Goal: Task Accomplishment & Management: Manage account settings

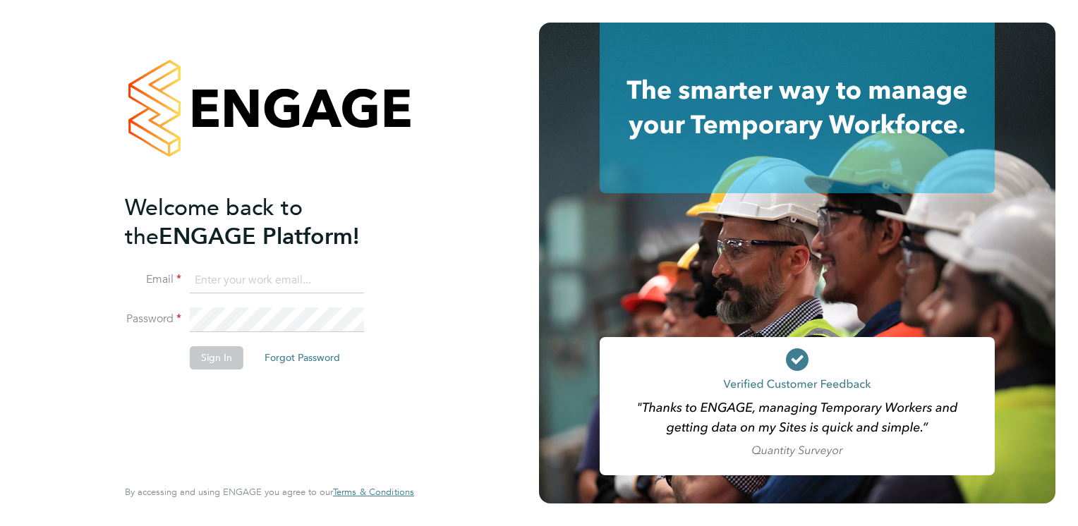
type input "[EMAIL_ADDRESS][PERSON_NAME][DOMAIN_NAME]"
click at [209, 368] on button "Sign In" at bounding box center [217, 357] width 54 height 23
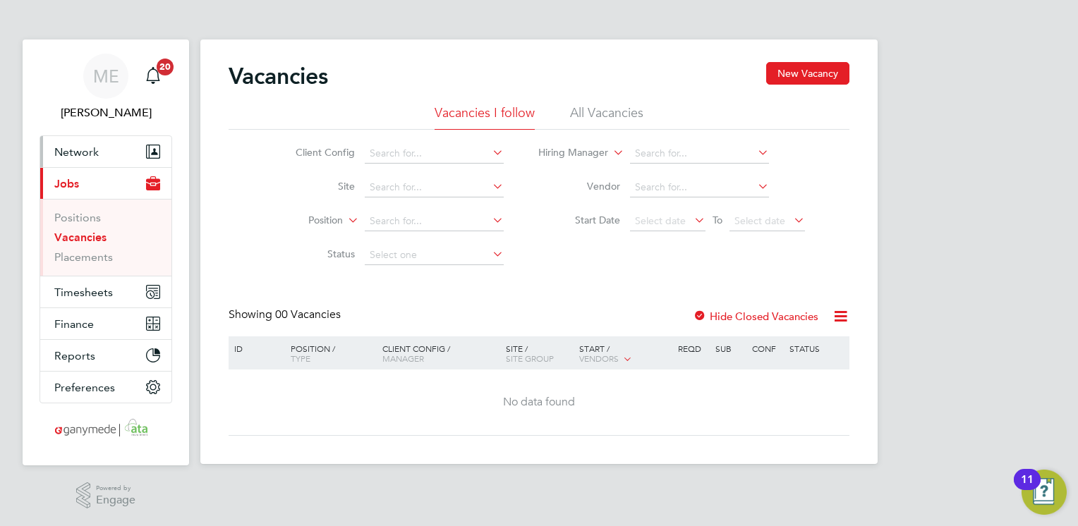
click at [87, 150] on span "Network" at bounding box center [76, 151] width 44 height 13
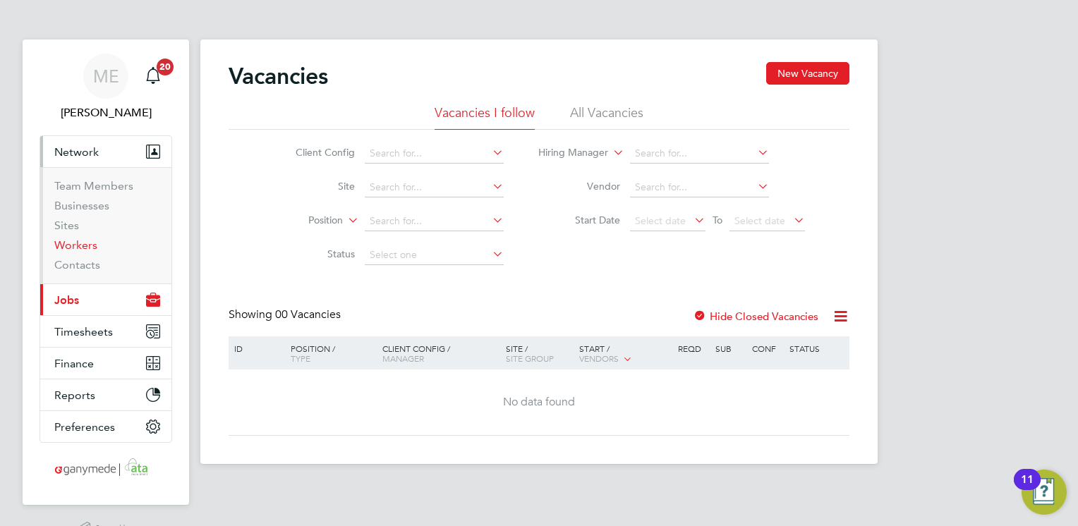
click at [80, 244] on link "Workers" at bounding box center [75, 244] width 43 height 13
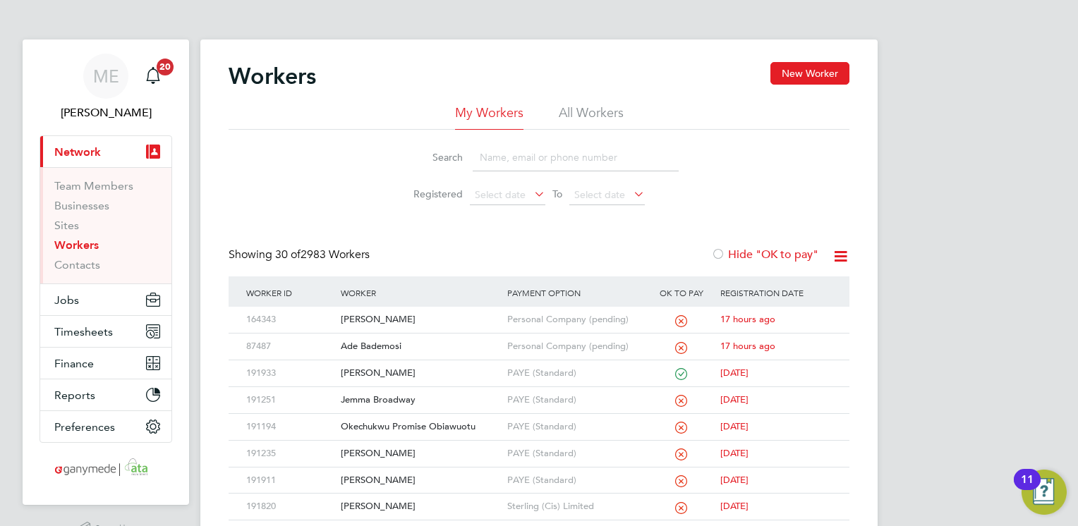
click at [497, 159] on input at bounding box center [576, 158] width 206 height 28
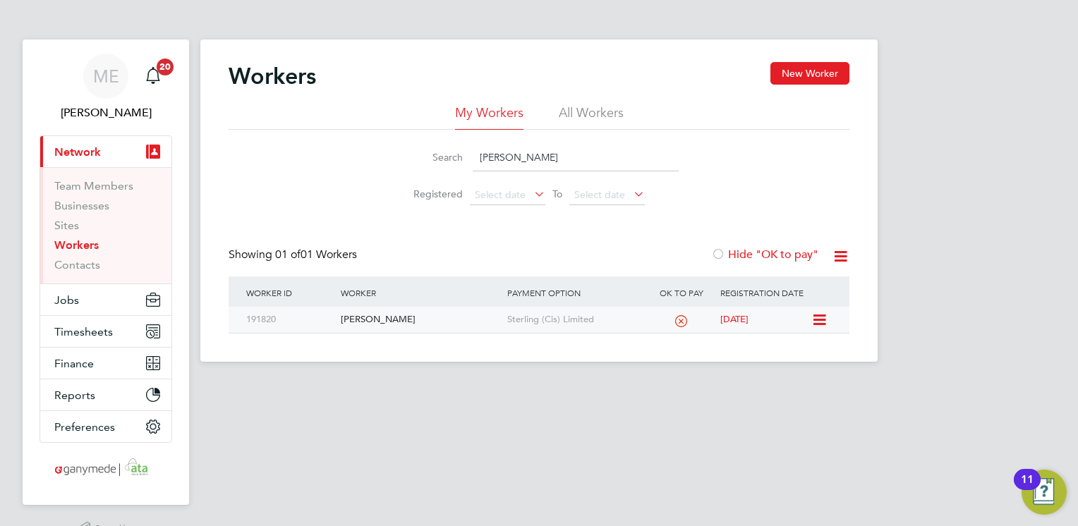
type input "andrei"
click at [436, 318] on div "[PERSON_NAME]" at bounding box center [420, 320] width 166 height 26
click at [512, 151] on input "andrei" at bounding box center [576, 158] width 206 height 28
click at [80, 303] on button "Jobs" at bounding box center [105, 299] width 131 height 31
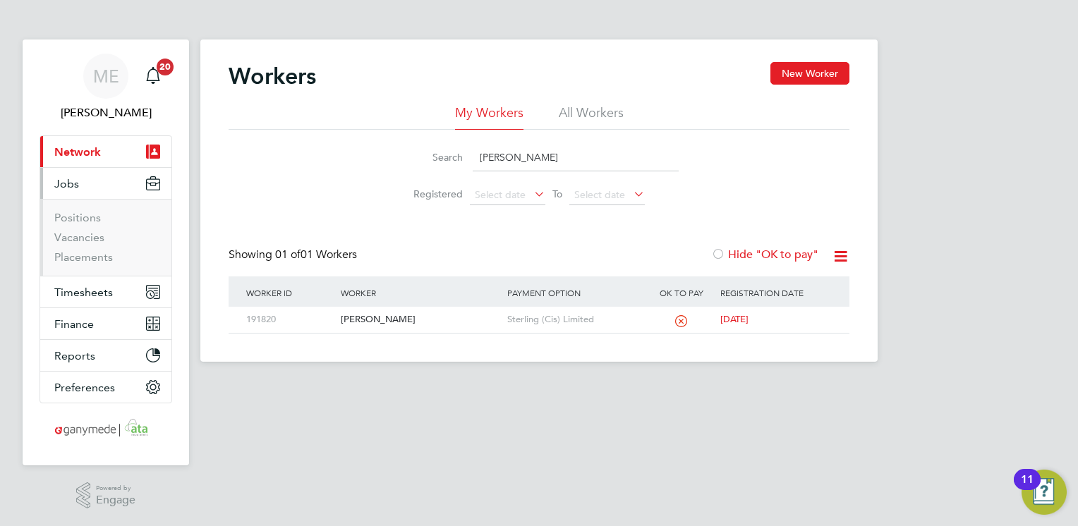
click at [100, 150] on button "Current page: Network" at bounding box center [105, 151] width 131 height 31
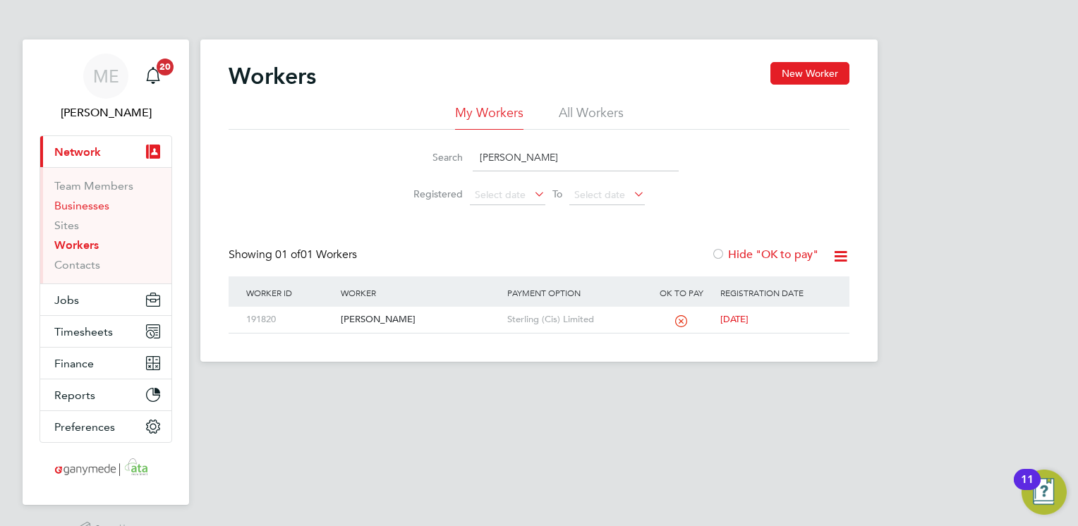
click at [83, 203] on link "Businesses" at bounding box center [81, 205] width 55 height 13
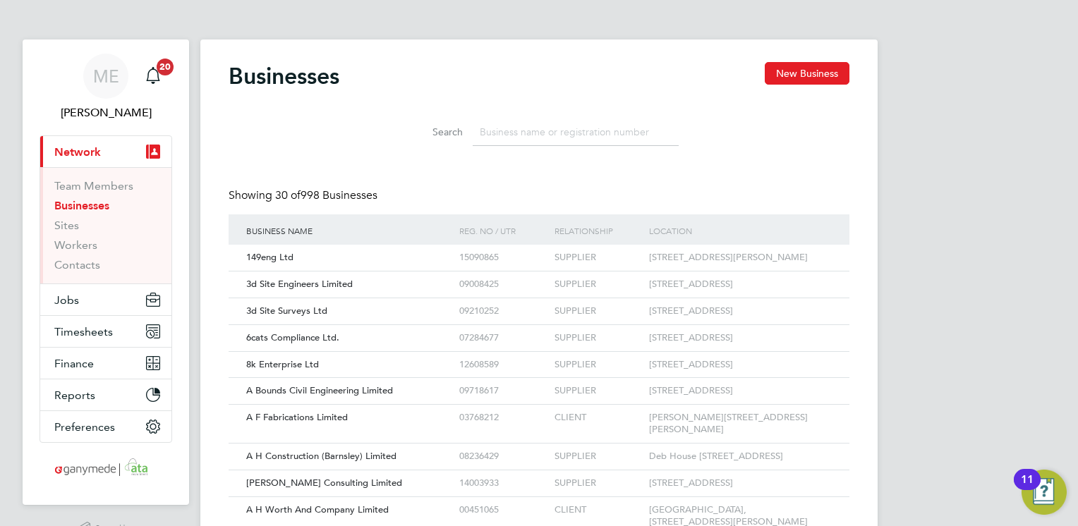
click at [588, 123] on input at bounding box center [576, 133] width 206 height 28
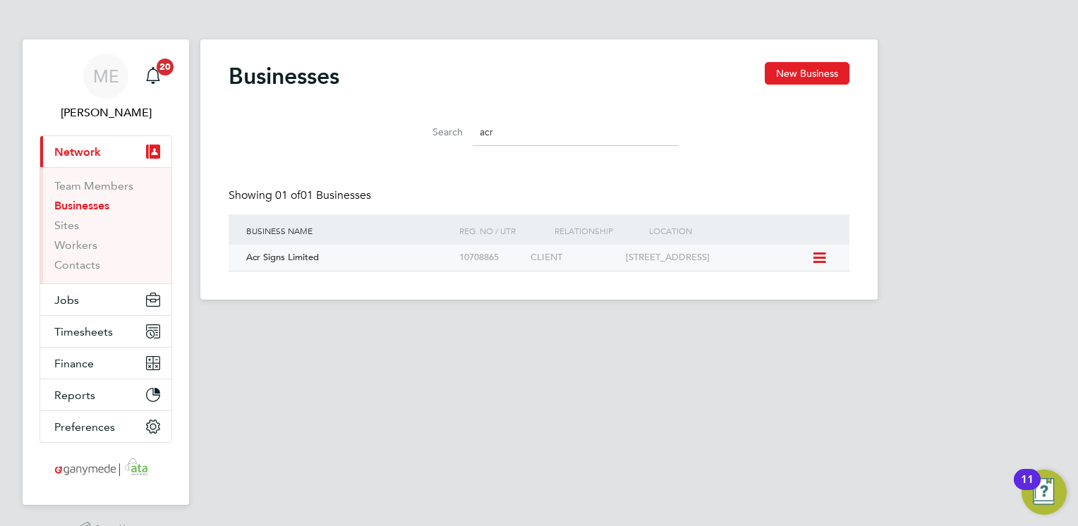
type input "acr"
click at [423, 258] on div "Acr Signs Limited" at bounding box center [349, 258] width 213 height 26
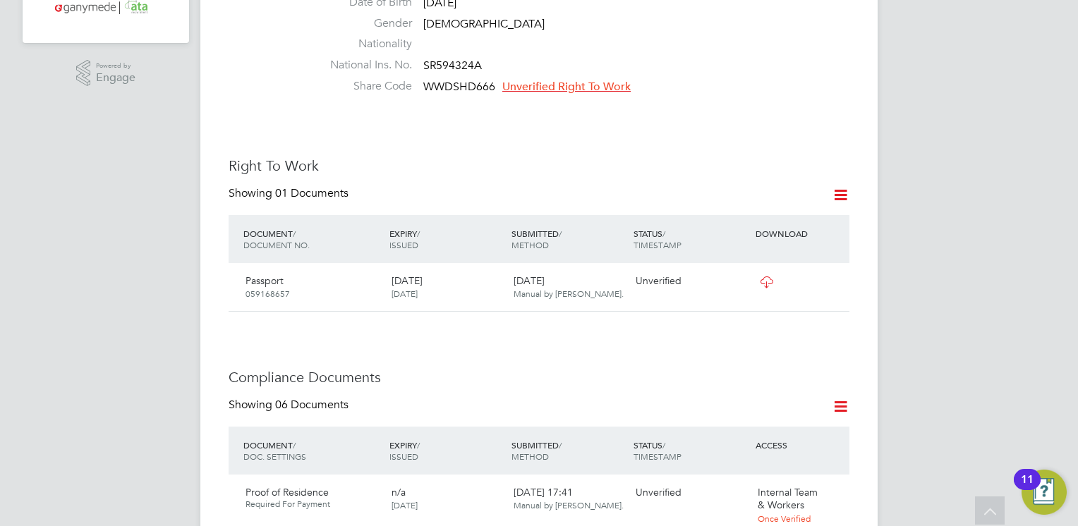
scroll to position [621, 0]
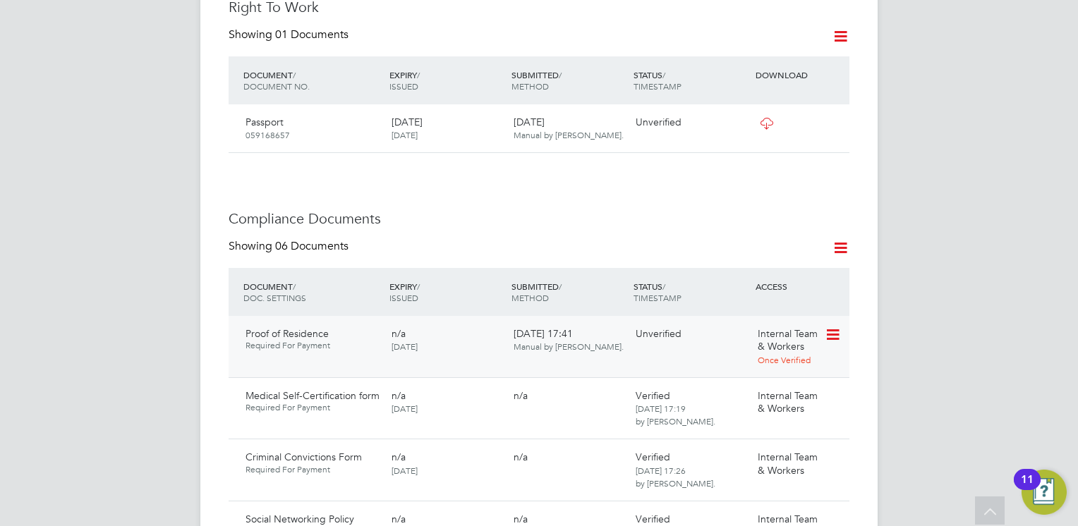
click at [830, 339] on icon at bounding box center [832, 335] width 14 height 17
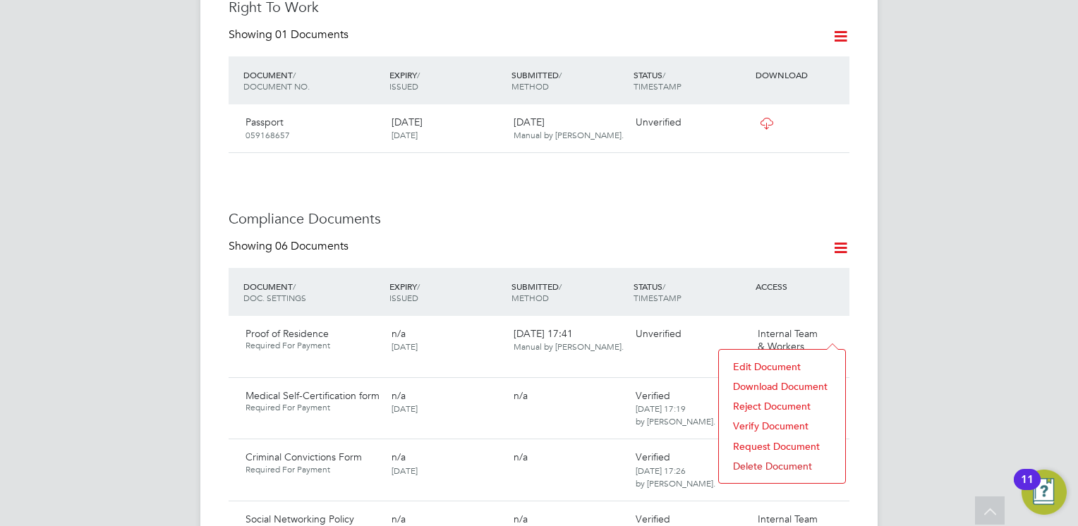
click at [754, 385] on li "Download Document" at bounding box center [782, 387] width 112 height 20
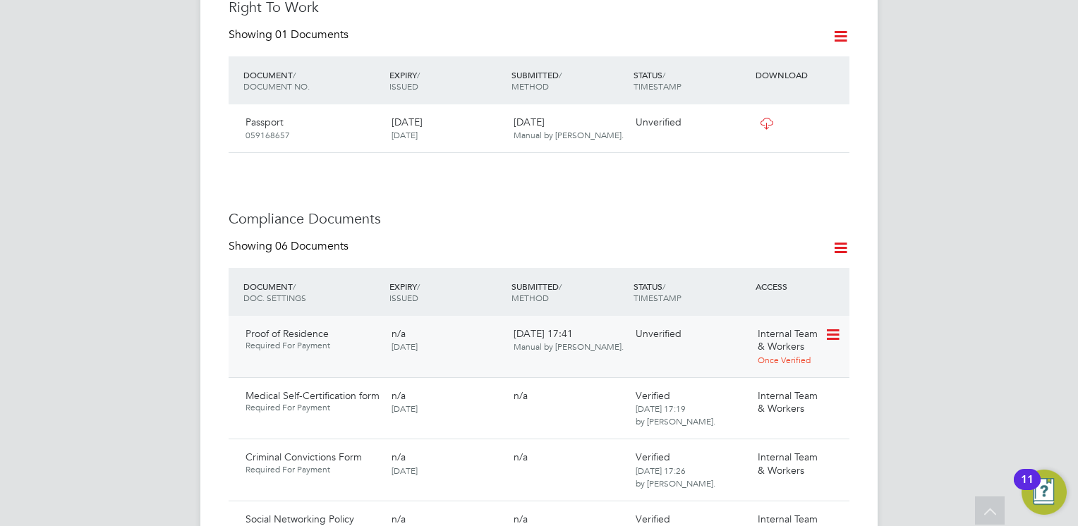
click at [828, 333] on icon at bounding box center [832, 335] width 14 height 17
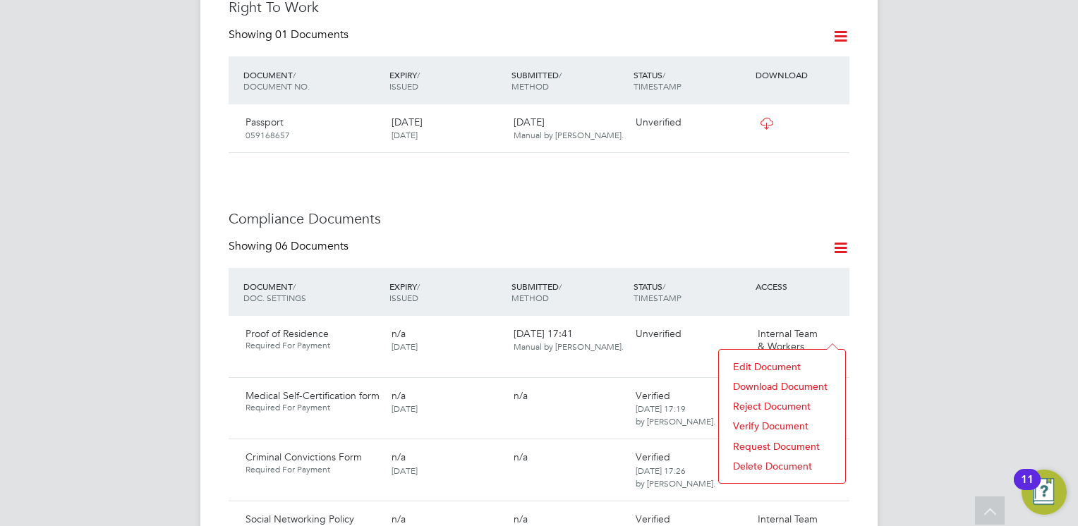
click at [759, 419] on li "Verify Document" at bounding box center [782, 426] width 112 height 20
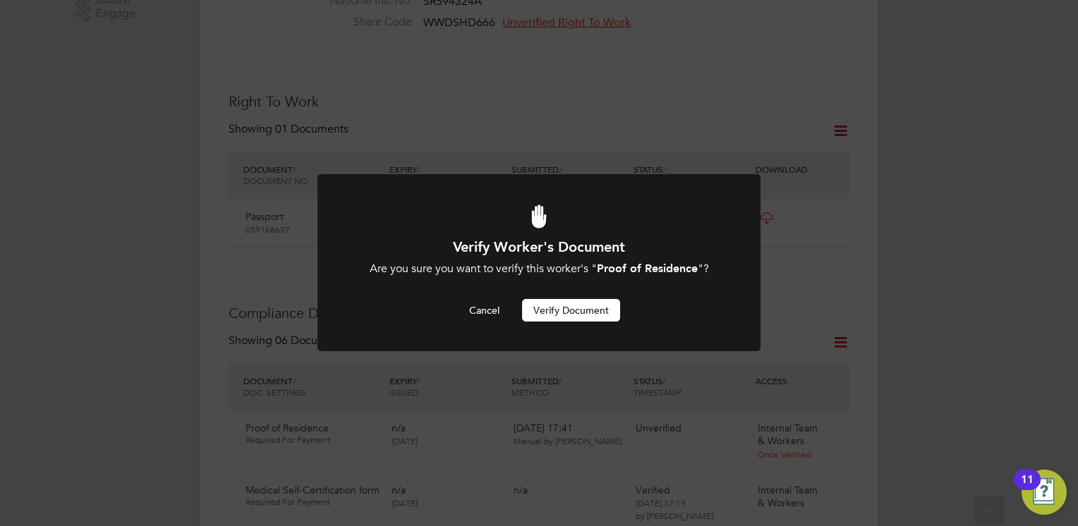
click at [555, 318] on button "Verify Document" at bounding box center [571, 310] width 98 height 23
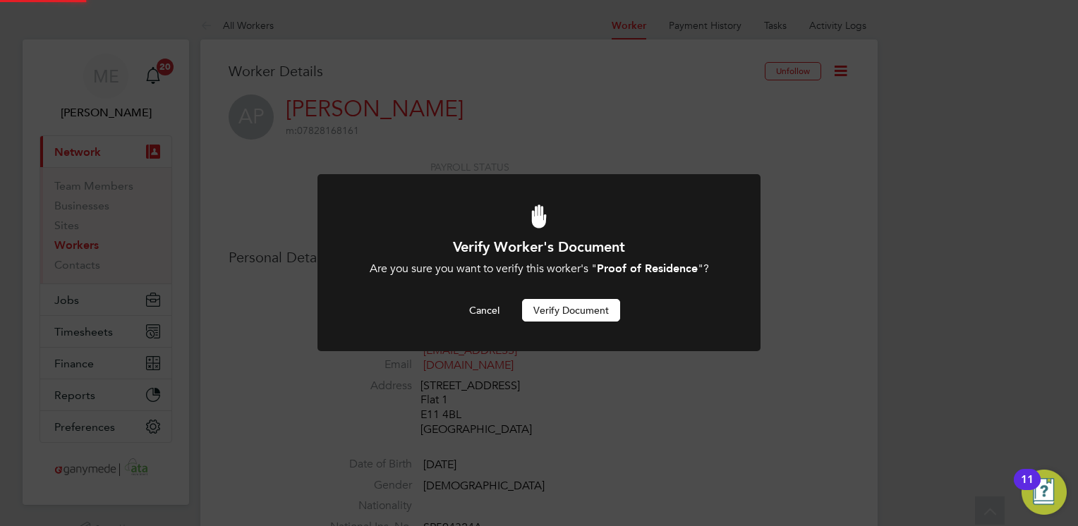
scroll to position [526, 0]
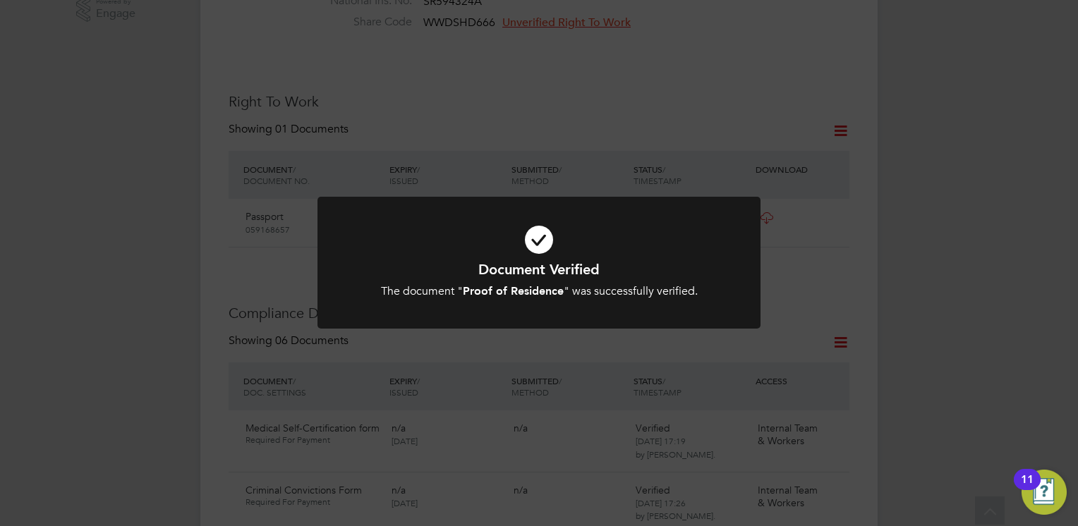
click at [573, 219] on icon at bounding box center [539, 239] width 367 height 55
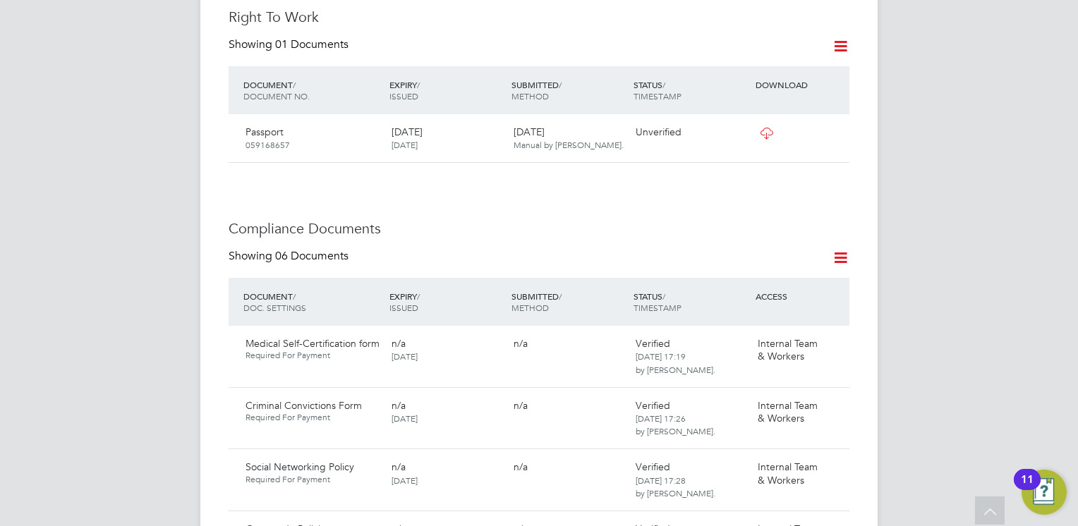
scroll to position [639, 0]
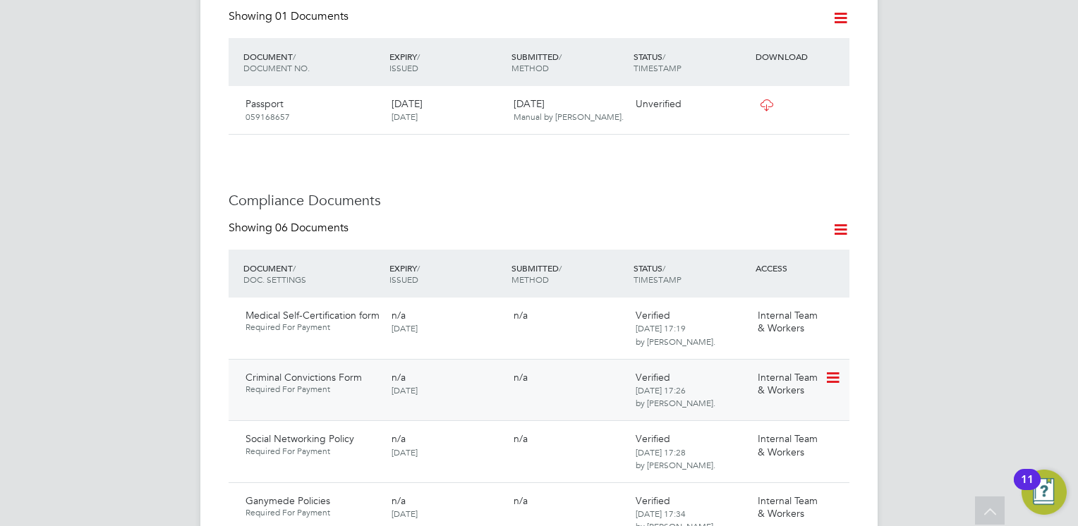
click at [828, 379] on icon at bounding box center [832, 378] width 14 height 17
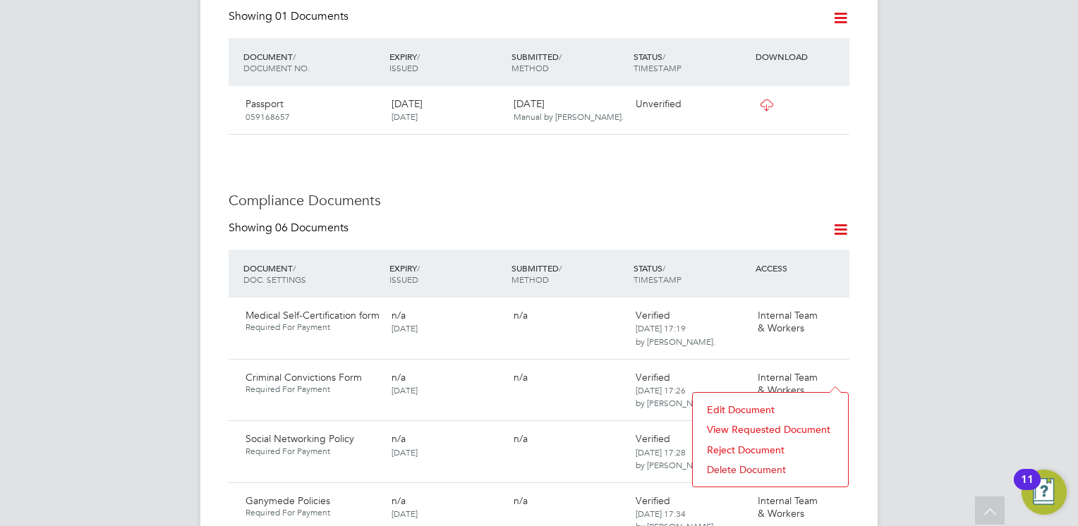
click at [729, 447] on li "Reject Document" at bounding box center [770, 450] width 141 height 20
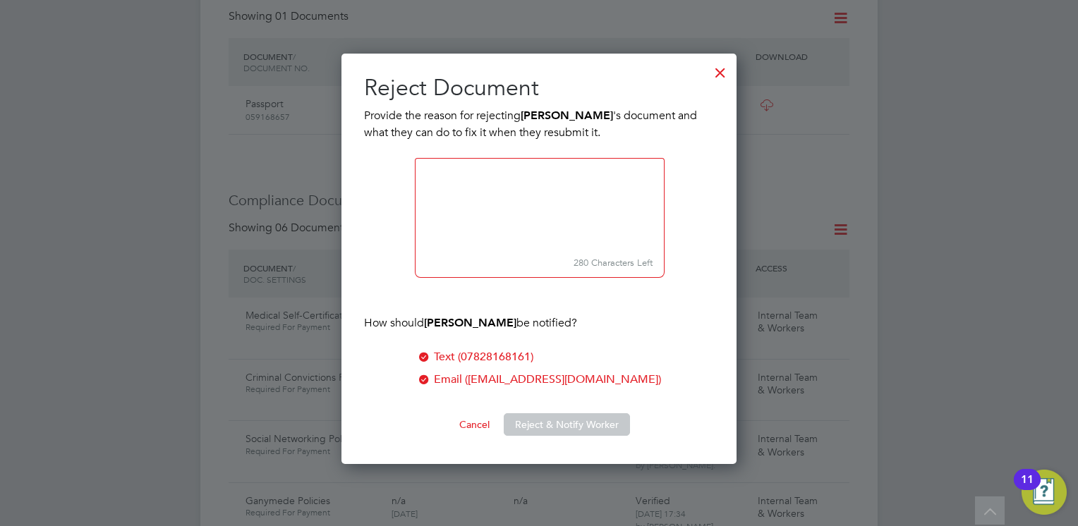
scroll to position [411, 396]
paste textarea ". Please download the form and ensure you answer all questions, sign, date and …"
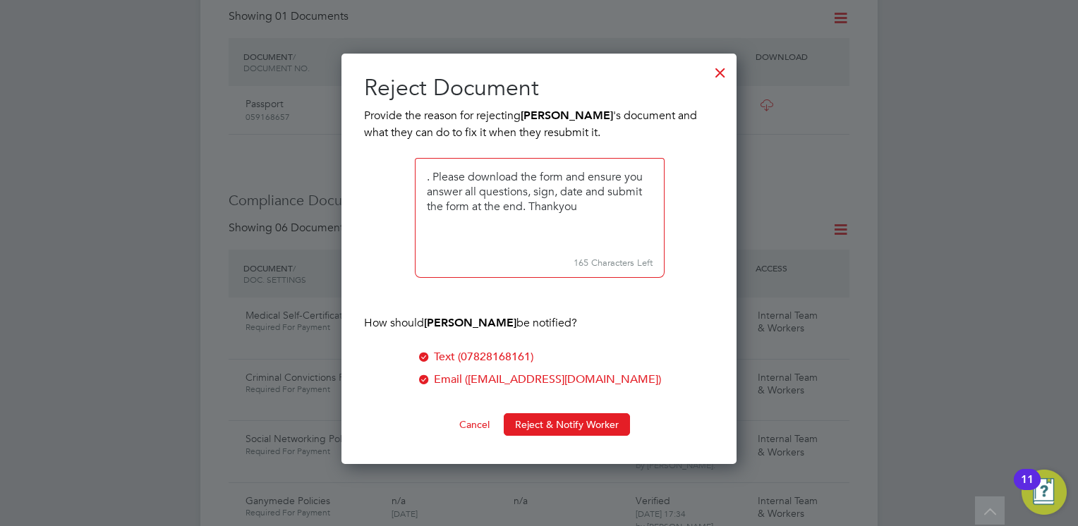
click at [435, 176] on textarea at bounding box center [540, 205] width 250 height 94
type textarea "We are unable to view your response. Please download the form and ensure you an…"
click at [571, 420] on button "Reject & Notify Worker" at bounding box center [567, 424] width 126 height 23
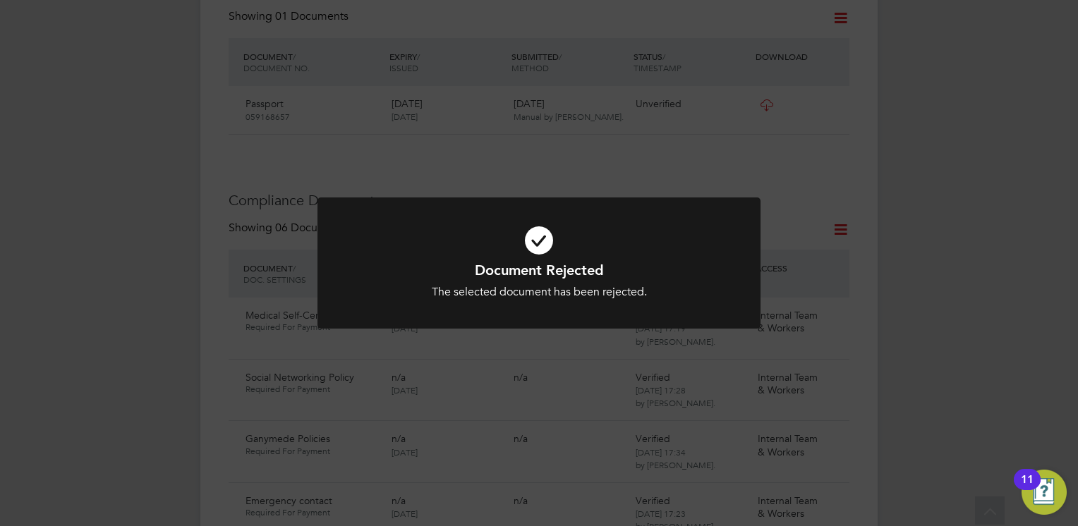
click at [552, 267] on h1 "Document Rejected" at bounding box center [539, 270] width 367 height 18
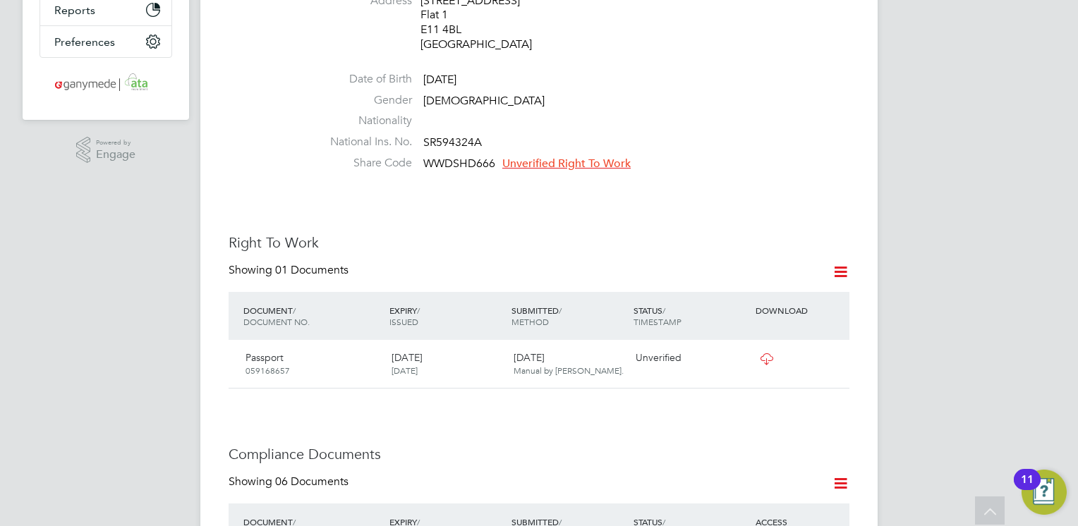
scroll to position [357, 0]
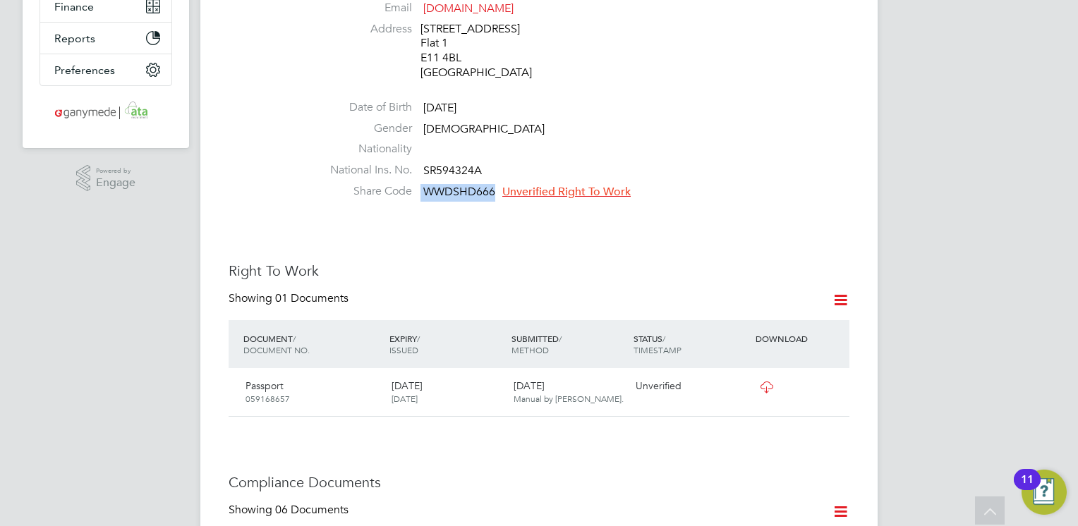
drag, startPoint x: 494, startPoint y: 174, endPoint x: 419, endPoint y: 182, distance: 75.2
click at [419, 184] on li "Share Code WWDSHD666 Unverified Right To Work" at bounding box center [581, 194] width 536 height 21
copy li "WWDSHD666"
click at [557, 185] on span "Unverified Right To Work" at bounding box center [566, 192] width 128 height 14
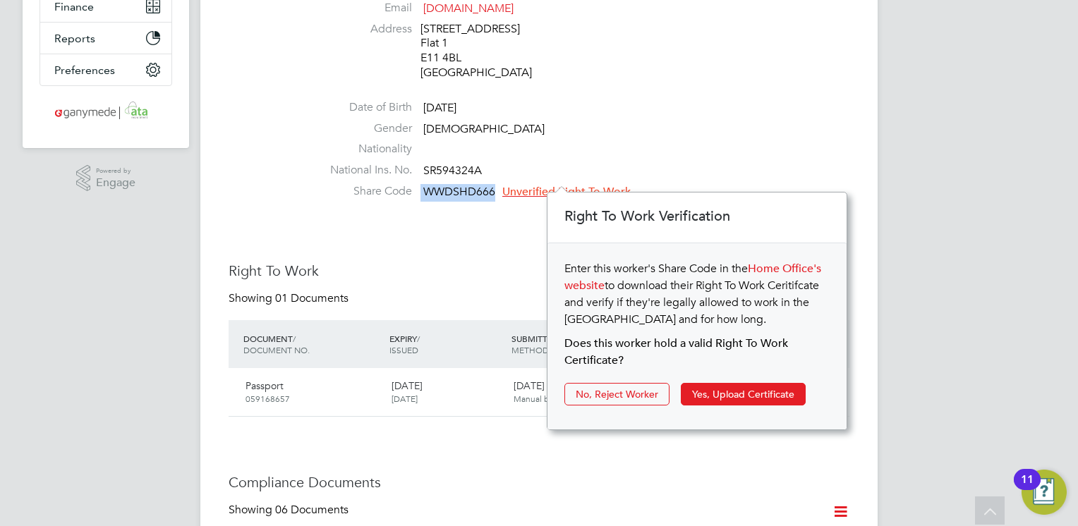
scroll to position [237, 300]
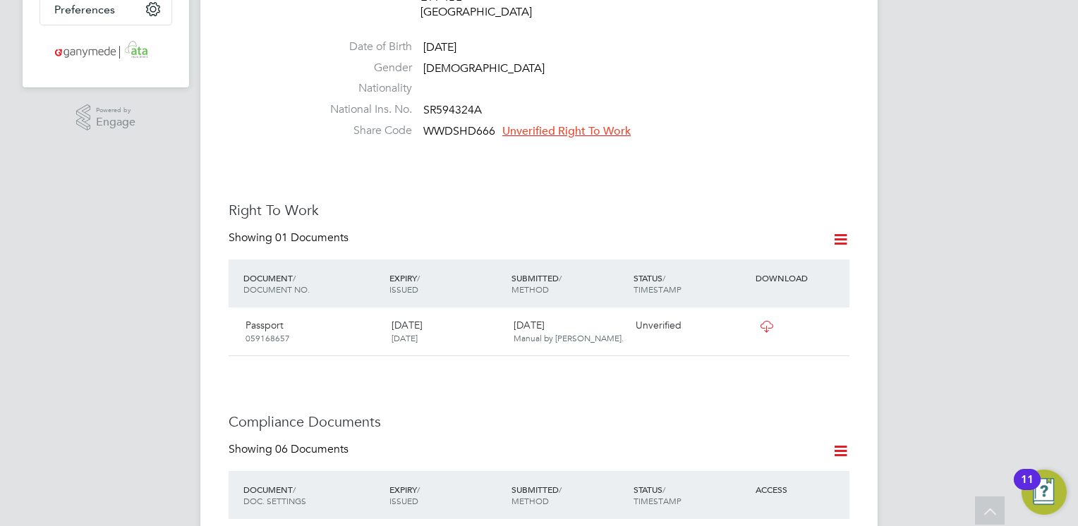
scroll to position [413, 0]
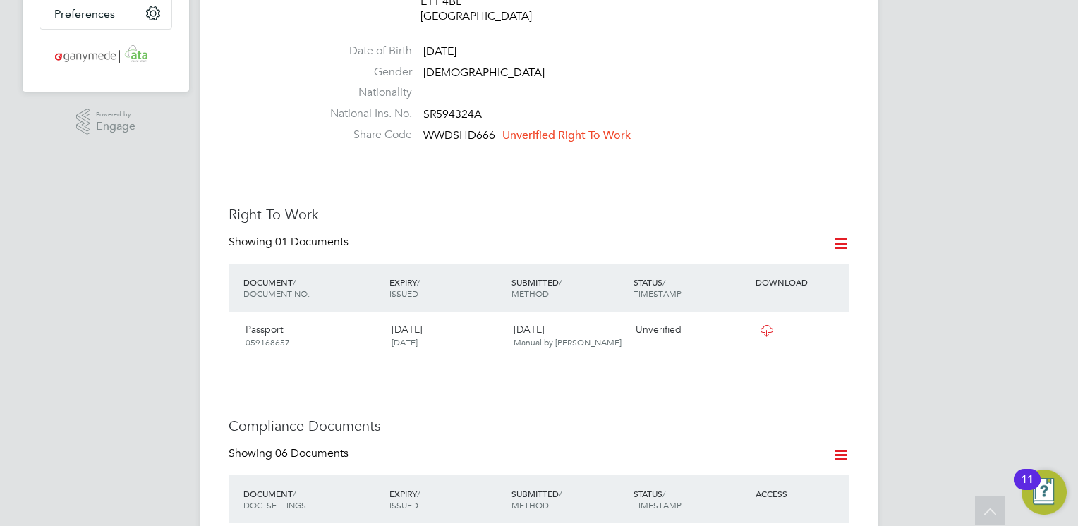
click at [548, 128] on span "Unverified Right To Work" at bounding box center [566, 135] width 128 height 14
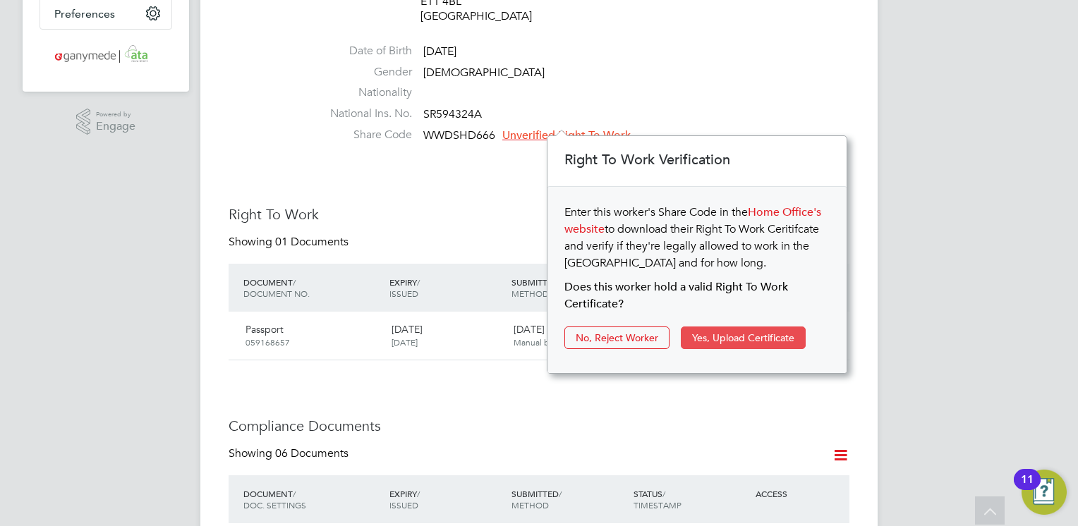
click at [730, 342] on button "Yes, Upload Certificate" at bounding box center [743, 338] width 125 height 23
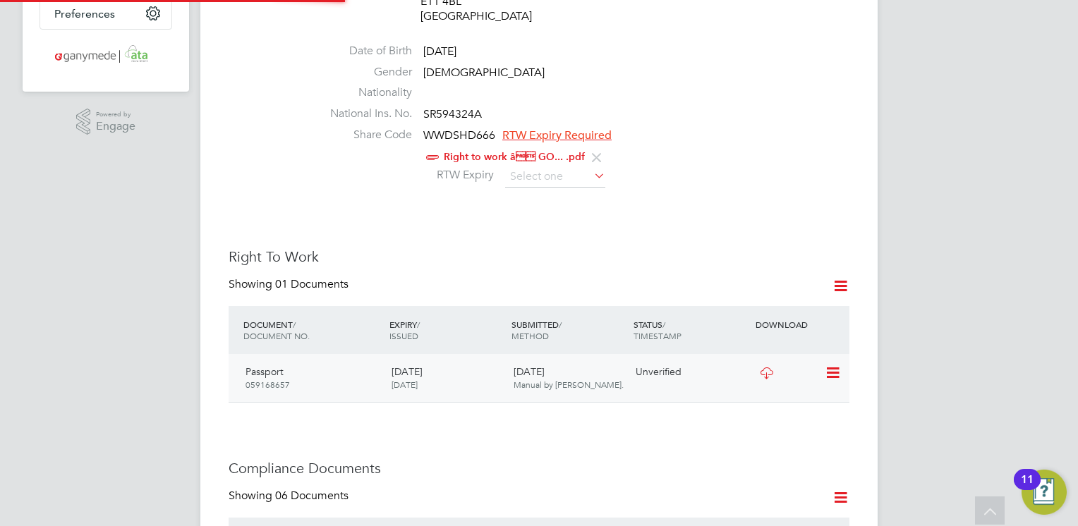
scroll to position [0, 0]
click at [591, 166] on icon at bounding box center [591, 176] width 0 height 20
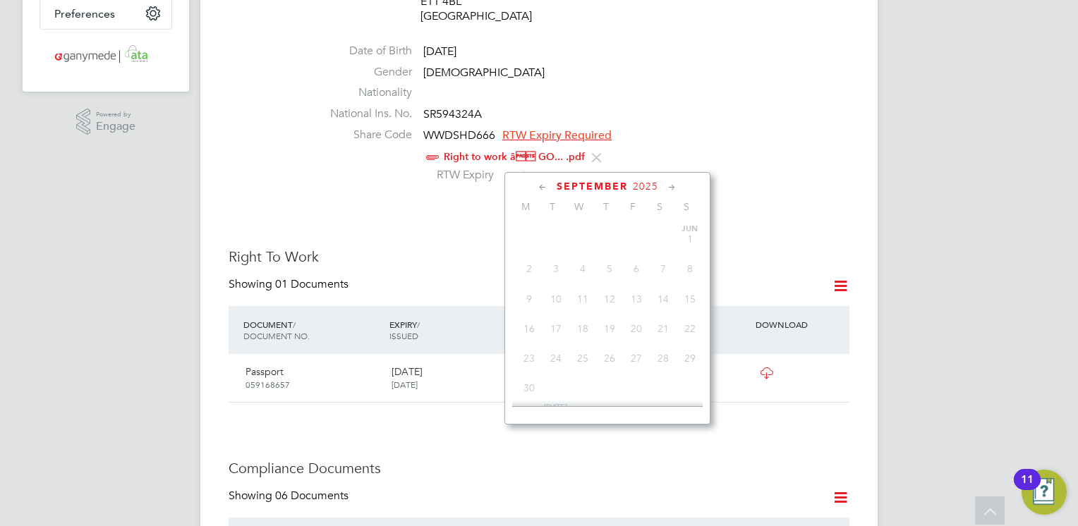
scroll to position [430, 0]
click at [567, 167] on input at bounding box center [555, 177] width 100 height 21
click at [641, 182] on span "2025" at bounding box center [645, 187] width 25 height 12
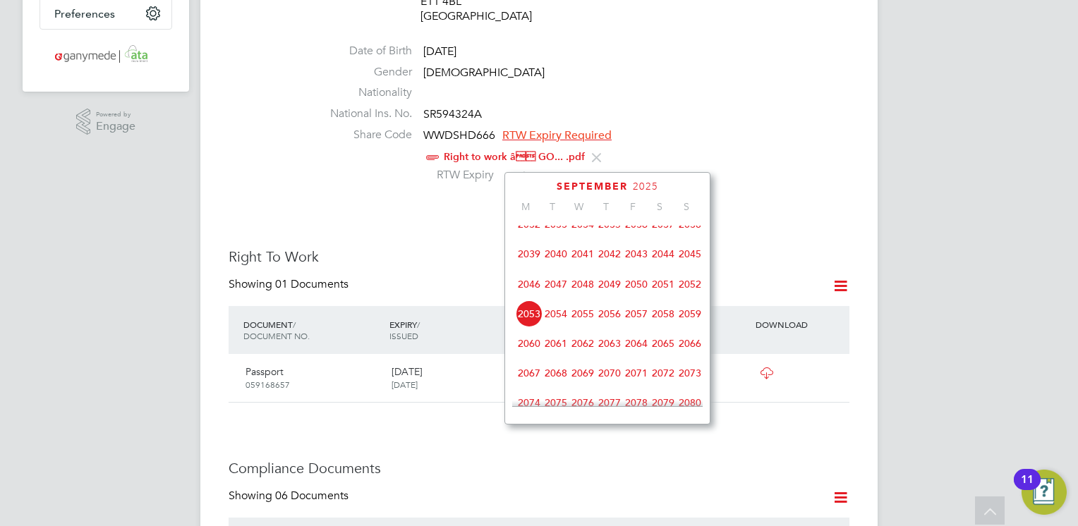
scroll to position [522, 0]
click at [559, 385] on span "2075" at bounding box center [556, 371] width 27 height 27
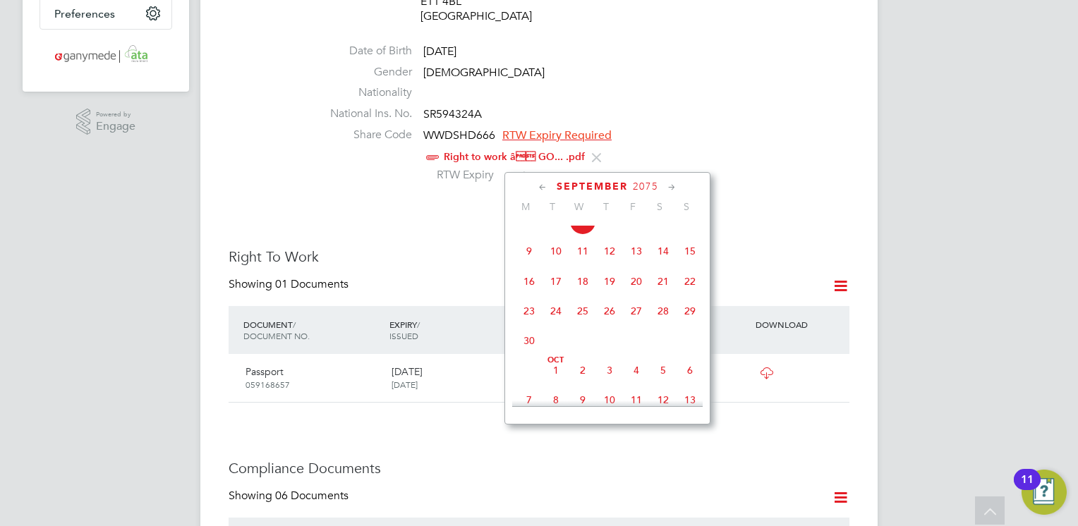
scroll to position [466, 0]
click at [579, 263] on span "4" at bounding box center [582, 249] width 27 height 27
type input "04 Sep 2075"
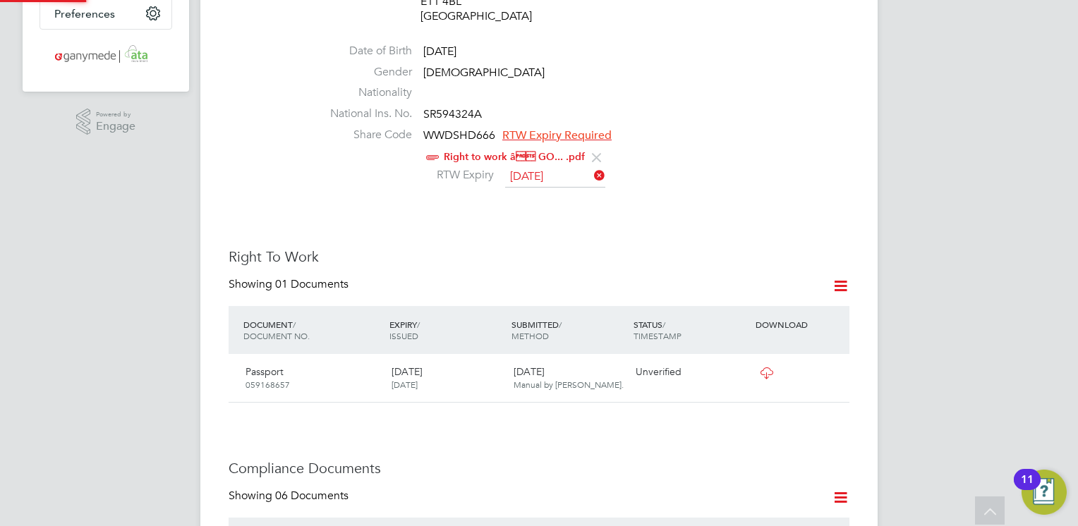
scroll to position [14, 116]
click at [831, 365] on icon at bounding box center [832, 373] width 14 height 17
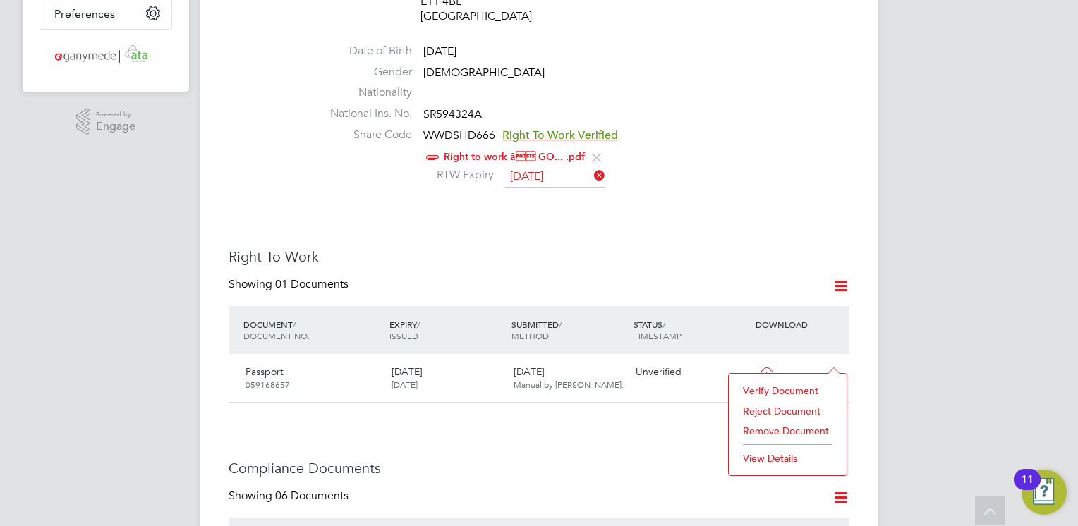
click at [761, 384] on li "Verify Document" at bounding box center [788, 391] width 104 height 20
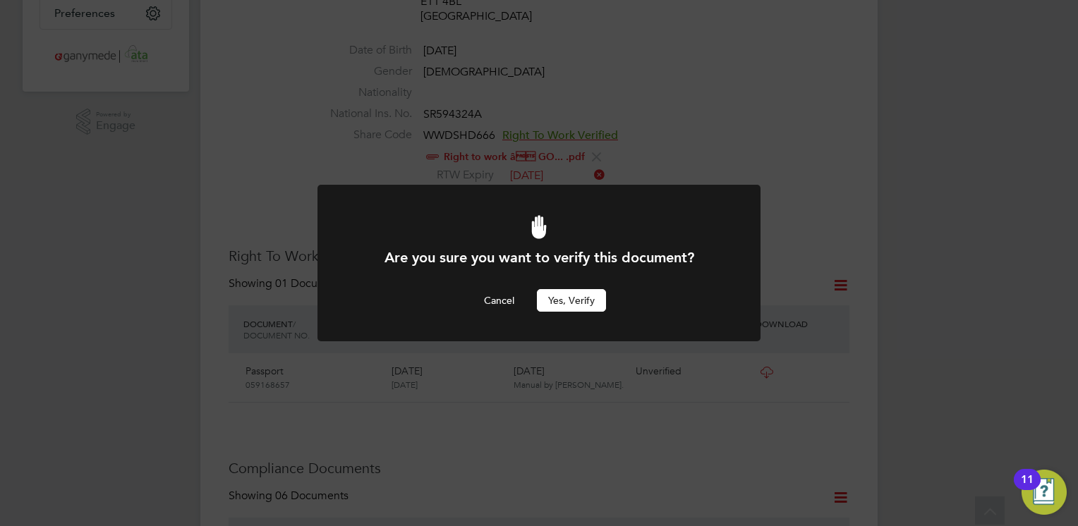
click at [570, 298] on button "Yes, verify" at bounding box center [571, 300] width 69 height 23
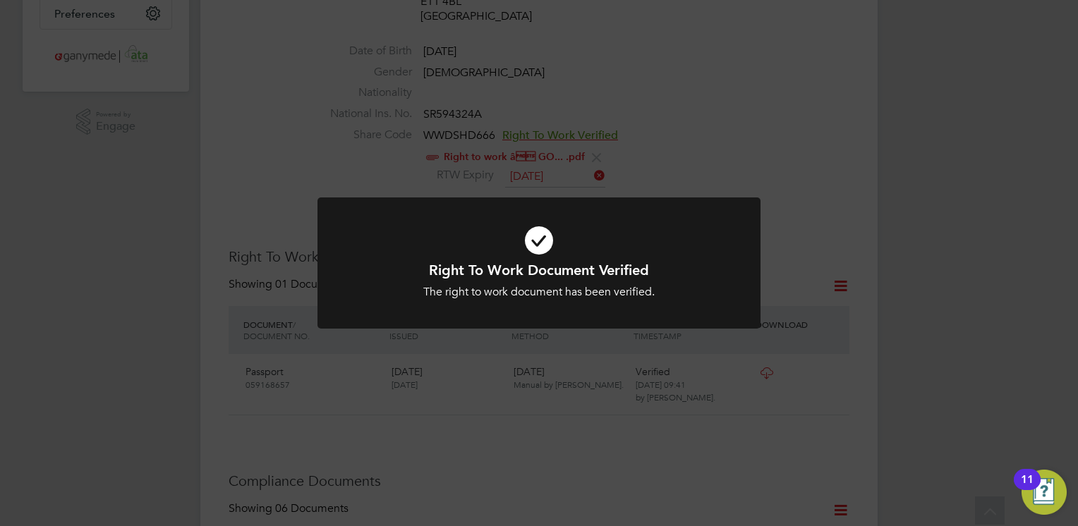
click at [732, 126] on div "Right To Work Document Verified The right to work document has been verified. C…" at bounding box center [539, 263] width 1078 height 526
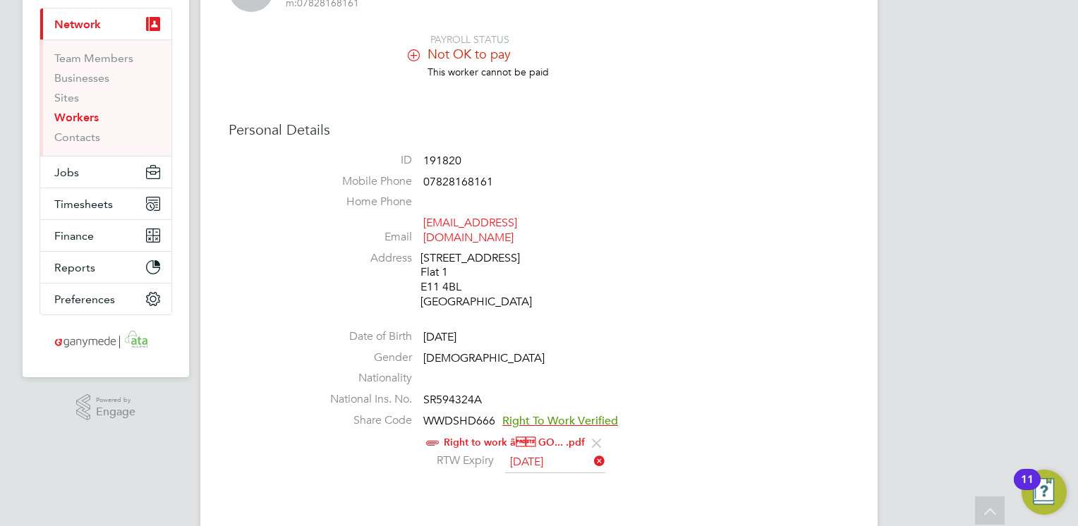
scroll to position [0, 0]
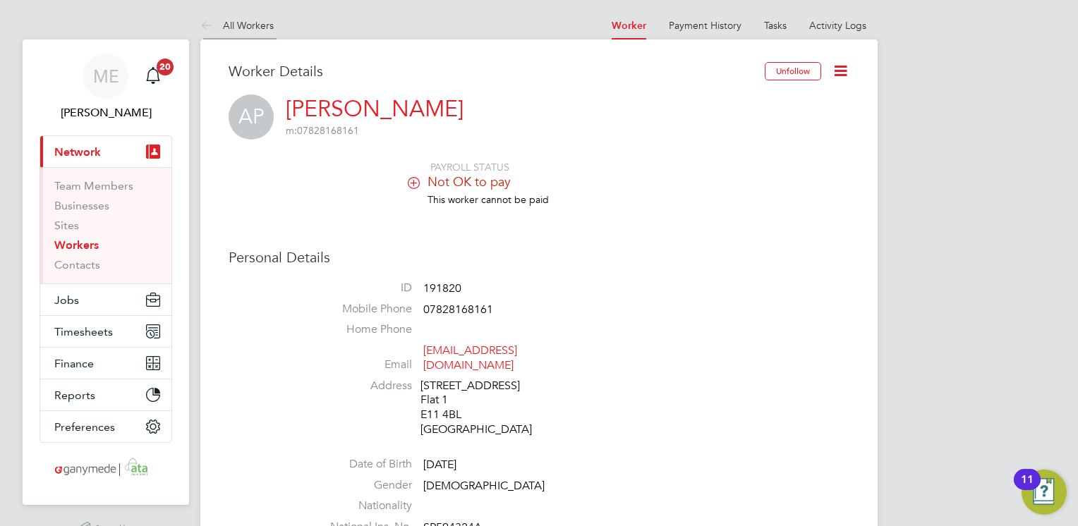
click at [201, 23] on icon at bounding box center [209, 27] width 18 height 18
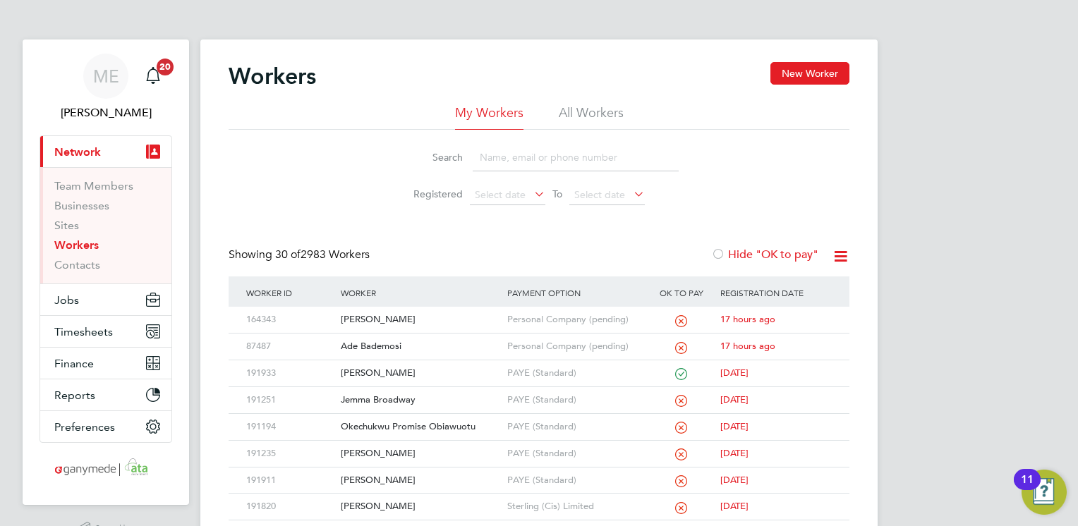
click at [491, 155] on input at bounding box center [576, 158] width 206 height 28
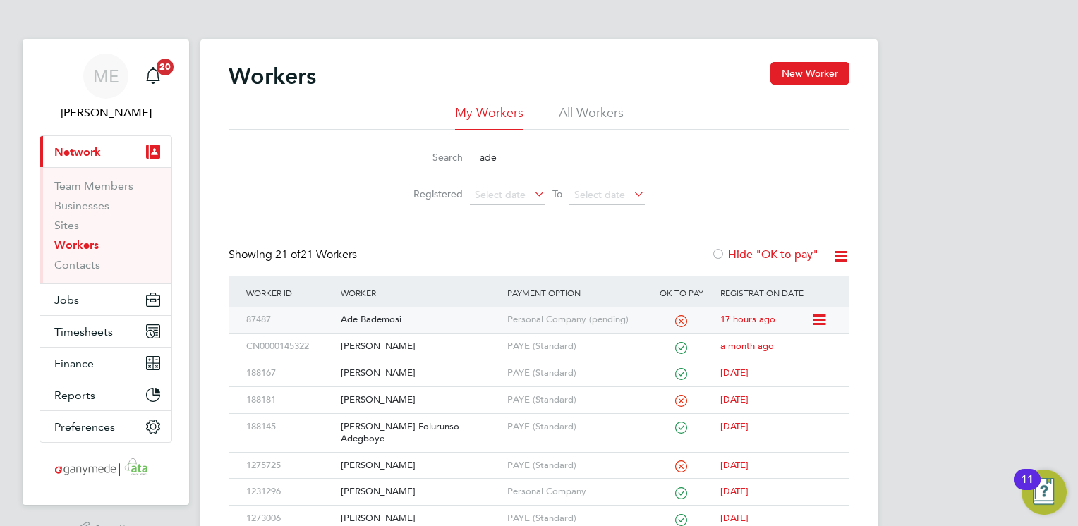
type input "ade"
click at [436, 323] on div "Ade Bademosi" at bounding box center [420, 320] width 166 height 26
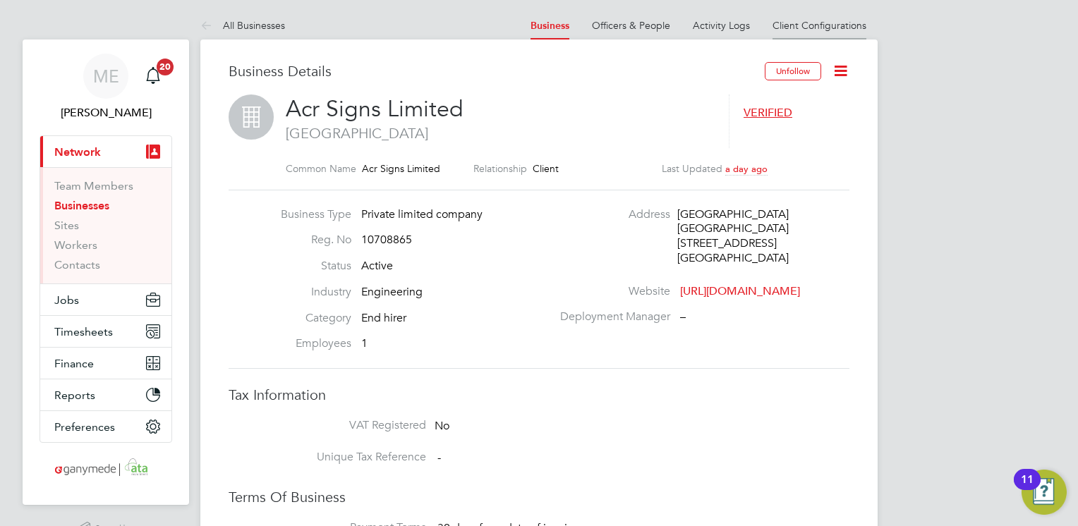
click at [808, 30] on link "Client Configurations" at bounding box center [820, 25] width 94 height 13
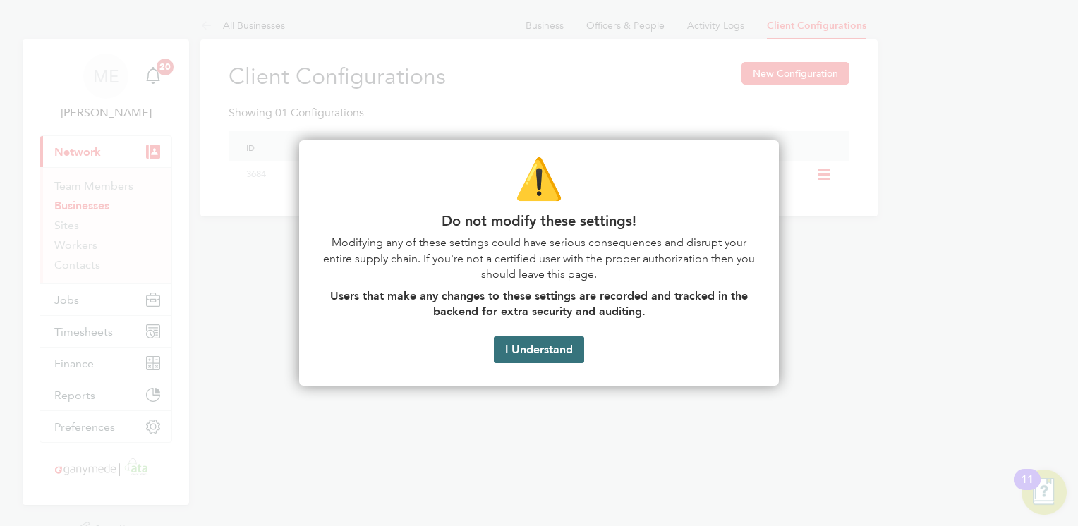
click at [525, 353] on button "I Understand" at bounding box center [539, 350] width 90 height 27
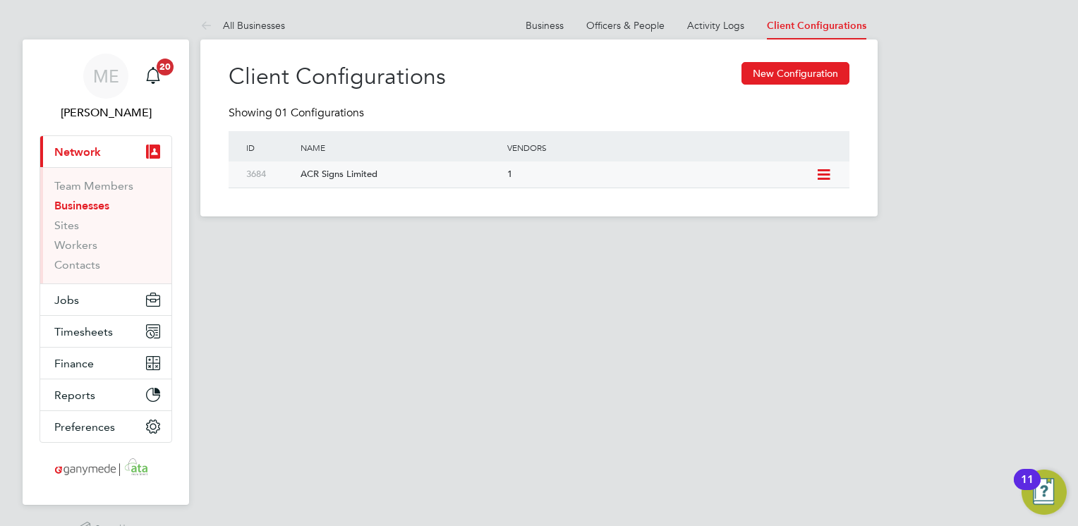
click at [560, 165] on div "1" at bounding box center [658, 175] width 308 height 26
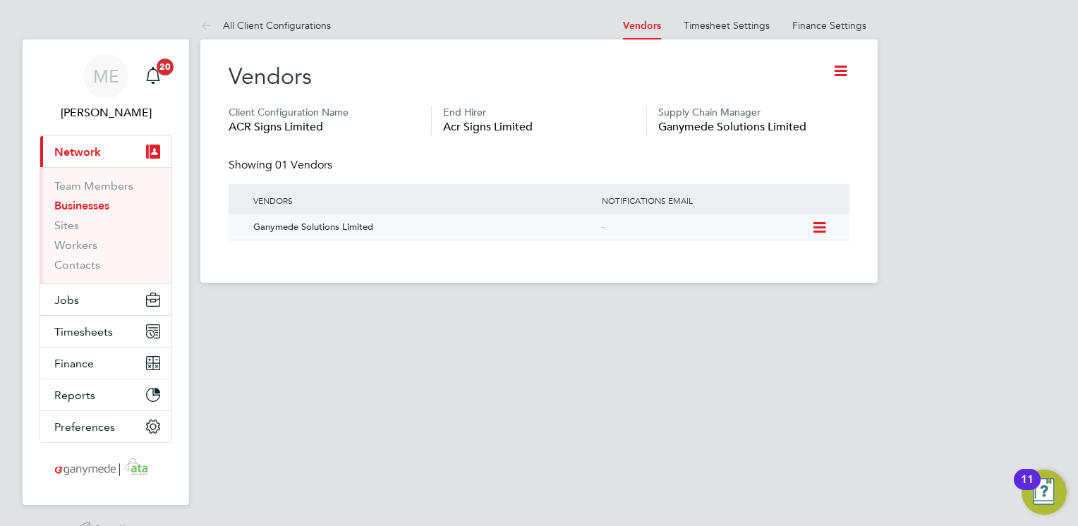
click at [497, 224] on div "Ganymede Solutions Limited" at bounding box center [421, 228] width 356 height 26
click at [721, 25] on link "Timesheet Settings" at bounding box center [727, 25] width 86 height 13
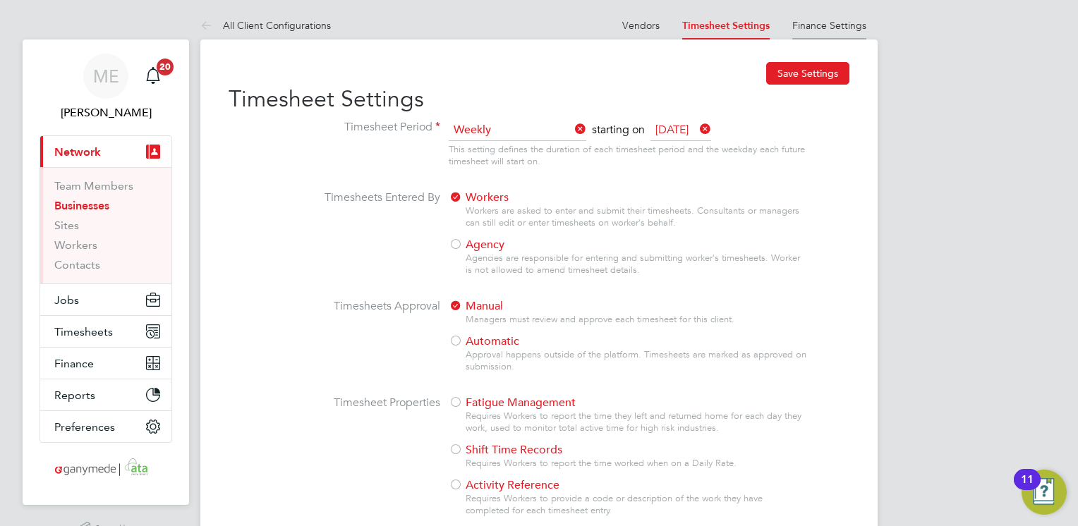
click at [822, 32] on li "Finance Settings" at bounding box center [829, 25] width 74 height 28
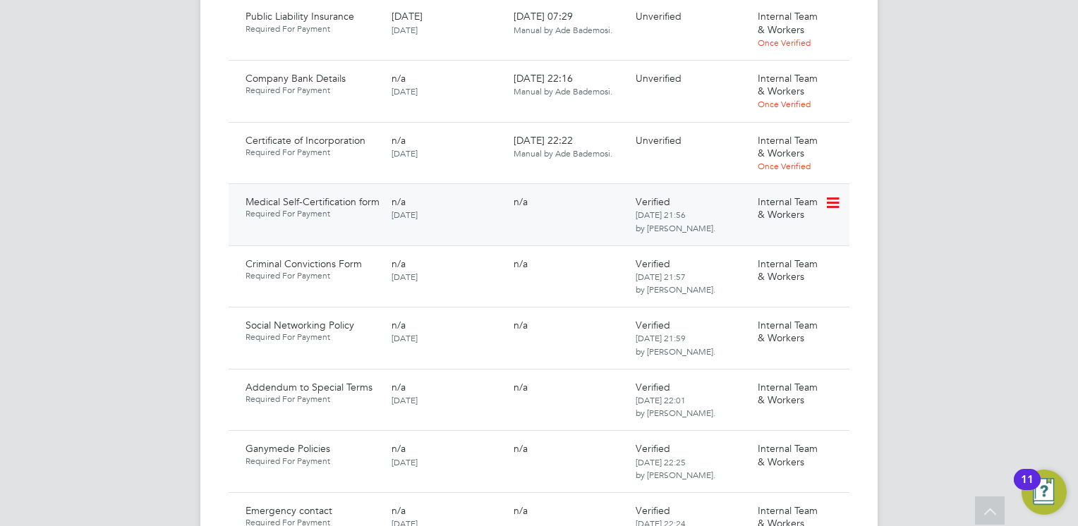
scroll to position [1270, 0]
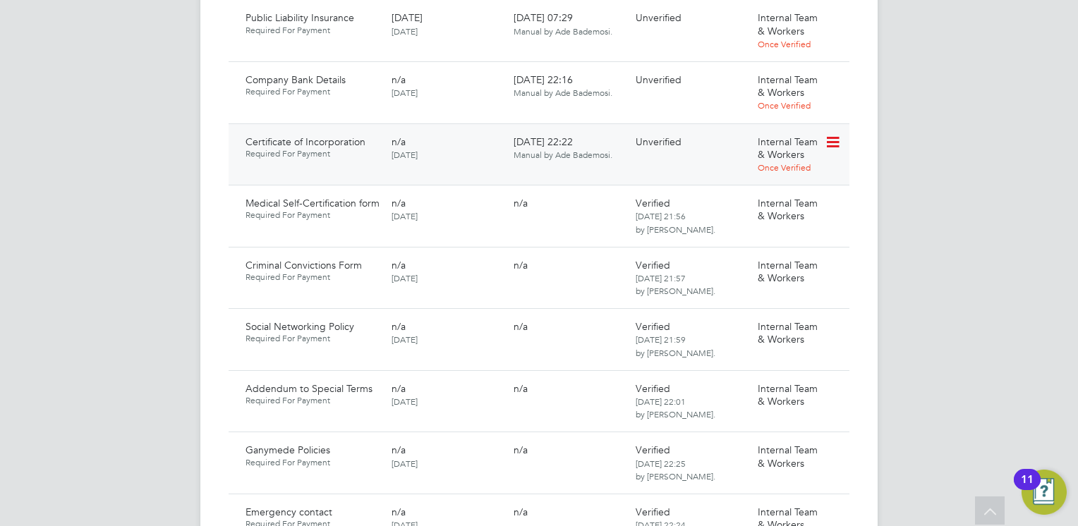
click at [836, 134] on icon at bounding box center [832, 142] width 14 height 17
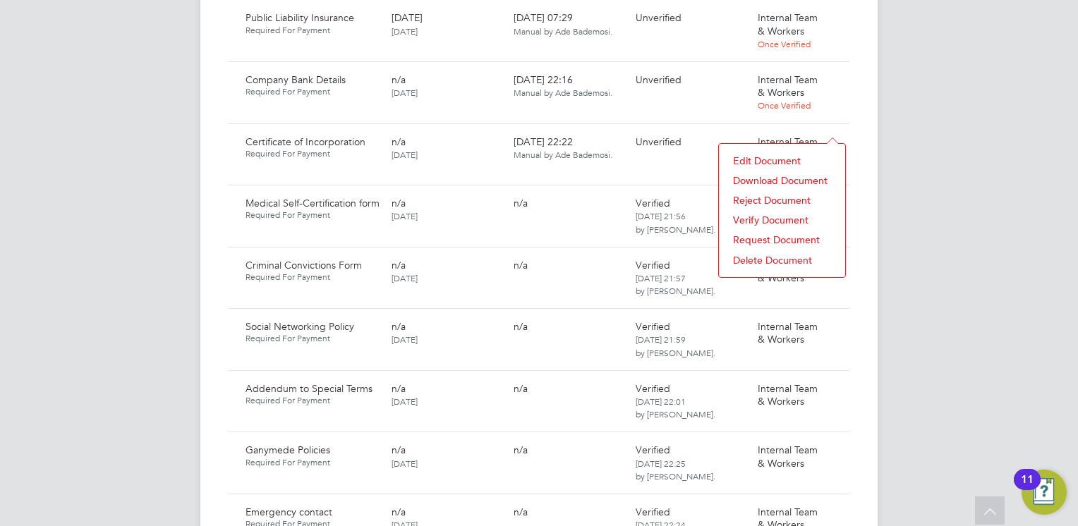
click at [771, 178] on li "Download Document" at bounding box center [782, 181] width 112 height 20
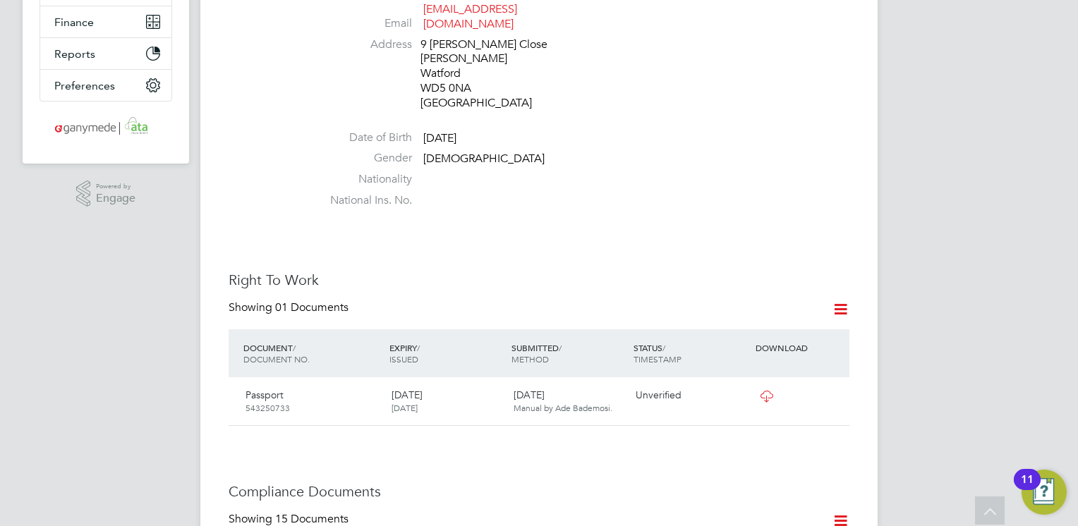
scroll to position [480, 0]
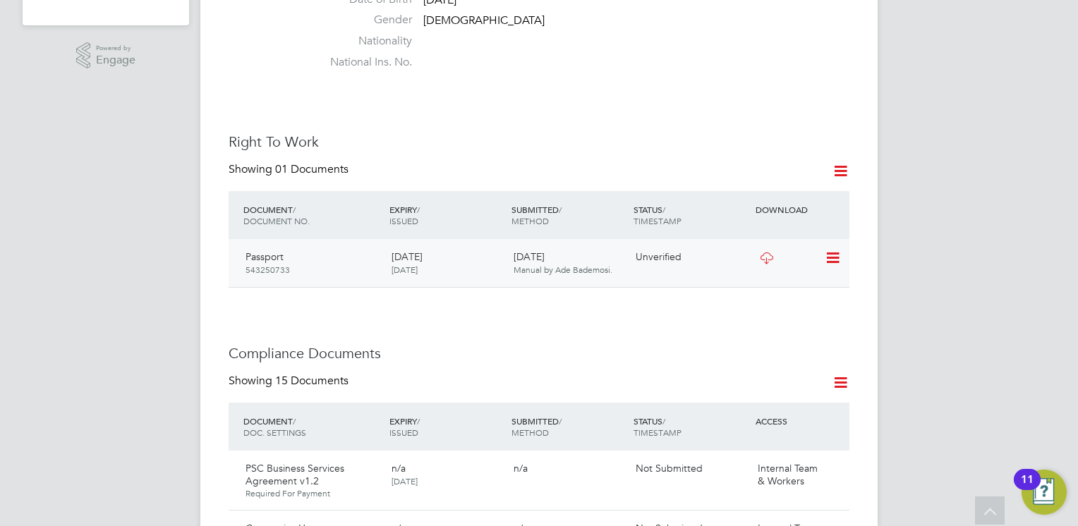
click at [771, 253] on icon at bounding box center [767, 258] width 18 height 11
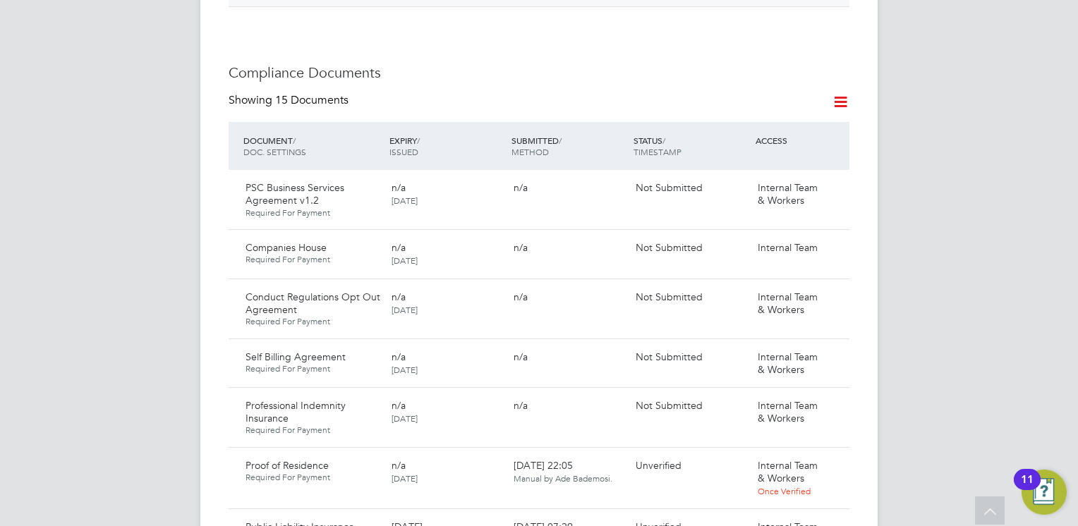
scroll to position [762, 0]
click at [835, 239] on icon at bounding box center [832, 247] width 14 height 17
click at [772, 288] on li "Submit Document" at bounding box center [789, 287] width 99 height 20
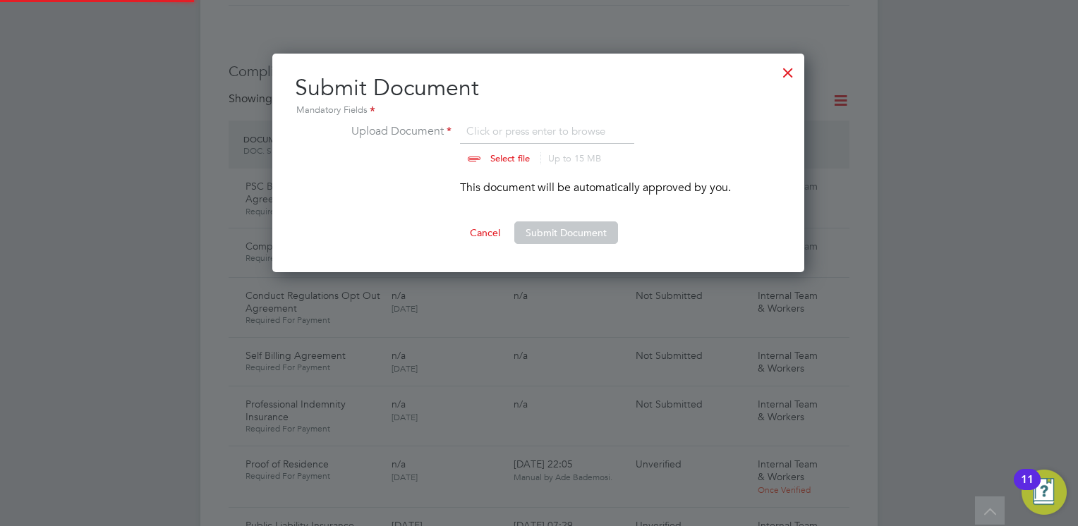
scroll to position [20, 175]
click at [504, 158] on input "file" at bounding box center [524, 144] width 222 height 42
type input "C:\fakepath\Companies House AB.PNG"
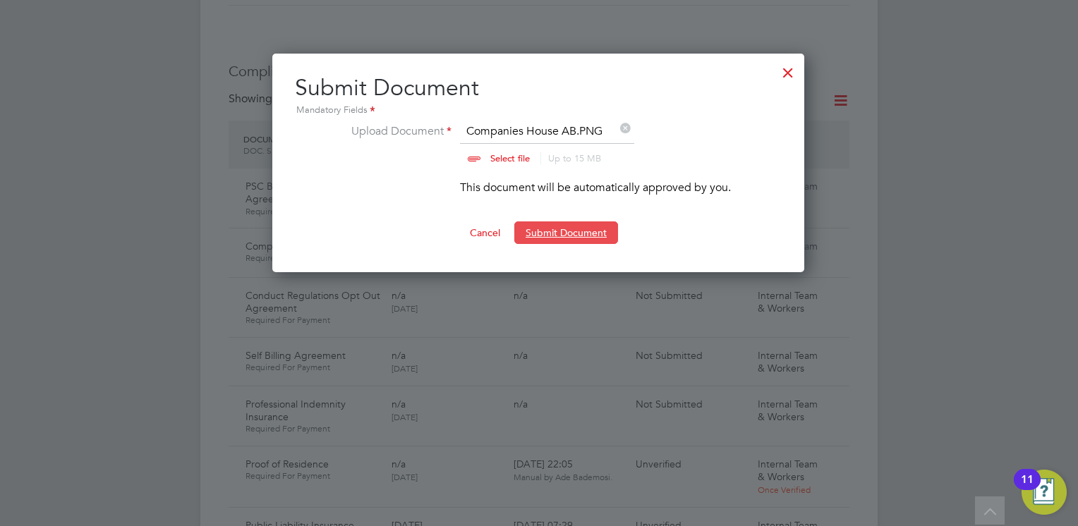
click at [557, 231] on button "Submit Document" at bounding box center [566, 233] width 104 height 23
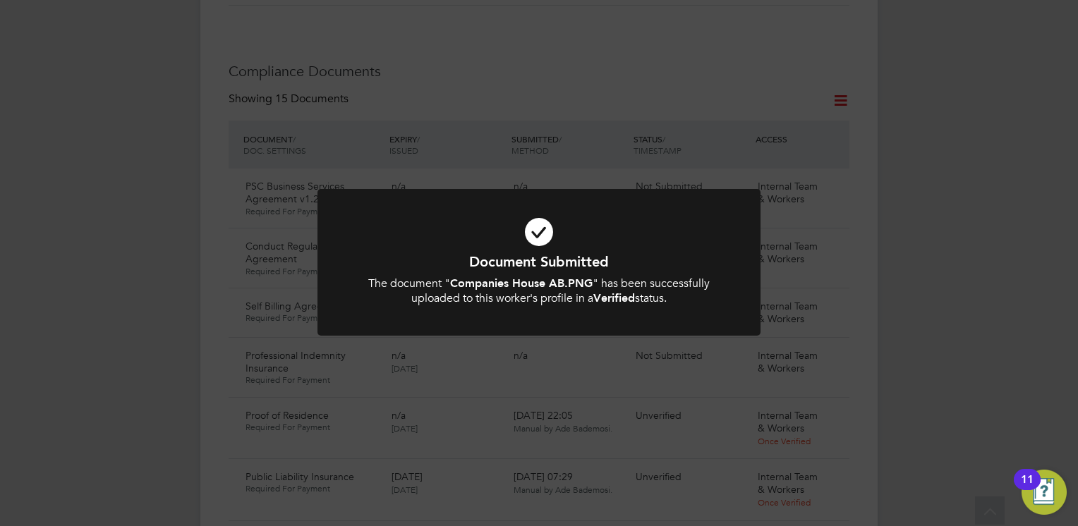
click at [527, 378] on div "Document Submitted The document " Companies House AB.PNG " has been successfull…" at bounding box center [539, 263] width 1078 height 526
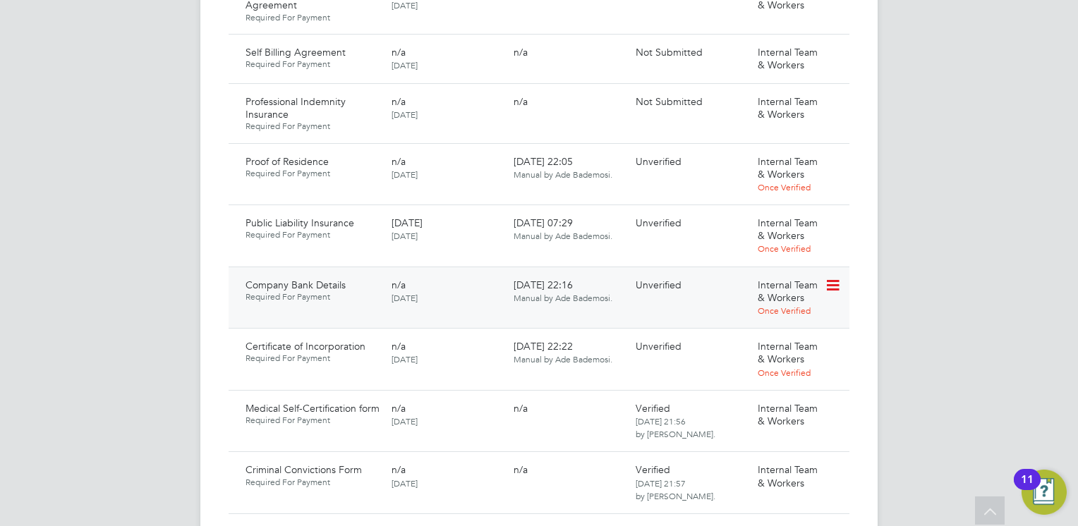
scroll to position [1044, 0]
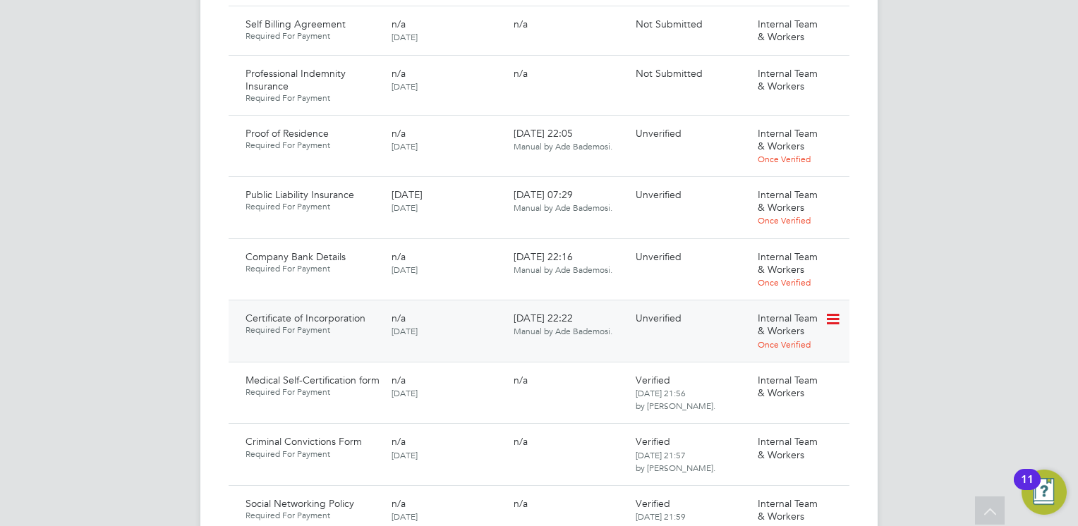
click at [830, 311] on icon at bounding box center [832, 319] width 14 height 17
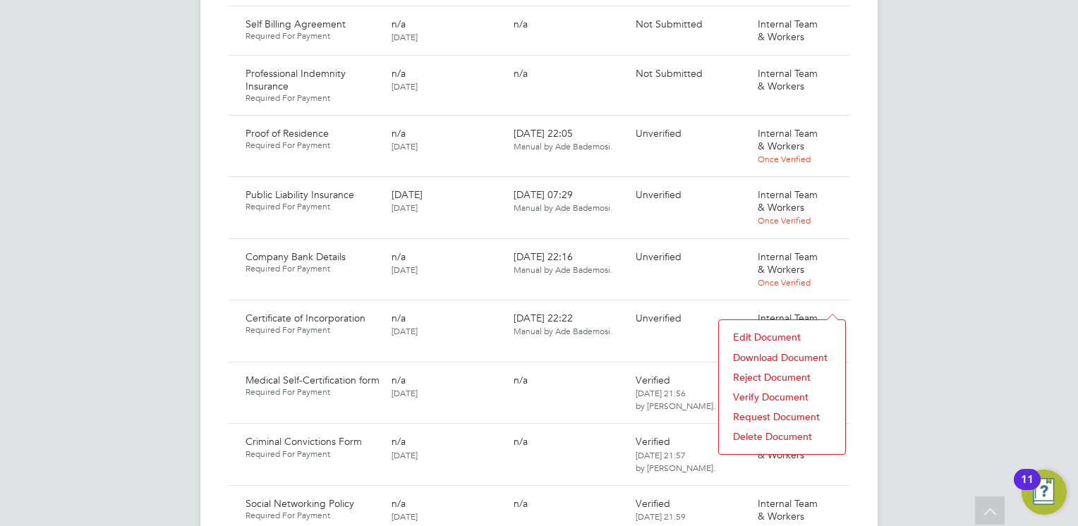
click at [759, 394] on li "Verify Document" at bounding box center [782, 397] width 112 height 20
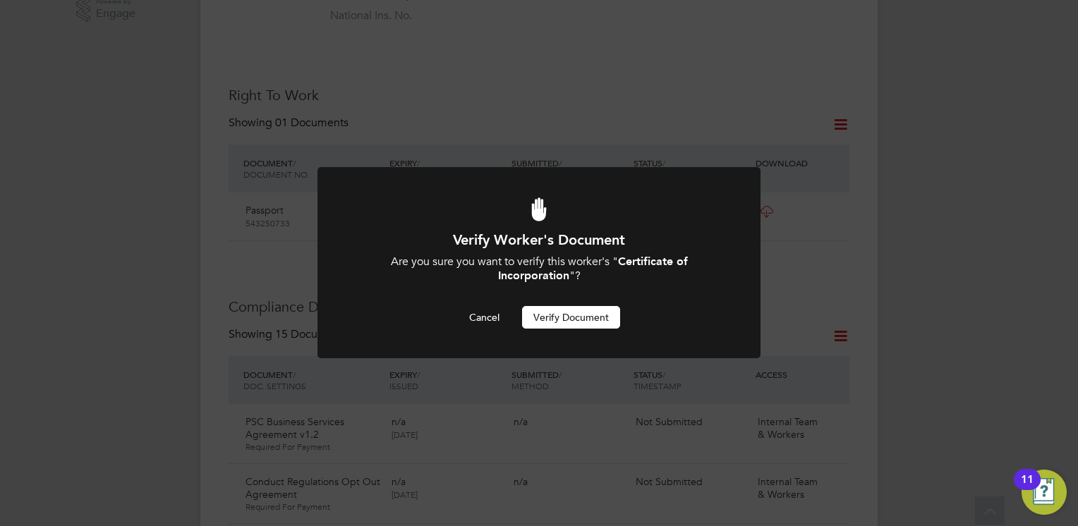
click at [558, 309] on button "Verify Document" at bounding box center [571, 317] width 98 height 23
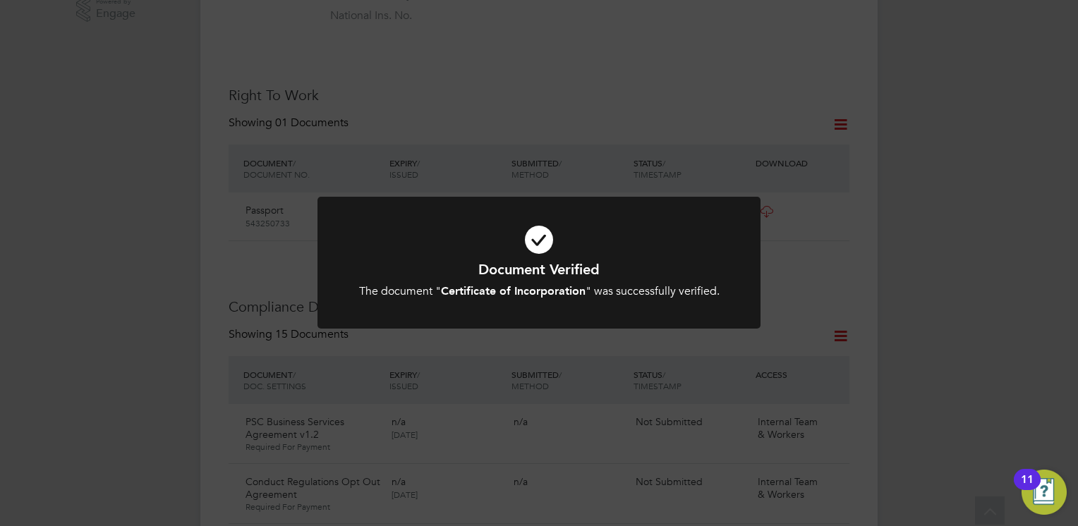
click at [465, 218] on icon at bounding box center [539, 239] width 367 height 55
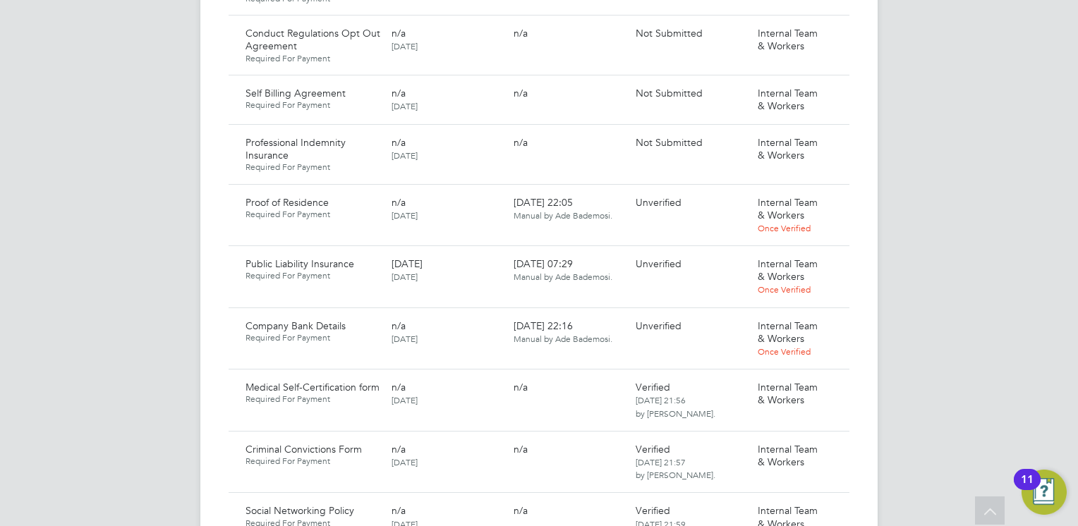
scroll to position [978, 0]
click at [839, 315] on icon at bounding box center [832, 323] width 14 height 17
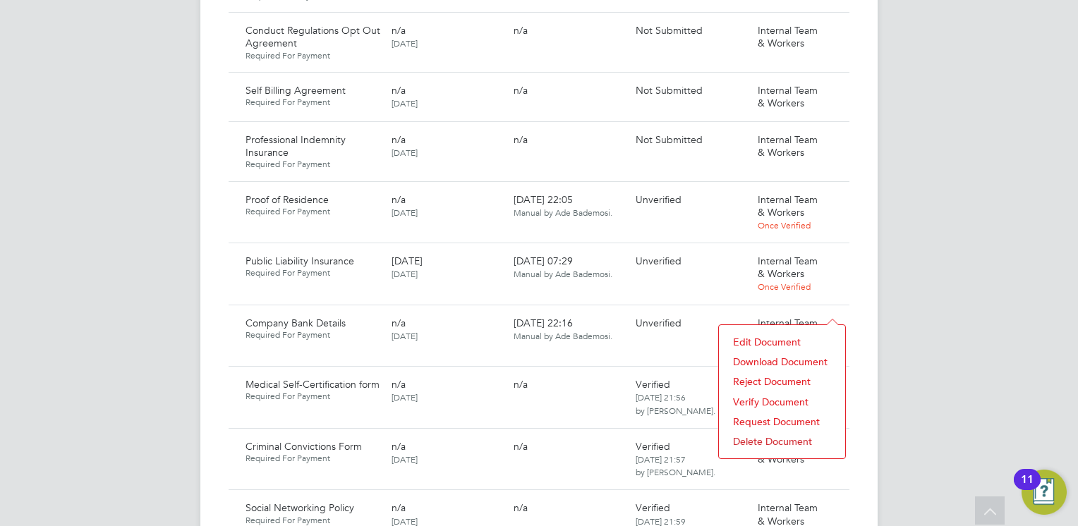
click at [762, 360] on li "Download Document" at bounding box center [782, 362] width 112 height 20
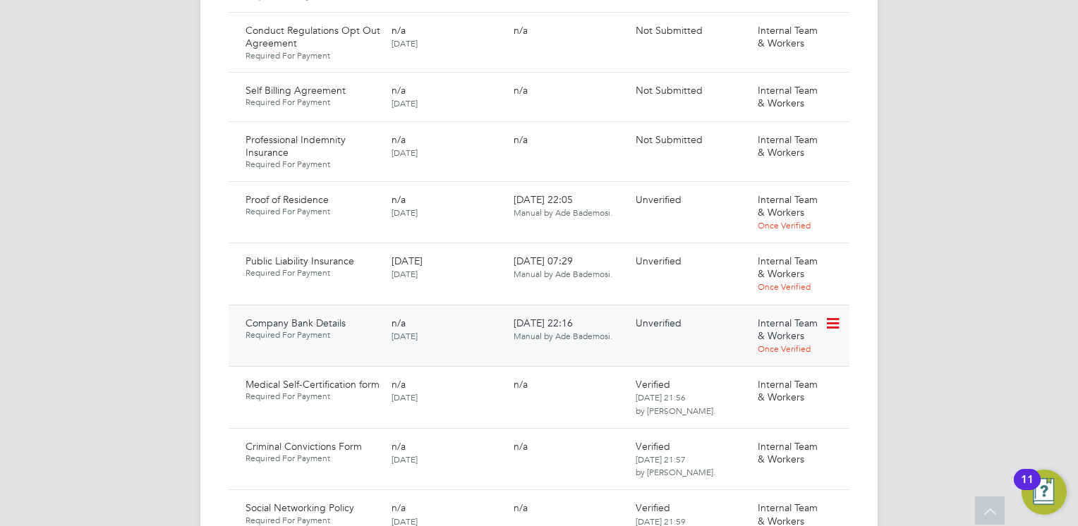
click at [832, 315] on icon at bounding box center [832, 323] width 14 height 17
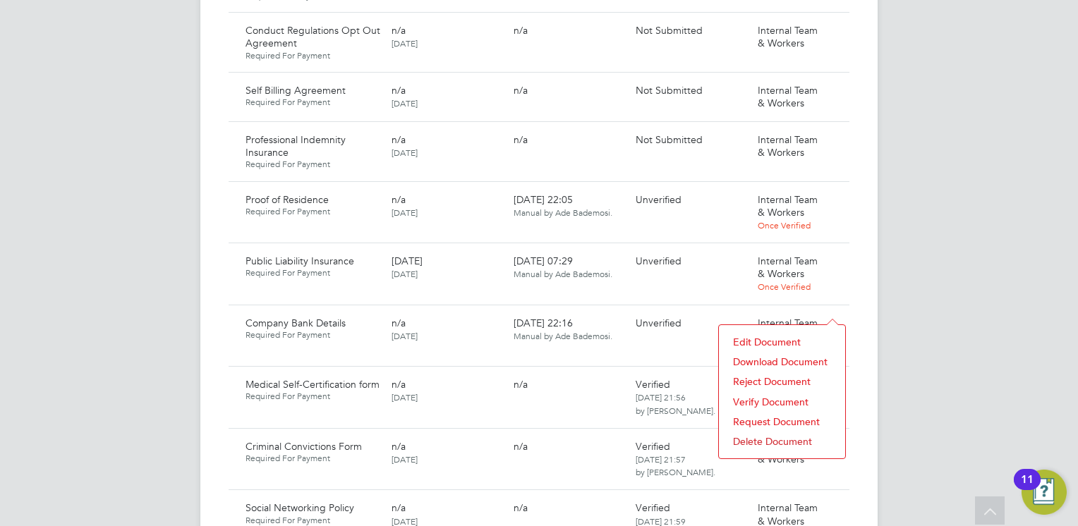
click at [748, 397] on li "Verify Document" at bounding box center [782, 402] width 112 height 20
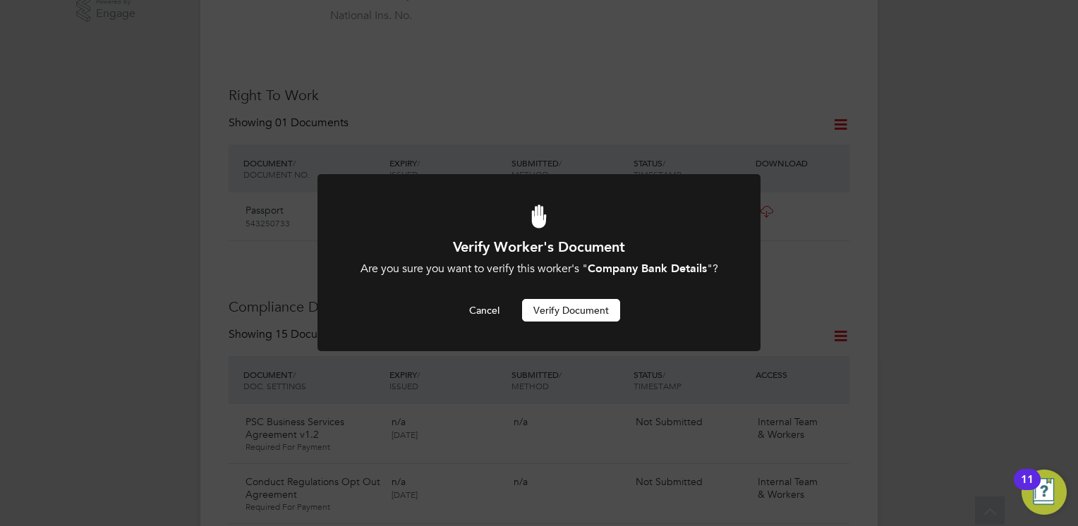
scroll to position [0, 0]
click at [579, 305] on button "Verify Document" at bounding box center [571, 310] width 98 height 23
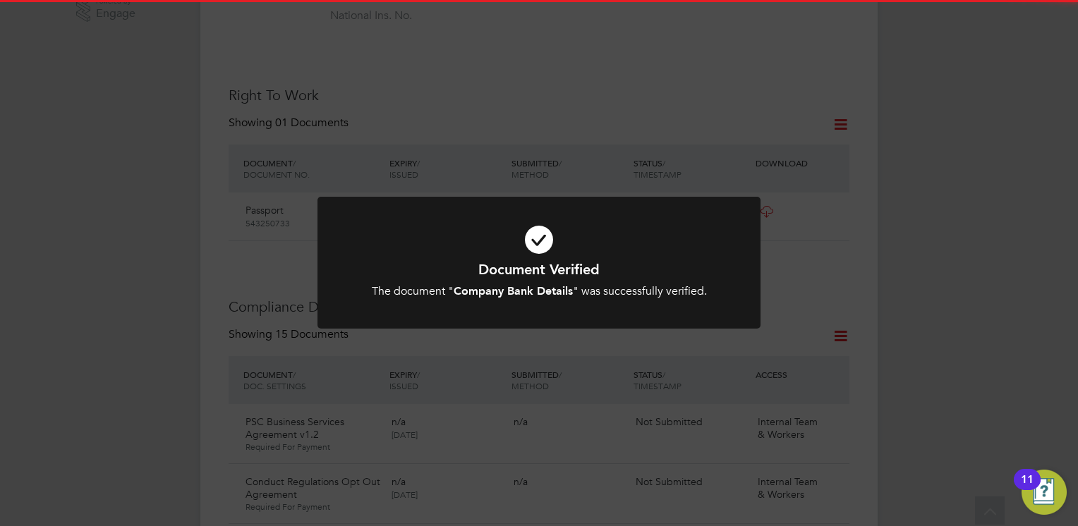
click at [505, 298] on b "Company Bank Details" at bounding box center [513, 290] width 119 height 13
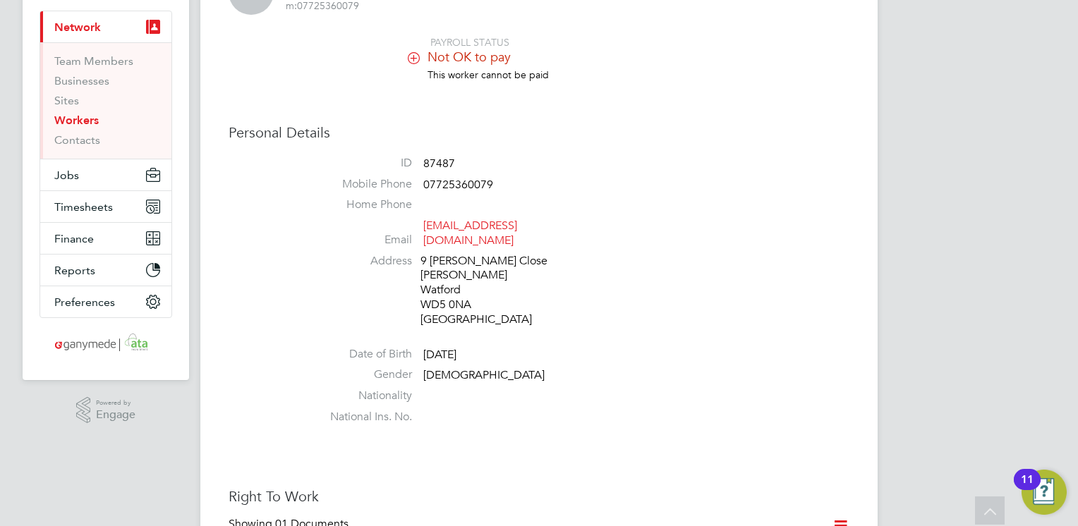
scroll to position [0, 0]
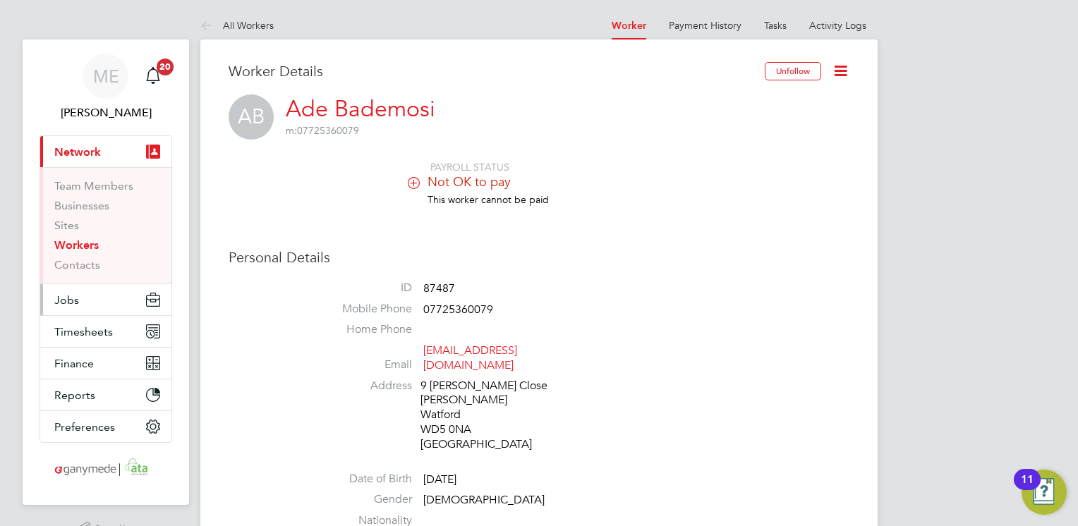
click at [82, 303] on button "Jobs" at bounding box center [105, 299] width 131 height 31
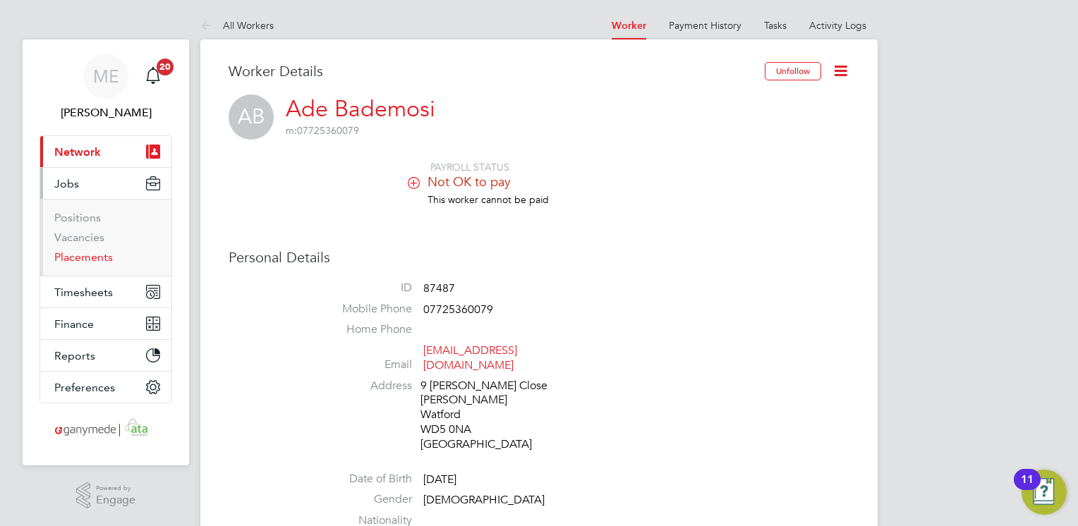
click at [90, 258] on link "Placements" at bounding box center [83, 256] width 59 height 13
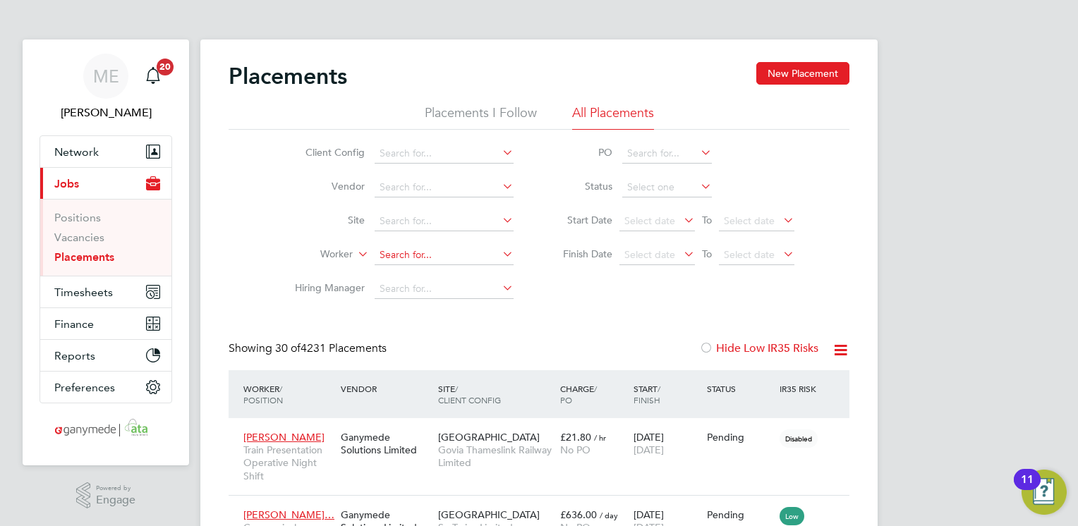
click at [397, 255] on input at bounding box center [444, 256] width 139 height 20
click at [413, 290] on li "Ade B ademosi" at bounding box center [445, 293] width 140 height 19
type input "Ade Bademosi"
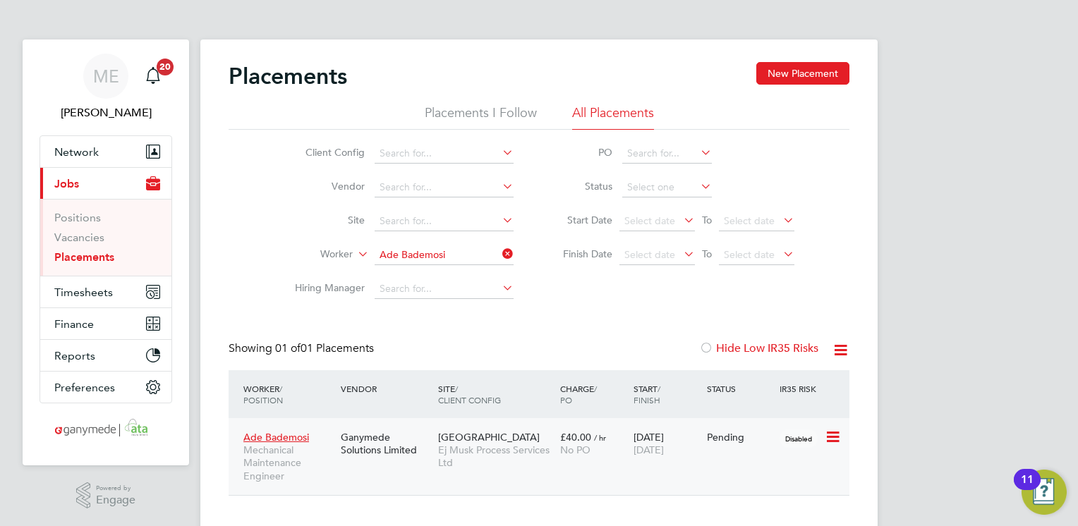
click at [409, 474] on div "Ade Bademosi Mechanical Maintenance Engineer Ganymede Solutions Limited Treeran…" at bounding box center [539, 456] width 621 height 77
click at [277, 434] on span "Ade Bademosi" at bounding box center [276, 437] width 66 height 13
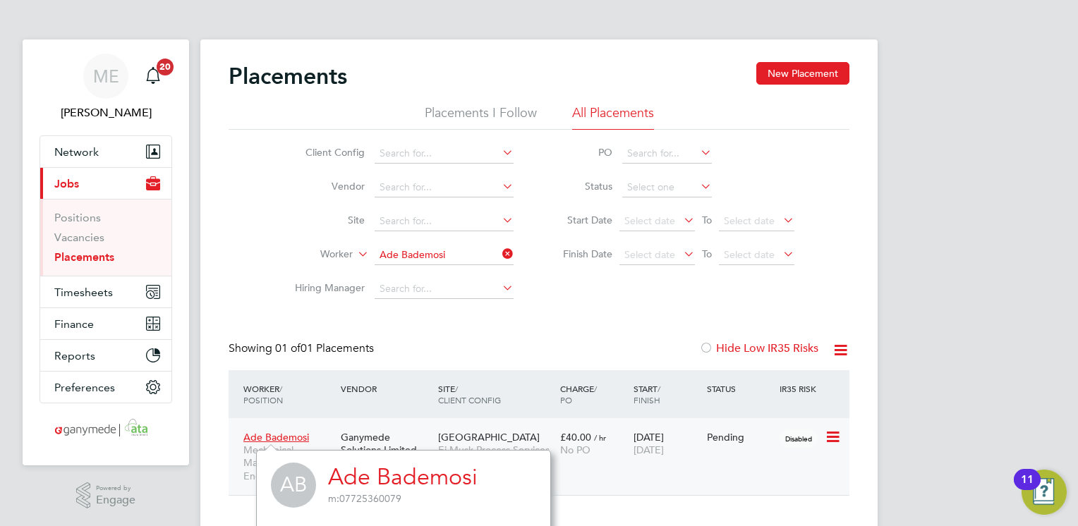
click at [649, 461] on div "08 Sep 2025 12 Dec 2025" at bounding box center [666, 444] width 73 height 40
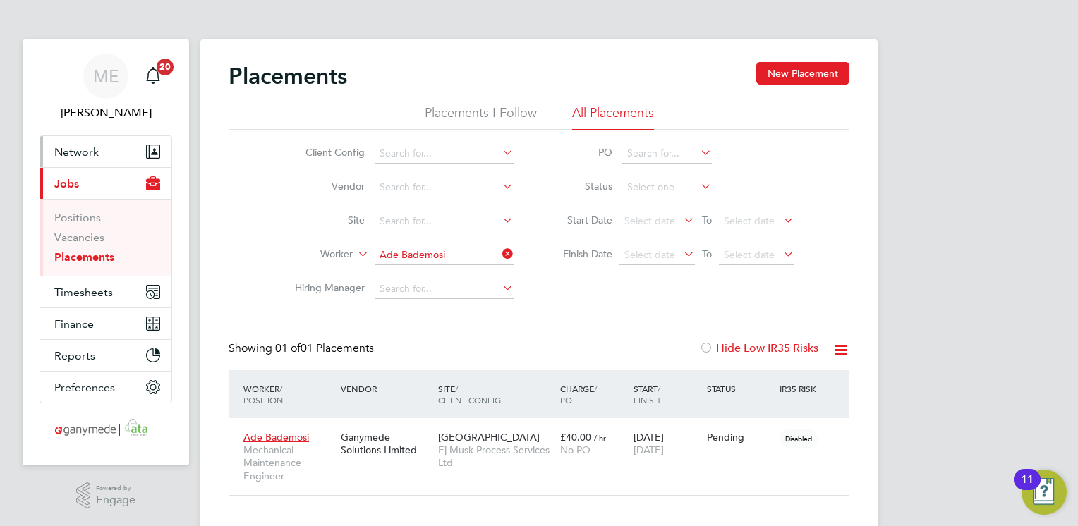
click at [77, 154] on span "Network" at bounding box center [76, 151] width 44 height 13
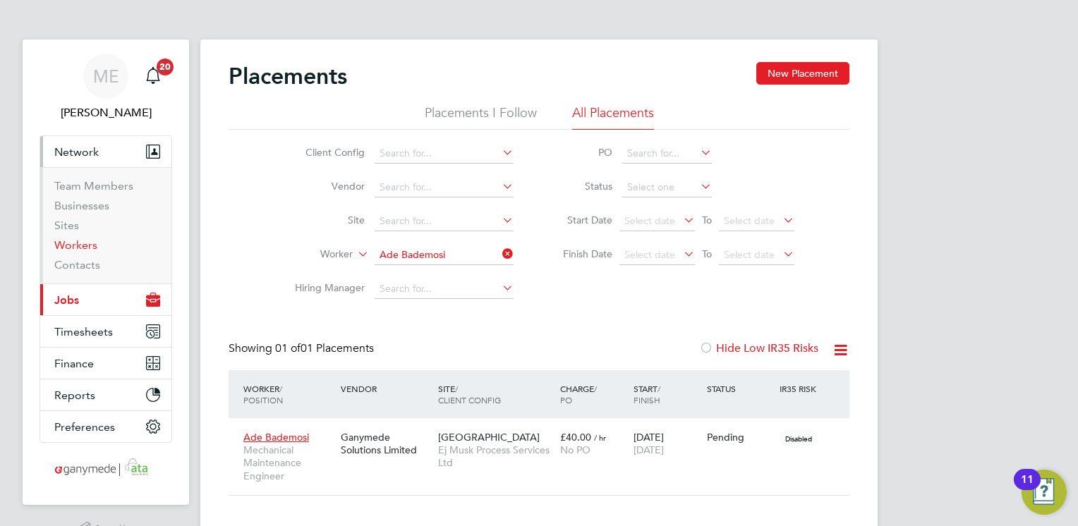
click at [88, 241] on link "Workers" at bounding box center [75, 244] width 43 height 13
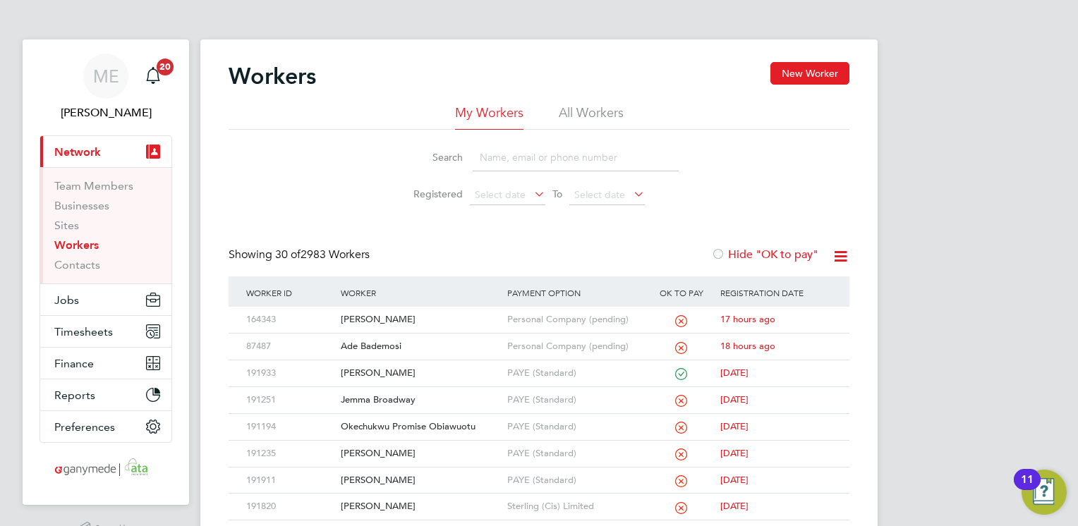
click at [492, 159] on input at bounding box center [576, 158] width 206 height 28
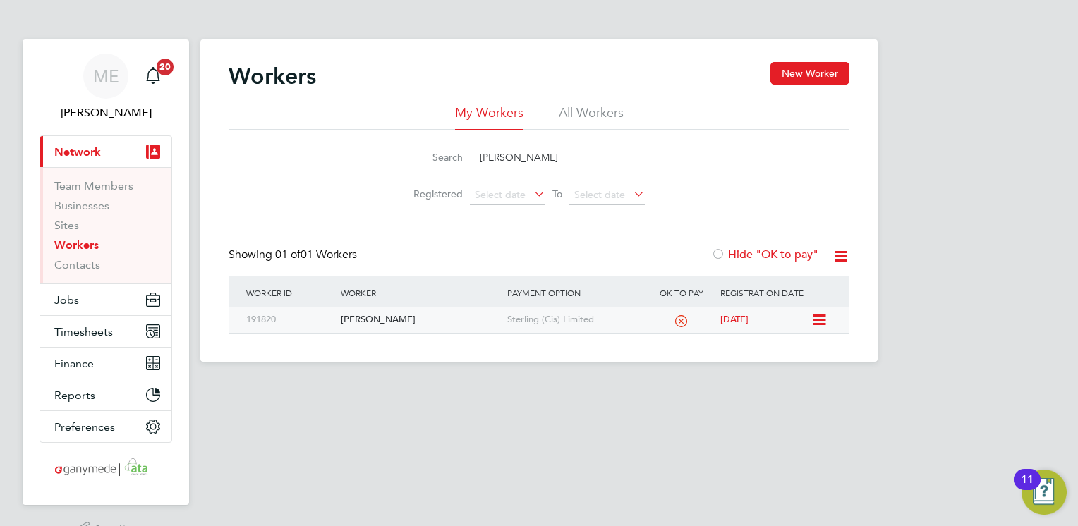
type input "ANDREI"
click at [440, 318] on div "[PERSON_NAME]" at bounding box center [420, 320] width 166 height 26
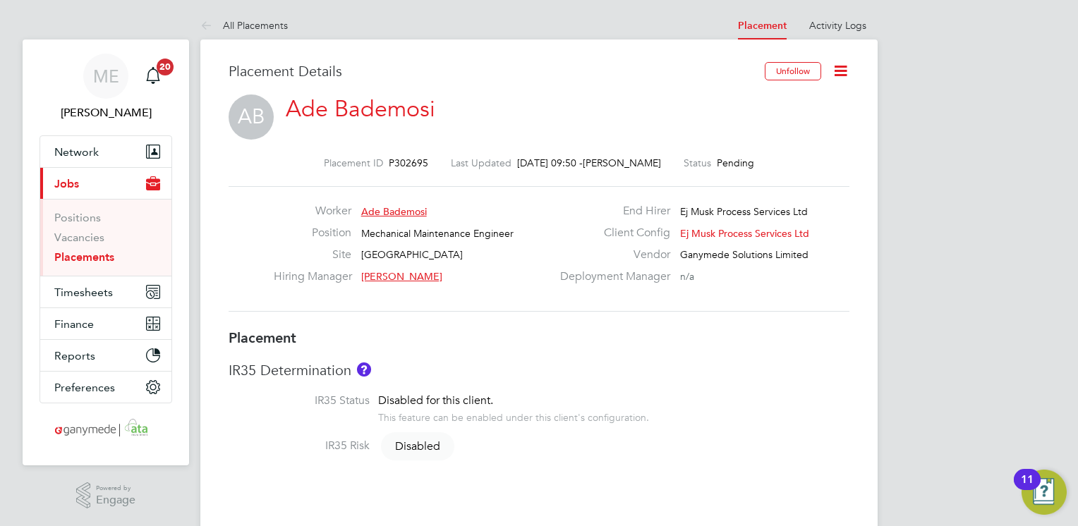
click at [844, 66] on icon at bounding box center [841, 71] width 18 height 18
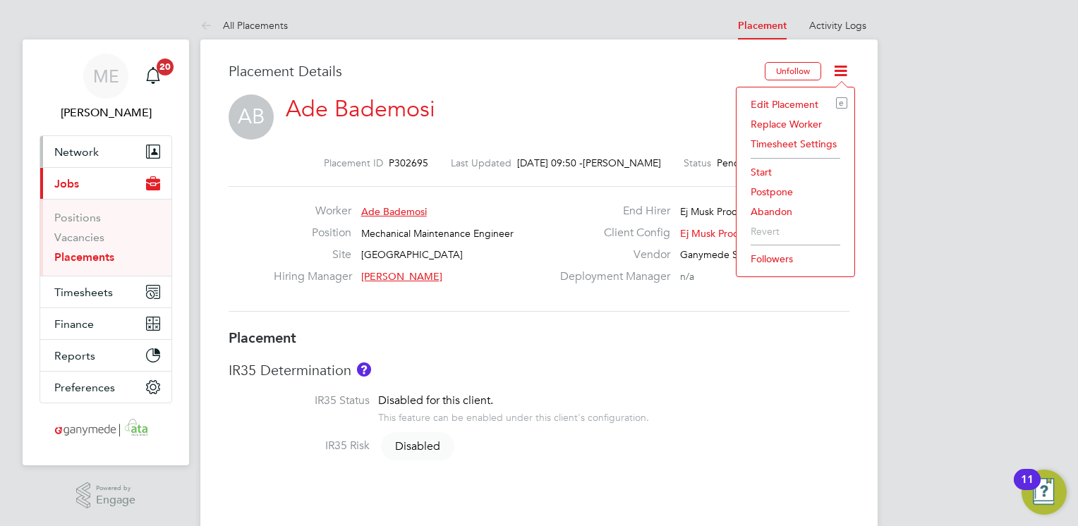
click at [101, 149] on button "Network" at bounding box center [105, 151] width 131 height 31
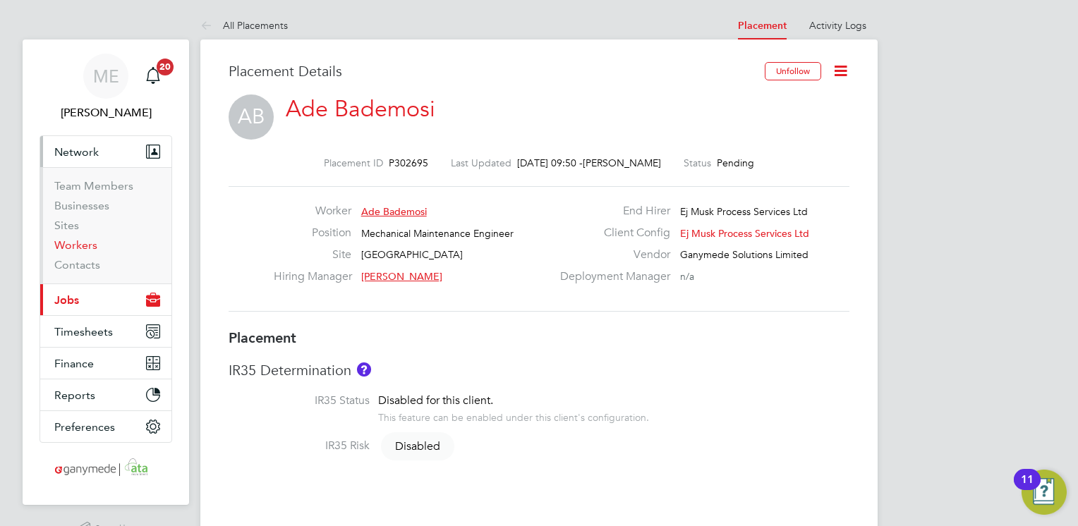
click at [80, 247] on link "Workers" at bounding box center [75, 244] width 43 height 13
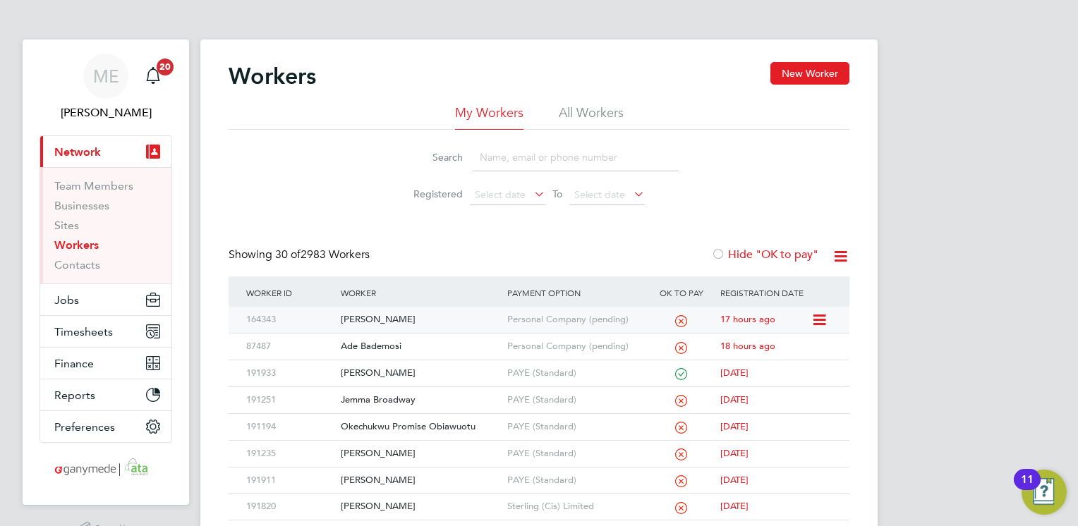
click at [448, 325] on div "[PERSON_NAME]" at bounding box center [420, 320] width 166 height 26
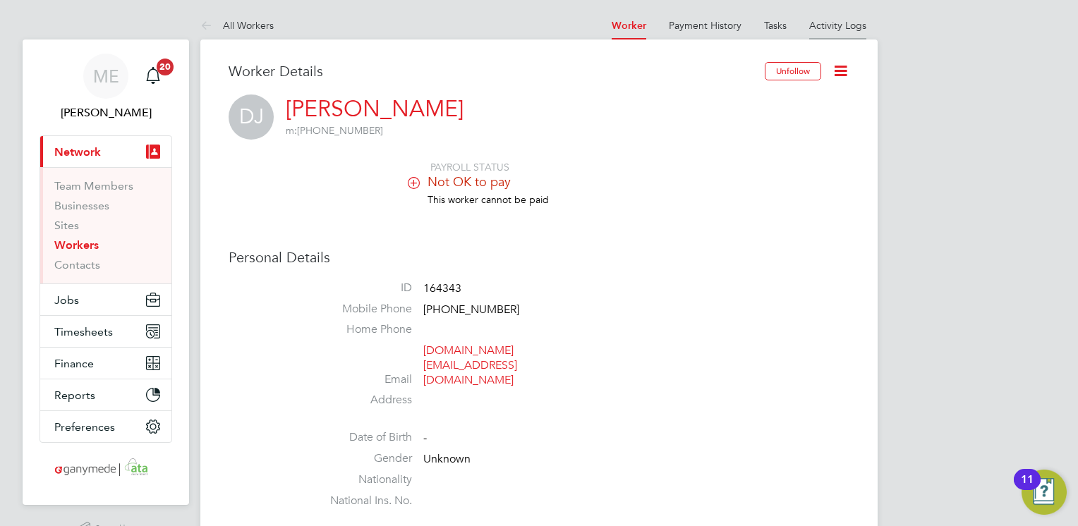
click at [832, 25] on link "Activity Logs" at bounding box center [837, 25] width 57 height 13
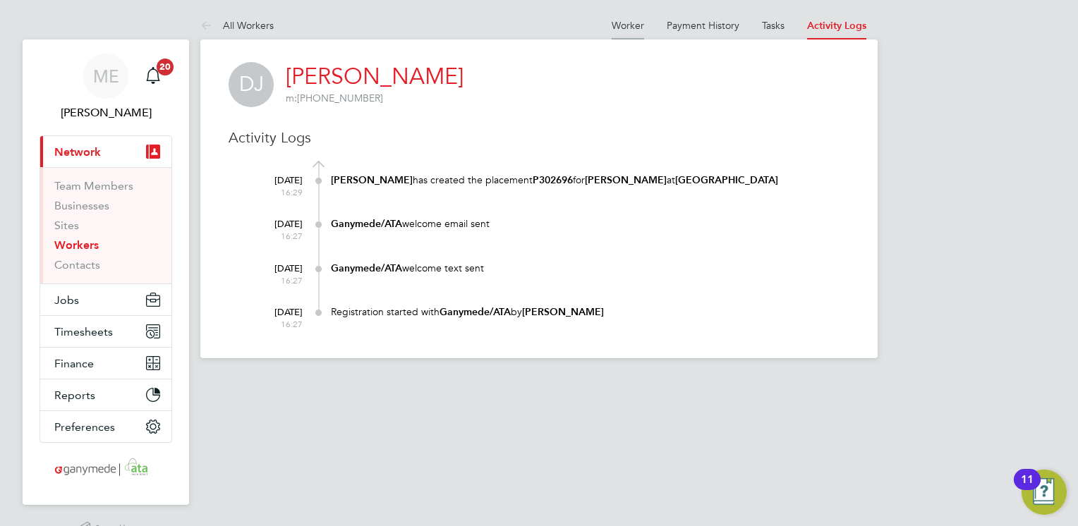
click at [626, 27] on link "Worker" at bounding box center [628, 25] width 32 height 13
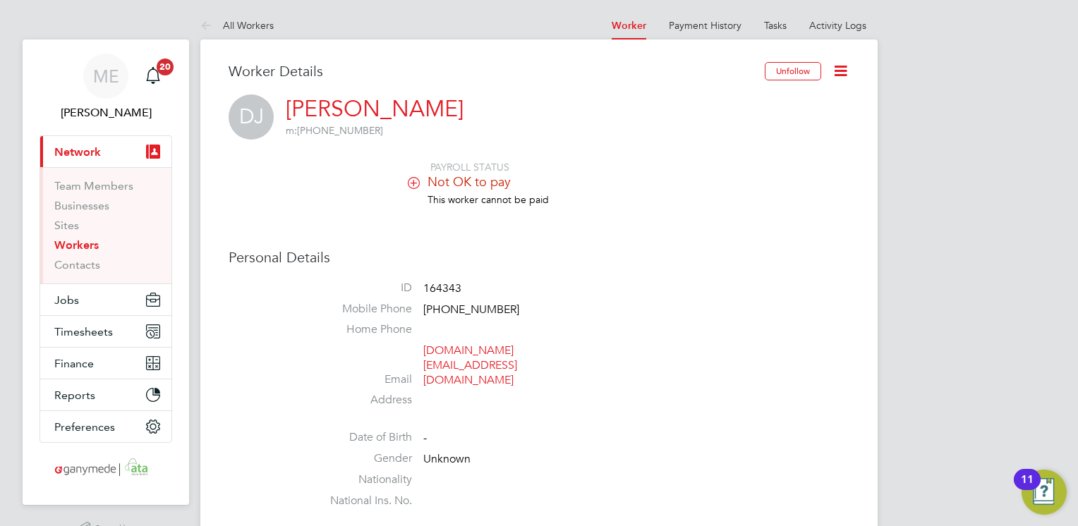
click at [836, 69] on icon at bounding box center [841, 71] width 18 height 18
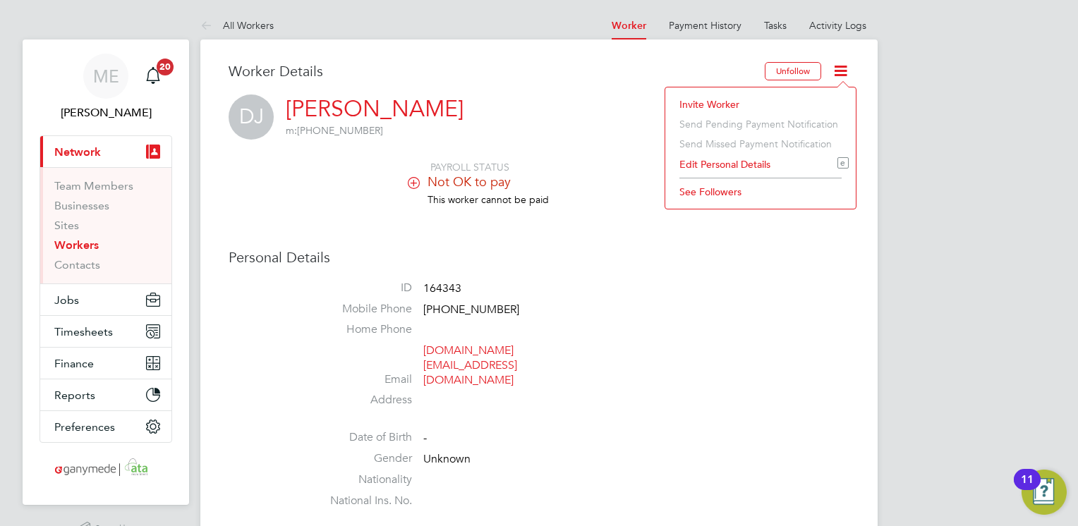
click at [710, 100] on li "Invite Worker" at bounding box center [760, 105] width 176 height 20
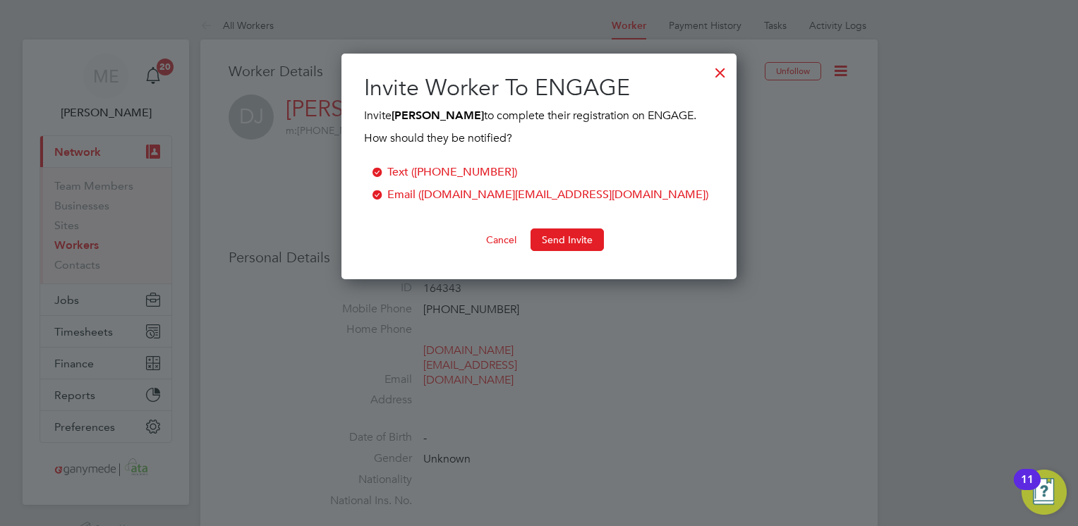
scroll to position [226, 396]
click at [576, 236] on button "Send Invite" at bounding box center [567, 240] width 73 height 23
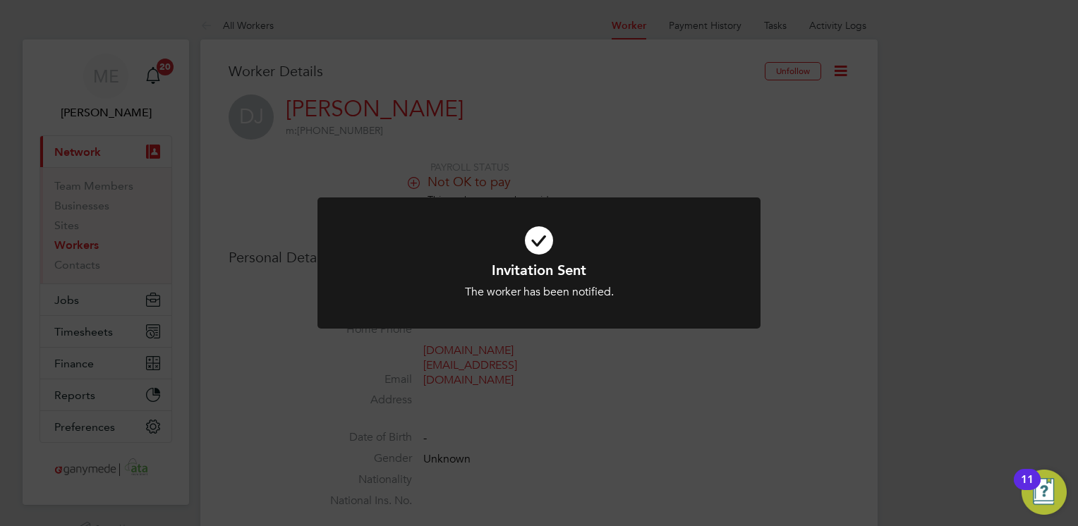
click at [271, 155] on div "Invitation Sent The worker has been notified. Cancel Okay" at bounding box center [539, 263] width 1078 height 526
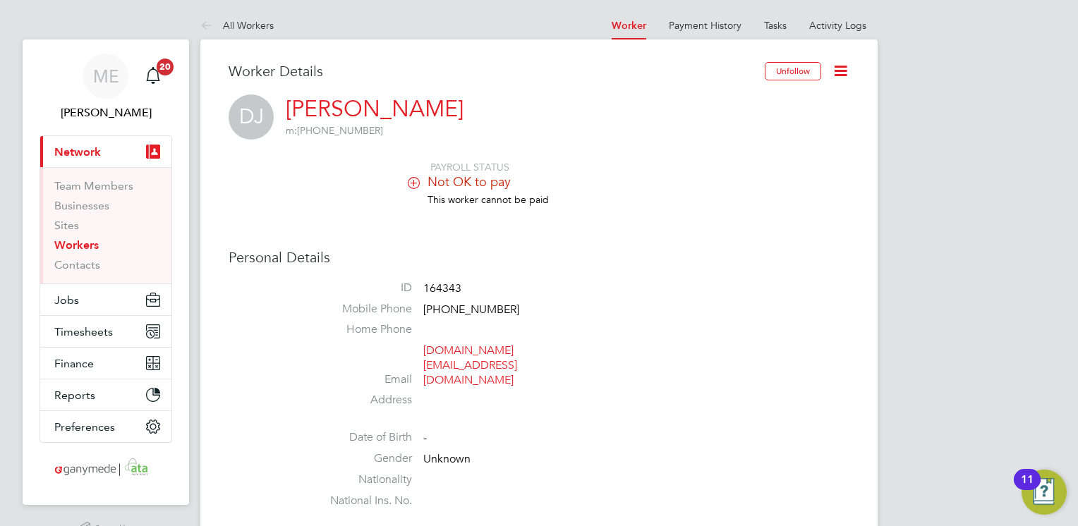
click at [127, 151] on button "Current page: Network" at bounding box center [105, 151] width 131 height 31
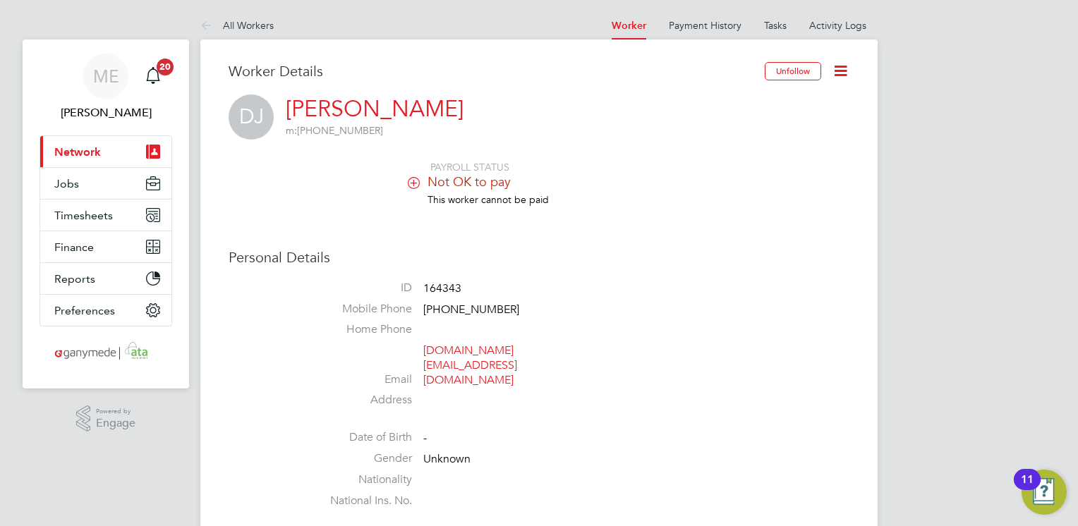
click at [127, 151] on button "Current page: Network" at bounding box center [105, 151] width 131 height 31
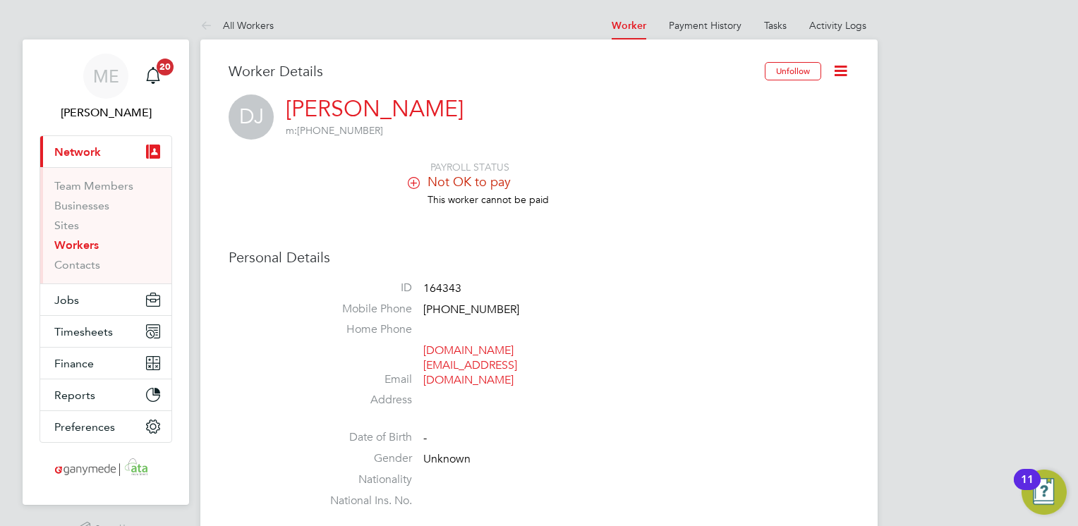
click at [82, 242] on link "Workers" at bounding box center [76, 244] width 44 height 13
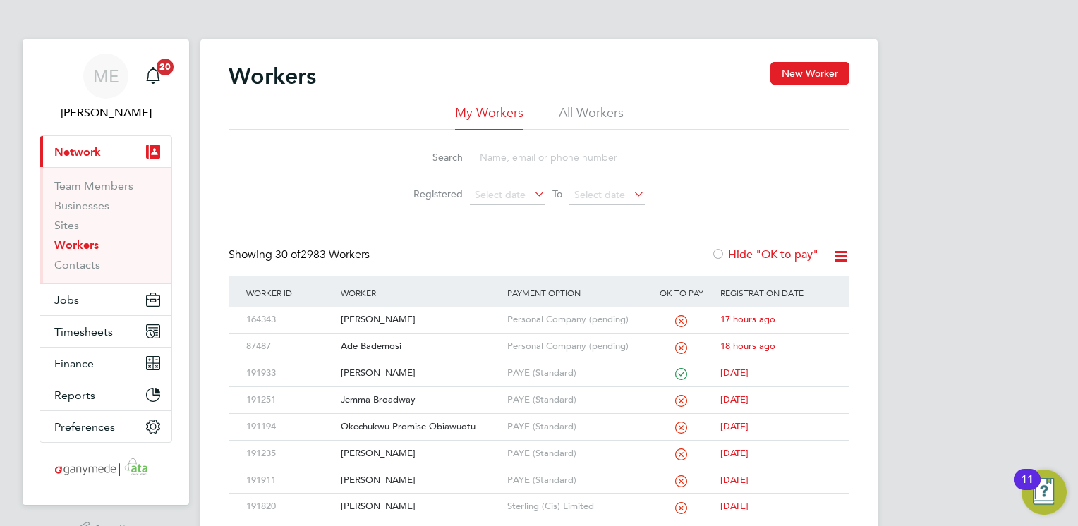
click at [508, 152] on input at bounding box center [576, 158] width 206 height 28
click at [428, 346] on div "Ade Bademosi" at bounding box center [420, 347] width 166 height 26
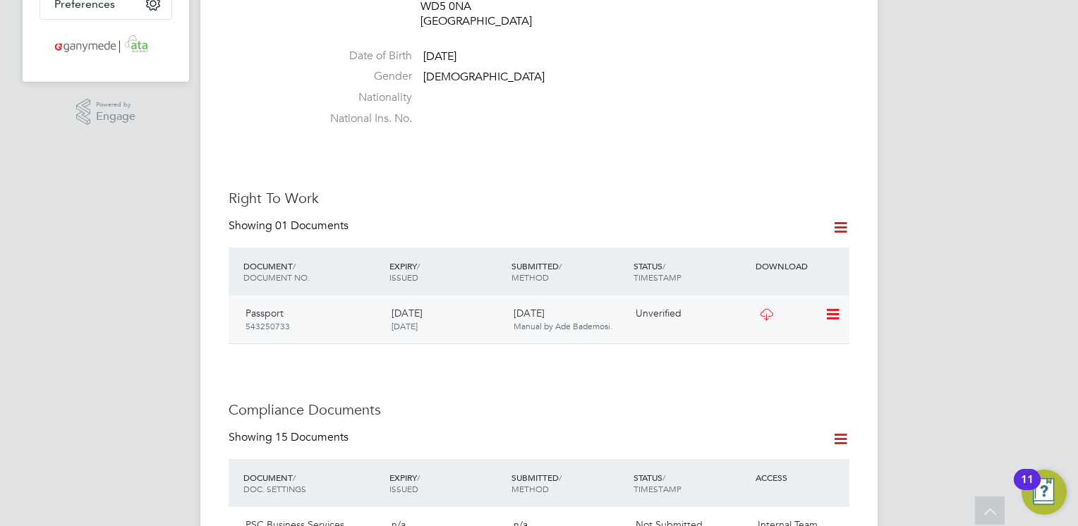
scroll to position [395, 0]
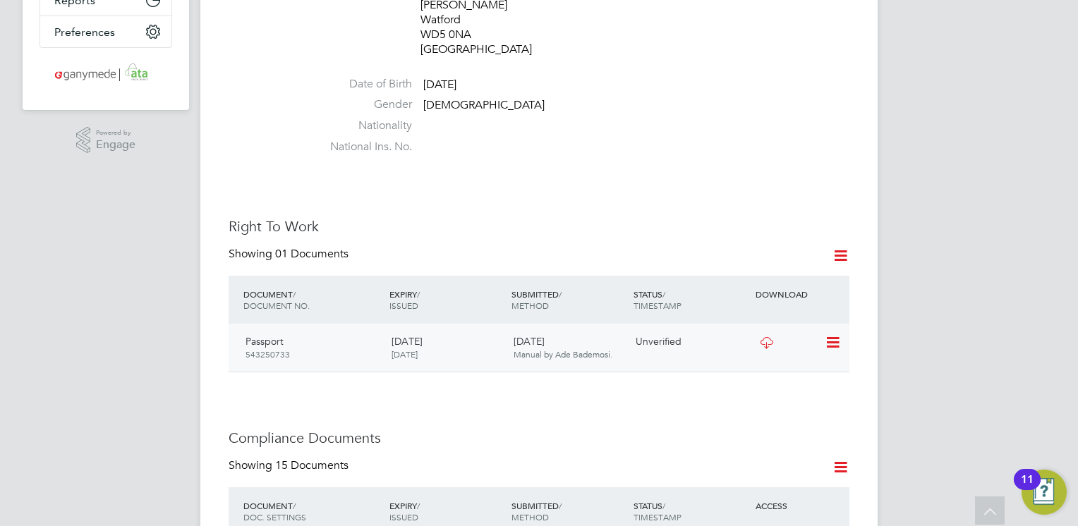
click at [763, 337] on icon at bounding box center [767, 342] width 18 height 11
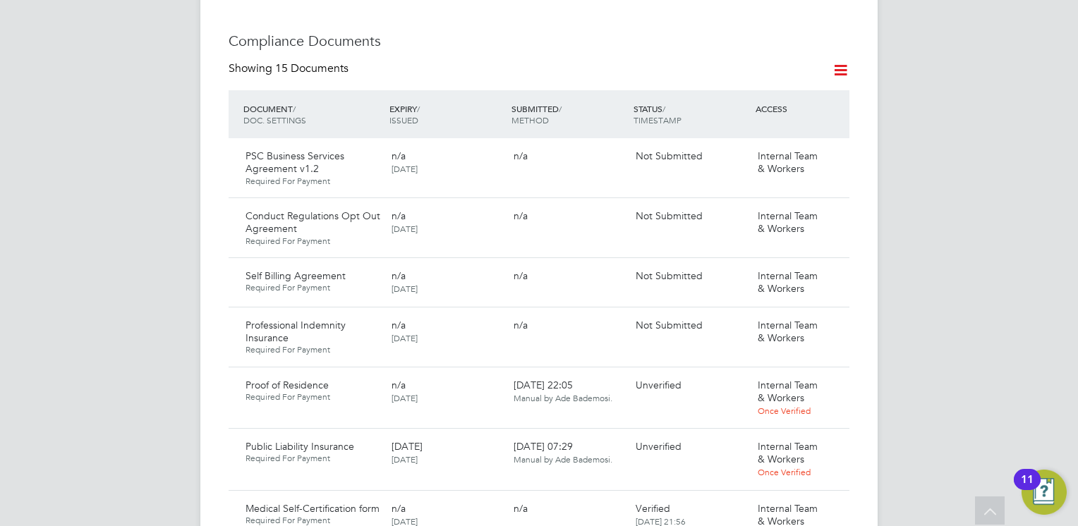
scroll to position [875, 0]
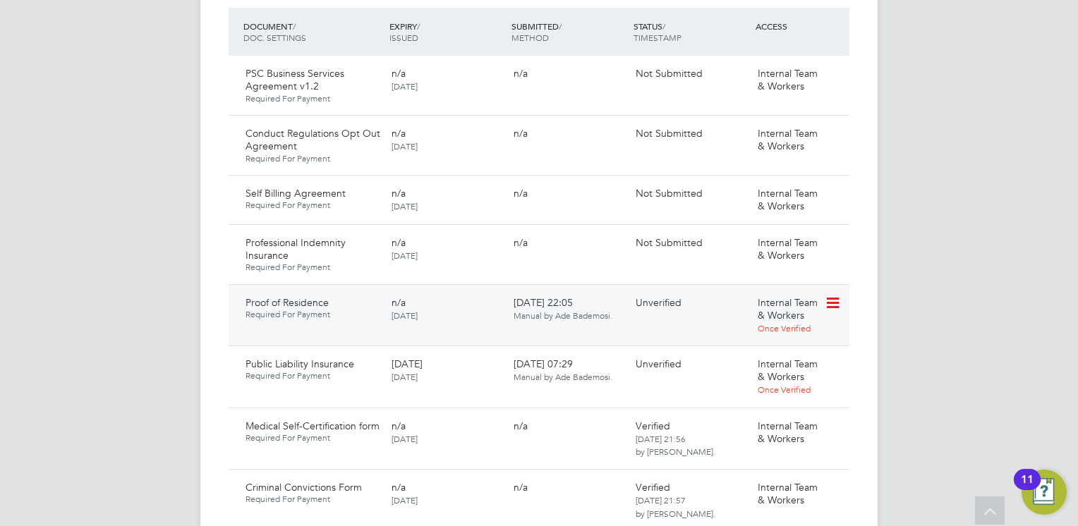
click at [834, 295] on icon at bounding box center [832, 303] width 14 height 17
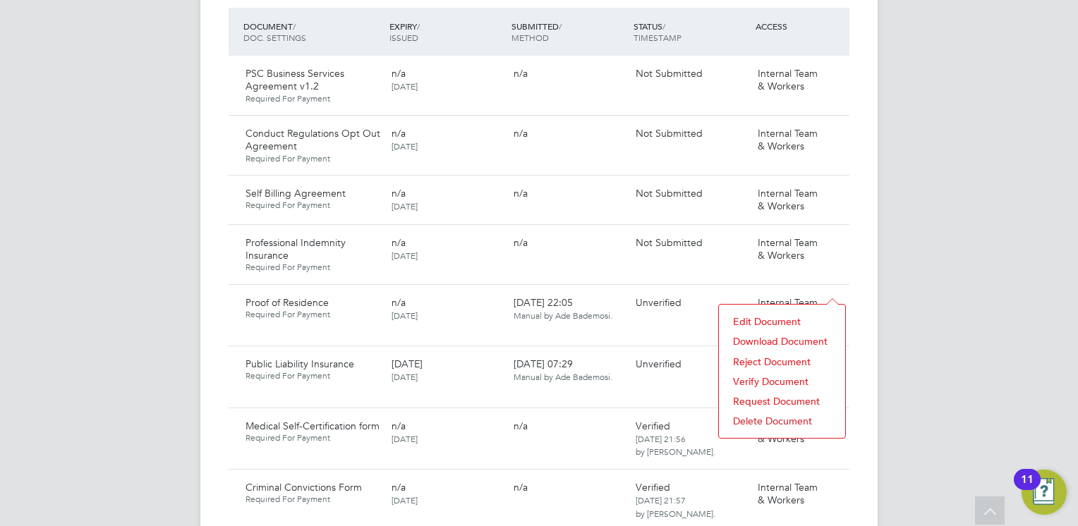
click at [761, 339] on li "Download Document" at bounding box center [782, 342] width 112 height 20
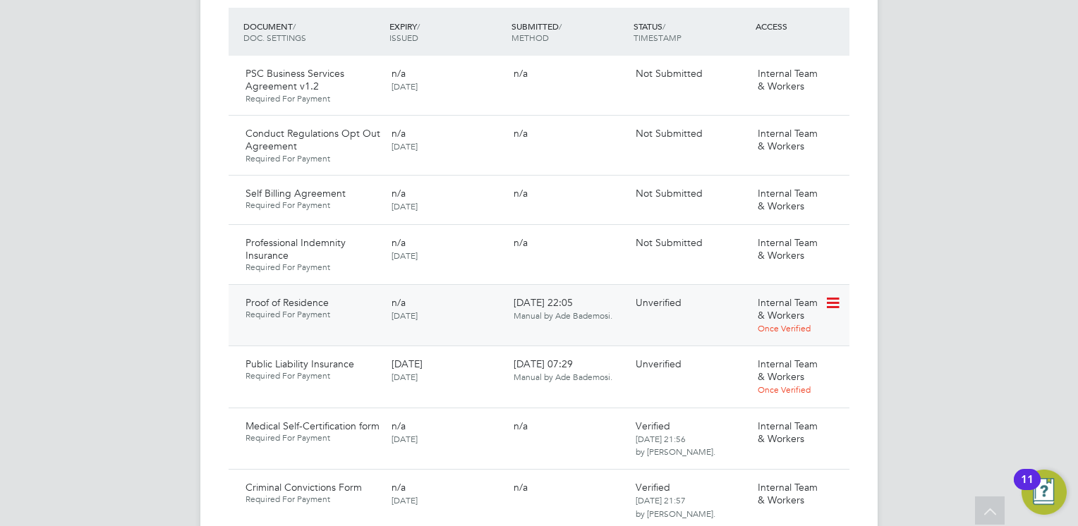
click at [831, 295] on icon at bounding box center [832, 303] width 14 height 17
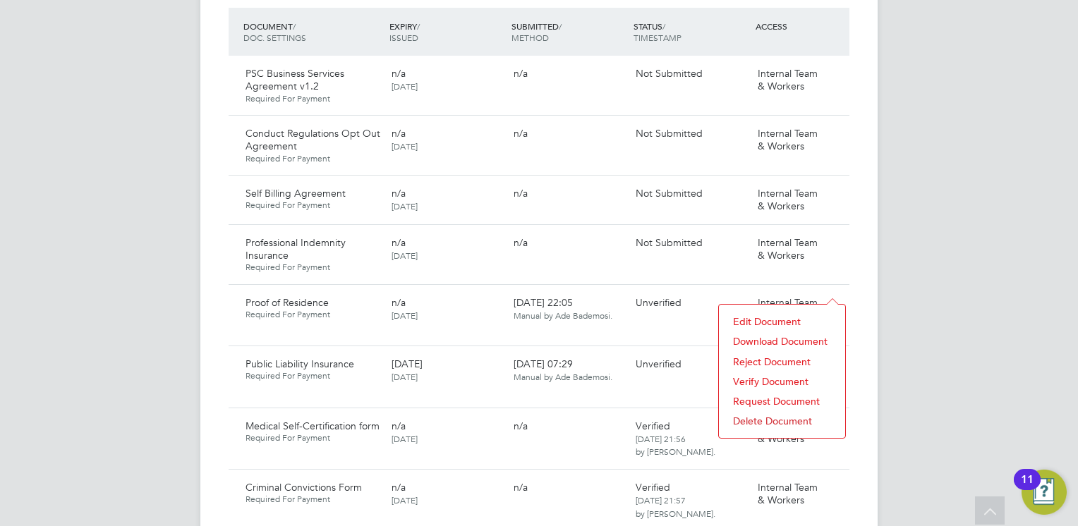
click at [765, 380] on li "Verify Document" at bounding box center [782, 382] width 112 height 20
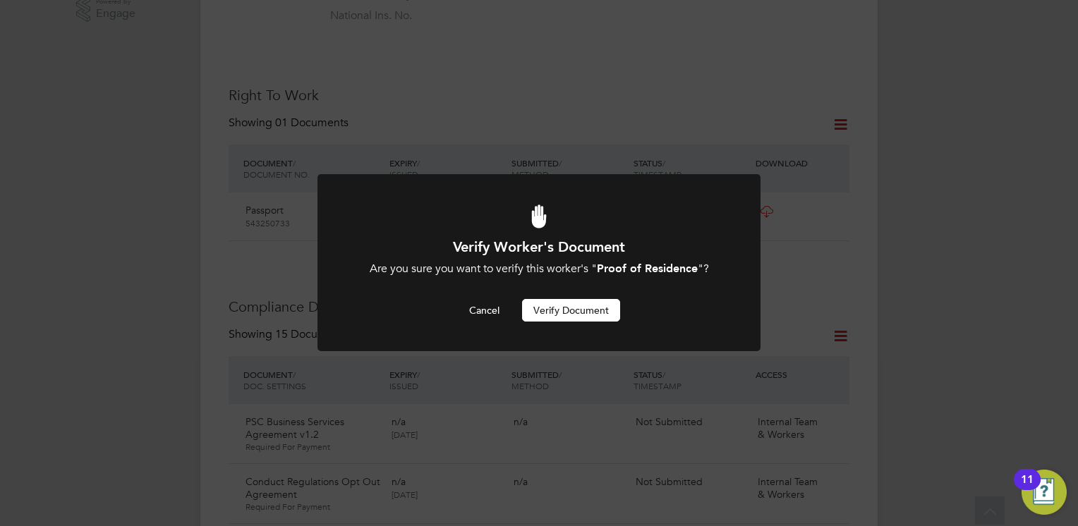
scroll to position [0, 0]
click at [552, 309] on button "Verify Document" at bounding box center [571, 310] width 98 height 23
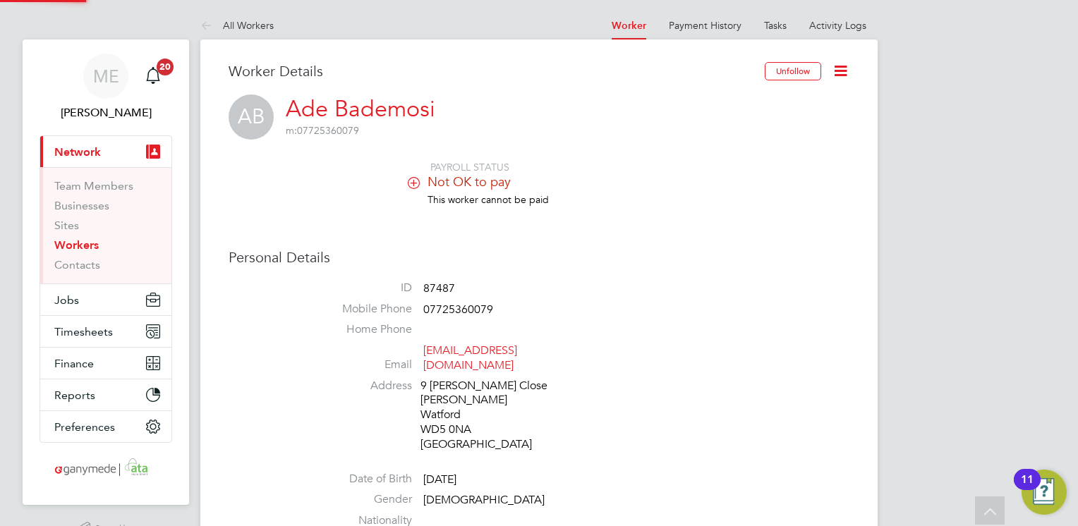
scroll to position [526, 0]
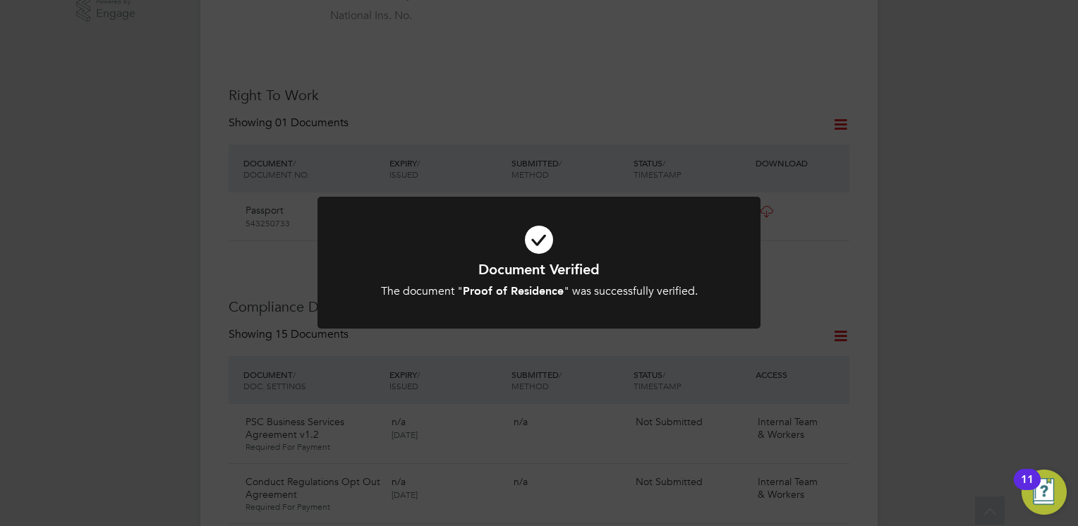
click at [452, 284] on div "The document " Proof of Residence " was successfully verified." at bounding box center [539, 291] width 367 height 15
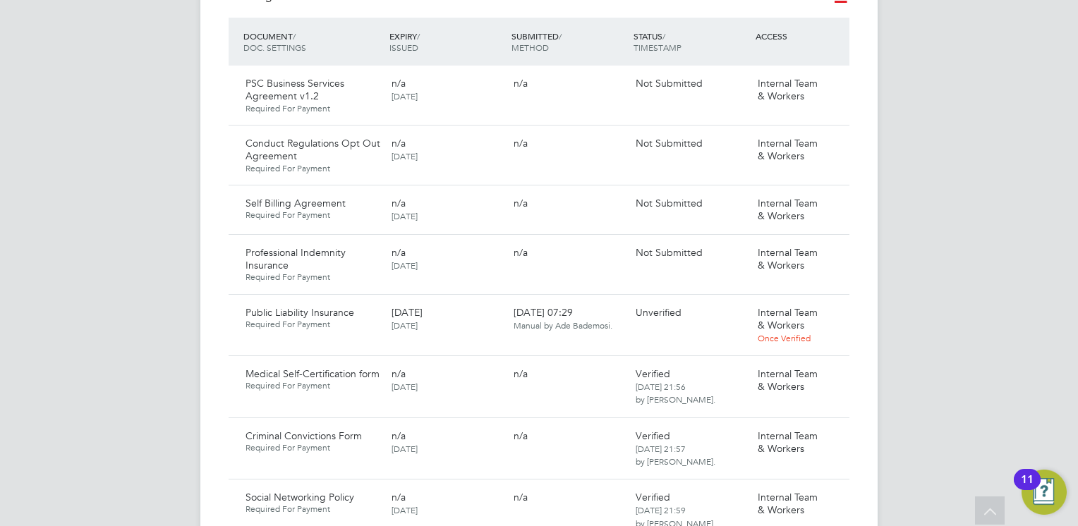
scroll to position [837, 0]
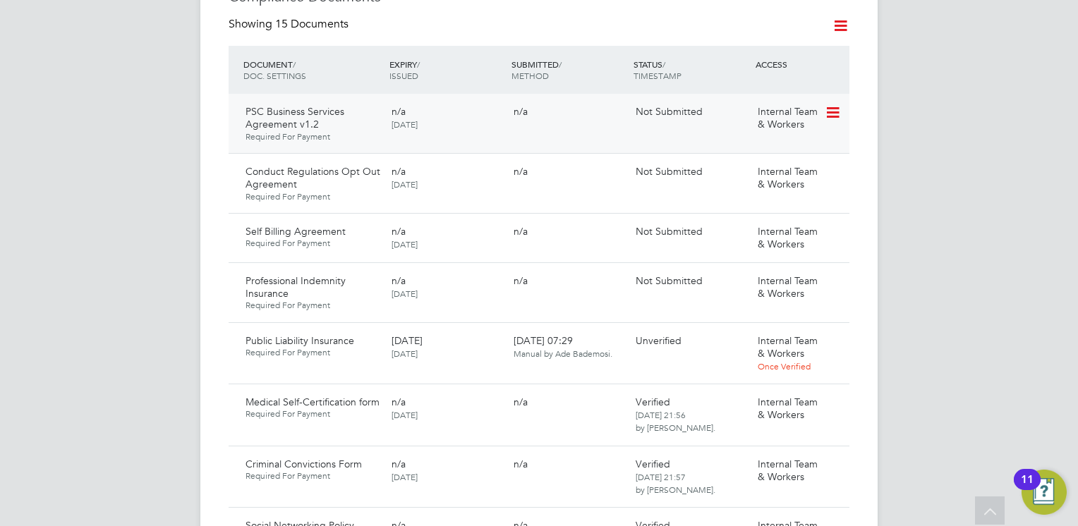
click at [831, 104] on icon at bounding box center [832, 112] width 14 height 17
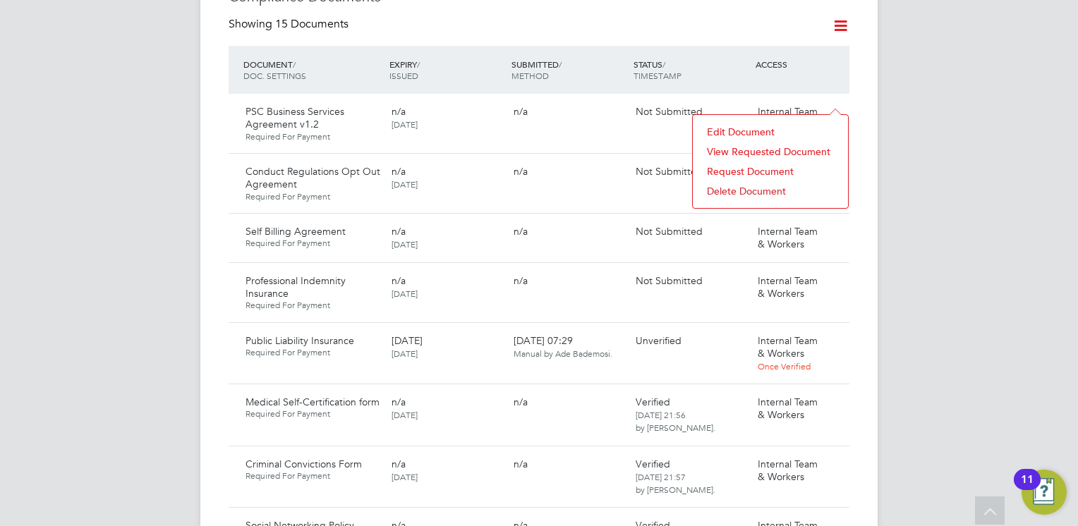
click at [730, 170] on li "Request Document" at bounding box center [770, 172] width 141 height 20
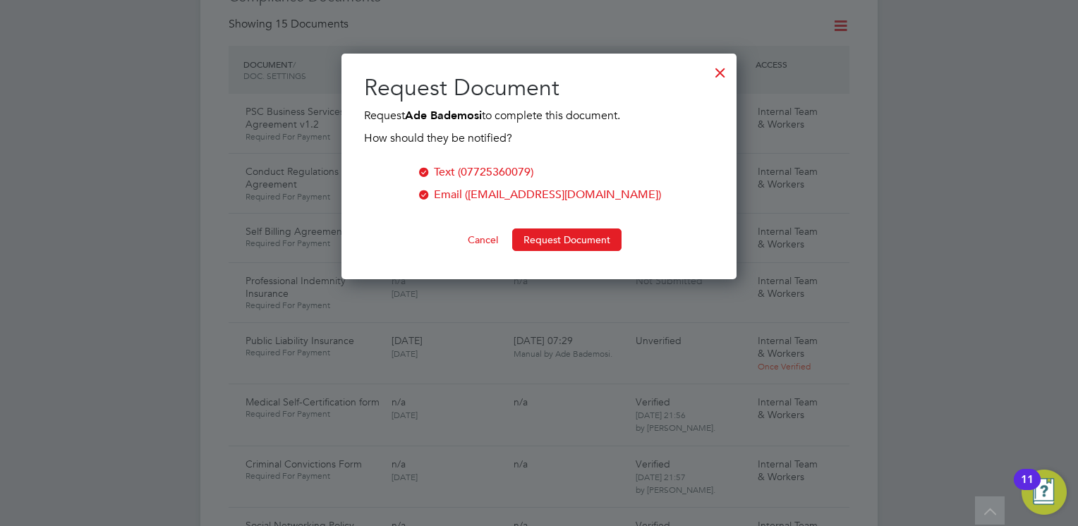
scroll to position [226, 396]
click at [576, 241] on button "Request Document" at bounding box center [566, 240] width 109 height 23
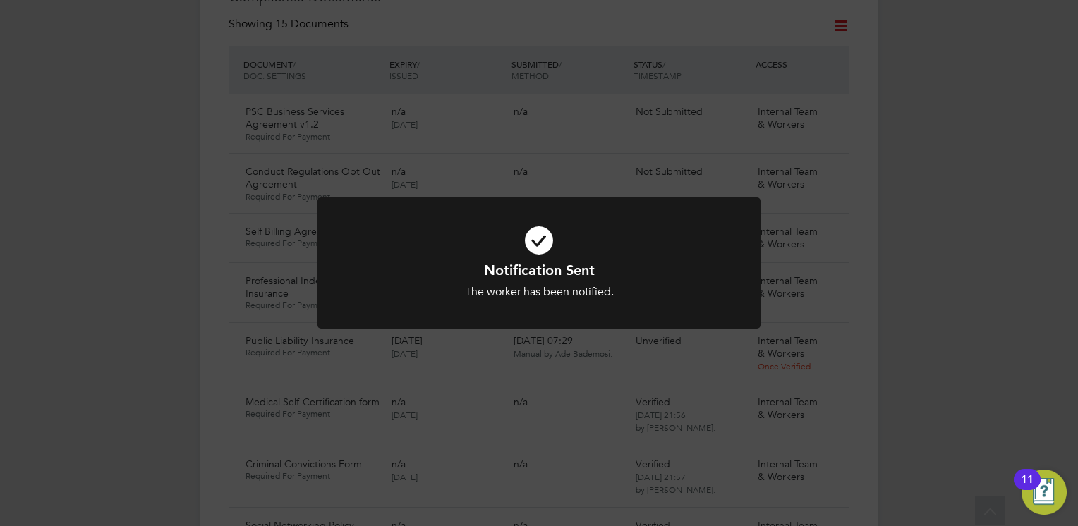
click at [609, 210] on div at bounding box center [539, 264] width 443 height 132
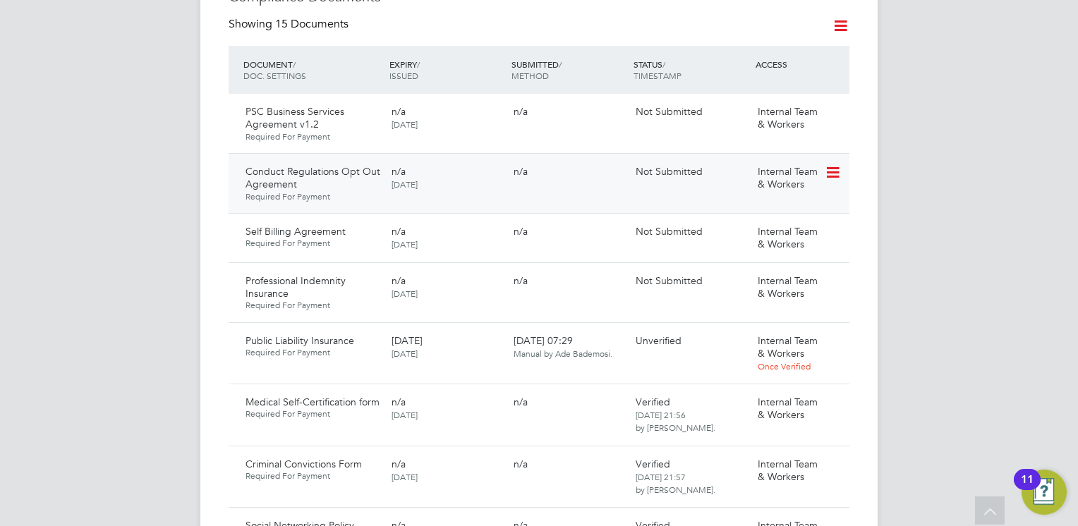
click at [833, 164] on icon at bounding box center [832, 172] width 14 height 17
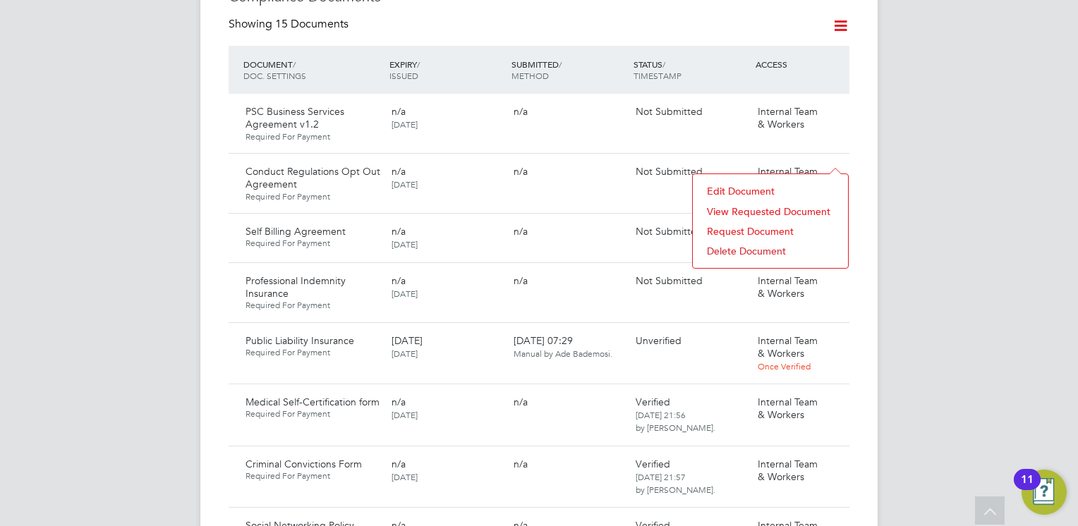
click at [727, 227] on li "Request Document" at bounding box center [770, 232] width 141 height 20
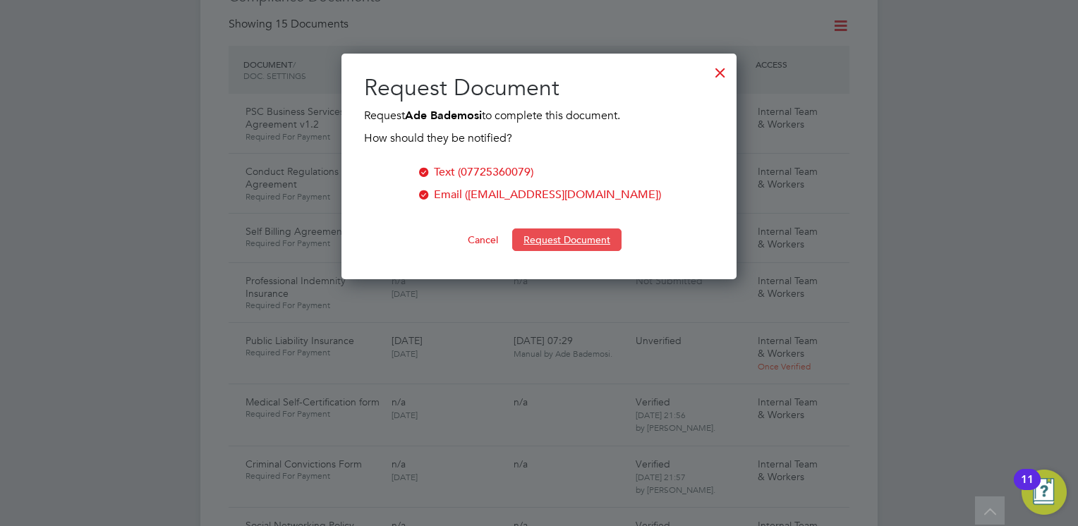
click at [565, 237] on button "Request Document" at bounding box center [566, 240] width 109 height 23
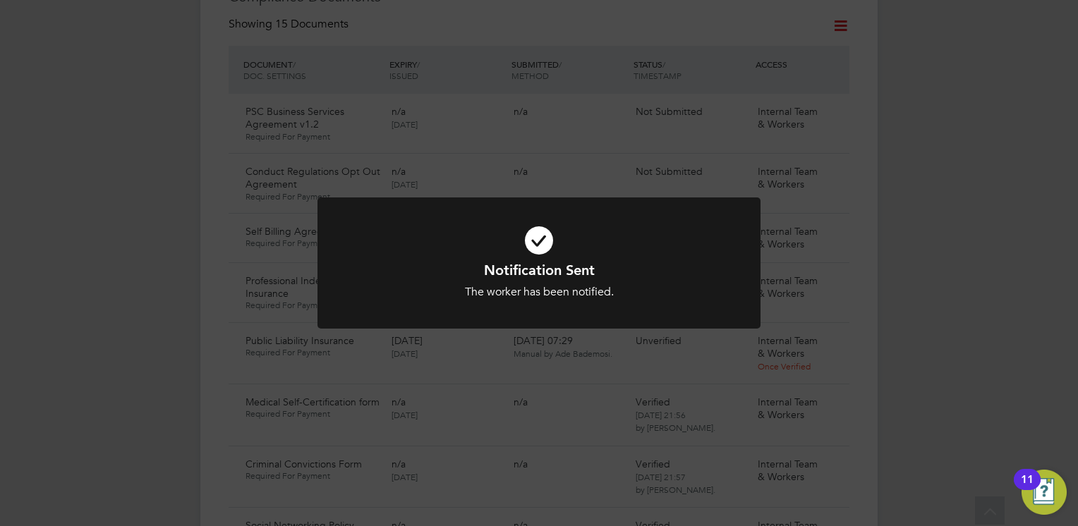
click at [651, 235] on icon at bounding box center [539, 240] width 367 height 55
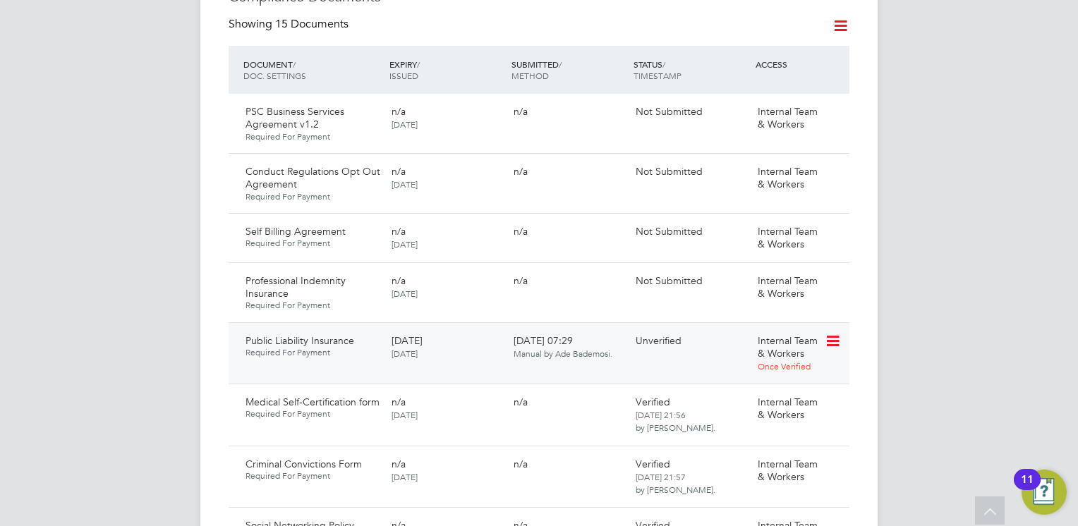
click at [833, 333] on icon at bounding box center [832, 341] width 14 height 17
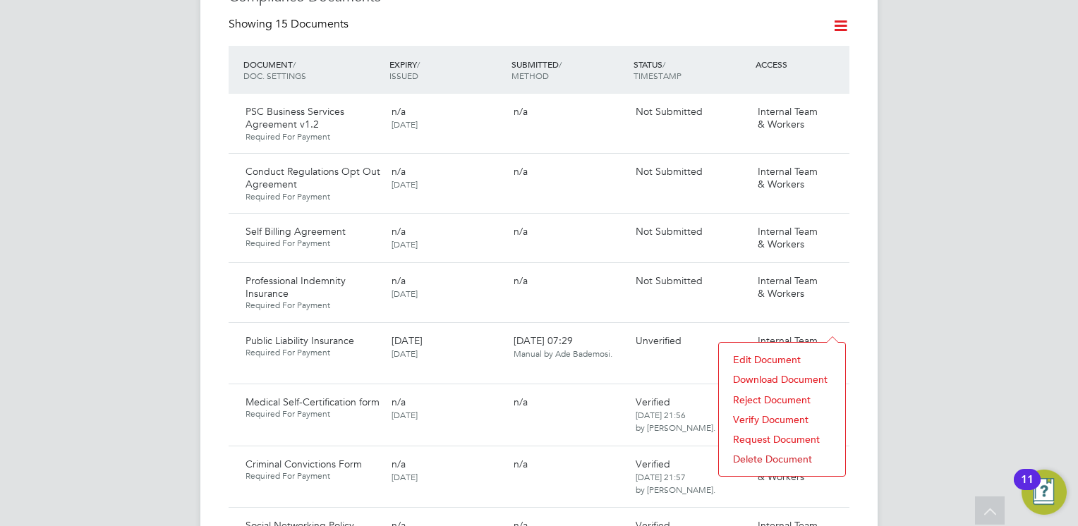
click at [756, 374] on li "Download Document" at bounding box center [782, 380] width 112 height 20
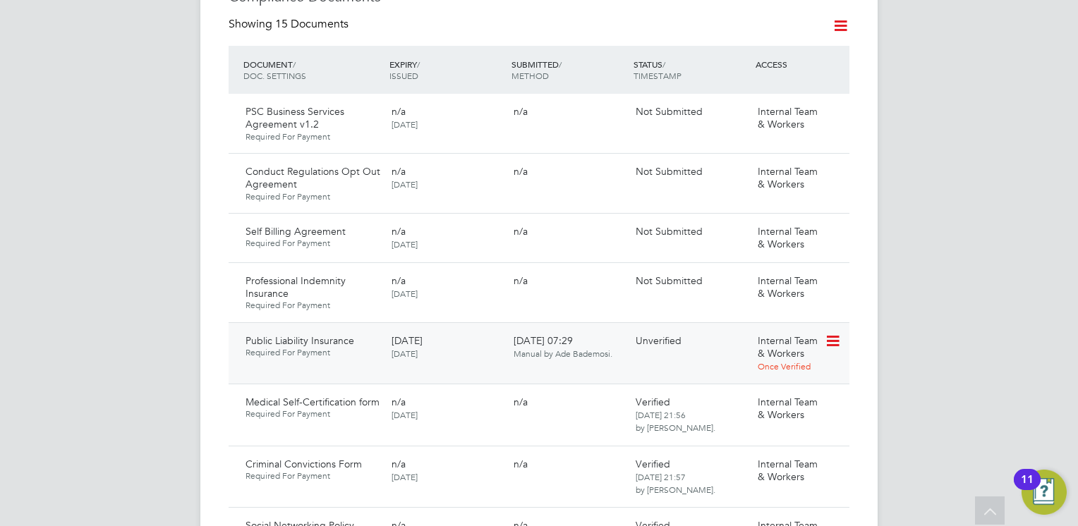
click at [833, 333] on icon at bounding box center [832, 341] width 14 height 17
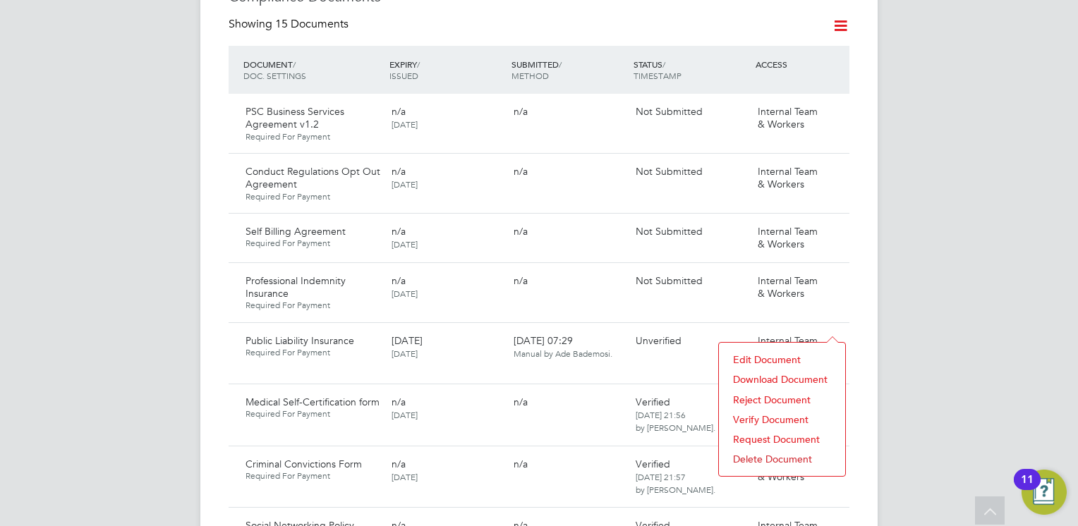
click at [759, 417] on li "Verify Document" at bounding box center [782, 420] width 112 height 20
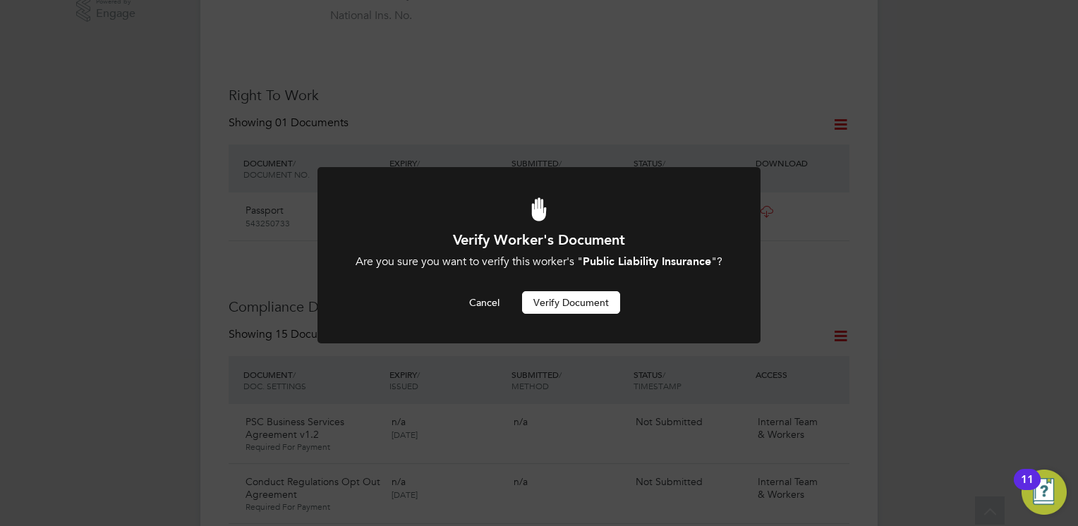
scroll to position [0, 0]
click at [548, 314] on button "Verify Document" at bounding box center [571, 302] width 98 height 23
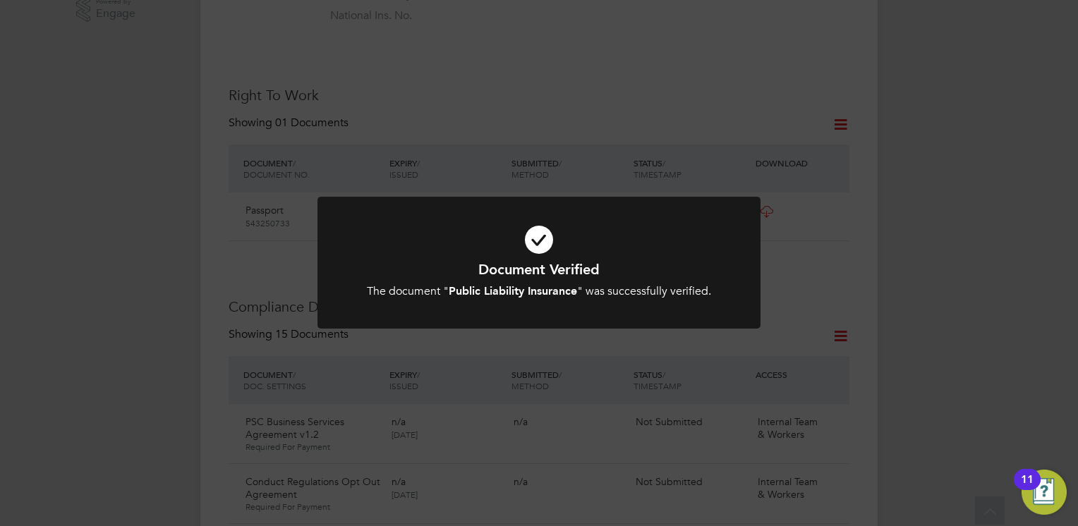
click at [443, 284] on div "Document Verified The document " Public Liability Insurance " was successfully …" at bounding box center [539, 279] width 367 height 39
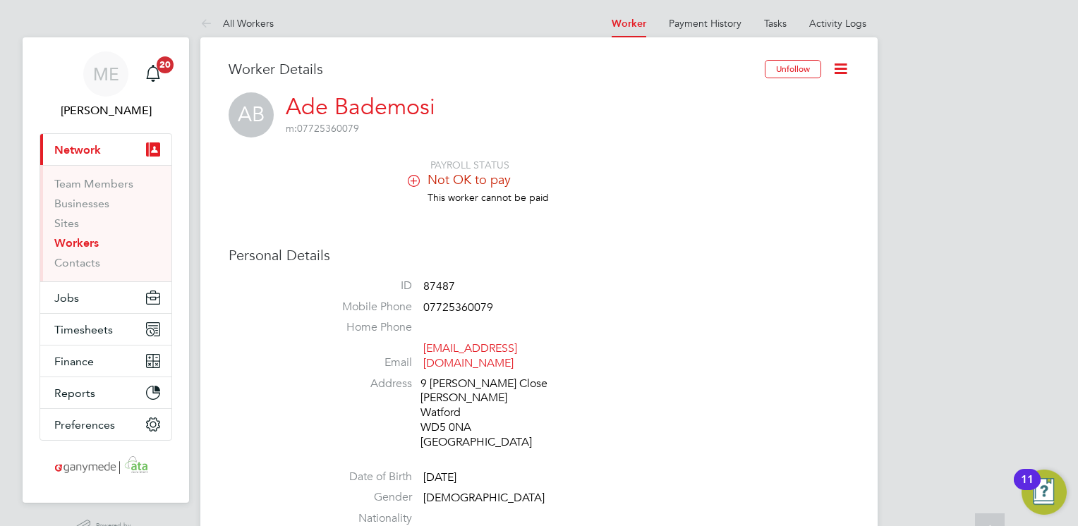
scroll to position [0, 0]
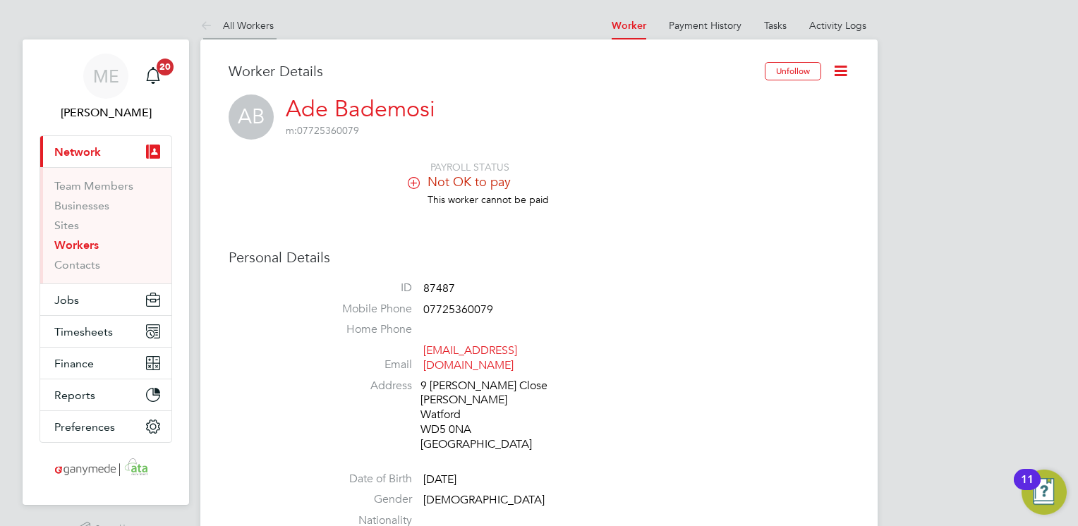
click at [217, 21] on icon at bounding box center [209, 27] width 18 height 18
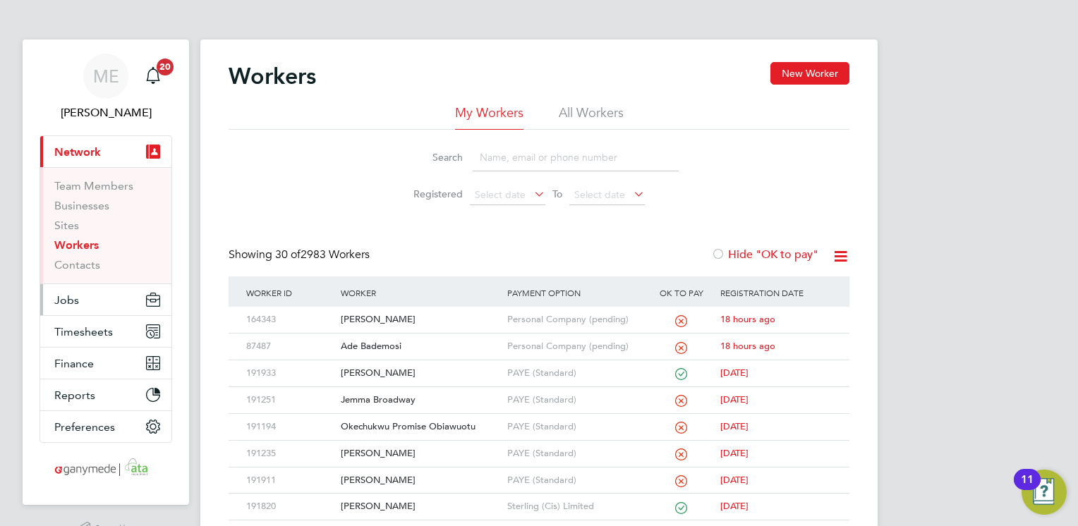
click at [91, 301] on button "Jobs" at bounding box center [105, 299] width 131 height 31
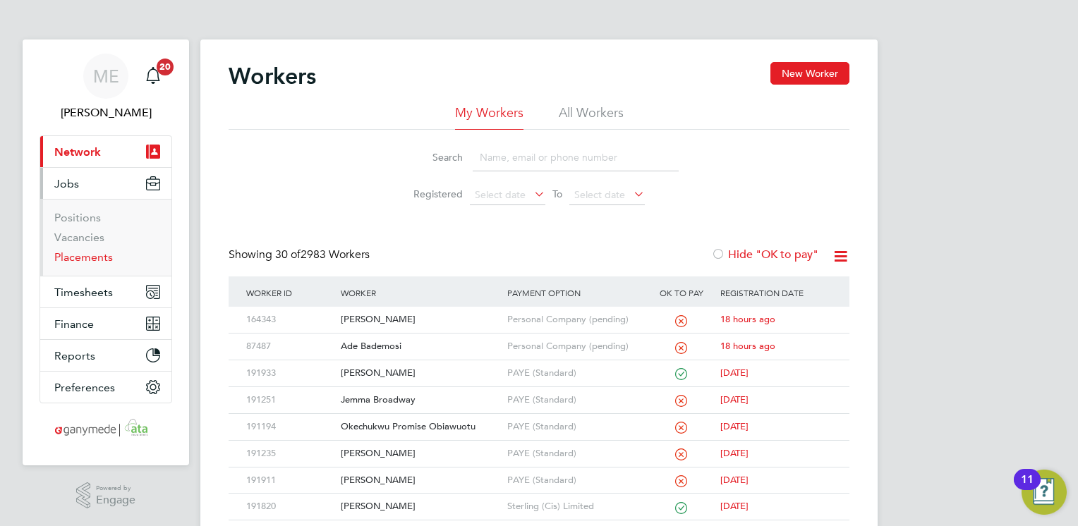
click at [76, 253] on link "Placements" at bounding box center [83, 256] width 59 height 13
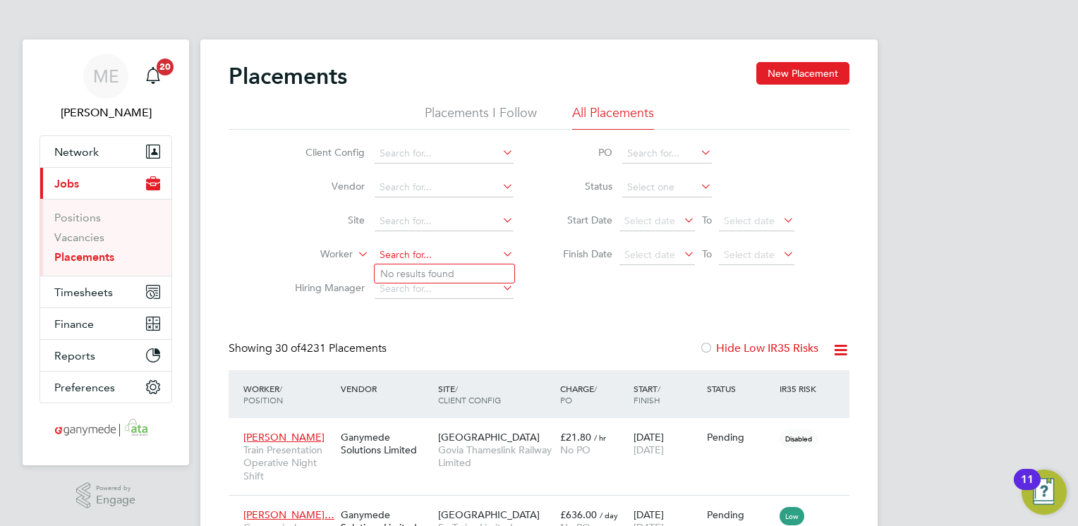
click at [390, 252] on input at bounding box center [444, 256] width 139 height 20
click at [409, 289] on li "Alej andro Sande Guiance" at bounding box center [450, 293] width 150 height 19
type input "[PERSON_NAME]"
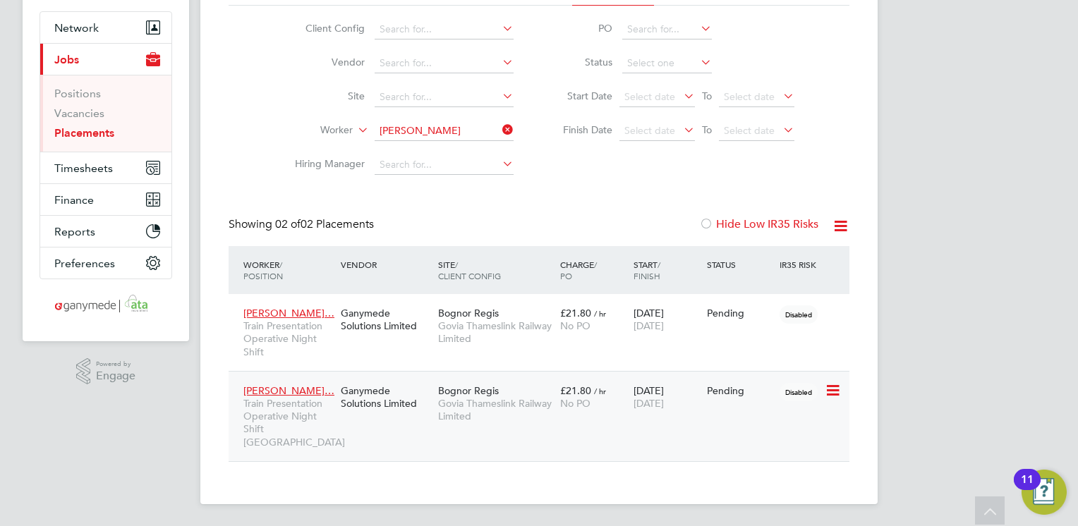
click at [838, 385] on icon at bounding box center [832, 390] width 14 height 17
click at [583, 422] on div "Alejandro Sande… Train Presentation Operative Night Shift Bognor Regis Depot Ga…" at bounding box center [539, 416] width 621 height 90
click at [549, 433] on div "Alejandro Sande… Train Presentation Operative Night Shift Bognor Regis Depot Ga…" at bounding box center [539, 416] width 621 height 90
click at [509, 425] on div "Bognor Regis Govia Thameslink Railway Limited" at bounding box center [496, 404] width 122 height 53
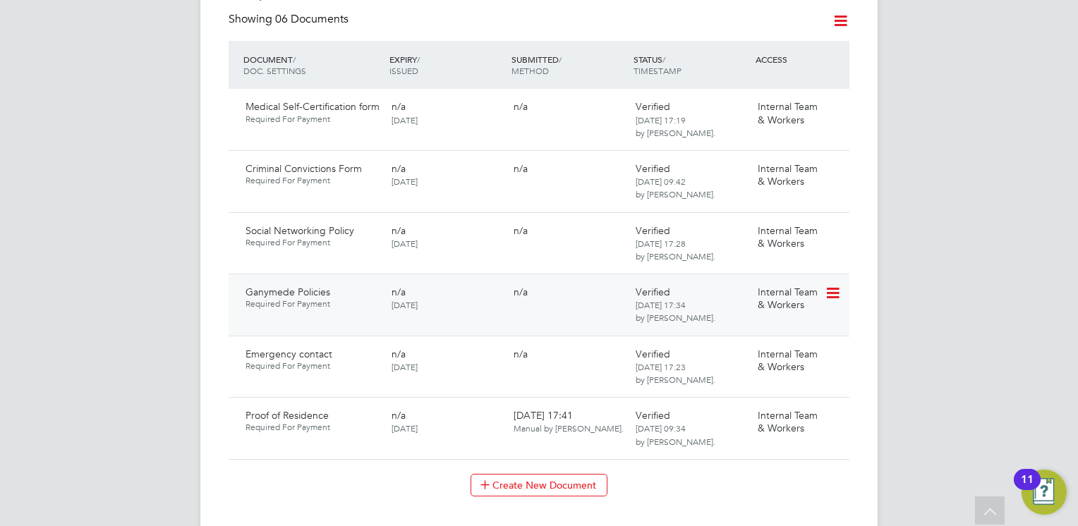
scroll to position [931, 0]
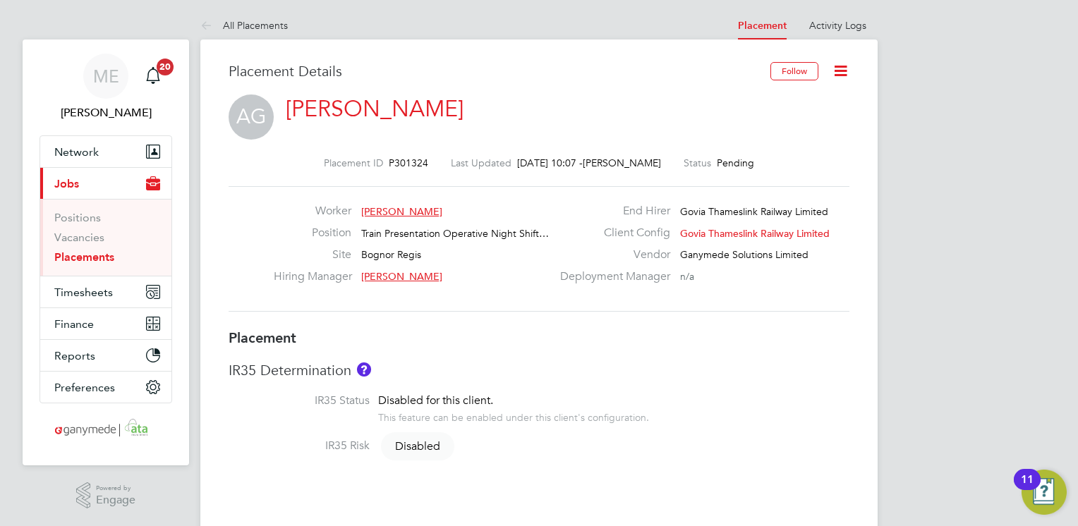
click at [840, 74] on icon at bounding box center [841, 71] width 18 height 18
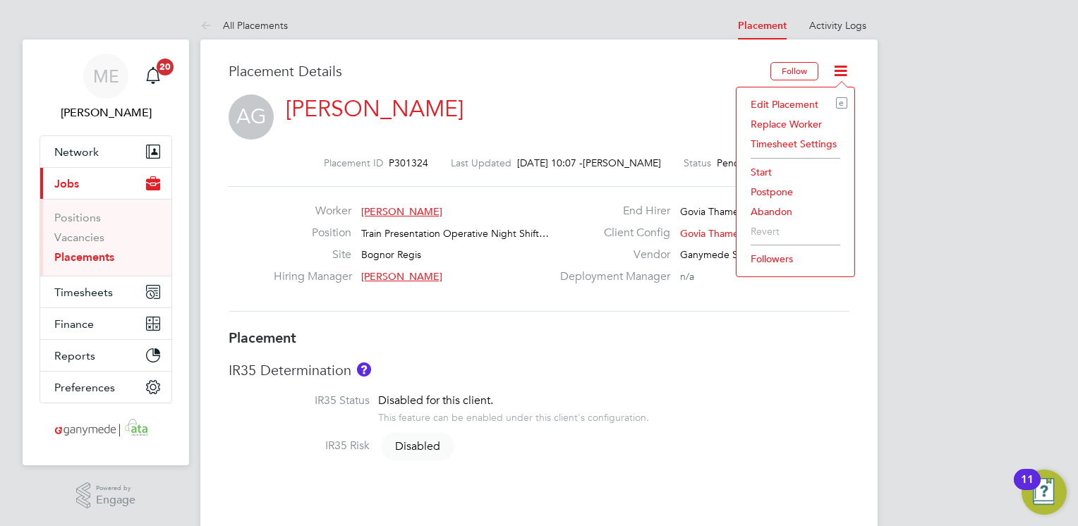
click at [774, 98] on li "Edit Placement e" at bounding box center [796, 105] width 104 height 20
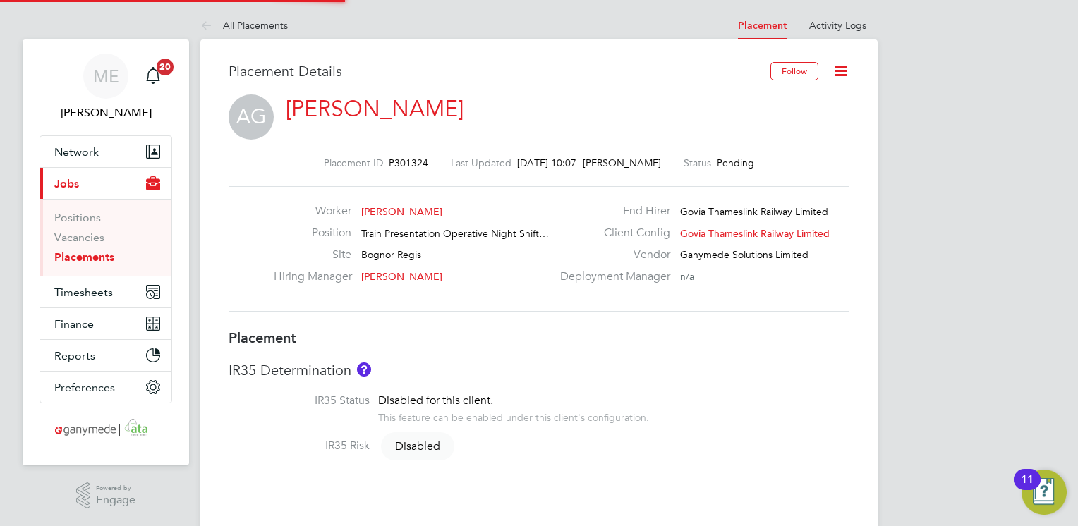
type input "[PERSON_NAME]"
type input "[DATE]"
type input "08:00"
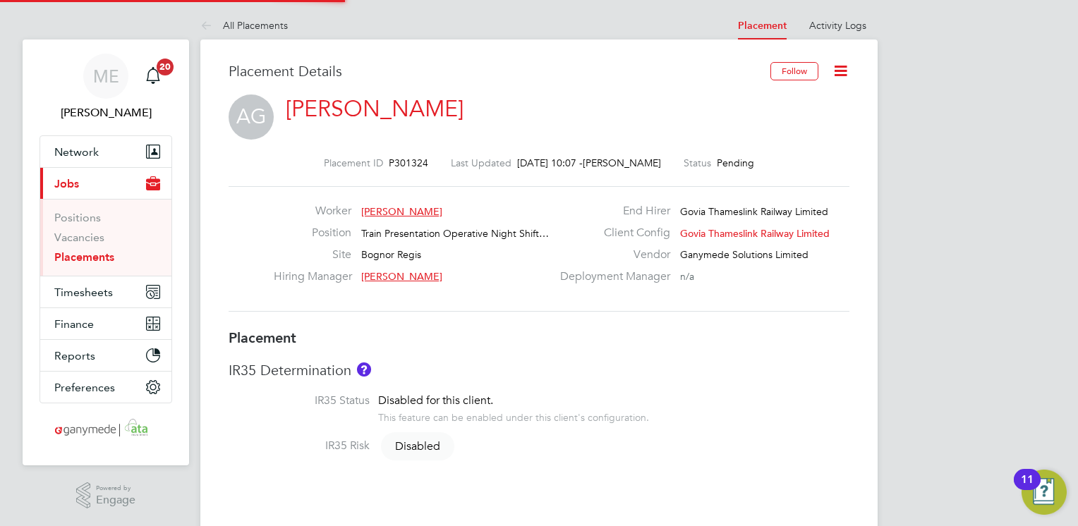
type input "18:00"
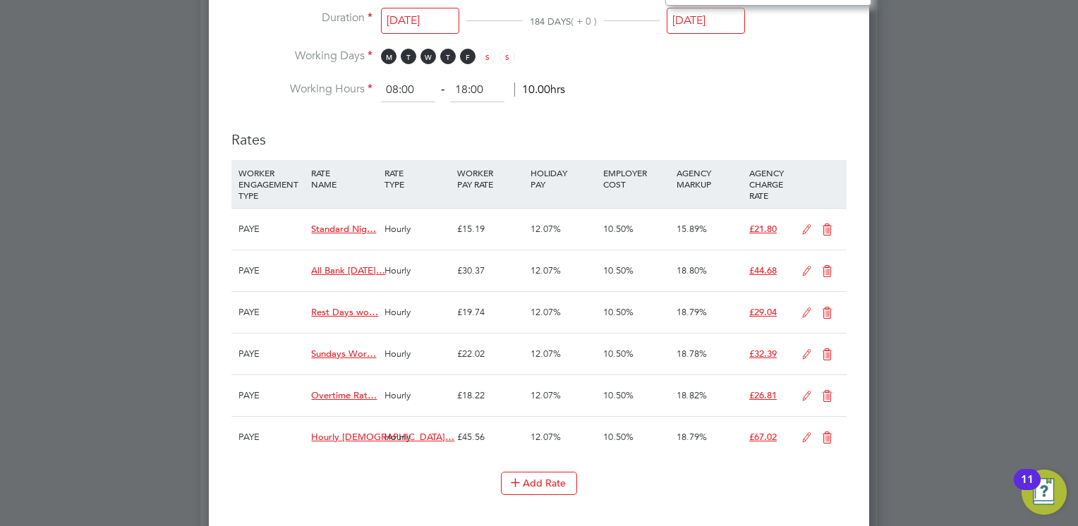
click at [713, 27] on input "[DATE]" at bounding box center [706, 21] width 78 height 26
click at [696, 14] on input "[DATE]" at bounding box center [706, 21] width 78 height 26
click at [680, 86] on li "Working Hours 08:00 ‐ 18:00 10.00hrs" at bounding box center [538, 90] width 615 height 25
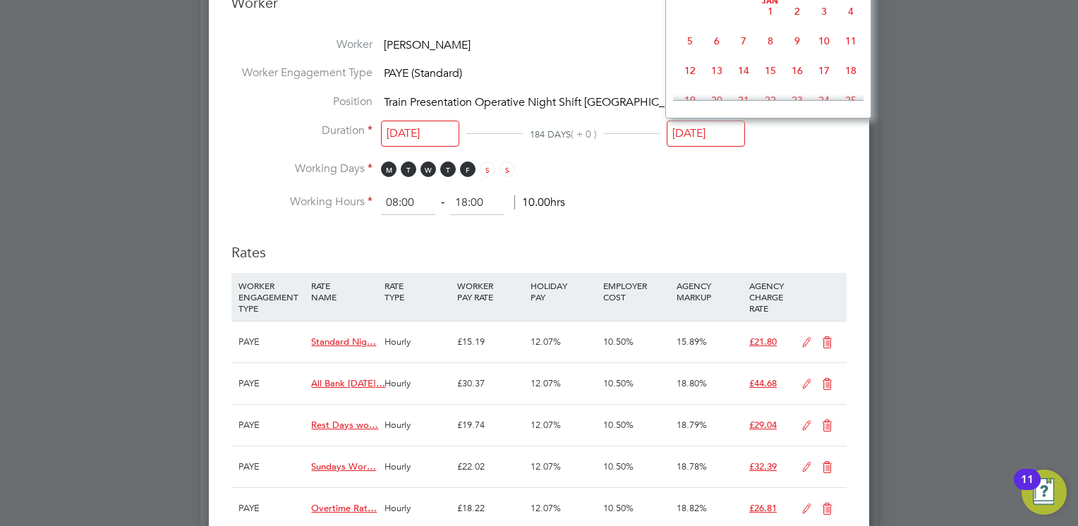
click at [687, 134] on input "24 Feb 2026" at bounding box center [706, 134] width 78 height 26
click at [756, 166] on li "Working Days M T W T F S S" at bounding box center [538, 176] width 615 height 29
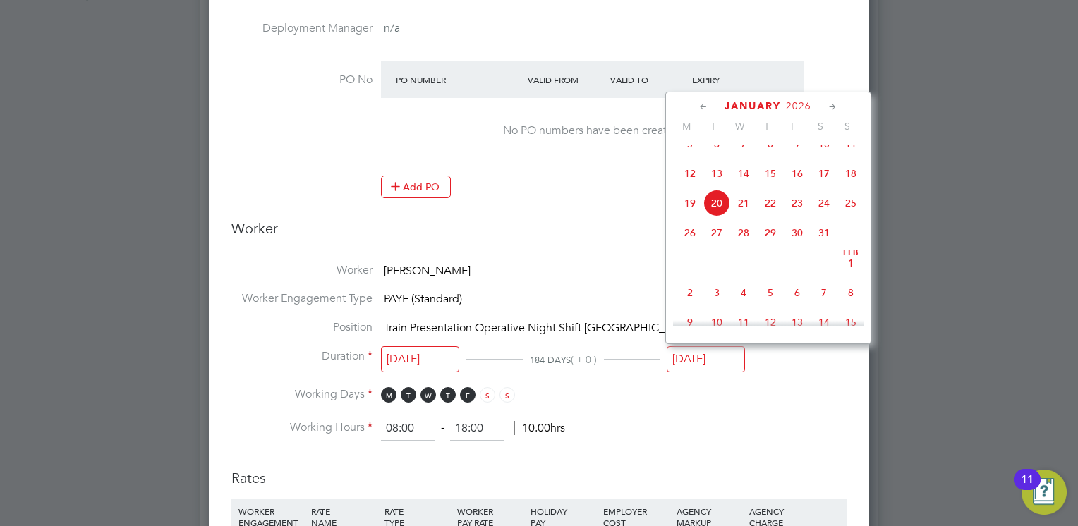
click at [689, 355] on input "24 Feb 2026" at bounding box center [706, 359] width 78 height 26
click at [697, 103] on icon at bounding box center [703, 107] width 13 height 16
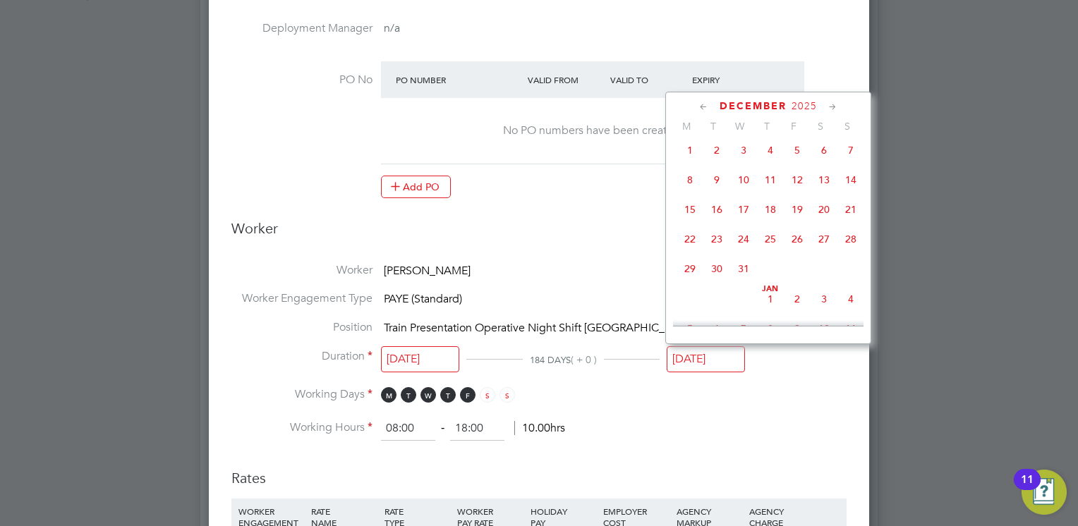
click at [697, 103] on icon at bounding box center [703, 107] width 13 height 16
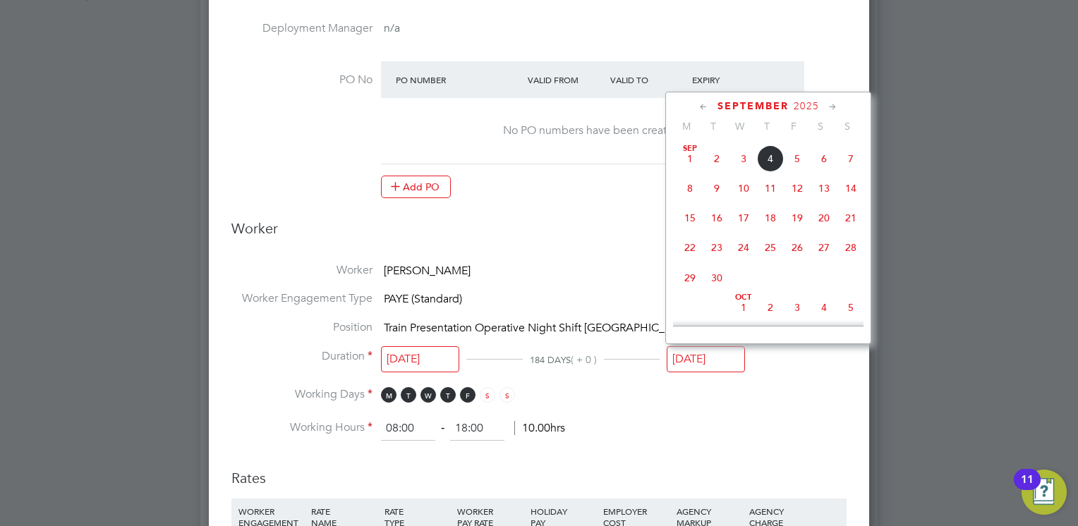
click at [697, 103] on icon at bounding box center [703, 107] width 13 height 16
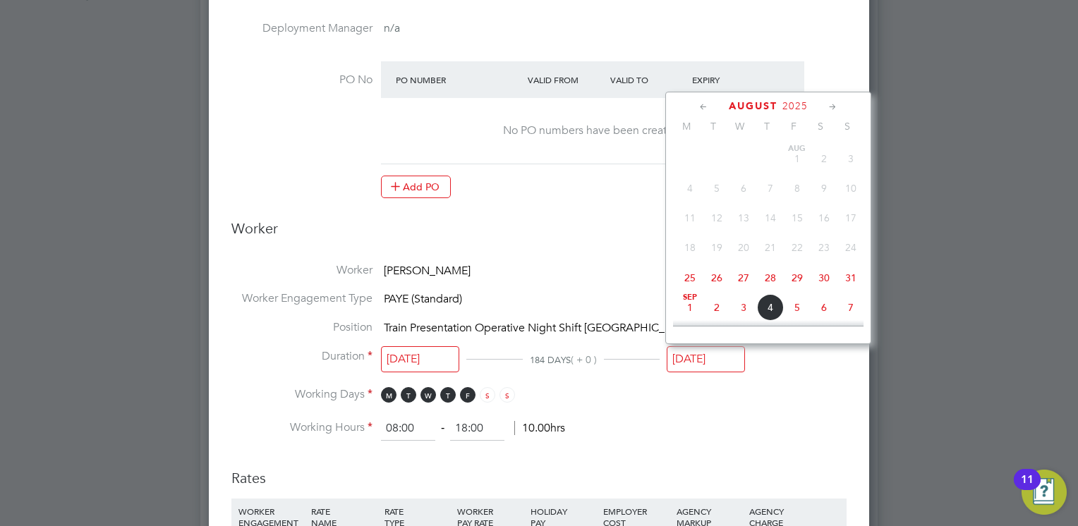
click at [763, 279] on span "28" at bounding box center [770, 278] width 27 height 27
type input "28 Aug 2025"
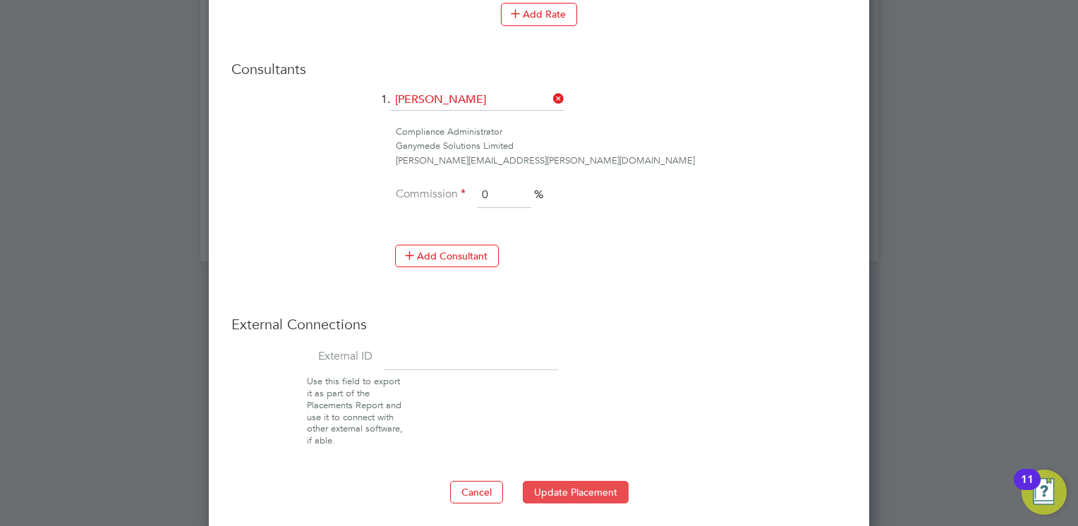
click at [551, 492] on button "Update Placement" at bounding box center [576, 492] width 106 height 23
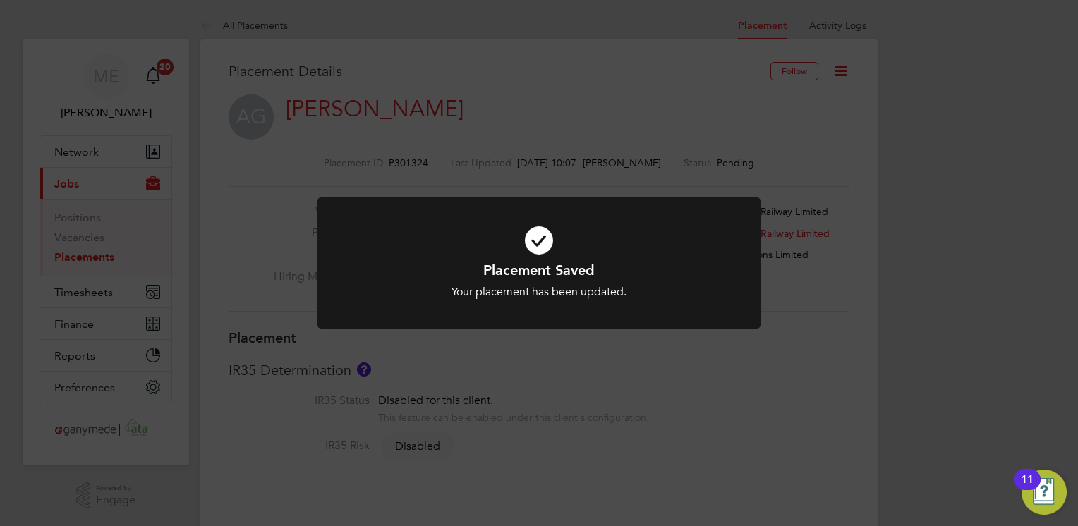
click at [584, 421] on div "Placement Saved Your placement has been updated. Cancel Okay" at bounding box center [539, 263] width 1078 height 526
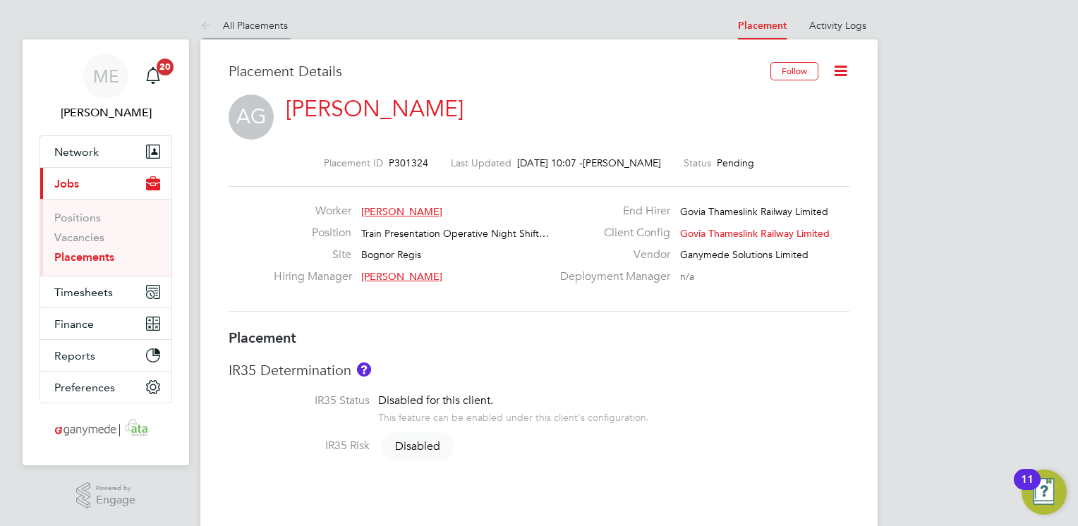
click at [203, 21] on icon at bounding box center [209, 27] width 18 height 18
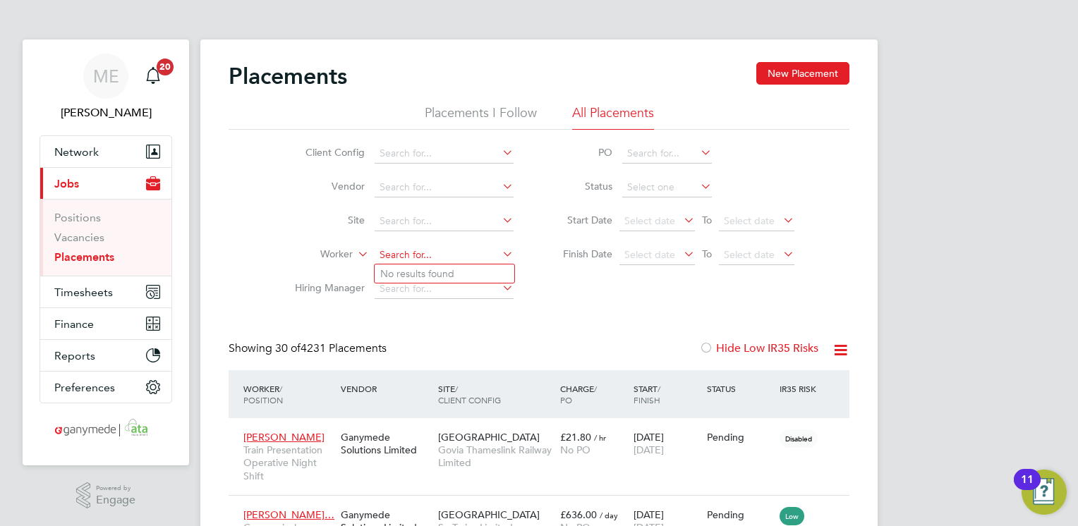
click at [394, 258] on input at bounding box center [444, 256] width 139 height 20
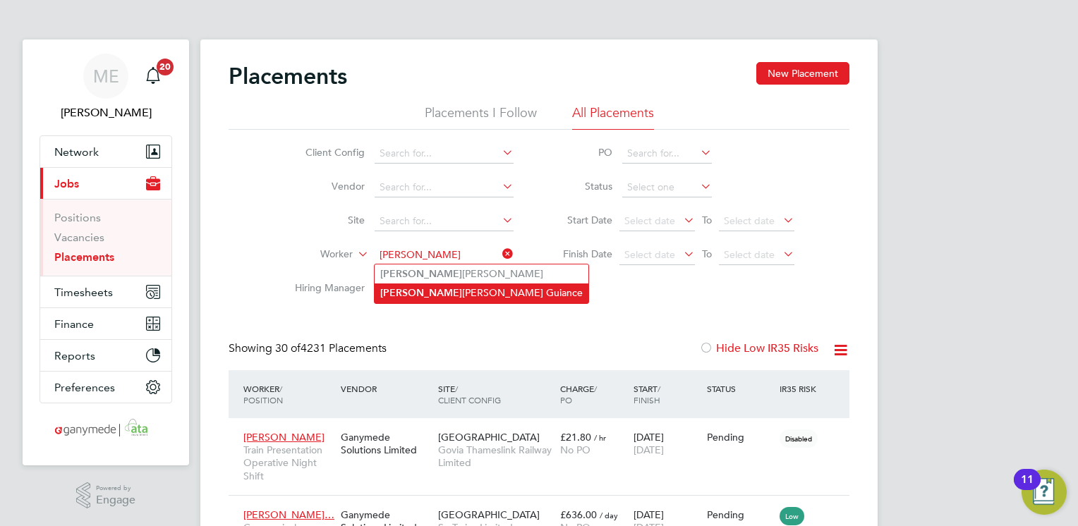
click at [411, 284] on li "Alejandro Sande Guiance" at bounding box center [482, 293] width 214 height 19
type input "Alejandro Sande Guiance"
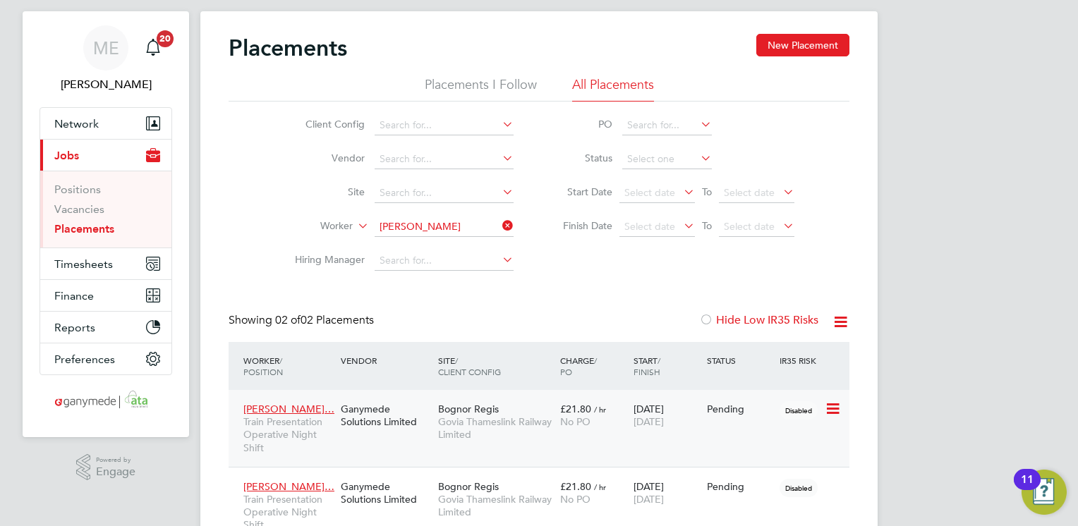
click at [831, 407] on icon at bounding box center [832, 409] width 14 height 17
click at [634, 439] on div "Alejandro Sande… Train Presentation Operative Night Shift Ganymede Solutions Li…" at bounding box center [539, 428] width 621 height 77
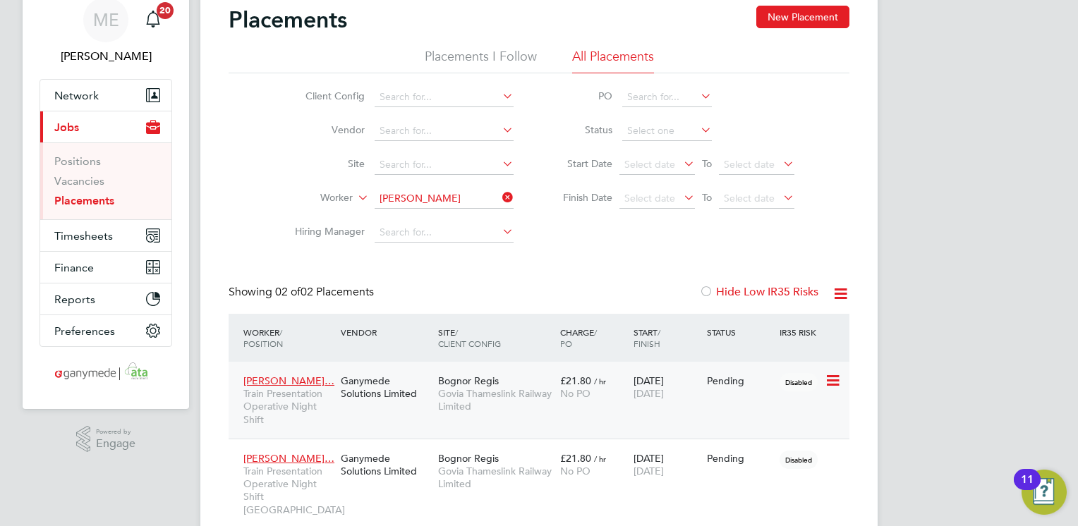
click at [609, 413] on div "Alejandro Sande… Train Presentation Operative Night Shift Ganymede Solutions Li…" at bounding box center [539, 400] width 621 height 77
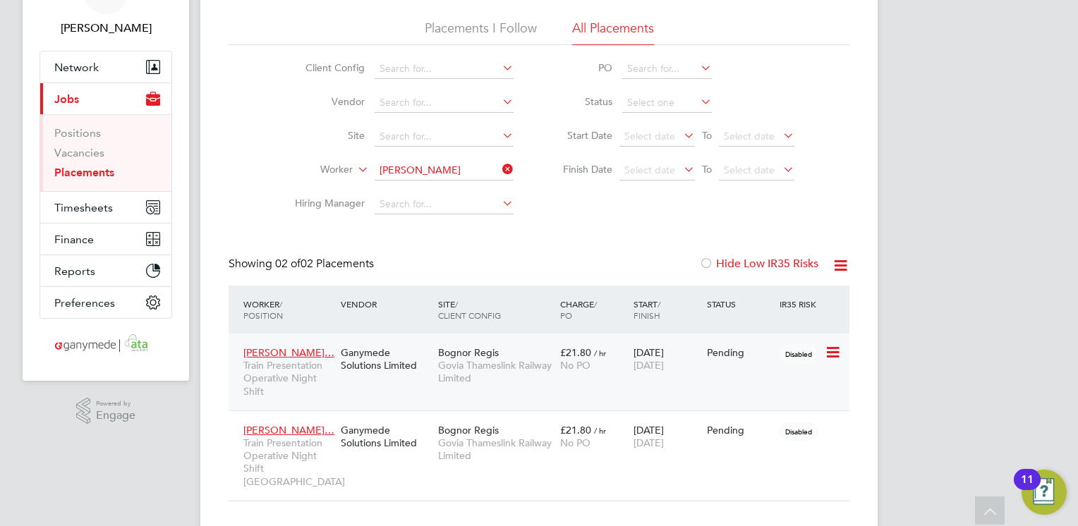
click at [612, 366] on div "No PO" at bounding box center [593, 365] width 66 height 13
click at [114, 75] on button "Network" at bounding box center [105, 67] width 131 height 31
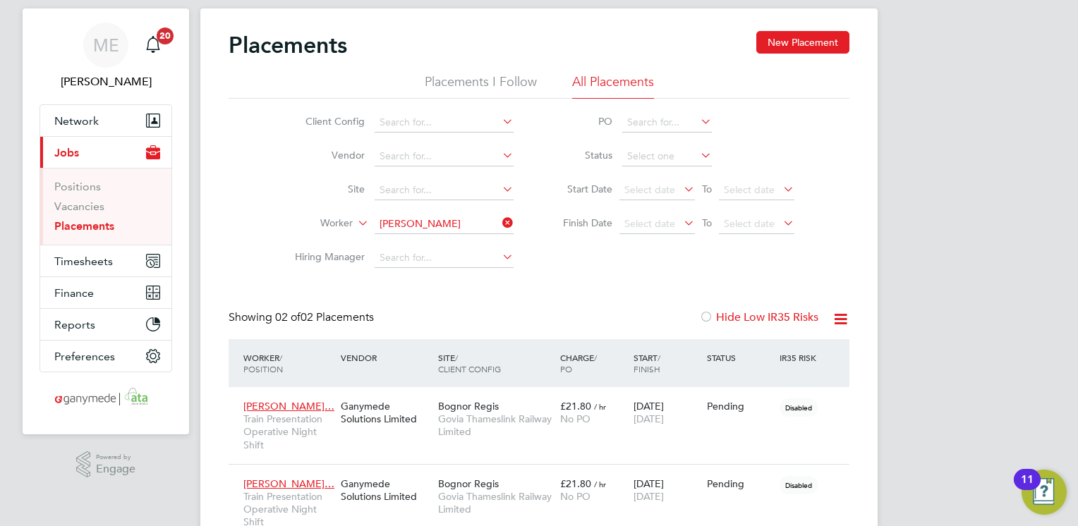
scroll to position [28, 0]
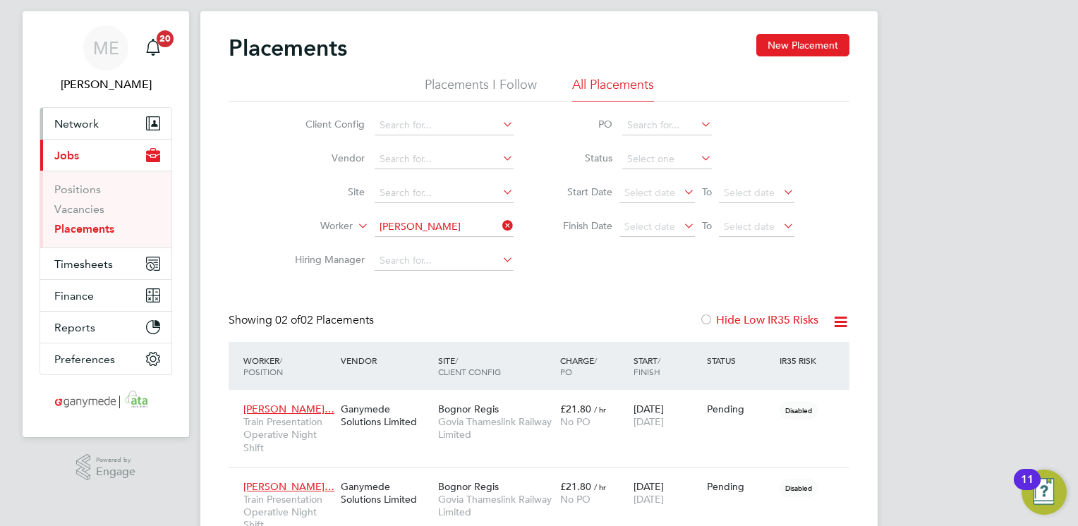
click at [118, 122] on button "Network" at bounding box center [105, 123] width 131 height 31
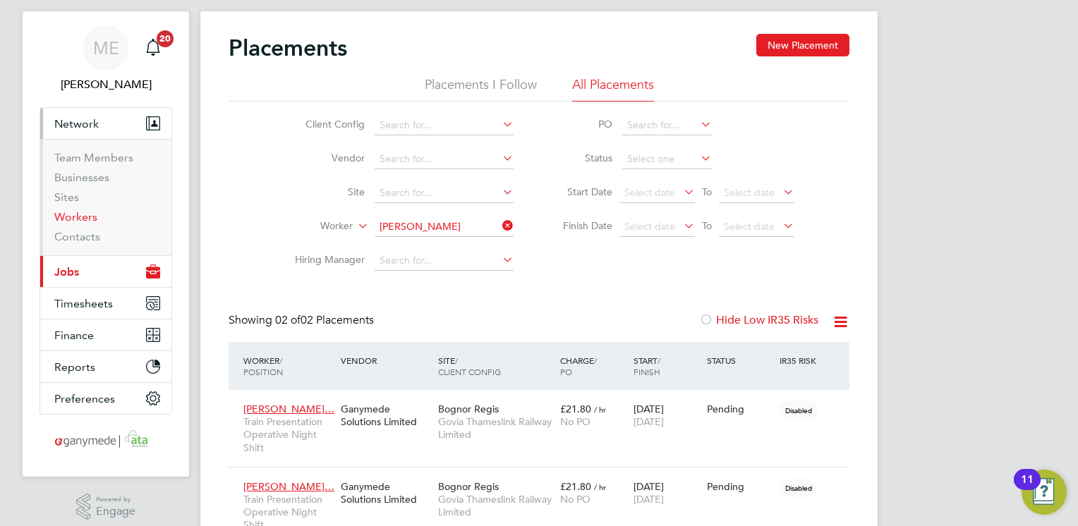
click at [87, 218] on link "Workers" at bounding box center [75, 216] width 43 height 13
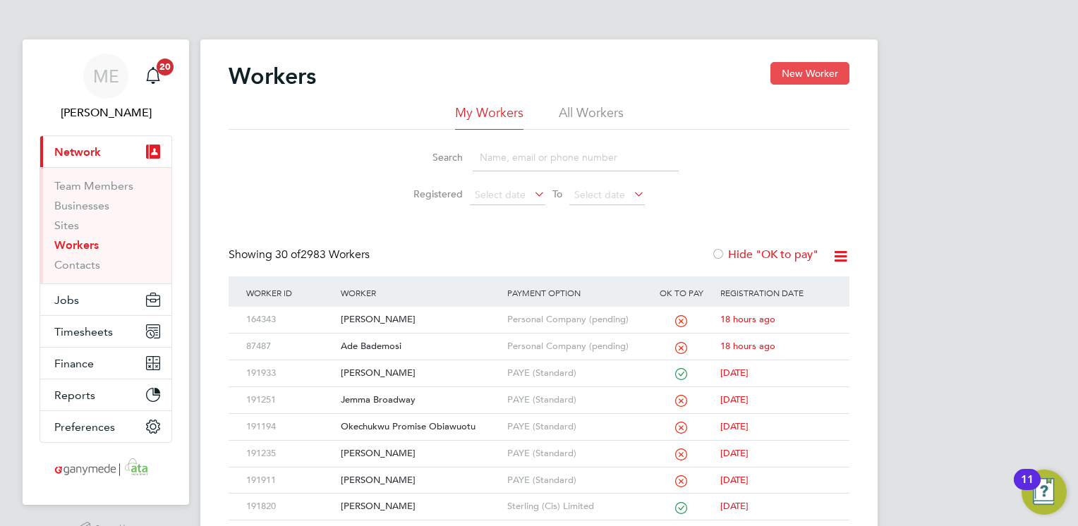
click at [823, 71] on button "New Worker" at bounding box center [810, 73] width 79 height 23
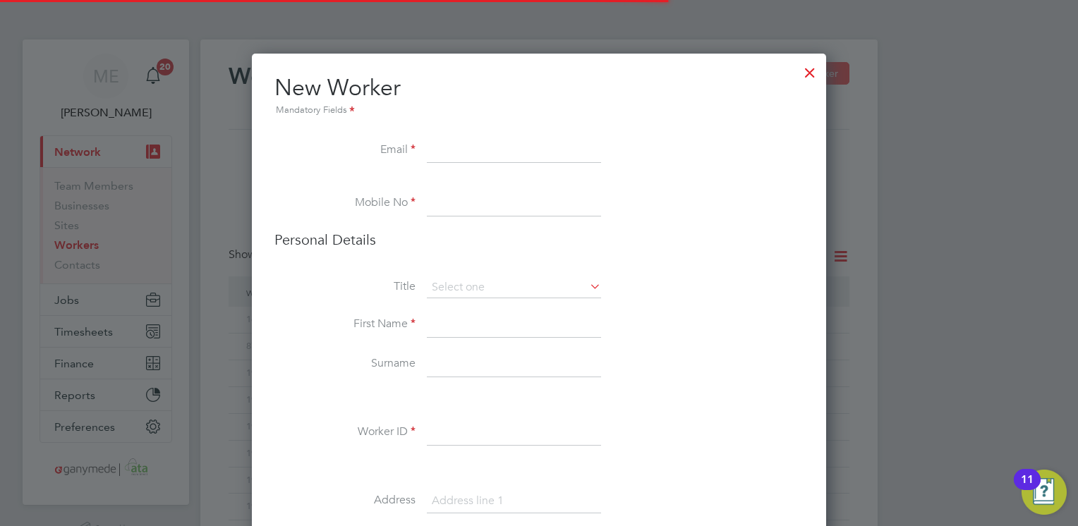
scroll to position [6, 6]
paste input "johnserv@virginmedia.com"
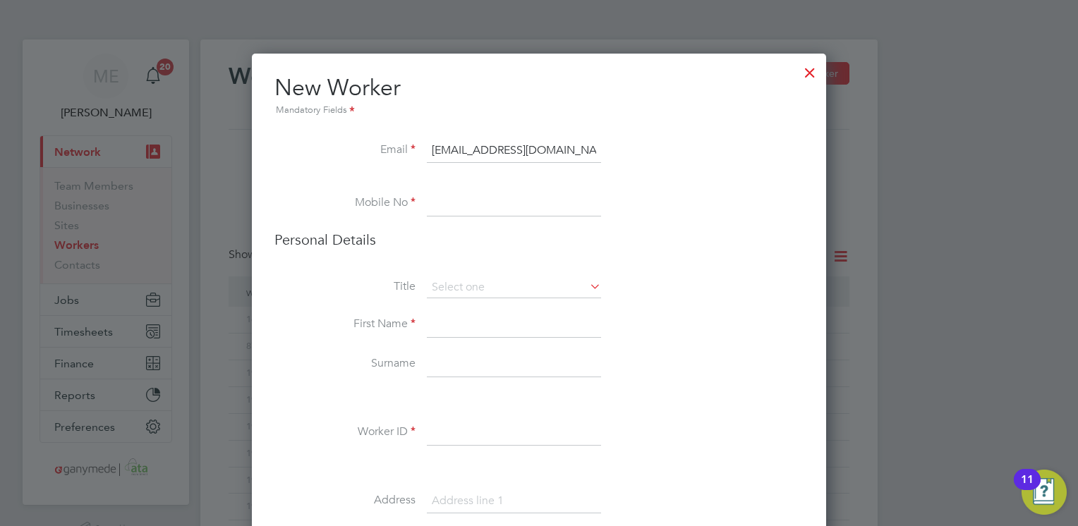
type input "johnserv@virginmedia.com"
click at [446, 211] on input at bounding box center [514, 203] width 174 height 25
paste input "07757 114099"
type input "07757 114099"
click at [457, 322] on input at bounding box center [514, 325] width 174 height 25
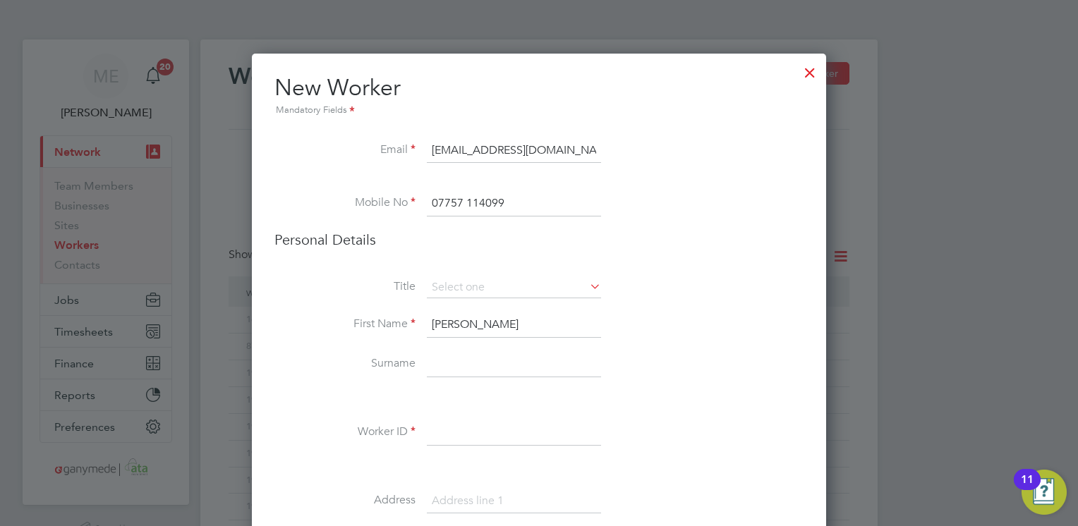
type input "David"
click at [437, 373] on input at bounding box center [514, 364] width 174 height 25
type input "Johnson"
click at [333, 377] on li "Surname Johnson" at bounding box center [538, 372] width 529 height 40
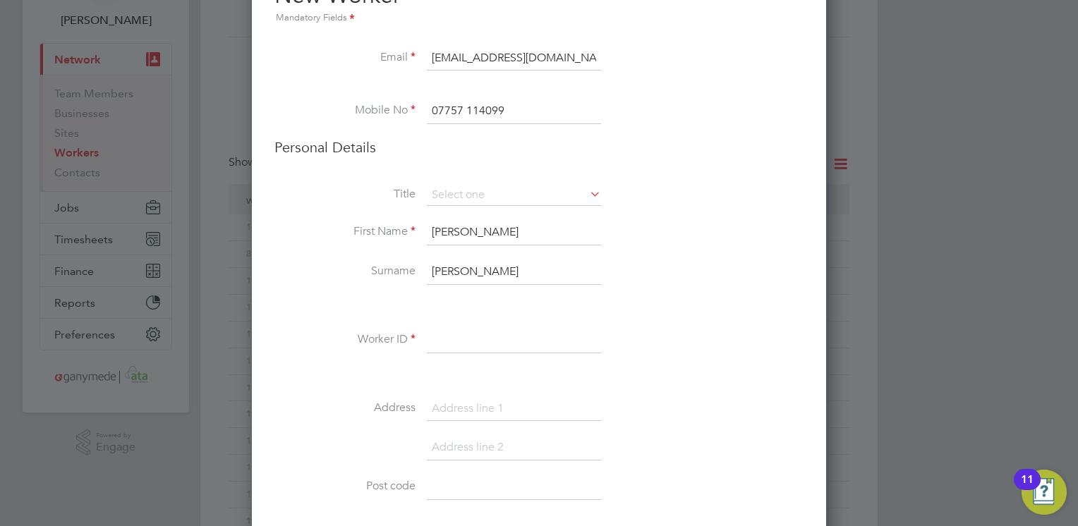
scroll to position [113, 0]
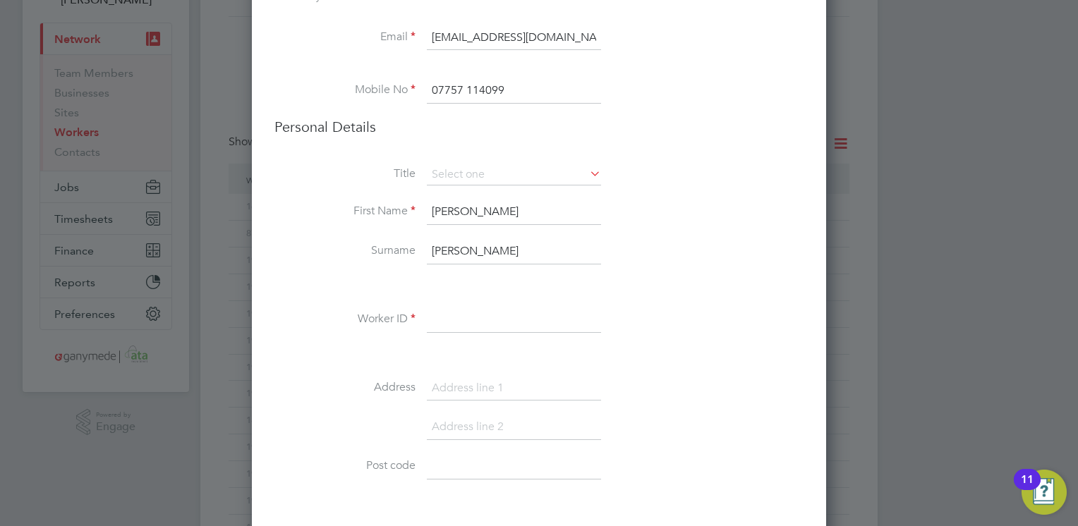
click at [436, 318] on input at bounding box center [514, 320] width 174 height 25
type input "177647"
click at [364, 318] on label "Worker ID" at bounding box center [344, 319] width 141 height 15
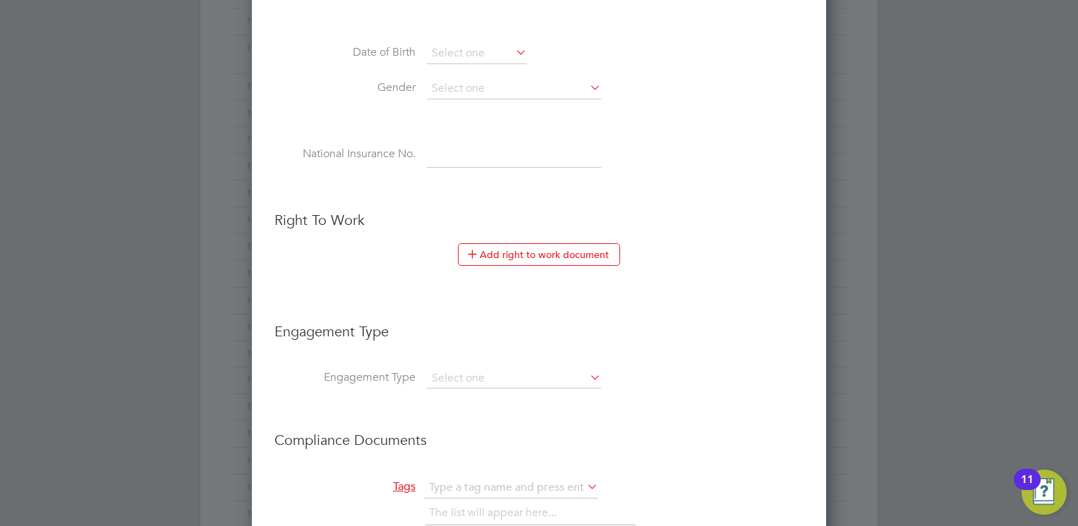
scroll to position [621, 0]
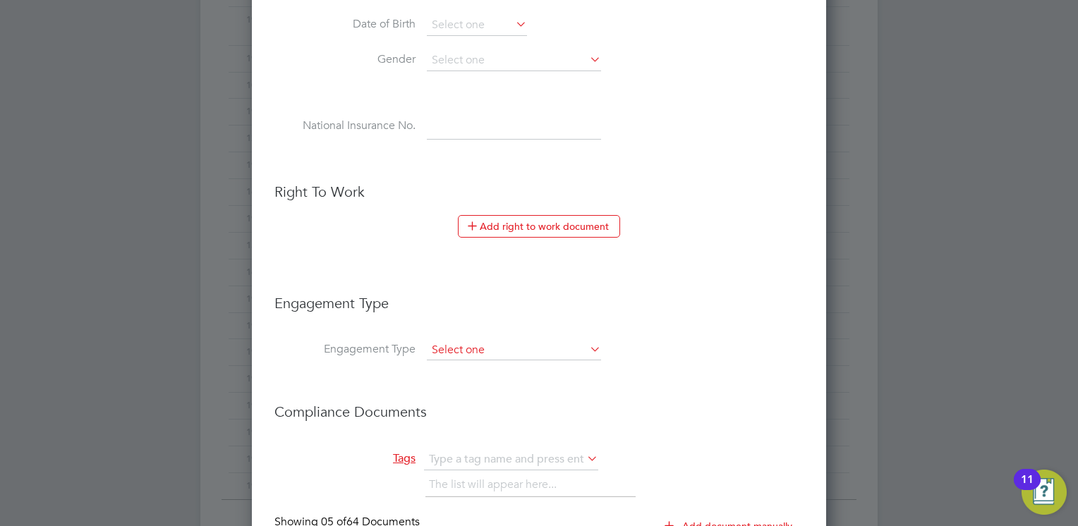
click at [450, 349] on input at bounding box center [514, 351] width 174 height 20
click at [457, 364] on li "Limited Company" at bounding box center [514, 367] width 175 height 20
type input "Limited Company"
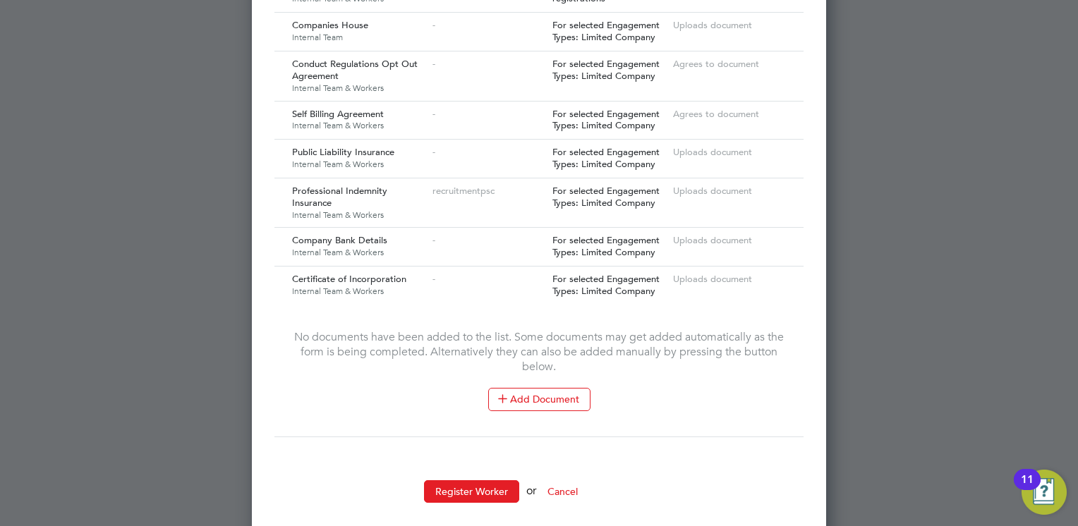
scroll to position [1603, 0]
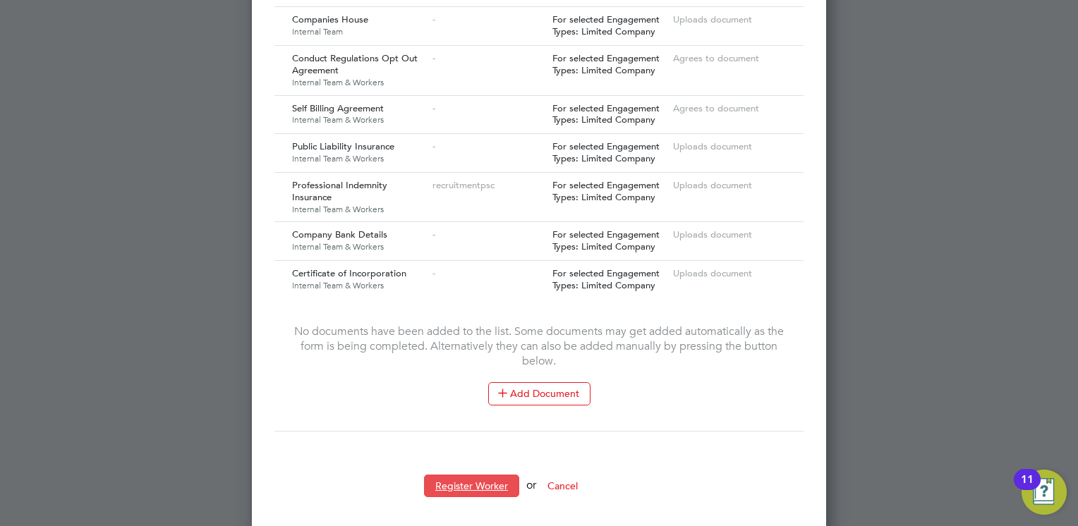
click at [463, 475] on button "Register Worker" at bounding box center [471, 486] width 95 height 23
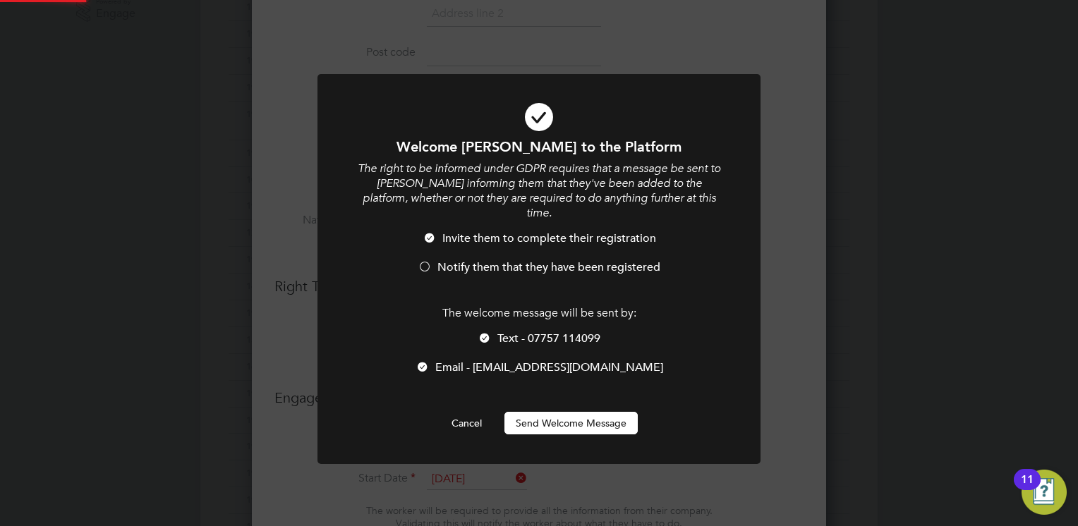
scroll to position [0, 0]
click at [545, 412] on button "Send Welcome Message" at bounding box center [571, 423] width 133 height 23
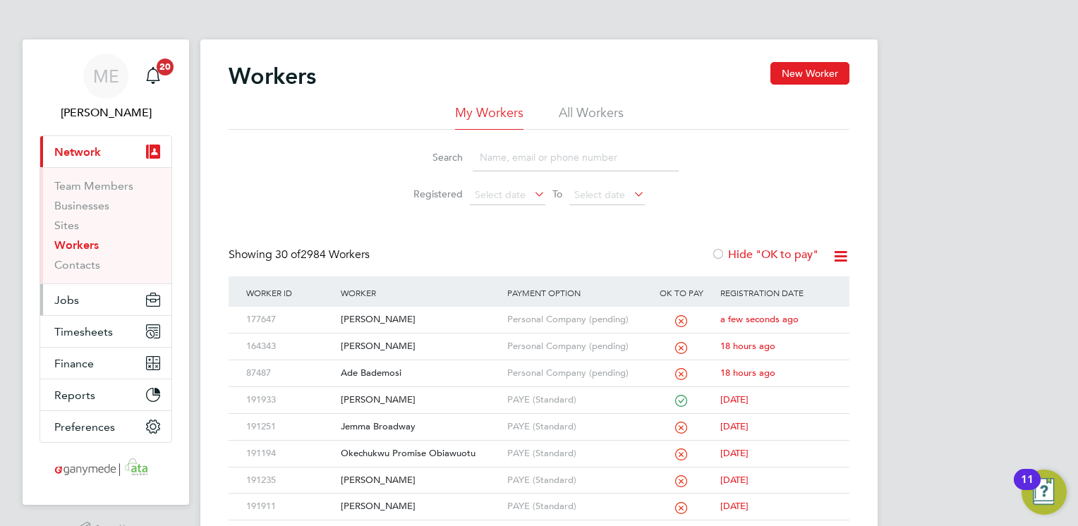
click at [86, 296] on button "Jobs" at bounding box center [105, 299] width 131 height 31
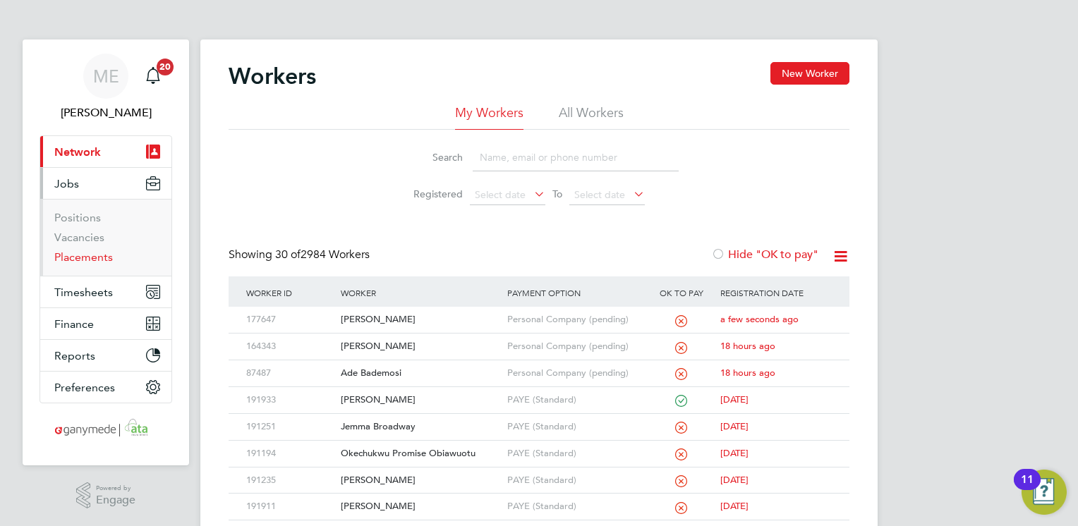
click at [87, 255] on link "Placements" at bounding box center [83, 256] width 59 height 13
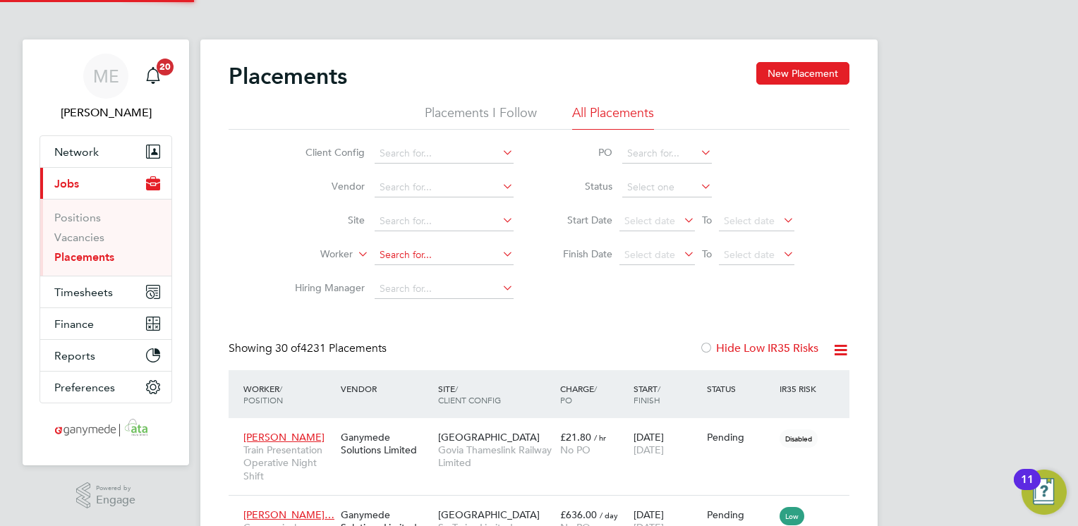
scroll to position [53, 98]
click at [398, 253] on input at bounding box center [444, 256] width 139 height 20
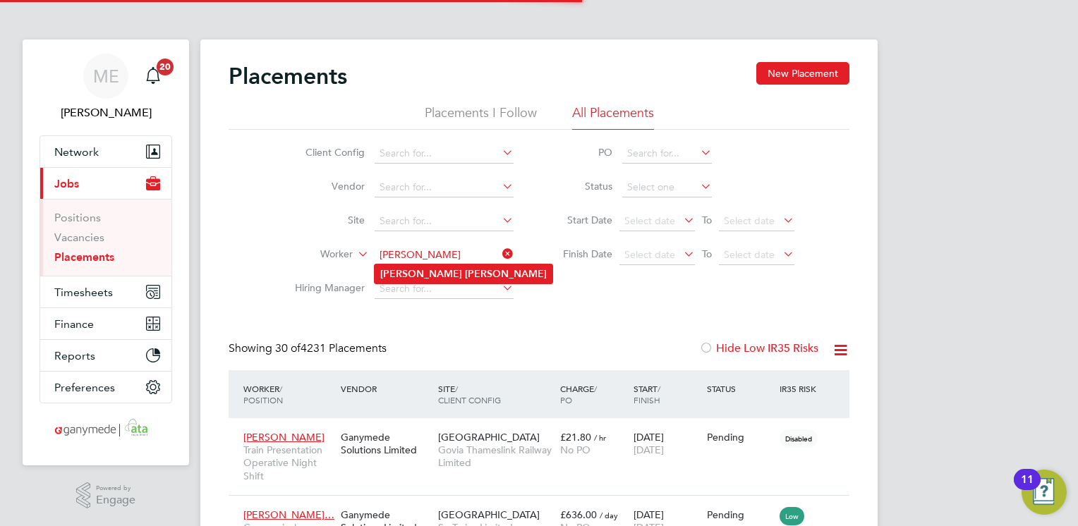
click at [465, 269] on b "Johnson" at bounding box center [506, 274] width 82 height 12
type input "David Johnson"
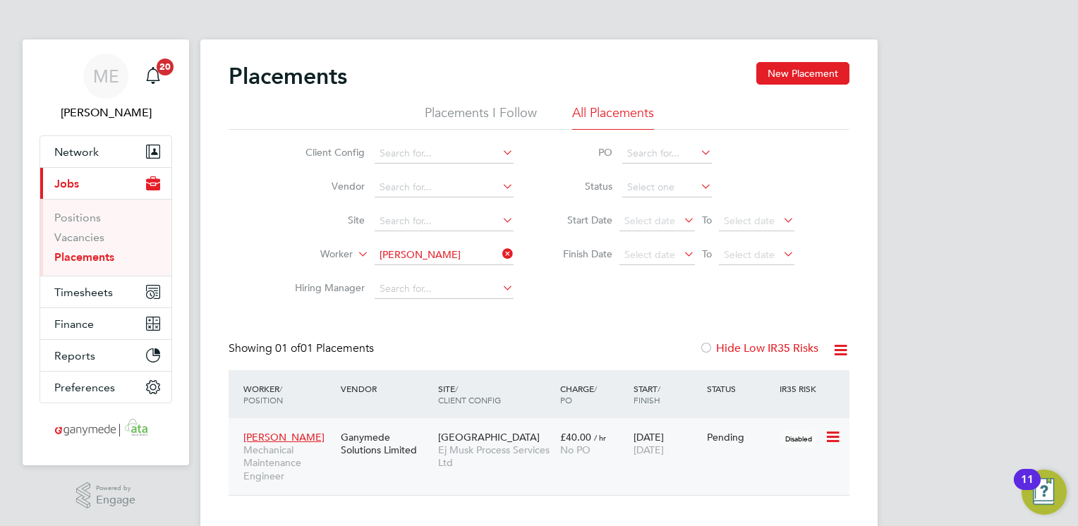
click at [829, 436] on icon at bounding box center [832, 437] width 14 height 17
click at [763, 496] on li "Replace Worker" at bounding box center [789, 498] width 100 height 20
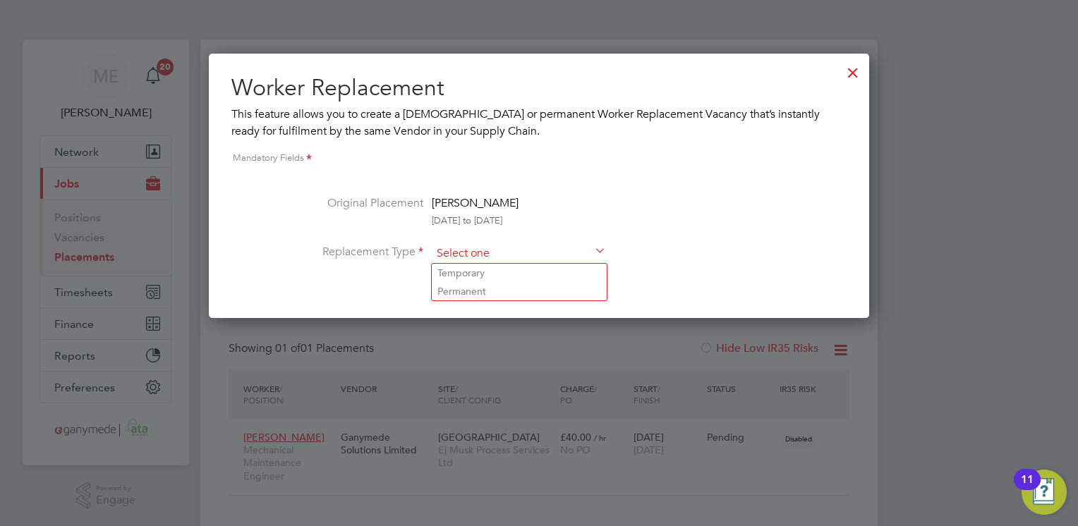
click at [460, 244] on input at bounding box center [519, 253] width 174 height 21
click at [460, 273] on li "Temporary" at bounding box center [519, 273] width 175 height 18
type input "Temporary"
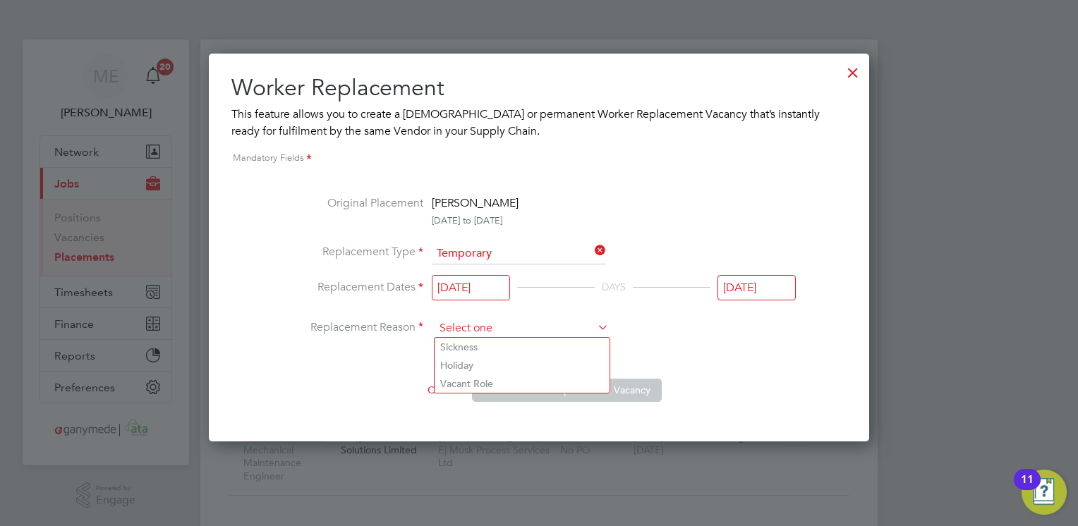
click at [454, 322] on input at bounding box center [522, 328] width 174 height 21
click at [390, 385] on div "Cancel Create Worker Replacement Vacancy" at bounding box center [539, 385] width 514 height 34
click at [861, 70] on div at bounding box center [852, 68] width 25 height 25
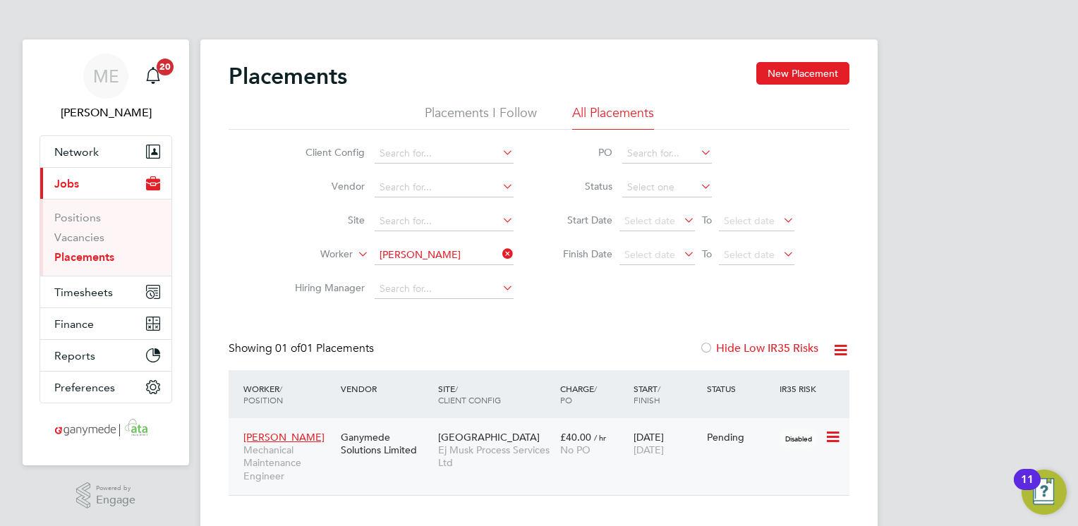
click at [833, 430] on icon at bounding box center [832, 437] width 14 height 17
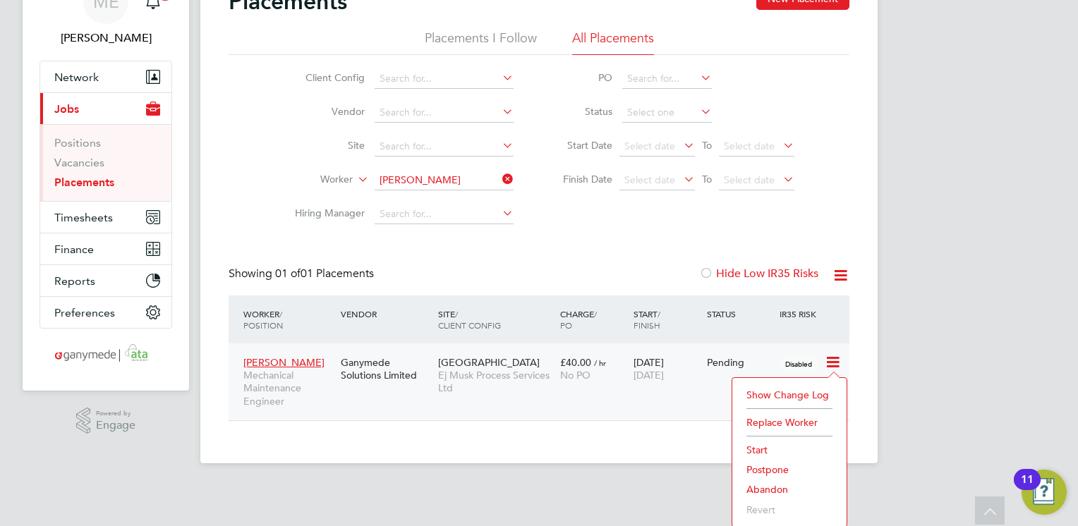
click at [774, 484] on li "Abandon" at bounding box center [789, 490] width 100 height 20
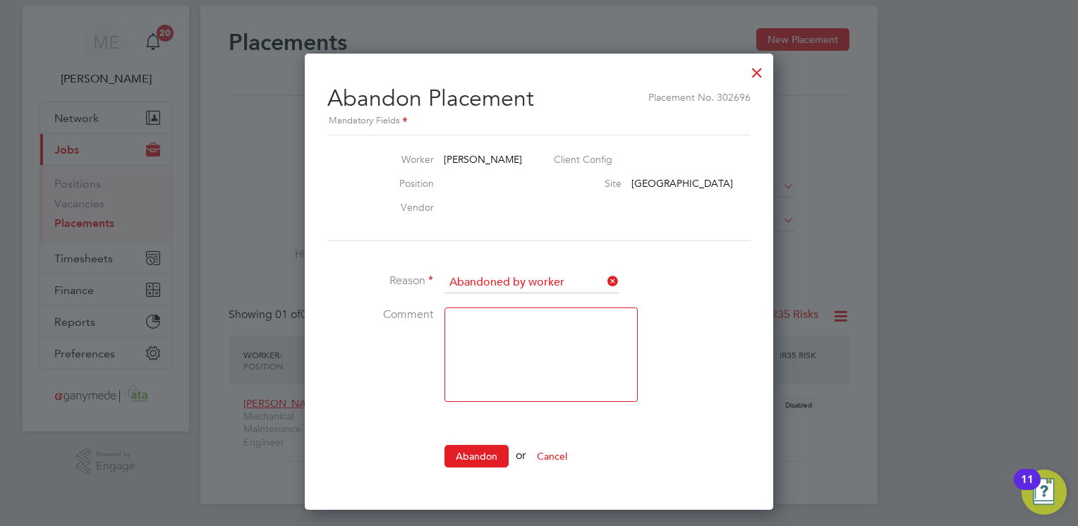
click at [469, 316] on textarea at bounding box center [541, 355] width 193 height 95
type textarea "Wrong worker"
click at [605, 272] on icon at bounding box center [605, 282] width 0 height 20
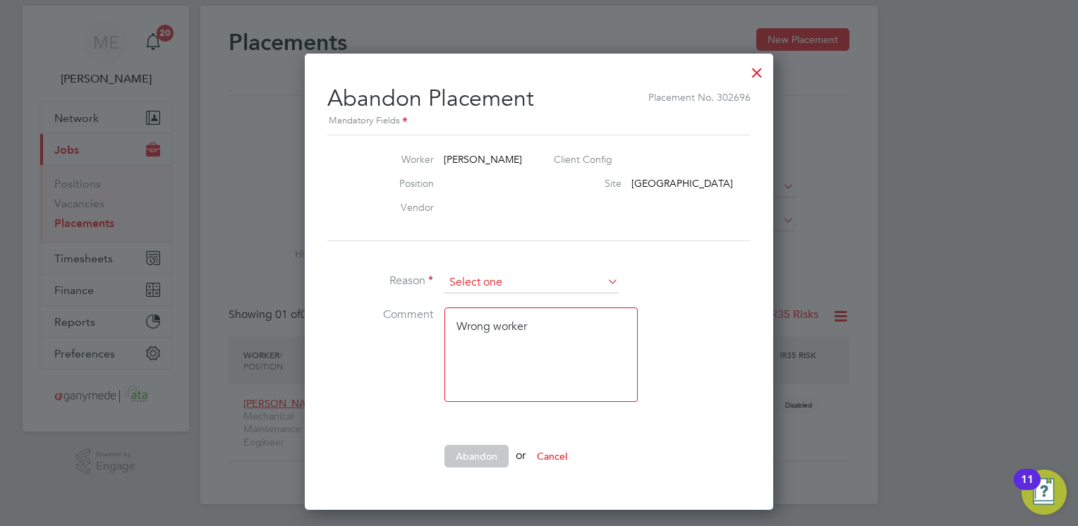
click at [601, 276] on input at bounding box center [532, 282] width 174 height 21
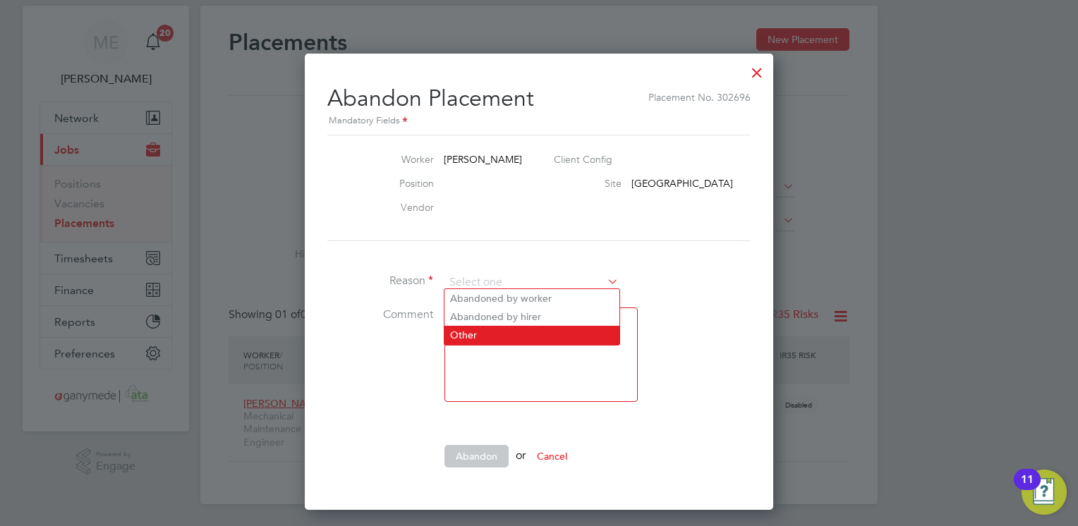
click at [497, 331] on li "Other" at bounding box center [532, 335] width 175 height 18
type input "Other"
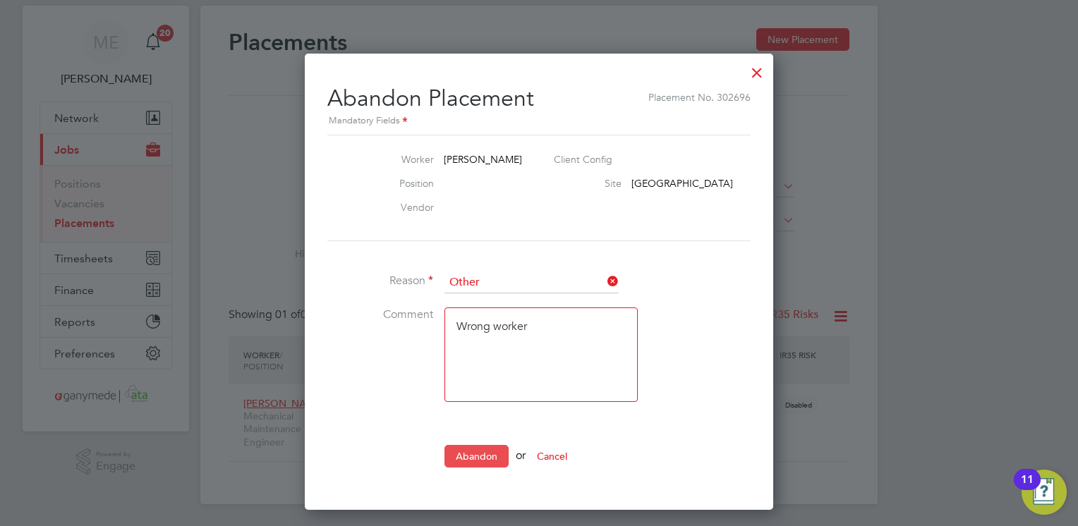
click at [467, 451] on button "Abandon" at bounding box center [477, 456] width 64 height 23
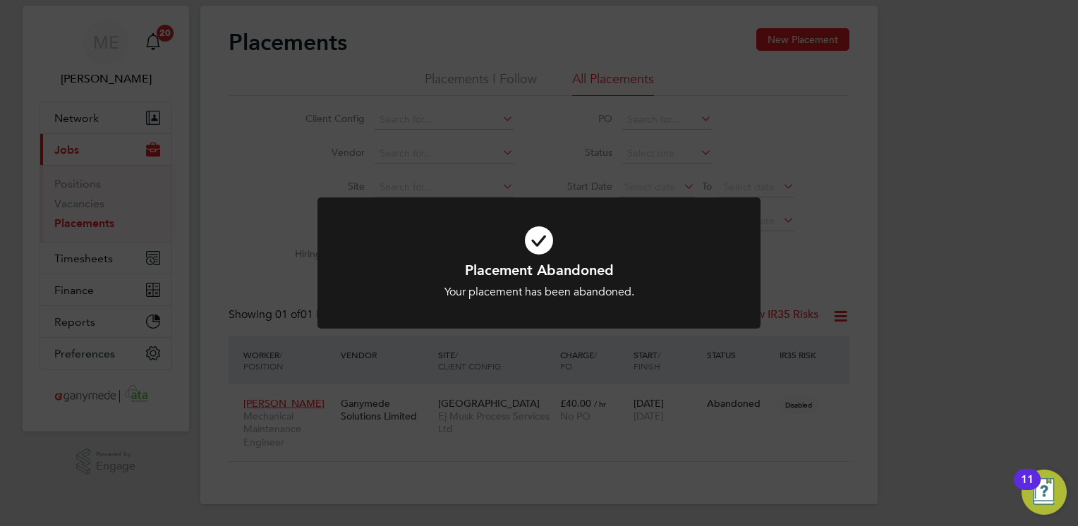
click at [235, 207] on div "Placement Abandoned Your placement has been abandoned. Cancel Okay" at bounding box center [539, 263] width 1078 height 526
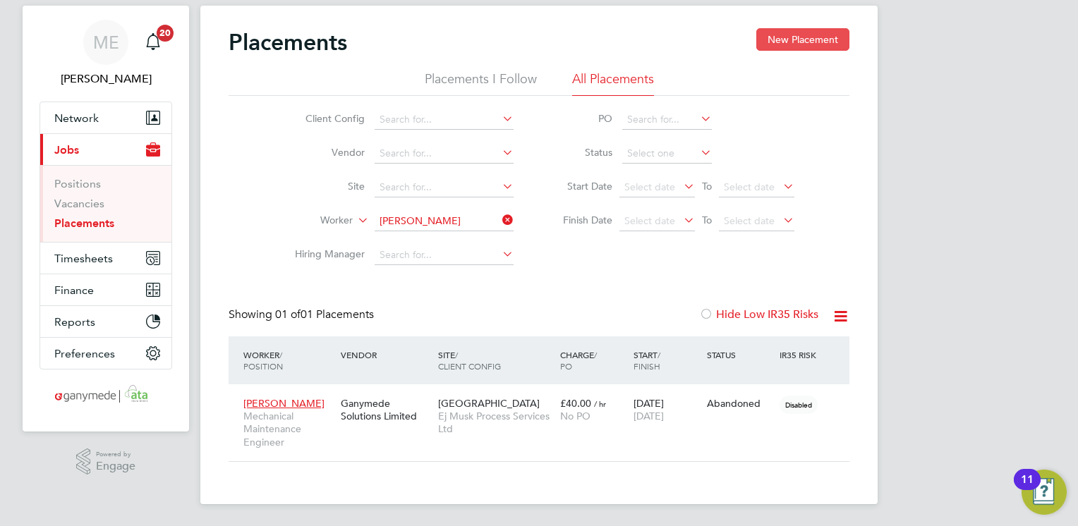
click at [781, 44] on button "New Placement" at bounding box center [802, 39] width 93 height 23
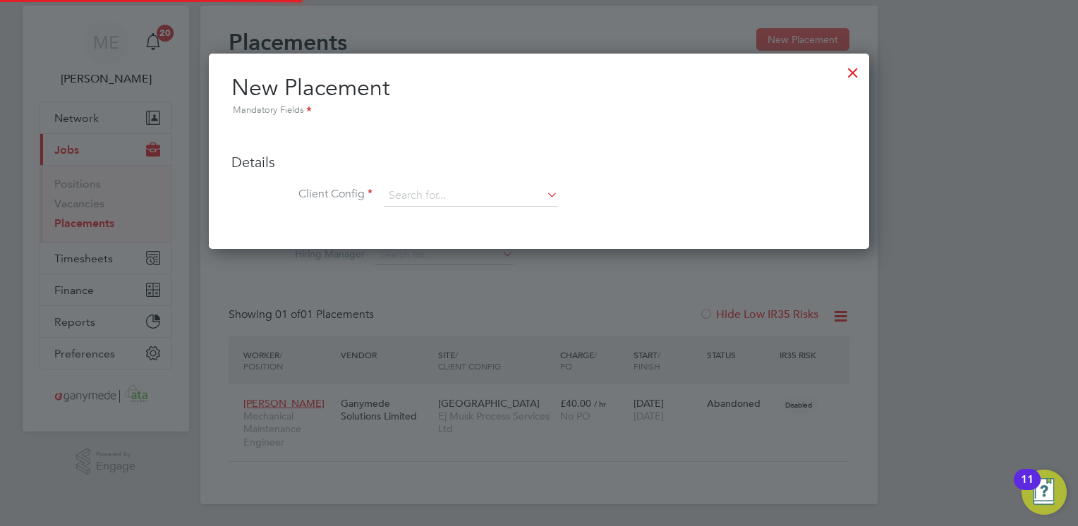
scroll to position [195, 661]
click at [475, 198] on input at bounding box center [471, 196] width 174 height 21
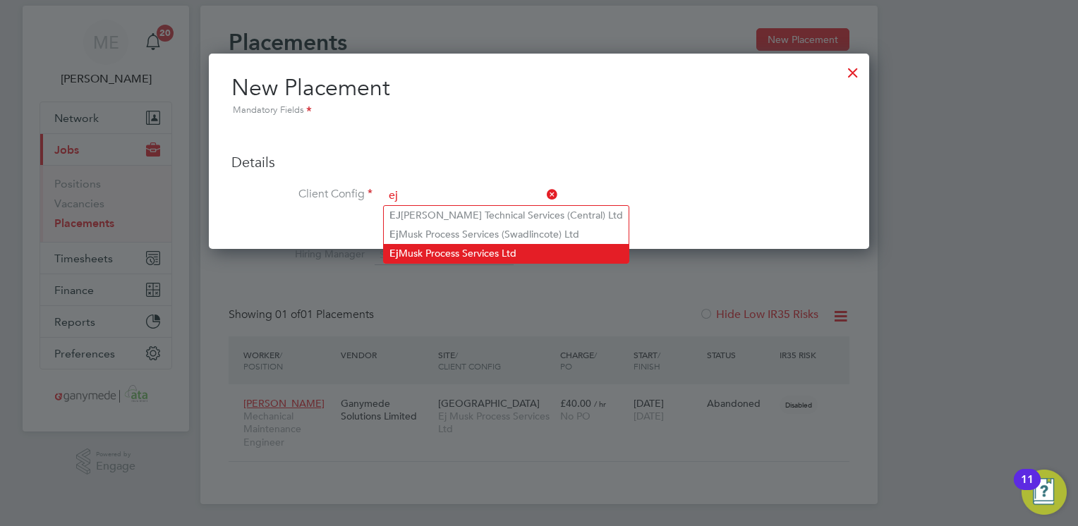
click at [435, 248] on li "Ej Musk Process Services Ltd" at bounding box center [506, 253] width 245 height 19
type input "Ej Musk Process Services Ltd"
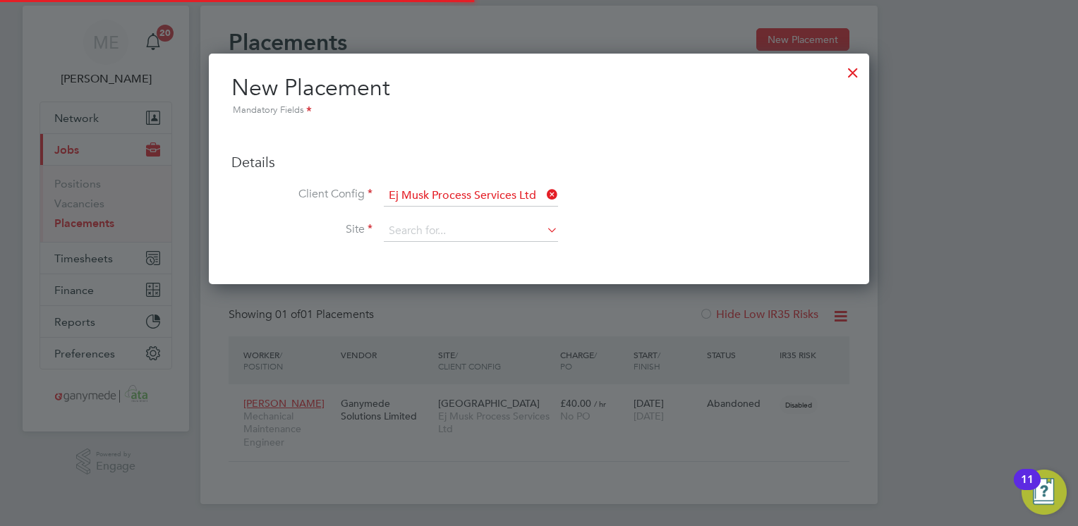
scroll to position [229, 661]
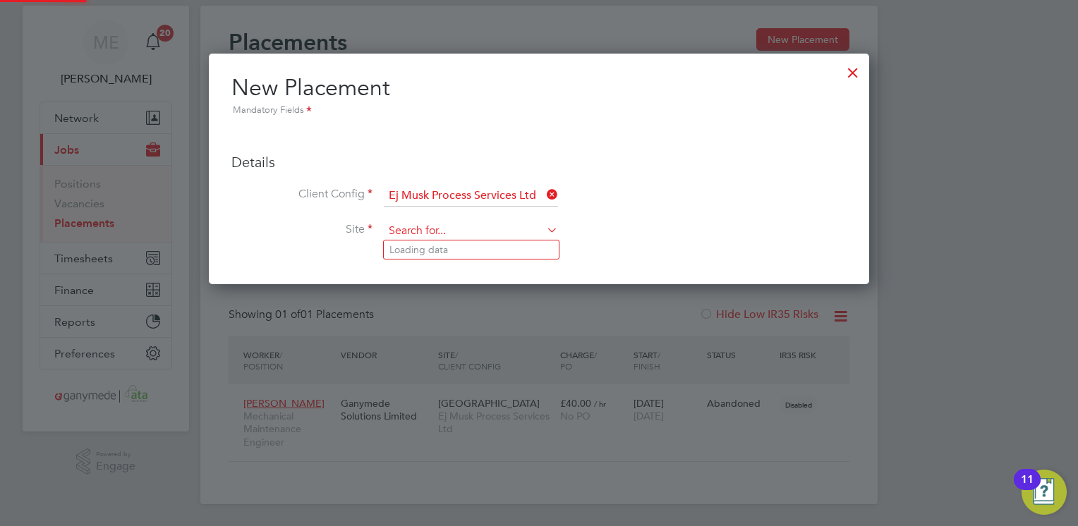
click at [435, 240] on div "Placements New Placement Placements I Follow All Placements Client Config Vendo…" at bounding box center [538, 255] width 677 height 499
click at [435, 247] on li "Treerange House" at bounding box center [471, 250] width 175 height 19
type input "Treerange House"
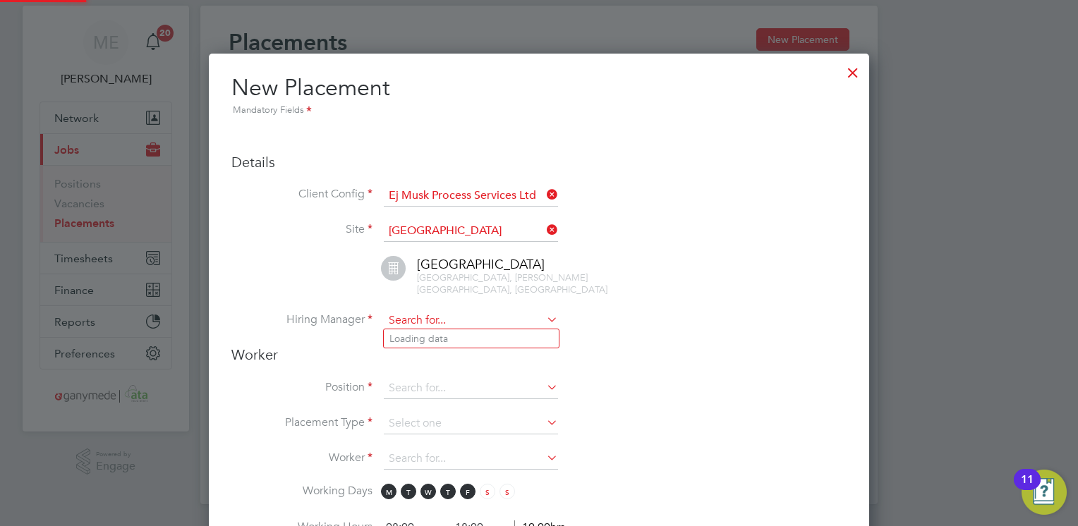
click at [439, 318] on input at bounding box center [471, 320] width 174 height 21
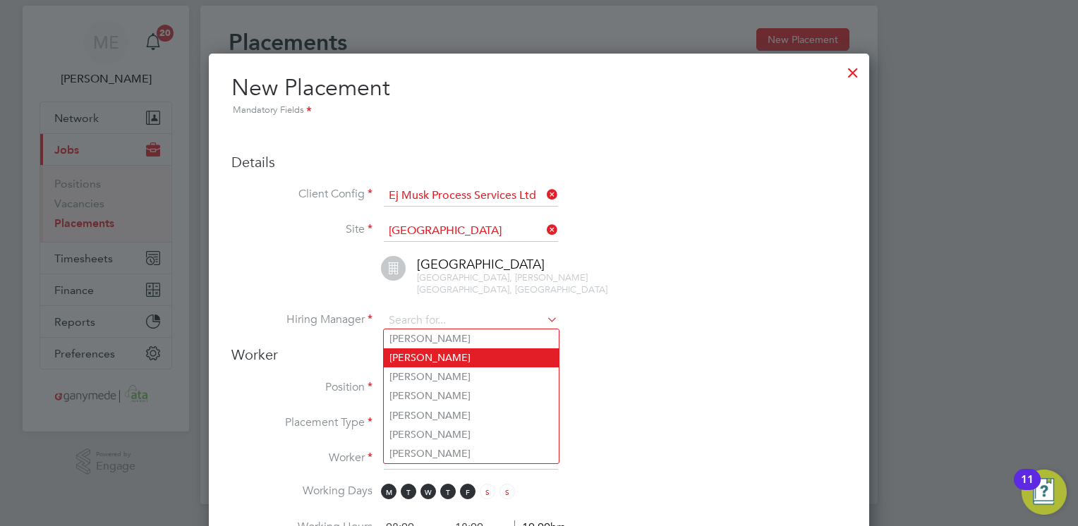
click at [417, 365] on li "Fanie Blignaut" at bounding box center [471, 358] width 175 height 19
type input "Fanie Blignaut"
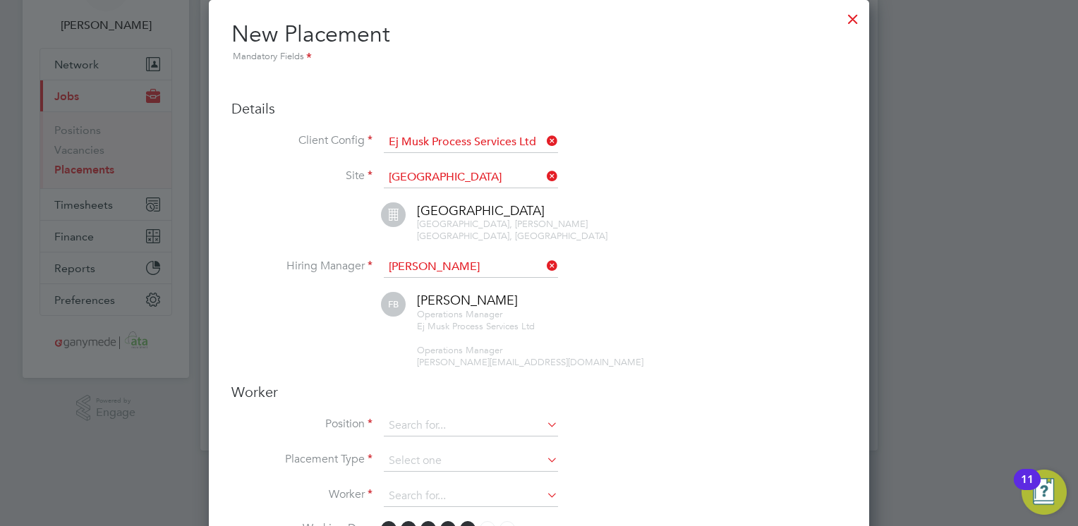
scroll to position [90, 0]
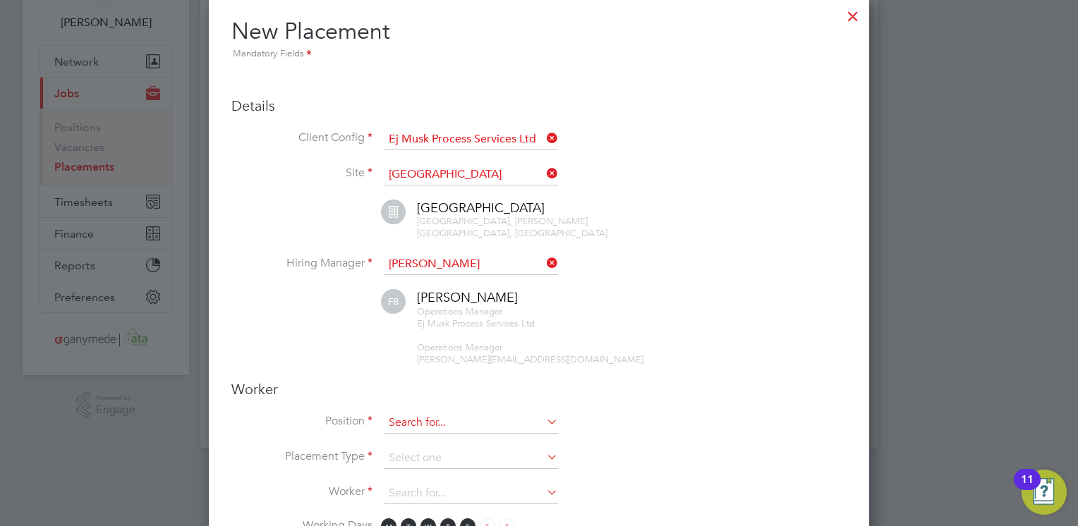
click at [423, 422] on input at bounding box center [471, 423] width 174 height 21
click at [726, 382] on h3 "Worker" at bounding box center [538, 389] width 615 height 18
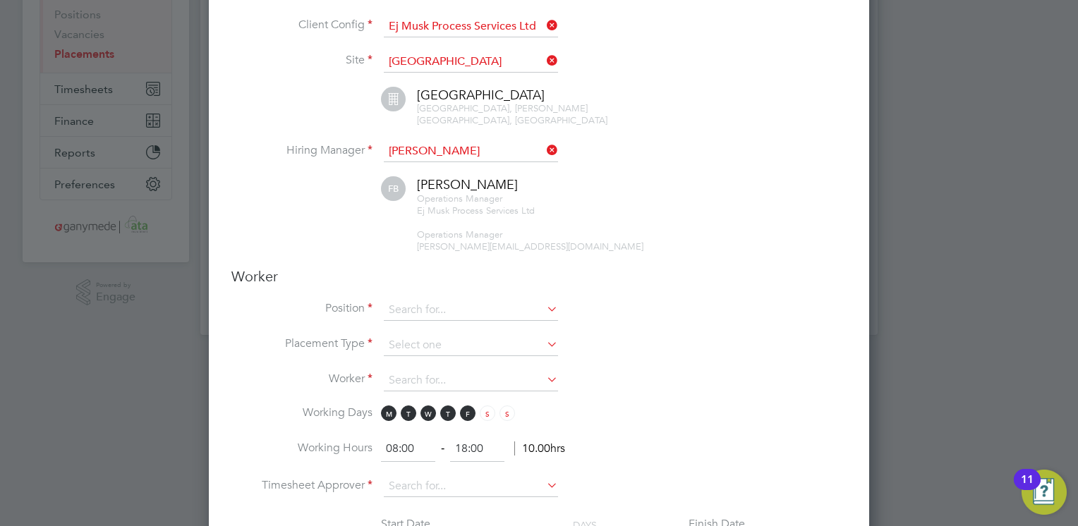
scroll to position [231, 0]
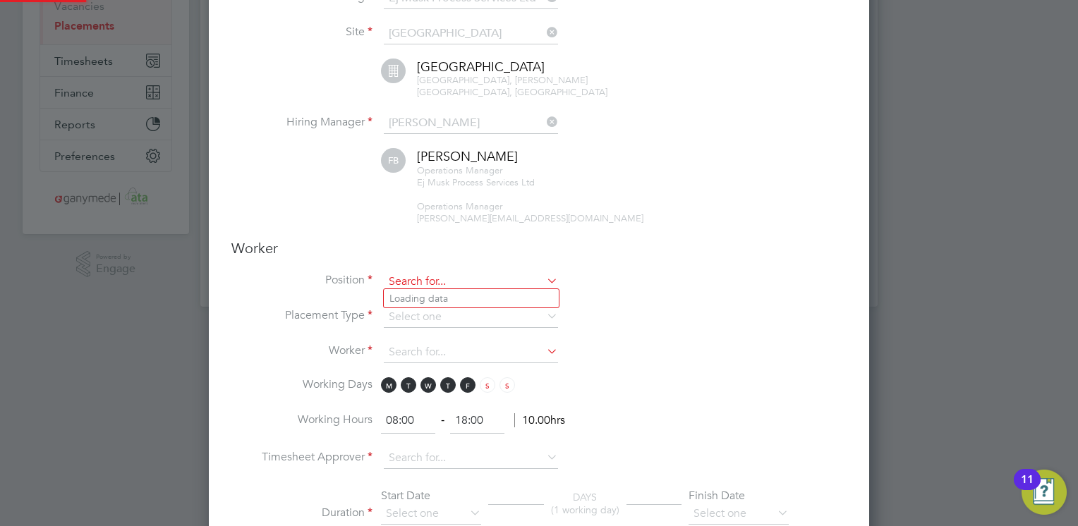
click at [507, 274] on input at bounding box center [471, 282] width 174 height 21
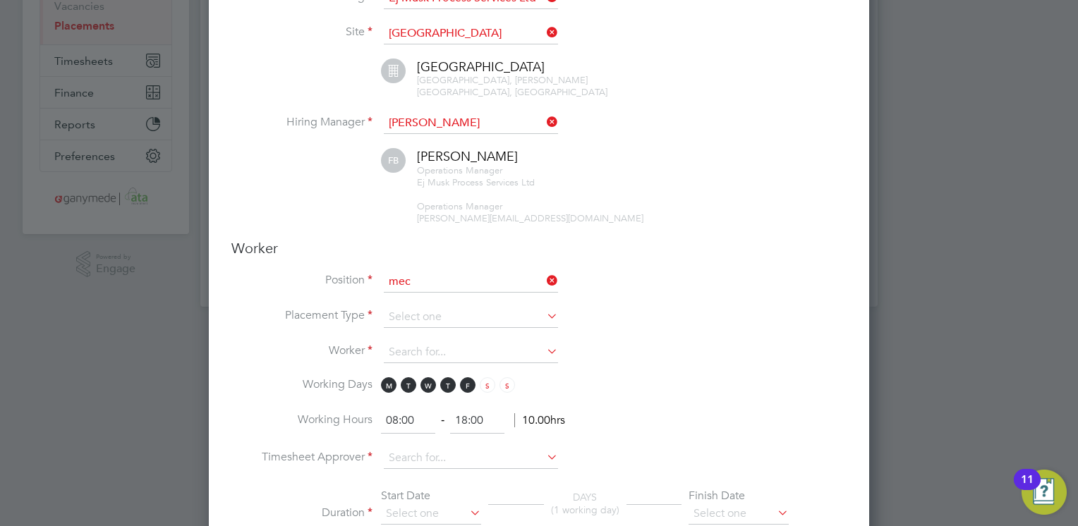
click at [440, 294] on li "Mec hanical Maintenance Engineer" at bounding box center [471, 298] width 175 height 19
type input "Mechanical Maintenance Engineer"
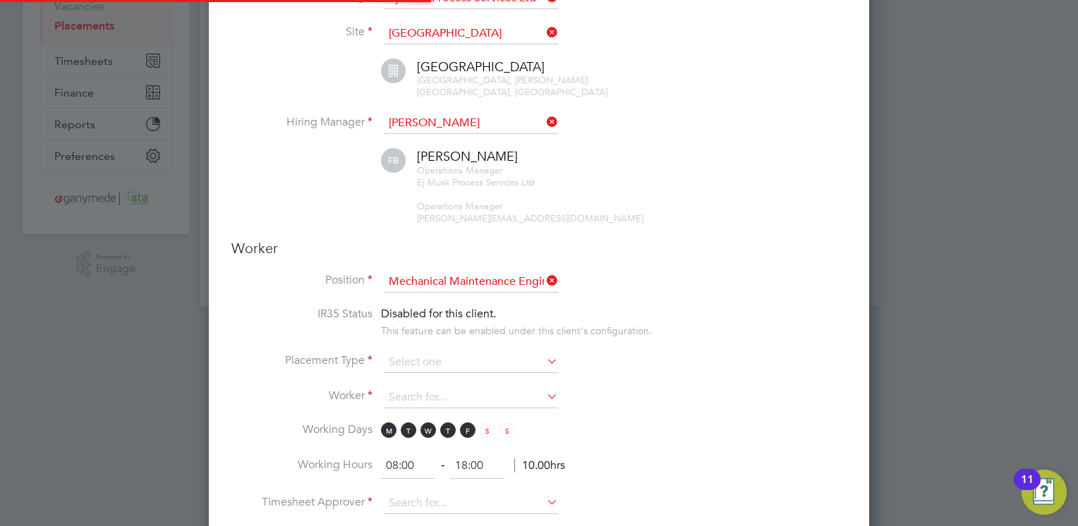
scroll to position [42, 73]
click at [429, 358] on input at bounding box center [471, 362] width 174 height 21
click at [418, 374] on li "Temporary" at bounding box center [471, 378] width 175 height 18
type input "Temporary"
click at [414, 390] on input at bounding box center [471, 397] width 174 height 21
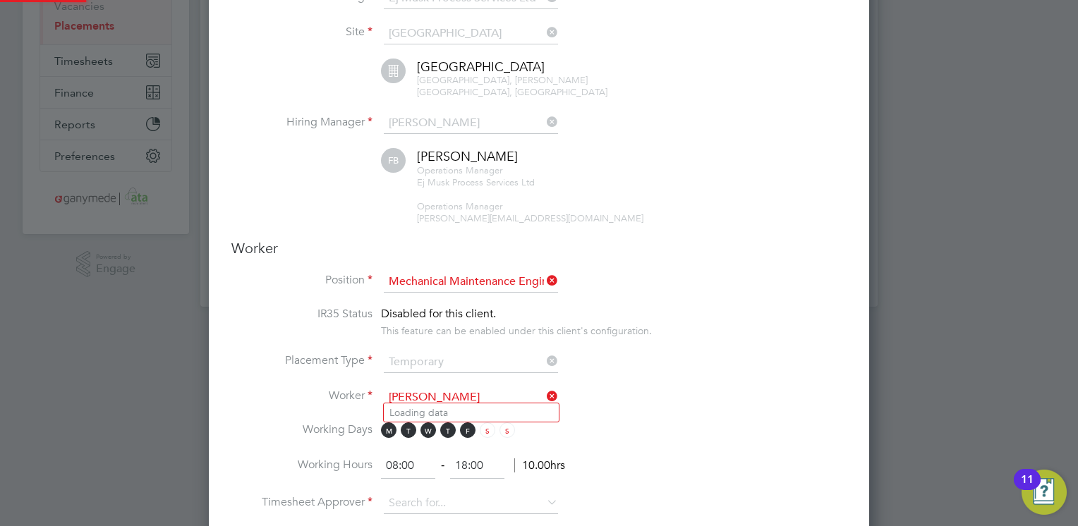
scroll to position [1645, 661]
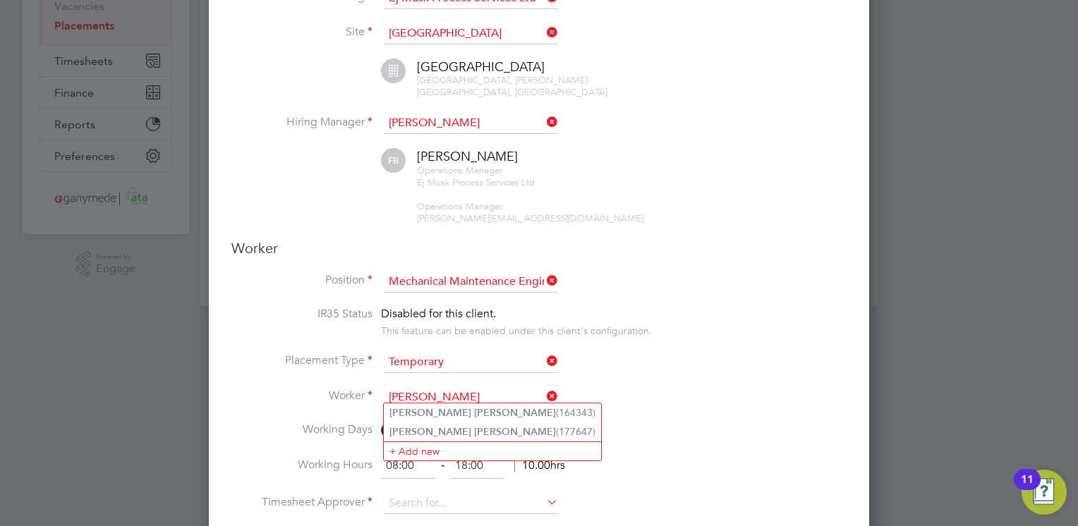
type input "david johnson"
click at [474, 430] on b "Johnson" at bounding box center [515, 432] width 82 height 12
type input "David Johnson (177647)"
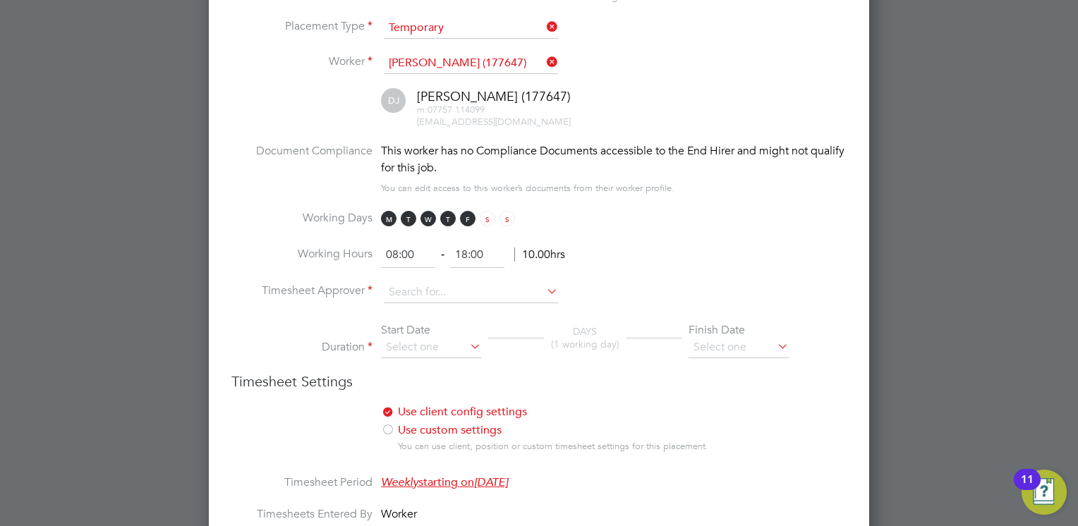
scroll to position [570, 0]
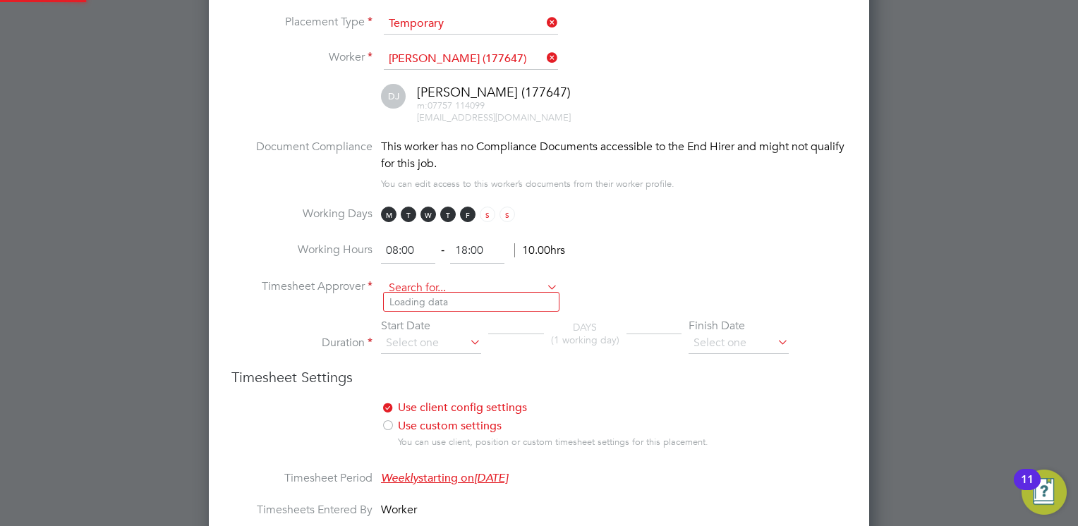
click at [435, 291] on input at bounding box center [471, 288] width 174 height 21
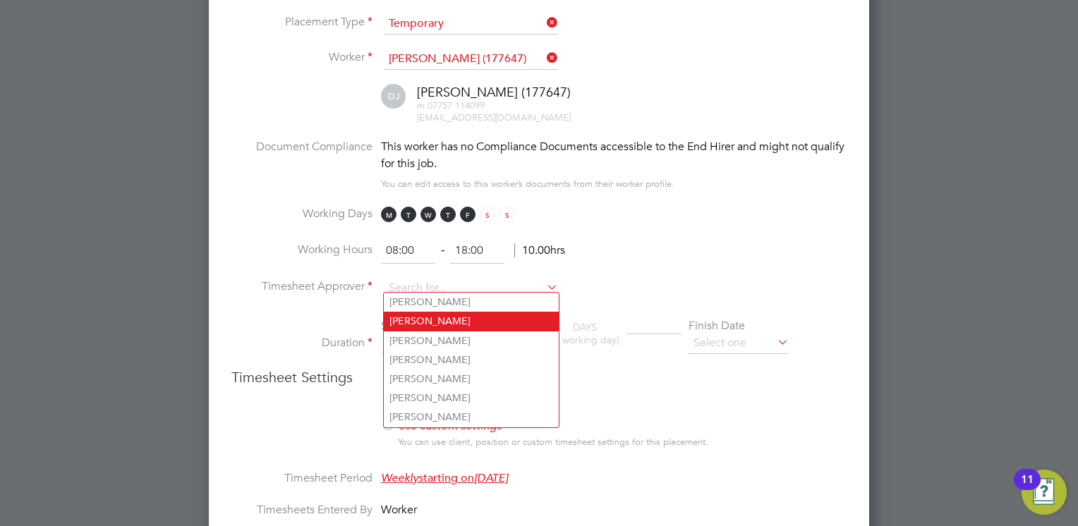
click at [420, 318] on li "Fanie Blignaut" at bounding box center [471, 321] width 175 height 19
type input "Fanie Blignaut"
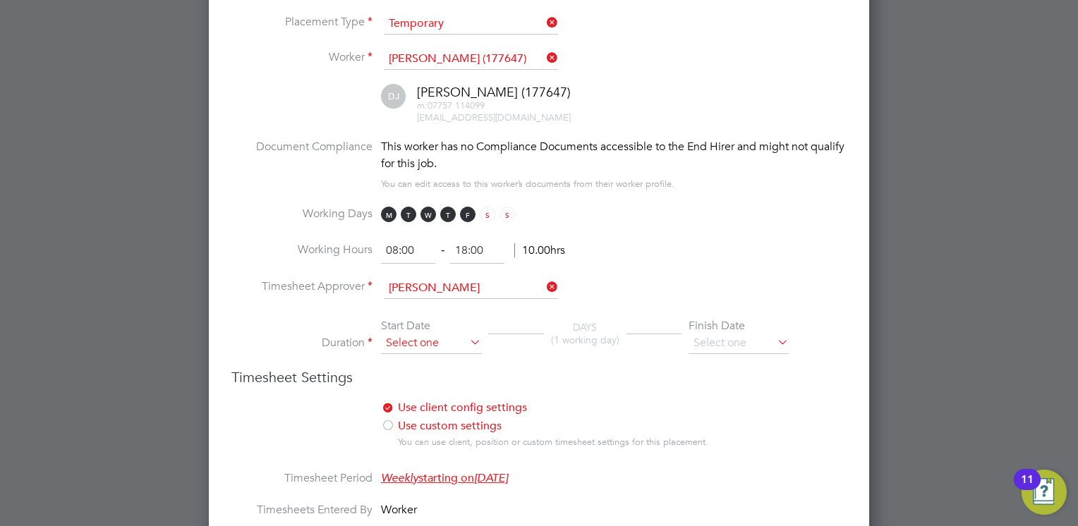
click at [429, 345] on input at bounding box center [431, 343] width 100 height 21
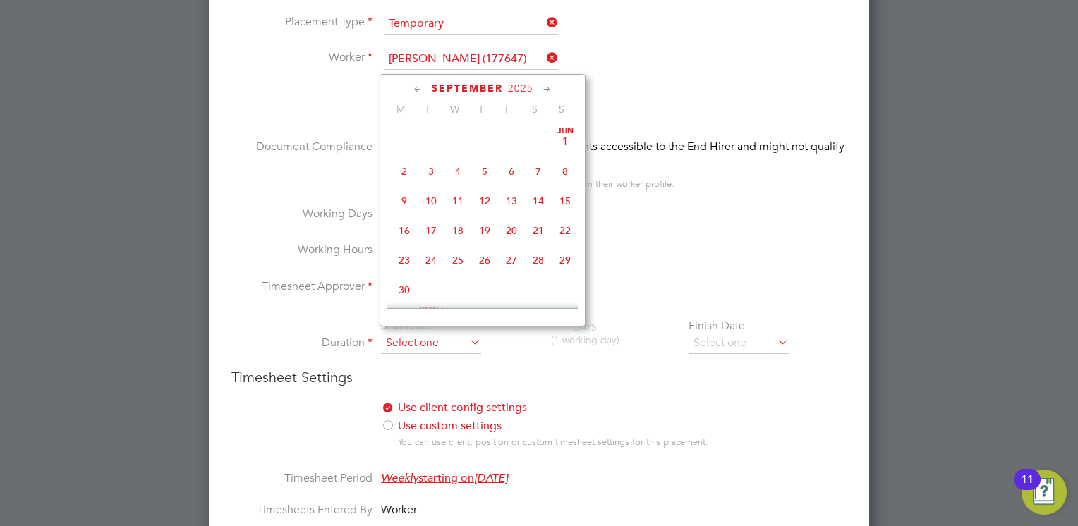
scroll to position [430, 0]
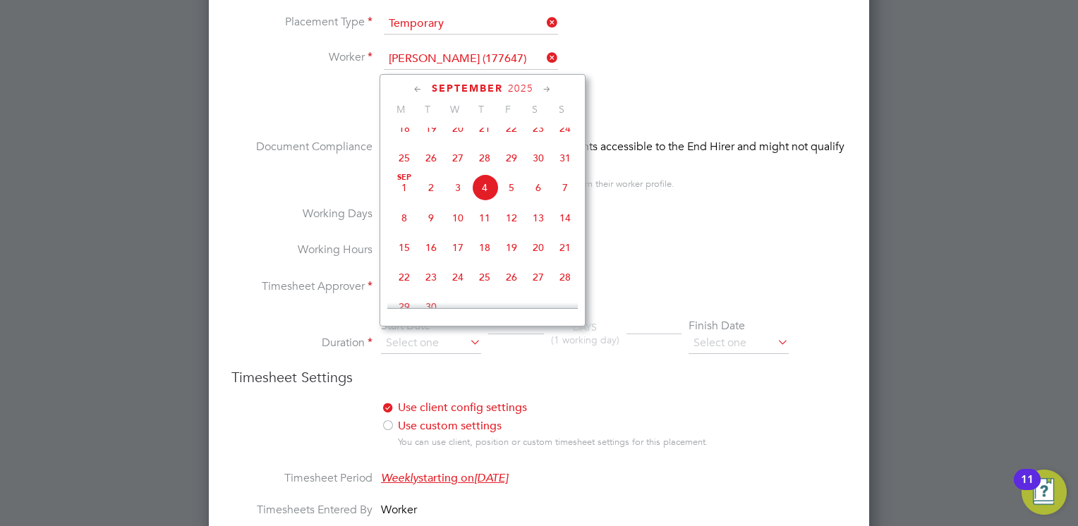
click at [401, 231] on span "8" at bounding box center [404, 218] width 27 height 27
type input "08 Sep 2025"
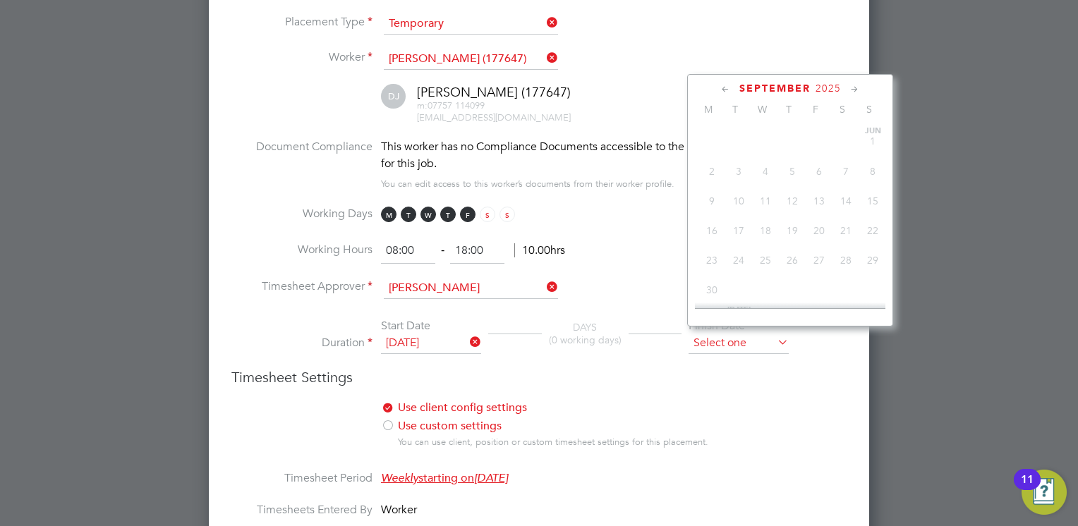
click at [744, 341] on input at bounding box center [739, 343] width 100 height 21
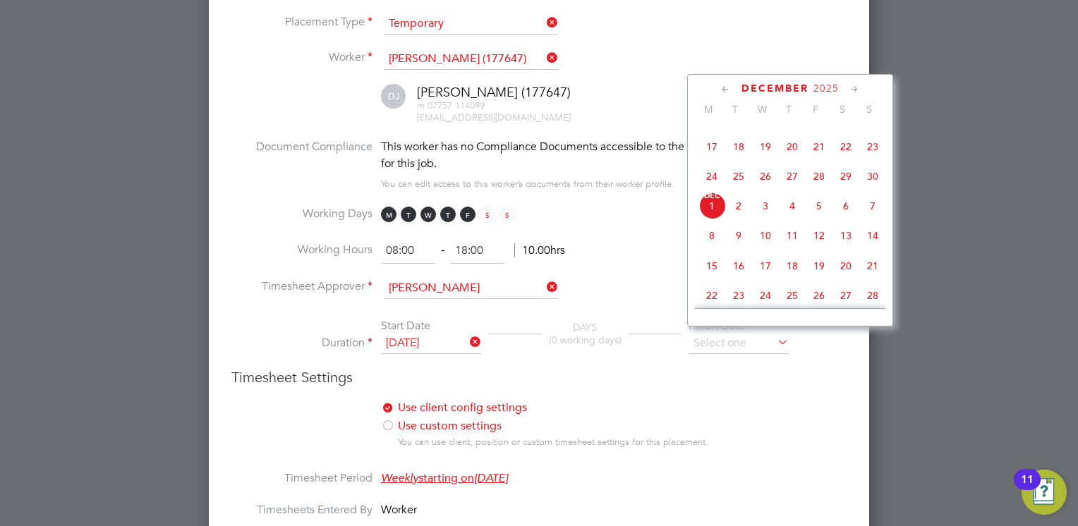
scroll to position [889, 0]
click at [821, 218] on span "12" at bounding box center [819, 204] width 27 height 27
type input "12 Dec 2025"
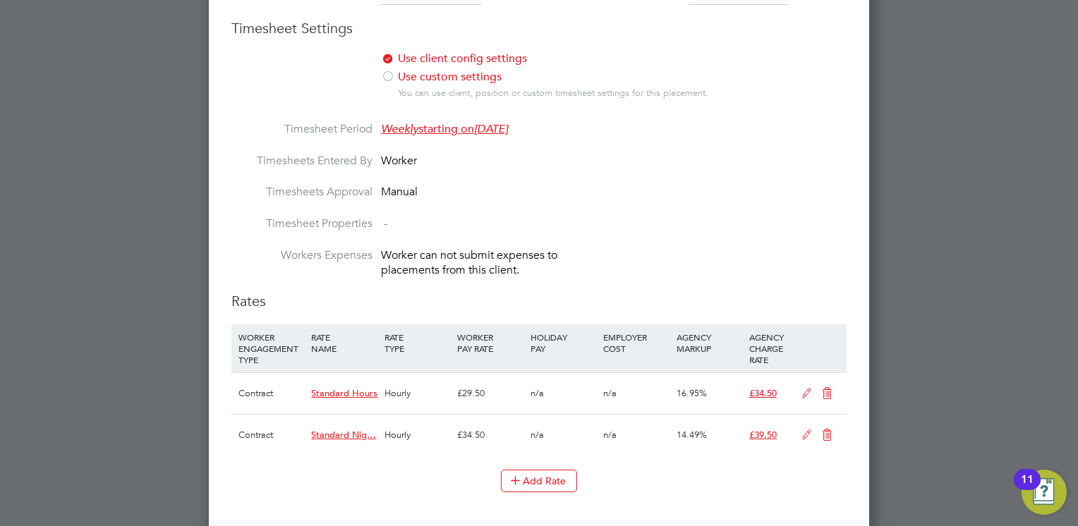
scroll to position [937, 0]
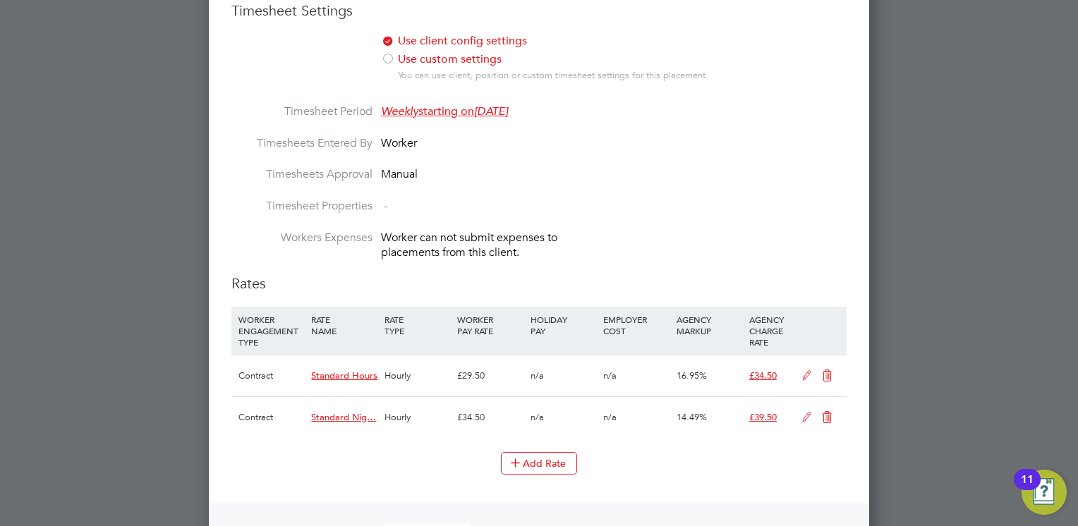
click at [830, 373] on icon at bounding box center [828, 375] width 18 height 11
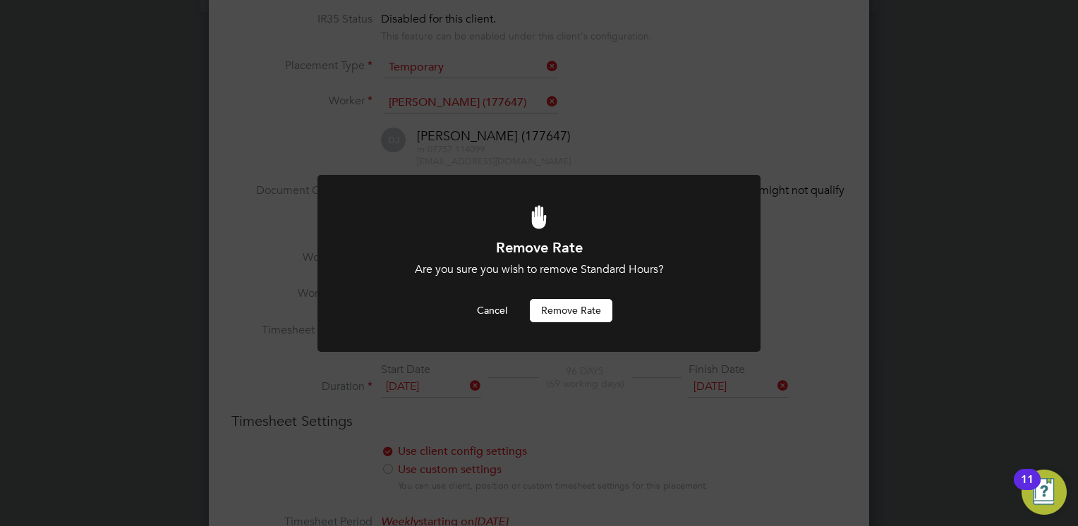
scroll to position [0, 0]
click at [559, 309] on button "Remove rate" at bounding box center [571, 310] width 83 height 23
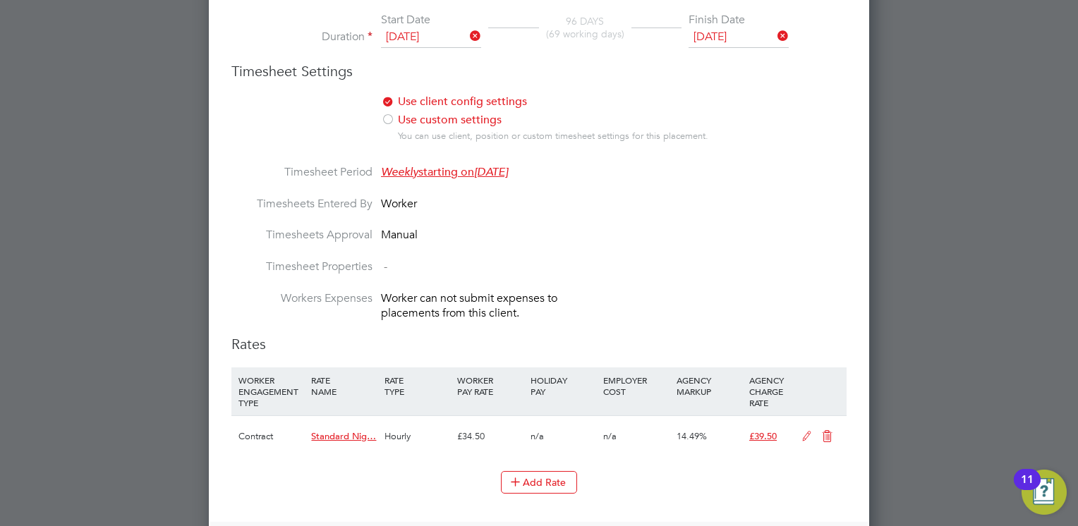
scroll to position [893, 0]
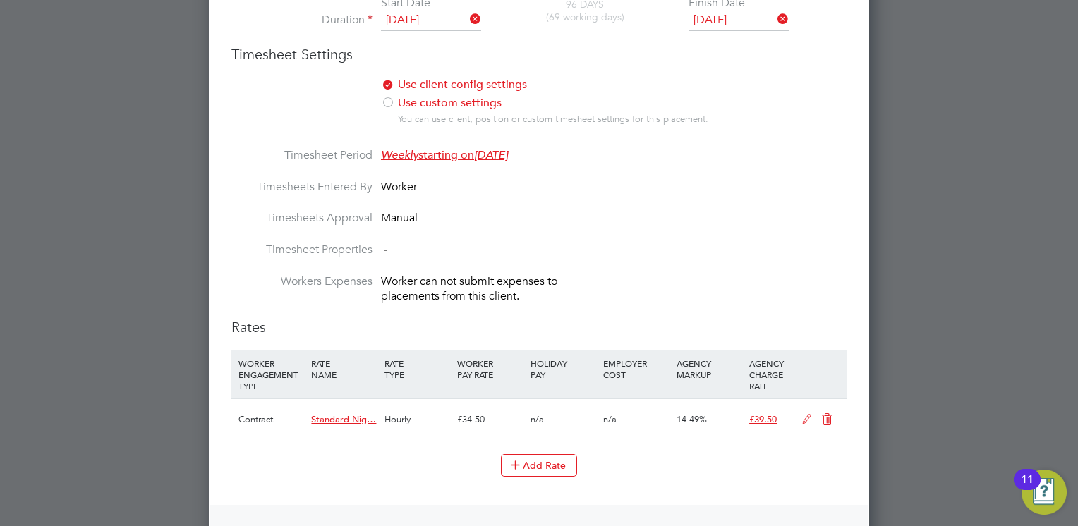
click at [828, 414] on icon at bounding box center [828, 419] width 18 height 11
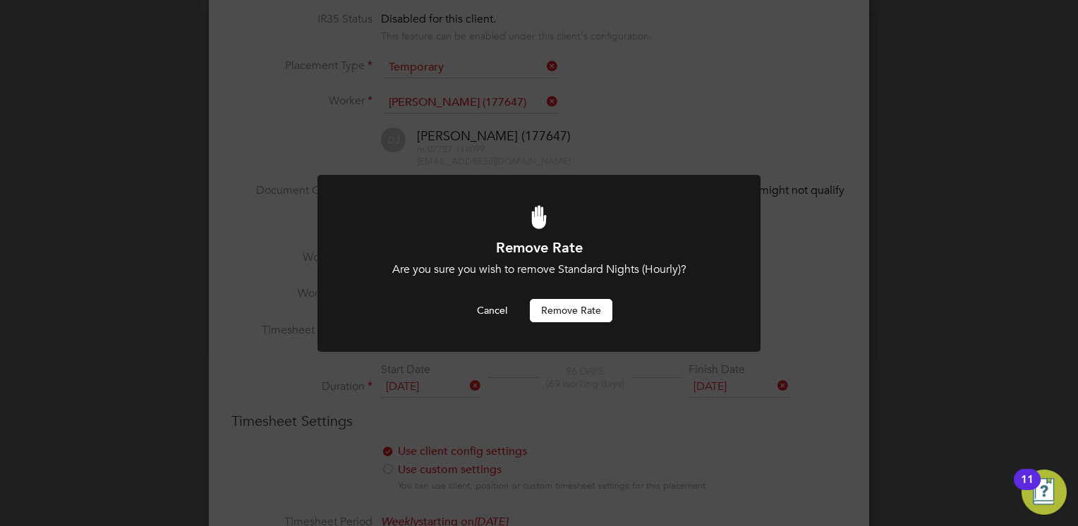
scroll to position [0, 0]
click at [562, 304] on button "Remove rate" at bounding box center [571, 310] width 83 height 23
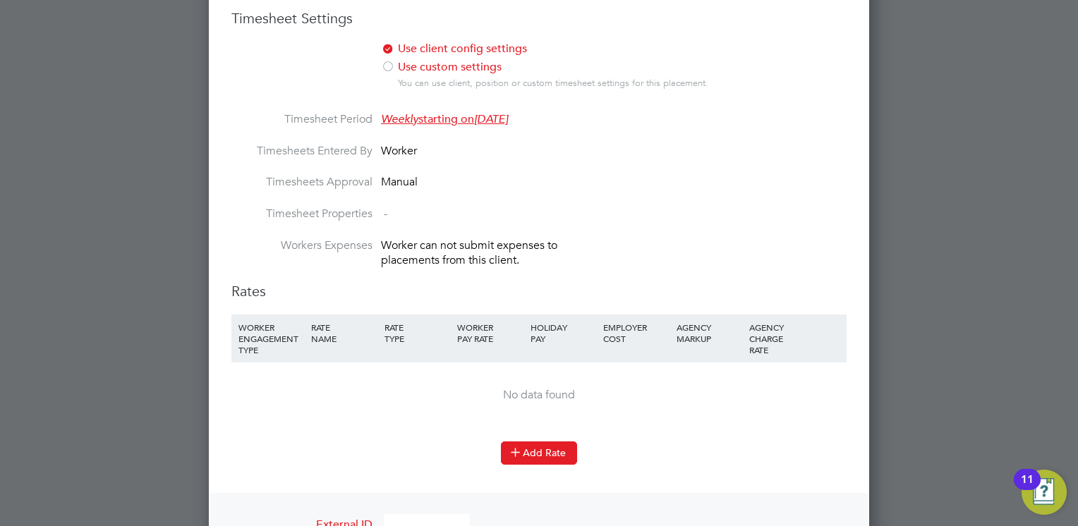
scroll to position [950, 0]
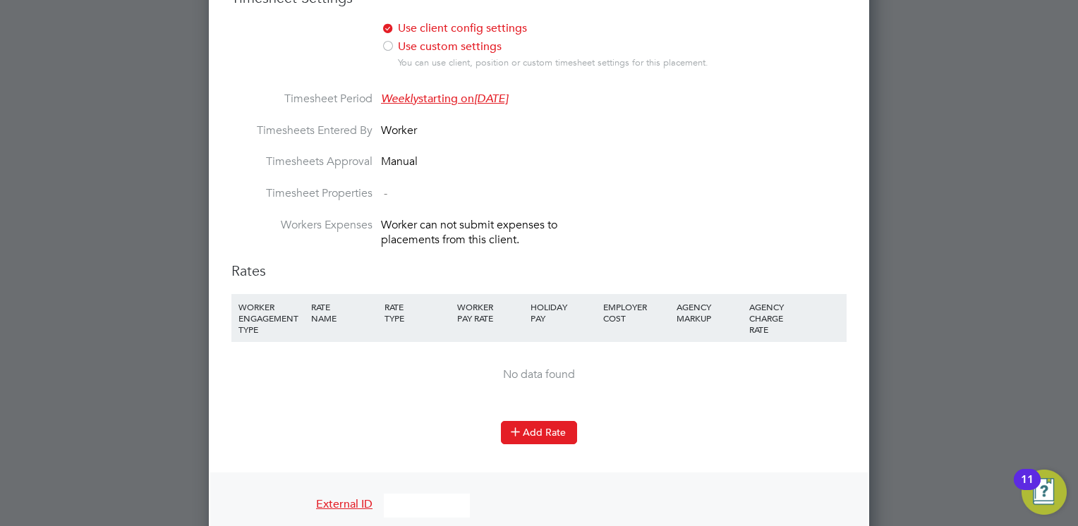
click at [529, 421] on button "Add Rate" at bounding box center [539, 432] width 76 height 23
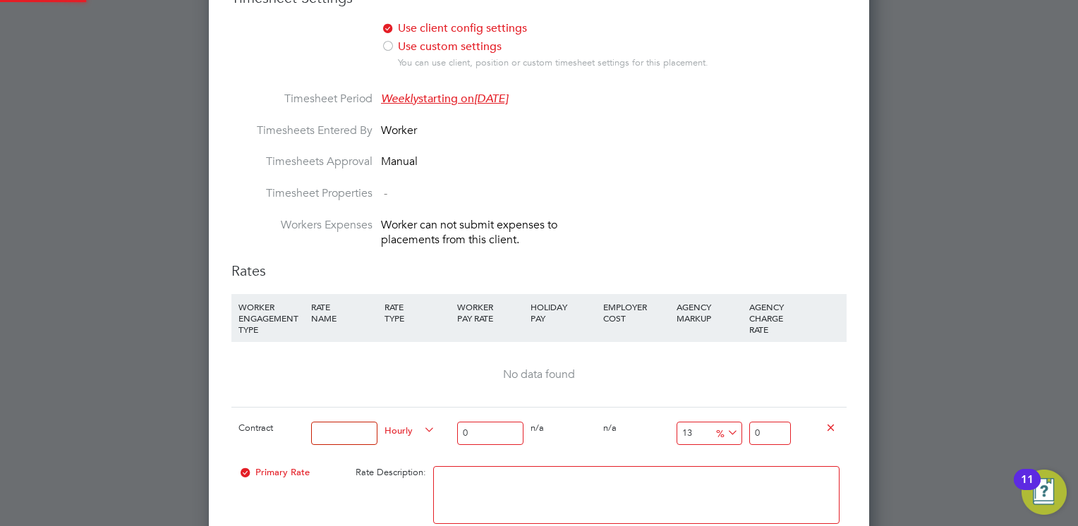
scroll to position [1941, 661]
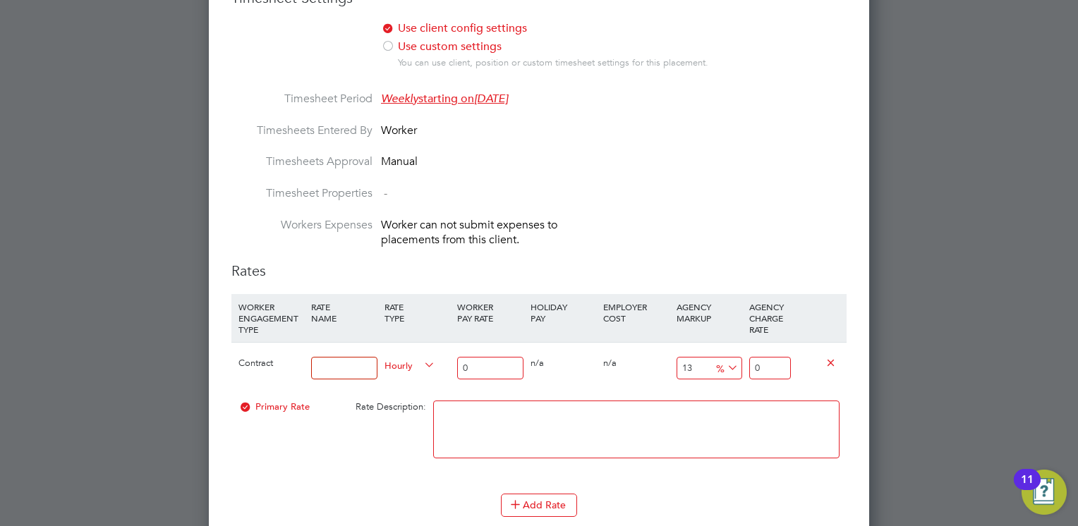
click at [333, 363] on input at bounding box center [344, 368] width 66 height 23
click at [358, 366] on input "Basic" at bounding box center [344, 368] width 66 height 23
type input "Basic rate"
drag, startPoint x: 489, startPoint y: 361, endPoint x: 461, endPoint y: 363, distance: 27.6
click at [461, 363] on input "0" at bounding box center [490, 368] width 66 height 23
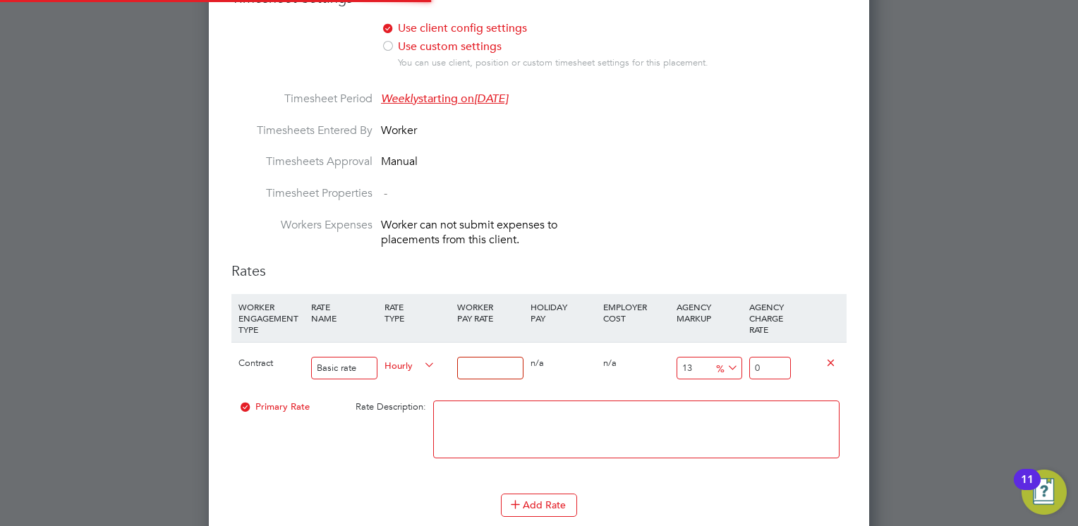
type input "3"
type input "3.39"
type input "35"
type input "39.55"
type input "35"
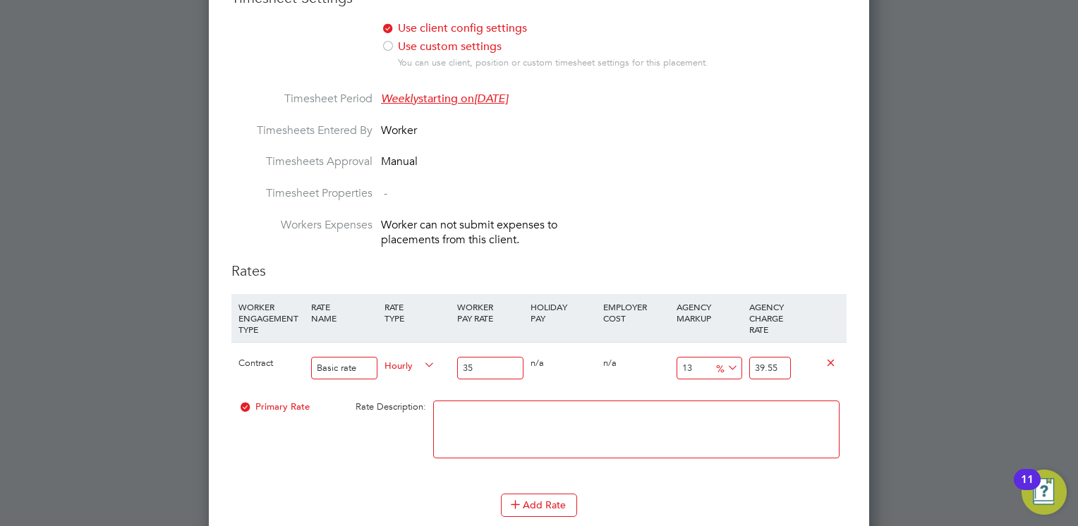
drag, startPoint x: 785, startPoint y: 357, endPoint x: 752, endPoint y: 361, distance: 32.6
click at [752, 361] on input "39.55" at bounding box center [770, 368] width 42 height 23
type input "-88.57142857142857"
type input "4"
type input "14.285714285714286"
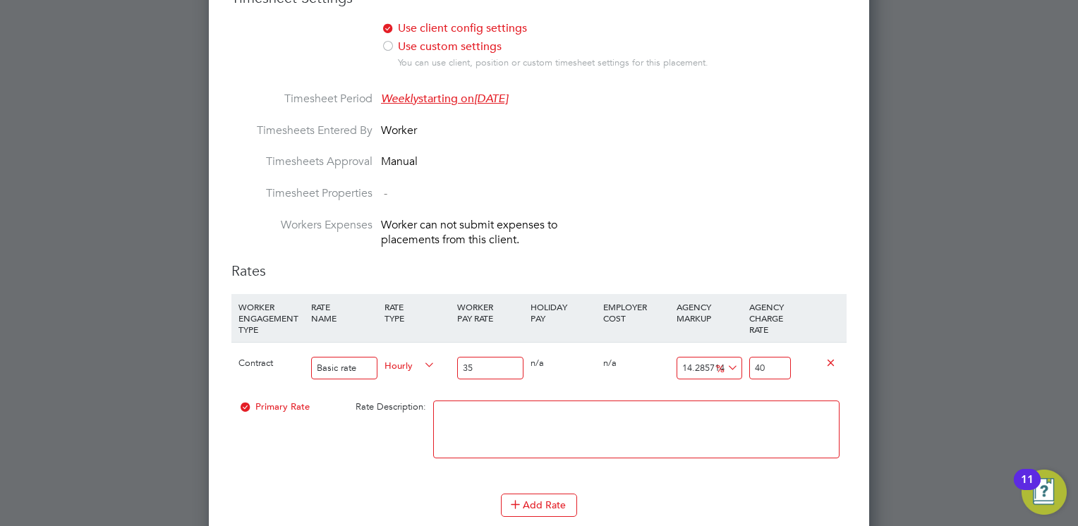
type input "40"
click at [480, 357] on input "35" at bounding box center [490, 368] width 66 height 23
type input "35.00"
click at [765, 357] on input "40" at bounding box center [770, 368] width 42 height 23
type input "40.00"
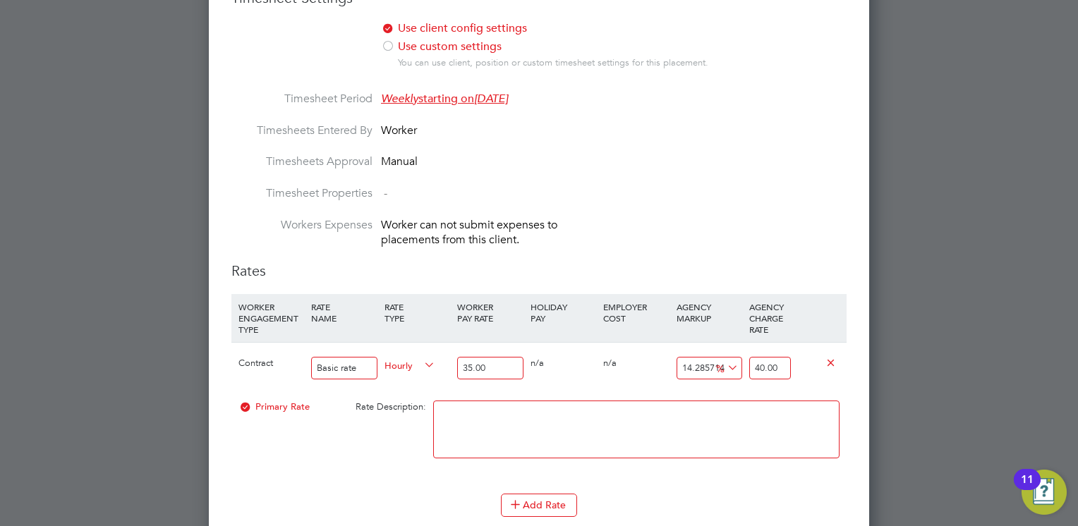
click at [664, 368] on div "0 n/a" at bounding box center [636, 363] width 73 height 41
click at [636, 419] on textarea at bounding box center [636, 430] width 406 height 58
click at [334, 428] on div "Primary Rate Rate Description:" at bounding box center [538, 437] width 615 height 86
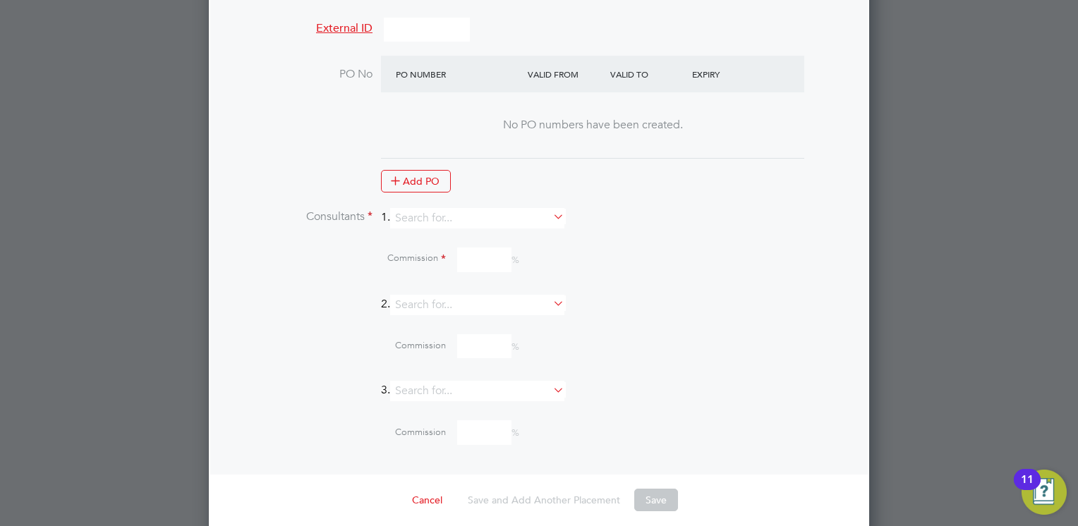
scroll to position [1502, 0]
click at [473, 212] on input at bounding box center [477, 215] width 174 height 20
click at [454, 224] on li "Mia Eckersley" at bounding box center [484, 226] width 175 height 19
type input "[PERSON_NAME]"
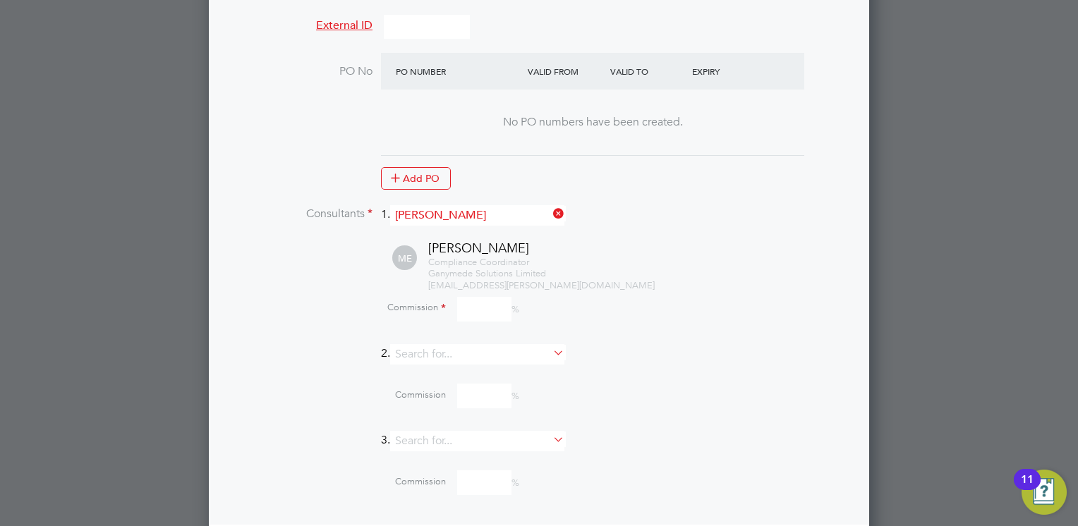
click at [469, 306] on input at bounding box center [484, 309] width 54 height 25
type input "0"
click at [350, 274] on div "Mia Eckersley Compliance Coordinator Ganymede Solutions Limited mia.eckersley@g…" at bounding box center [557, 266] width 580 height 52
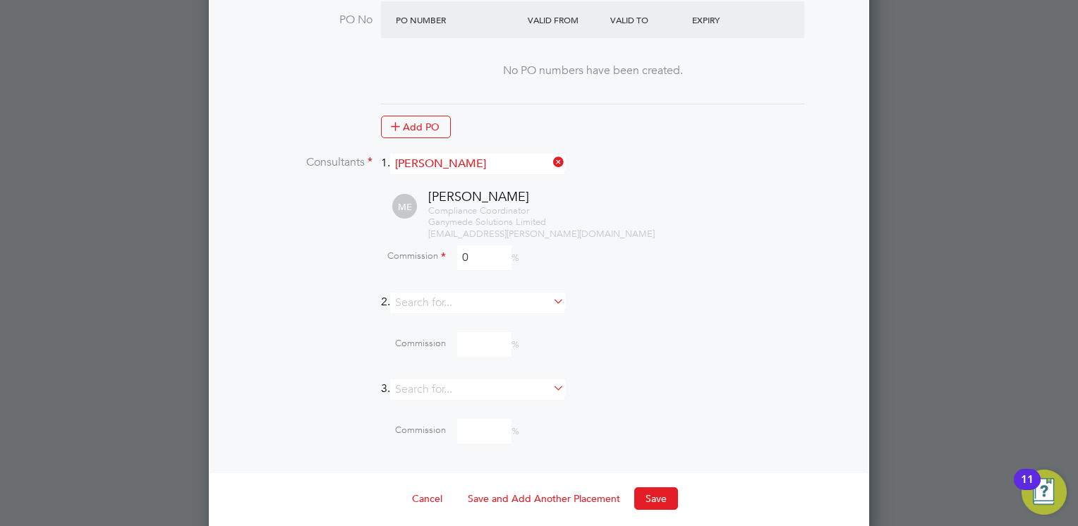
scroll to position [1554, 0]
click at [655, 487] on button "Save" at bounding box center [656, 498] width 44 height 23
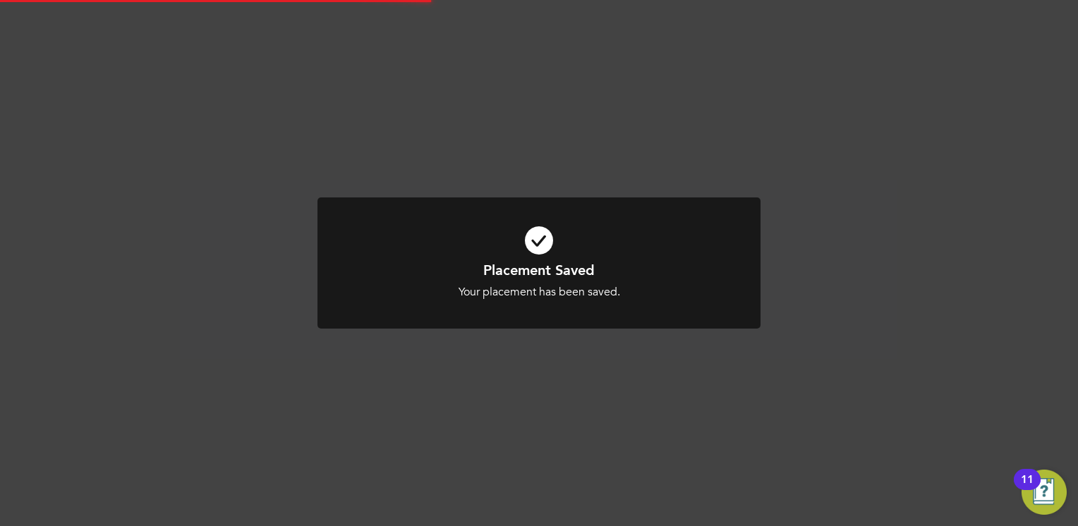
scroll to position [7, 6]
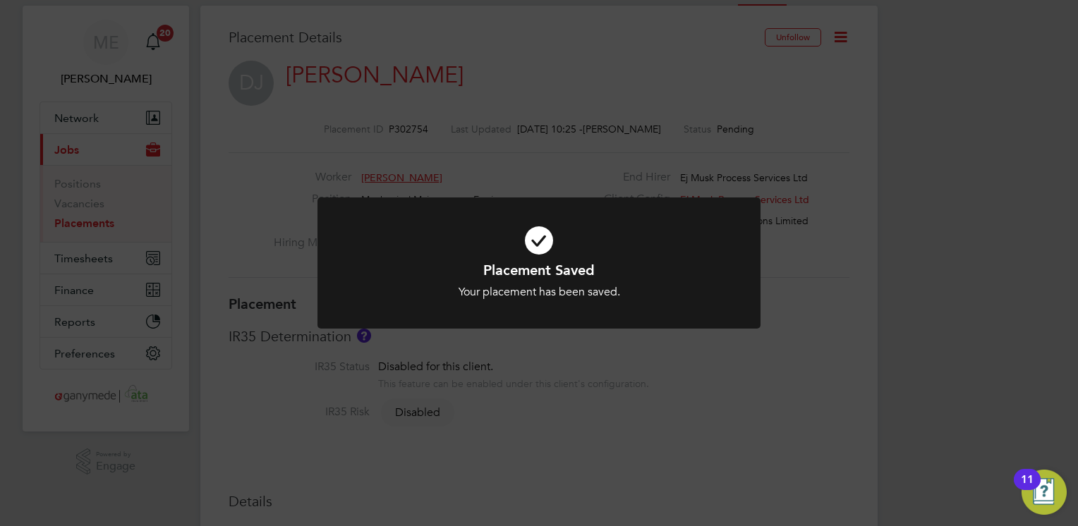
click at [555, 526] on div "Placement Saved Your placement has been saved. Cancel Okay" at bounding box center [539, 263] width 1078 height 526
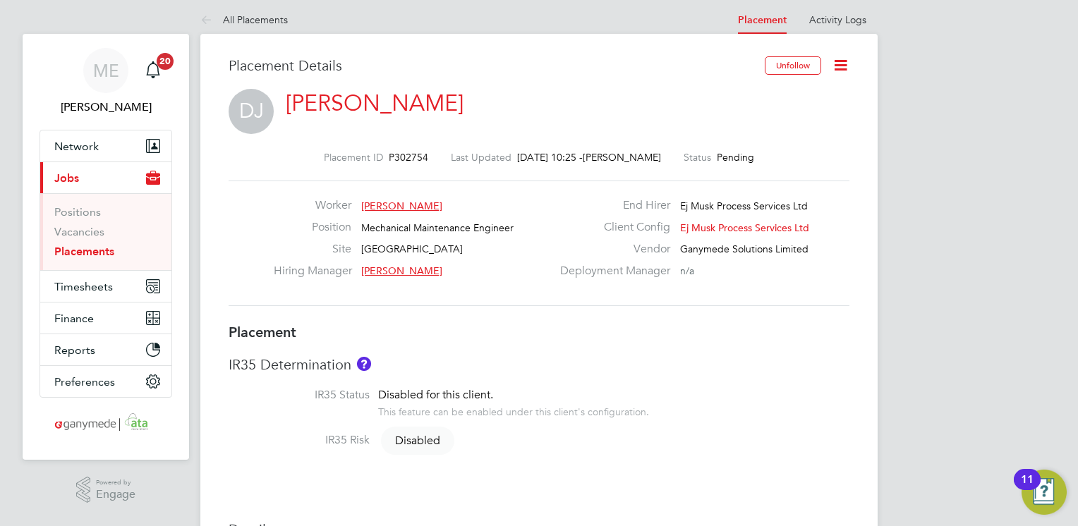
scroll to position [0, 0]
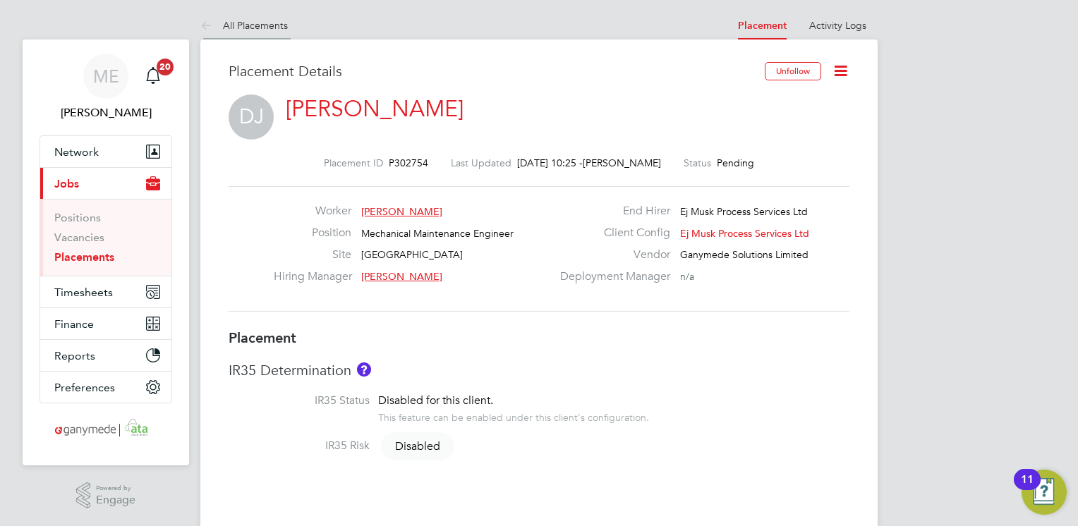
click at [209, 25] on icon at bounding box center [209, 27] width 18 height 18
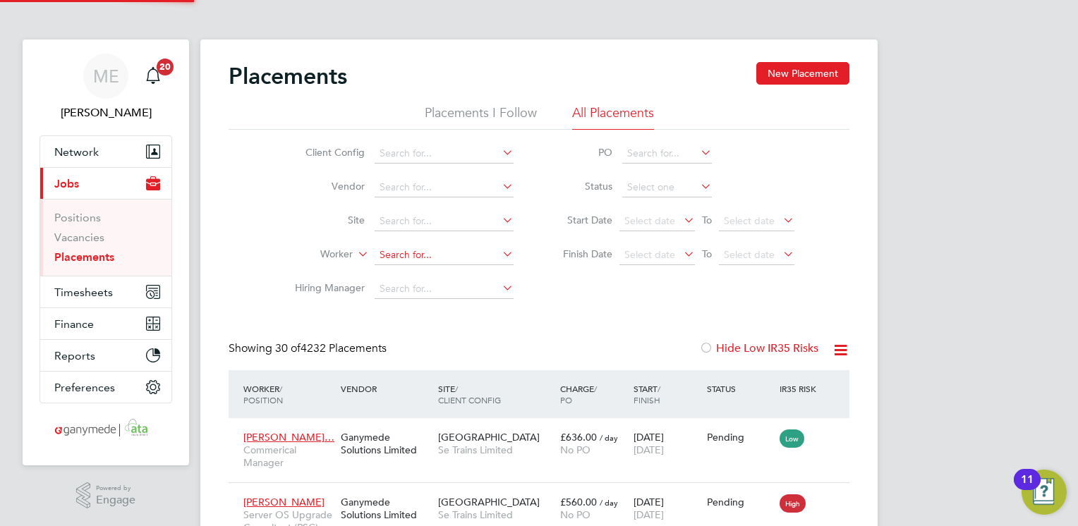
scroll to position [40, 98]
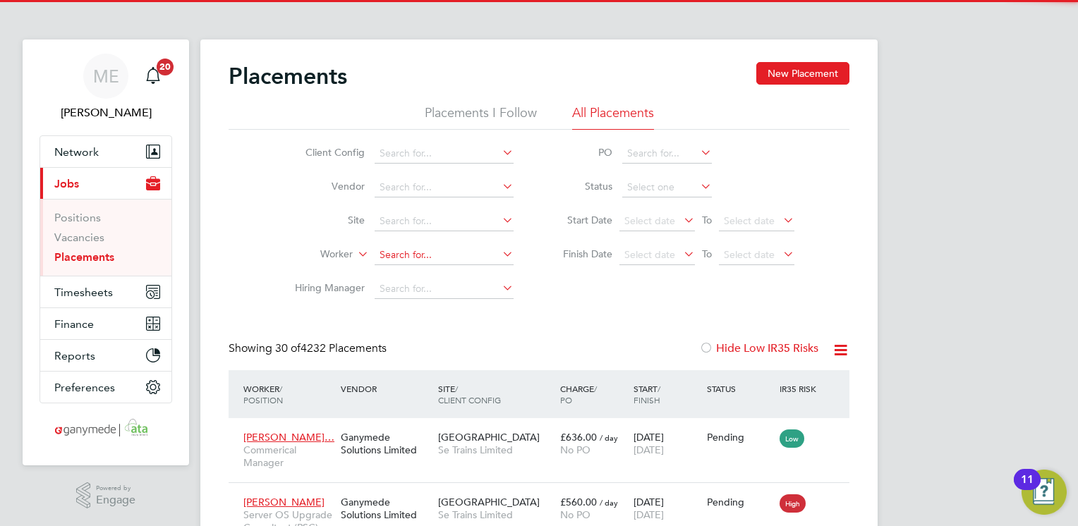
click at [409, 250] on input at bounding box center [444, 256] width 139 height 20
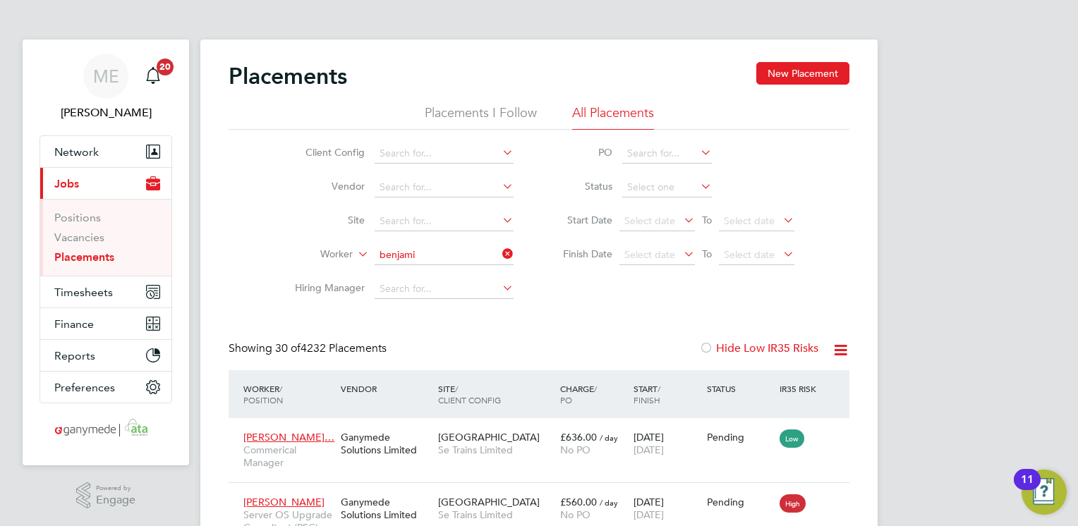
click at [435, 354] on li "Benjami n Vaz" at bounding box center [445, 351] width 140 height 19
type input "Benjamin Vaz"
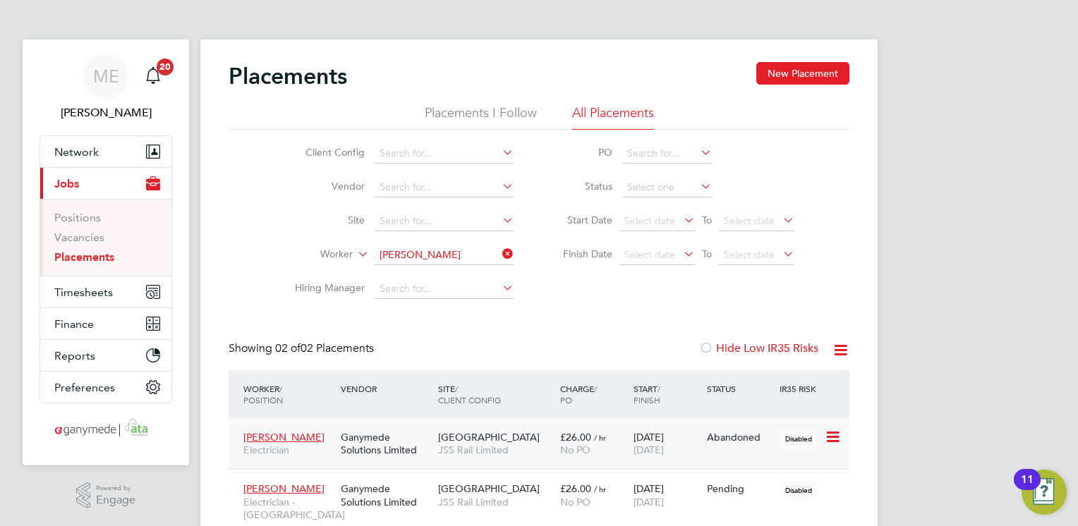
click at [308, 433] on div "Benjamin Vaz Electrician" at bounding box center [288, 444] width 97 height 40
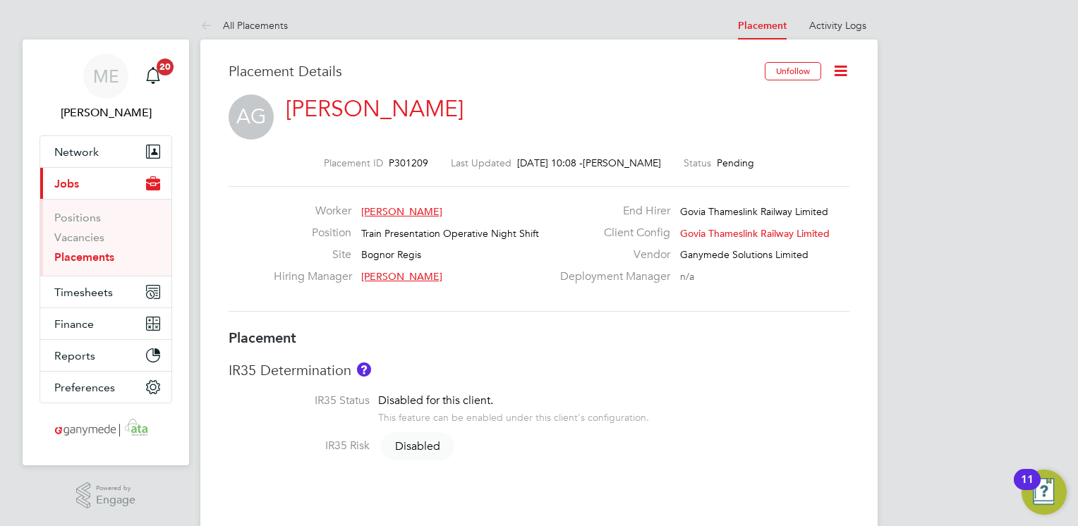
click at [845, 67] on icon at bounding box center [841, 71] width 18 height 18
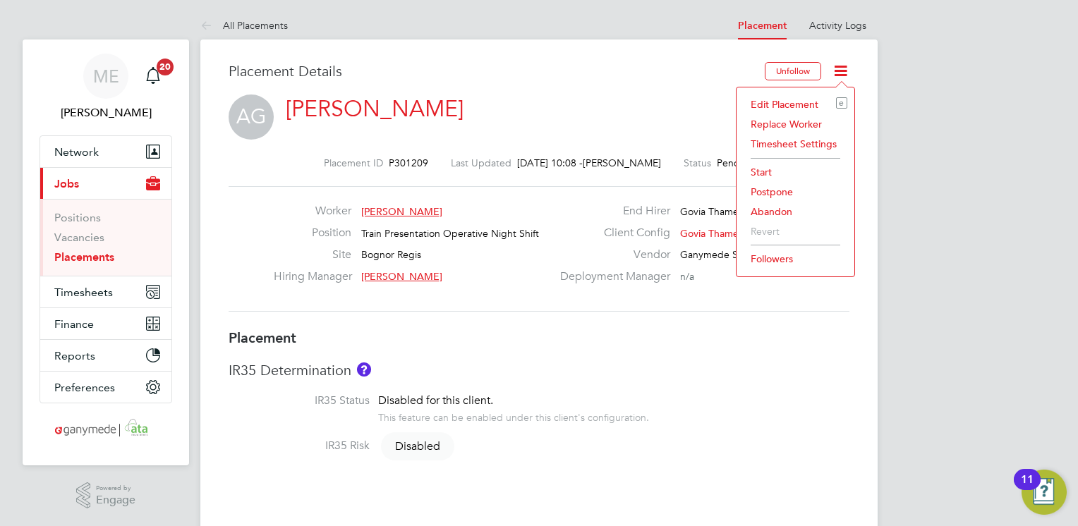
click at [781, 97] on li "Edit Placement e" at bounding box center [796, 105] width 104 height 20
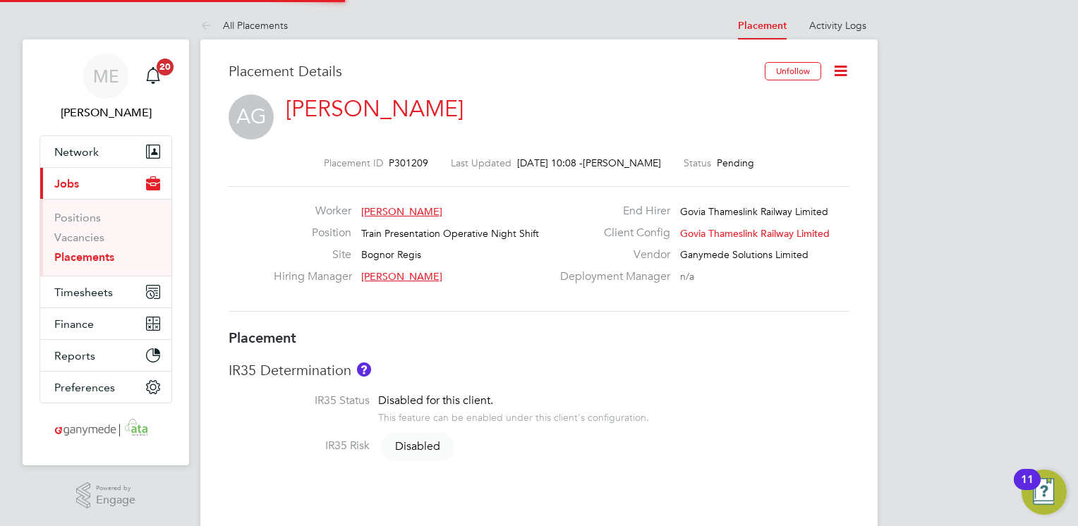
type input "[PERSON_NAME]"
type input "[DATE]"
type input "08:00"
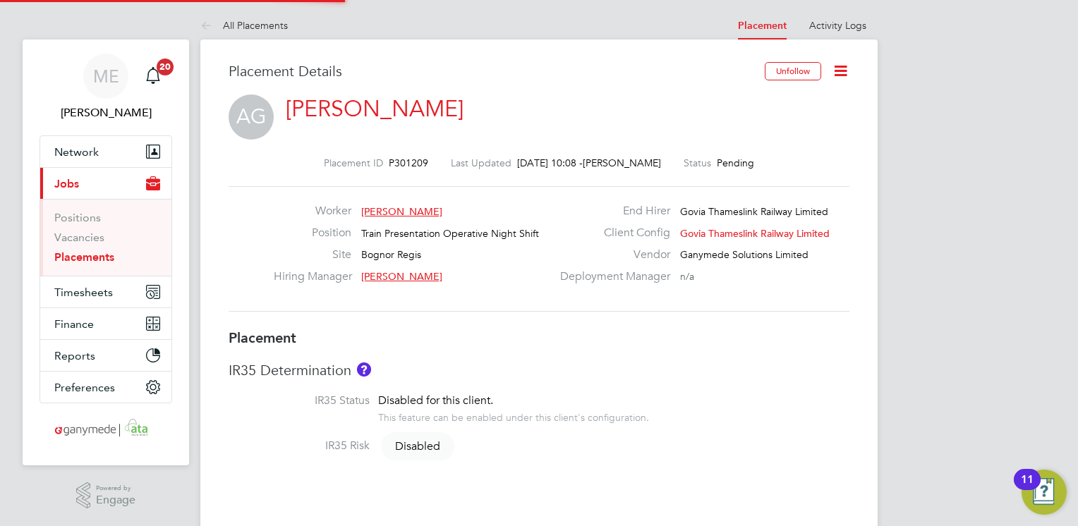
type input "18:00"
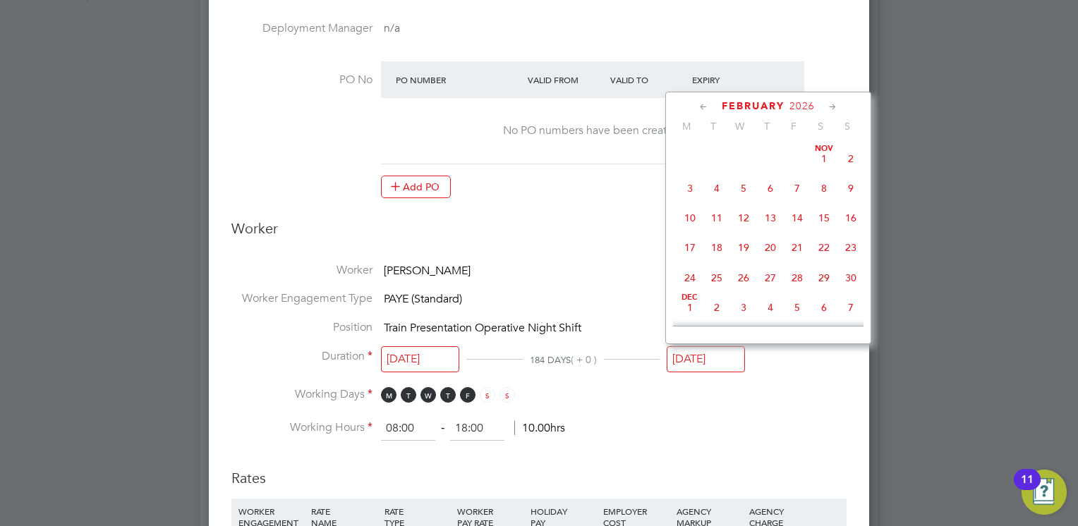
click at [691, 356] on input "24 Feb 2026" at bounding box center [706, 359] width 78 height 26
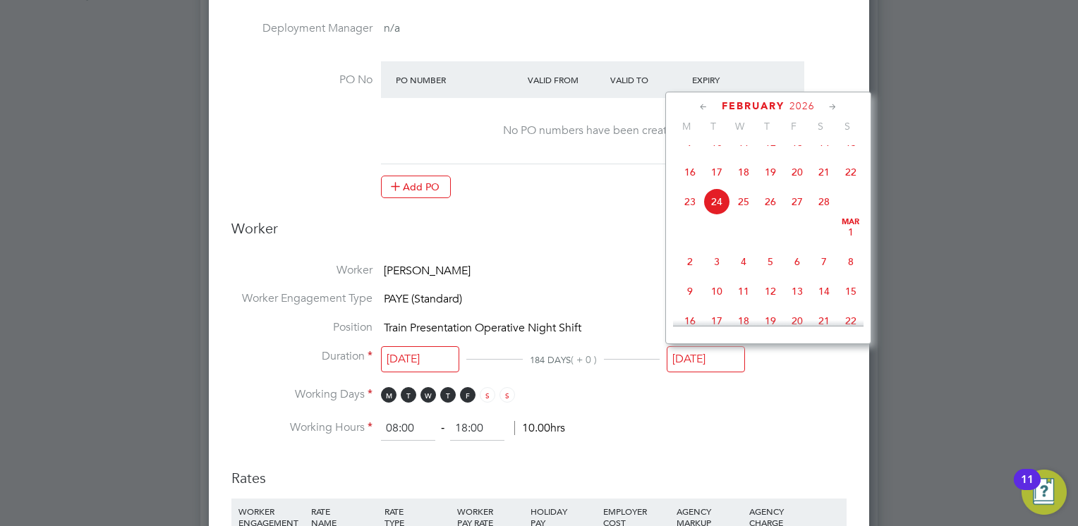
click at [701, 106] on icon at bounding box center [703, 107] width 13 height 16
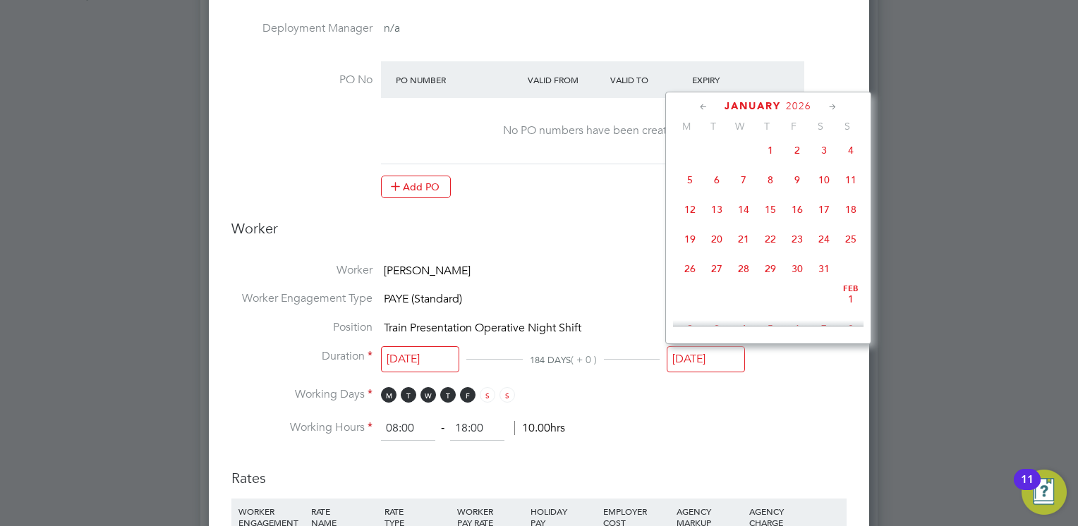
click at [701, 106] on icon at bounding box center [703, 107] width 13 height 16
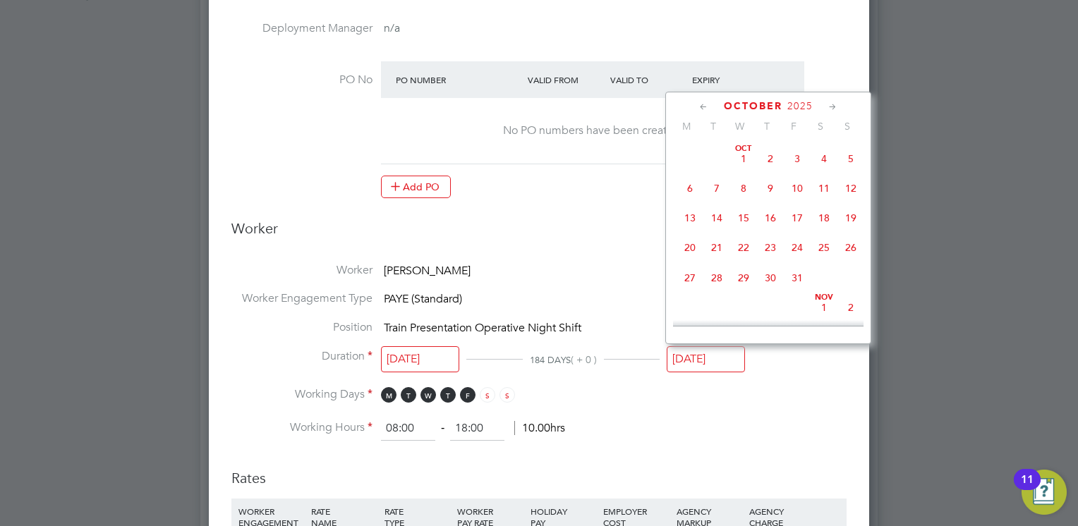
click at [701, 106] on icon at bounding box center [703, 107] width 13 height 16
click at [768, 281] on span "28" at bounding box center [770, 278] width 27 height 27
type input "28 Aug 2025"
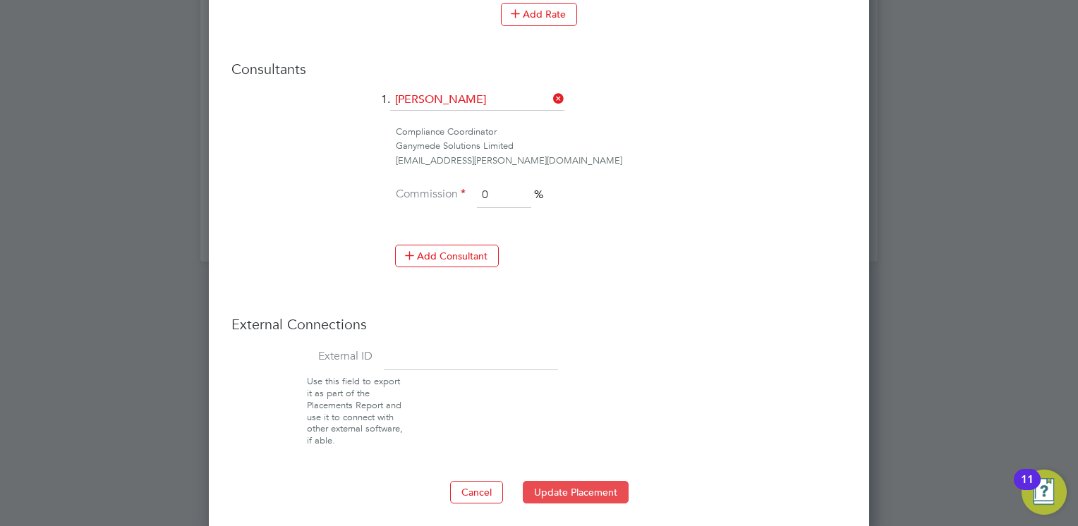
click at [574, 487] on button "Update Placement" at bounding box center [576, 492] width 106 height 23
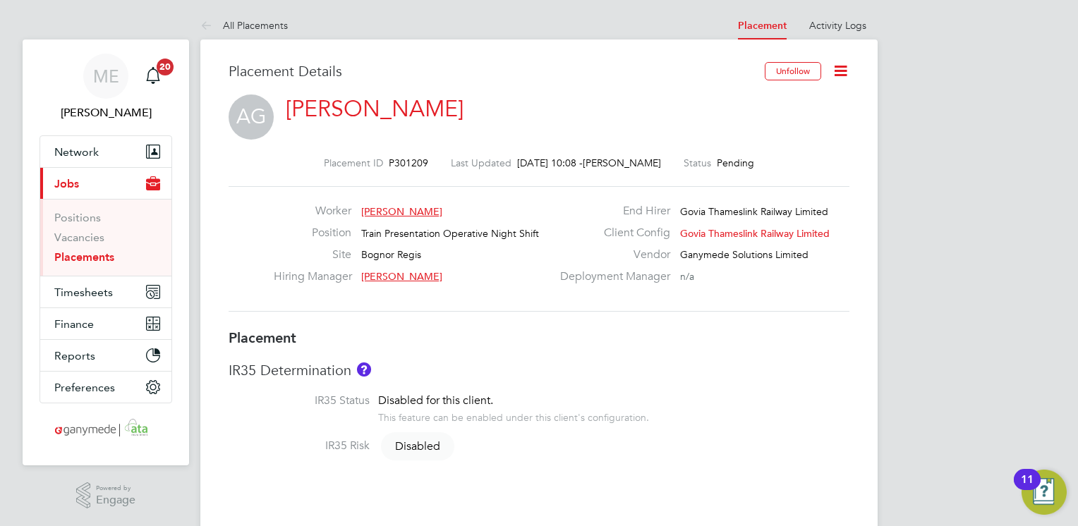
click at [88, 251] on link "Placements" at bounding box center [84, 256] width 60 height 13
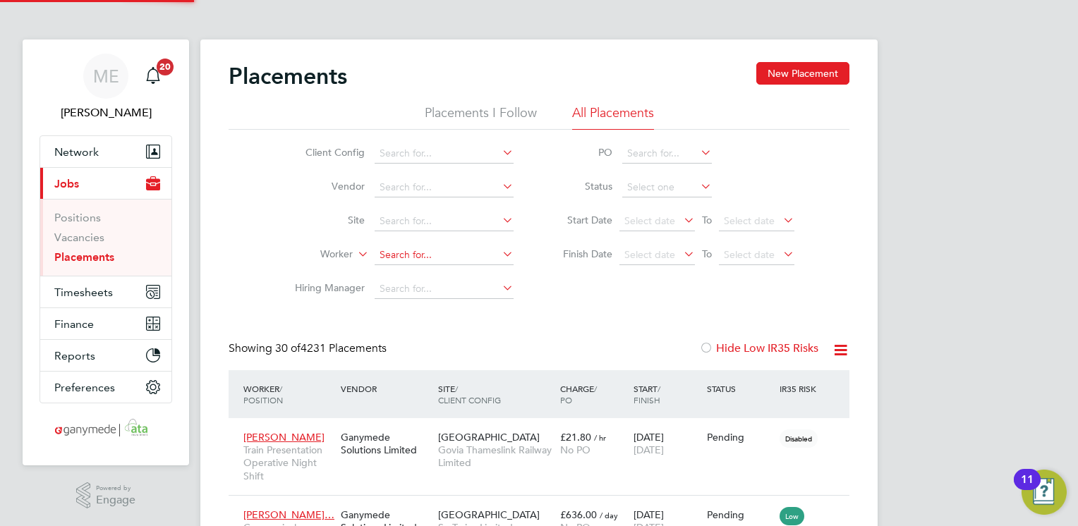
scroll to position [53, 98]
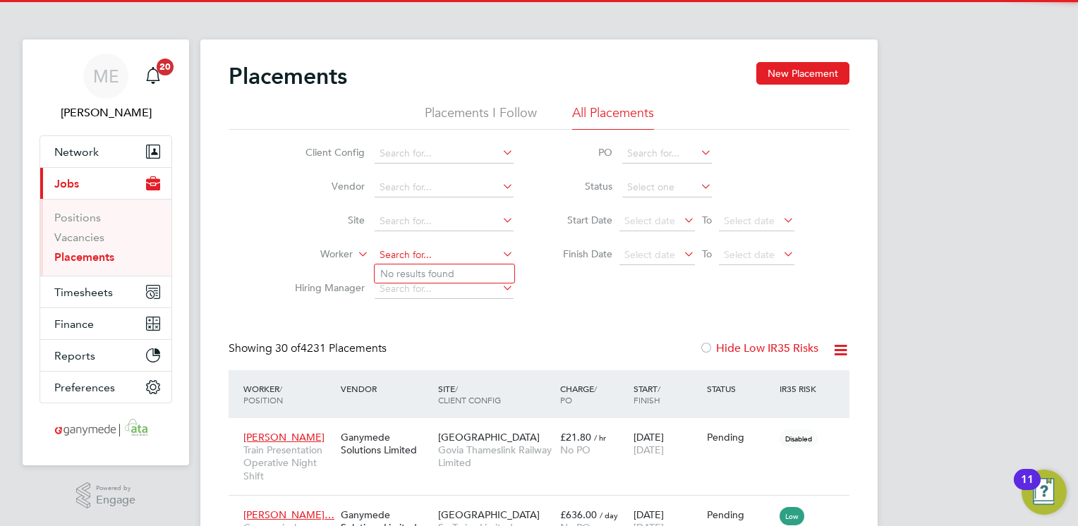
click at [387, 249] on input at bounding box center [444, 256] width 139 height 20
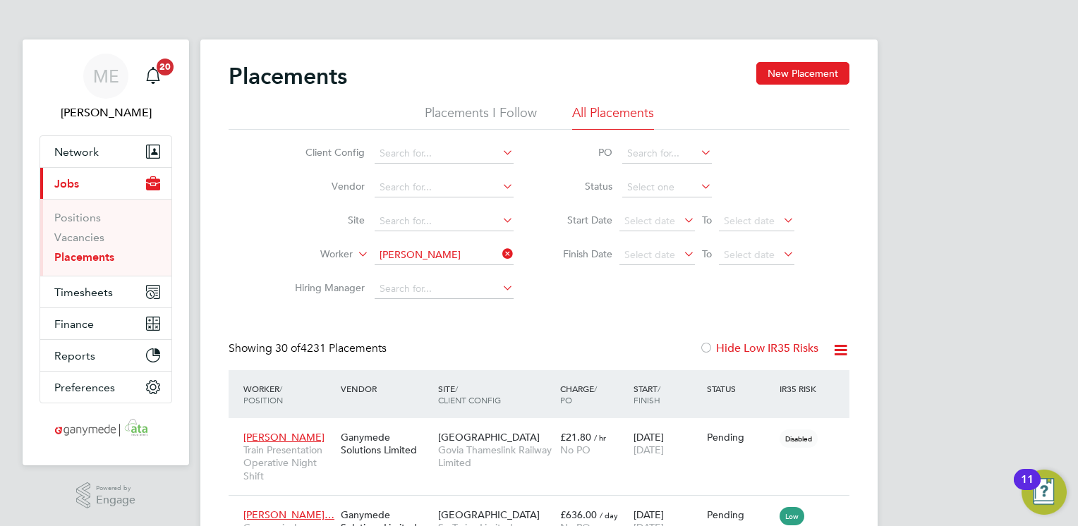
click at [415, 308] on li "Molly Betteridge" at bounding box center [462, 312] width 174 height 19
type input "[PERSON_NAME]"
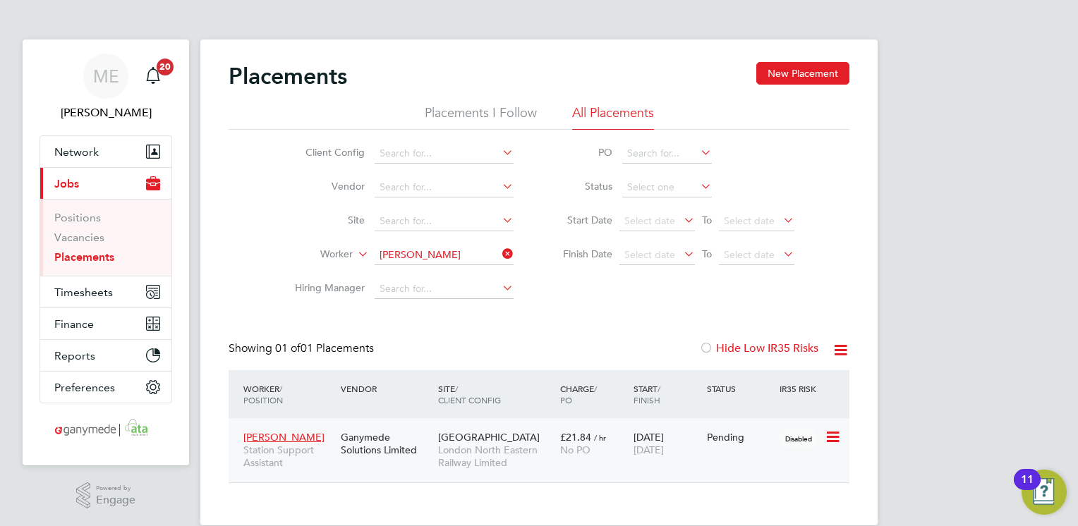
click at [413, 461] on div "Ganymede Solutions Limited" at bounding box center [385, 444] width 97 height 40
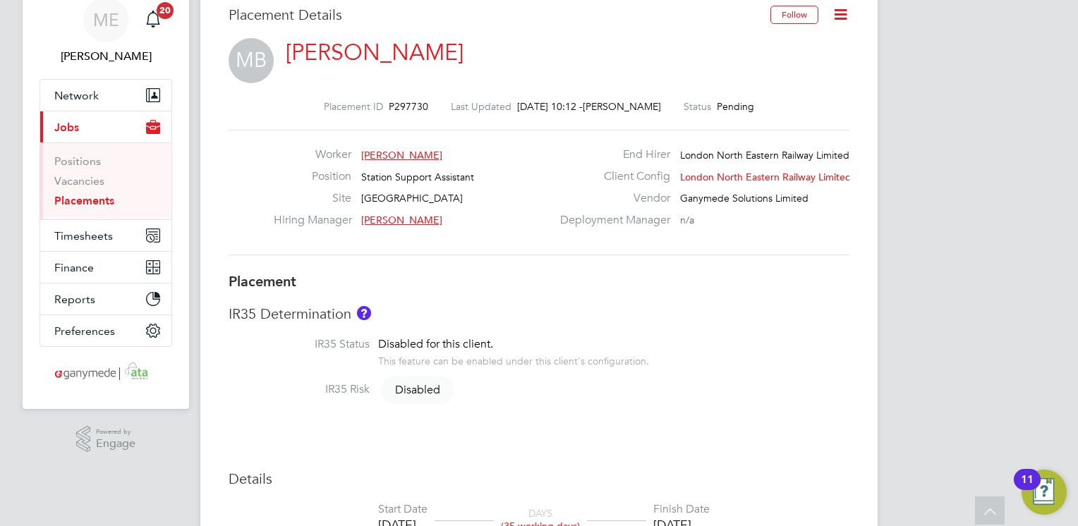
scroll to position [28, 0]
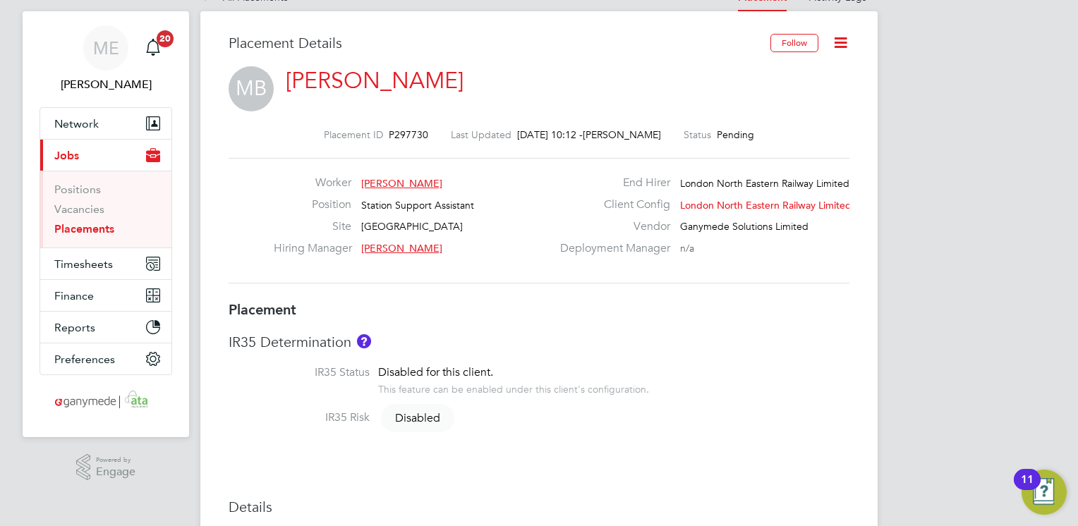
click at [837, 44] on icon at bounding box center [841, 43] width 18 height 18
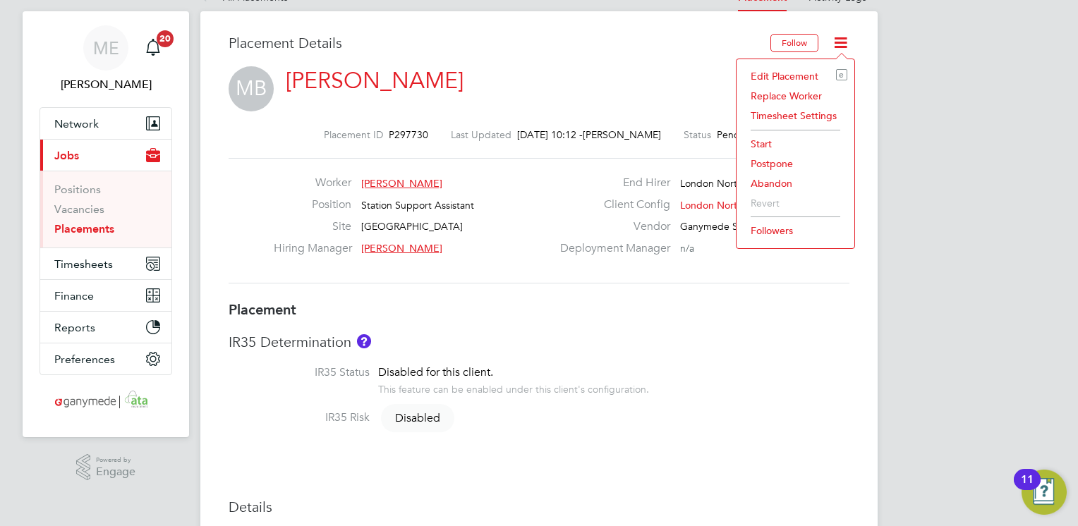
click at [792, 75] on li "Edit Placement e" at bounding box center [796, 76] width 104 height 20
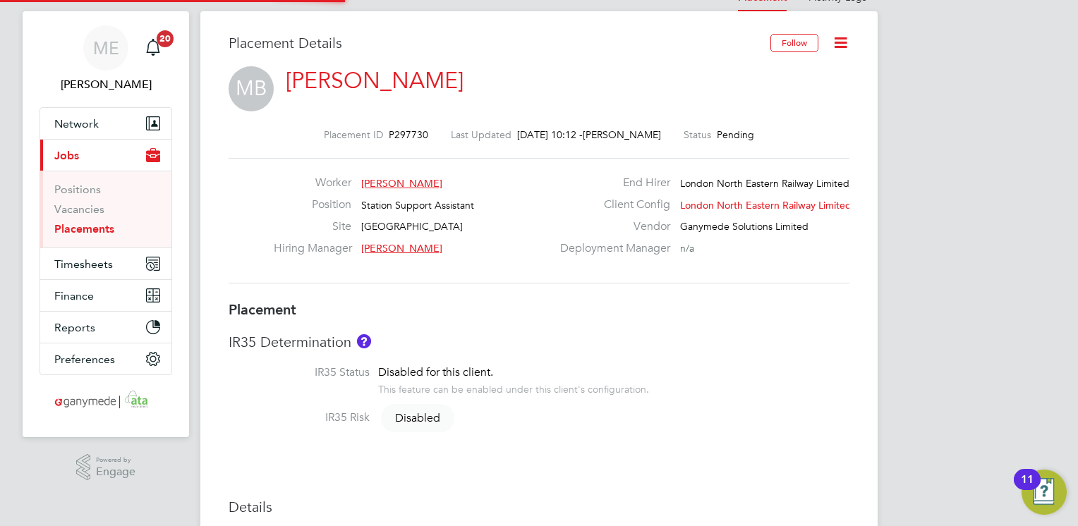
type input "[PERSON_NAME]"
type input "[DATE]"
type input "08:00"
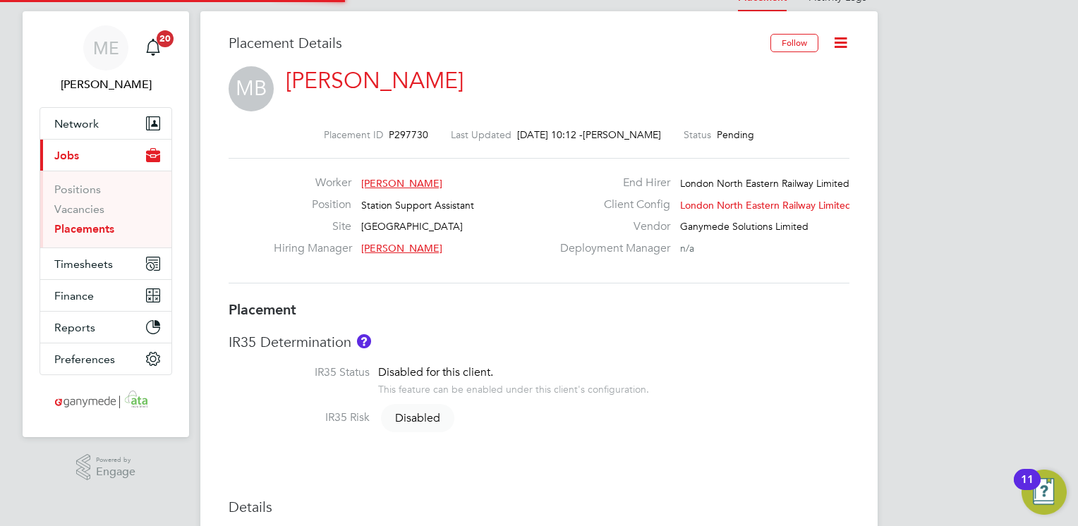
type input "18:00"
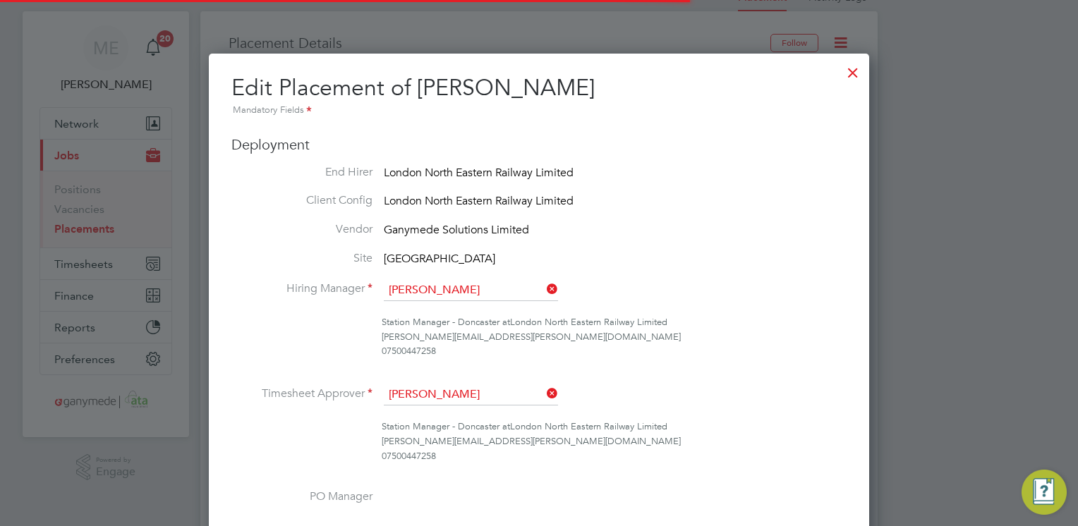
scroll to position [18, 616]
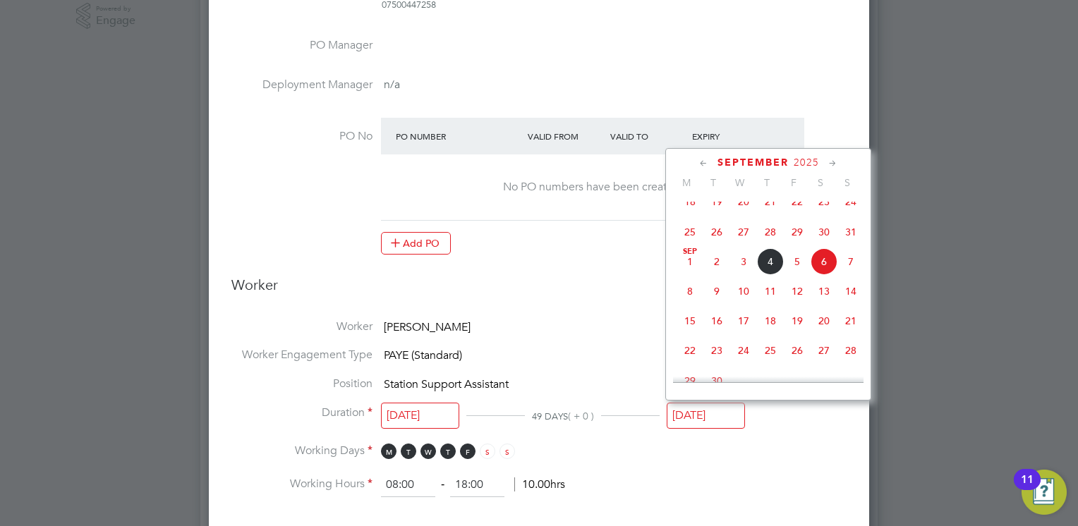
click at [708, 413] on input "[DATE]" at bounding box center [706, 416] width 78 height 26
click at [738, 273] on span "3" at bounding box center [743, 261] width 27 height 27
type input "[DATE]"
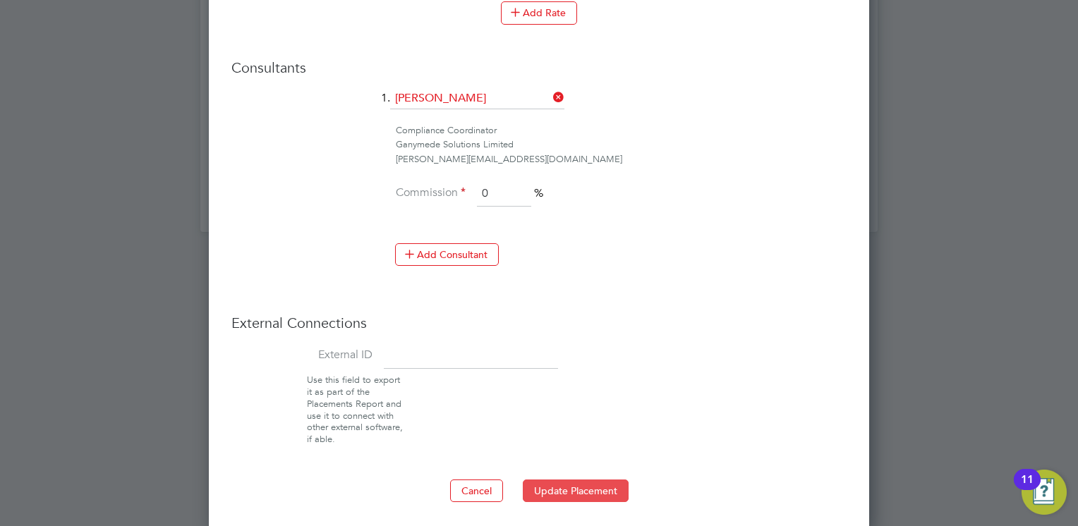
click at [562, 487] on button "Update Placement" at bounding box center [576, 491] width 106 height 23
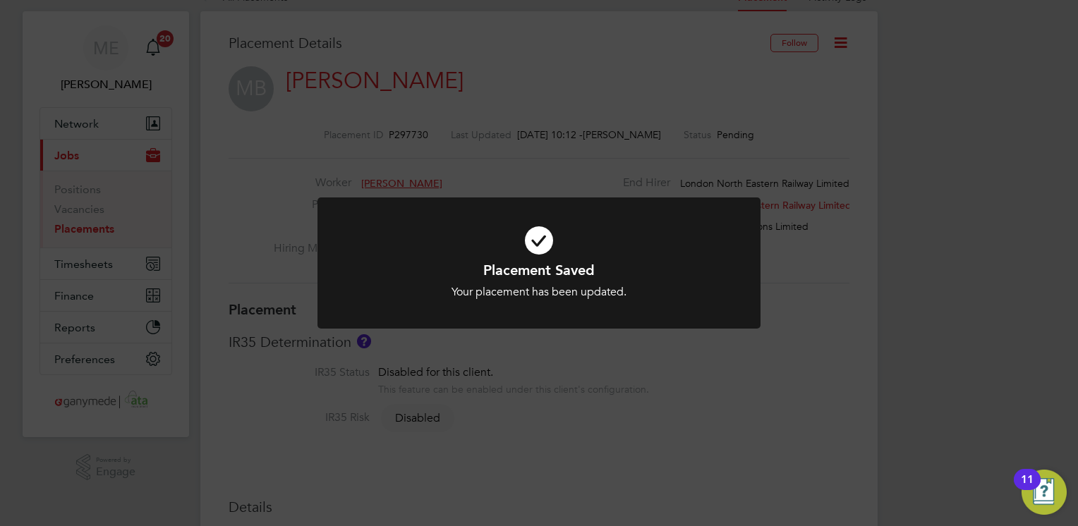
click at [574, 452] on div "Placement Saved Your placement has been updated. Cancel Okay" at bounding box center [539, 263] width 1078 height 526
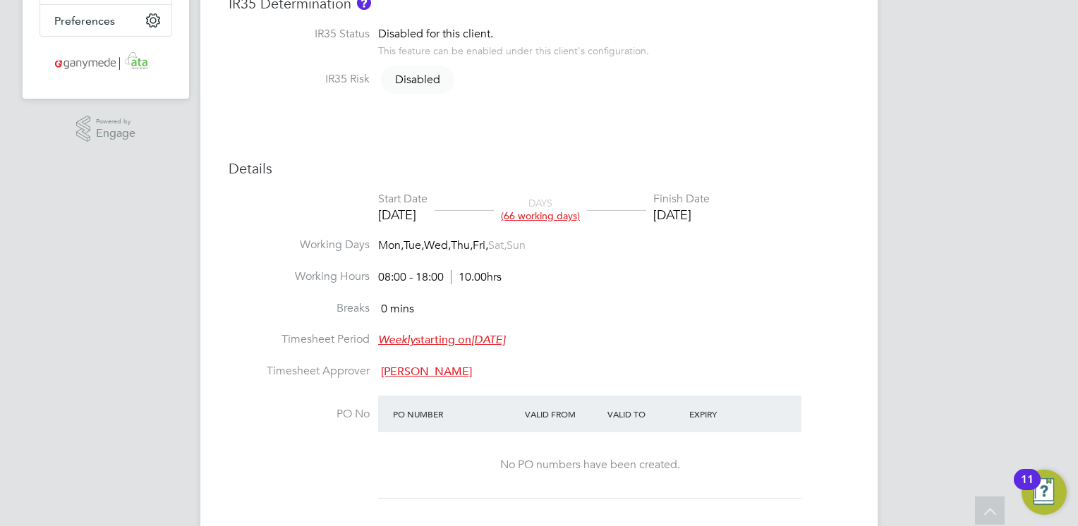
scroll to position [254, 0]
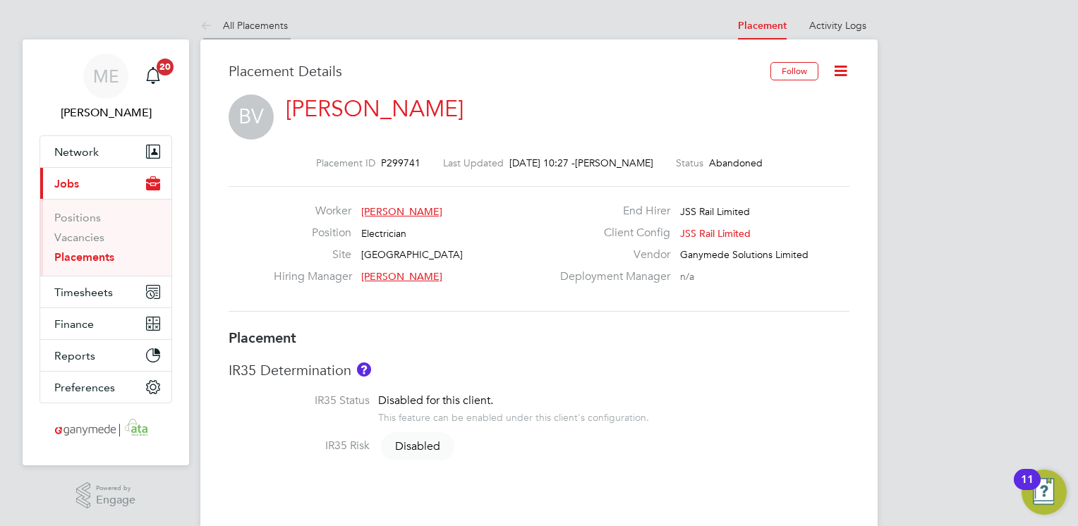
click at [212, 28] on icon at bounding box center [209, 27] width 18 height 18
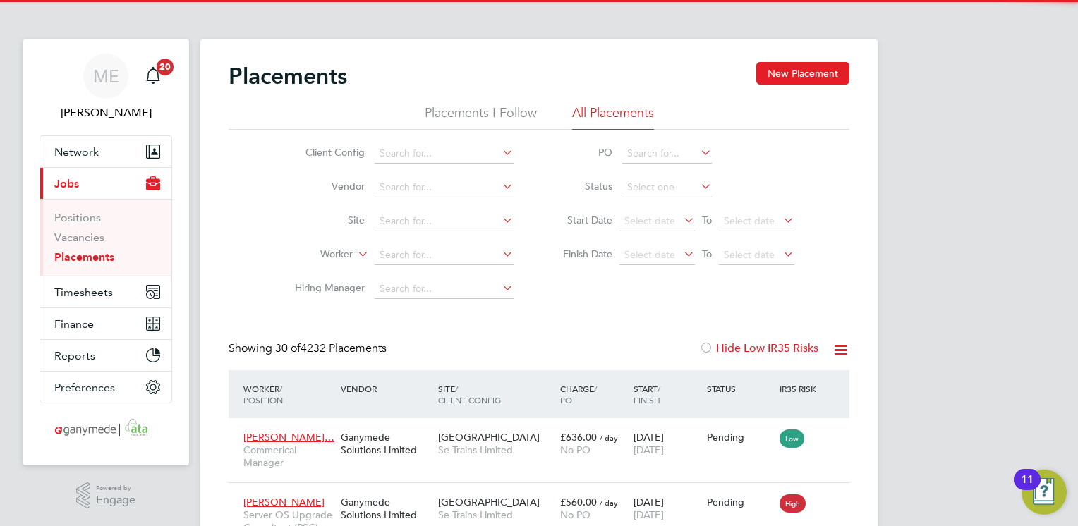
click at [395, 245] on li "Worker" at bounding box center [398, 255] width 265 height 34
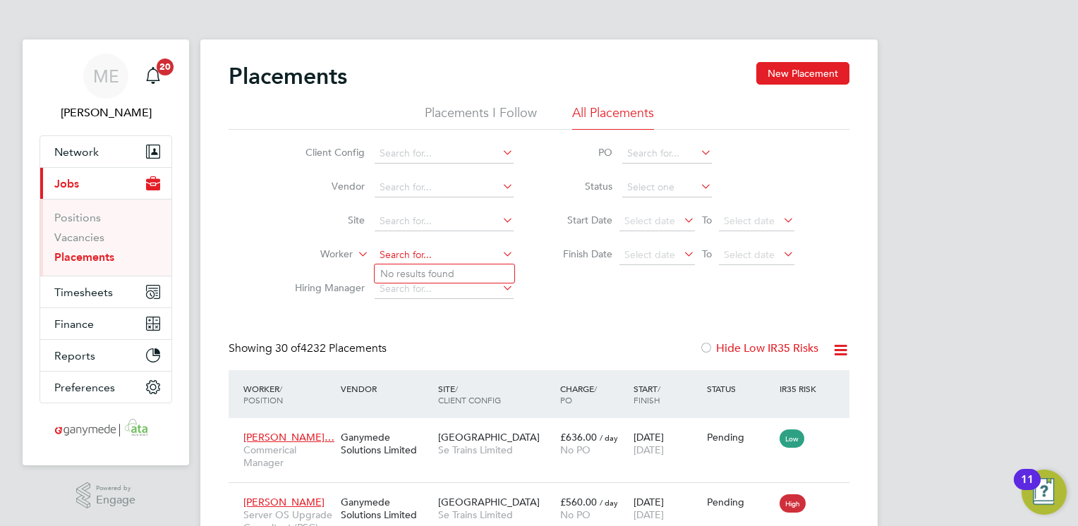
click at [395, 251] on input at bounding box center [444, 256] width 139 height 20
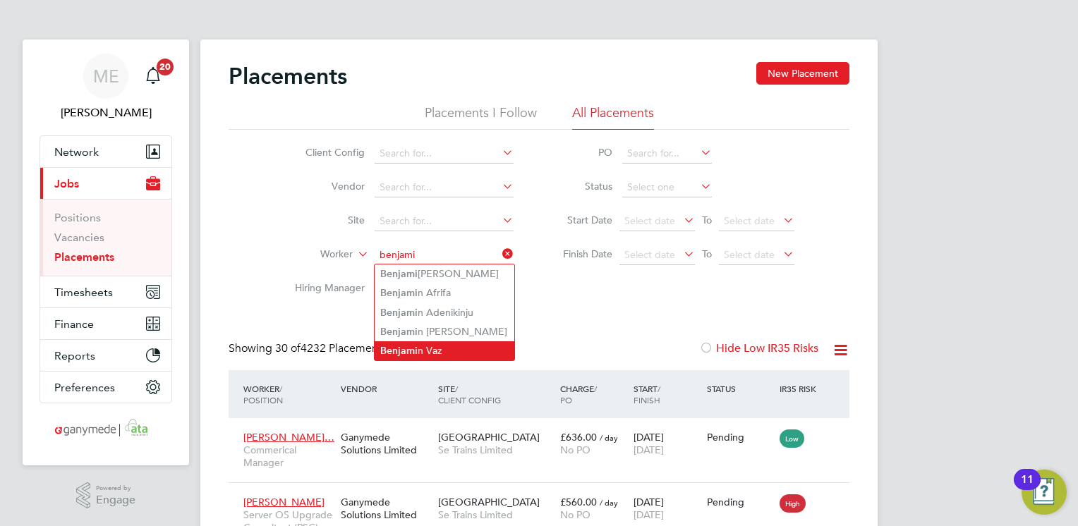
click at [401, 349] on b "Benjami" at bounding box center [398, 351] width 37 height 12
type input "[PERSON_NAME]"
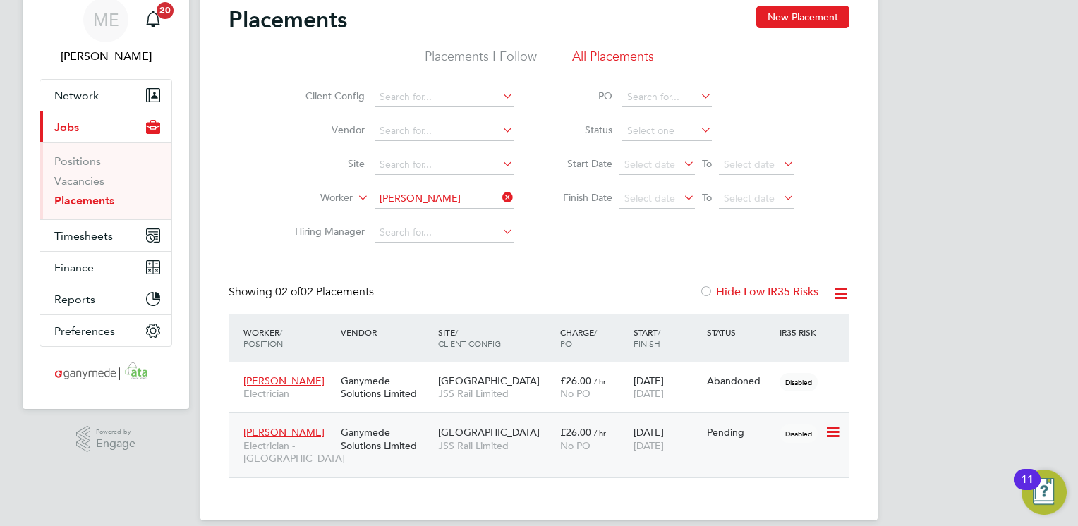
click at [414, 442] on div "Ganymede Solutions Limited" at bounding box center [385, 439] width 97 height 40
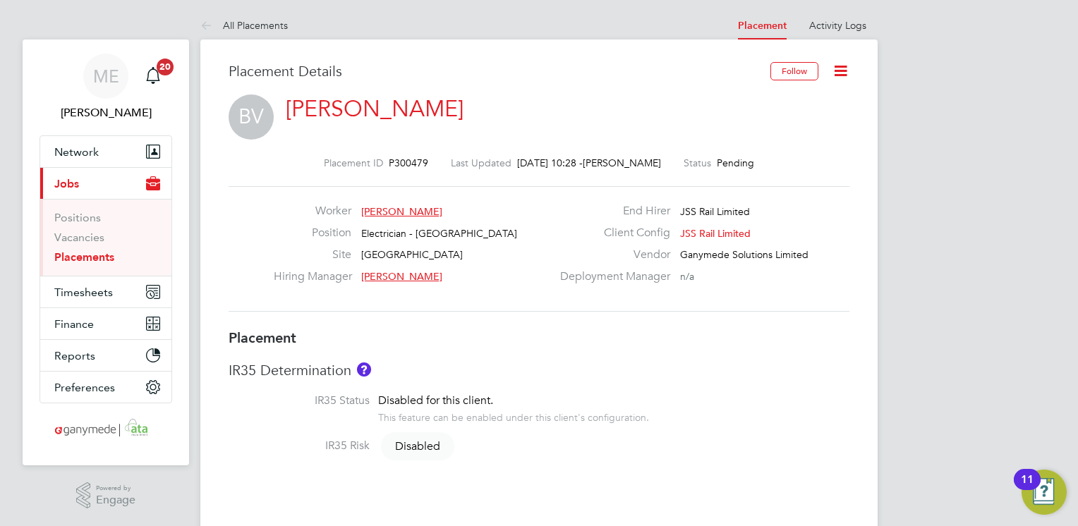
click at [844, 78] on icon at bounding box center [841, 71] width 18 height 18
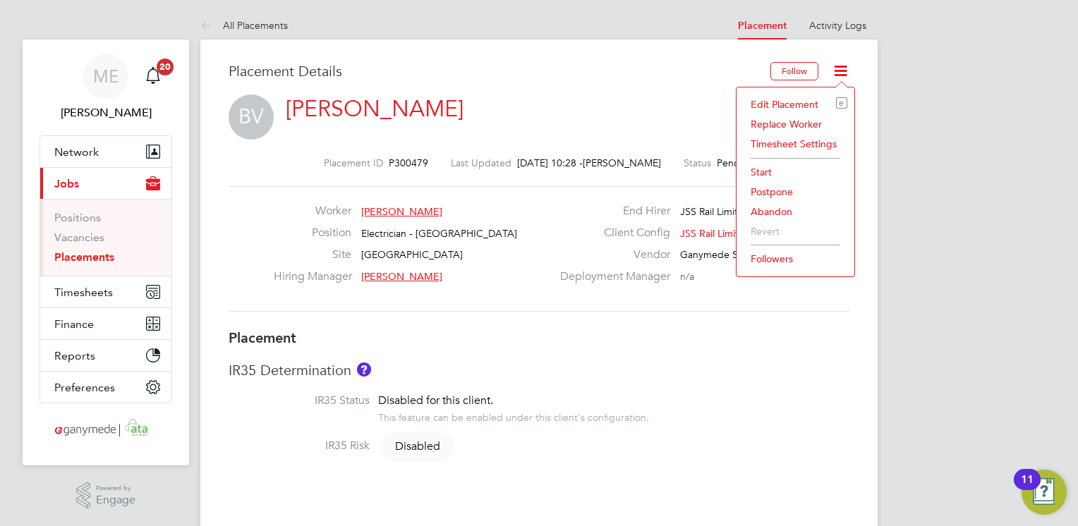
click at [799, 106] on li "Edit Placement e" at bounding box center [796, 105] width 104 height 20
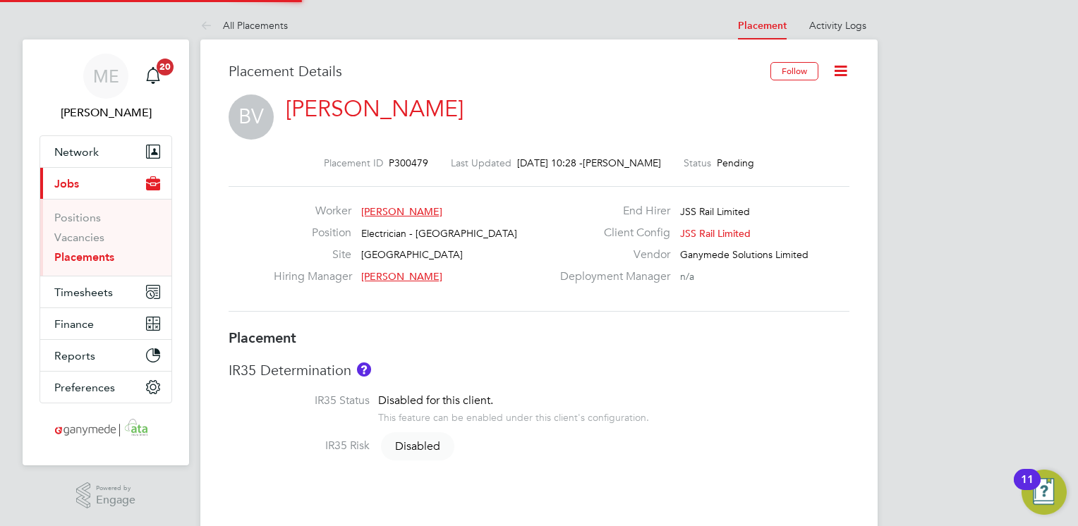
type input "Mike Penny"
type input "01 Aug 2025"
type input "01 Nov 2025"
type input "08:00"
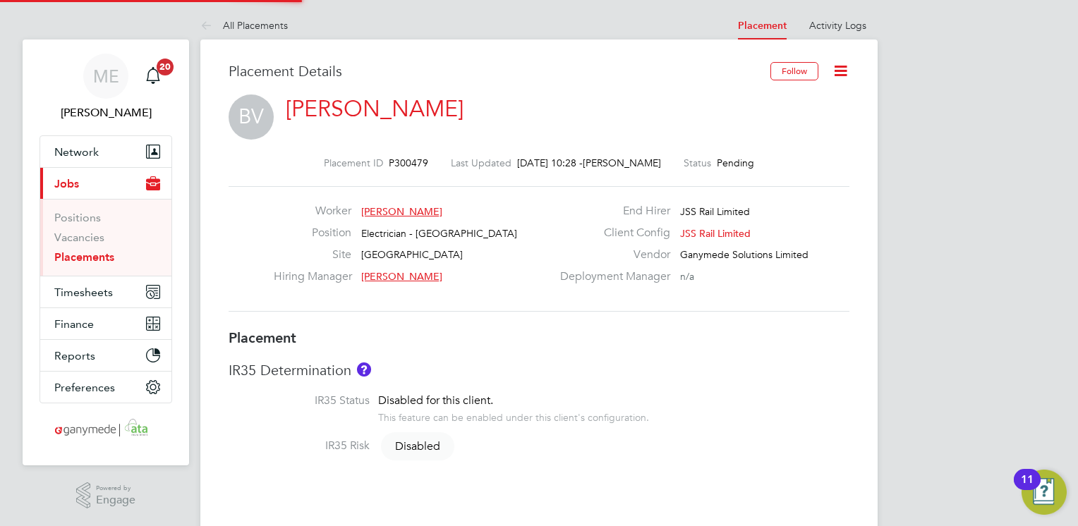
type input "18:00"
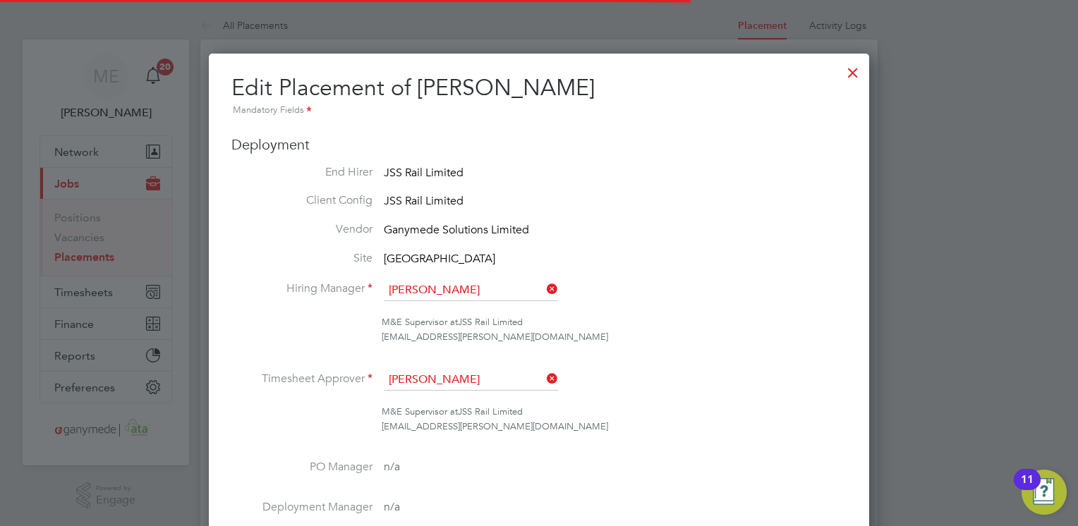
scroll to position [6, 7]
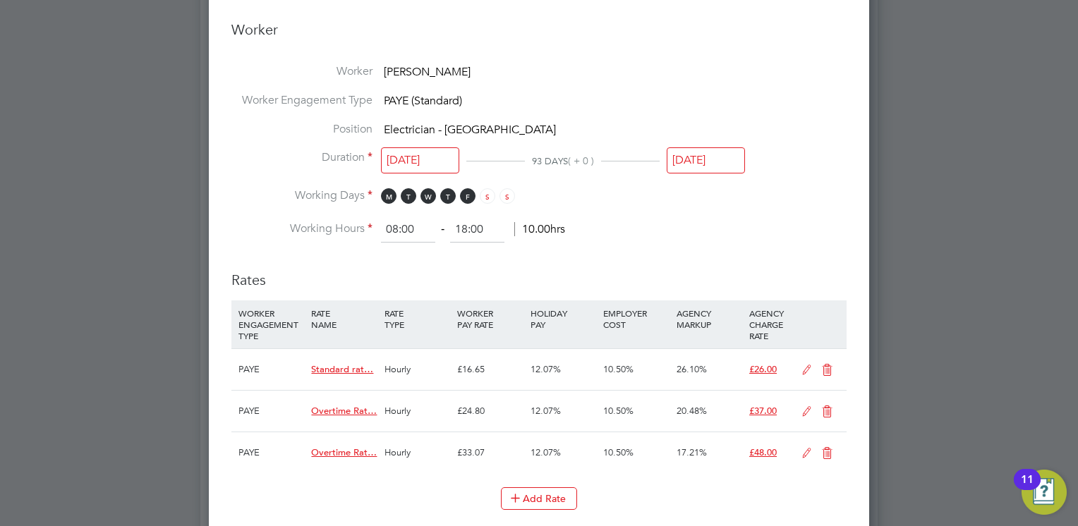
click at [699, 160] on input "01 Nov 2025" at bounding box center [706, 160] width 78 height 26
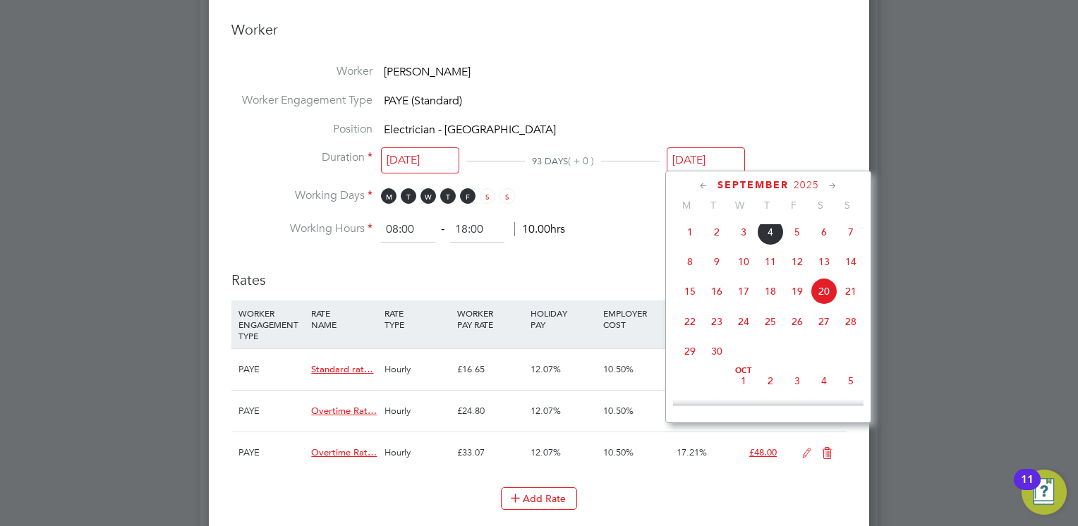
click at [853, 261] on span "14" at bounding box center [851, 261] width 27 height 27
type input "14 Sep 2025"
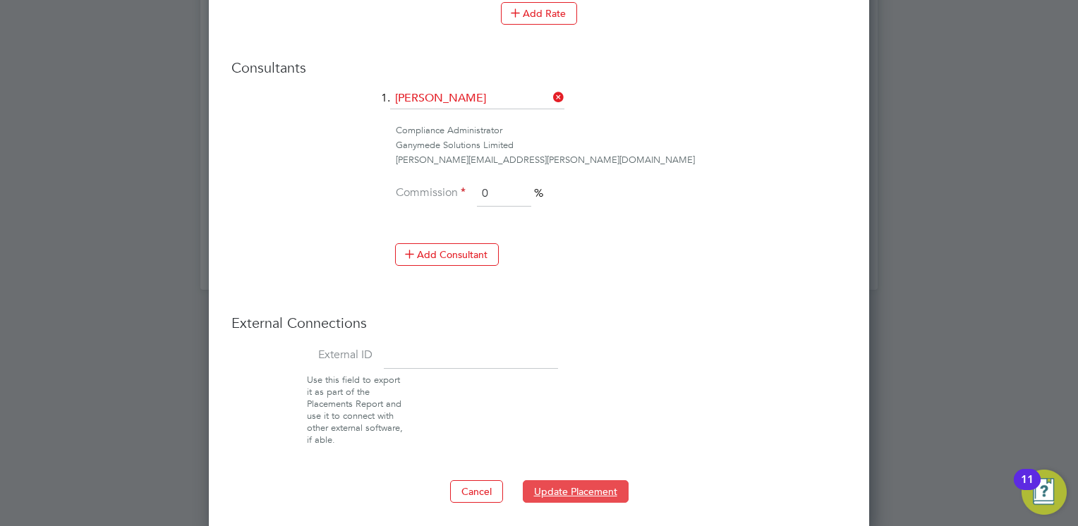
click at [556, 481] on button "Update Placement" at bounding box center [576, 492] width 106 height 23
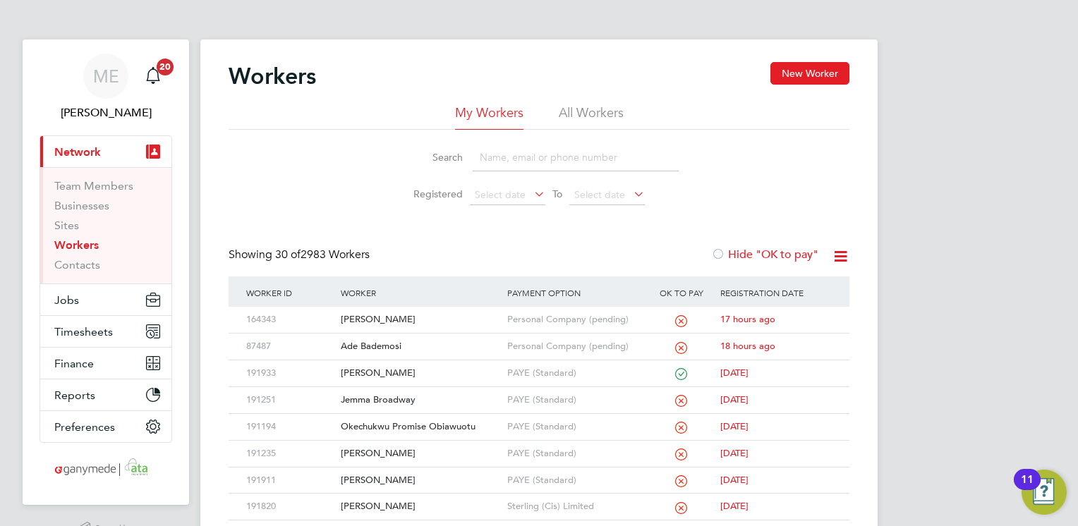
click at [536, 157] on input at bounding box center [576, 158] width 206 height 28
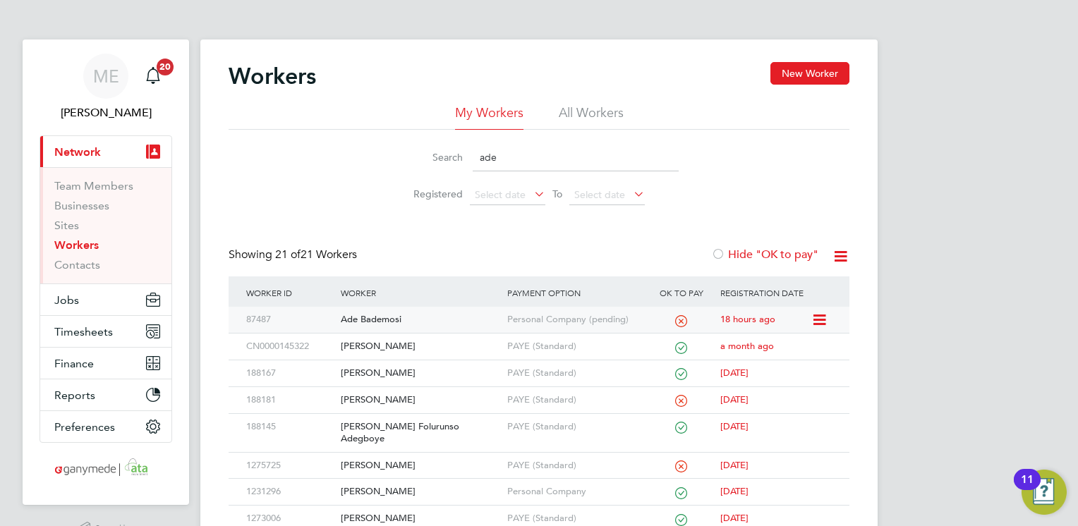
type input "ade"
click at [442, 308] on div "Ade Bademosi" at bounding box center [420, 320] width 166 height 26
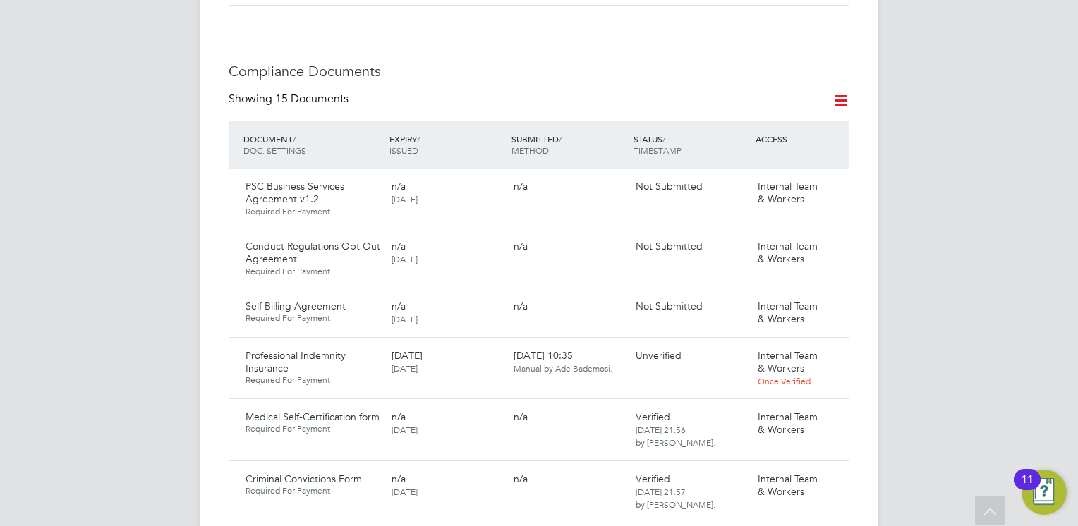
scroll to position [790, 0]
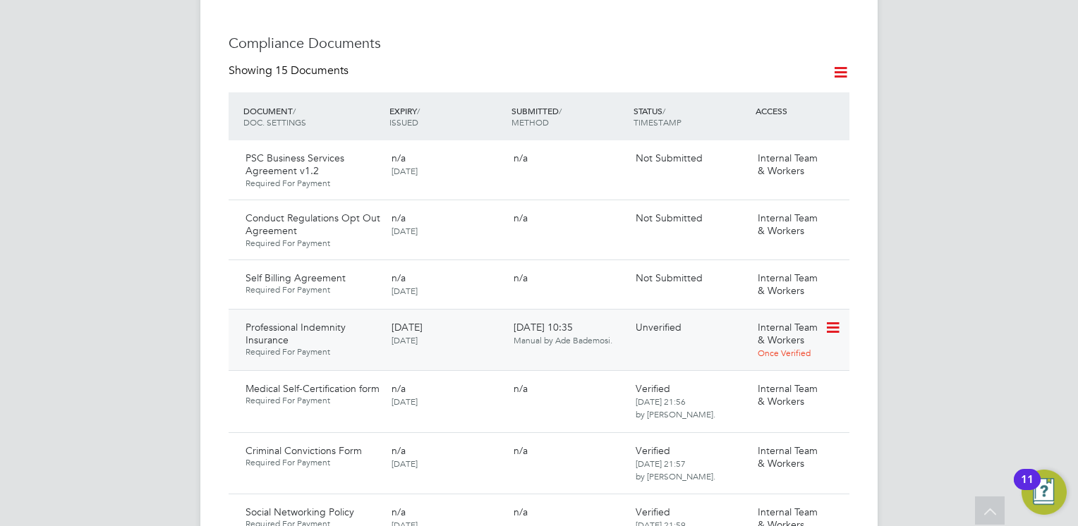
click at [829, 320] on icon at bounding box center [832, 328] width 14 height 17
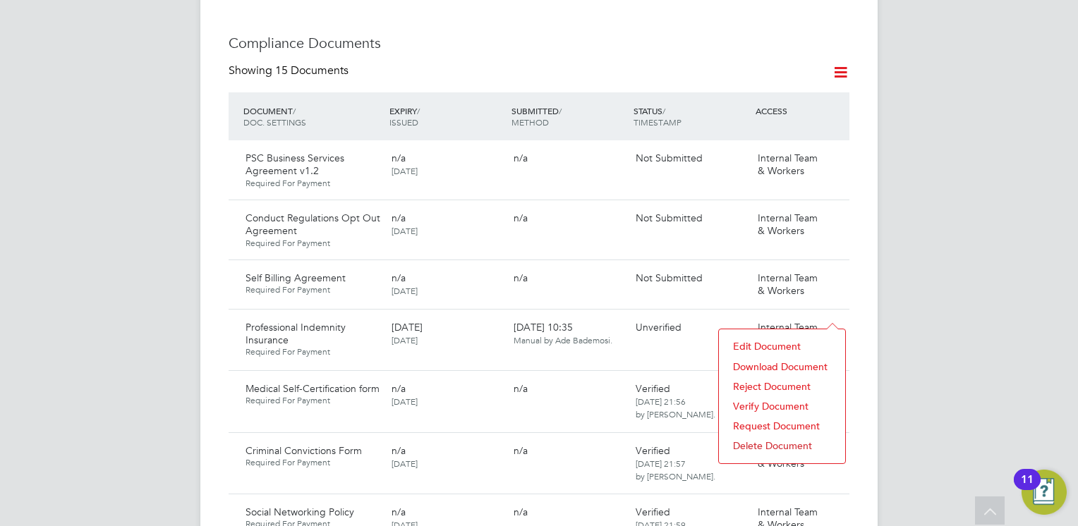
click at [756, 366] on li "Download Document" at bounding box center [782, 367] width 112 height 20
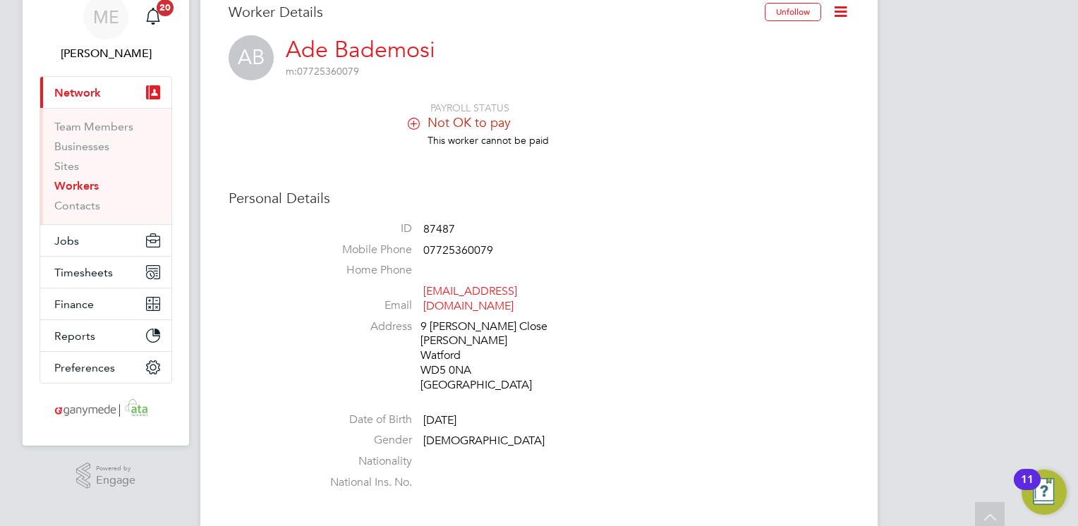
scroll to position [0, 0]
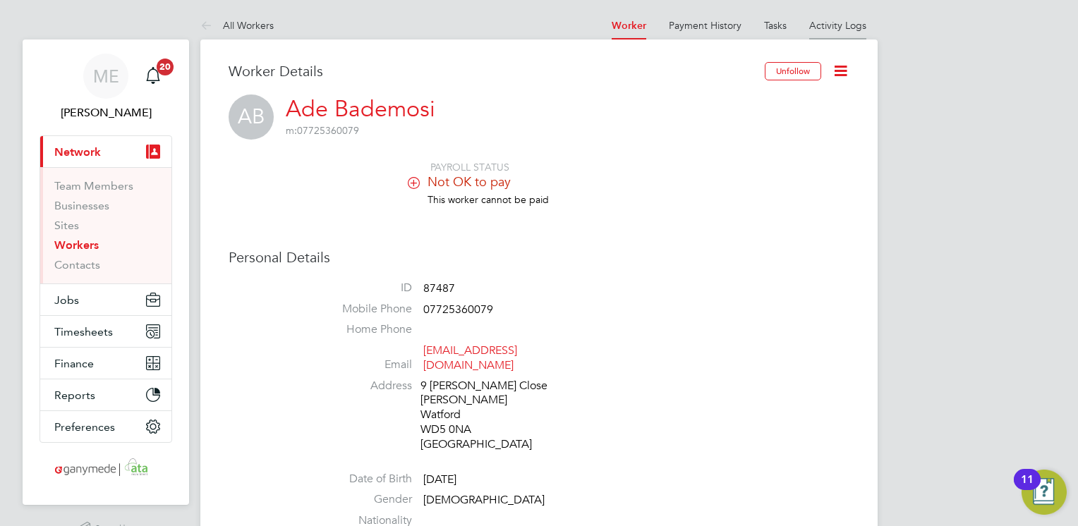
click at [860, 14] on li "Activity Logs" at bounding box center [837, 25] width 57 height 28
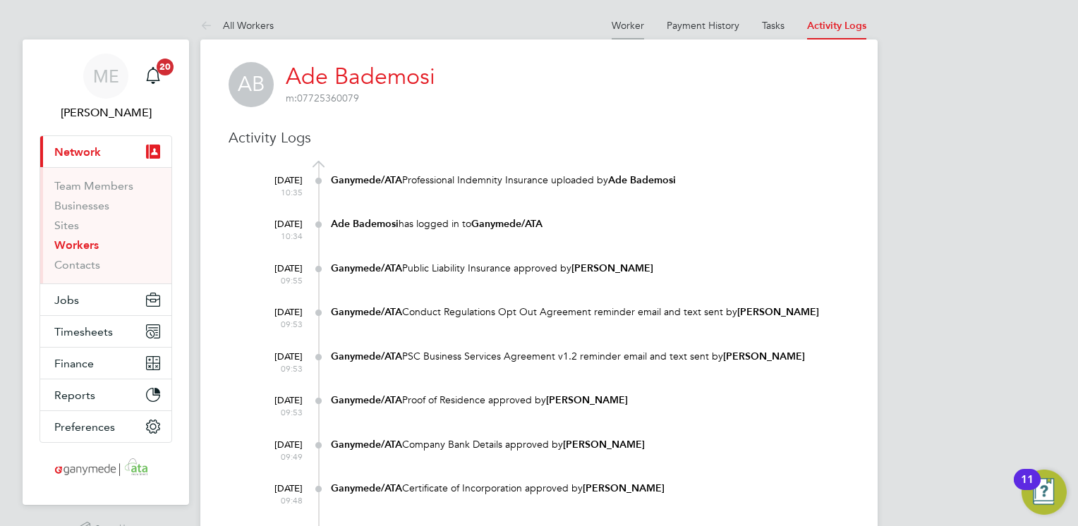
click at [629, 27] on link "Worker" at bounding box center [628, 25] width 32 height 13
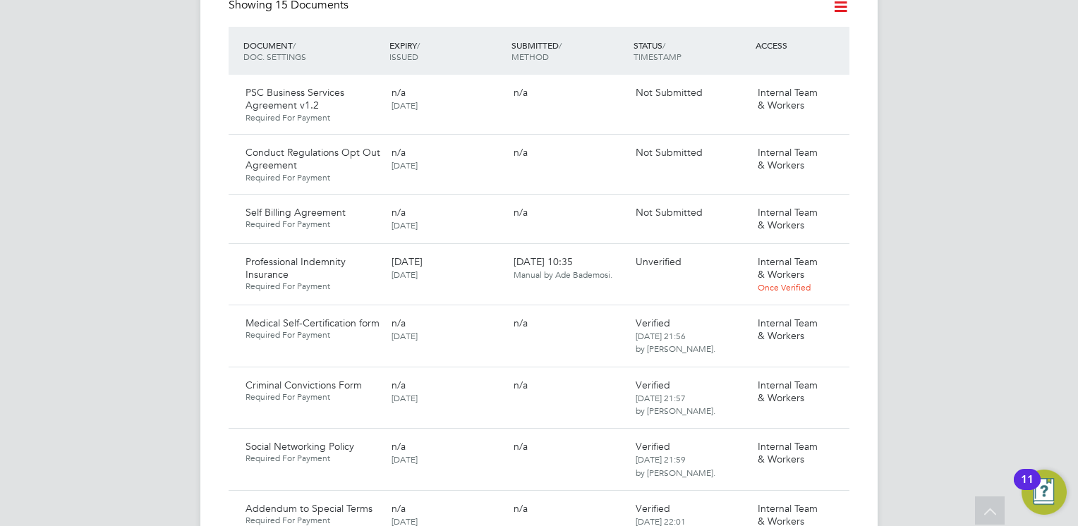
scroll to position [875, 0]
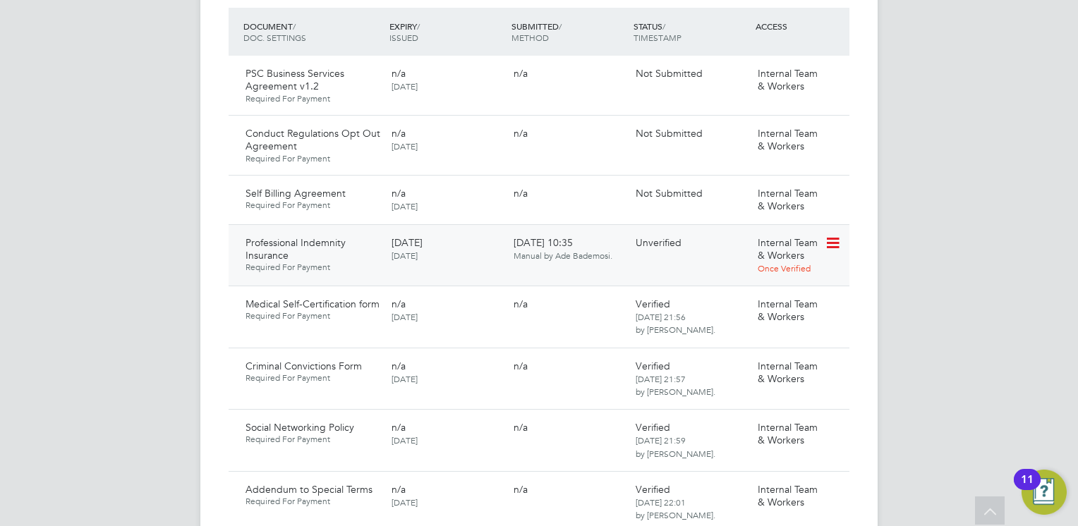
click at [828, 235] on icon at bounding box center [832, 243] width 14 height 17
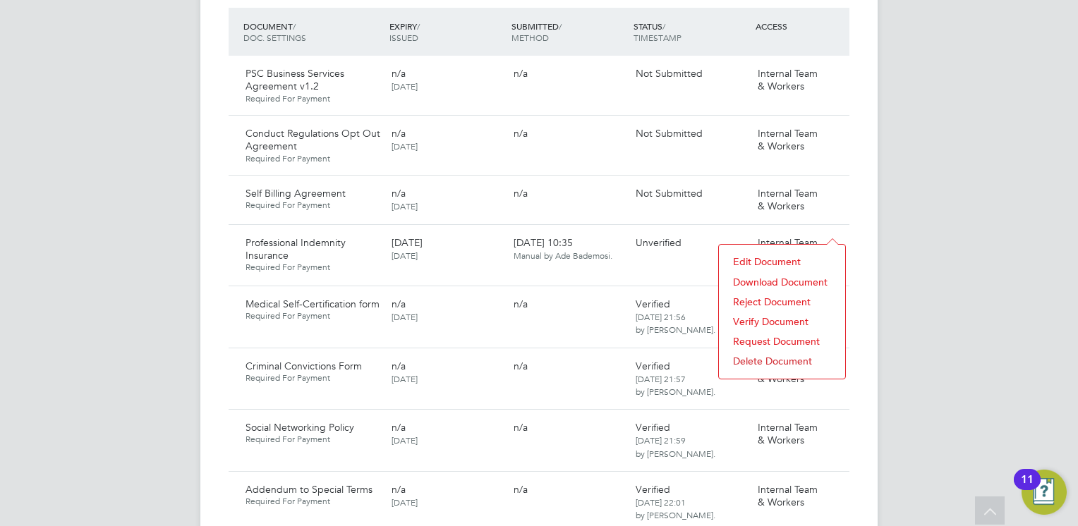
click at [755, 318] on li "Verify Document" at bounding box center [782, 322] width 112 height 20
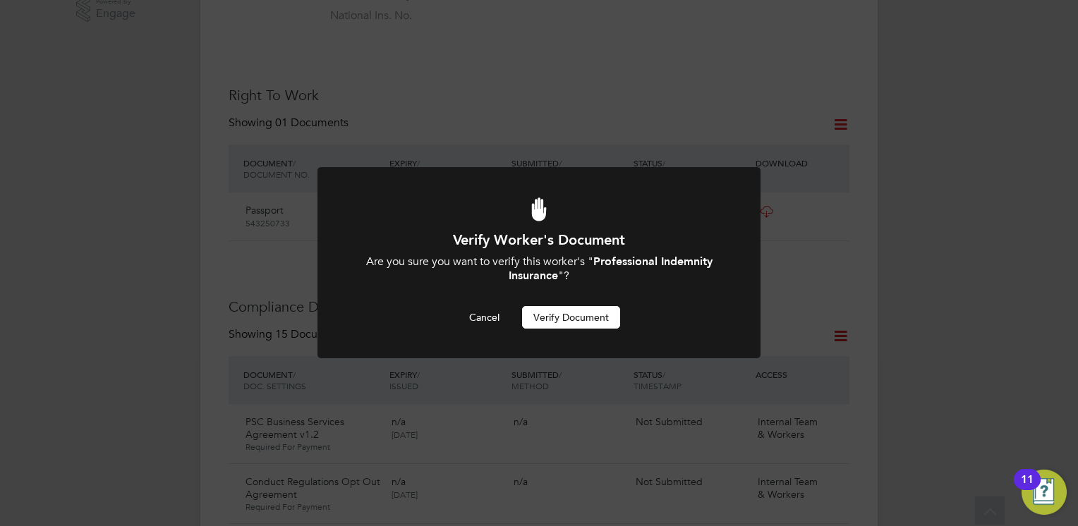
scroll to position [0, 0]
click at [548, 313] on button "Verify Document" at bounding box center [571, 317] width 98 height 23
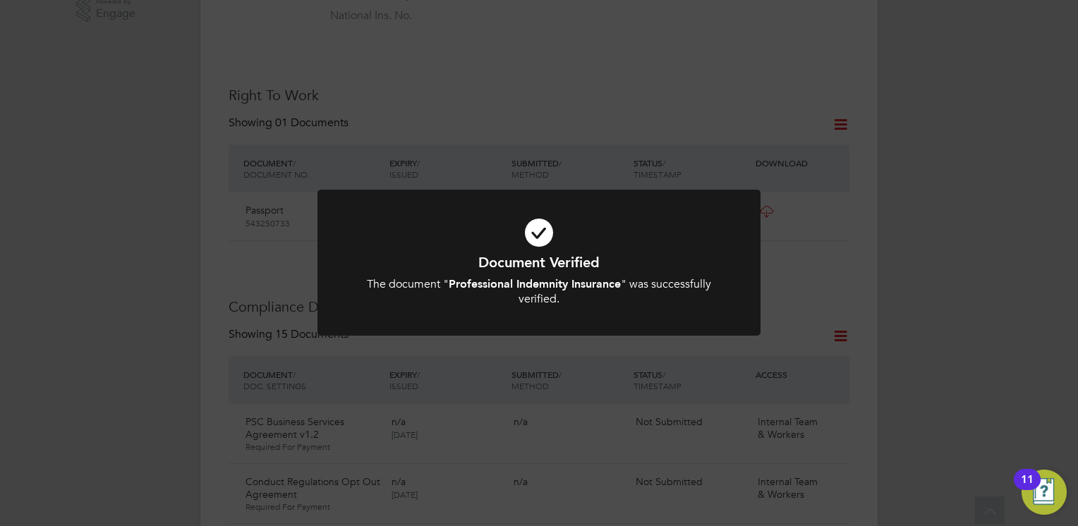
click at [814, 262] on div "Document Verified The document " Professional Indemnity Insurance " was success…" at bounding box center [539, 263] width 1078 height 526
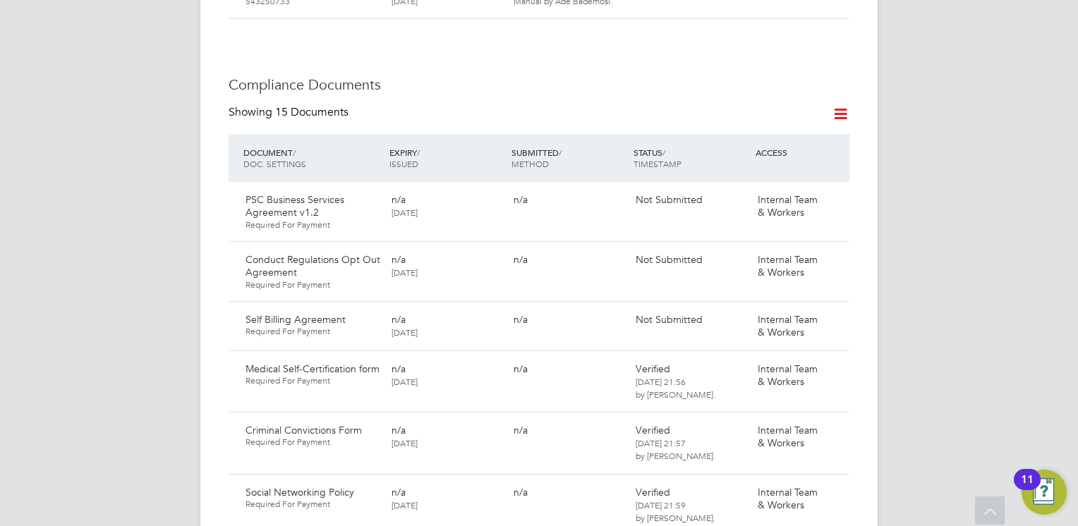
scroll to position [752, 0]
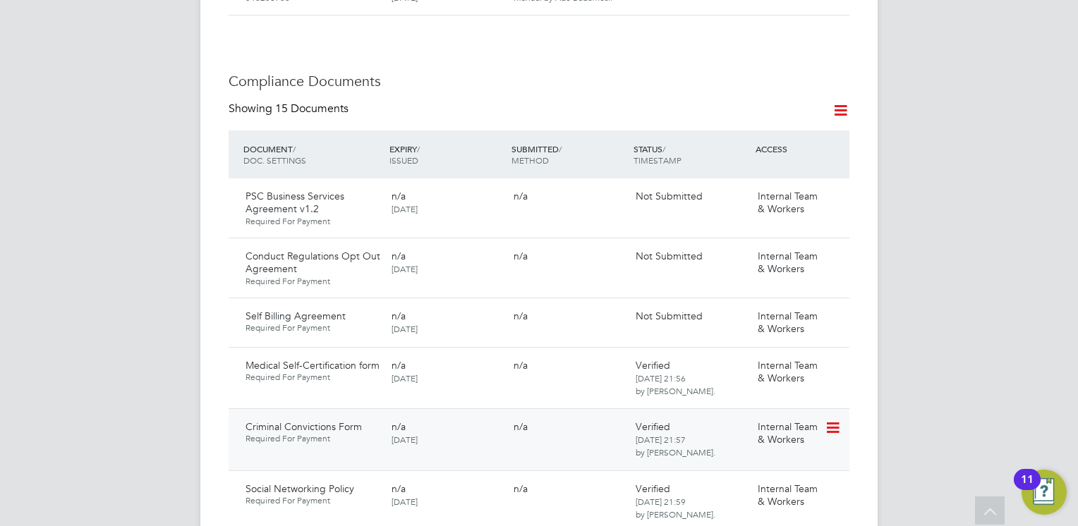
click at [839, 420] on icon at bounding box center [832, 428] width 14 height 17
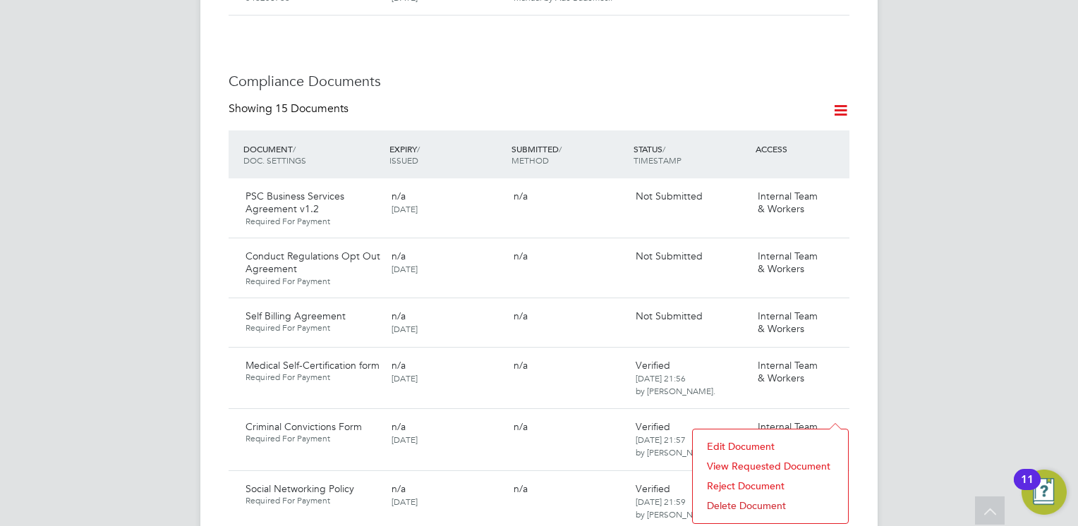
click at [730, 484] on li "Reject Document" at bounding box center [770, 486] width 141 height 20
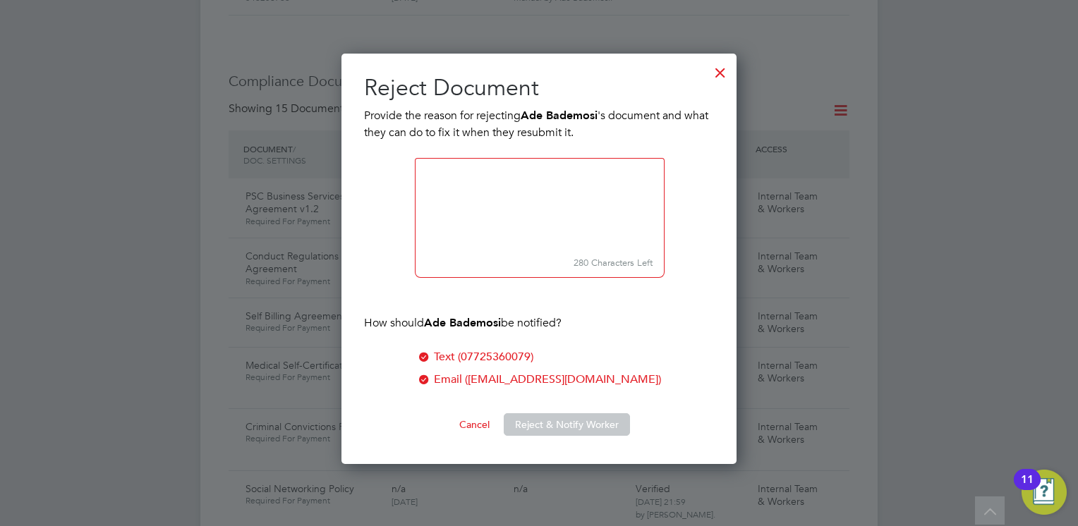
scroll to position [411, 396]
paste textarea "Please download the form and ensure you answer all questions, sign, date and su…"
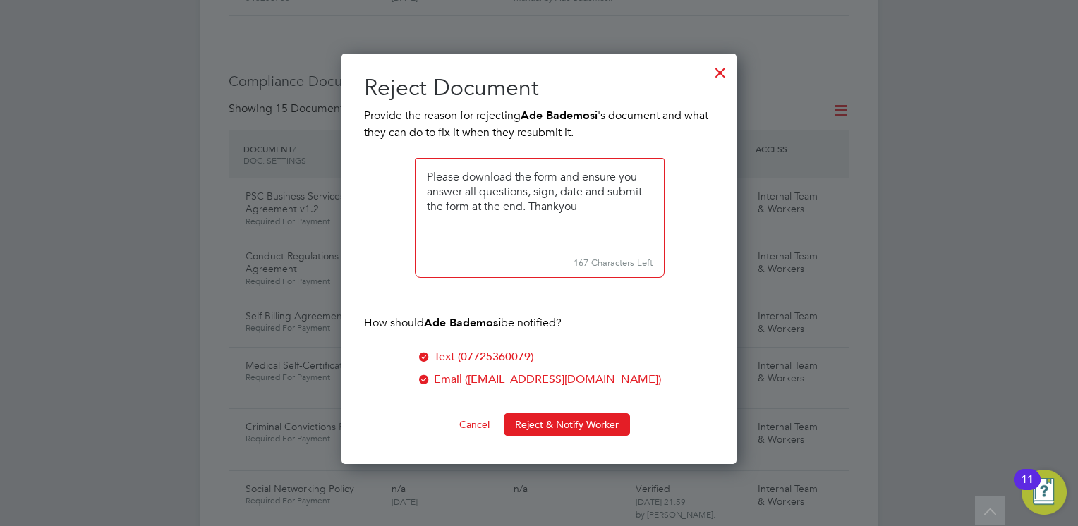
click at [426, 174] on textarea at bounding box center [540, 205] width 250 height 94
type textarea "We are unable to view your response. Please download the form and ensure you an…"
click at [543, 423] on button "Reject & Notify Worker" at bounding box center [567, 424] width 126 height 23
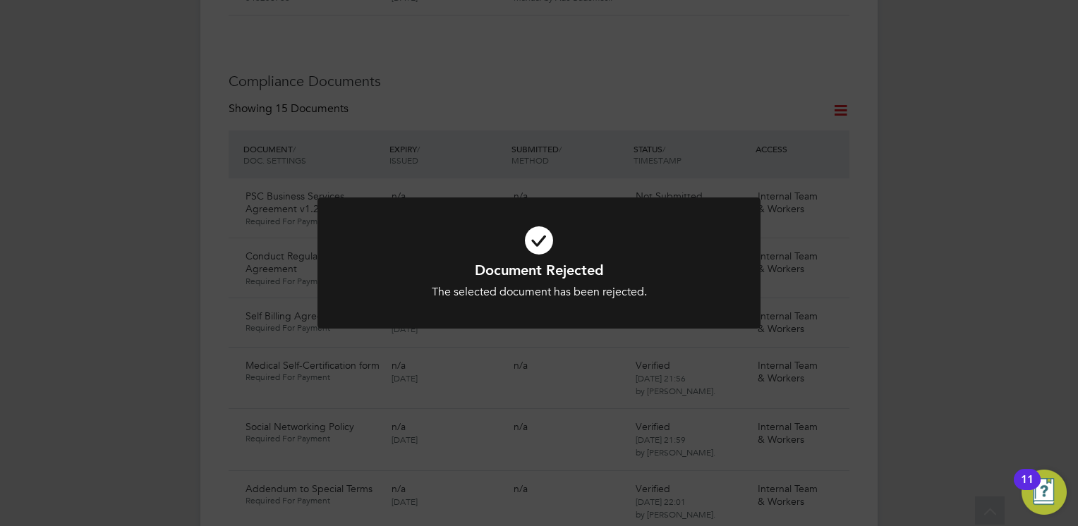
click at [442, 264] on h1 "Document Rejected" at bounding box center [539, 270] width 367 height 18
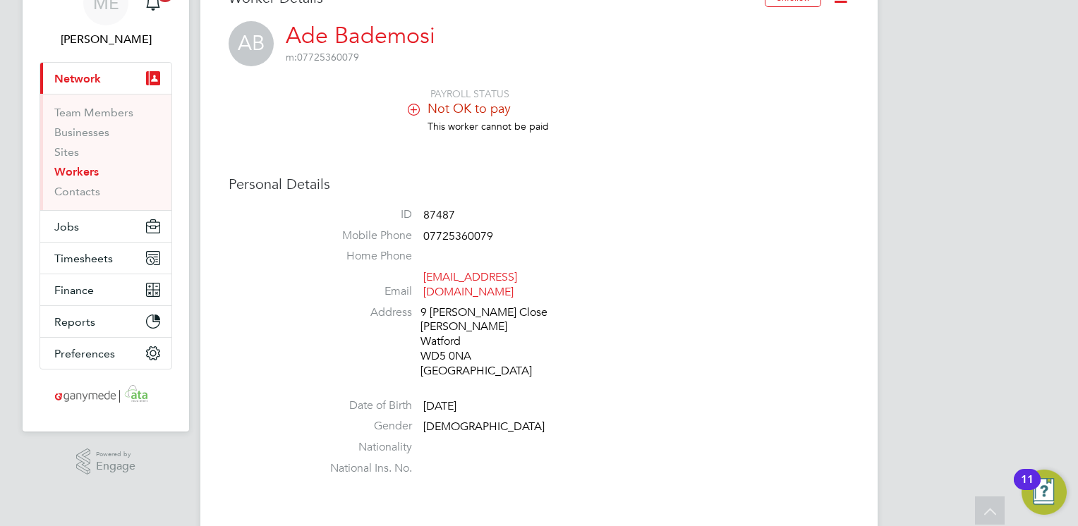
scroll to position [0, 0]
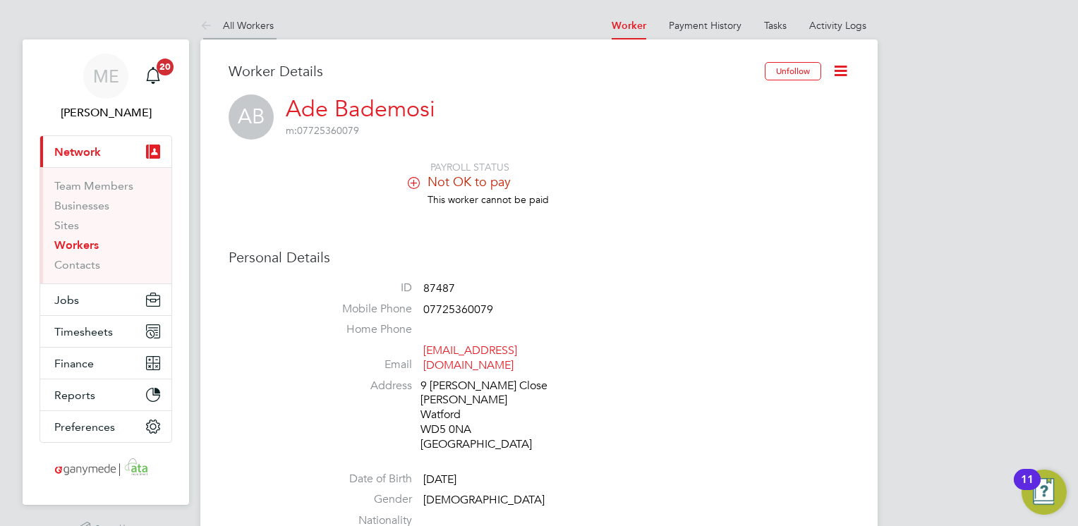
click at [209, 26] on icon at bounding box center [209, 27] width 18 height 18
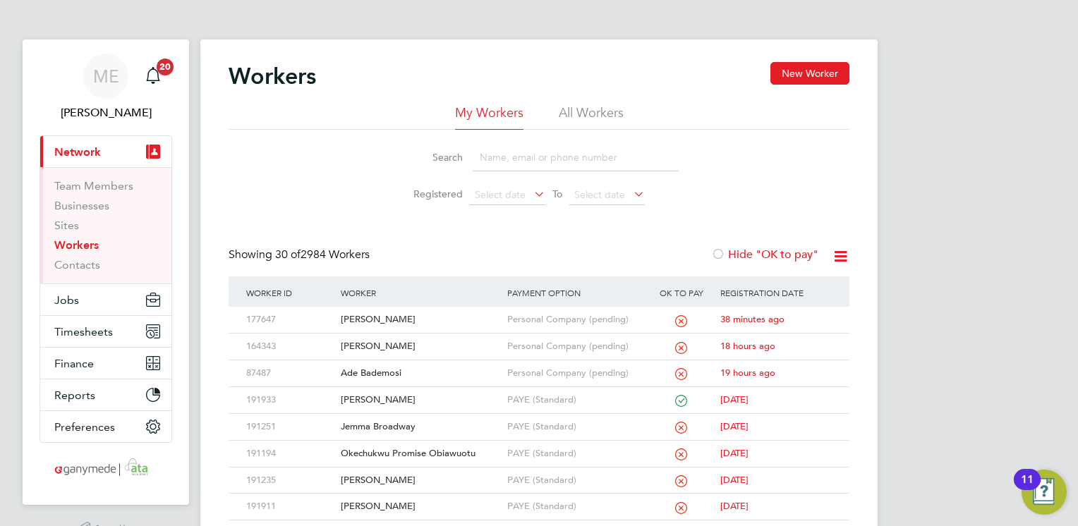
click at [538, 167] on input at bounding box center [576, 158] width 206 height 28
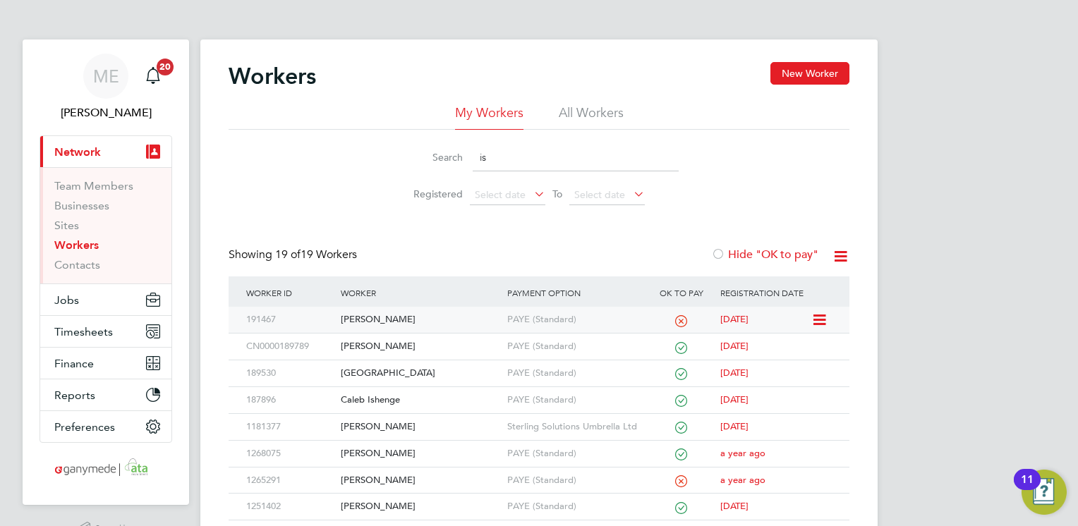
type input "is"
click at [491, 318] on div "[PERSON_NAME]" at bounding box center [420, 320] width 166 height 26
drag, startPoint x: 507, startPoint y: 164, endPoint x: 461, endPoint y: 169, distance: 46.8
click at [461, 169] on div "Search is" at bounding box center [538, 158] width 279 height 28
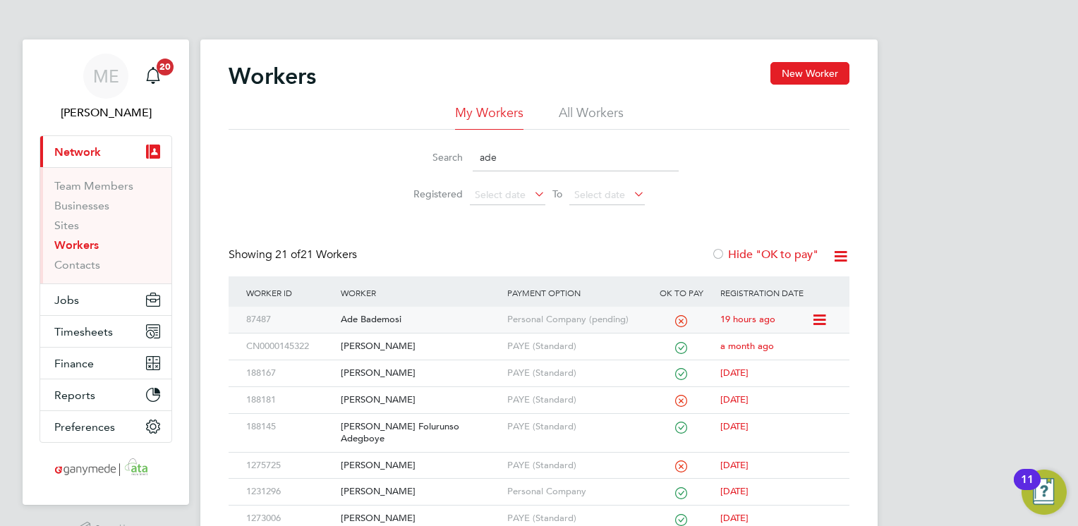
type input "ade"
click at [439, 316] on div "Ade Bademosi" at bounding box center [420, 320] width 166 height 26
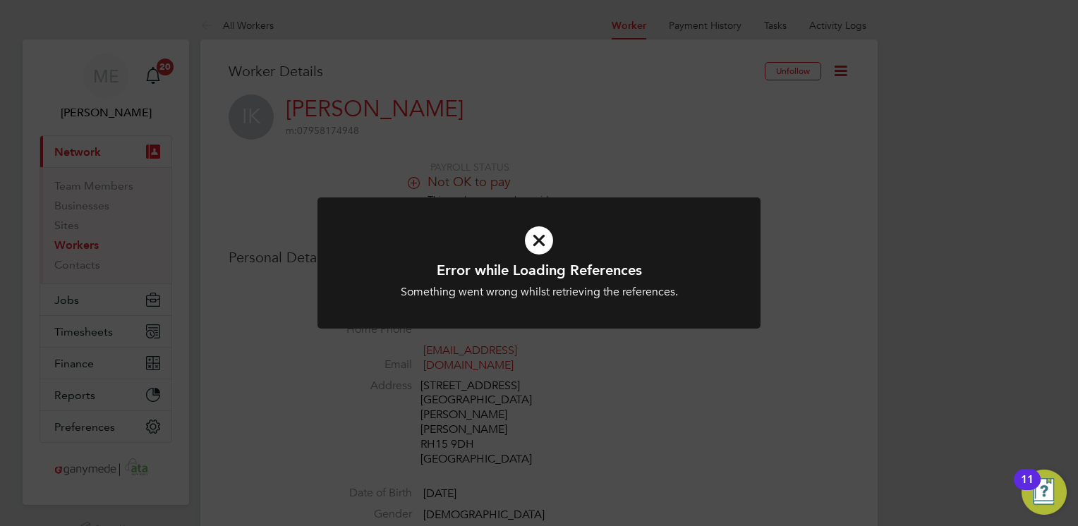
click at [533, 272] on h1 "Error while Loading References" at bounding box center [539, 270] width 367 height 18
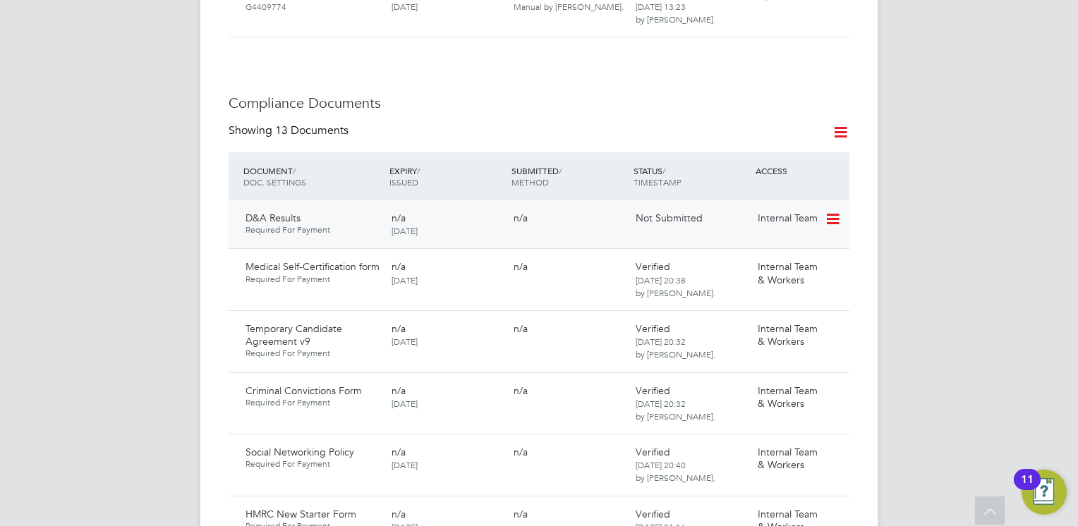
scroll to position [819, 0]
click at [835, 214] on icon at bounding box center [832, 222] width 14 height 17
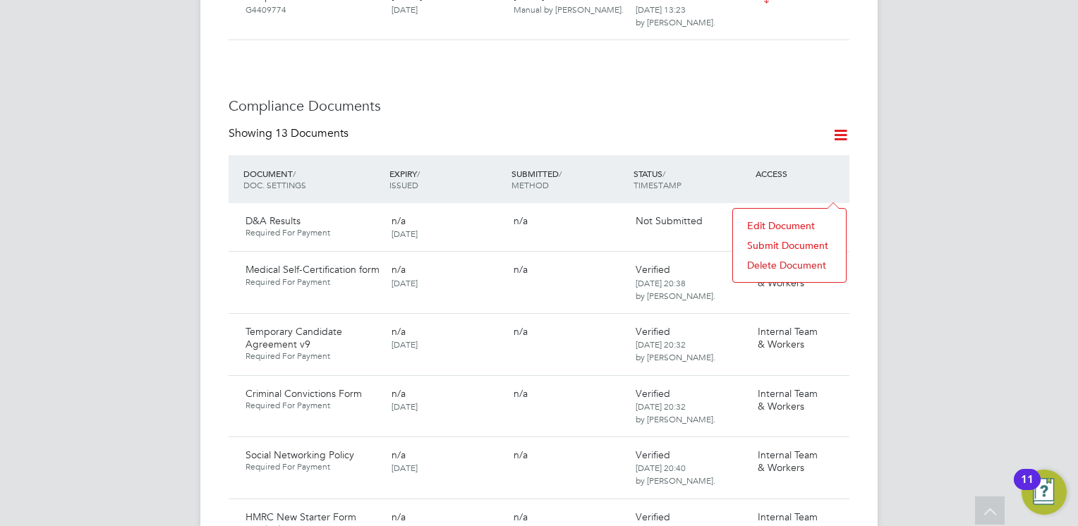
click at [781, 241] on li "Submit Document" at bounding box center [789, 246] width 99 height 20
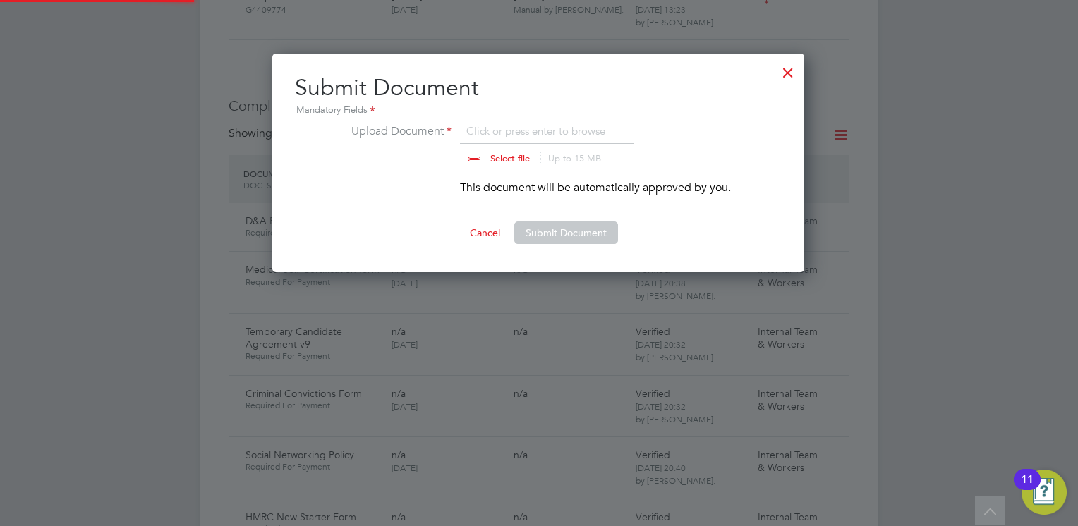
scroll to position [219, 533]
click at [785, 70] on div at bounding box center [787, 68] width 25 height 25
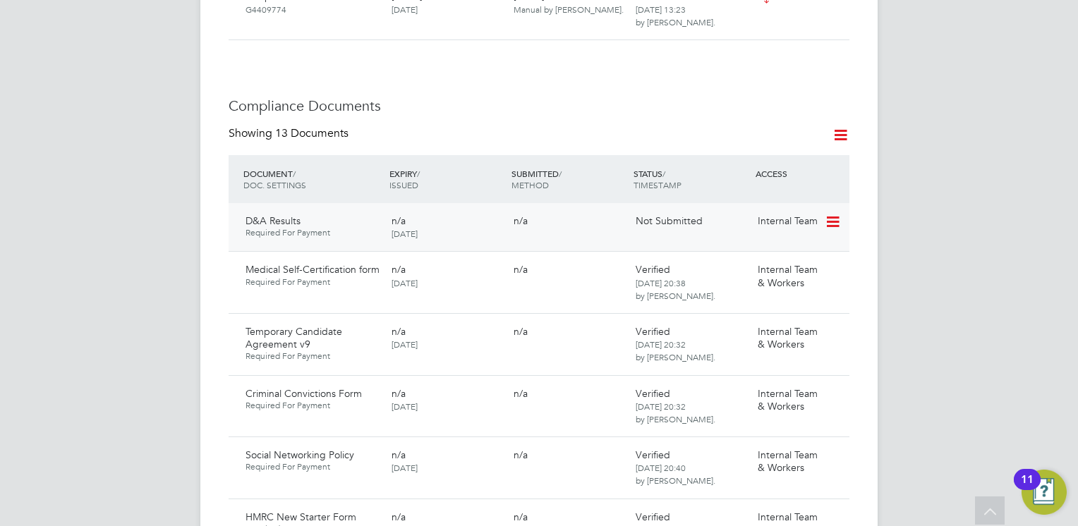
click at [829, 214] on icon at bounding box center [832, 222] width 14 height 17
click at [755, 241] on li "Submit Document" at bounding box center [789, 246] width 99 height 20
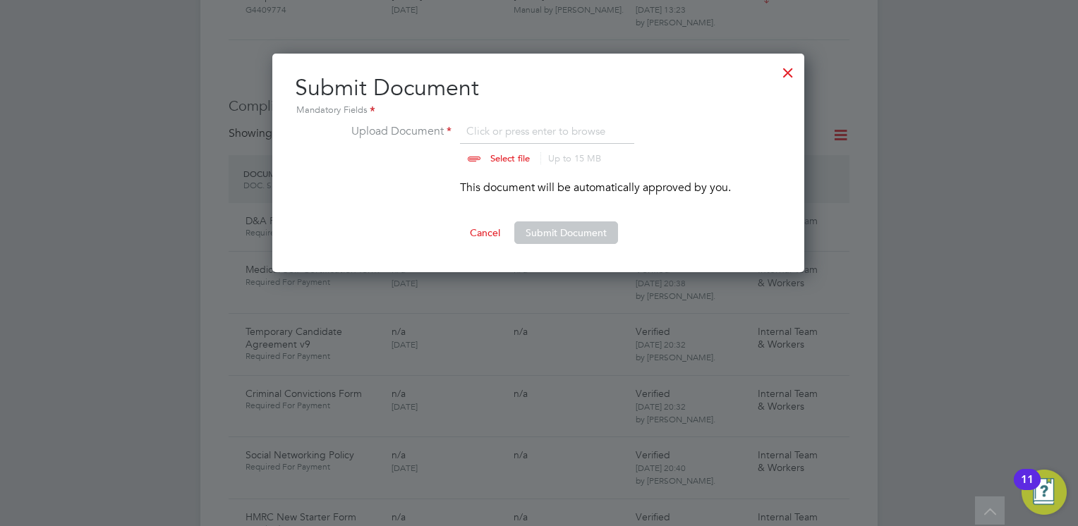
click at [486, 155] on input "file" at bounding box center [524, 144] width 222 height 42
type input "C:\fakepath\45d3f999-6575-4c0b-a23b-87c923b0314f_V1.pdf"
click at [562, 230] on button "Submit Document" at bounding box center [566, 233] width 104 height 23
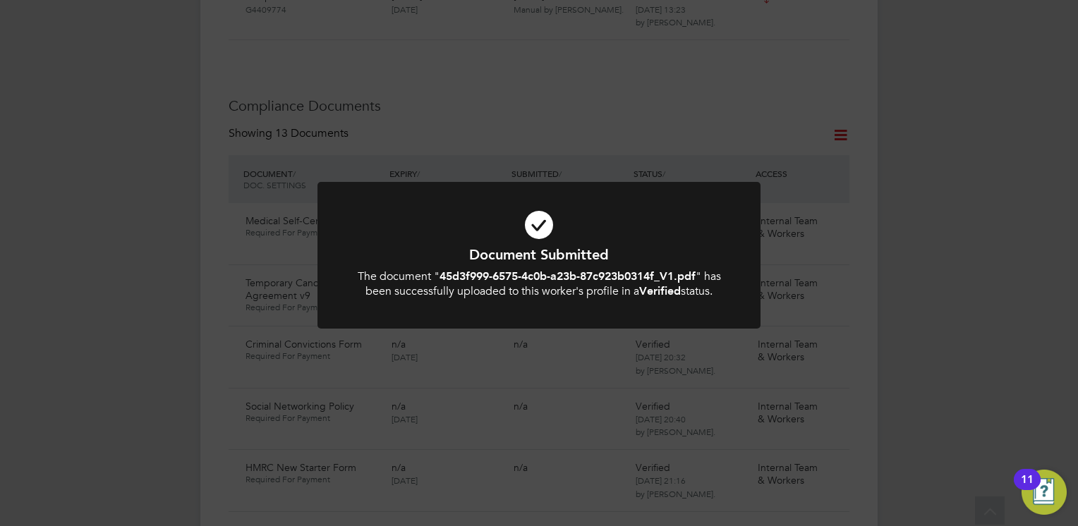
click at [474, 123] on div "Document Submitted The document " 45d3f999-6575-4c0b-a23b-87c923b0314f_V1.pdf "…" at bounding box center [539, 263] width 1078 height 526
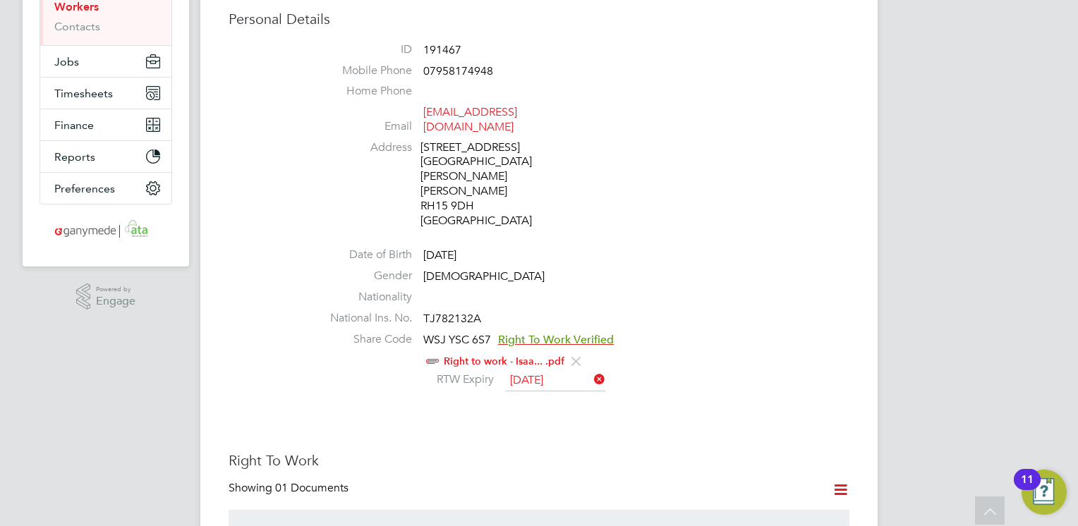
scroll to position [113, 0]
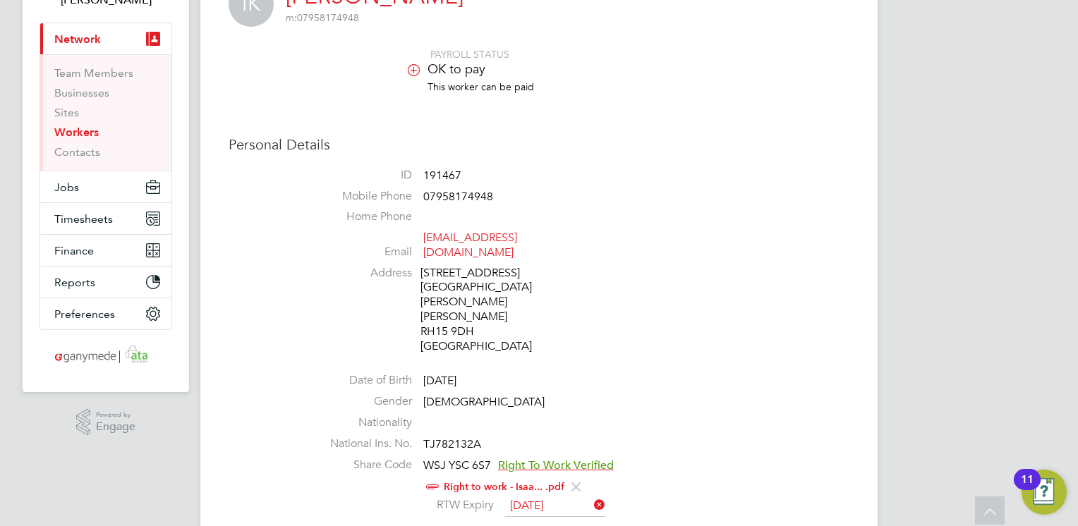
click at [517, 459] on span "Right To Work Verified" at bounding box center [556, 466] width 116 height 14
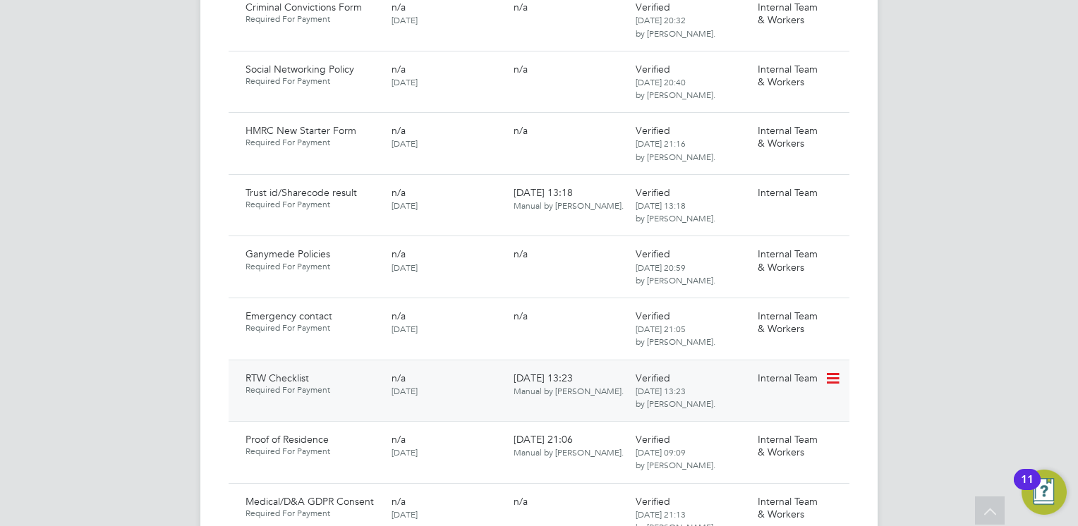
scroll to position [1157, 0]
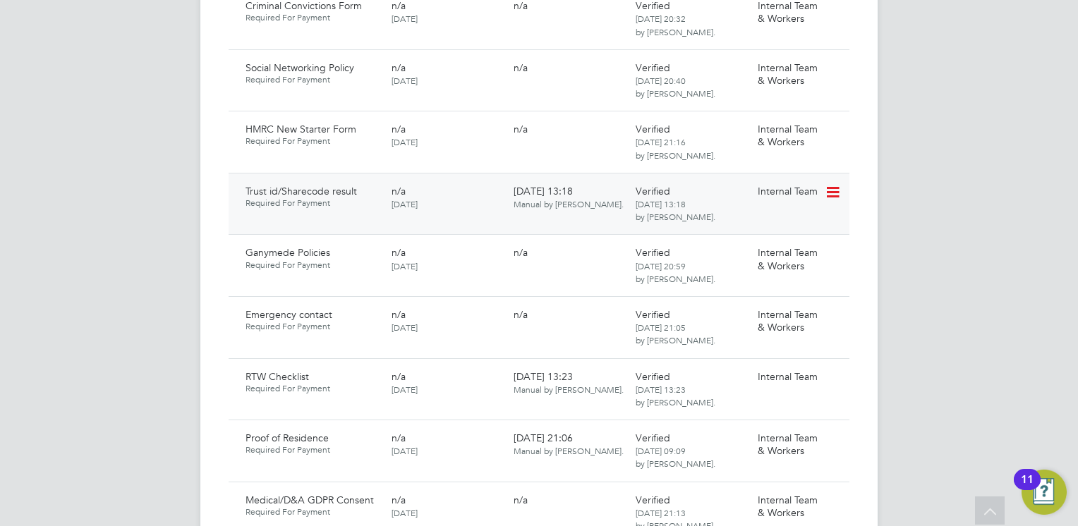
click at [839, 184] on icon at bounding box center [832, 192] width 14 height 17
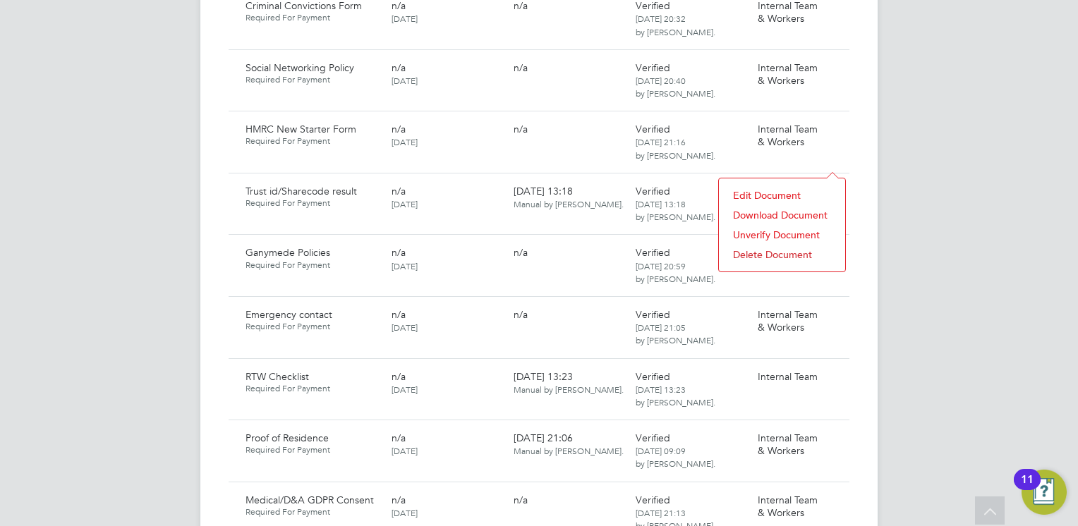
click at [760, 212] on li "Download Document" at bounding box center [782, 215] width 112 height 20
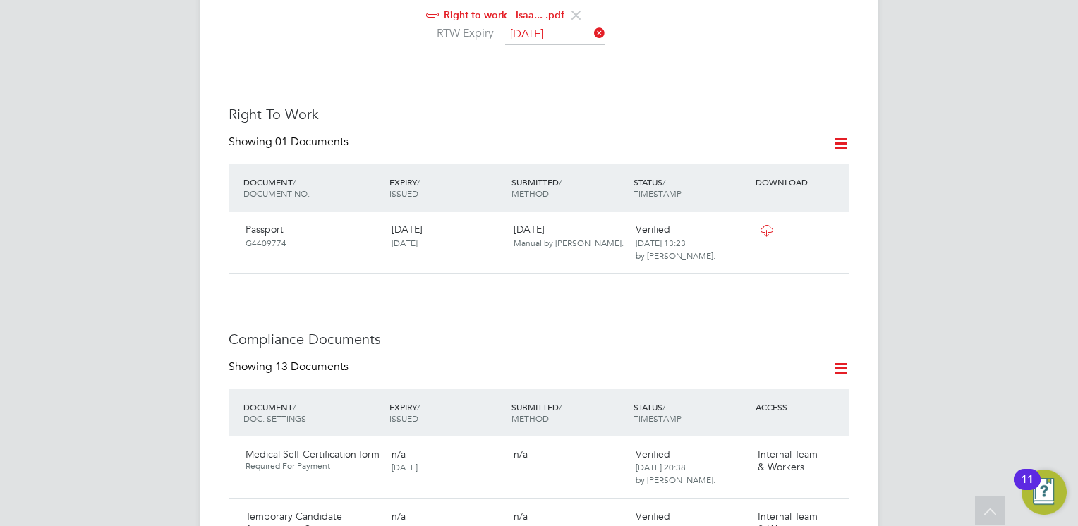
scroll to position [508, 0]
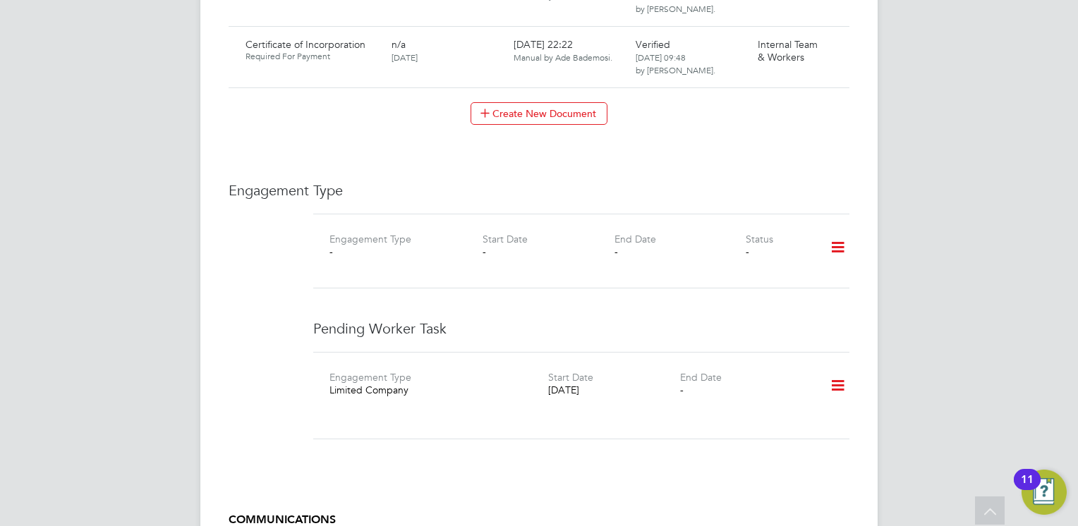
scroll to position [1835, 0]
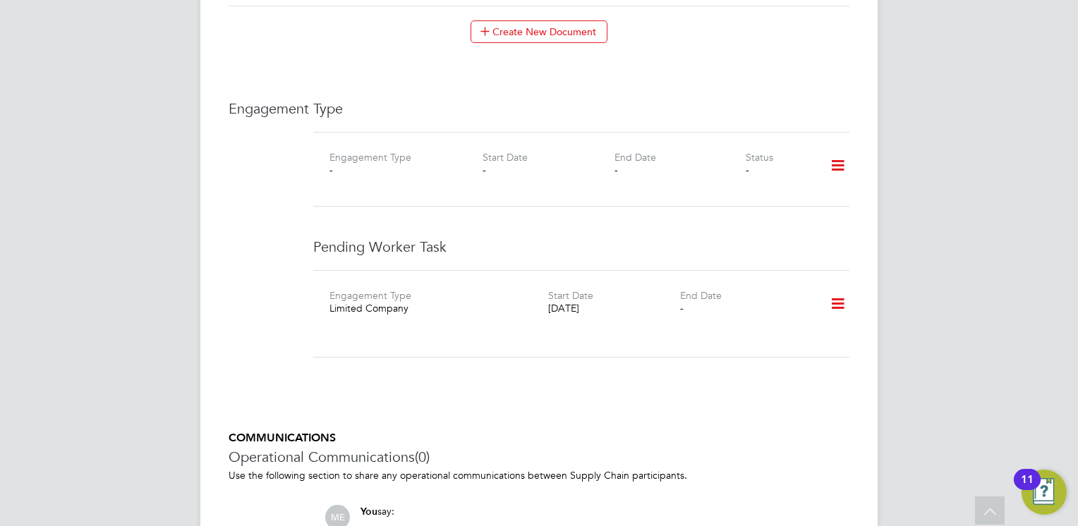
click at [835, 150] on icon at bounding box center [838, 166] width 25 height 32
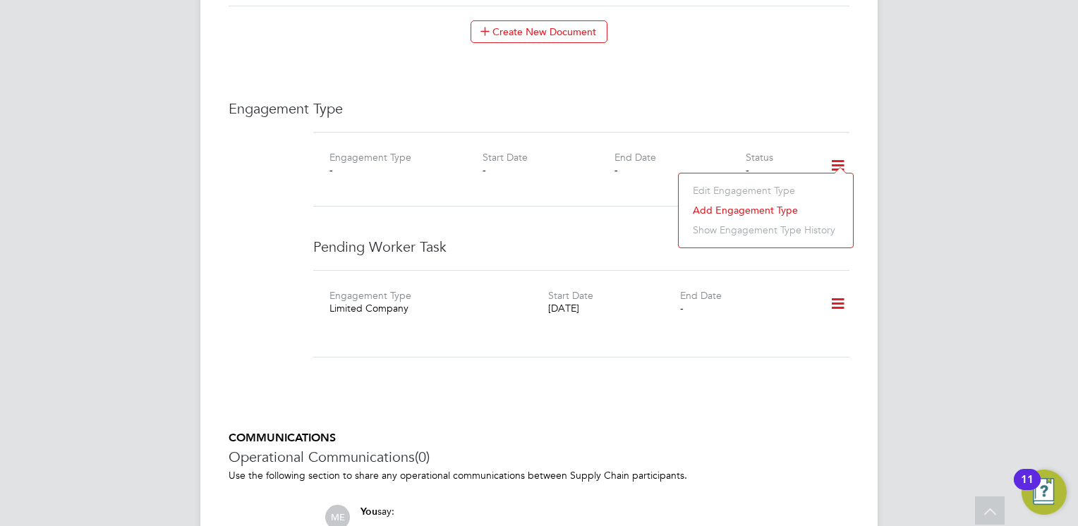
click at [735, 205] on li "Add Engagement Type" at bounding box center [766, 210] width 160 height 20
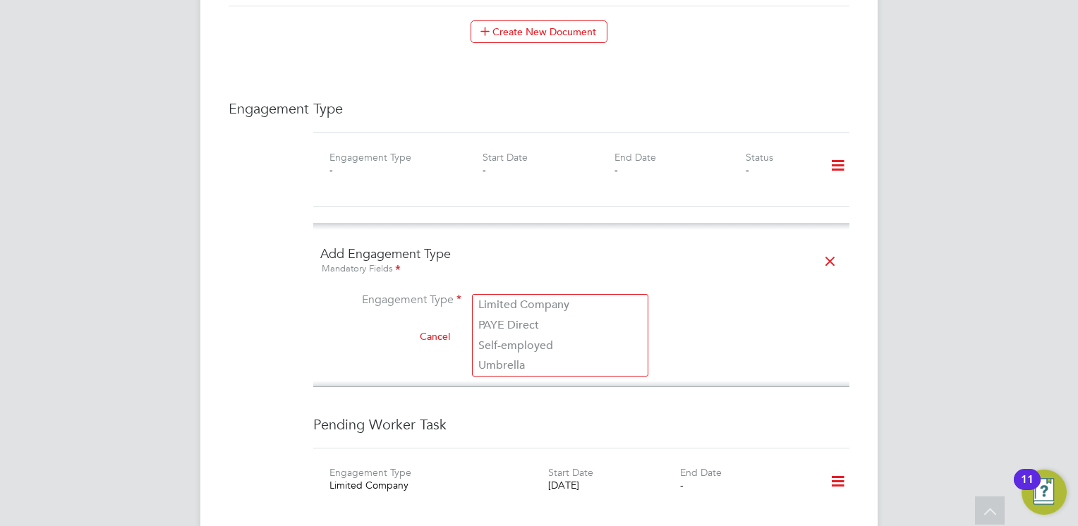
click at [533, 291] on input at bounding box center [560, 301] width 174 height 20
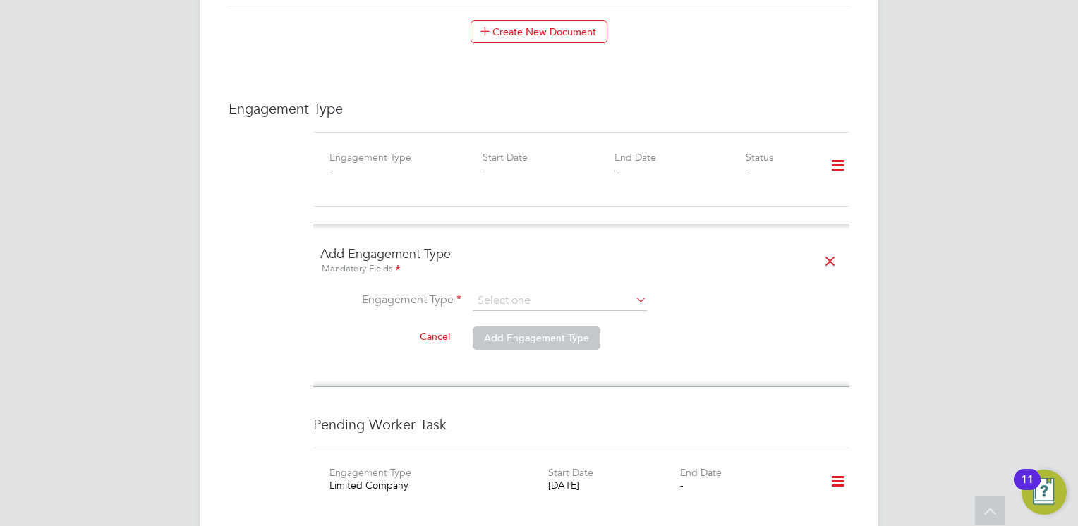
click at [522, 307] on li "Limited Company" at bounding box center [560, 305] width 175 height 20
type input "Limited Company"
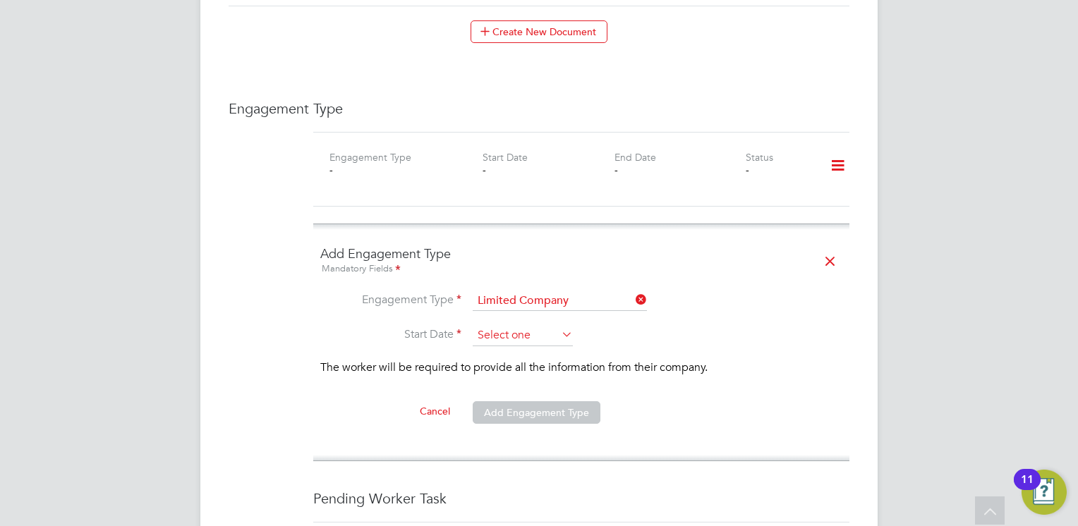
click at [505, 325] on input at bounding box center [523, 335] width 100 height 21
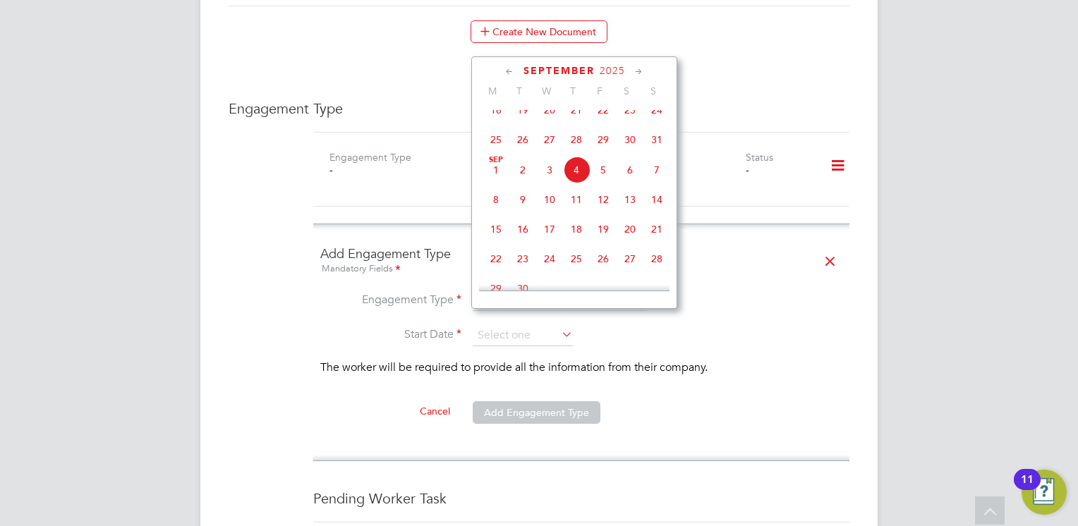
click at [581, 181] on span "4" at bounding box center [576, 170] width 27 height 27
type input "[DATE]"
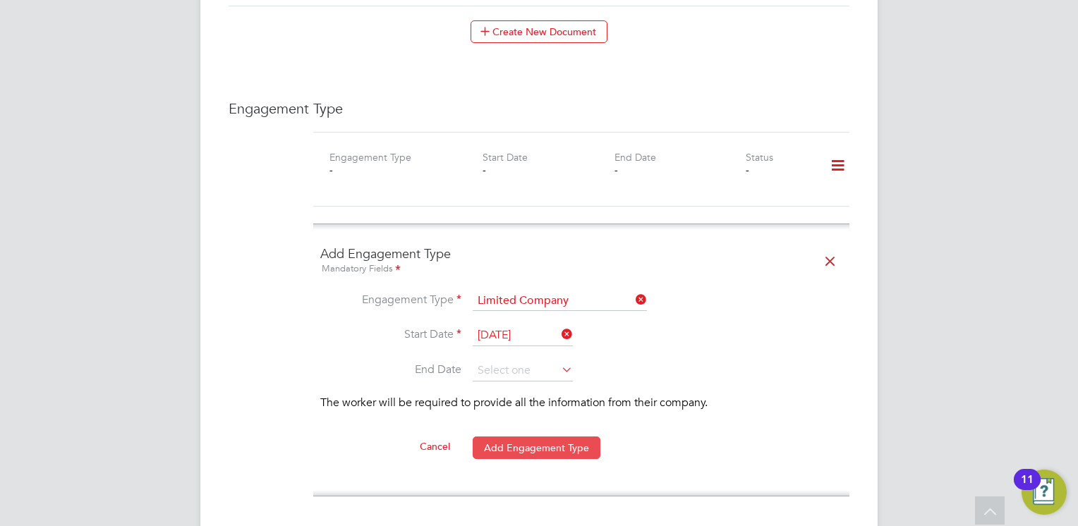
click at [515, 437] on button "Add Engagement Type" at bounding box center [537, 448] width 128 height 23
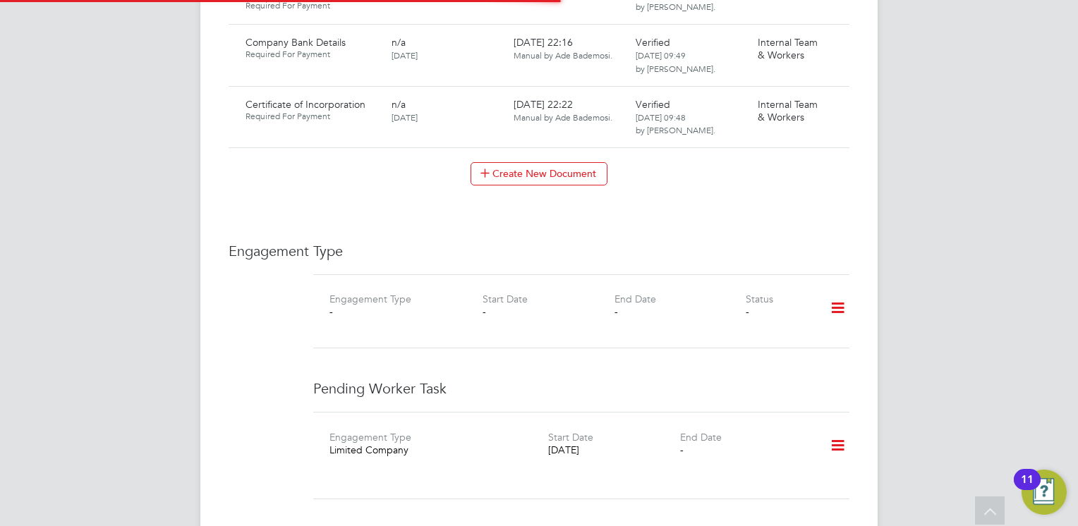
scroll to position [1976, 0]
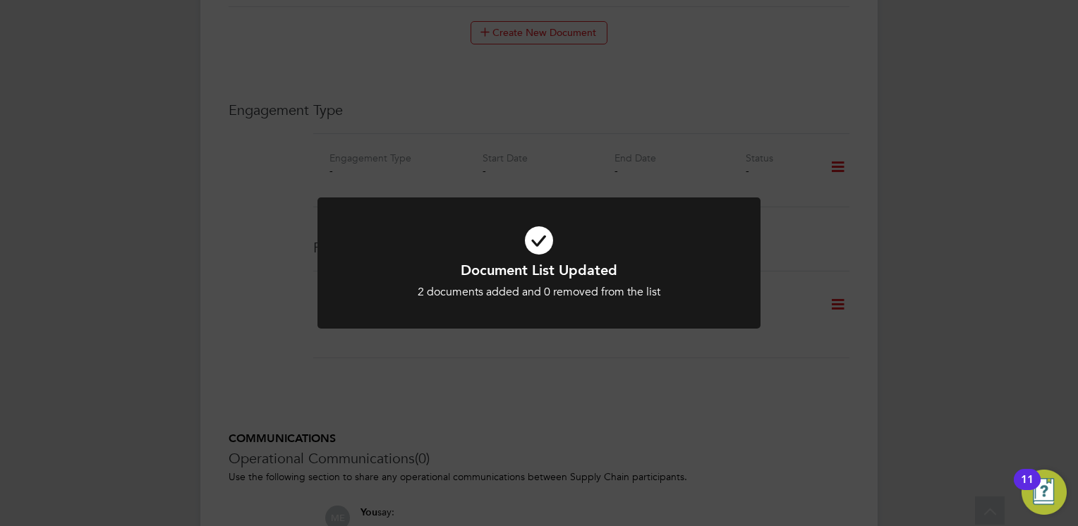
click at [508, 401] on div "Document List Updated 2 documents added and 0 removed from the list Cancel Okay" at bounding box center [539, 263] width 1078 height 526
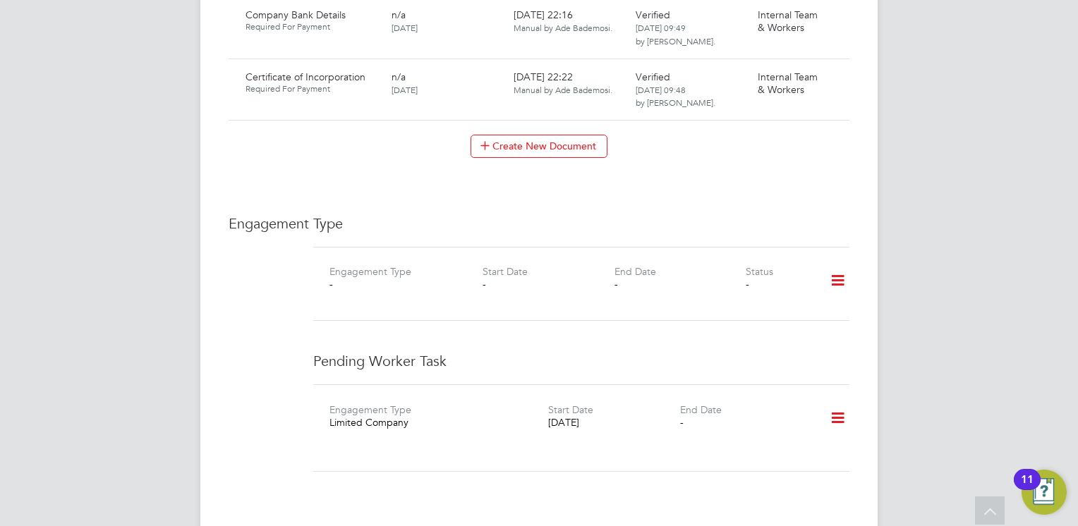
scroll to position [1865, 0]
click at [844, 399] on icon at bounding box center [838, 415] width 25 height 32
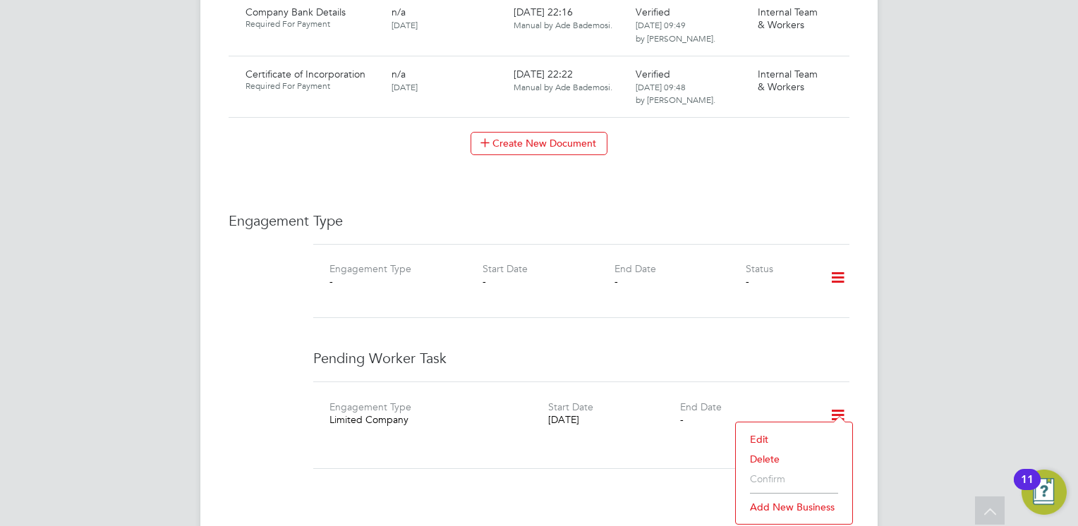
click at [797, 355] on div "Pending Worker Task Engagement Type Limited Company Start Date 04 Sep 2025 End …" at bounding box center [581, 417] width 536 height 137
click at [835, 262] on icon at bounding box center [838, 278] width 25 height 32
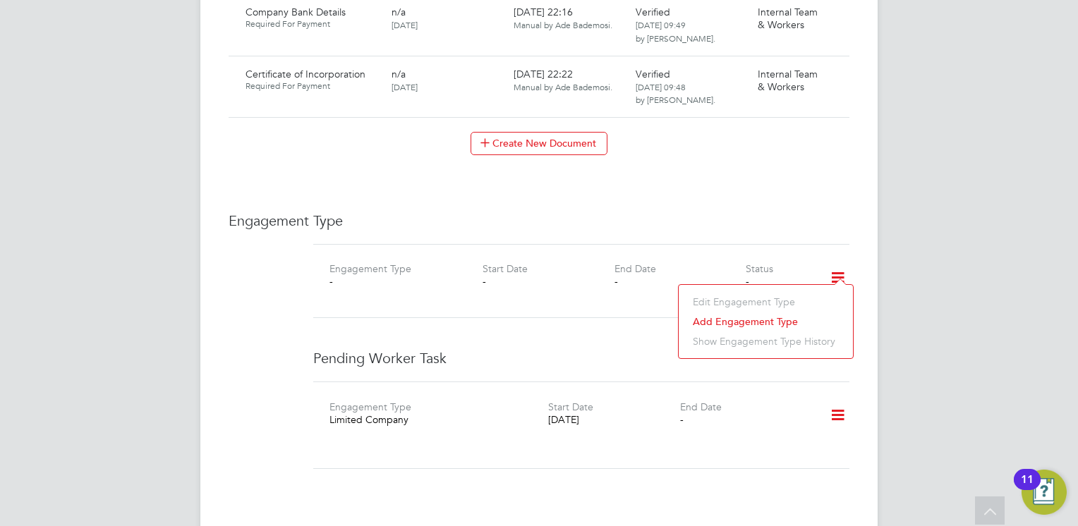
click at [659, 294] on div "Engagement Type - Start Date - End Date - Status -" at bounding box center [581, 281] width 536 height 75
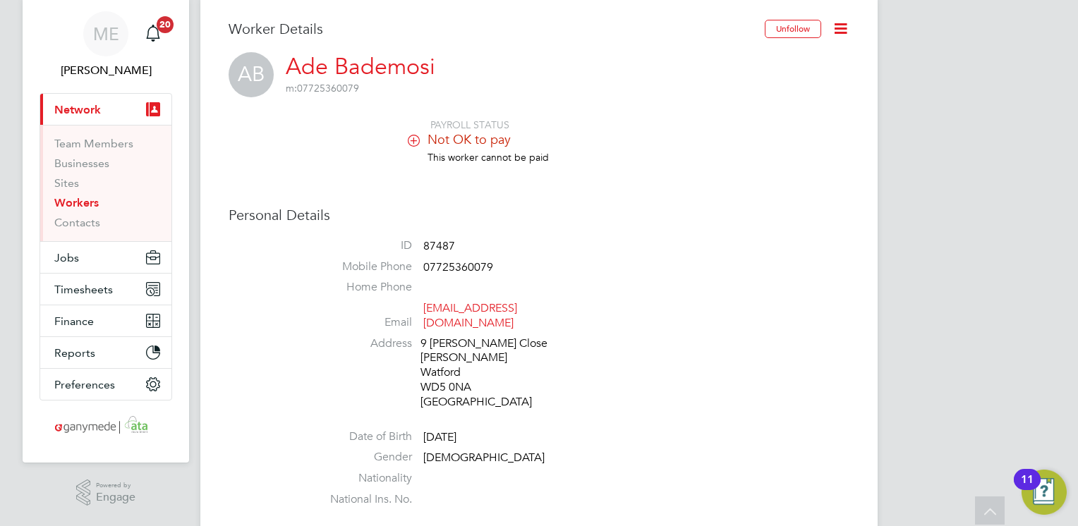
scroll to position [0, 0]
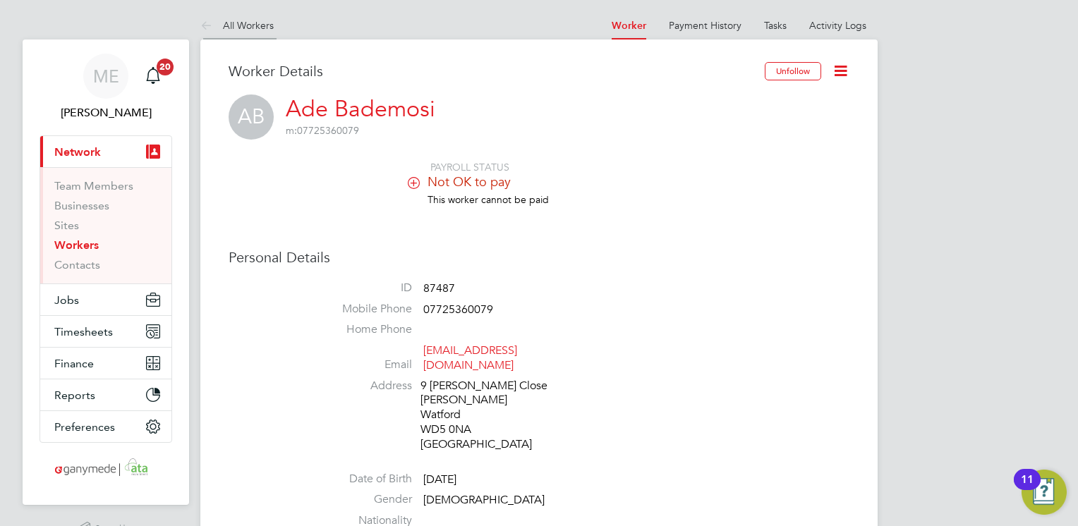
click at [212, 21] on icon at bounding box center [209, 27] width 18 height 18
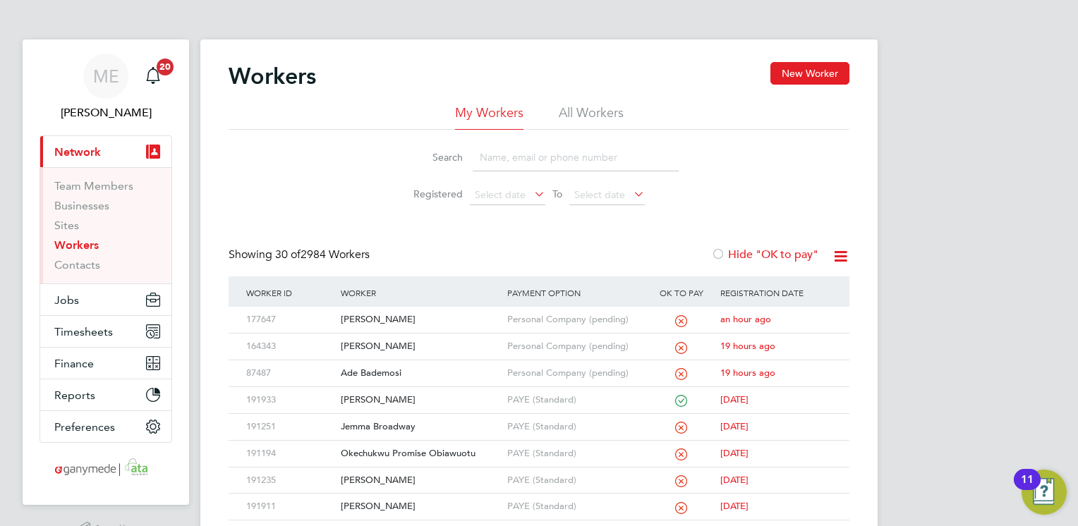
click at [475, 151] on input at bounding box center [576, 158] width 206 height 28
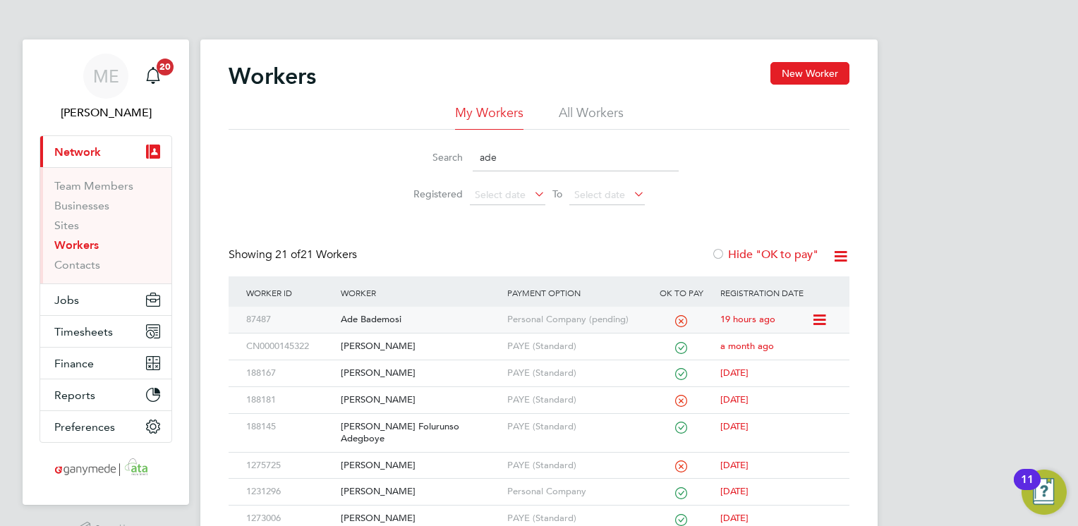
type input "ade"
click at [415, 316] on div "Ade Bademosi" at bounding box center [420, 320] width 166 height 26
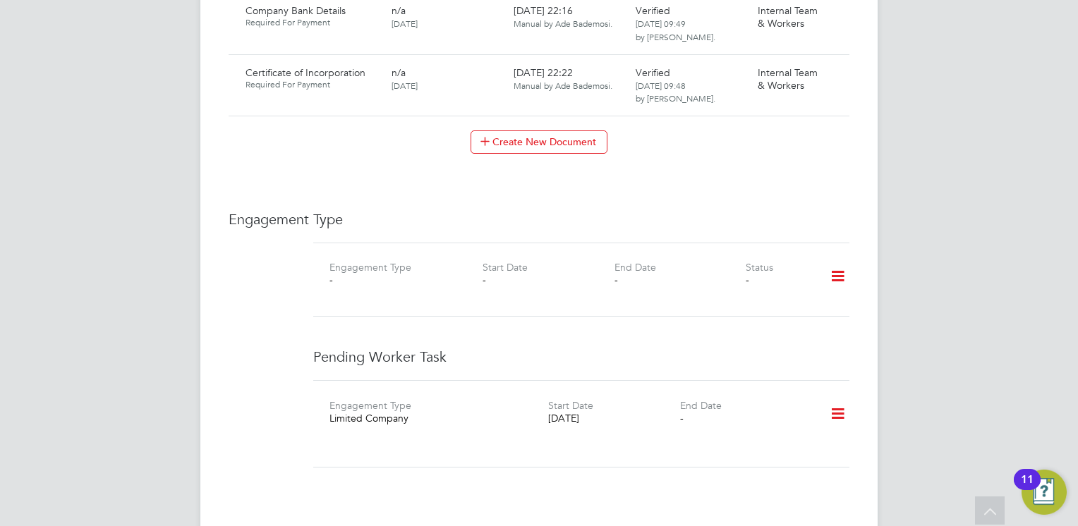
scroll to position [1865, 0]
click at [835, 399] on icon at bounding box center [838, 415] width 25 height 32
click at [753, 430] on li "Edit" at bounding box center [794, 440] width 102 height 20
click at [347, 442] on button "Cancel" at bounding box center [356, 453] width 53 height 23
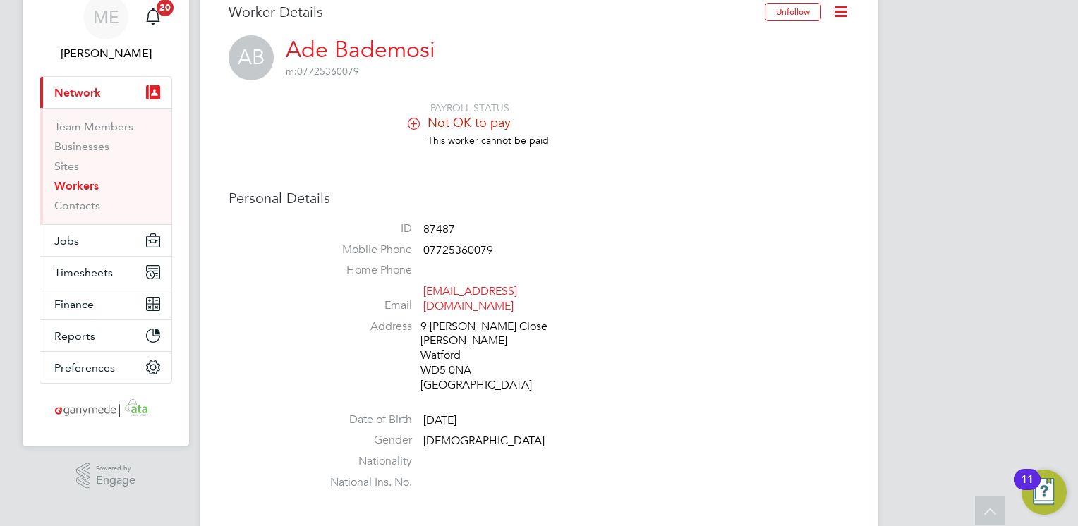
scroll to position [0, 0]
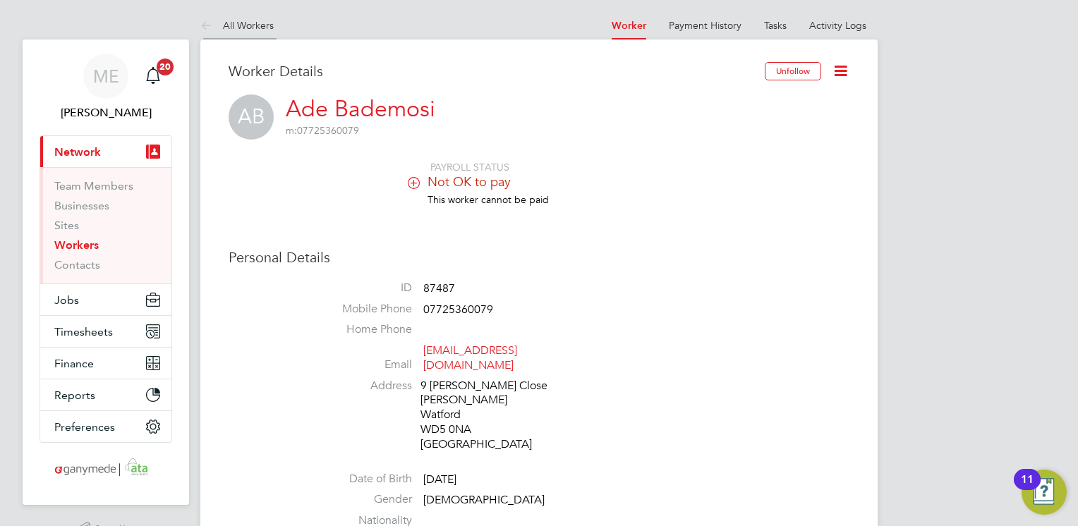
click at [203, 28] on icon at bounding box center [209, 27] width 18 height 18
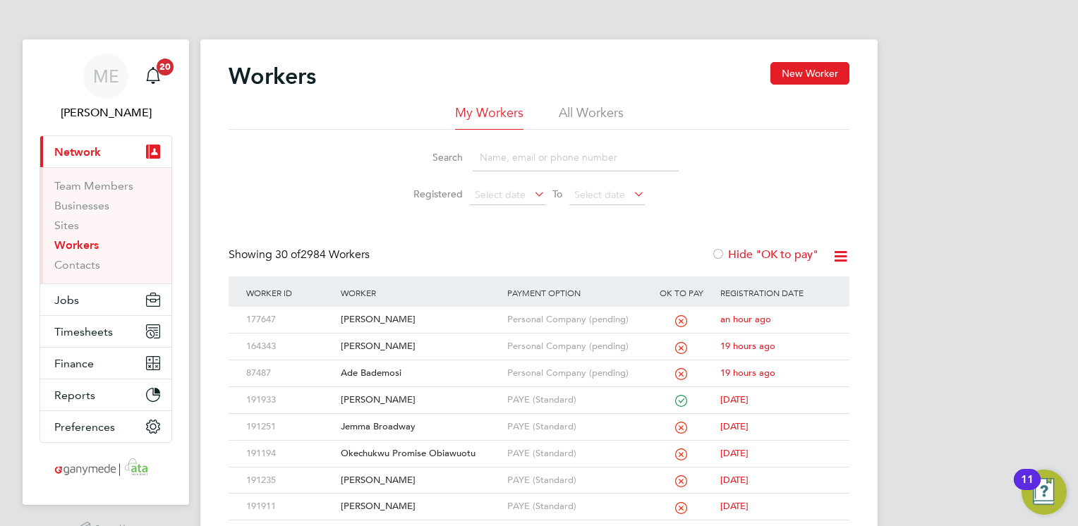
click at [505, 164] on input at bounding box center [576, 158] width 206 height 28
type input "[PERSON_NAME]"
click at [444, 368] on div "[PERSON_NAME]" at bounding box center [420, 374] width 166 height 26
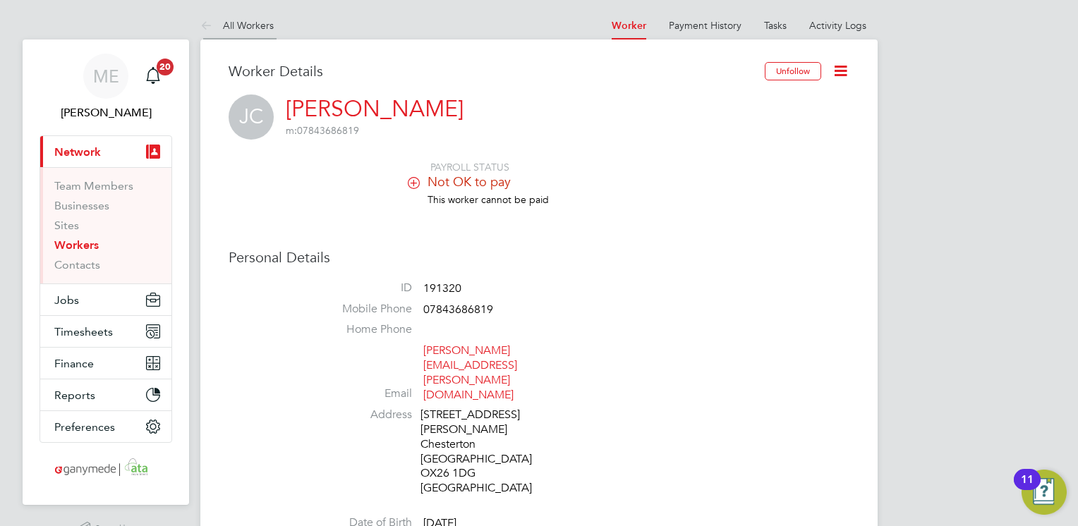
click at [207, 18] on icon at bounding box center [209, 27] width 18 height 18
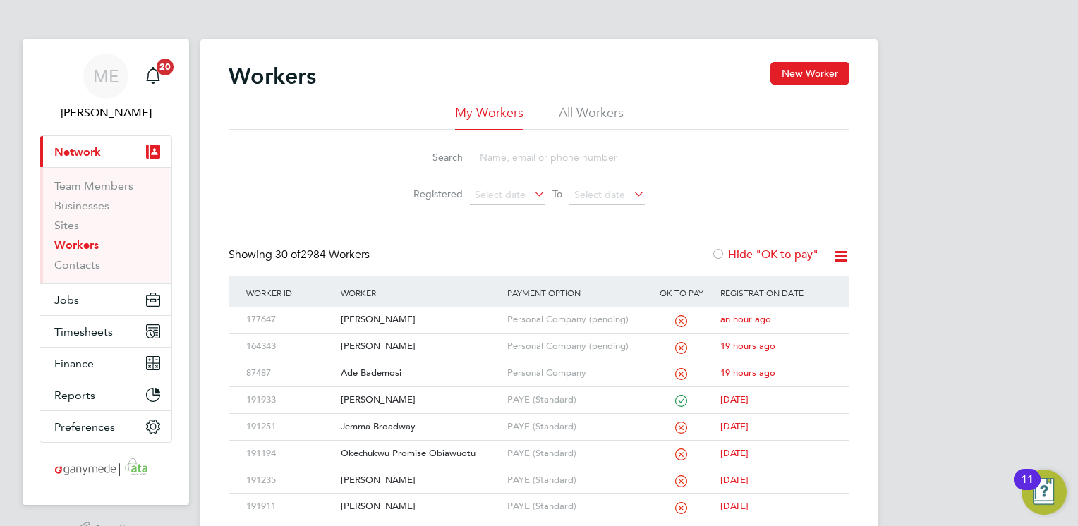
click at [505, 167] on input at bounding box center [576, 158] width 206 height 28
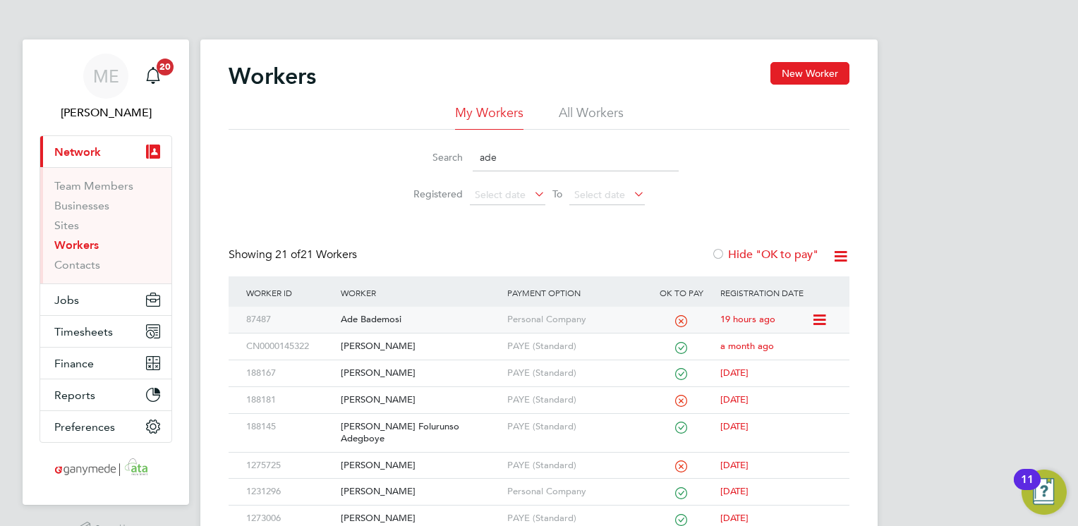
type input "ade"
click at [470, 321] on div "Ade Bademosi" at bounding box center [420, 320] width 166 height 26
click at [519, 161] on input "ade" at bounding box center [576, 158] width 206 height 28
click at [469, 320] on div "Ade Bademosi" at bounding box center [420, 320] width 166 height 26
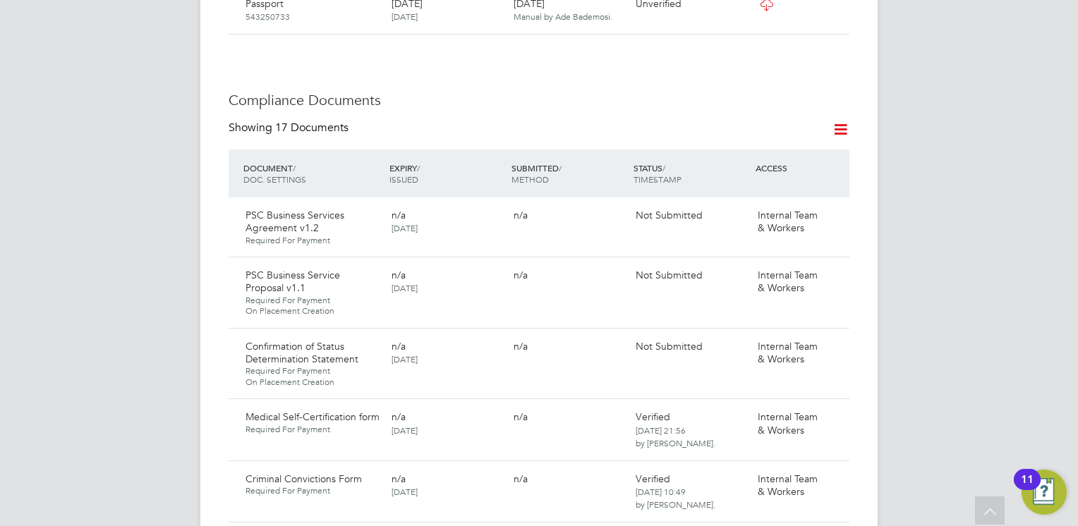
scroll to position [734, 0]
click at [833, 267] on icon at bounding box center [832, 275] width 14 height 17
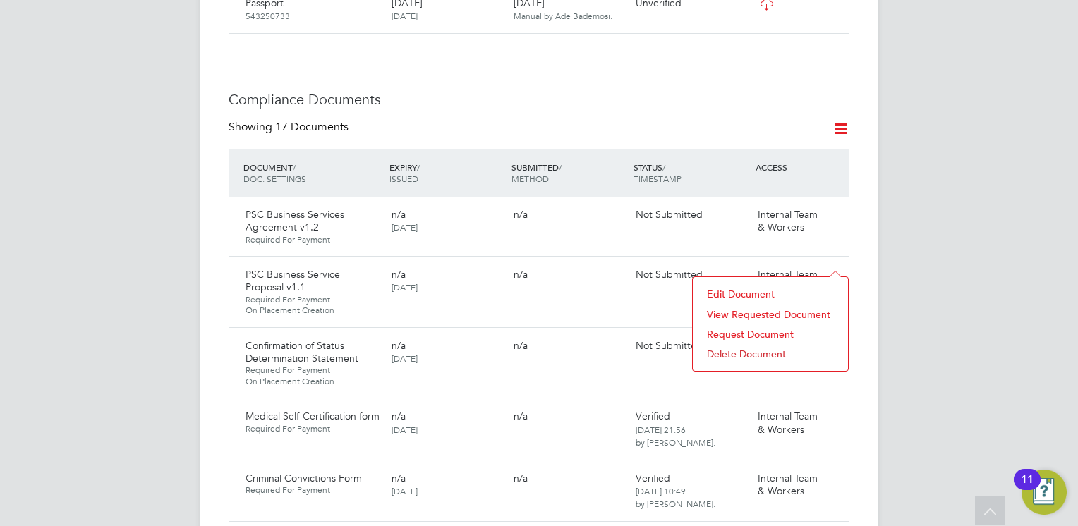
click at [742, 316] on li "View Requested Document" at bounding box center [770, 315] width 141 height 20
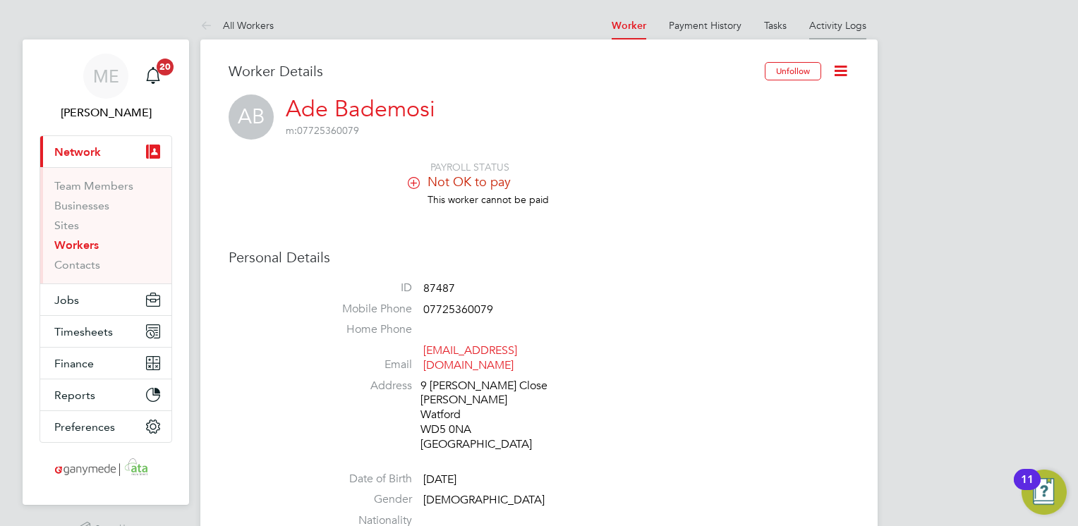
click at [828, 25] on link "Activity Logs" at bounding box center [837, 25] width 57 height 13
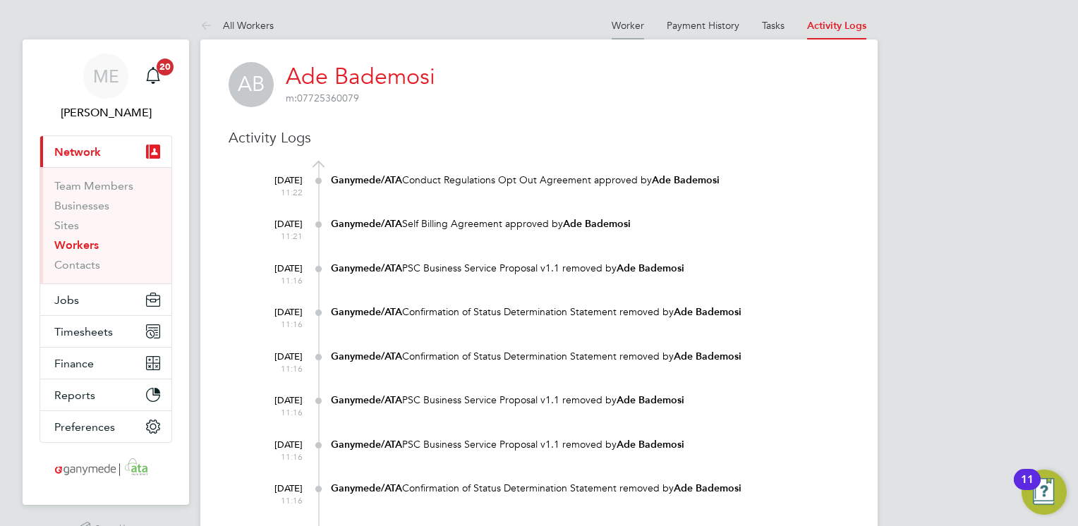
click at [624, 23] on link "Worker" at bounding box center [628, 25] width 32 height 13
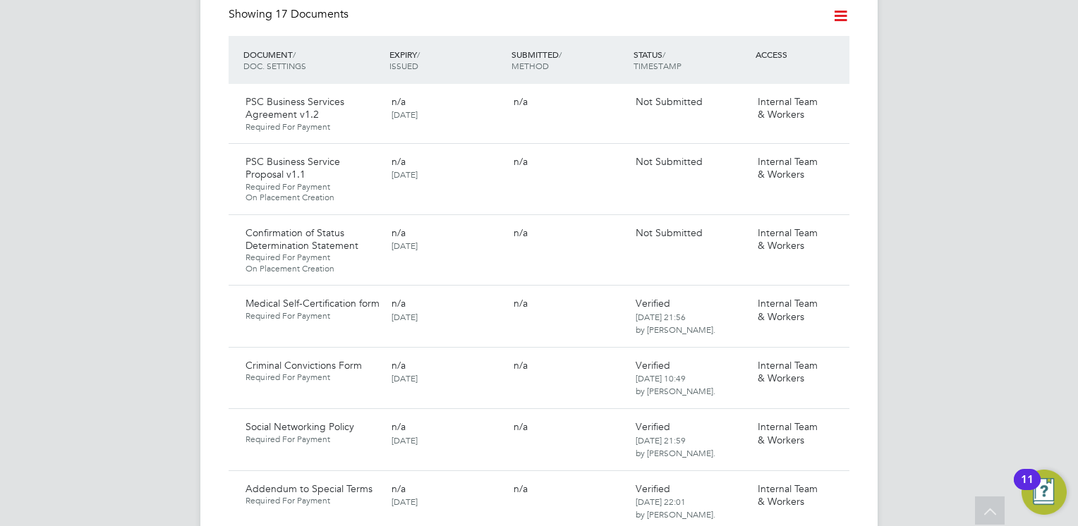
scroll to position [689, 0]
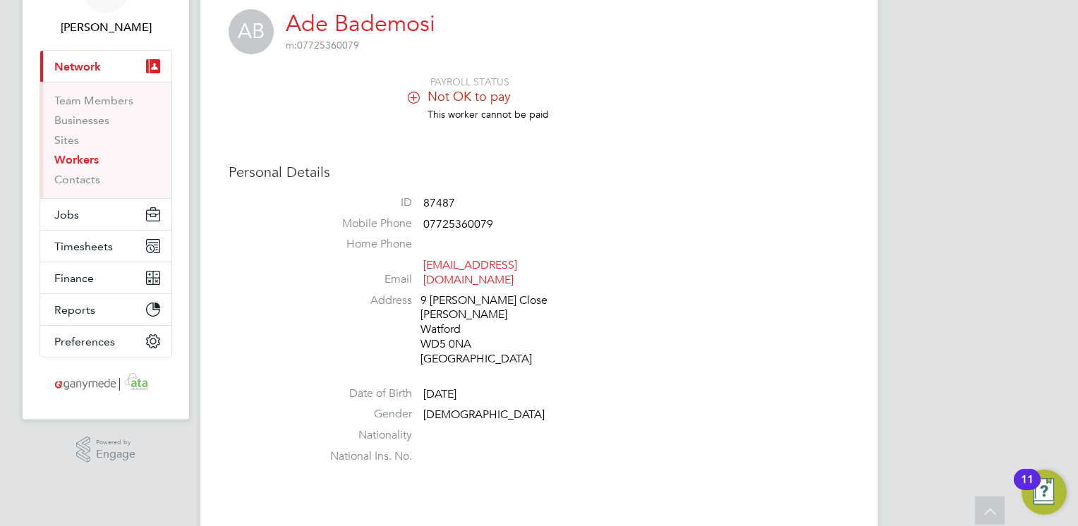
scroll to position [0, 0]
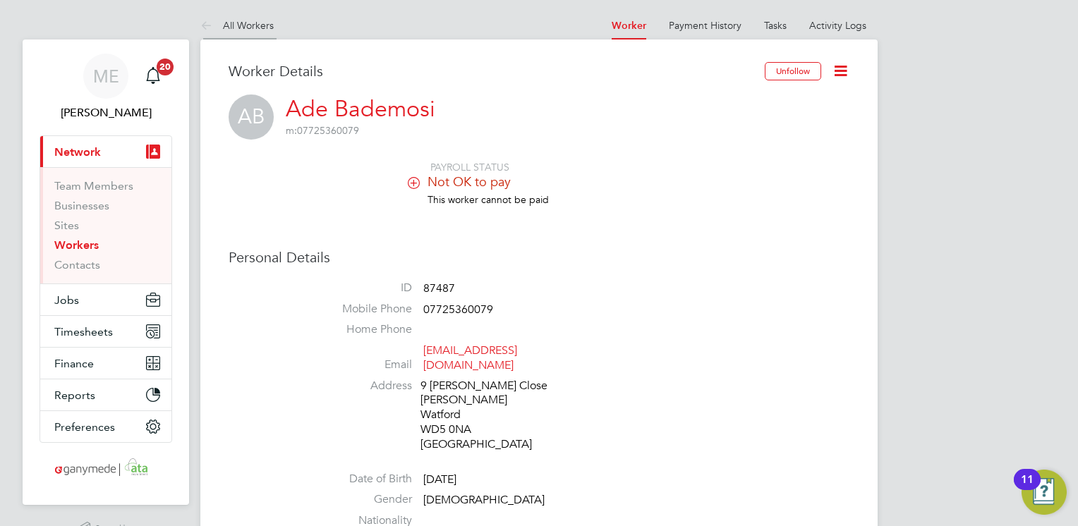
click at [211, 27] on icon at bounding box center [209, 27] width 18 height 18
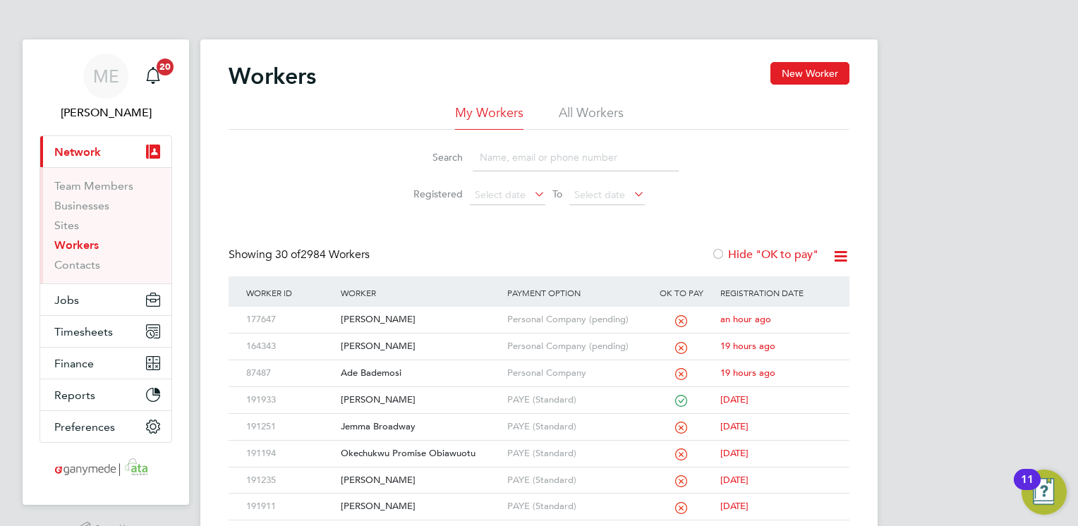
click at [505, 170] on input at bounding box center [576, 158] width 206 height 28
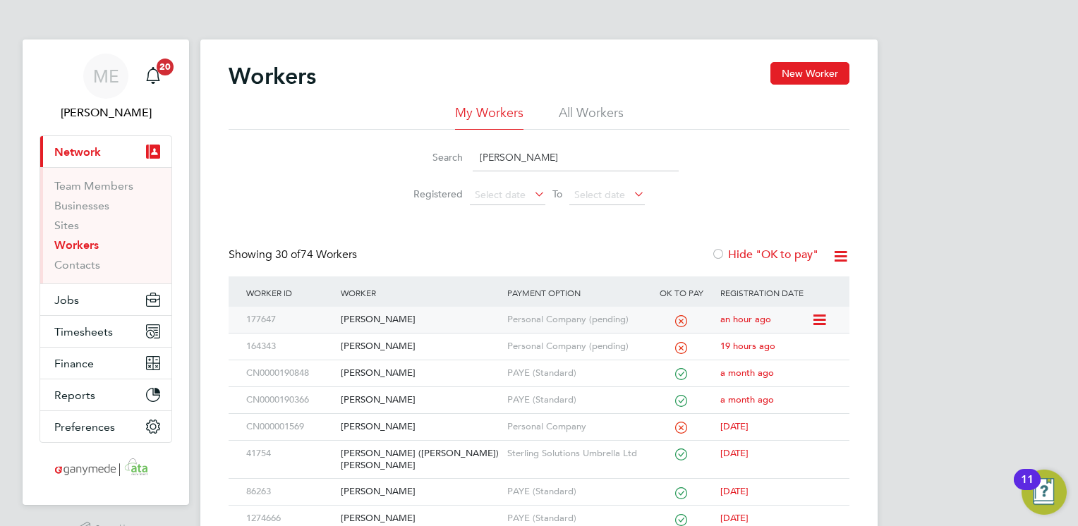
click at [436, 323] on div "[PERSON_NAME]" at bounding box center [420, 320] width 166 height 26
click at [521, 155] on input "david" at bounding box center [576, 158] width 206 height 28
type input "d"
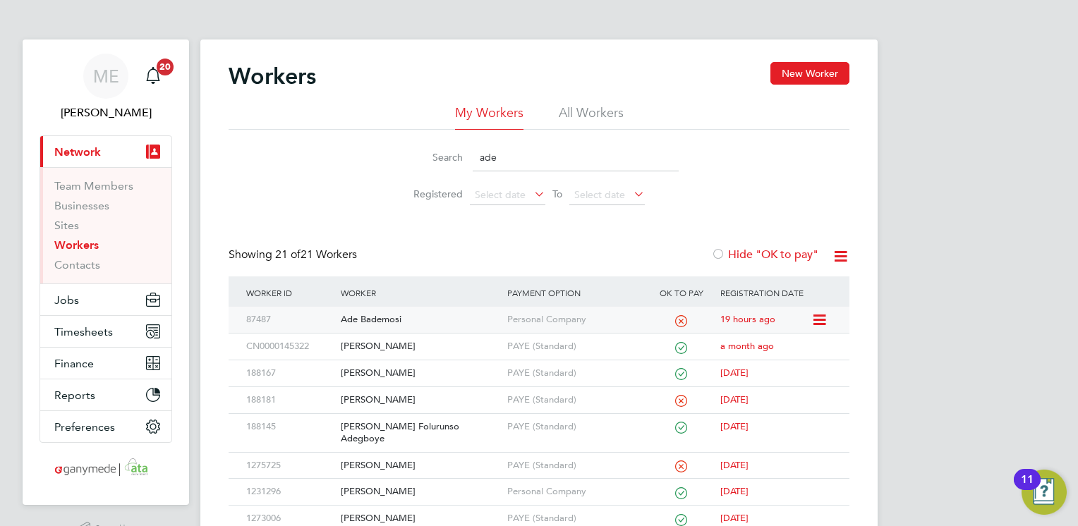
type input "ade"
click at [444, 318] on div "Ade Bademosi" at bounding box center [420, 320] width 166 height 26
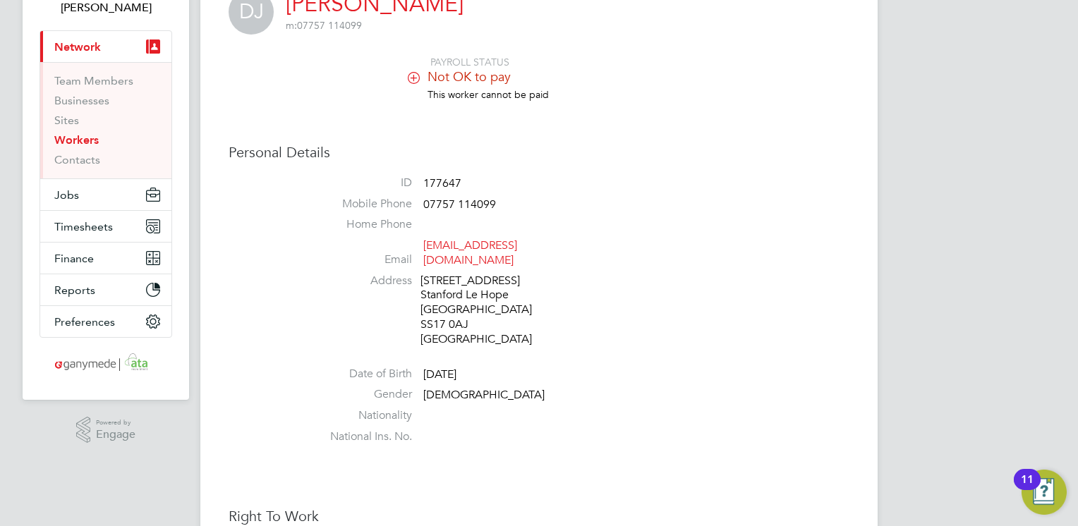
drag, startPoint x: 0, startPoint y: 0, endPoint x: 437, endPoint y: 322, distance: 543.5
click at [437, 322] on ul "ID 177647 Mobile Phone [PHONE_NUMBER] Home Phone Email [EMAIL_ADDRESS][DOMAIN_N…" at bounding box center [581, 311] width 536 height 275
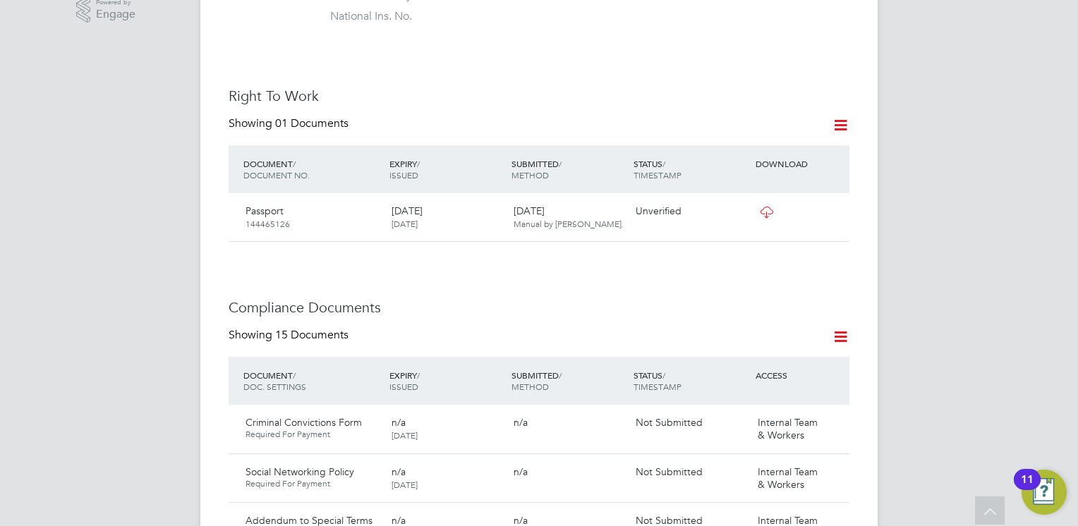
scroll to position [633, 0]
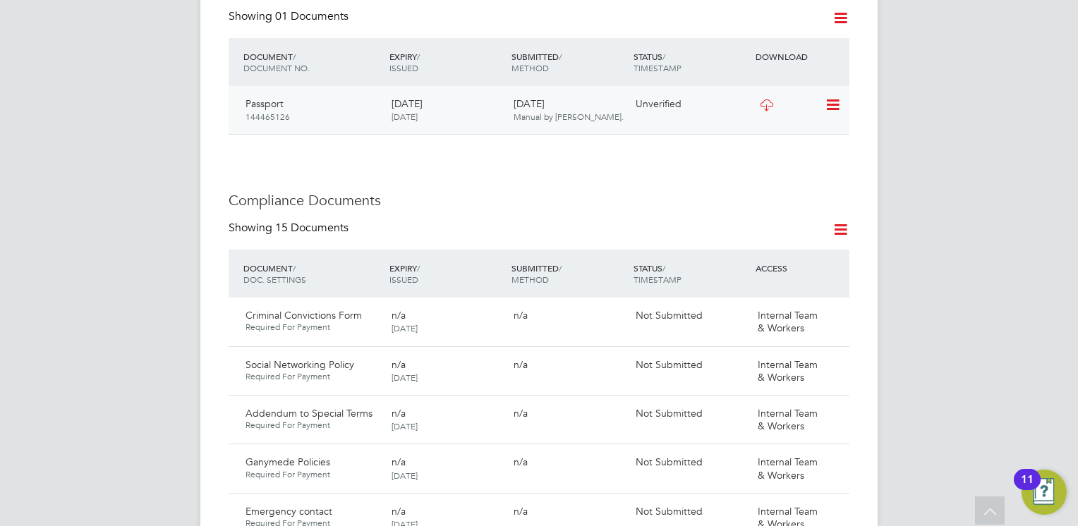
click at [833, 97] on icon at bounding box center [832, 105] width 14 height 17
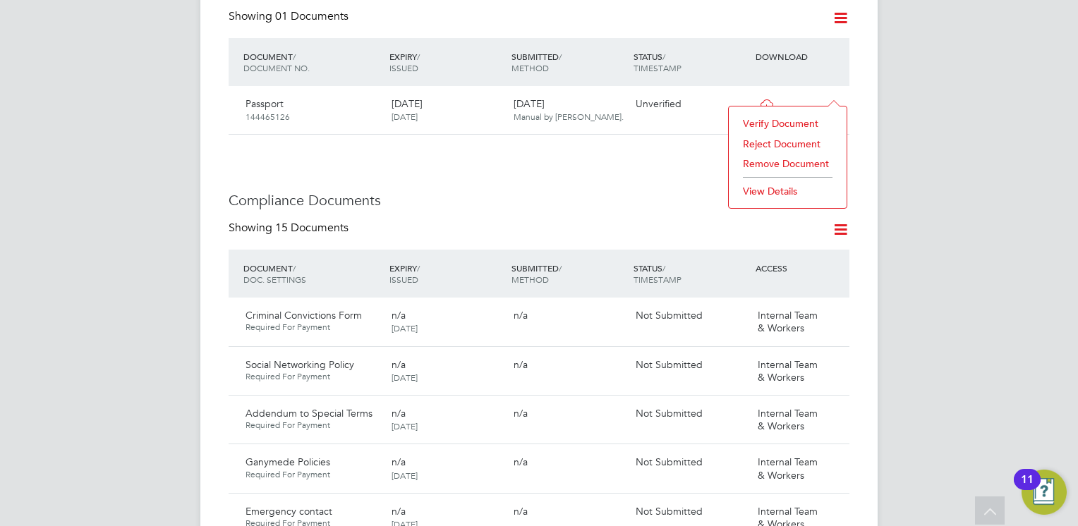
click at [769, 121] on li "Verify Document" at bounding box center [788, 124] width 104 height 20
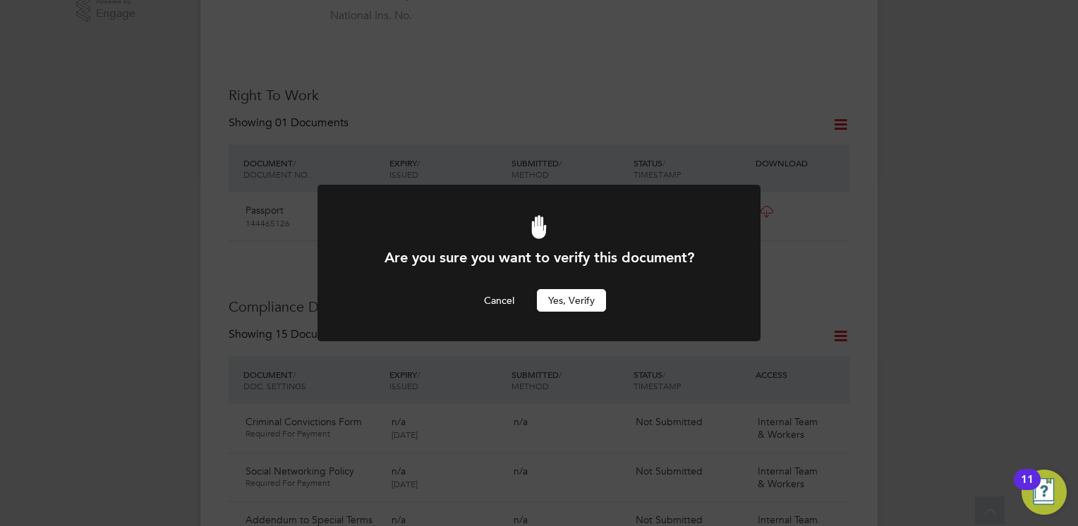
scroll to position [0, 0]
click at [562, 296] on button "Yes, verify" at bounding box center [571, 300] width 69 height 23
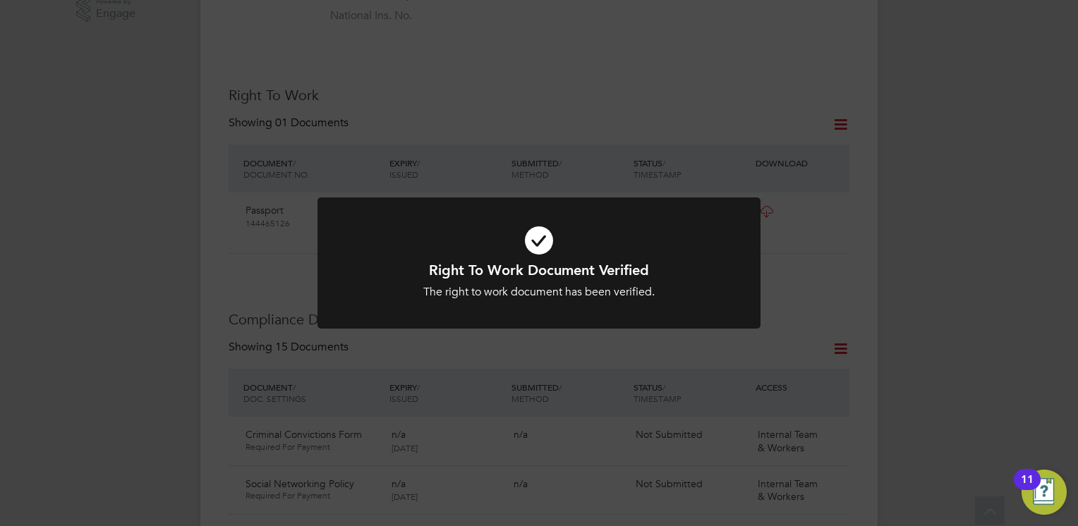
click at [545, 262] on h1 "Right To Work Document Verified" at bounding box center [539, 270] width 367 height 18
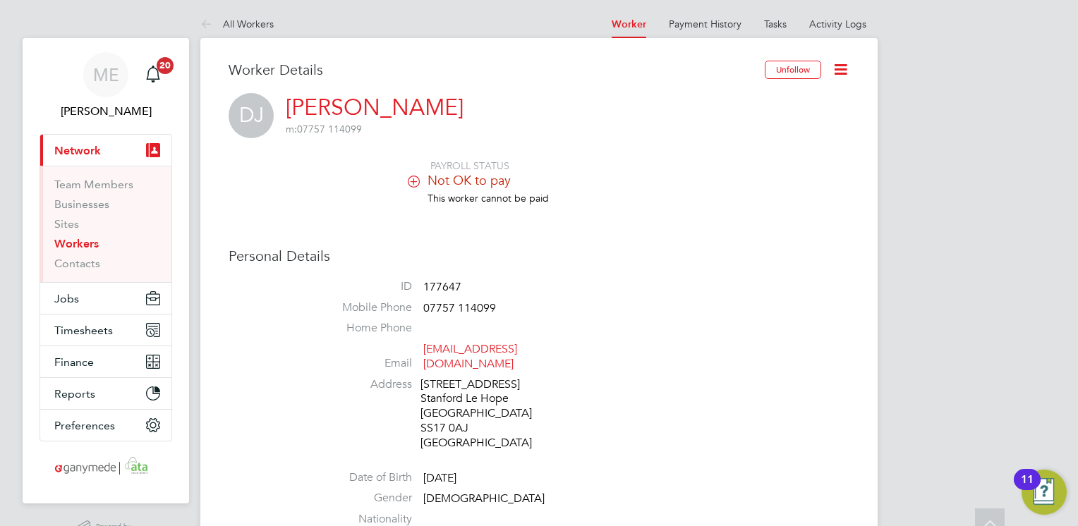
scroll to position [0, 0]
click at [211, 24] on icon at bounding box center [209, 27] width 18 height 18
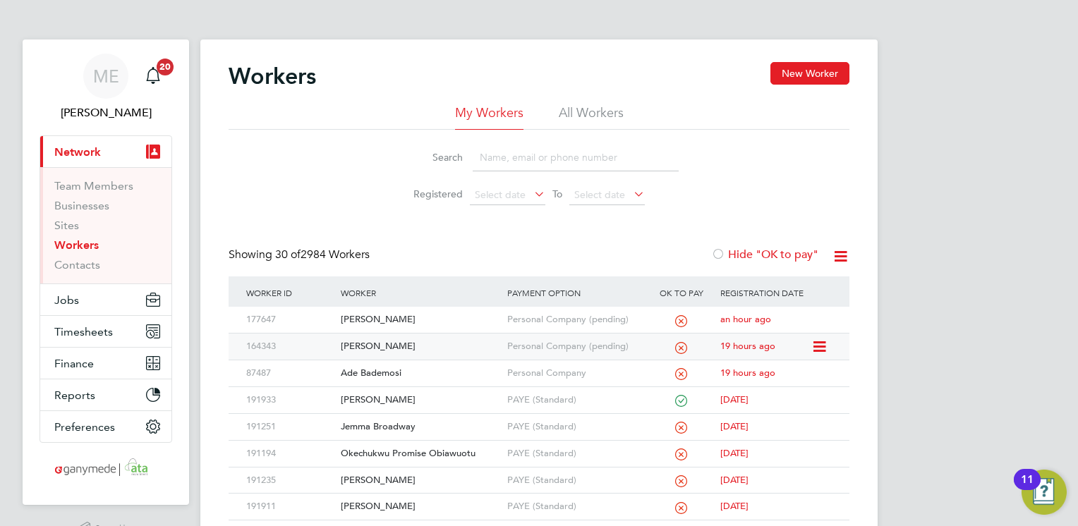
click at [526, 350] on div "Personal Company (pending)" at bounding box center [575, 347] width 143 height 26
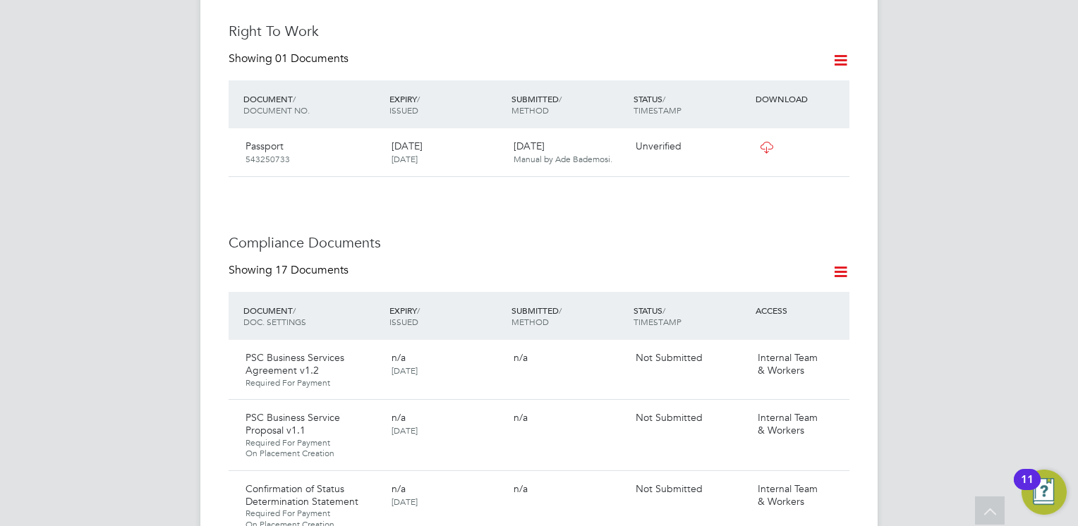
scroll to position [593, 0]
click at [838, 261] on icon at bounding box center [841, 270] width 18 height 18
click at [775, 292] on li "Document Settings" at bounding box center [796, 289] width 104 height 20
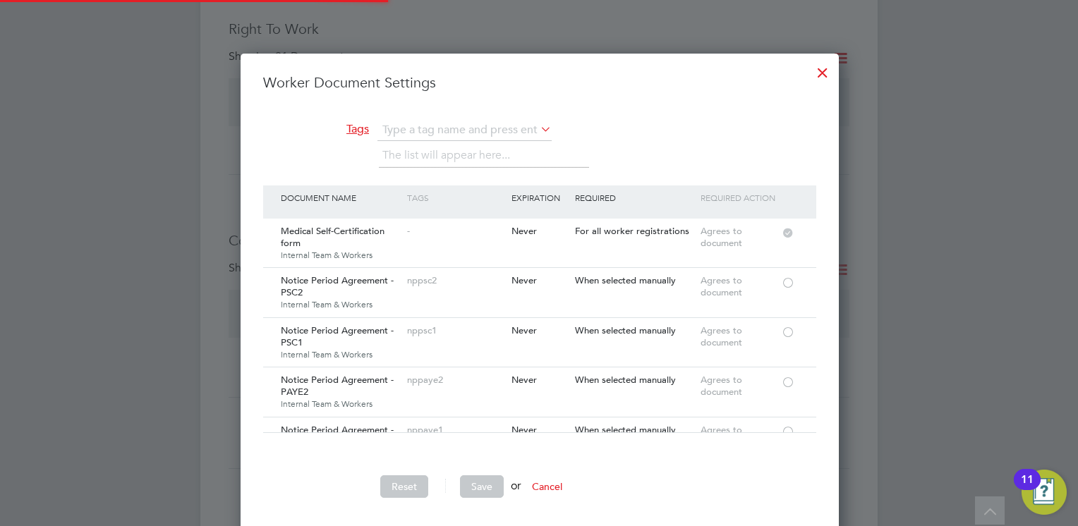
scroll to position [488, 669]
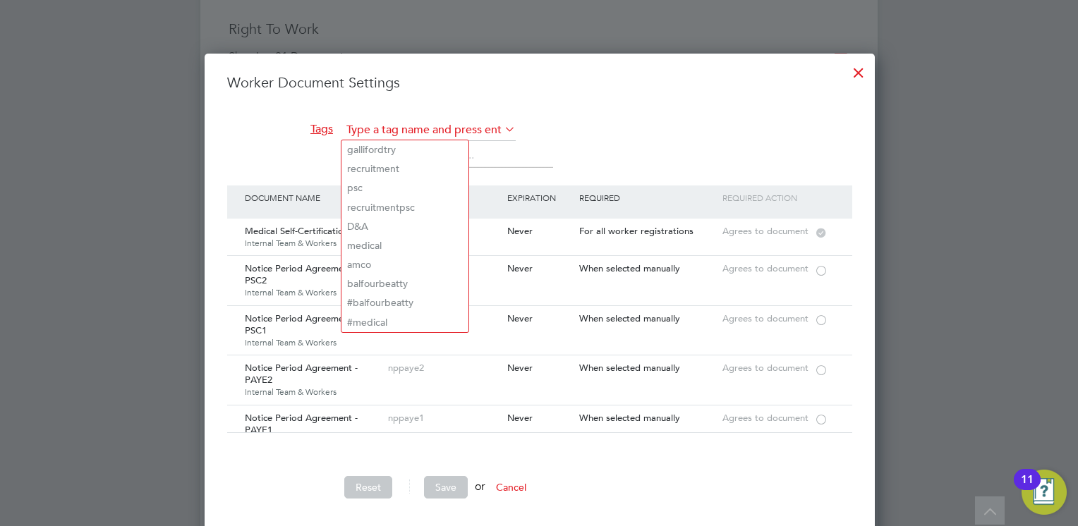
click at [415, 128] on input "text" at bounding box center [429, 130] width 174 height 21
click at [307, 284] on div "Notice Period Agreement - PSC2 Internal Team & Workers" at bounding box center [312, 280] width 143 height 49
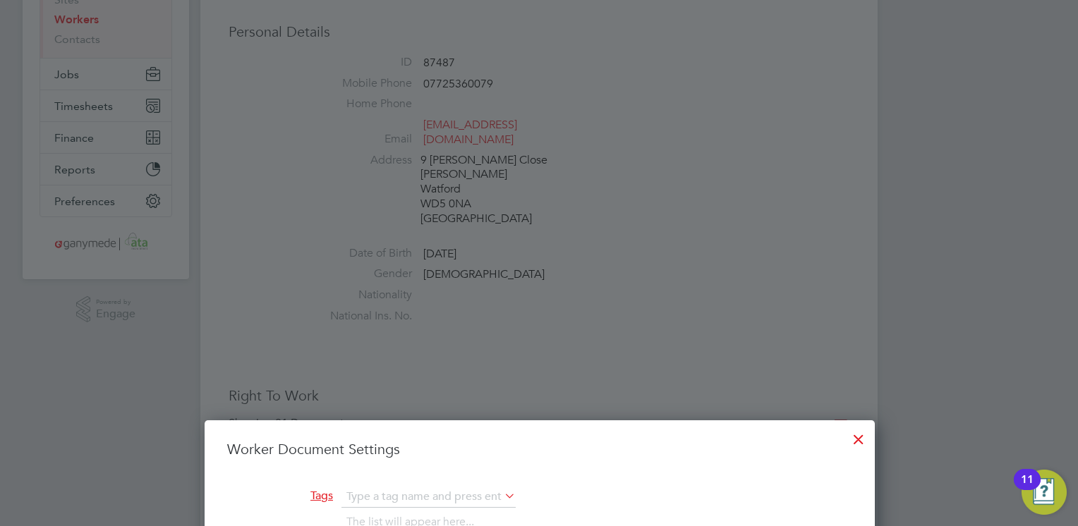
scroll to position [113, 0]
click at [471, 445] on h3 "Worker Document Settings" at bounding box center [539, 449] width 625 height 18
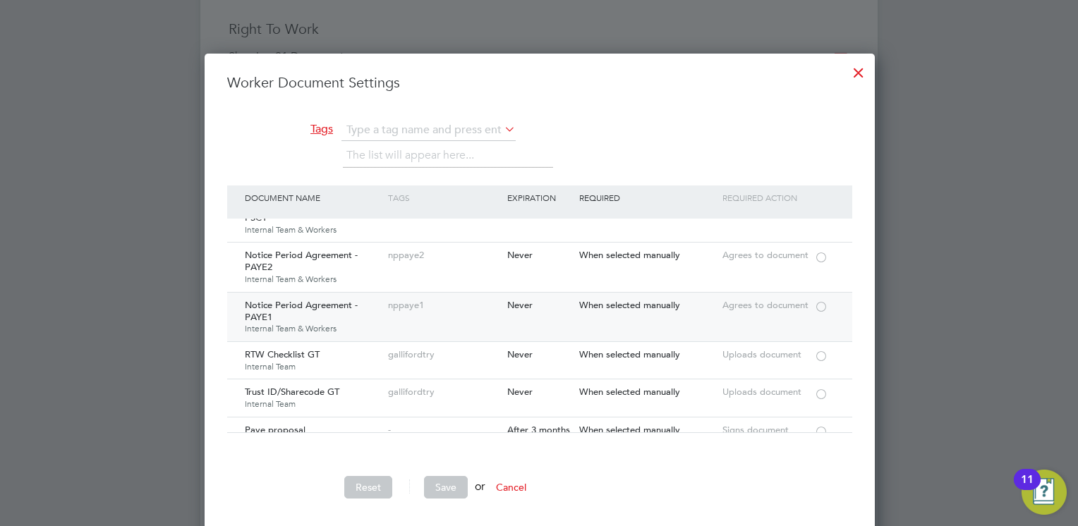
scroll to position [621, 0]
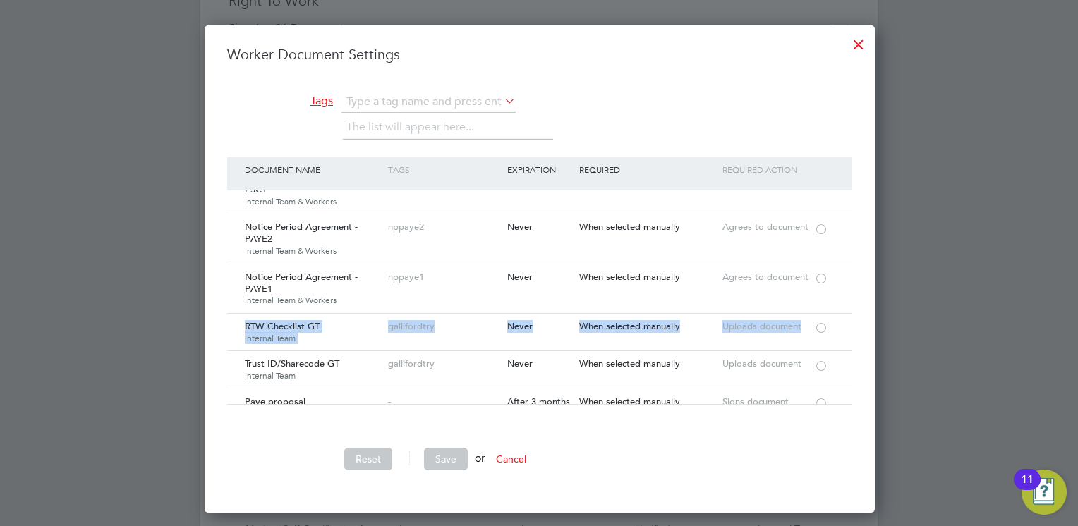
drag, startPoint x: 861, startPoint y: 272, endPoint x: 860, endPoint y: 313, distance: 40.2
click at [860, 313] on div "Worker Document Settings Tags The list will appear here... Document Name Tags E…" at bounding box center [540, 269] width 670 height 488
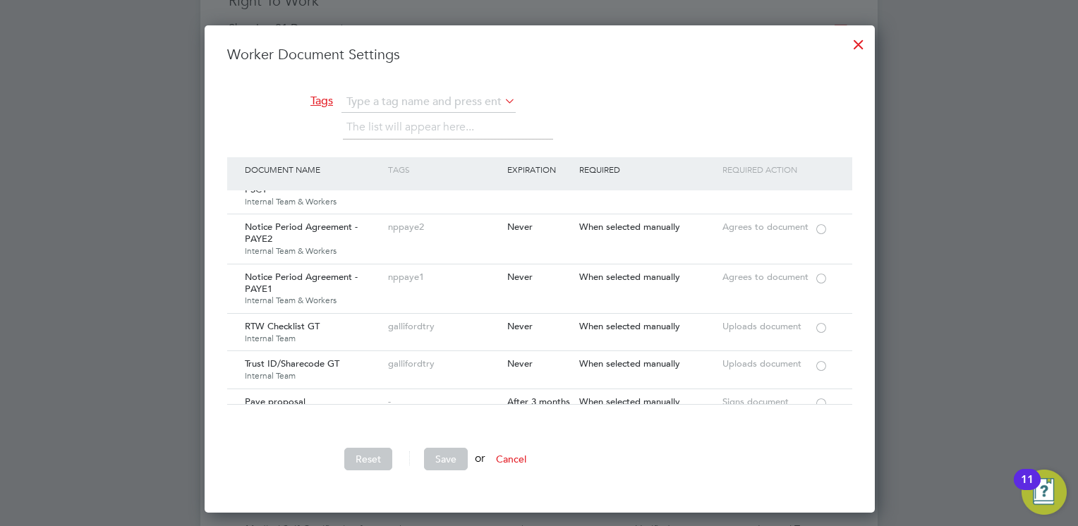
click at [821, 171] on div "Document Name Tags Expiration Required Required Action" at bounding box center [539, 173] width 625 height 33
click at [856, 40] on div at bounding box center [858, 40] width 25 height 25
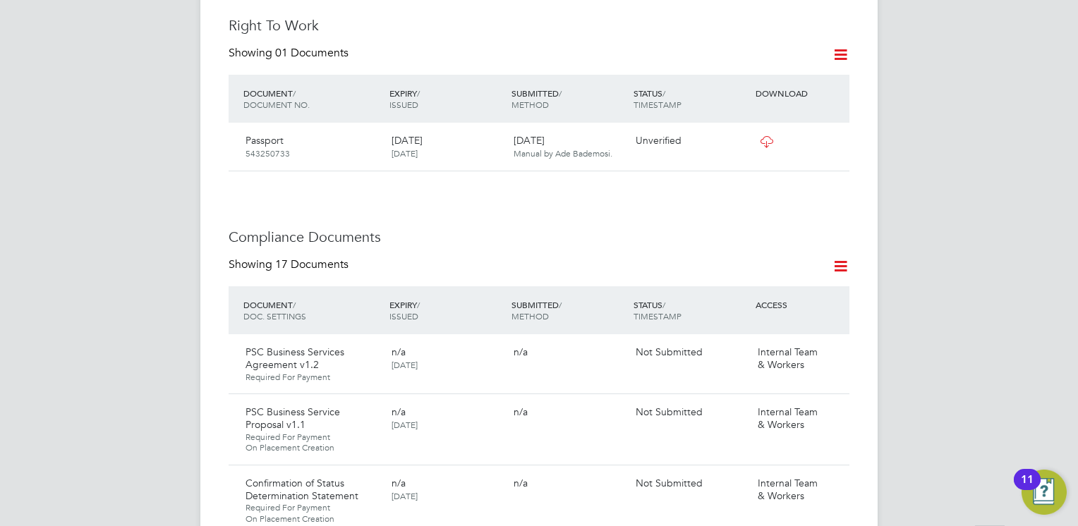
scroll to position [593, 0]
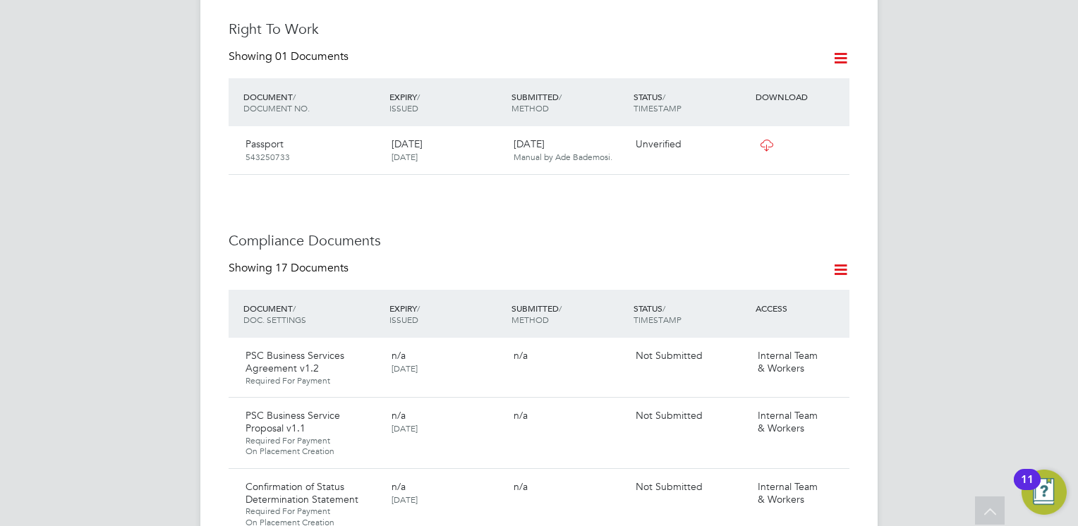
click at [848, 261] on icon at bounding box center [841, 270] width 18 height 18
click at [785, 286] on li "Document Settings" at bounding box center [796, 289] width 104 height 20
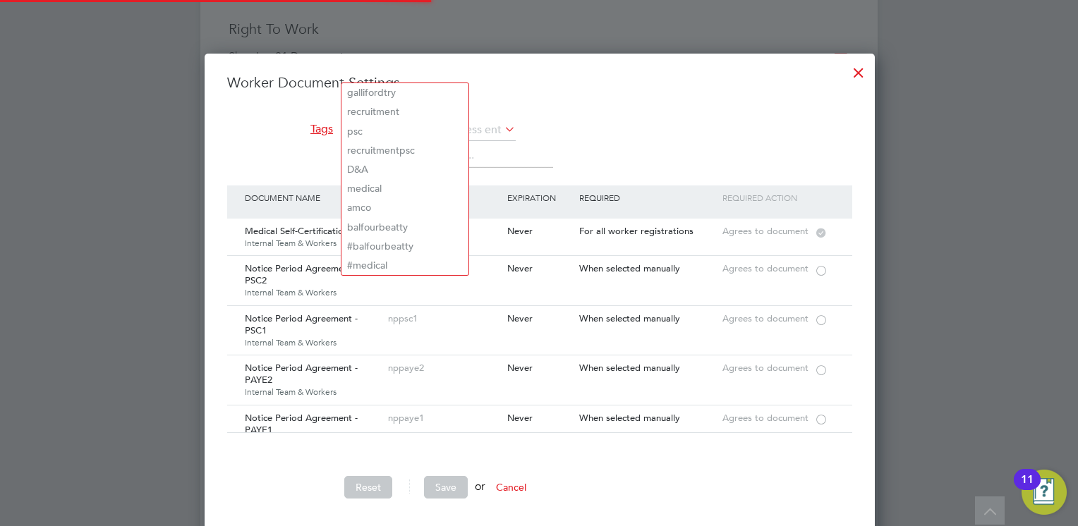
scroll to position [488, 669]
click at [599, 134] on li "Tags The list will appear here..." at bounding box center [539, 153] width 625 height 66
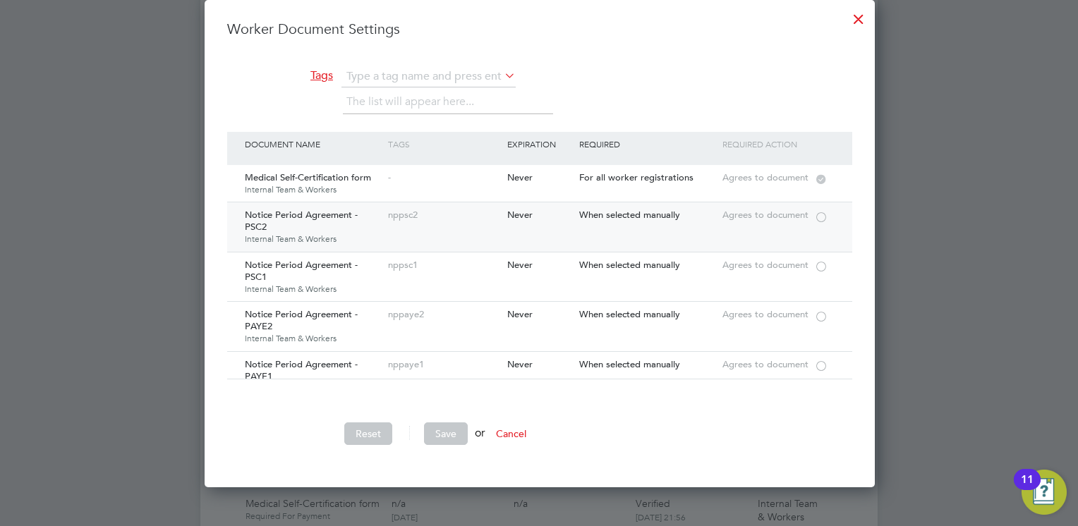
scroll to position [649, 0]
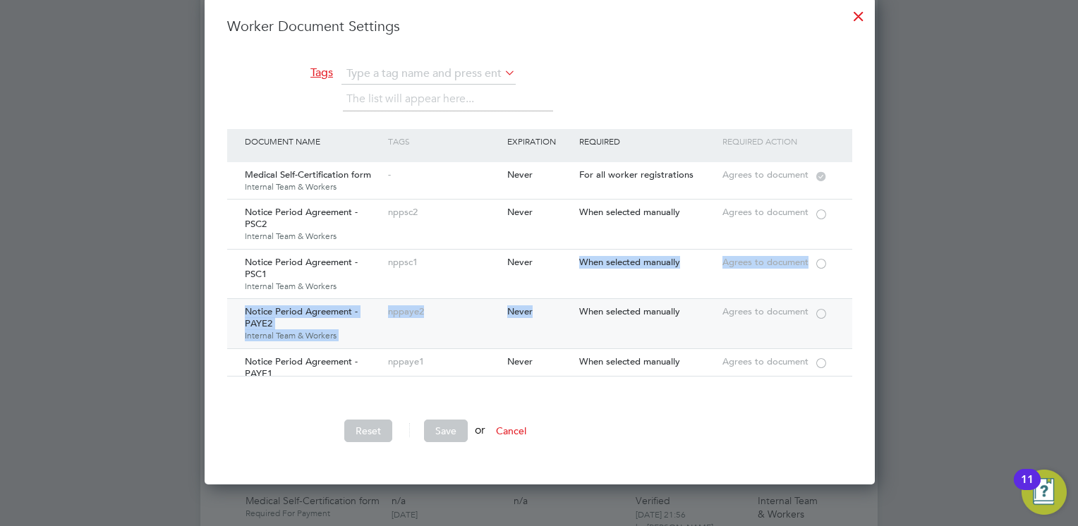
drag, startPoint x: 514, startPoint y: 290, endPoint x: 508, endPoint y: 343, distance: 53.3
click at [508, 343] on div "Document Name Tags Expiration Required Required Action Medical Self-Certificati…" at bounding box center [539, 253] width 625 height 248
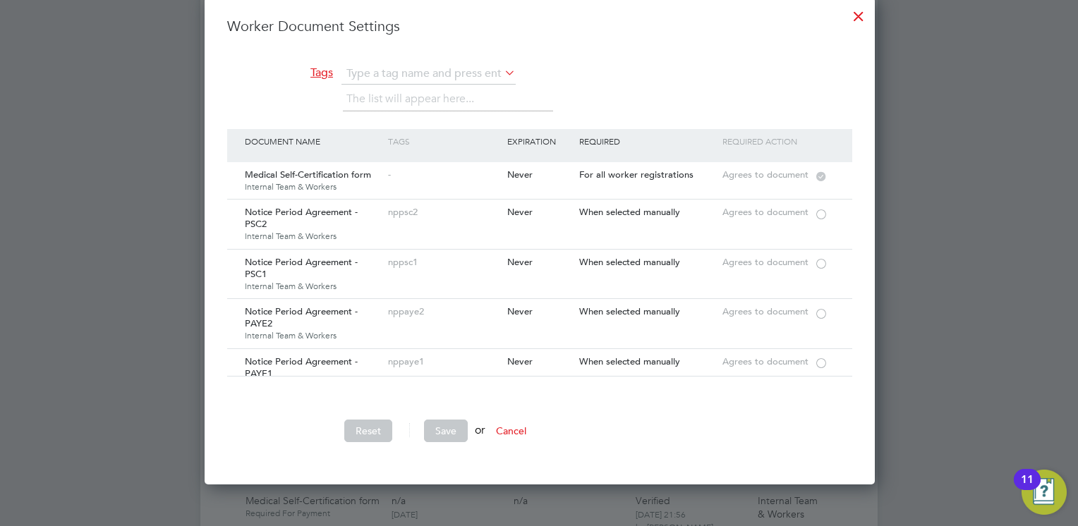
drag, startPoint x: 508, startPoint y: 343, endPoint x: 612, endPoint y: 405, distance: 120.9
click at [612, 405] on ul "Worker Document Settings Tags The list will appear here... Document Name Tags E…" at bounding box center [539, 237] width 625 height 440
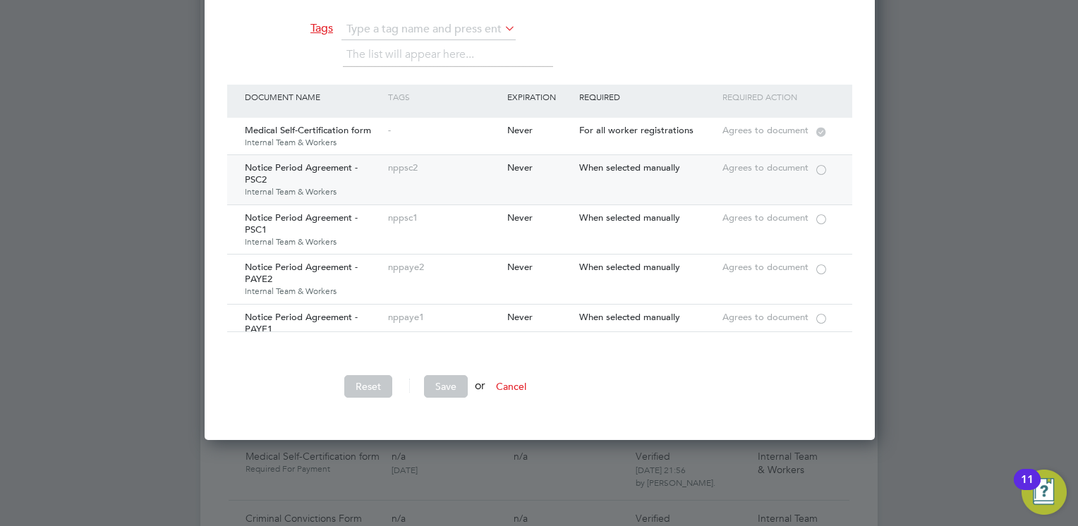
scroll to position [706, 0]
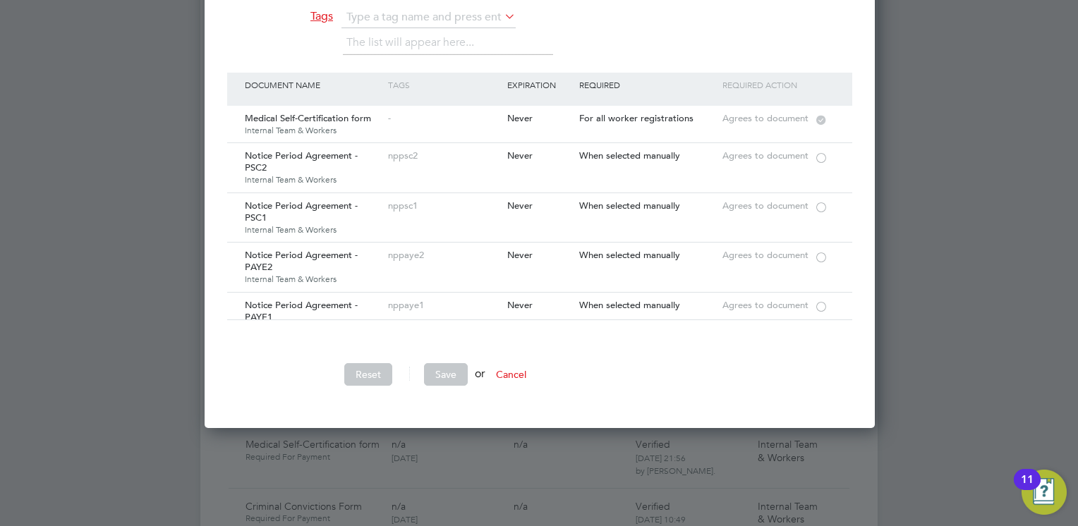
click at [358, 96] on div "Document Name Tags Expiration Required Required Action" at bounding box center [539, 89] width 625 height 33
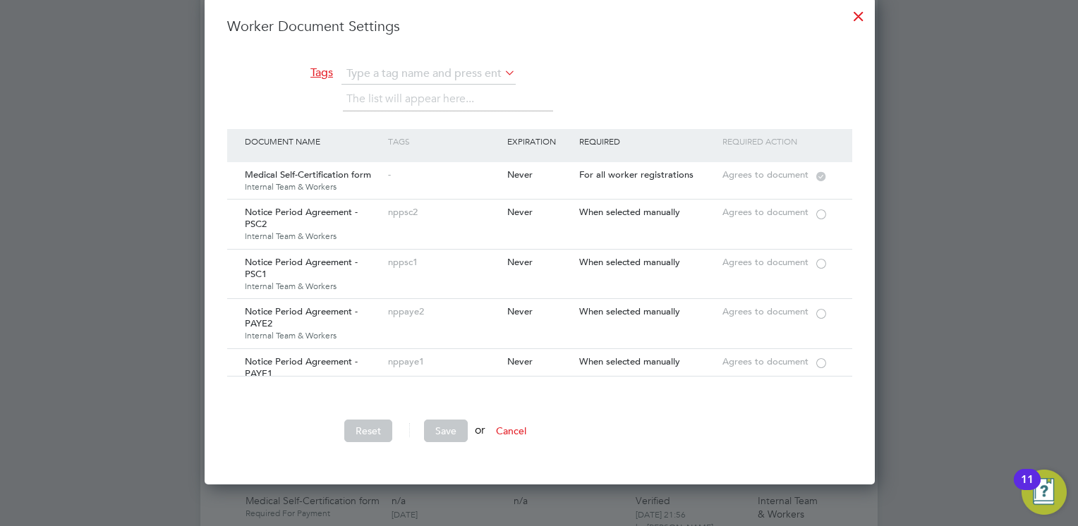
scroll to position [621, 0]
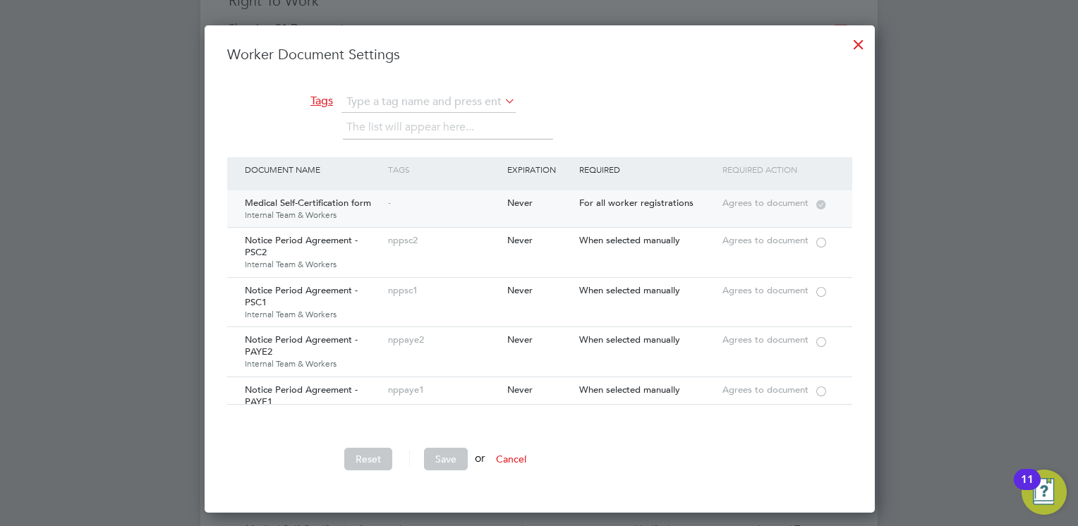
click at [461, 203] on div "-" at bounding box center [444, 204] width 119 height 26
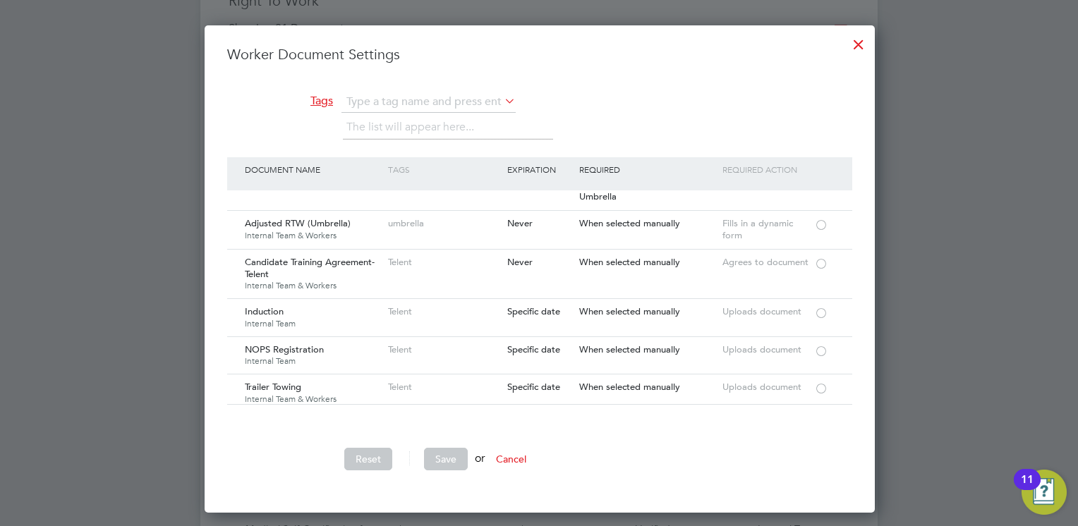
scroll to position [1524, 0]
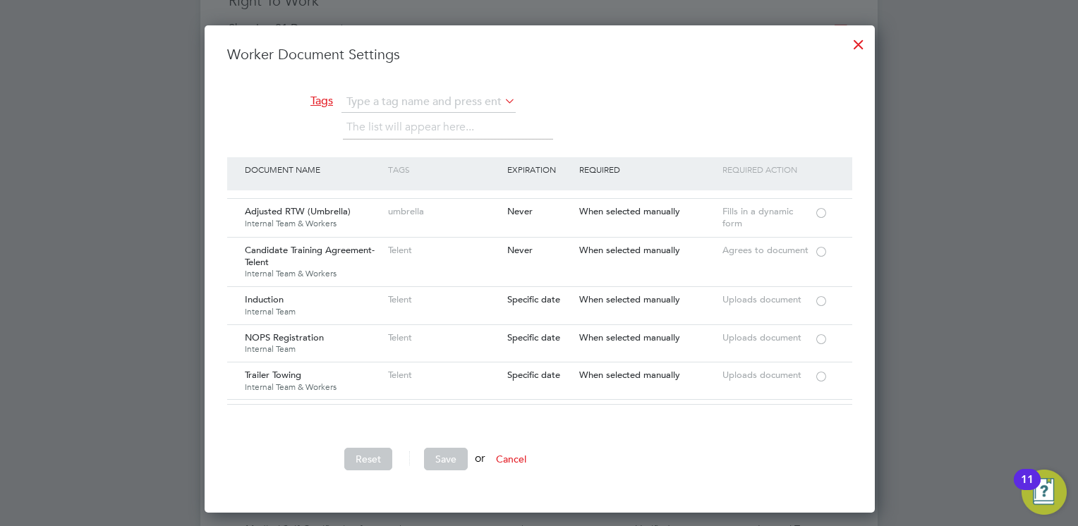
click at [389, 124] on li "The list will appear here..." at bounding box center [412, 127] width 133 height 19
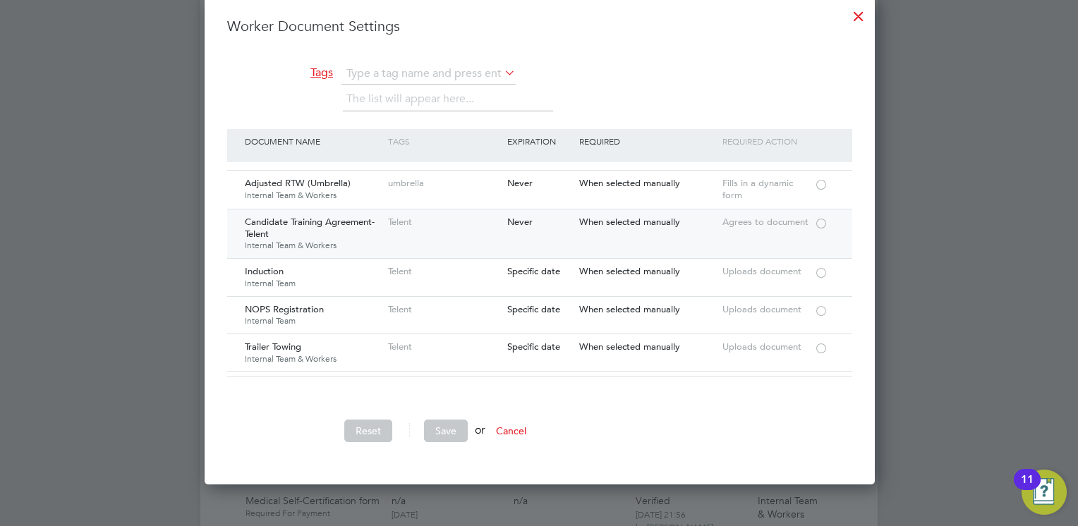
click at [343, 235] on div "Candidate Training Agreement- Telent Internal Team & Workers" at bounding box center [312, 234] width 143 height 49
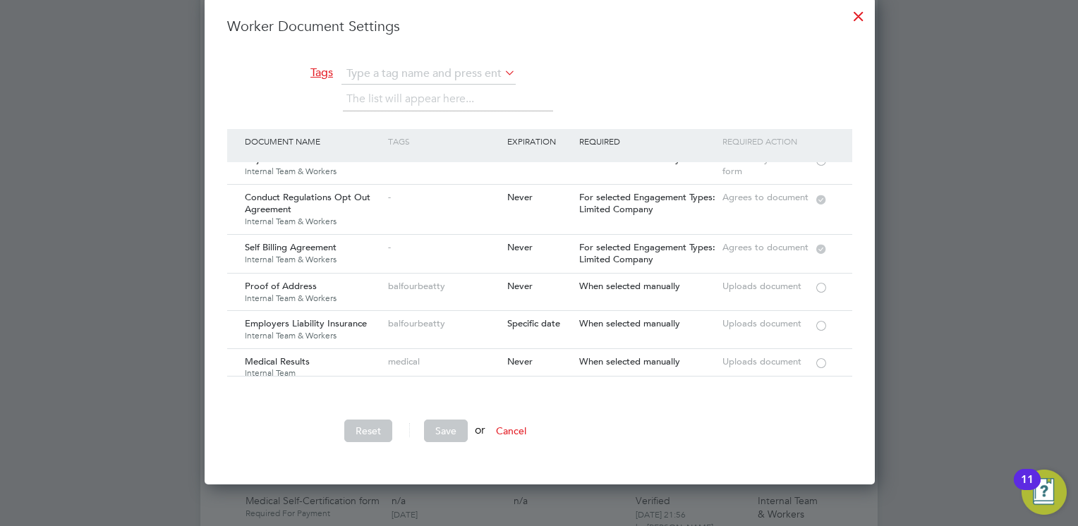
scroll to position [2681, 0]
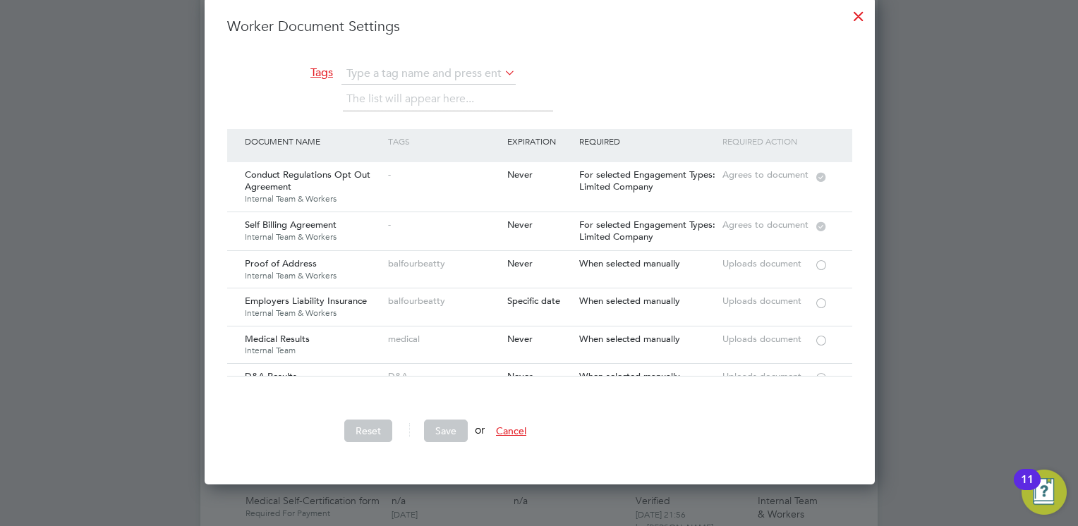
click at [514, 430] on button "Cancel" at bounding box center [511, 431] width 53 height 23
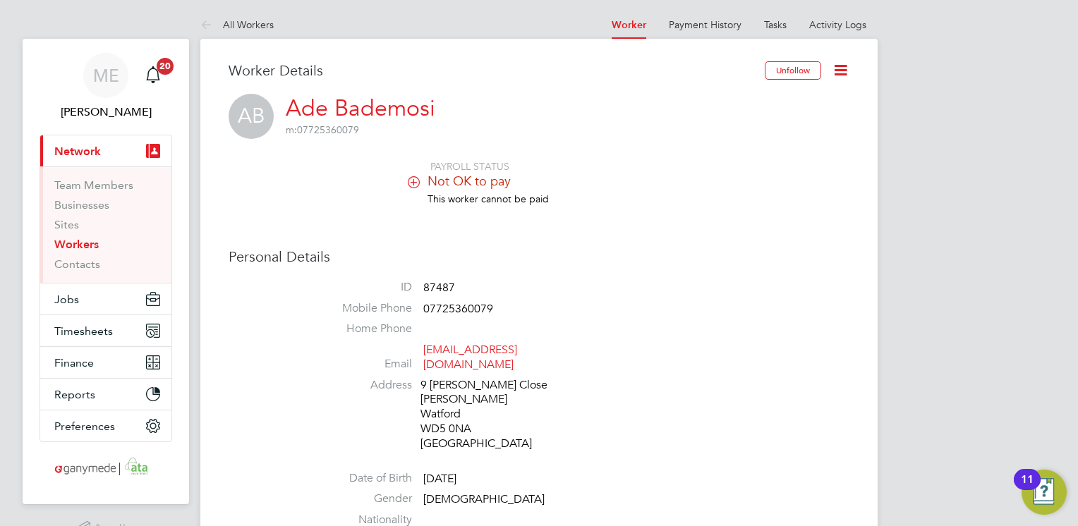
scroll to position [0, 0]
click at [203, 25] on icon at bounding box center [209, 27] width 18 height 18
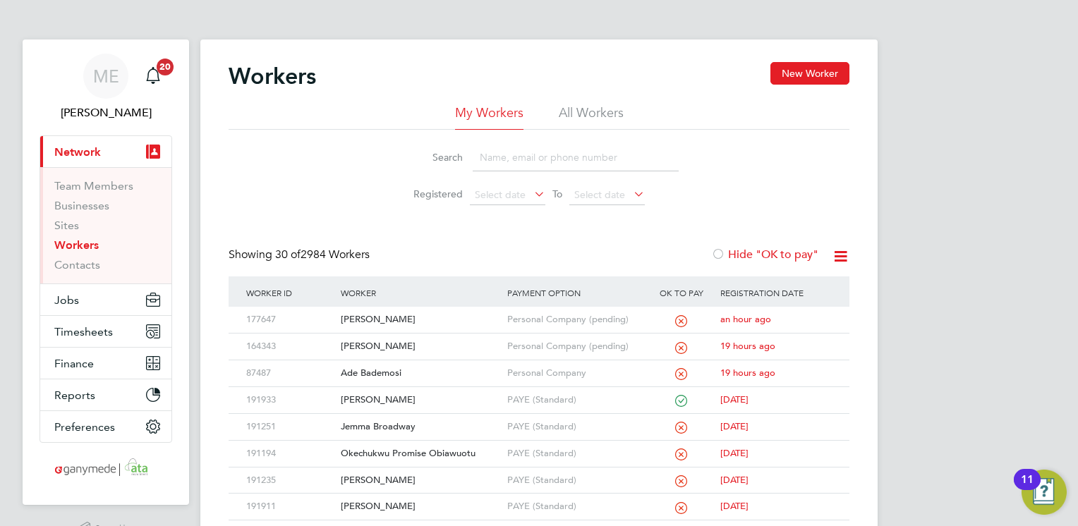
click at [519, 157] on input at bounding box center [576, 158] width 206 height 28
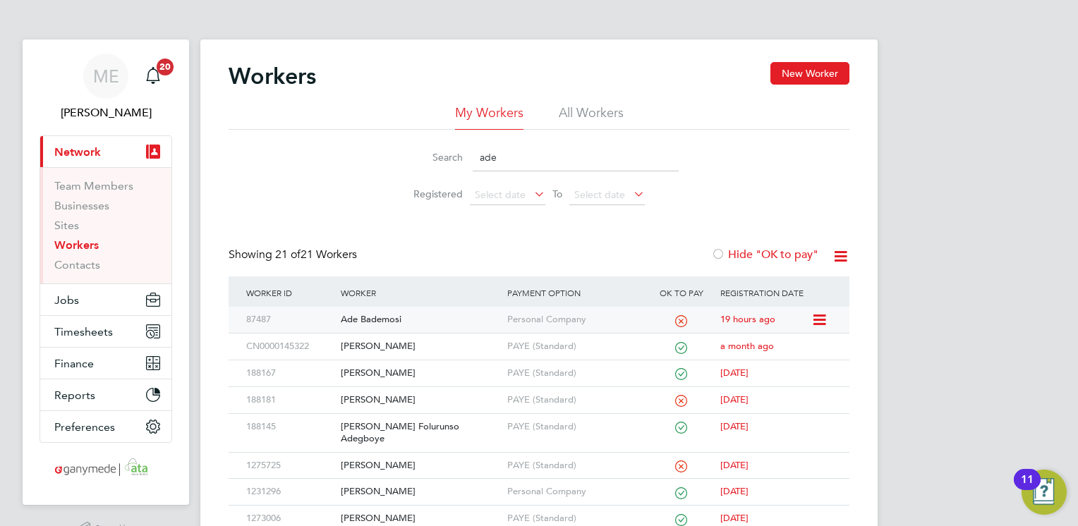
type input "ade"
click at [452, 320] on div "Ade Bademosi" at bounding box center [420, 320] width 166 height 26
drag, startPoint x: 512, startPoint y: 159, endPoint x: 460, endPoint y: 164, distance: 51.8
click at [460, 164] on div "Search ade" at bounding box center [538, 158] width 279 height 28
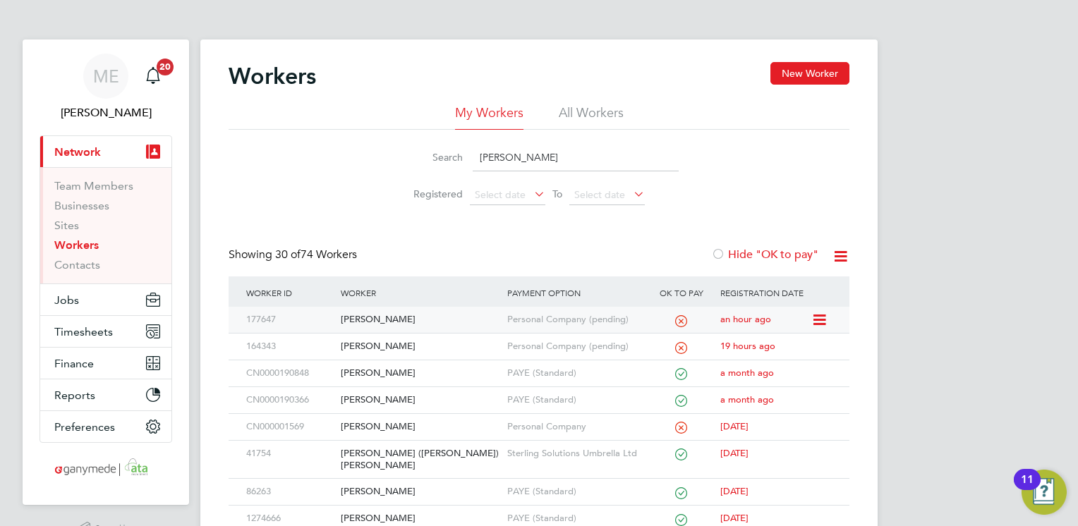
type input "david"
click at [443, 315] on div "[PERSON_NAME]" at bounding box center [420, 320] width 166 height 26
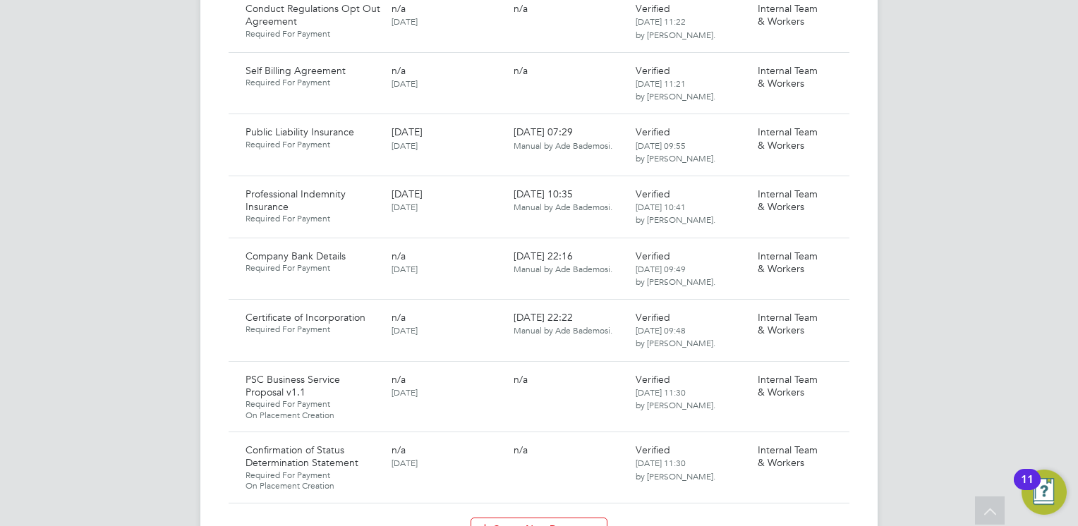
scroll to position [1524, 0]
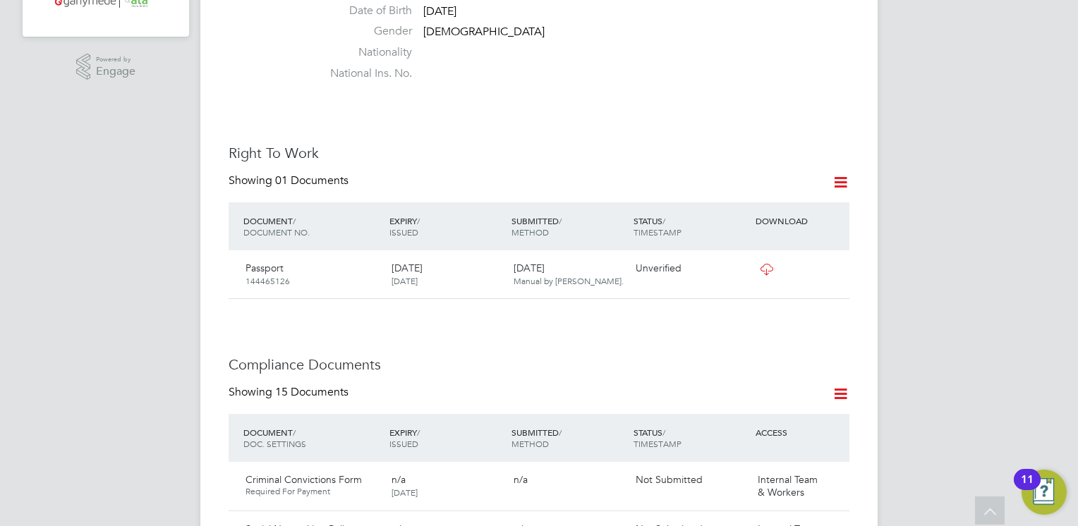
scroll to position [536, 0]
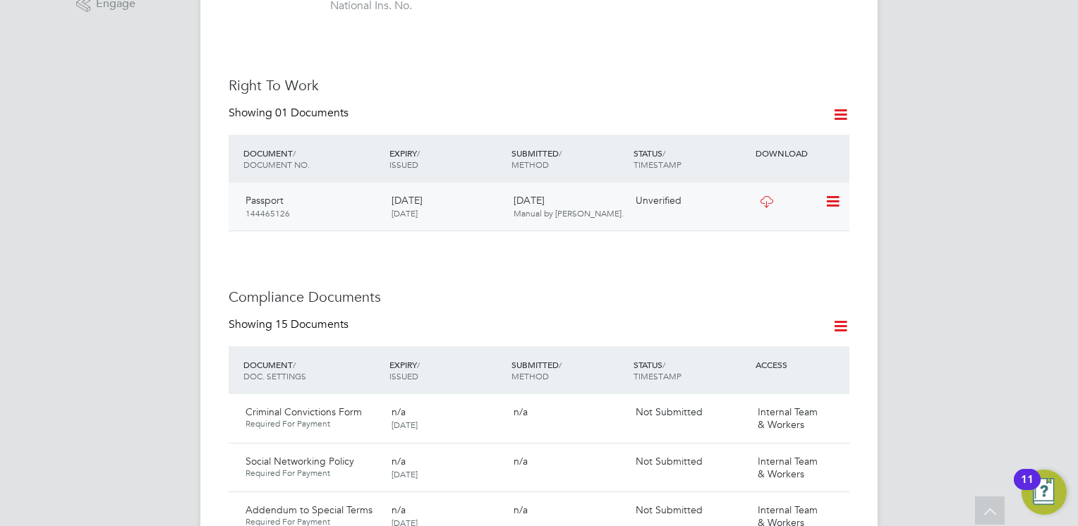
click at [832, 193] on icon at bounding box center [832, 201] width 14 height 17
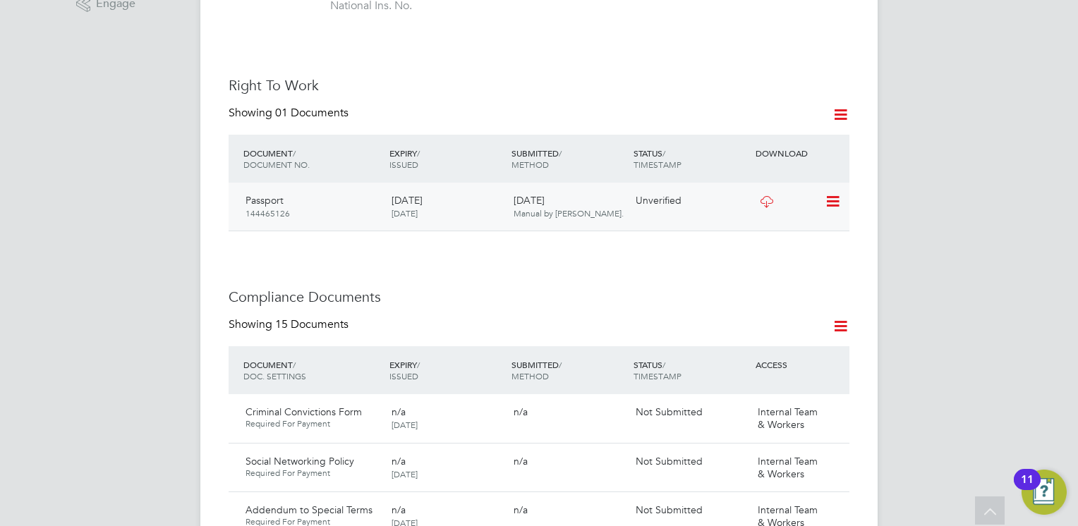
click at [761, 196] on icon at bounding box center [767, 201] width 18 height 11
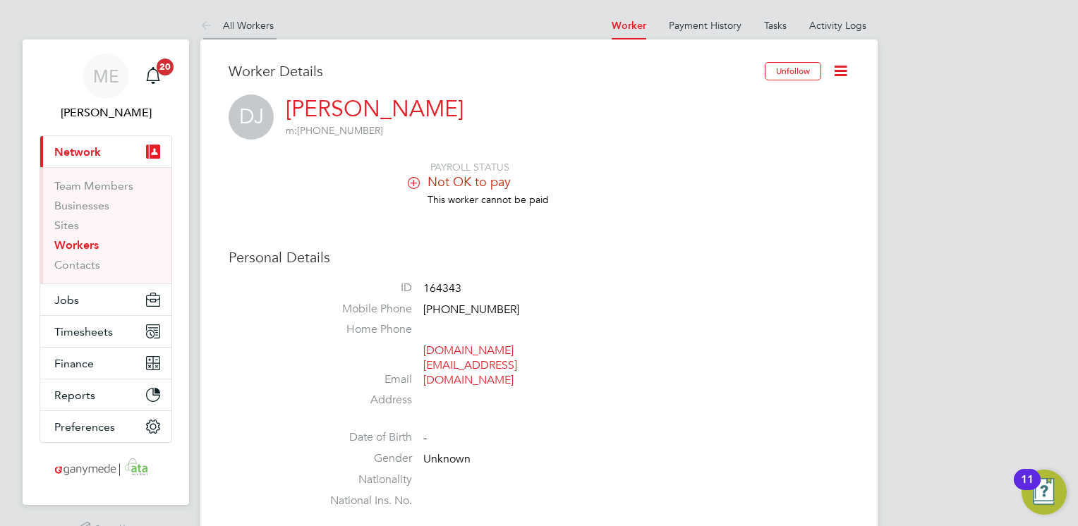
click at [210, 24] on icon at bounding box center [209, 27] width 18 height 18
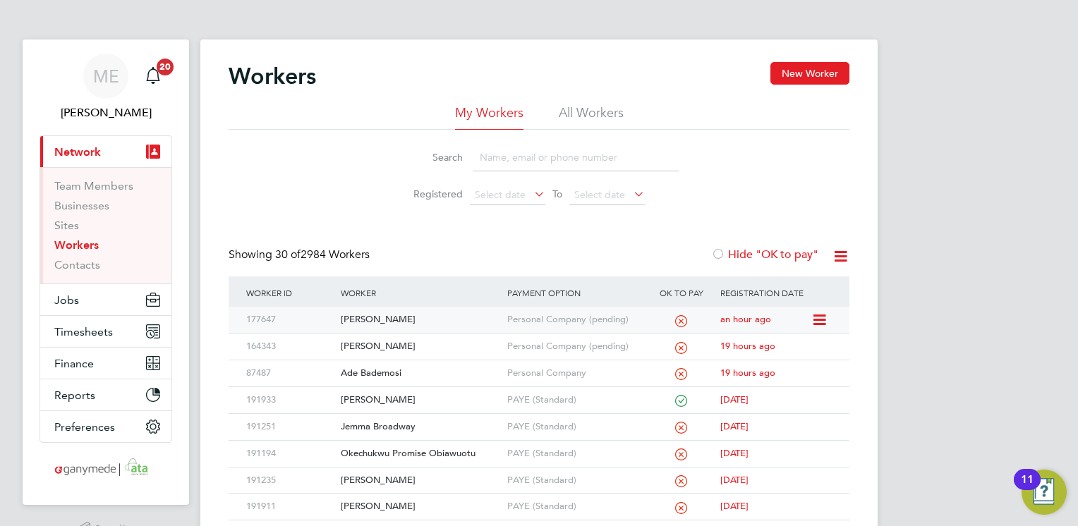
click at [632, 315] on div "Personal Company (pending)" at bounding box center [575, 320] width 143 height 26
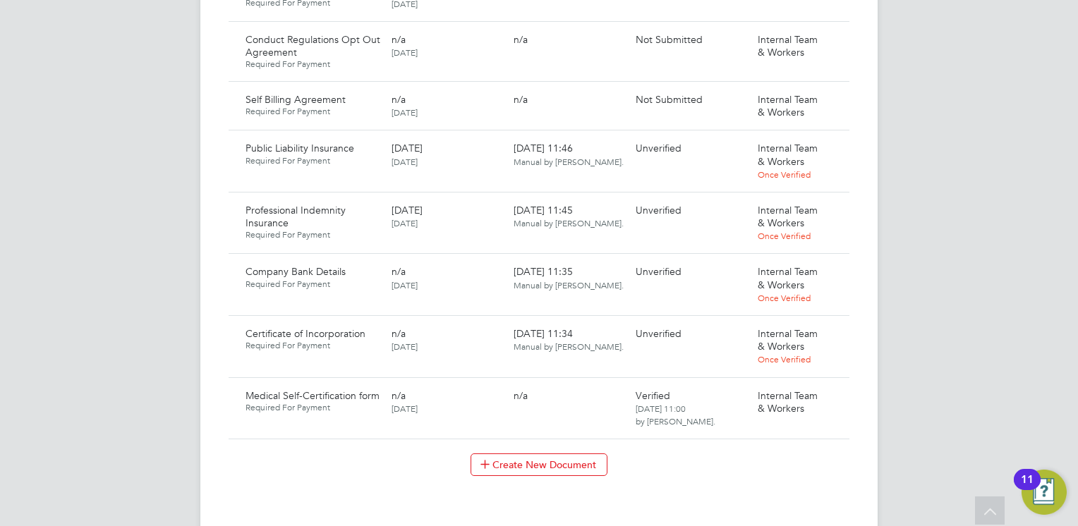
scroll to position [1327, 0]
click at [833, 325] on icon at bounding box center [832, 333] width 14 height 17
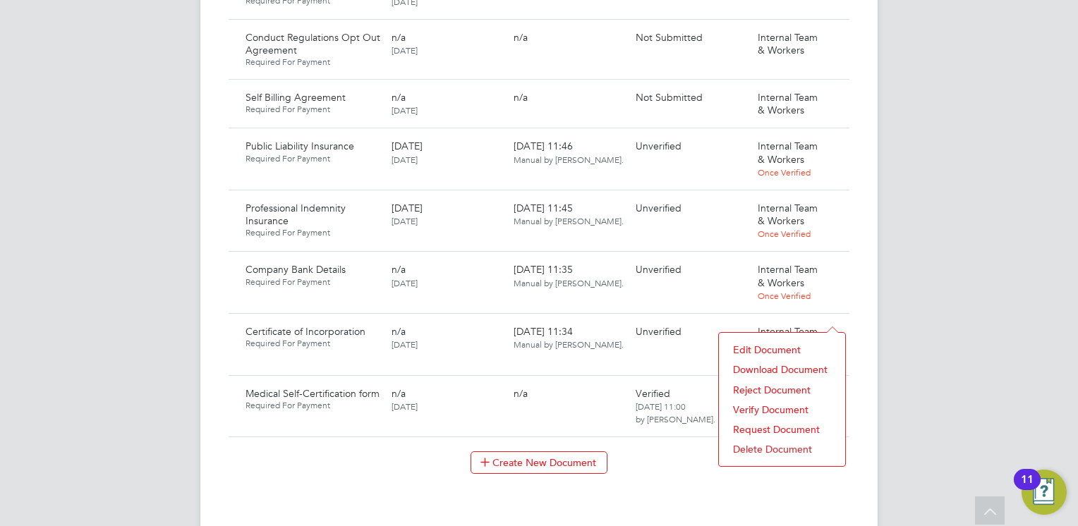
click at [760, 368] on li "Download Document" at bounding box center [782, 370] width 112 height 20
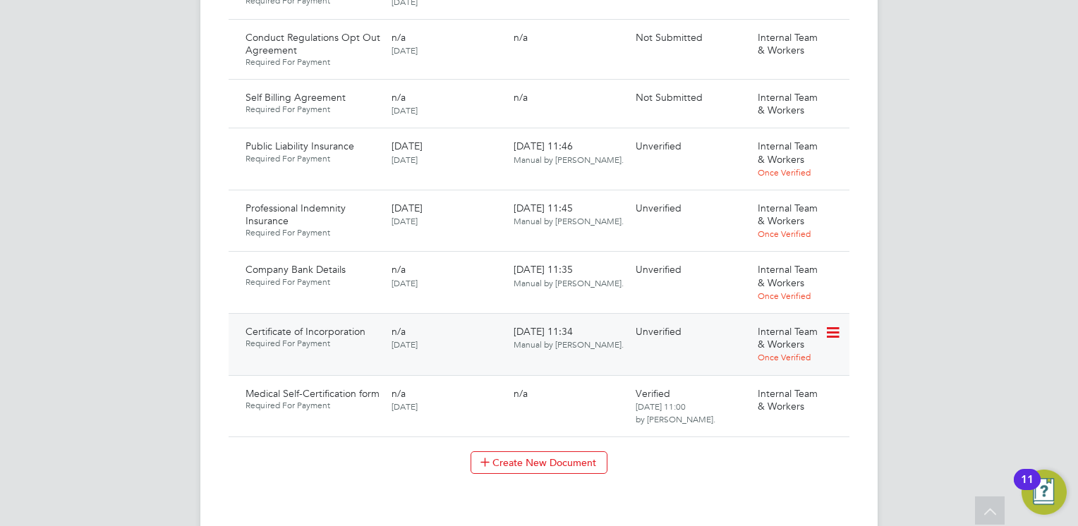
click at [836, 325] on icon at bounding box center [832, 333] width 14 height 17
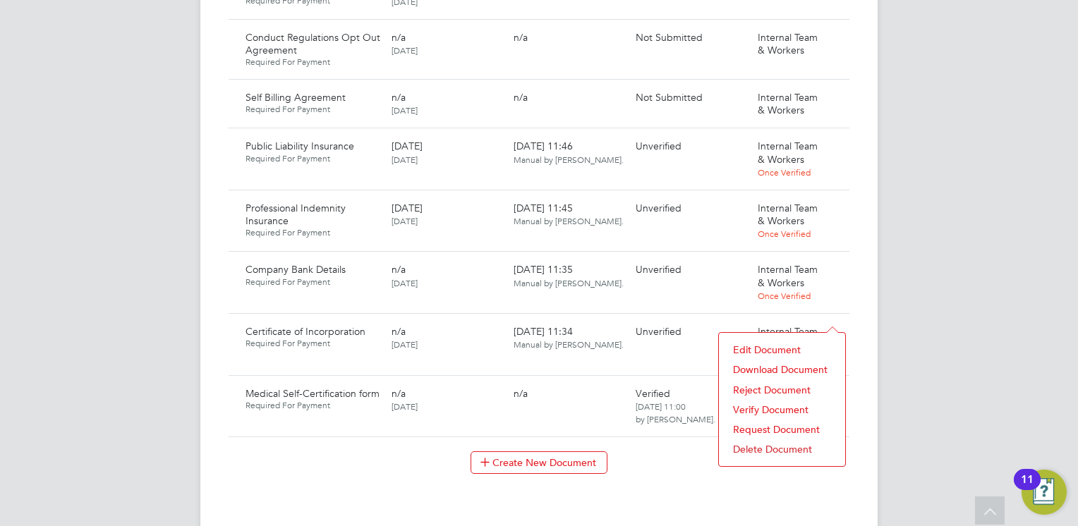
click at [754, 408] on li "Verify Document" at bounding box center [782, 410] width 112 height 20
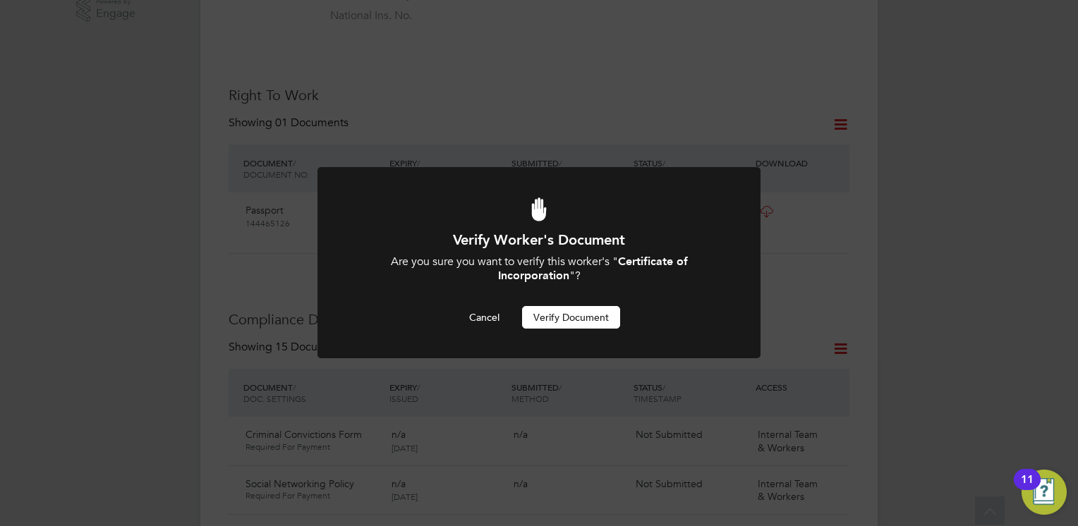
scroll to position [0, 0]
click at [556, 314] on button "Verify Document" at bounding box center [571, 317] width 98 height 23
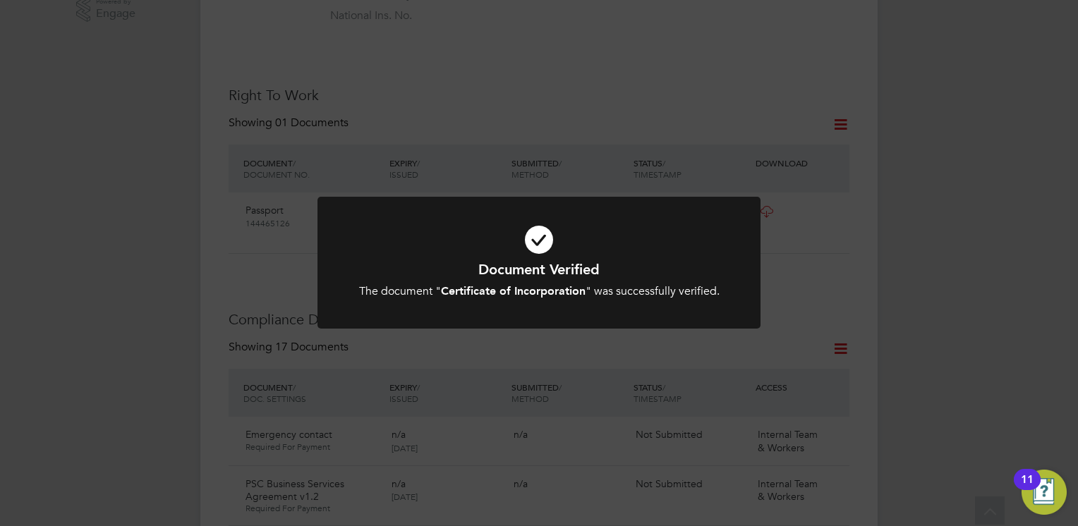
click at [393, 260] on icon at bounding box center [539, 239] width 367 height 55
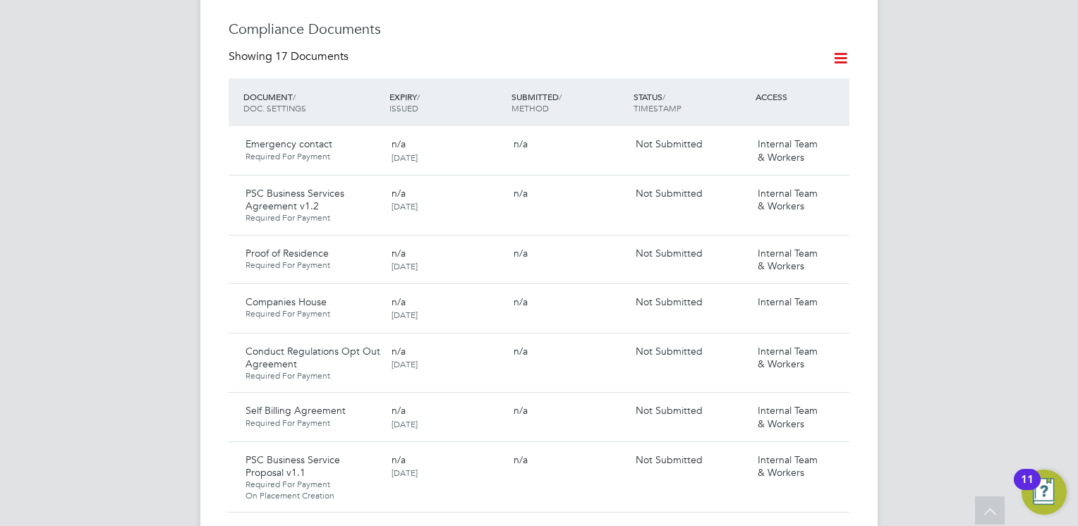
scroll to position [837, 0]
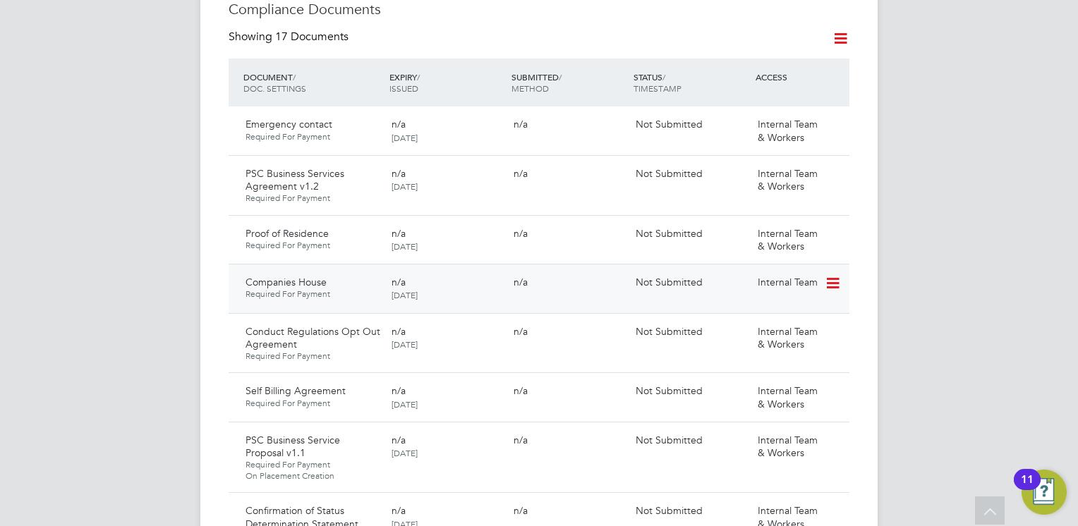
click at [833, 275] on icon at bounding box center [832, 283] width 14 height 17
click at [768, 320] on li "Submit Document" at bounding box center [789, 322] width 99 height 20
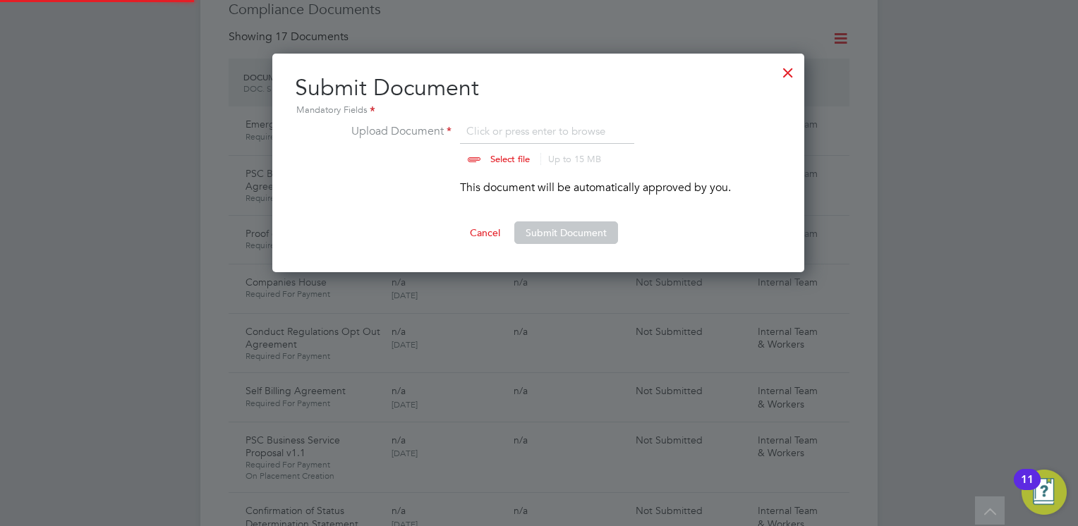
scroll to position [219, 533]
click at [502, 152] on input "file" at bounding box center [524, 144] width 222 height 42
type input "C:\fakepath\Companies House DJ.PNG"
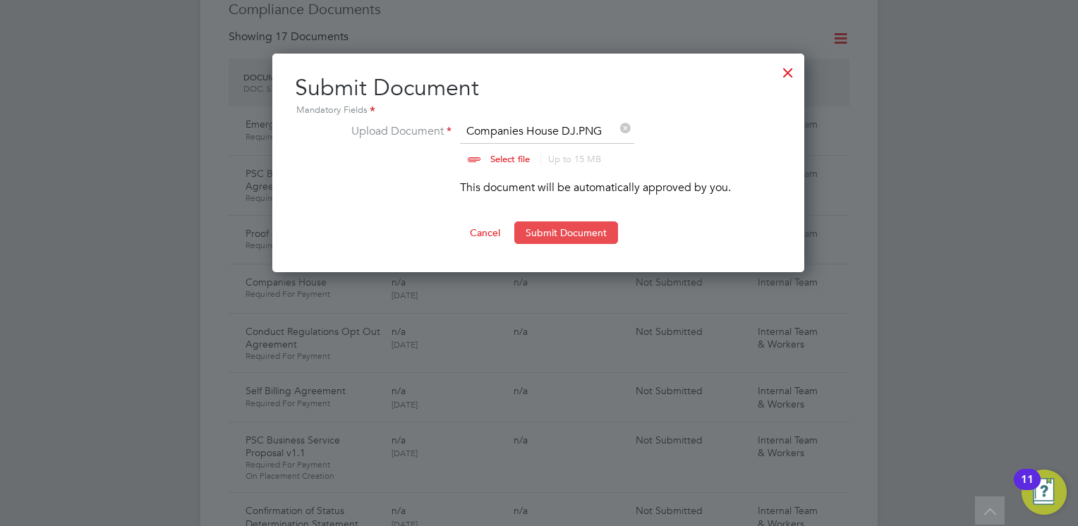
click at [556, 230] on button "Submit Document" at bounding box center [566, 233] width 104 height 23
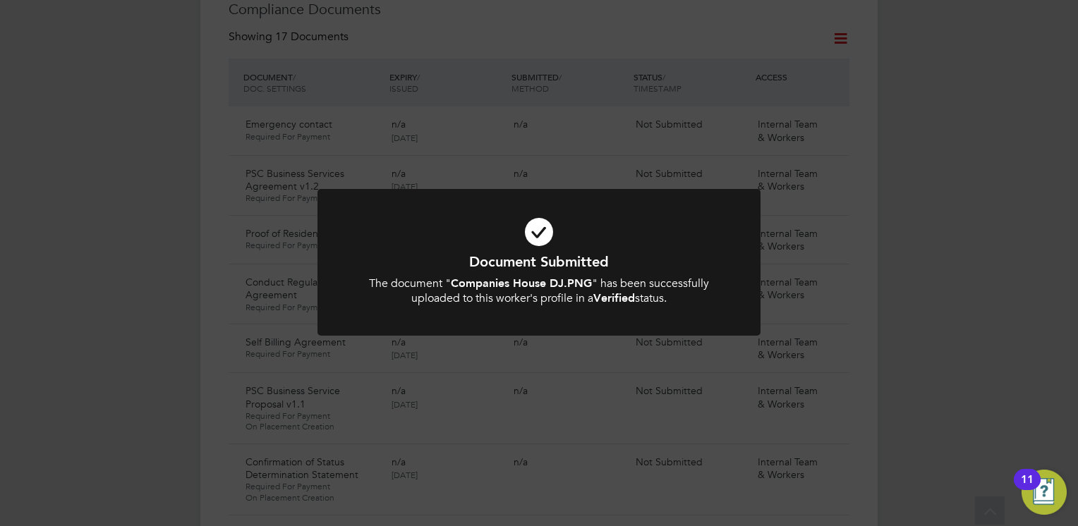
click at [526, 244] on icon at bounding box center [539, 232] width 367 height 55
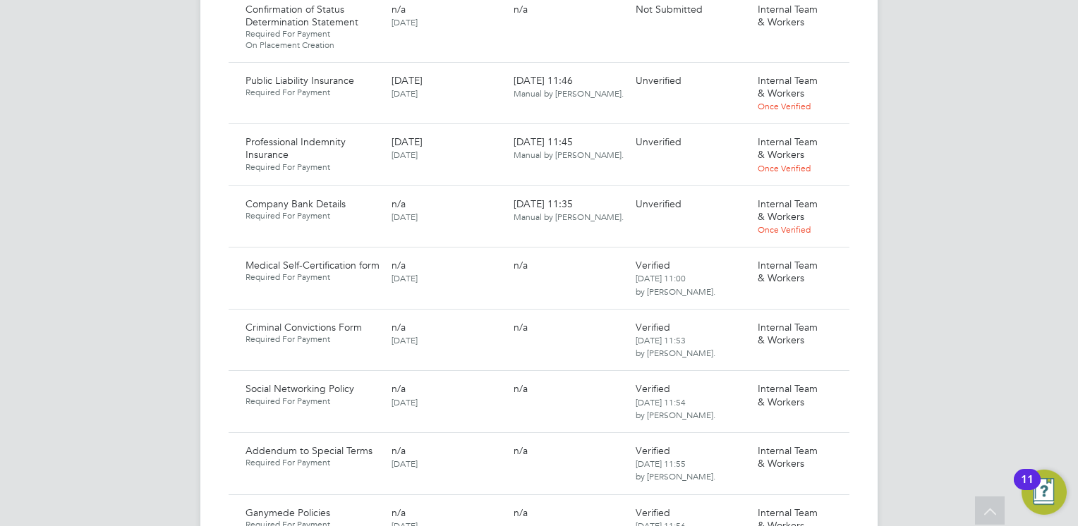
scroll to position [1288, 0]
click at [835, 198] on icon at bounding box center [832, 206] width 14 height 17
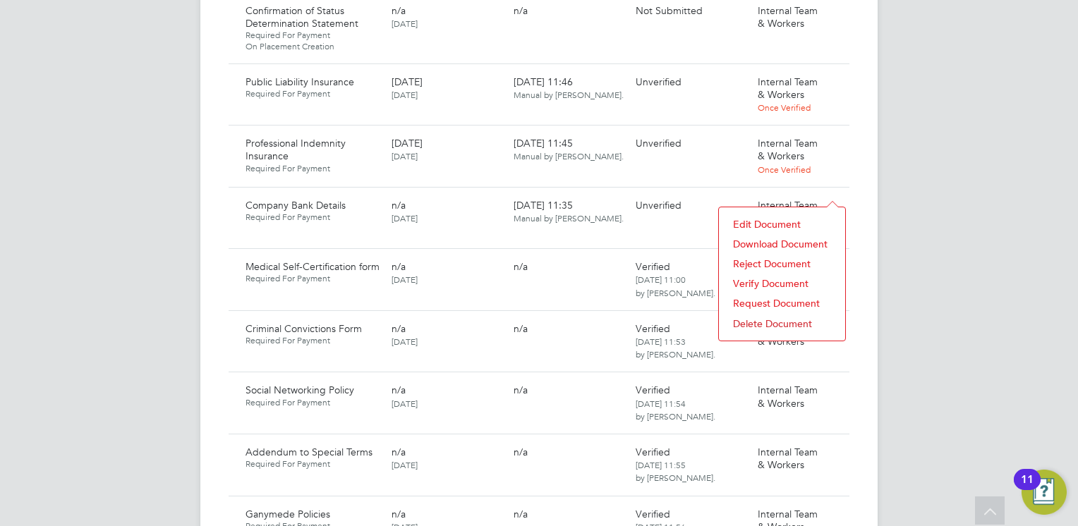
click at [755, 241] on li "Download Document" at bounding box center [782, 244] width 112 height 20
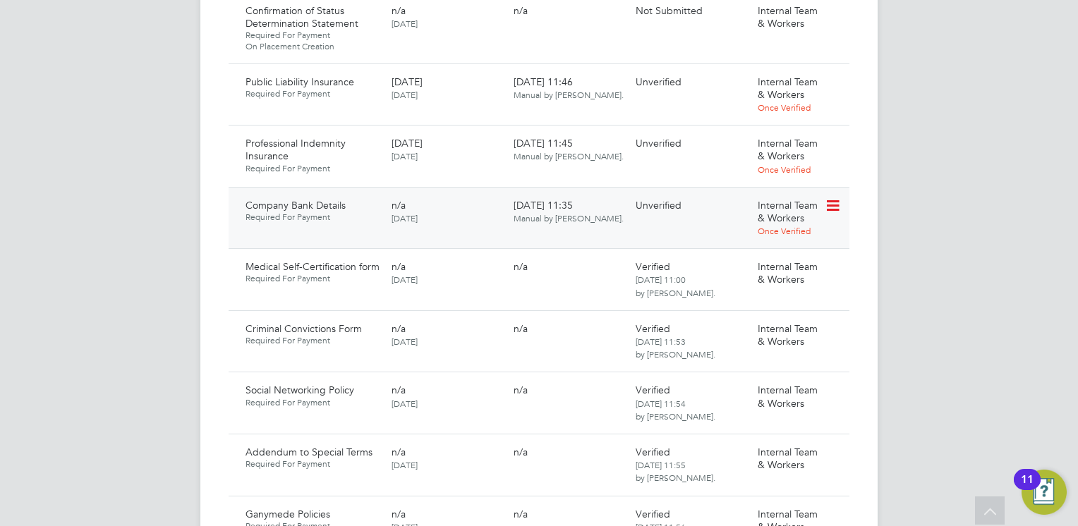
click at [830, 198] on icon at bounding box center [832, 206] width 14 height 17
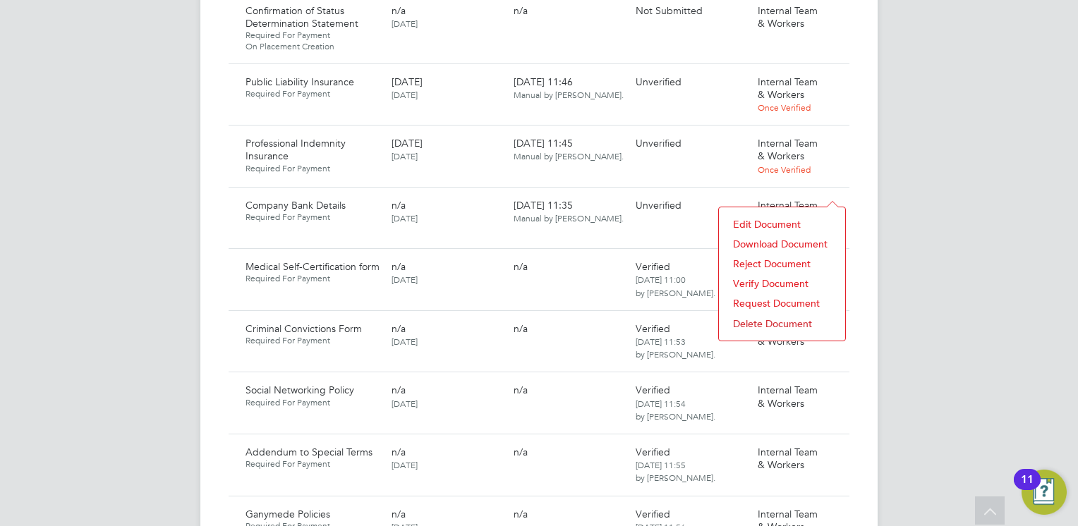
click at [753, 281] on li "Verify Document" at bounding box center [782, 284] width 112 height 20
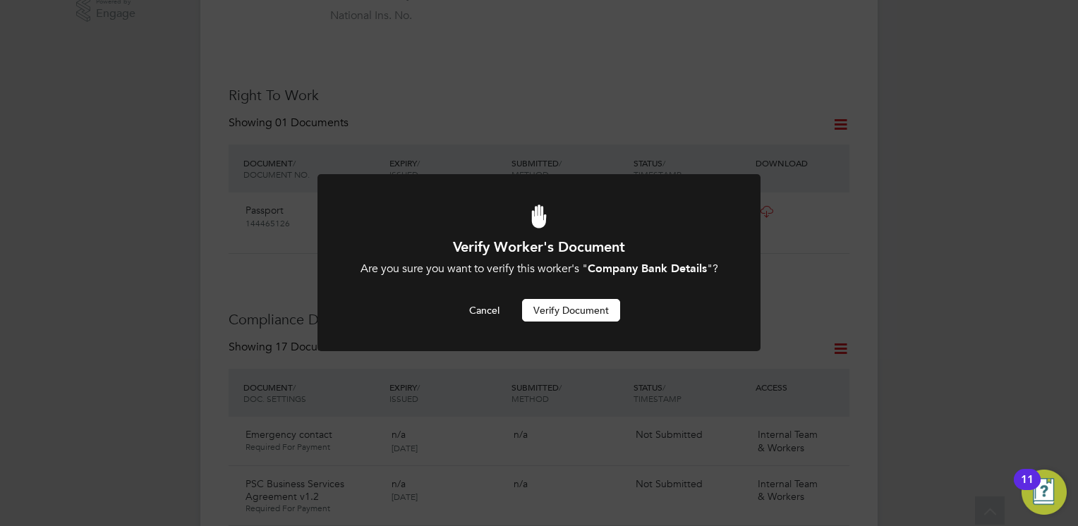
scroll to position [0, 0]
click at [556, 308] on button "Verify Document" at bounding box center [571, 310] width 98 height 23
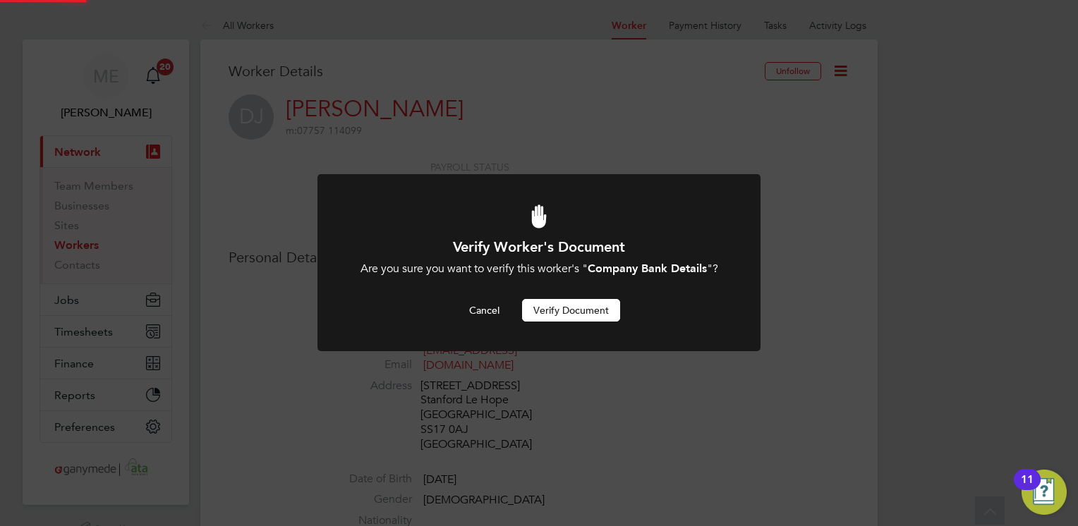
scroll to position [526, 0]
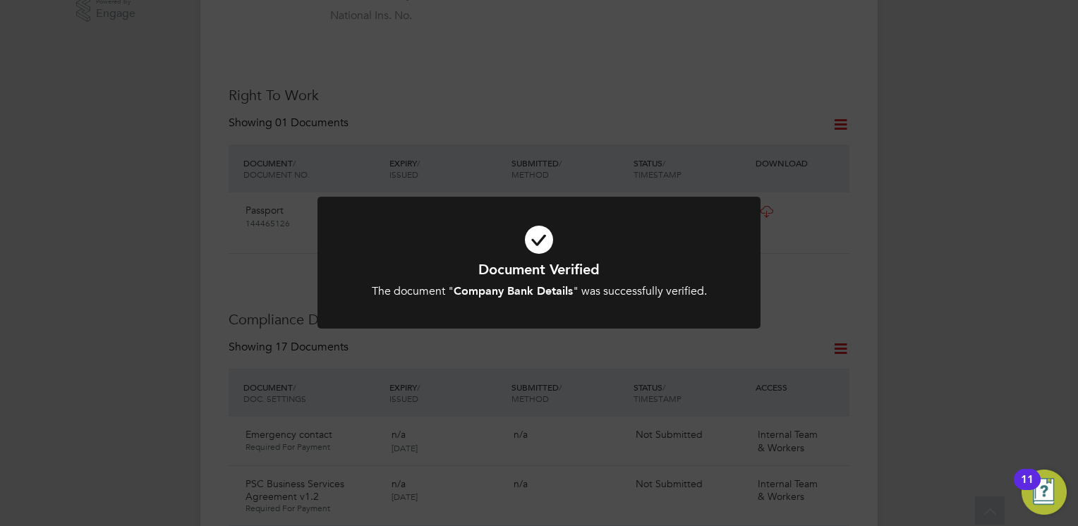
click at [509, 301] on div at bounding box center [539, 263] width 443 height 132
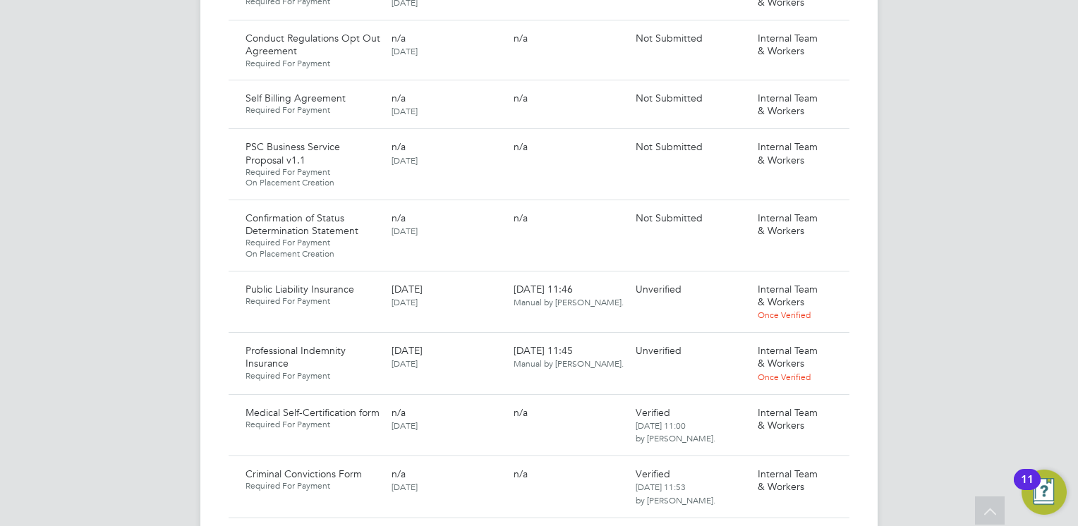
scroll to position [1091, 0]
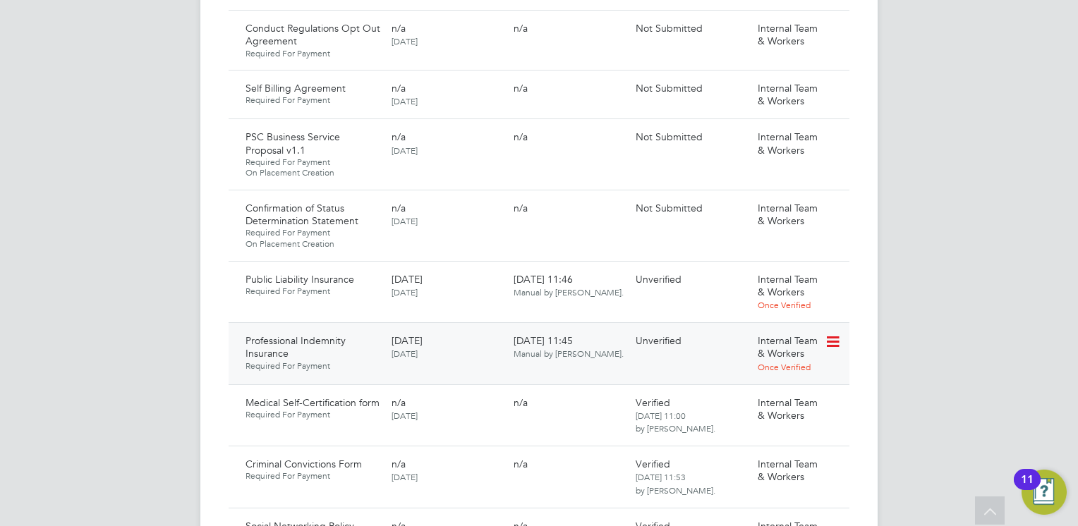
click at [838, 334] on icon at bounding box center [832, 342] width 14 height 17
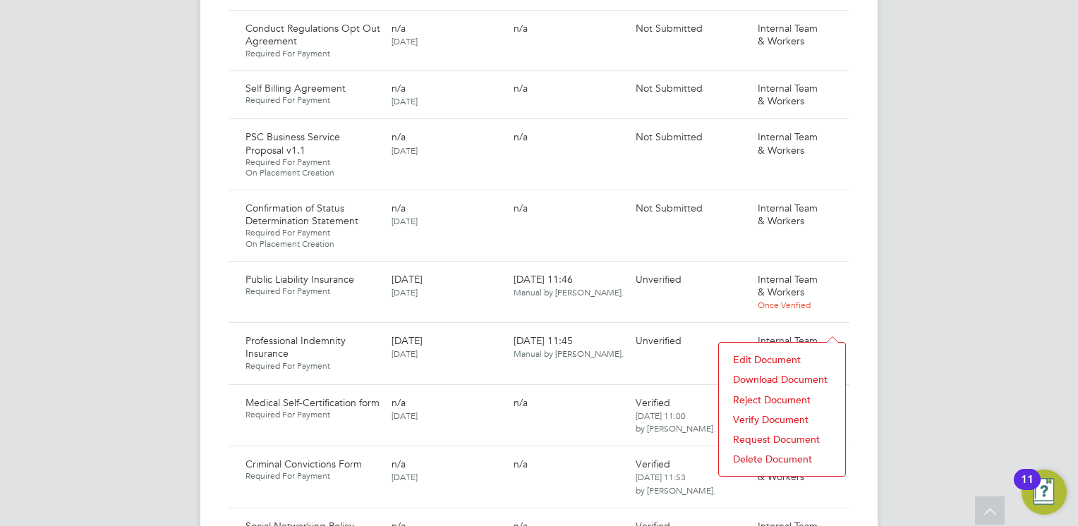
click at [745, 380] on li "Download Document" at bounding box center [782, 380] width 112 height 20
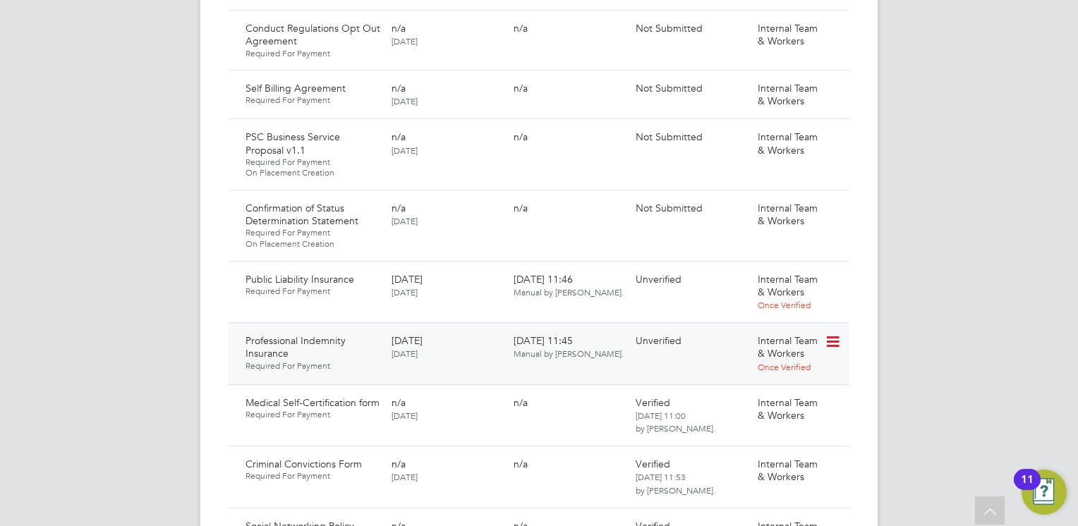
click at [831, 334] on icon at bounding box center [832, 342] width 14 height 17
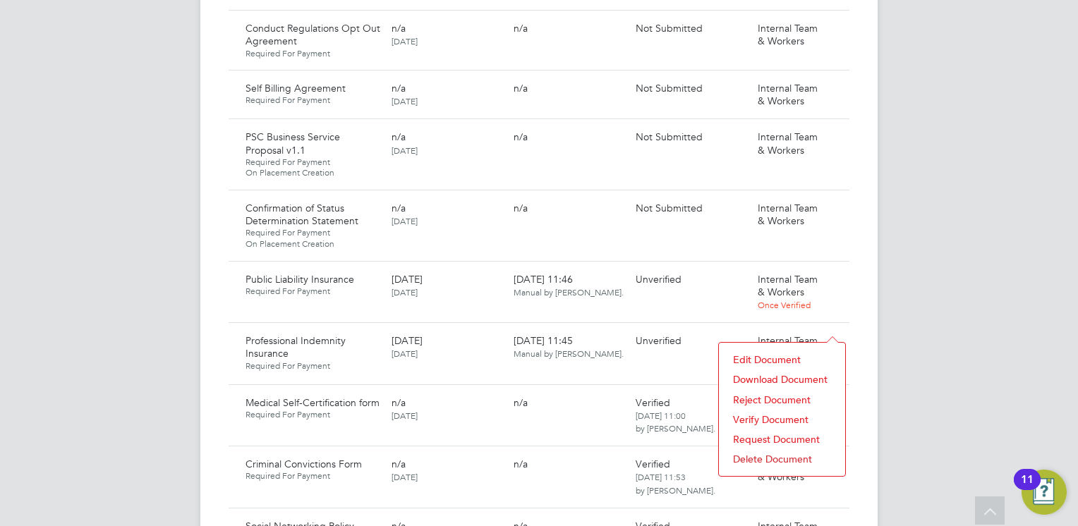
click at [746, 375] on li "Download Document" at bounding box center [782, 380] width 112 height 20
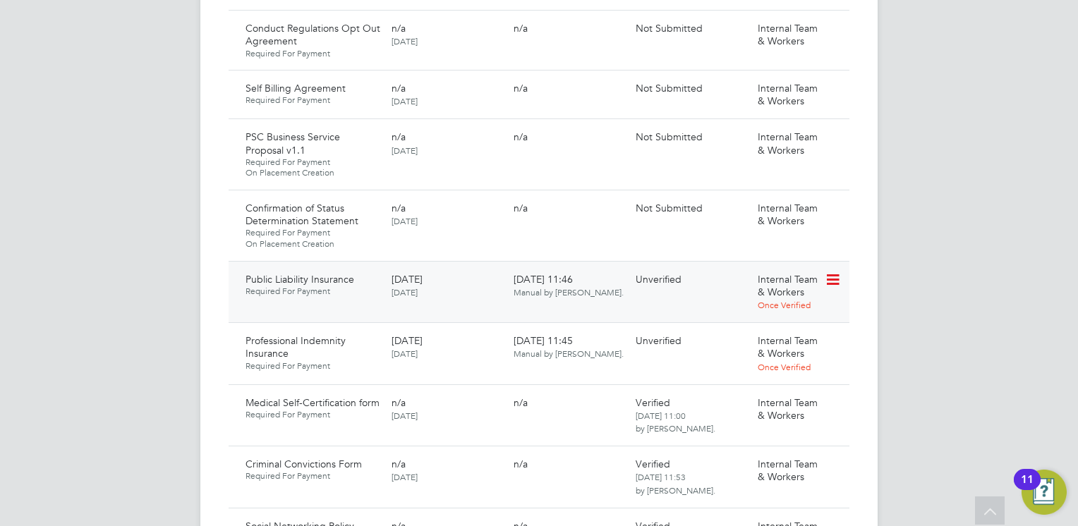
click at [835, 272] on icon at bounding box center [832, 280] width 14 height 17
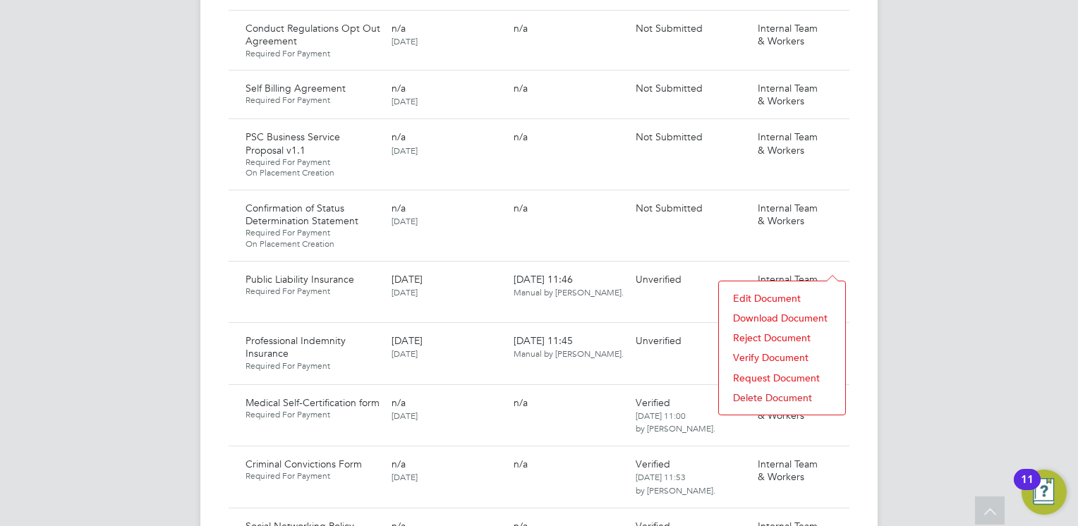
click at [756, 354] on li "Verify Document" at bounding box center [782, 358] width 112 height 20
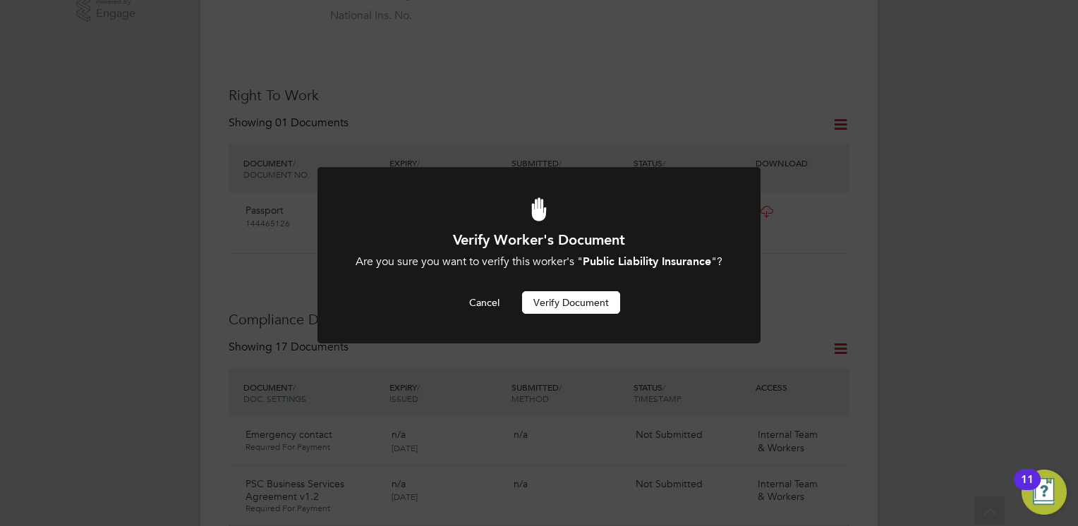
scroll to position [0, 0]
click at [555, 312] on button "Verify Document" at bounding box center [571, 302] width 98 height 23
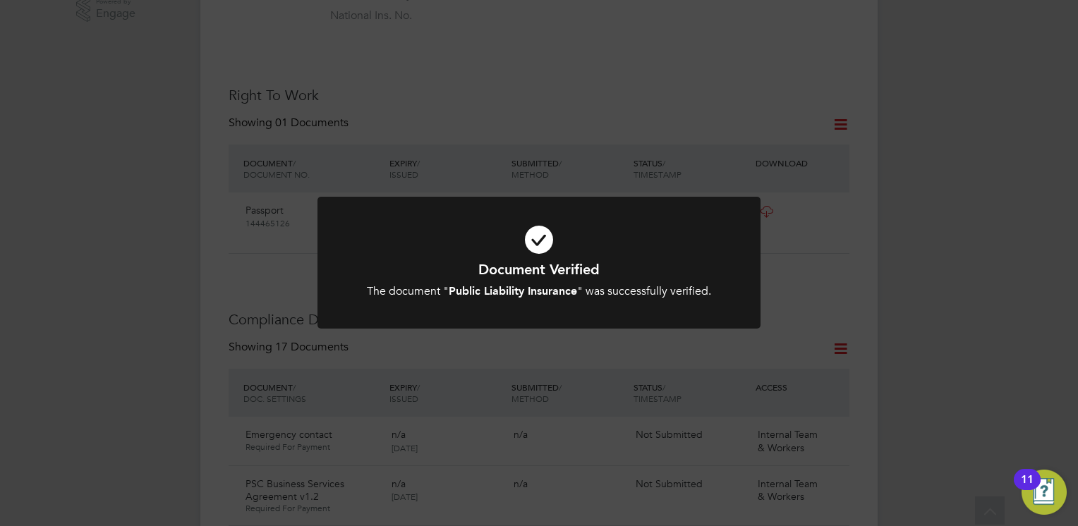
click at [602, 301] on div at bounding box center [539, 263] width 443 height 132
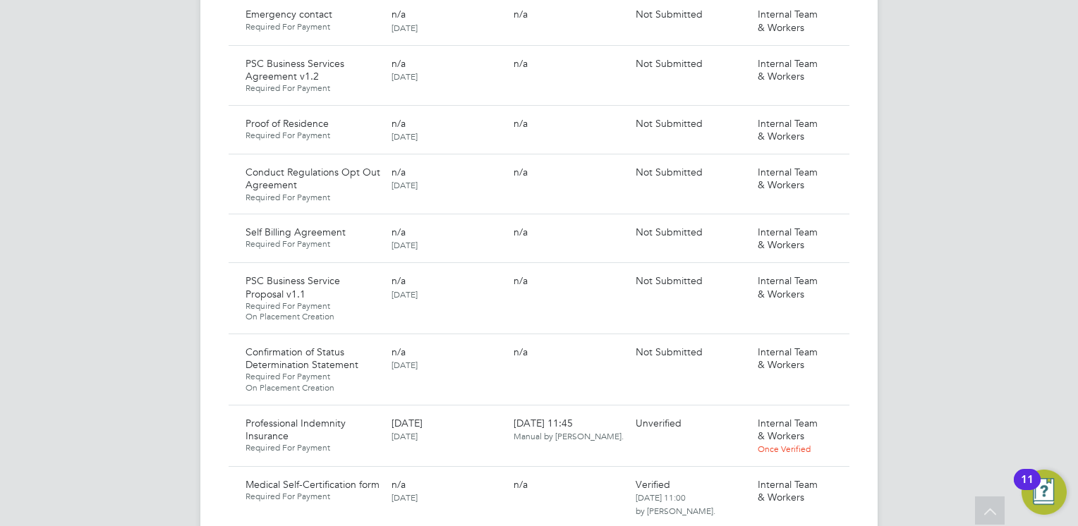
scroll to position [1063, 0]
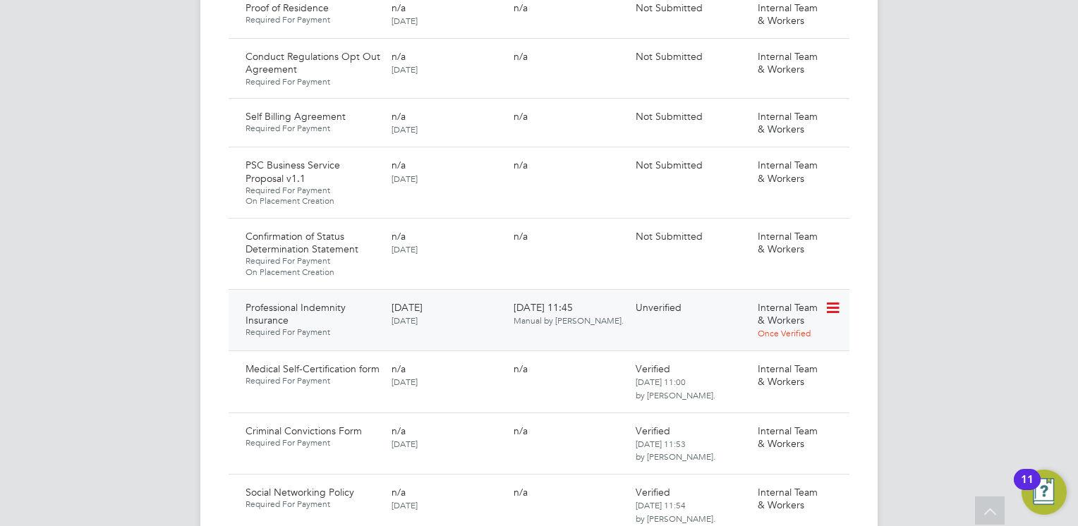
click at [838, 300] on icon at bounding box center [832, 308] width 14 height 17
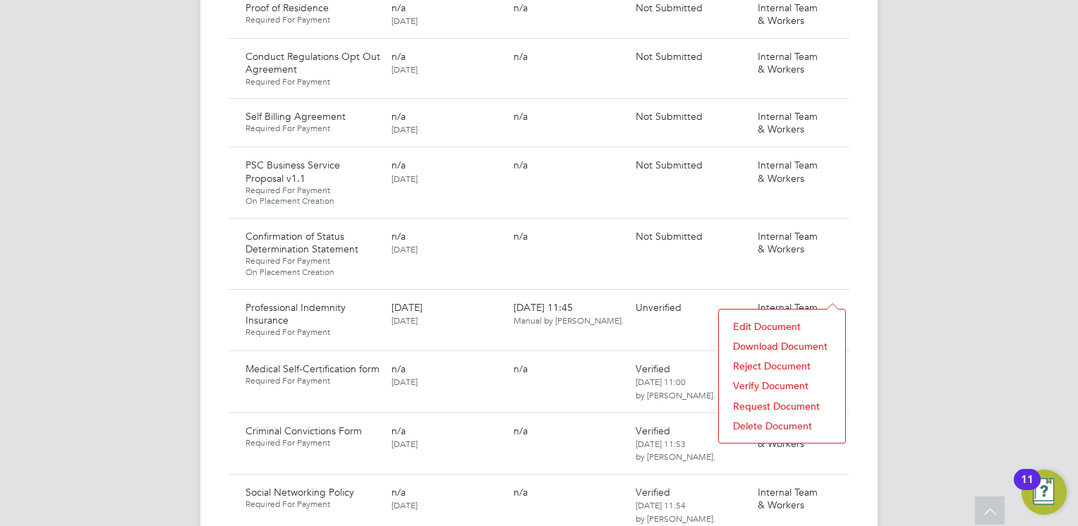
click at [750, 380] on li "Verify Document" at bounding box center [782, 386] width 112 height 20
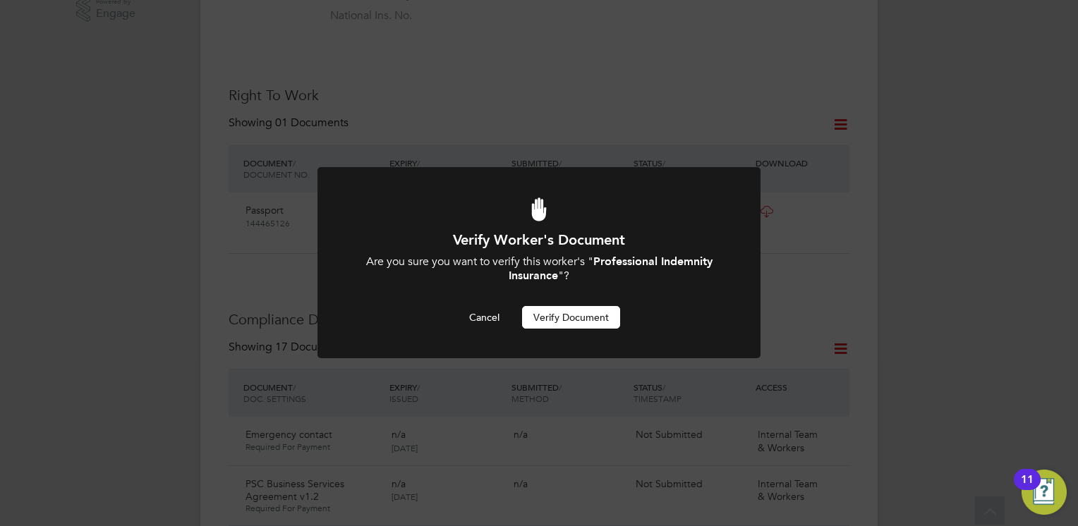
scroll to position [0, 0]
click at [539, 310] on button "Verify Document" at bounding box center [571, 317] width 98 height 23
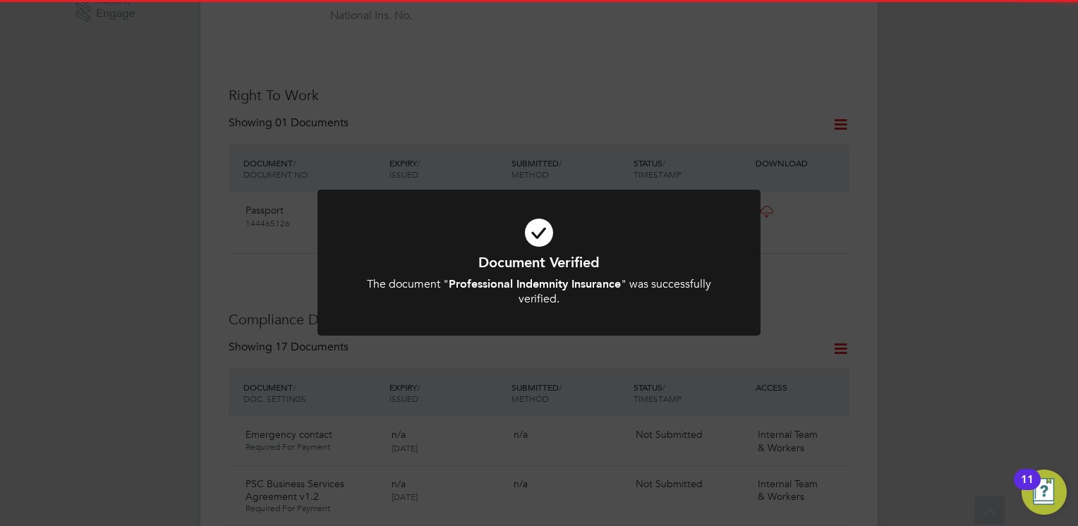
click at [514, 239] on icon at bounding box center [539, 232] width 367 height 55
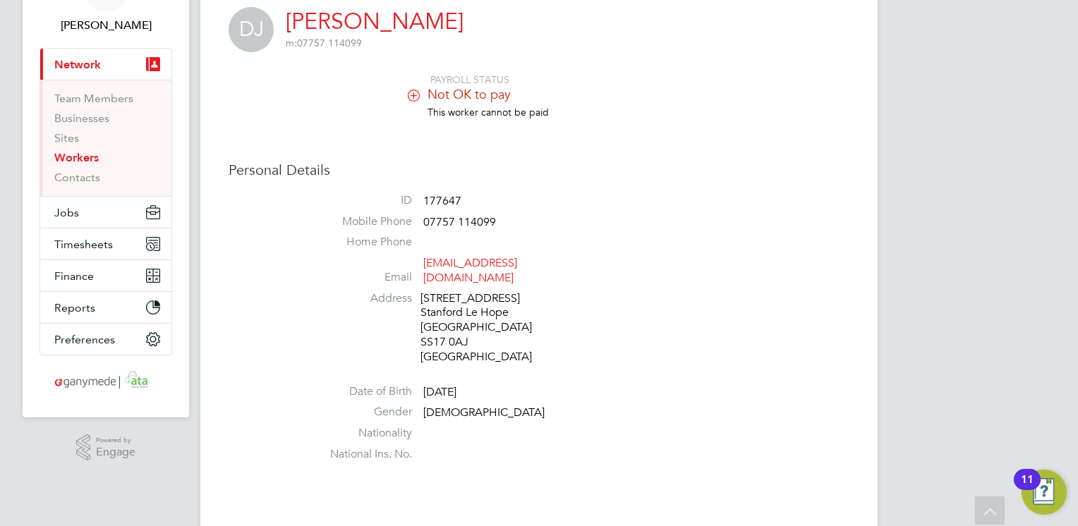
scroll to position [0, 0]
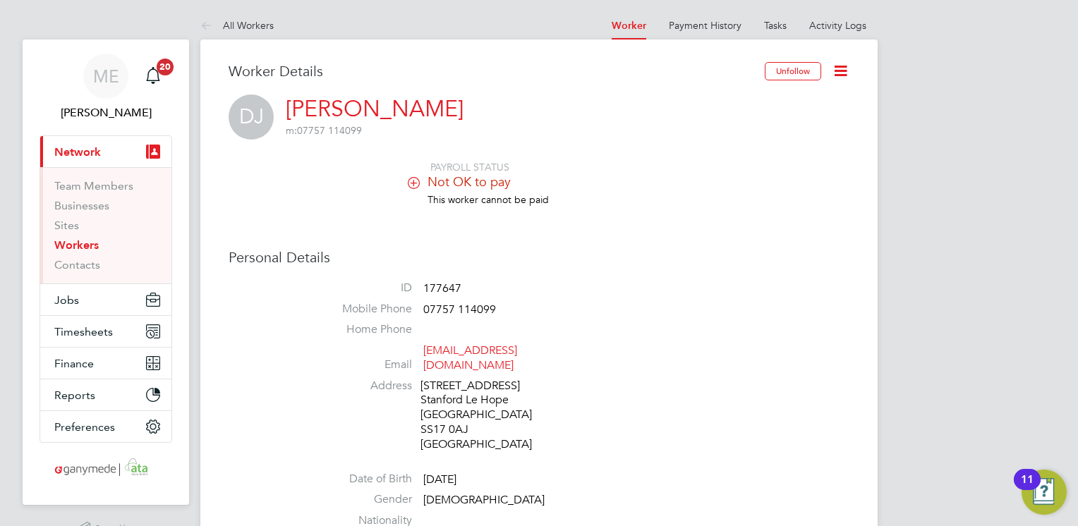
click at [212, 24] on icon at bounding box center [209, 27] width 18 height 18
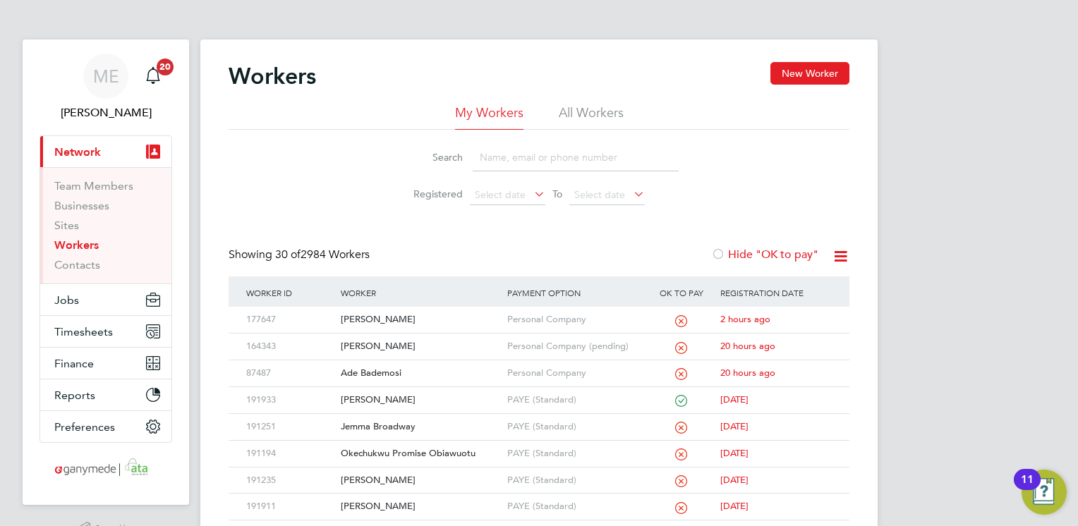
click at [488, 154] on input at bounding box center [576, 158] width 206 height 28
click at [106, 306] on button "Jobs" at bounding box center [105, 299] width 131 height 31
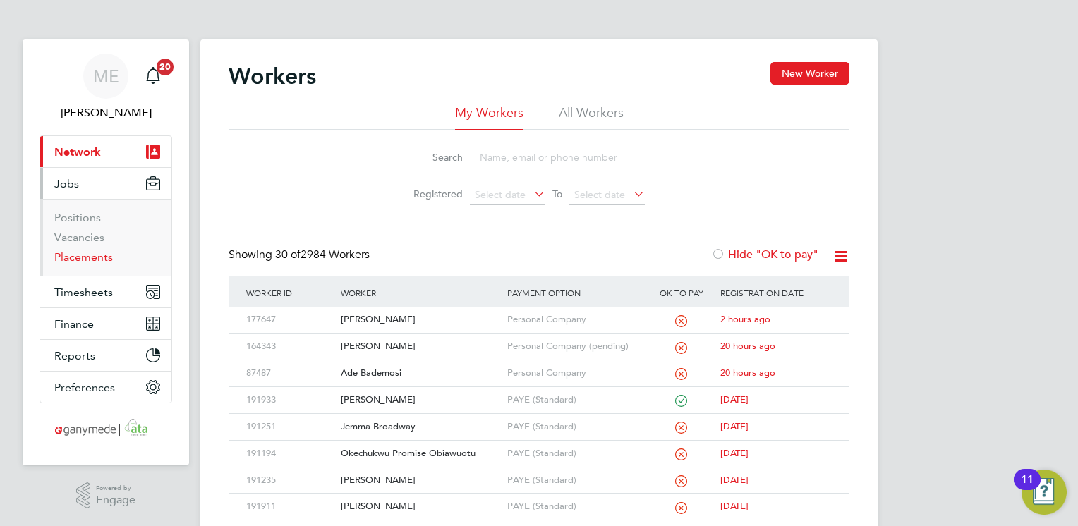
click at [92, 259] on link "Placements" at bounding box center [83, 256] width 59 height 13
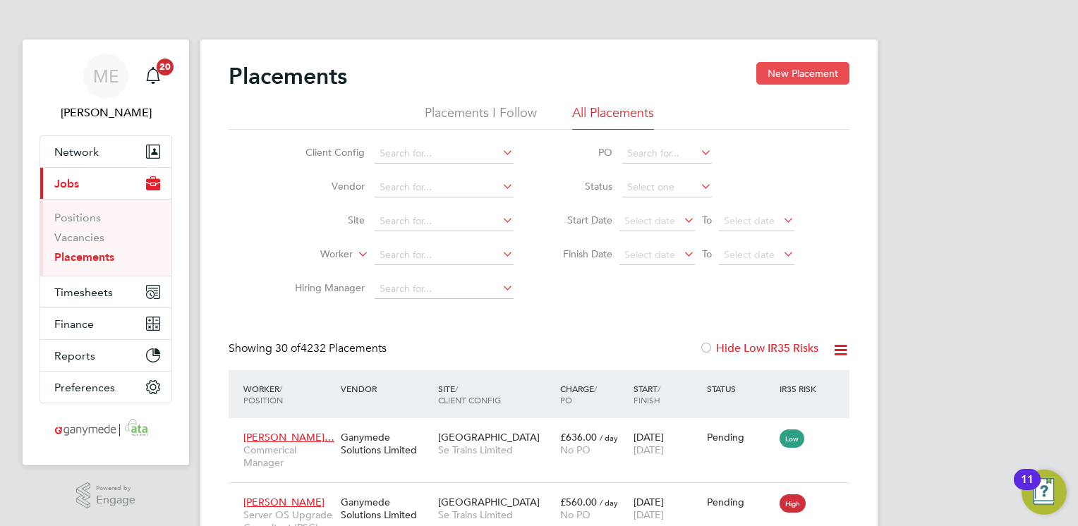
click at [799, 80] on button "New Placement" at bounding box center [802, 73] width 93 height 23
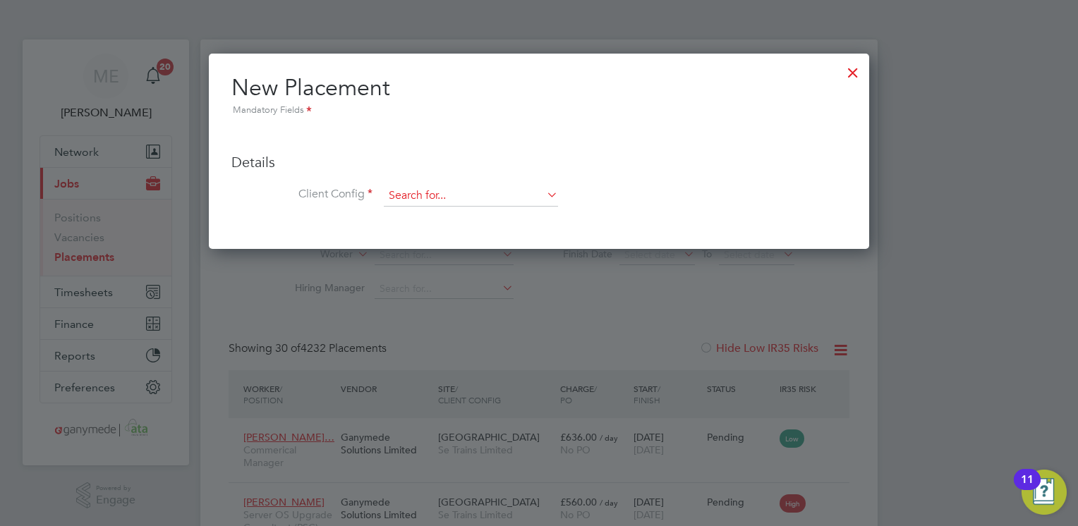
click at [466, 196] on input at bounding box center [471, 196] width 174 height 21
click at [439, 218] on li "ACR Signs Limited" at bounding box center [471, 215] width 175 height 19
type input "ACR Signs Limited"
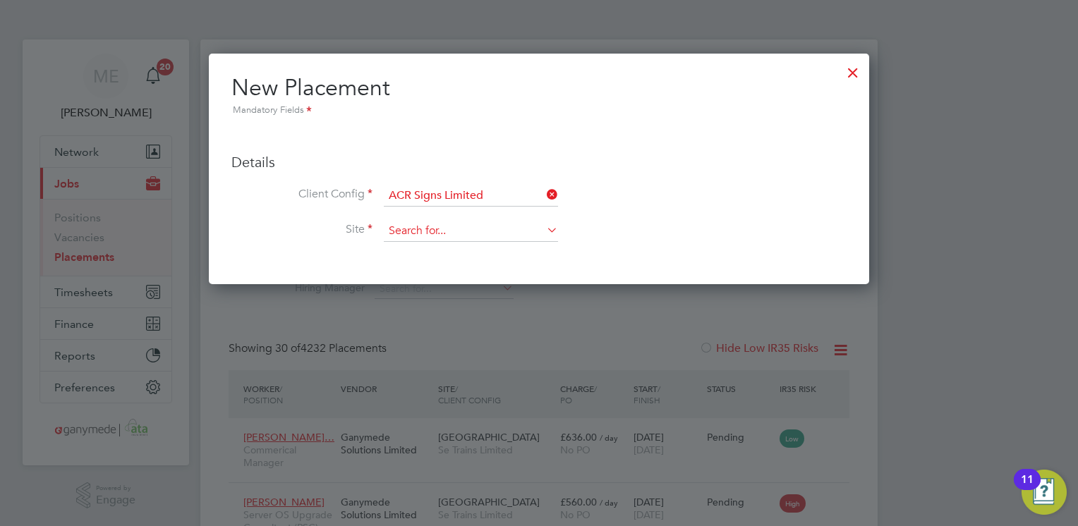
click at [418, 236] on input at bounding box center [471, 231] width 174 height 21
click at [857, 76] on div at bounding box center [852, 68] width 25 height 25
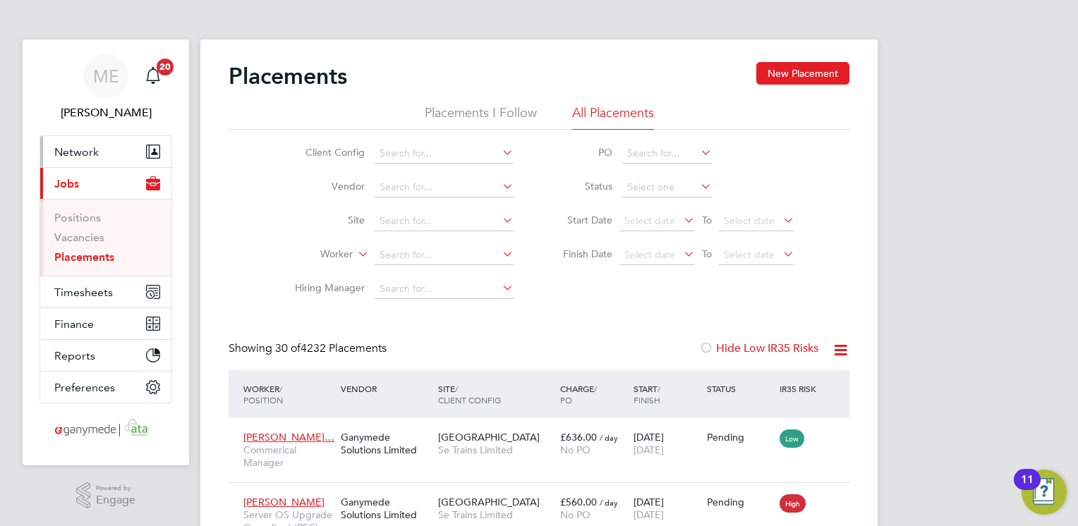
click at [95, 152] on span "Network" at bounding box center [76, 151] width 44 height 13
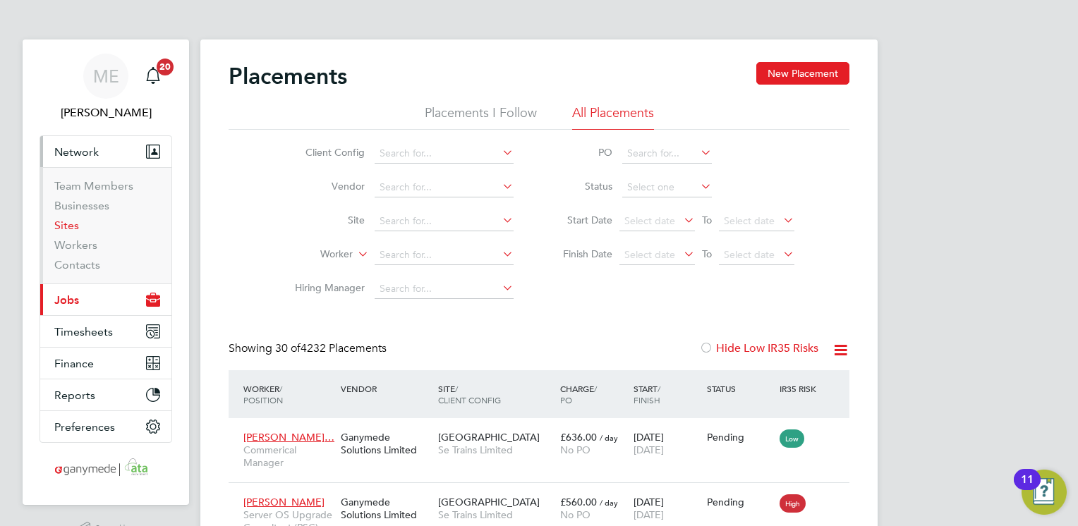
click at [65, 225] on link "Sites" at bounding box center [66, 225] width 25 height 13
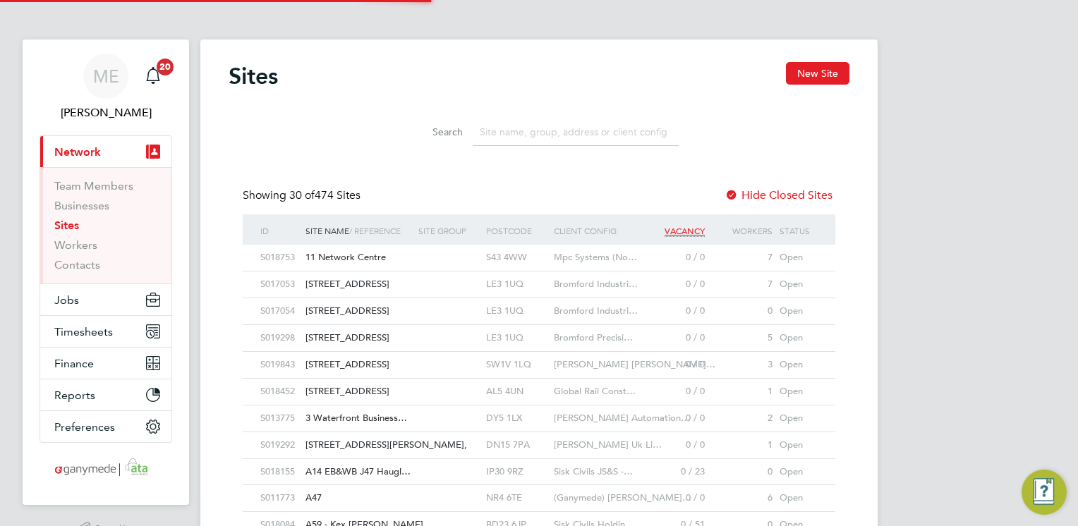
scroll to position [27, 68]
click at [816, 78] on button "New Site" at bounding box center [818, 73] width 64 height 23
type input "[GEOGRAPHIC_DATA]"
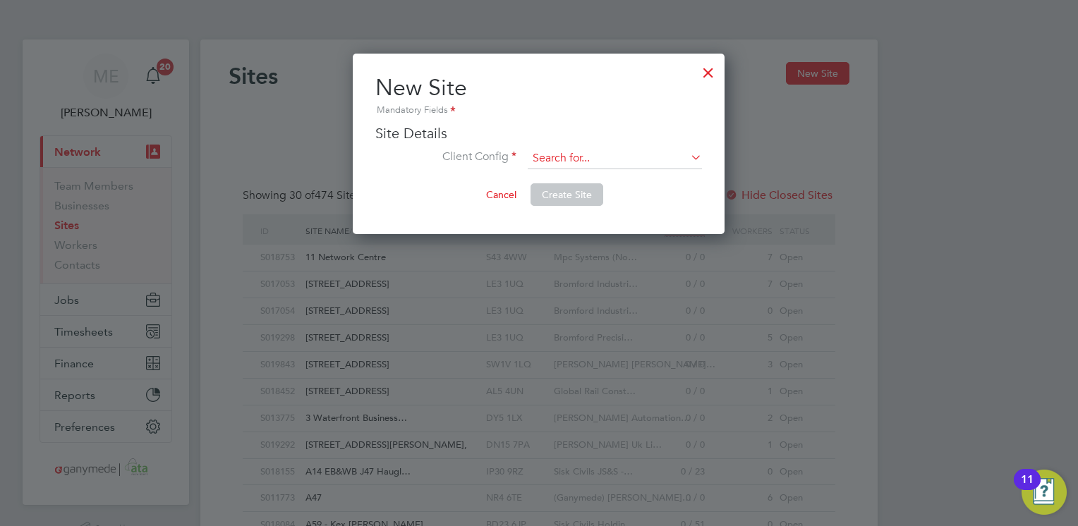
click at [563, 151] on input at bounding box center [615, 158] width 174 height 21
click at [556, 176] on li "ACR Signs Limited" at bounding box center [615, 178] width 175 height 19
type input "ACR Signs Limited"
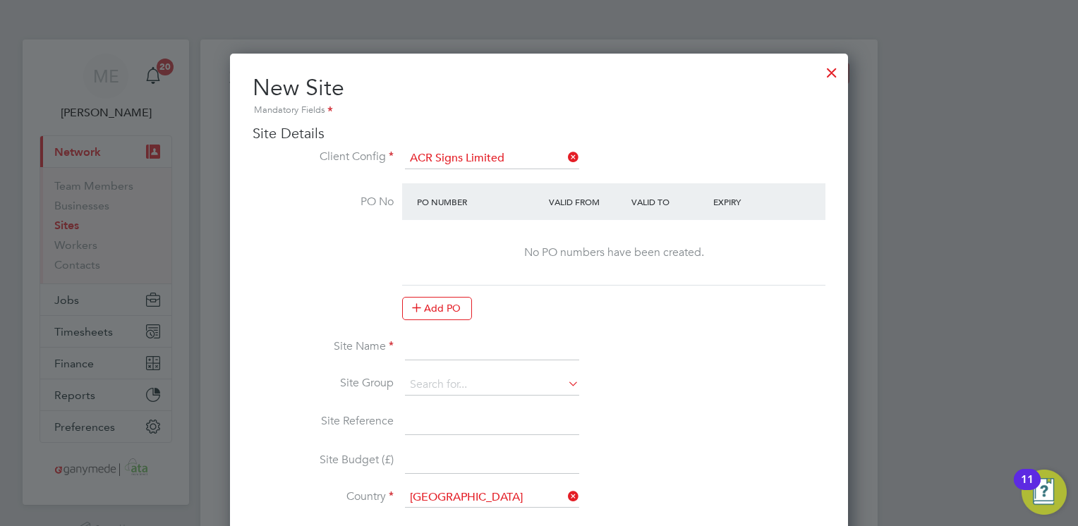
click at [465, 346] on input at bounding box center [492, 347] width 174 height 25
type input "Head Office"
click at [619, 363] on li "Site Name Head Office" at bounding box center [539, 355] width 573 height 40
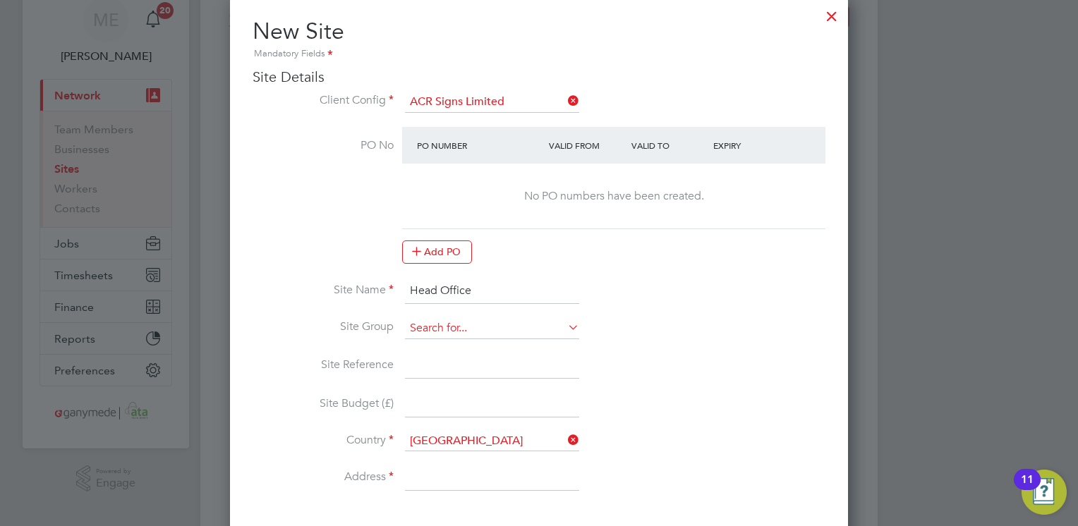
click at [522, 328] on input at bounding box center [492, 328] width 174 height 21
click at [524, 322] on input at bounding box center [492, 328] width 174 height 21
click at [565, 322] on icon at bounding box center [565, 328] width 0 height 20
click at [484, 476] on input at bounding box center [492, 478] width 174 height 25
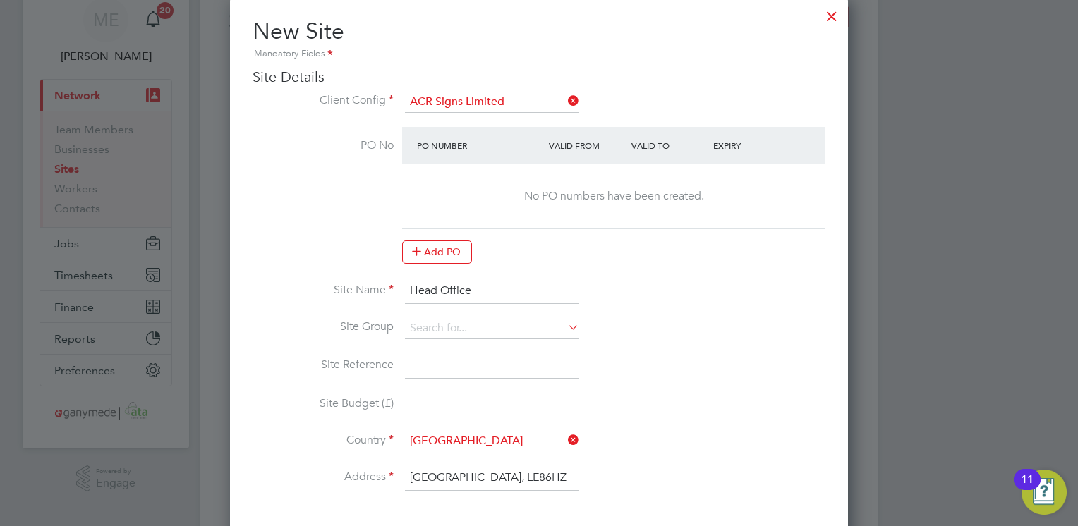
click at [624, 393] on li "Site Budget (£)" at bounding box center [539, 413] width 573 height 40
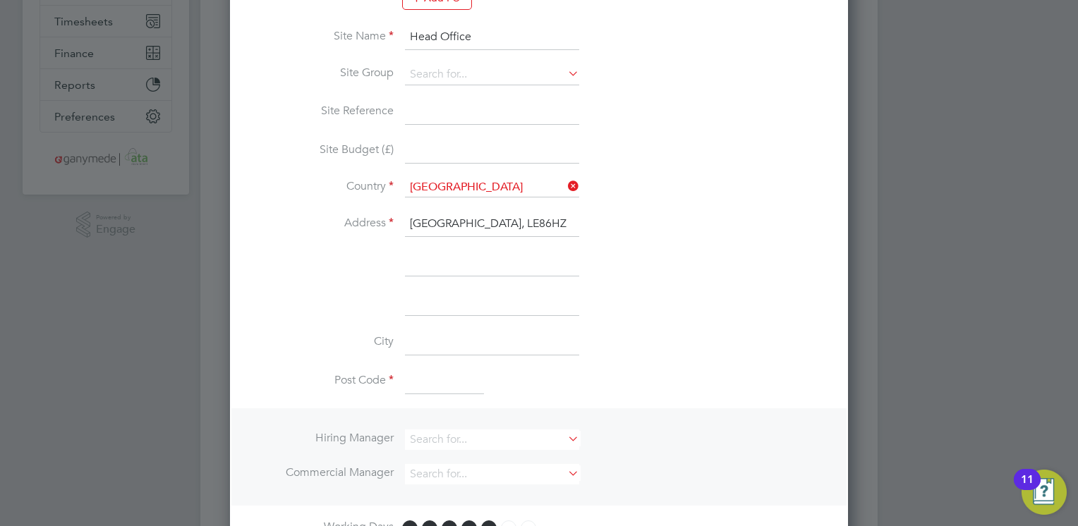
scroll to position [339, 0]
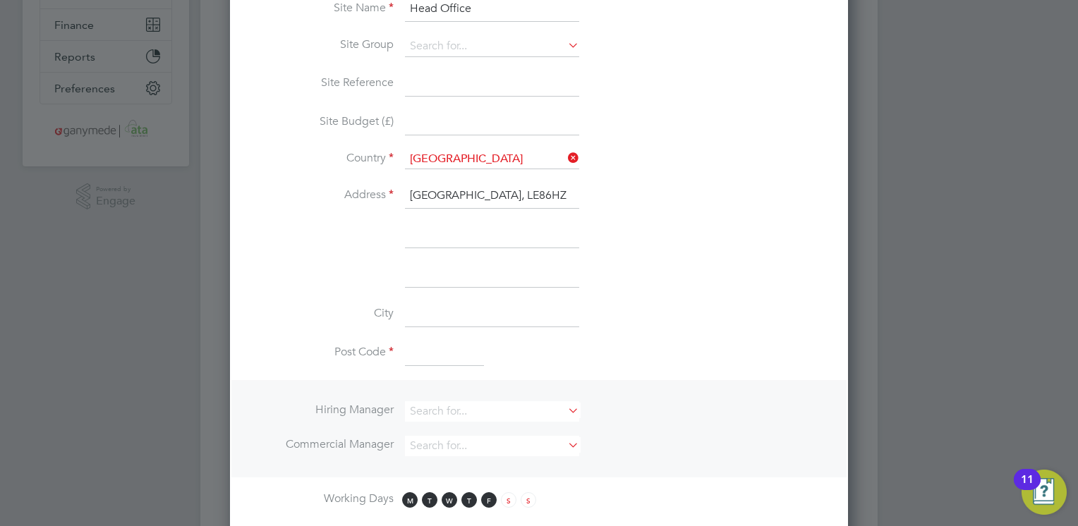
click at [435, 357] on input at bounding box center [444, 354] width 79 height 25
click at [553, 190] on input "Enderby Road Industrial Estate, LE86HZ" at bounding box center [492, 195] width 174 height 25
click at [572, 191] on input "Enderby Road Industrial Estate, LE86HZ" at bounding box center [492, 195] width 174 height 25
drag, startPoint x: 561, startPoint y: 197, endPoint x: 526, endPoint y: 195, distance: 34.6
click at [526, 195] on input "Enderby Road IndustriLE86HZ" at bounding box center [492, 195] width 174 height 25
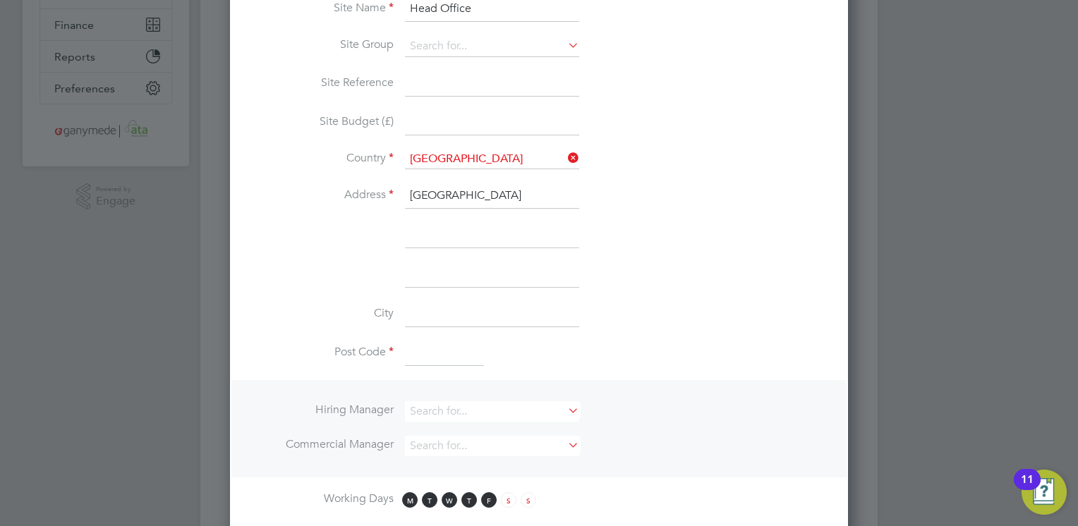
type input "Enderby Road Industrial Estate"
click at [459, 320] on input at bounding box center [492, 314] width 174 height 25
type input "Leicester"
click at [439, 342] on input at bounding box center [444, 354] width 79 height 25
type input "LE8 6HZ"
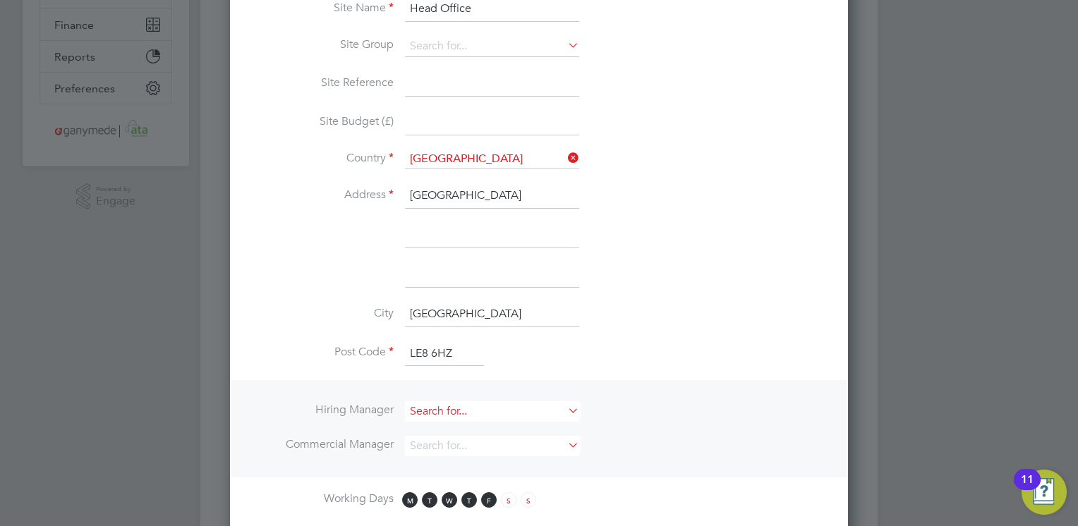
click at [473, 413] on input at bounding box center [492, 411] width 174 height 20
click at [692, 305] on li "City Leicester" at bounding box center [539, 322] width 573 height 40
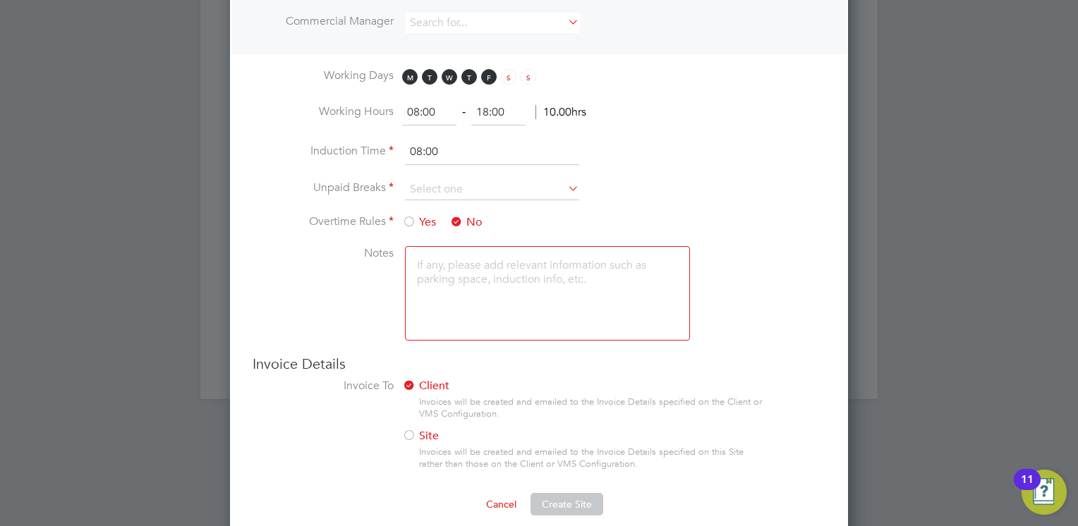
scroll to position [773, 0]
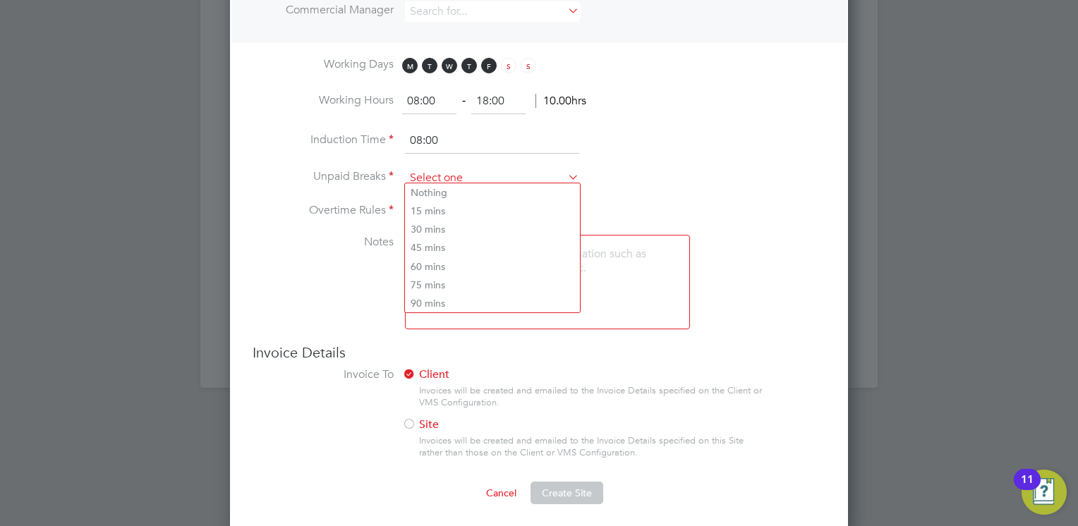
click at [490, 174] on input at bounding box center [492, 178] width 174 height 21
click at [471, 191] on li "Nothing" at bounding box center [492, 192] width 175 height 18
type input "Nothing"
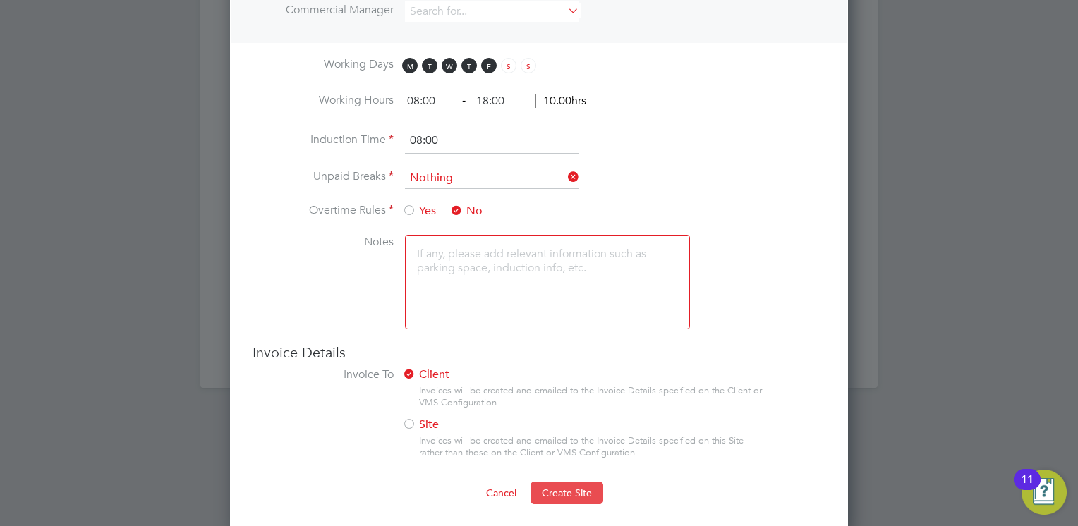
click at [576, 487] on span "Create Site" at bounding box center [567, 493] width 50 height 13
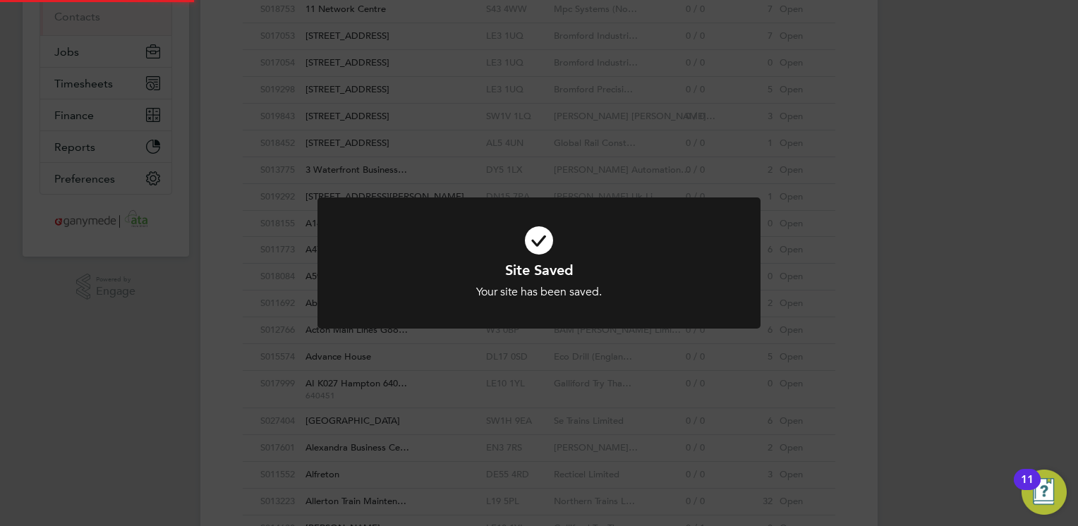
scroll to position [0, 0]
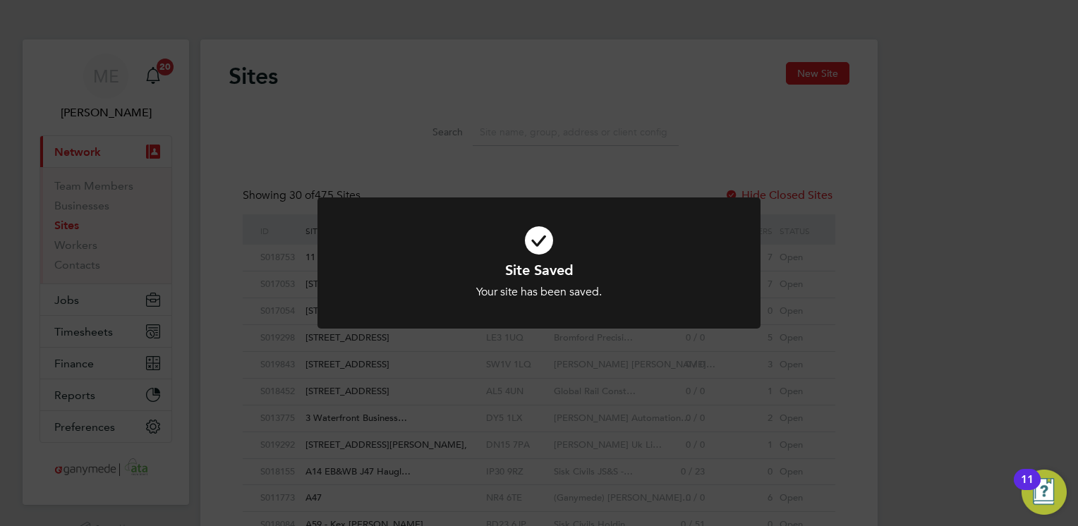
click at [74, 266] on div "Site Saved Your site has been saved. Cancel Okay" at bounding box center [539, 263] width 1078 height 526
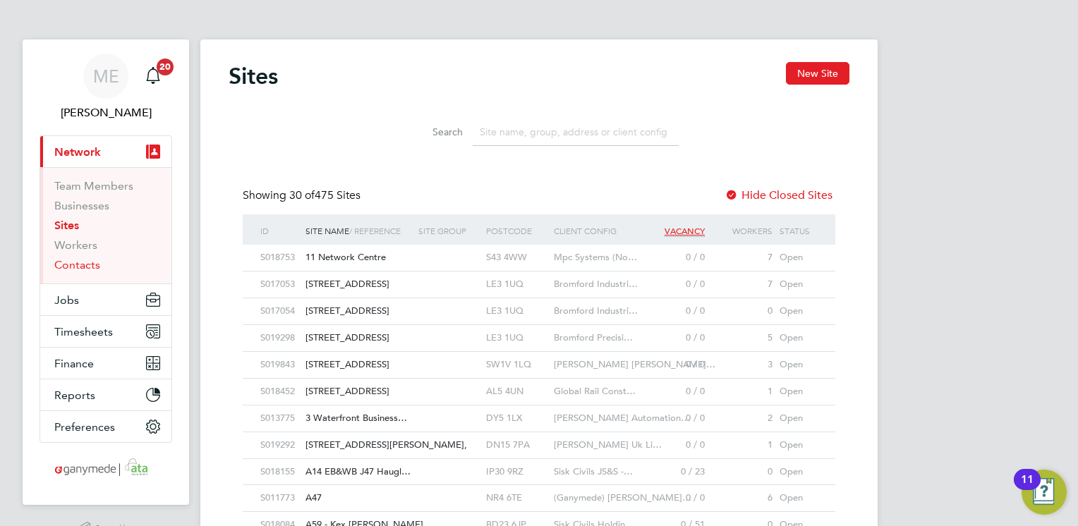
click at [74, 266] on link "Contacts" at bounding box center [77, 264] width 46 height 13
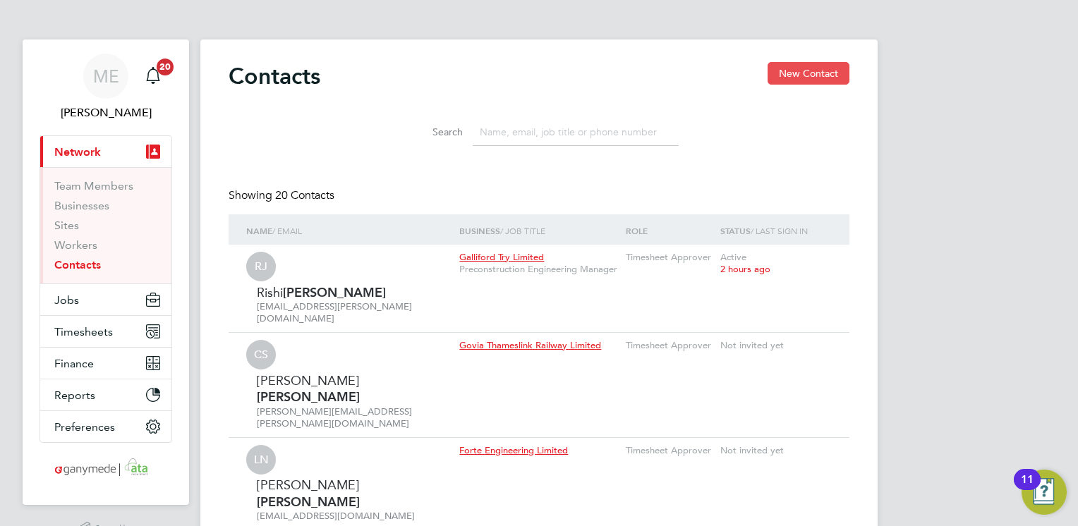
click at [830, 66] on button "New Contact" at bounding box center [809, 73] width 82 height 23
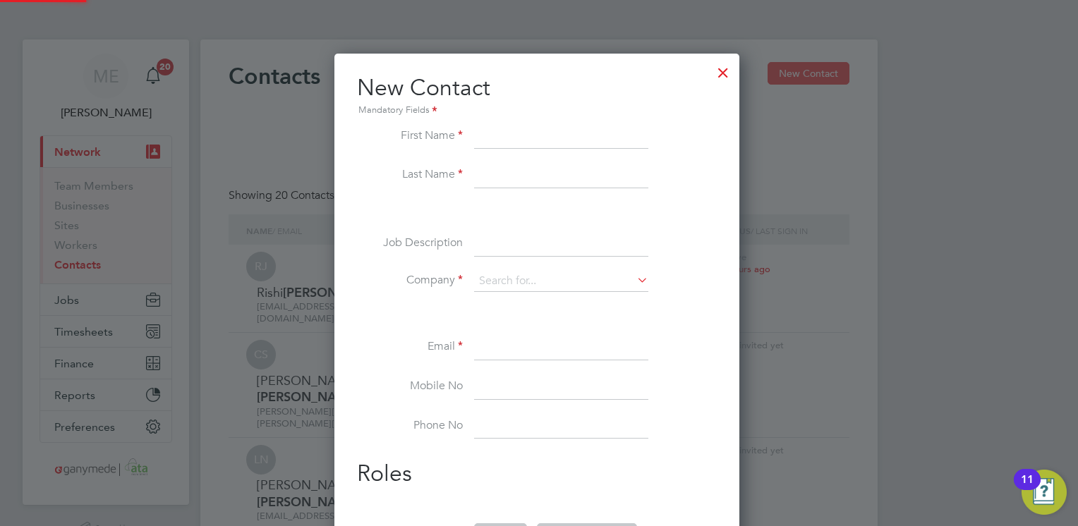
scroll to position [533, 409]
type input "Aiden"
click at [486, 169] on input at bounding box center [561, 175] width 174 height 25
type input "Rood"
click at [487, 279] on input at bounding box center [561, 281] width 174 height 21
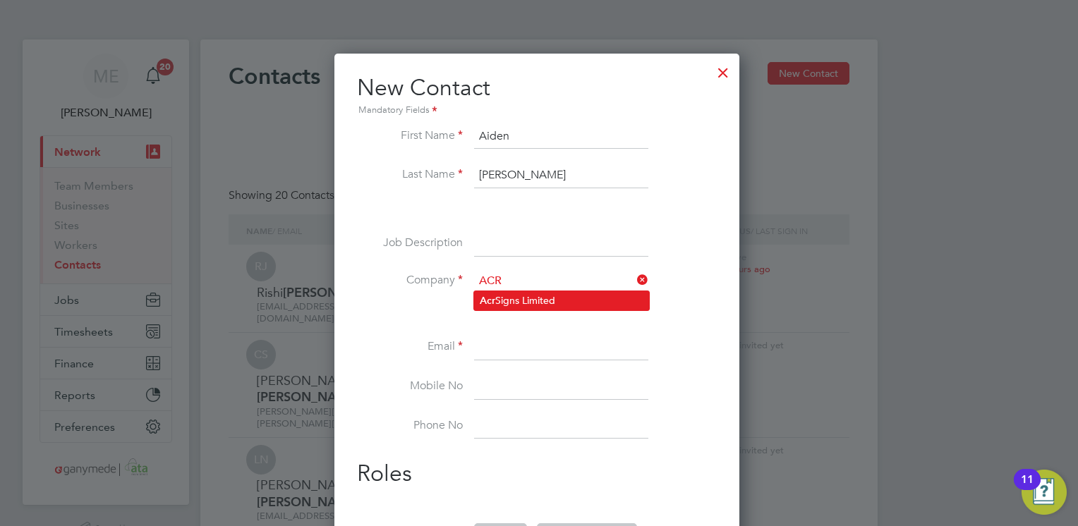
click at [497, 295] on li "Acr Signs Limited" at bounding box center [561, 300] width 175 height 19
type input "Acr Signs Limited"
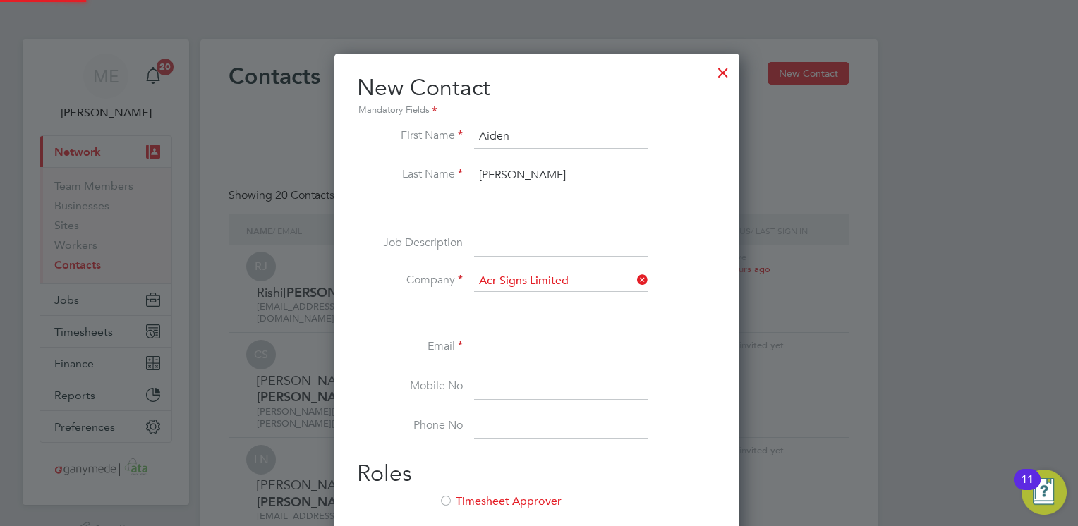
scroll to position [562, 409]
click at [504, 336] on input at bounding box center [561, 347] width 174 height 25
paste input "aiden@acr-sign.co.uk"
type input "aiden@acr-sign.co.uk"
click at [660, 421] on li "Phone No" at bounding box center [537, 434] width 360 height 40
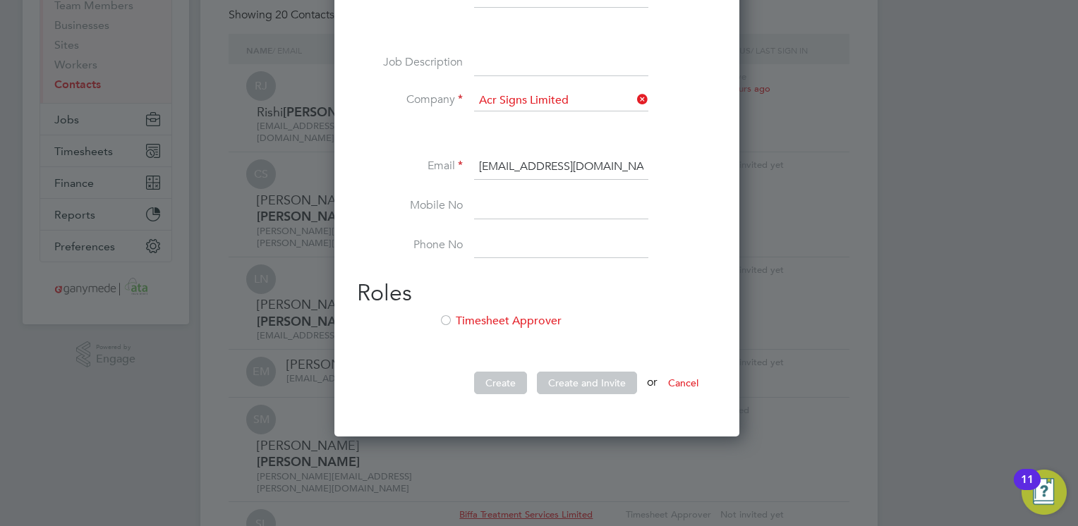
scroll to position [226, 0]
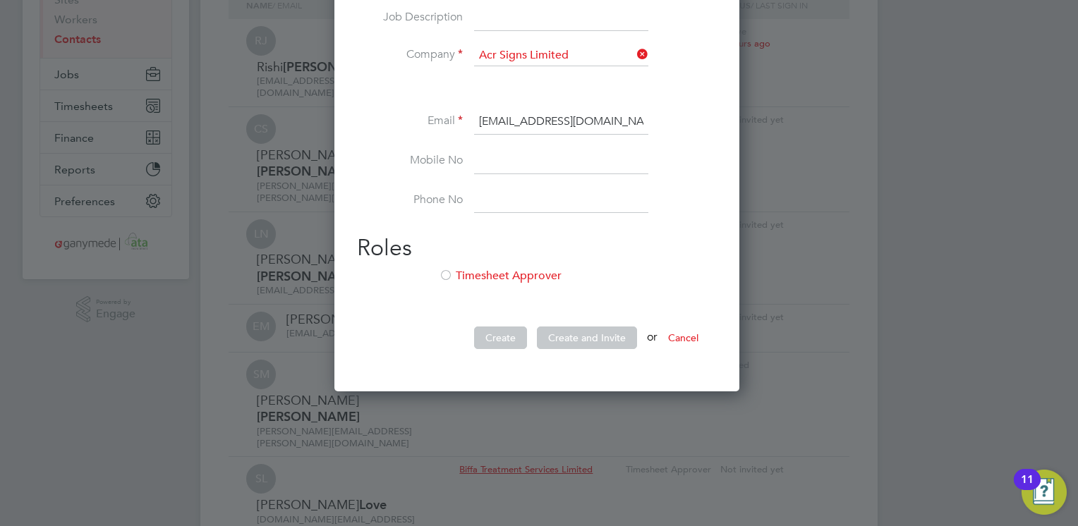
click at [452, 281] on div at bounding box center [446, 277] width 14 height 14
click at [501, 338] on button "Create" at bounding box center [500, 338] width 53 height 23
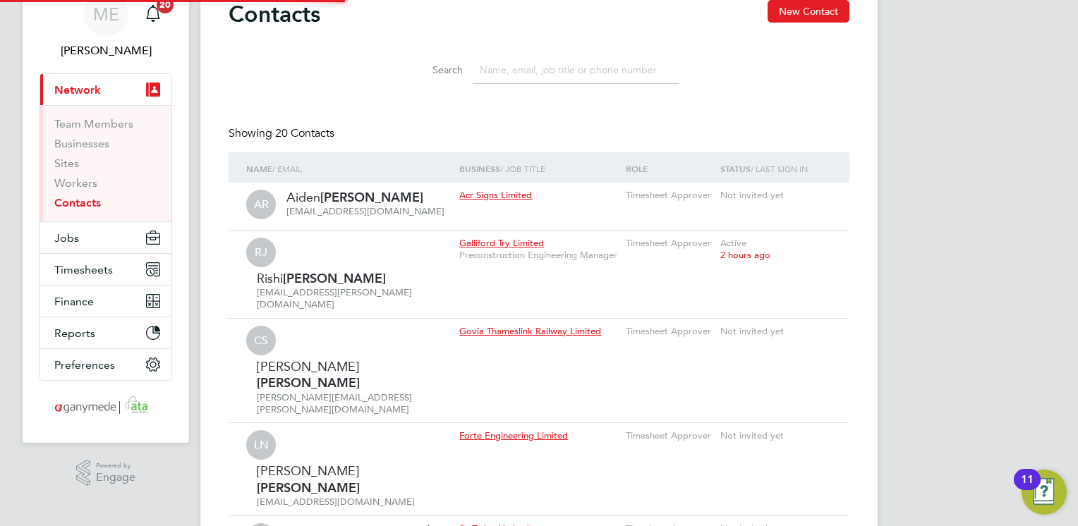
scroll to position [0, 0]
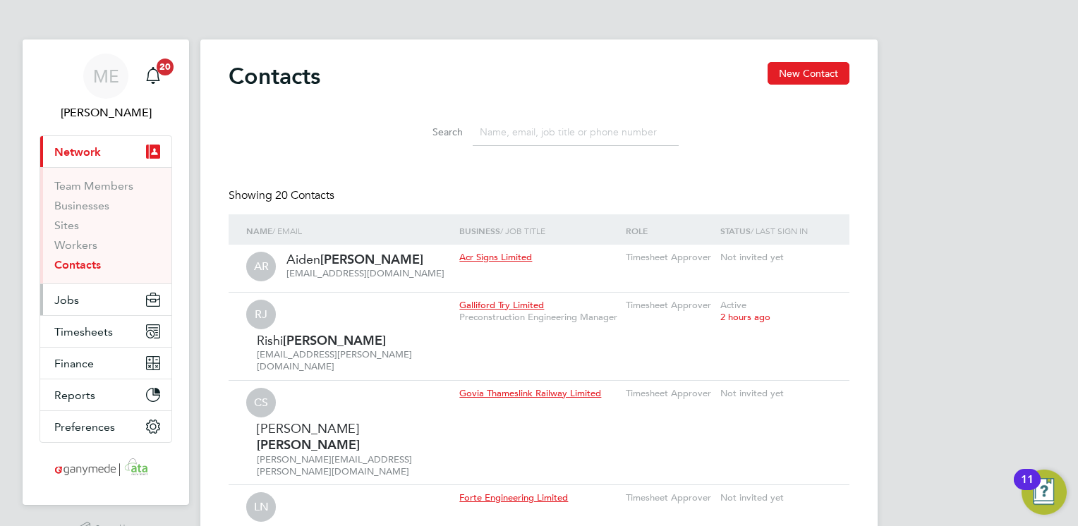
click at [107, 295] on button "Jobs" at bounding box center [105, 299] width 131 height 31
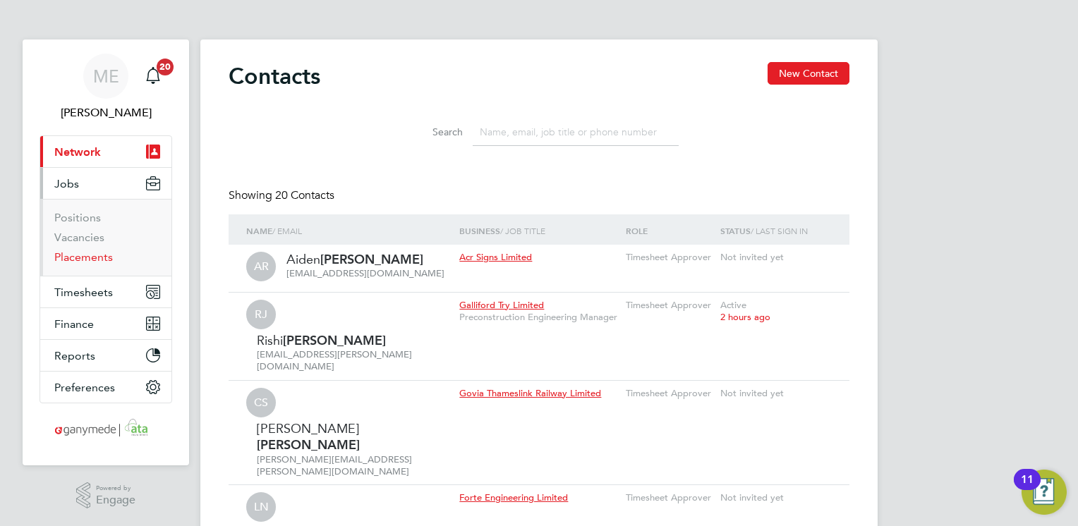
click at [81, 255] on link "Placements" at bounding box center [83, 256] width 59 height 13
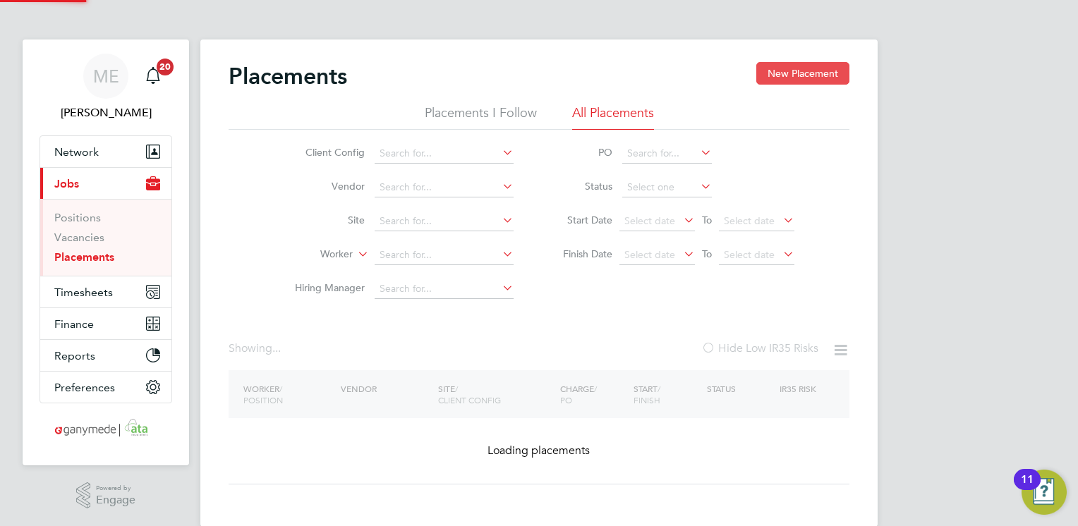
click at [821, 77] on button "New Placement" at bounding box center [802, 73] width 93 height 23
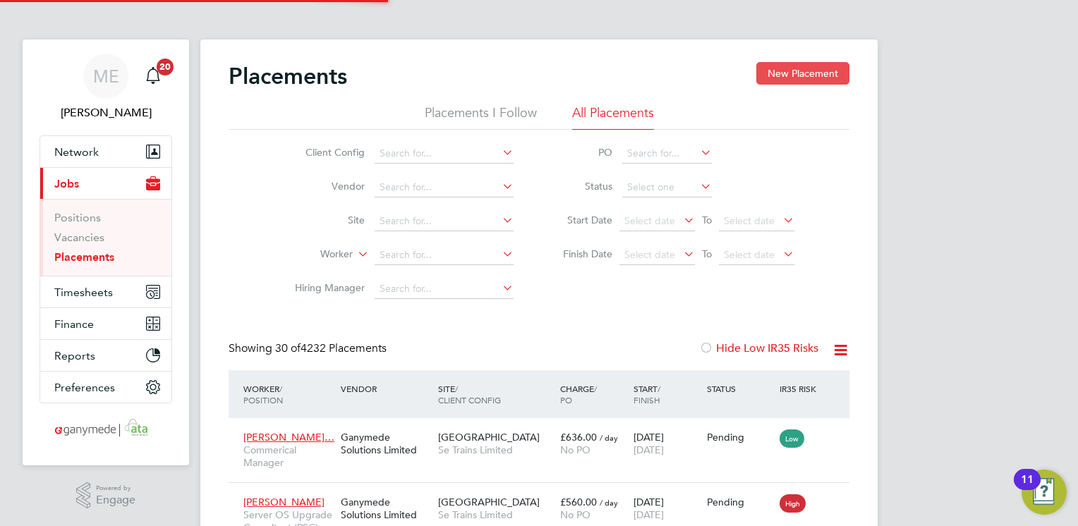
scroll to position [40, 98]
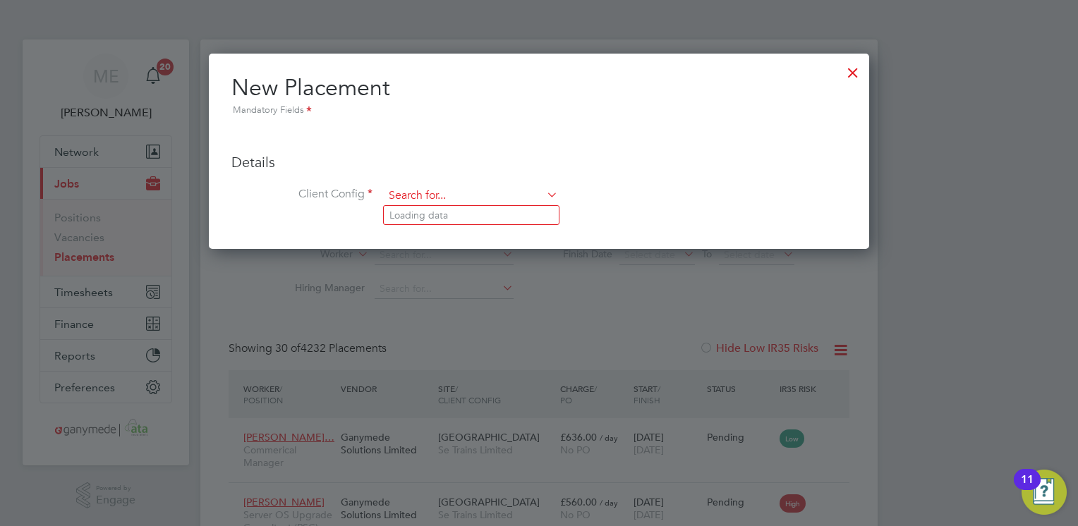
click at [461, 201] on input at bounding box center [471, 196] width 174 height 21
click at [434, 215] on li "ACR Signs Limited" at bounding box center [471, 215] width 175 height 19
type input "ACR Signs Limited"
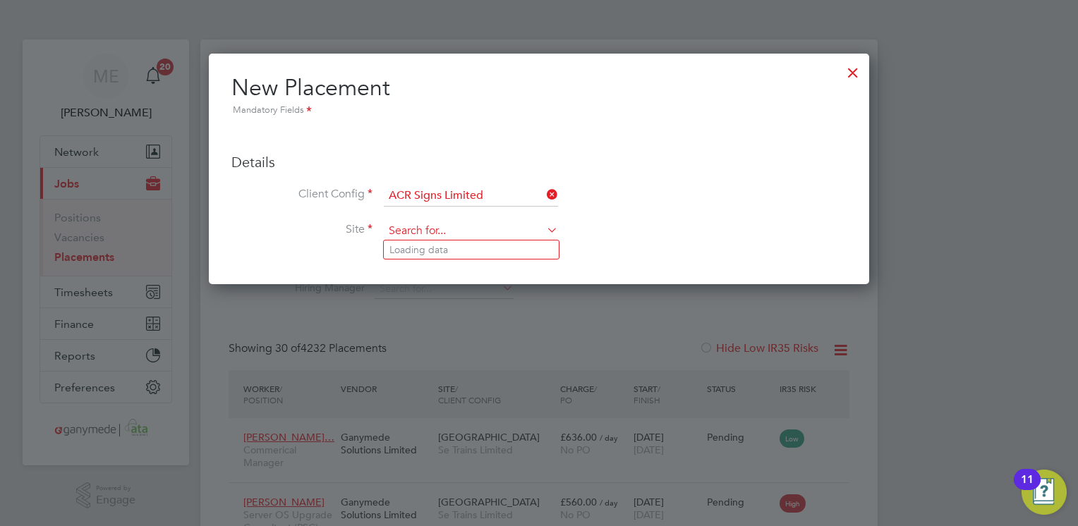
click at [418, 230] on input at bounding box center [471, 231] width 174 height 21
click at [409, 250] on li "Head Office" at bounding box center [471, 250] width 175 height 19
type input "Head Office"
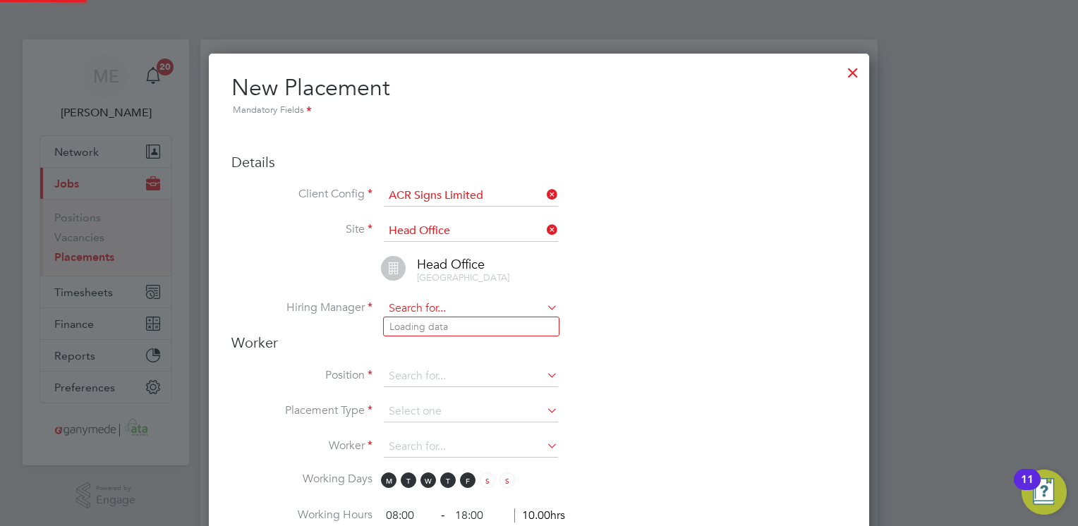
click at [423, 304] on input at bounding box center [471, 308] width 174 height 21
click at [422, 323] on li "Aiden Rood" at bounding box center [471, 327] width 175 height 19
type input "Aiden Rood"
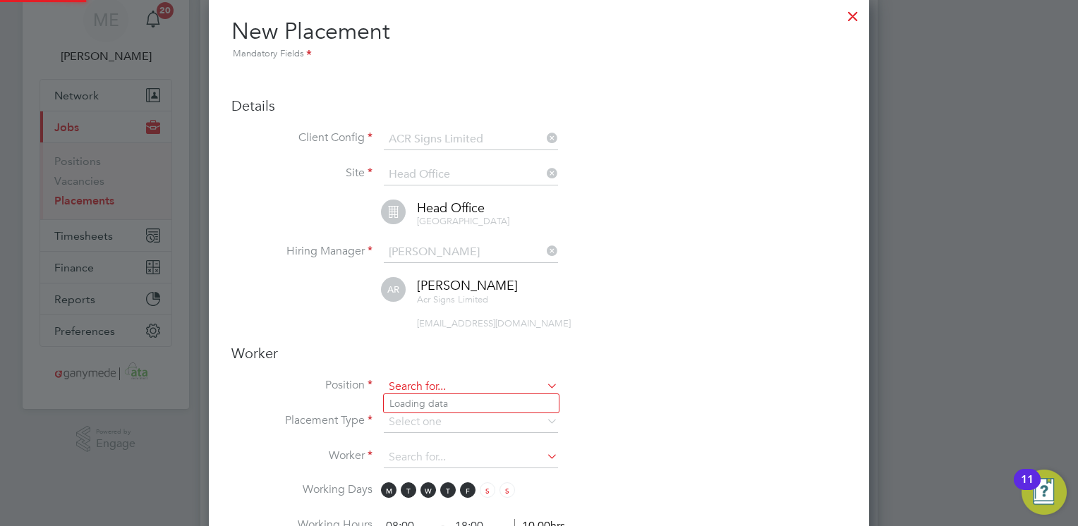
click at [407, 379] on input at bounding box center [471, 387] width 174 height 21
click at [850, 20] on div at bounding box center [852, 12] width 25 height 25
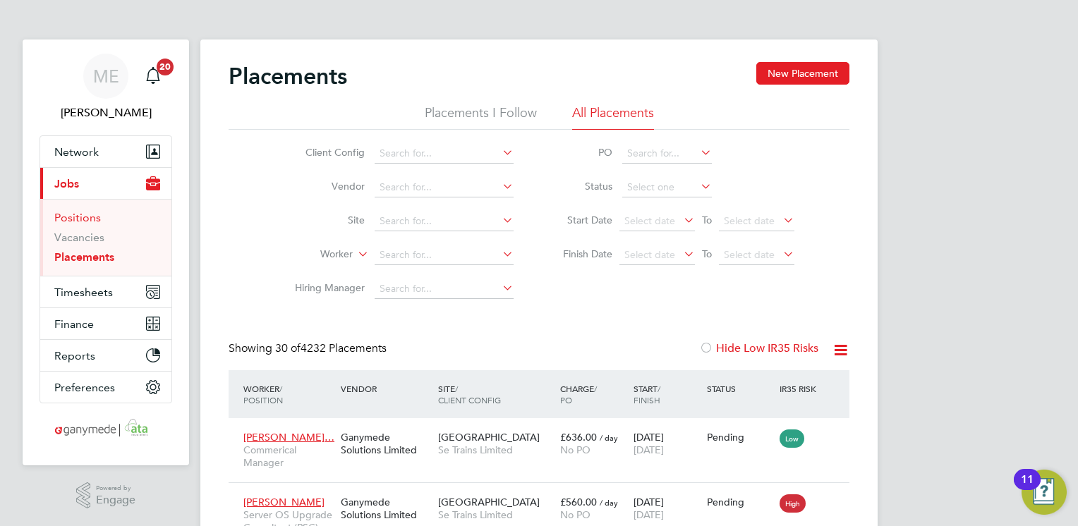
click at [68, 218] on link "Positions" at bounding box center [77, 217] width 47 height 13
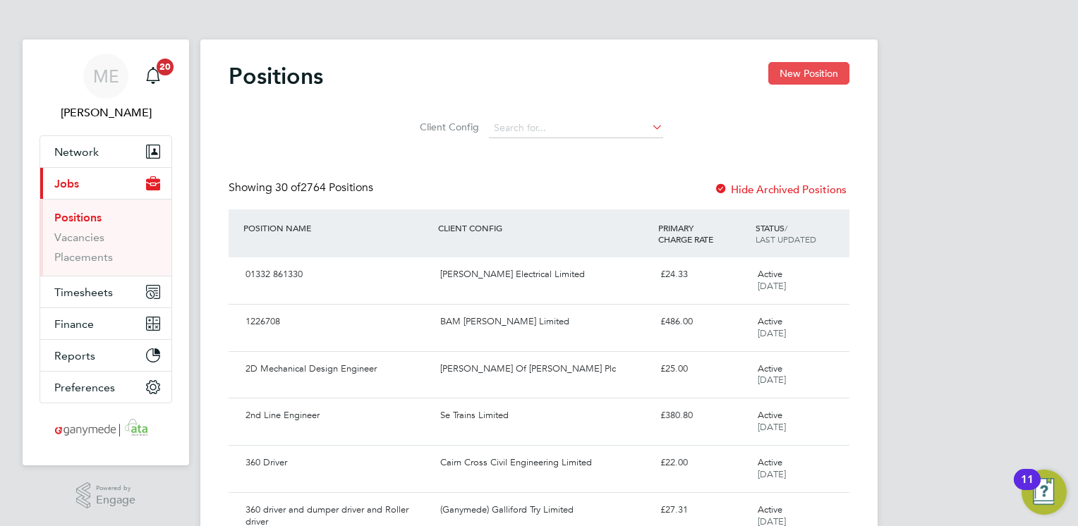
click at [821, 80] on button "New Position" at bounding box center [808, 73] width 81 height 23
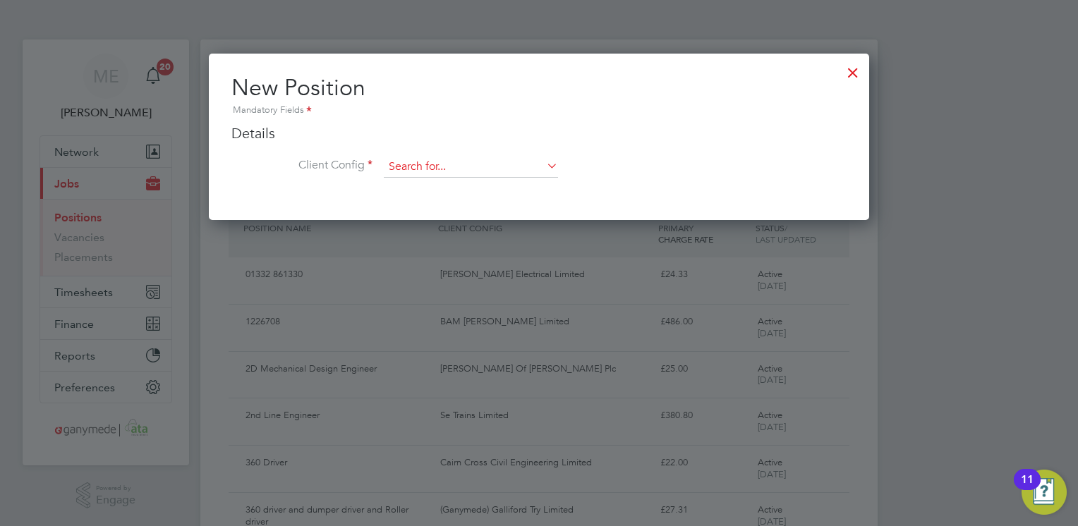
click at [495, 164] on input at bounding box center [471, 167] width 174 height 21
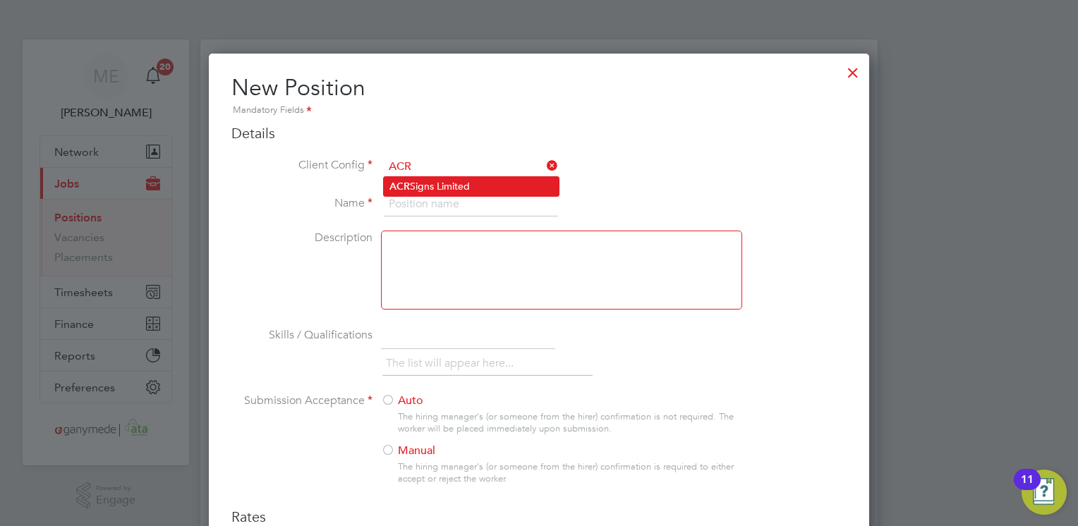
click at [444, 188] on li "ACR Signs Limited" at bounding box center [471, 186] width 175 height 19
type input "ACR Signs Limited"
click at [428, 199] on input at bounding box center [471, 204] width 174 height 25
type input "Production Operative"
click at [384, 446] on div at bounding box center [388, 452] width 14 height 14
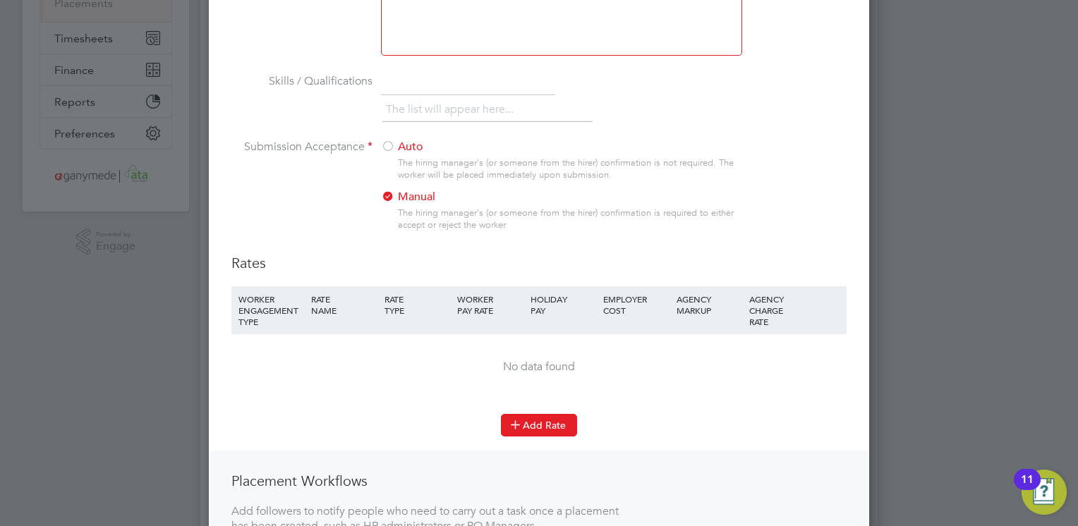
click at [542, 425] on button "Add Rate" at bounding box center [539, 425] width 76 height 23
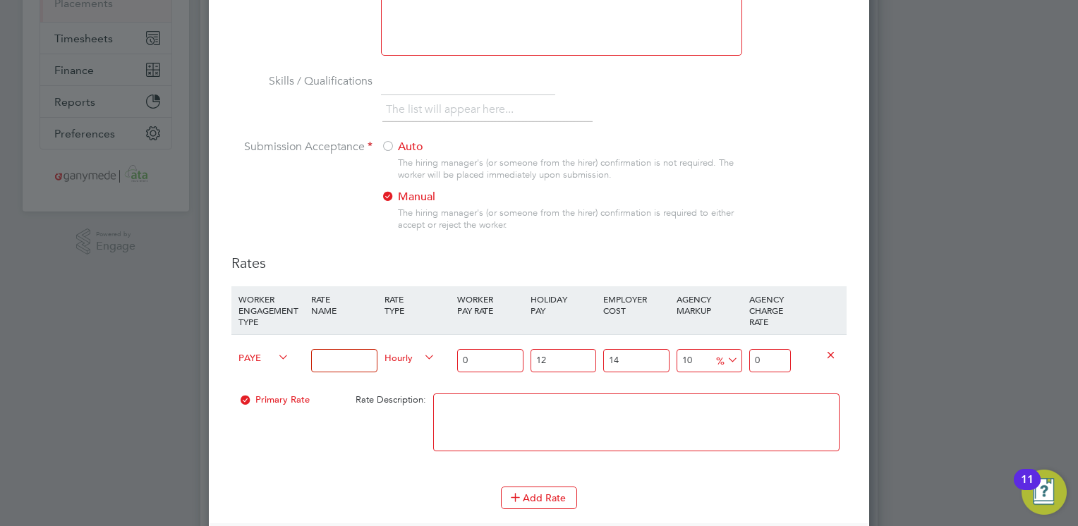
click at [343, 360] on input at bounding box center [344, 360] width 66 height 23
type input "Hourly rate"
click at [483, 350] on input "0" at bounding box center [490, 360] width 66 height 23
type input "1"
type input "1.40448"
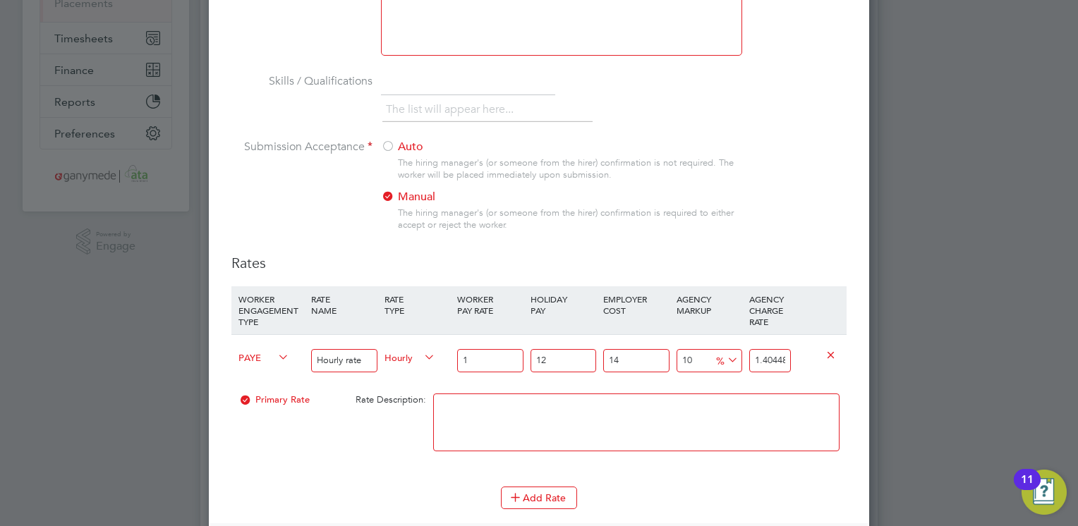
type input "13"
type input "18.25824"
type input "13.00"
drag, startPoint x: 776, startPoint y: 357, endPoint x: 745, endPoint y: 361, distance: 31.2
click at [745, 361] on div "PAYE Hourly rate Hourly 13.00 12 n/a 14 n/a 10 1.65984 % 18.25824" at bounding box center [538, 360] width 615 height 52
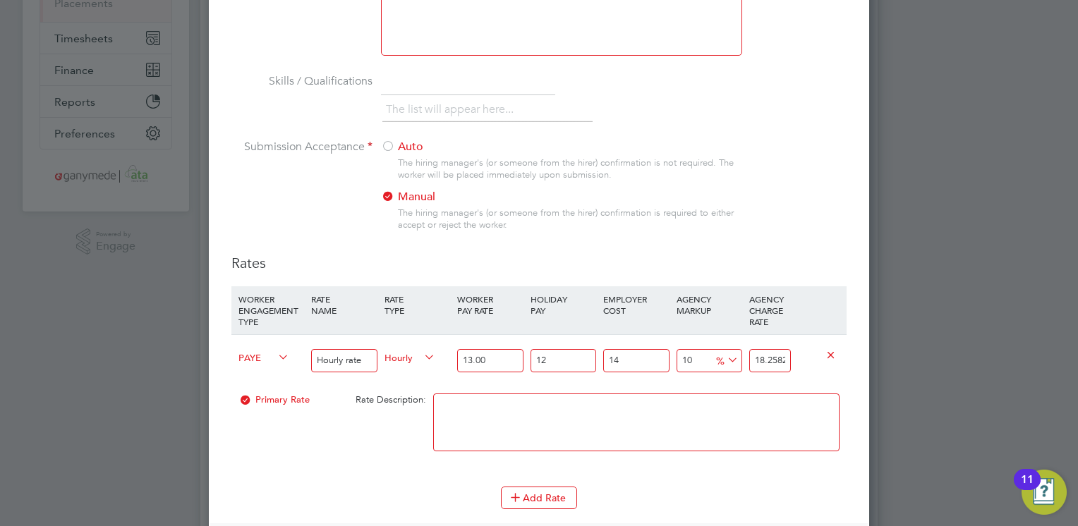
type input "4864.333911702332"
type input "824"
drag, startPoint x: 778, startPoint y: 364, endPoint x: 745, endPoint y: 361, distance: 33.3
click at [745, 361] on div "PAYE Hourly rate Hourly 13.00 12 n/a 14 n/a 4864.333911702332 807.4016 % 824" at bounding box center [538, 360] width 615 height 52
type input "-87.95064584538268"
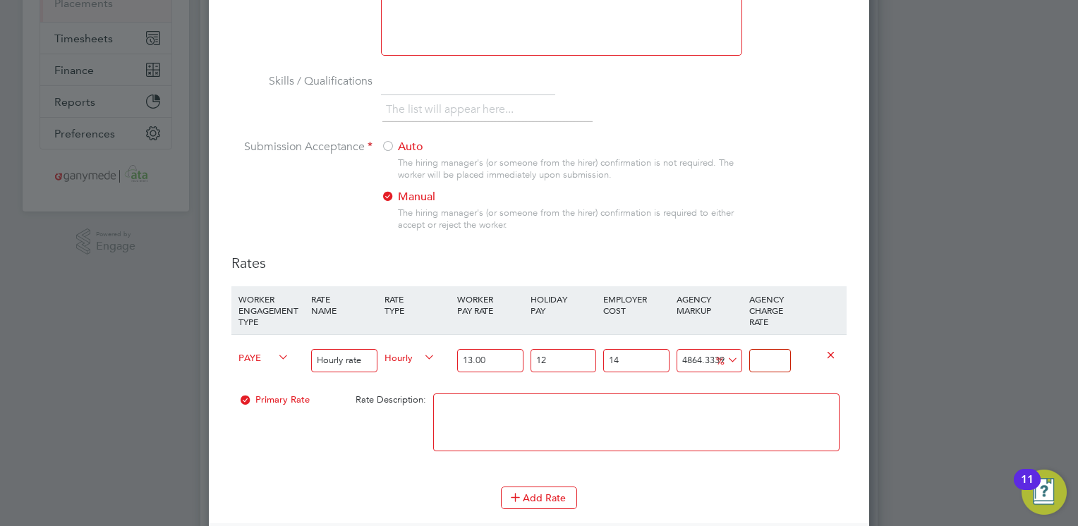
type input "2"
type input "26.518218623481783"
type input "21"
type input "27.723154038943512"
type input "21.2"
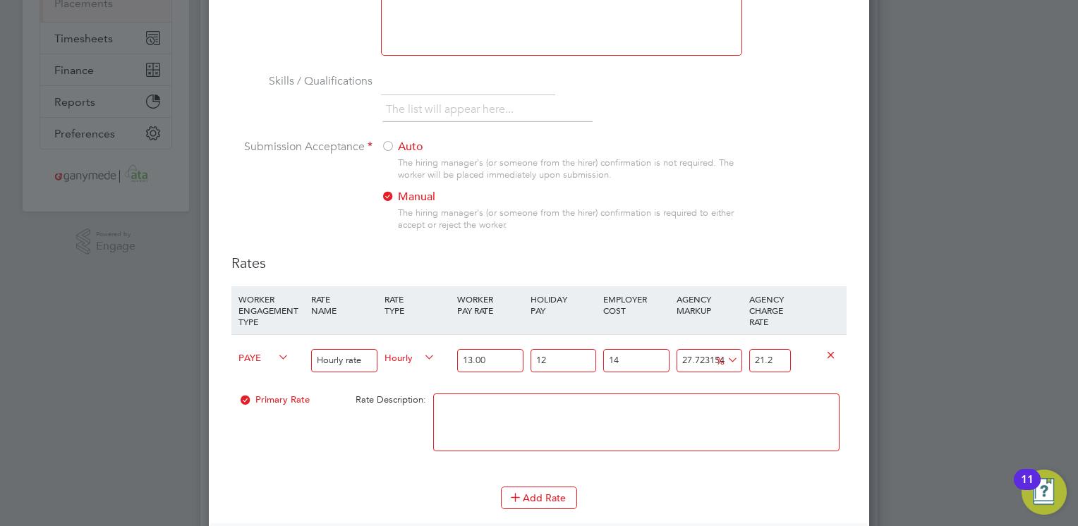
type input "27.843647580489687"
type input "21"
click at [326, 461] on div "Primary Rate Rate Description:" at bounding box center [538, 430] width 615 height 86
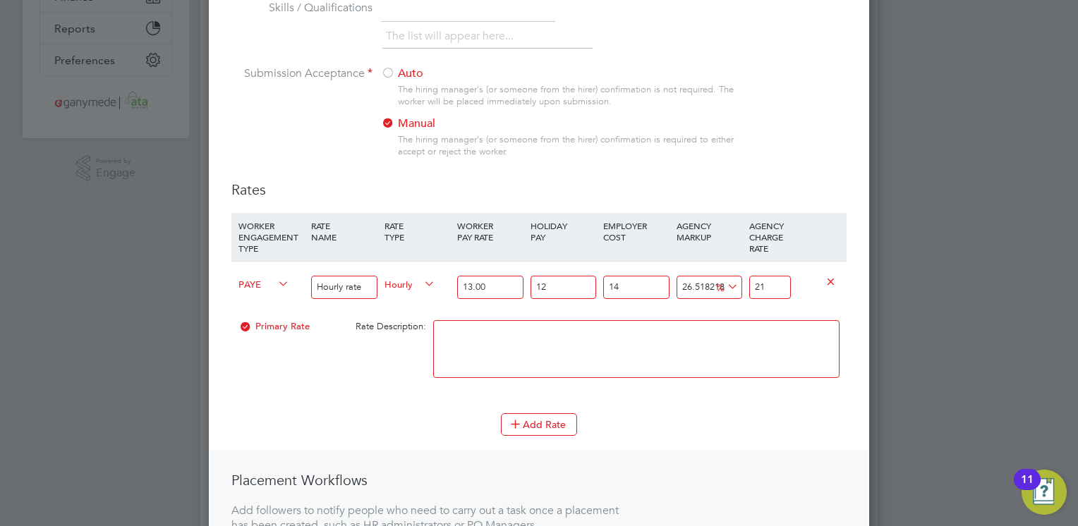
scroll to position [395, 0]
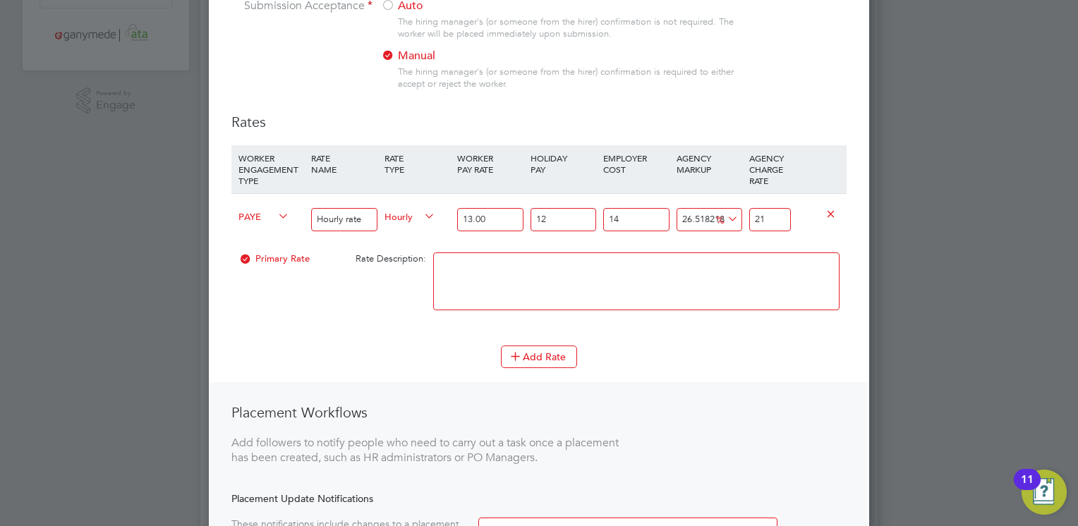
click at [775, 223] on input "21" at bounding box center [770, 219] width 42 height 23
type input "27.723154038943512"
type input "21.2"
type input "27.843647580489687"
type input "21.22"
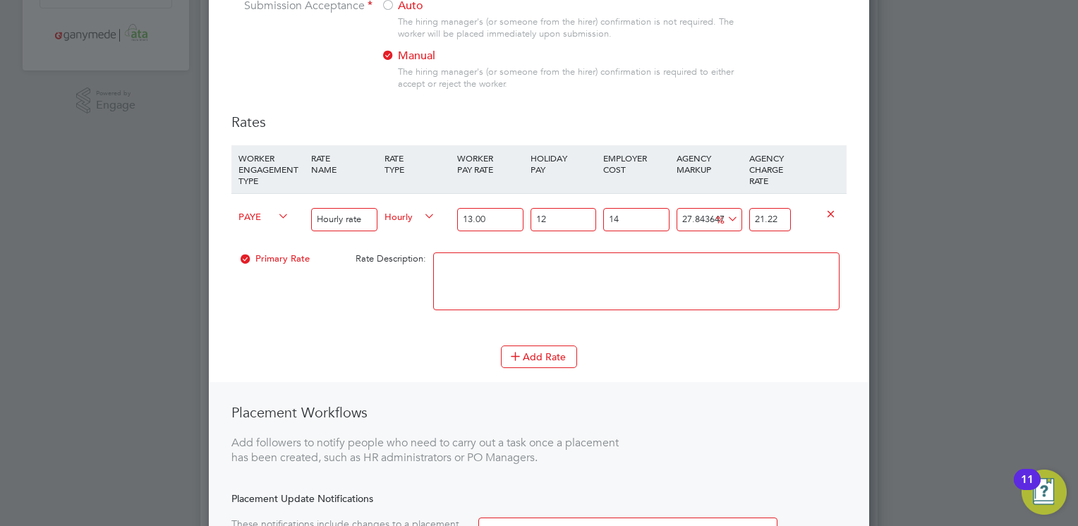
click at [384, 334] on li "WORKER ENGAGEMENT TYPE RATE NAME RATE TYPE WORKER PAY RATE HOLIDAY PAY EMPLOYER…" at bounding box center [538, 245] width 615 height 200
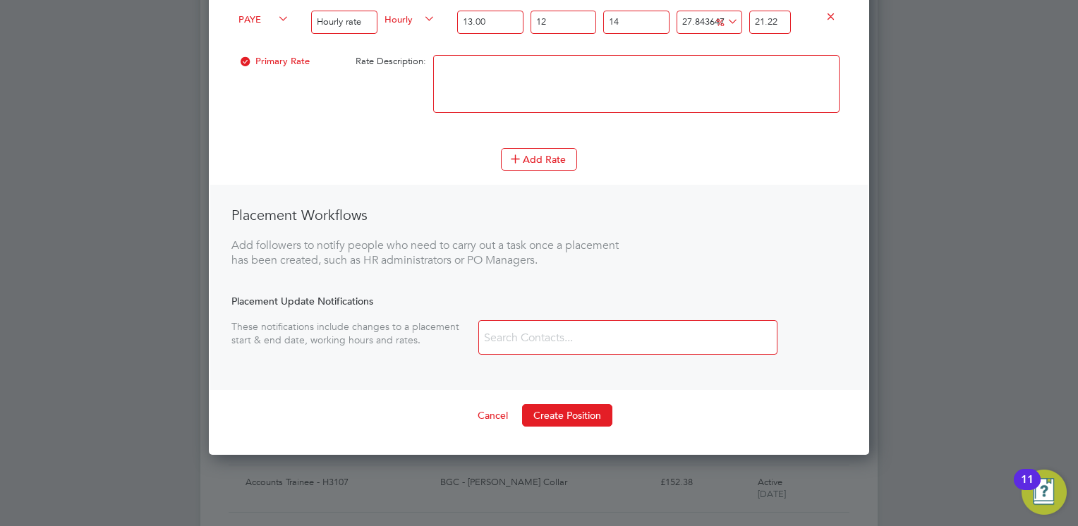
scroll to position [621, 0]
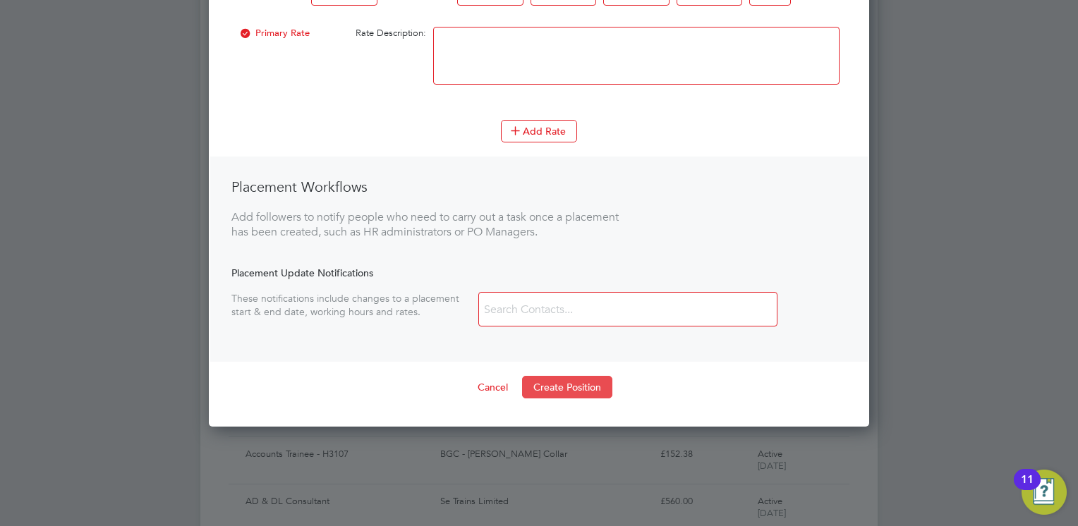
click at [564, 382] on button "Create Position" at bounding box center [567, 387] width 90 height 23
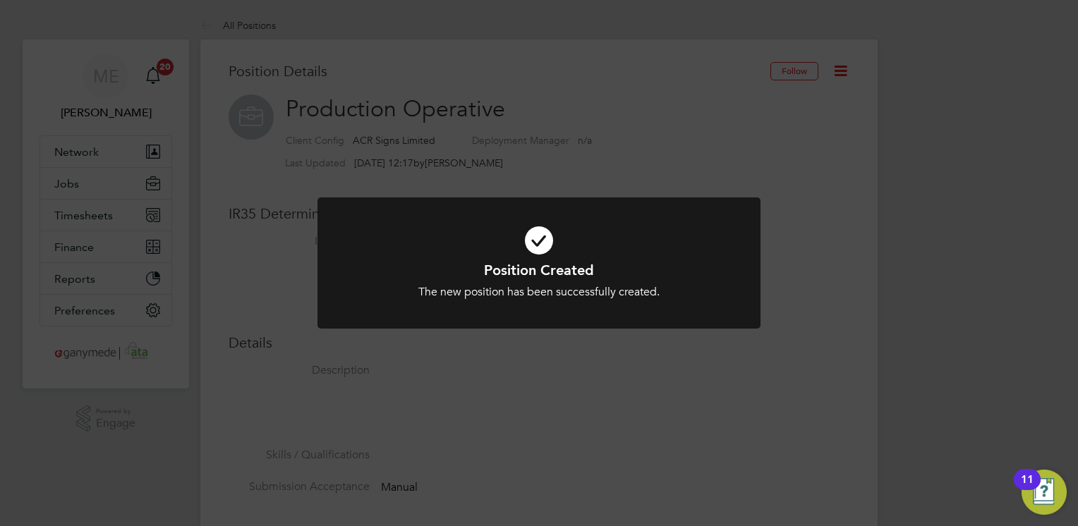
click at [541, 387] on div "Position Created The new position has been successfully created. Cancel Okay" at bounding box center [539, 263] width 1078 height 526
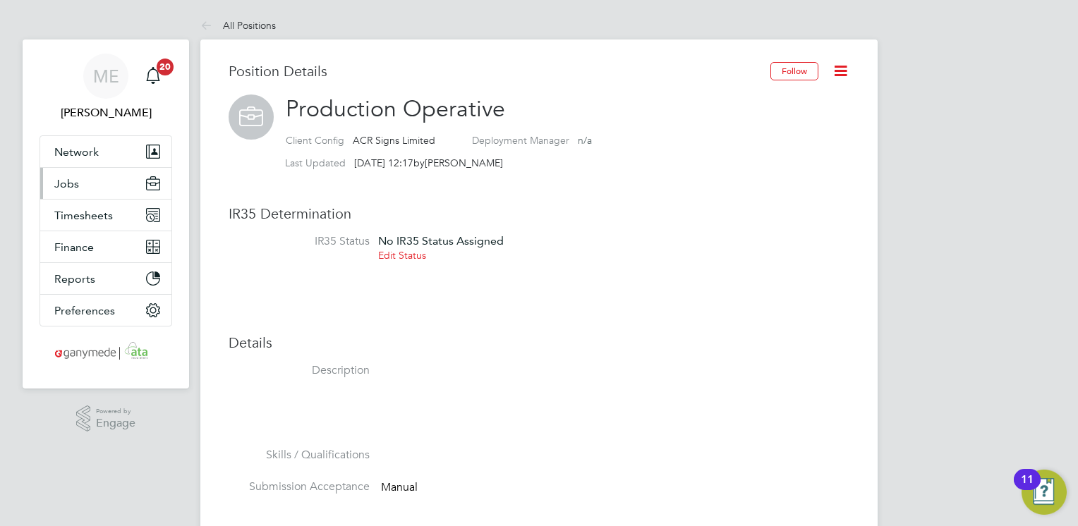
click at [118, 171] on button "Jobs" at bounding box center [105, 183] width 131 height 31
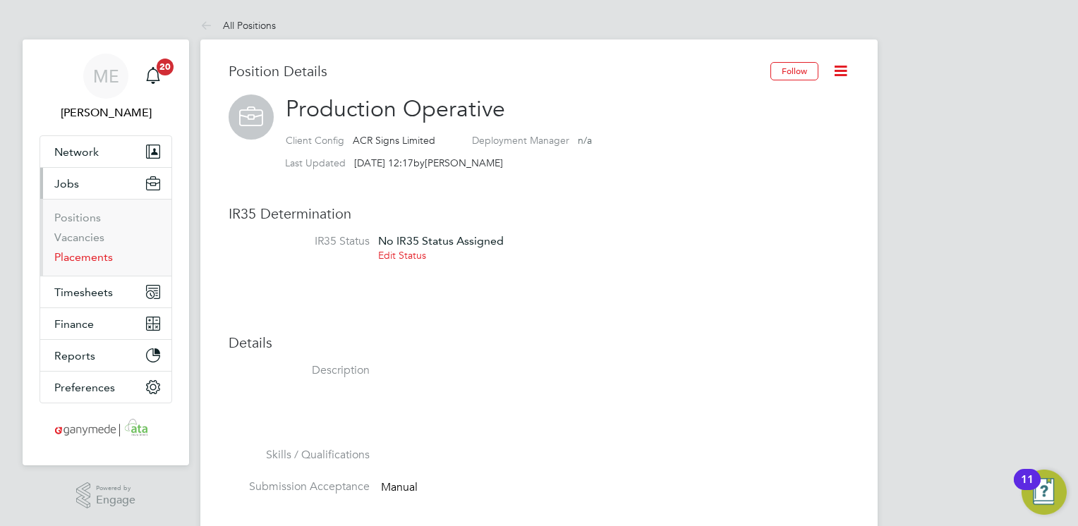
click at [91, 261] on link "Placements" at bounding box center [83, 256] width 59 height 13
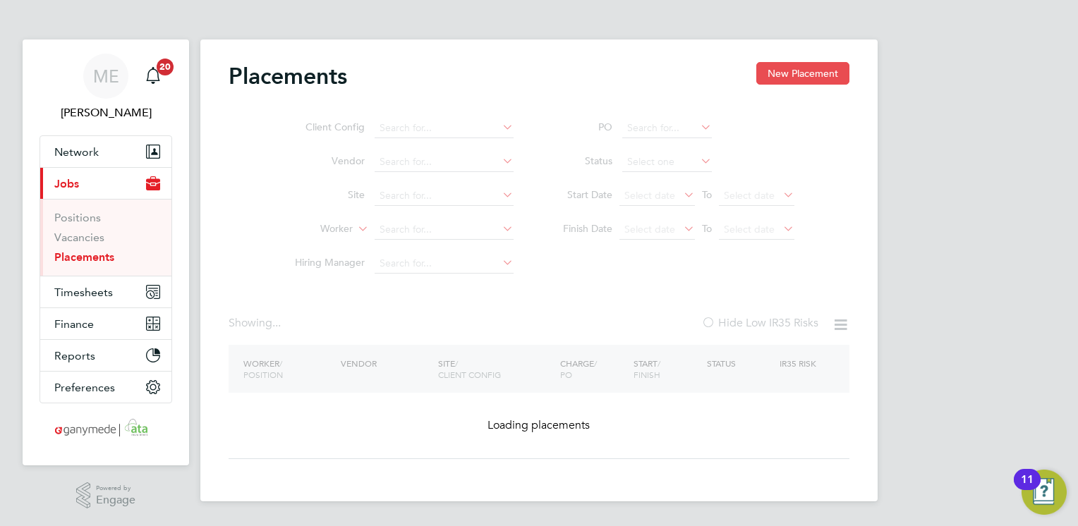
click at [817, 68] on button "New Placement" at bounding box center [802, 73] width 93 height 23
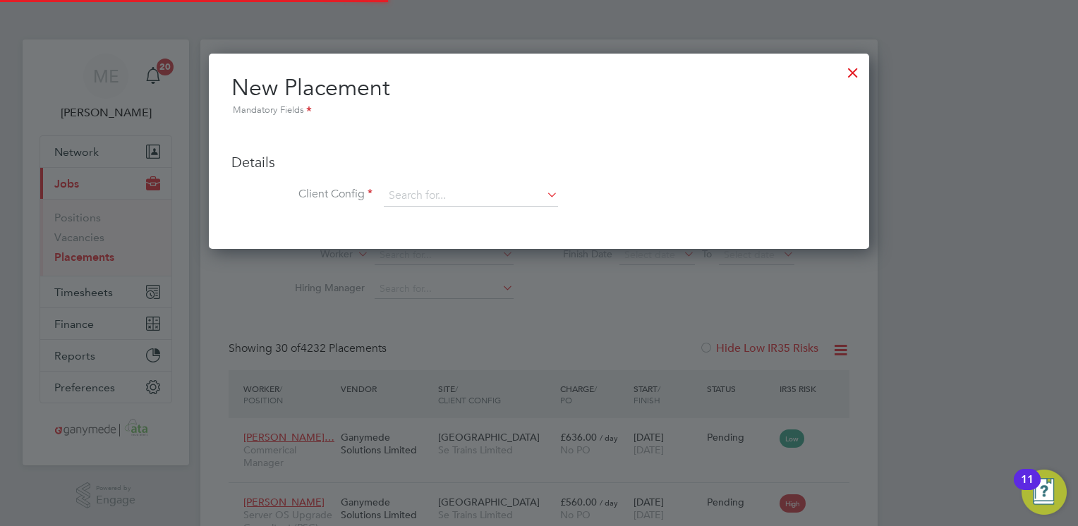
scroll to position [40, 123]
click at [413, 191] on input at bounding box center [471, 196] width 174 height 21
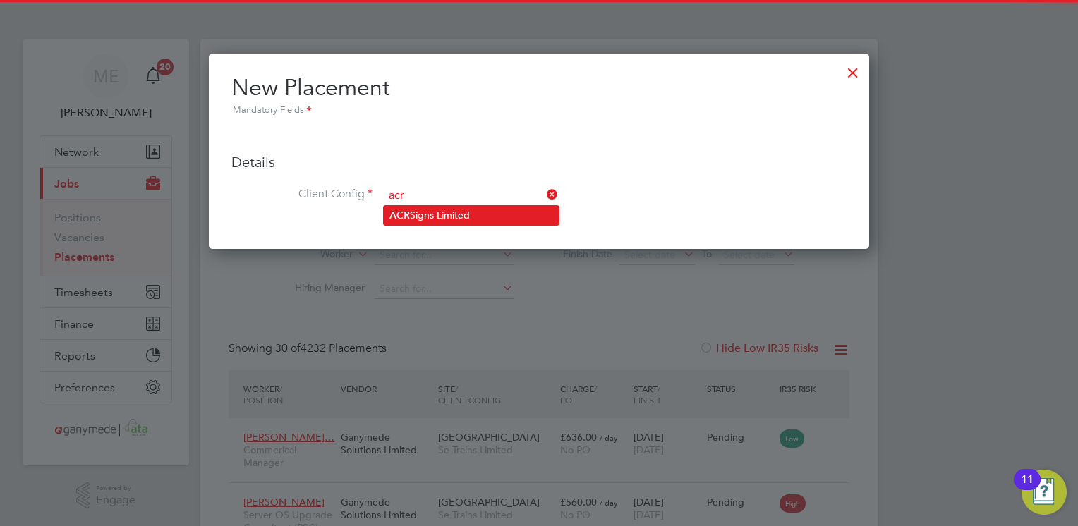
click at [412, 212] on li "ACR Signs Limited" at bounding box center [471, 215] width 175 height 19
type input "ACR Signs Limited"
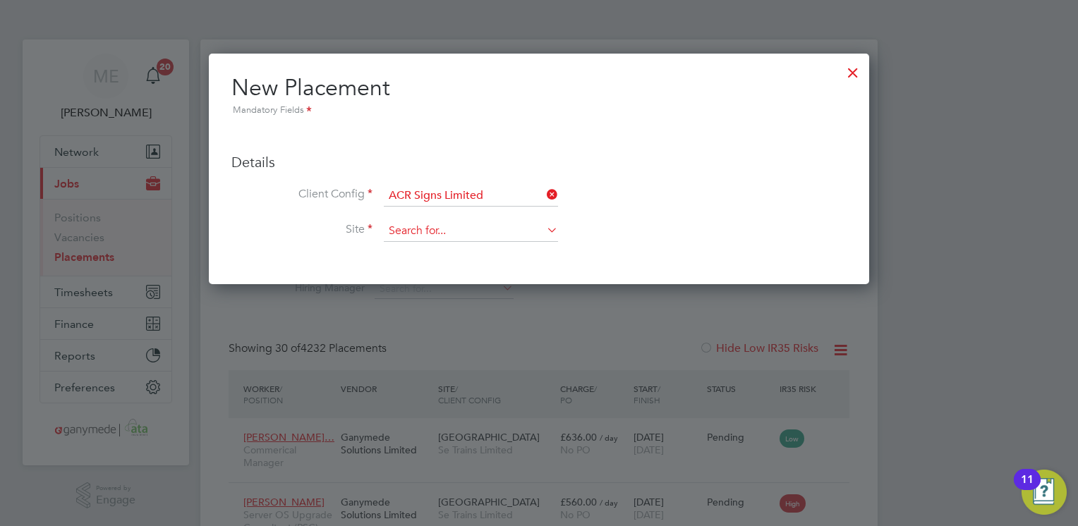
click at [406, 233] on input at bounding box center [471, 231] width 174 height 21
click at [412, 244] on li "Head Office" at bounding box center [471, 250] width 175 height 19
type input "Head Office"
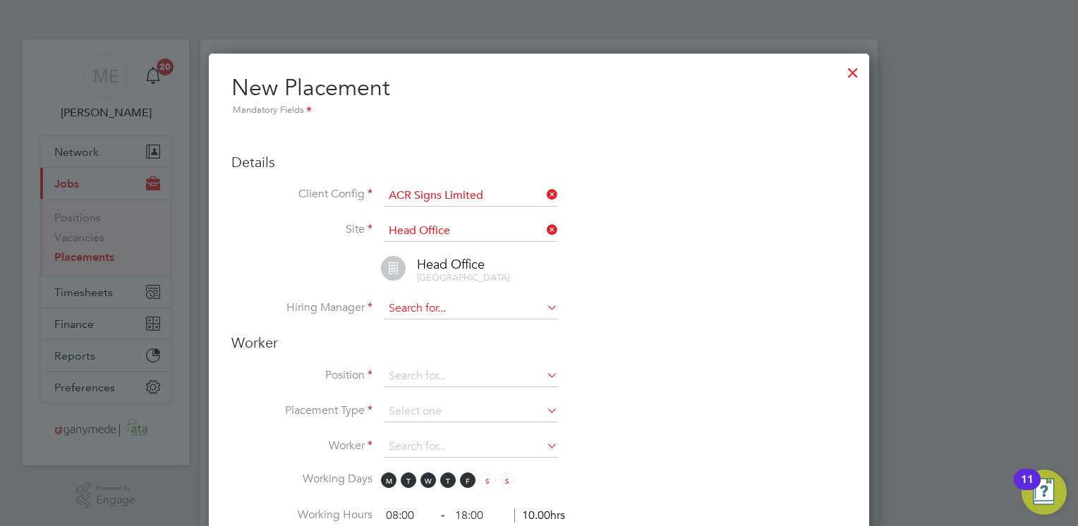
click at [416, 306] on input at bounding box center [471, 308] width 174 height 21
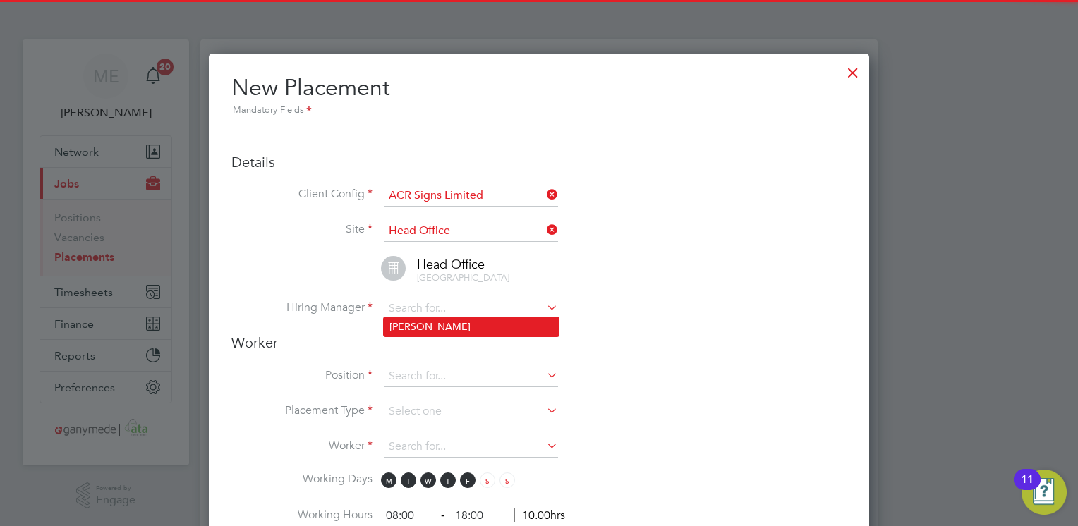
click at [416, 324] on li "Aiden Rood" at bounding box center [471, 327] width 175 height 19
type input "Aiden Rood"
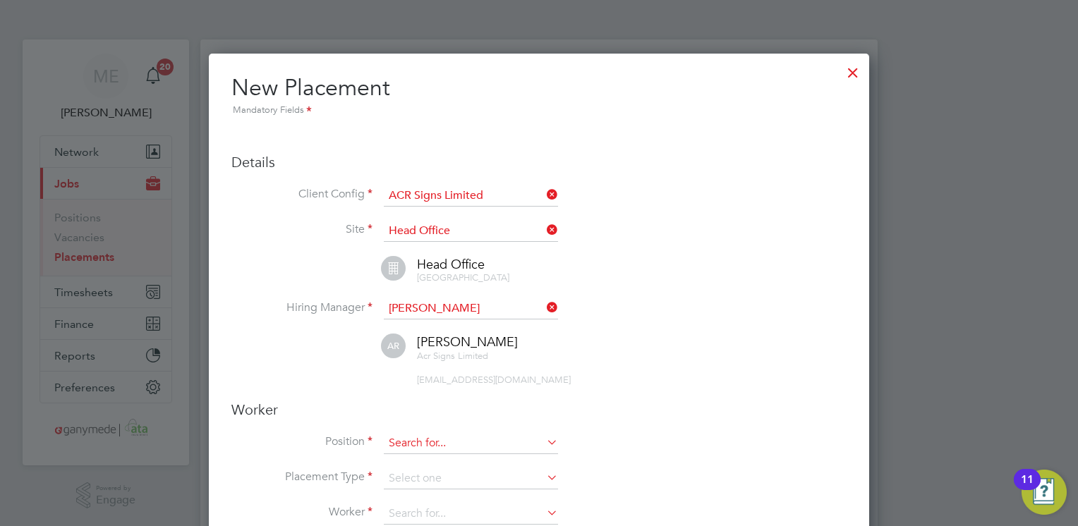
click at [413, 436] on input at bounding box center [471, 443] width 174 height 21
click at [412, 461] on li "Production Operative" at bounding box center [471, 460] width 175 height 19
type input "Production Operative"
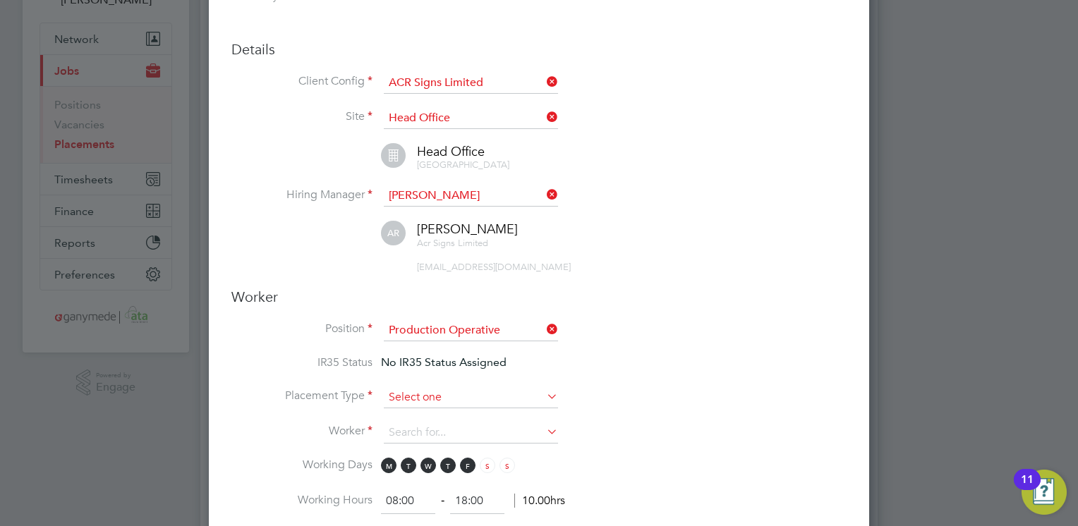
click at [433, 387] on input at bounding box center [471, 397] width 174 height 21
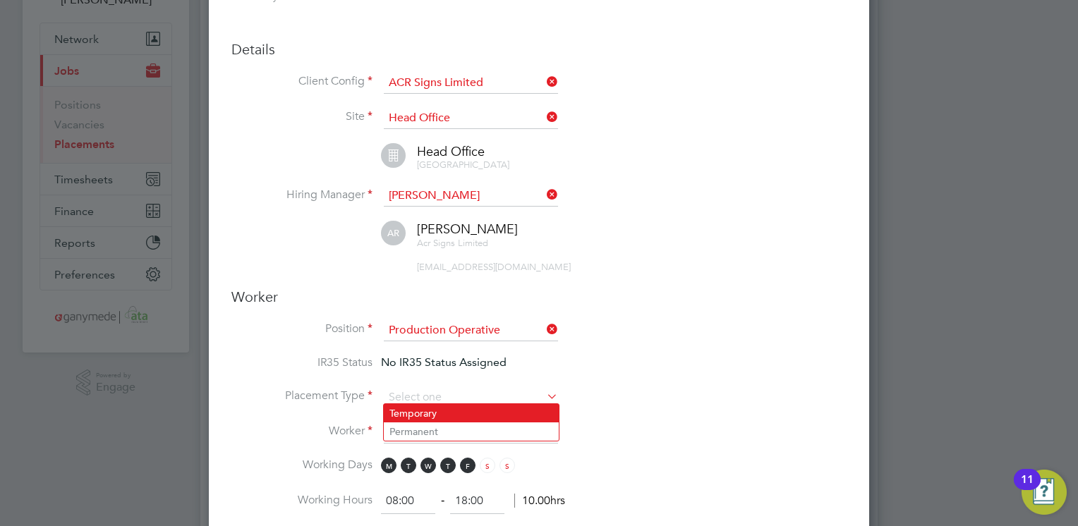
click at [421, 408] on li "Temporary" at bounding box center [471, 413] width 175 height 18
type input "Temporary"
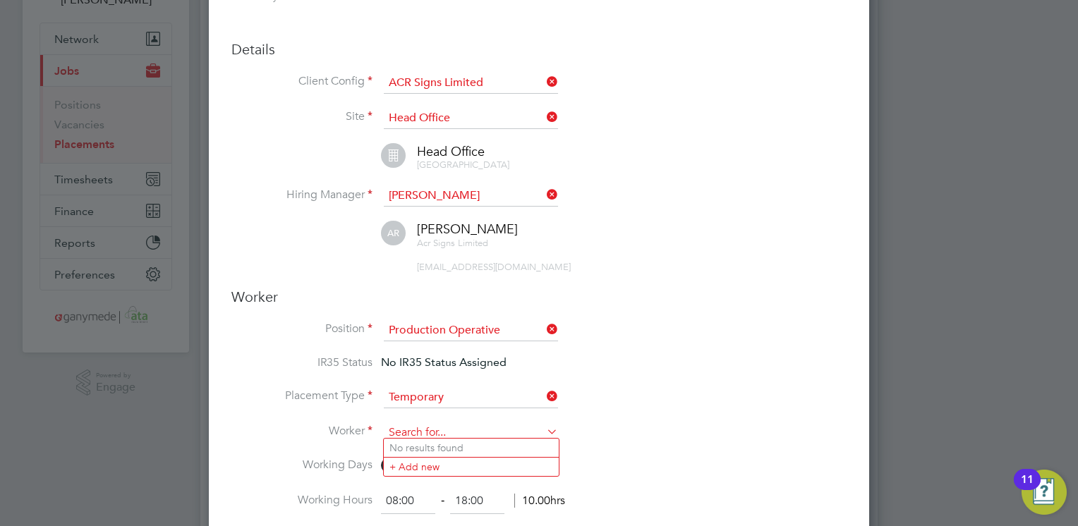
click at [418, 423] on input at bounding box center [471, 433] width 174 height 21
click at [415, 445] on b "Jamie" at bounding box center [431, 448] width 82 height 12
type input "Jamie Northern (191933)"
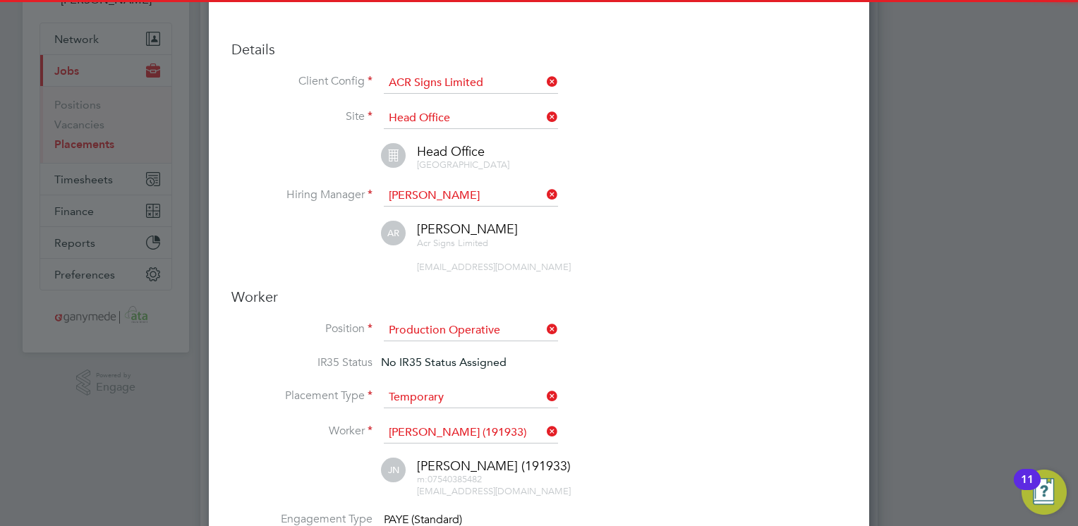
click at [756, 346] on li "Position Production Operative" at bounding box center [538, 337] width 615 height 35
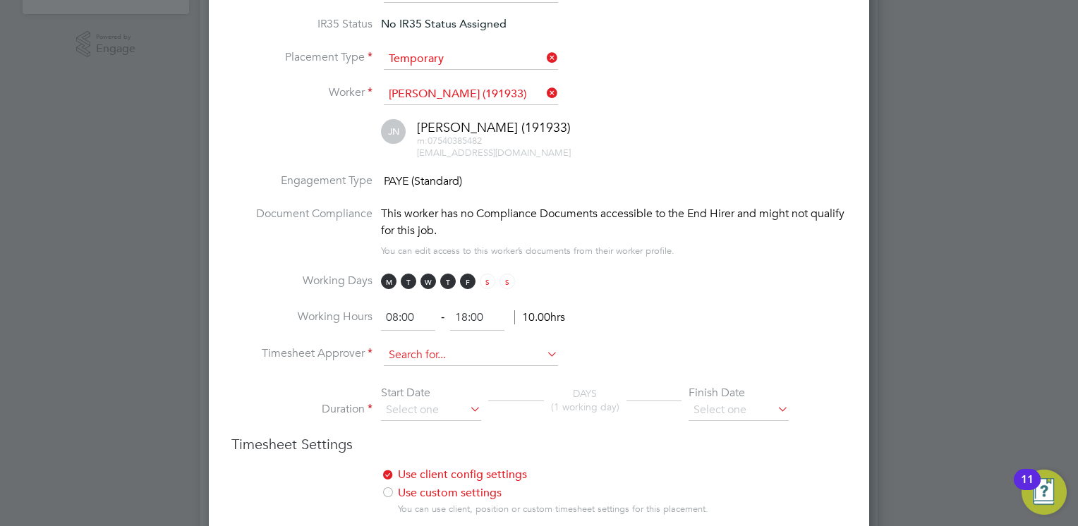
click at [451, 351] on input at bounding box center [471, 355] width 174 height 21
click at [414, 368] on li "Aiden Rood" at bounding box center [471, 369] width 175 height 19
type input "Aiden Rood"
click at [466, 406] on input at bounding box center [431, 410] width 100 height 21
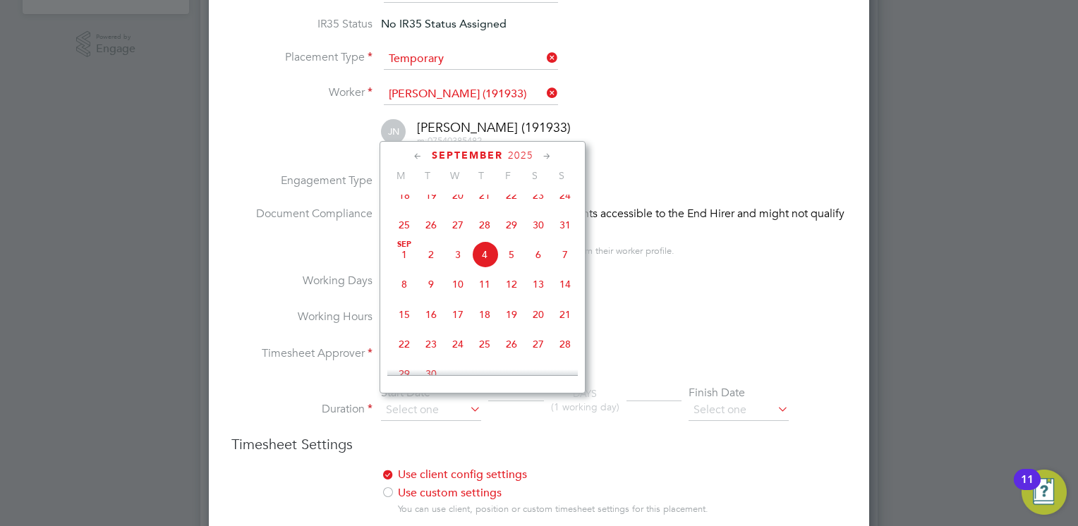
click at [400, 288] on span "8" at bounding box center [404, 284] width 27 height 27
type input "08 Sep 2025"
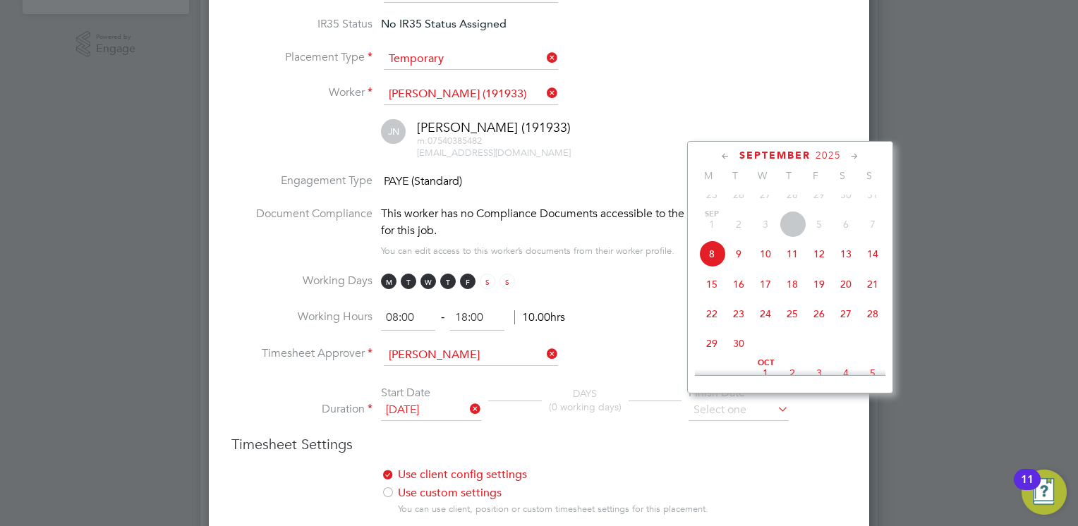
drag, startPoint x: 746, startPoint y: 404, endPoint x: 653, endPoint y: 334, distance: 116.4
click at [653, 334] on li "Working Hours 08:00 ‐ 18:00 10.00hrs" at bounding box center [538, 326] width 615 height 40
drag, startPoint x: 705, startPoint y: 397, endPoint x: 677, endPoint y: 314, distance: 87.0
click at [677, 314] on li "Working Hours 08:00 ‐ 18:00 10.00hrs" at bounding box center [538, 326] width 615 height 40
drag, startPoint x: 761, startPoint y: 405, endPoint x: 723, endPoint y: 300, distance: 111.8
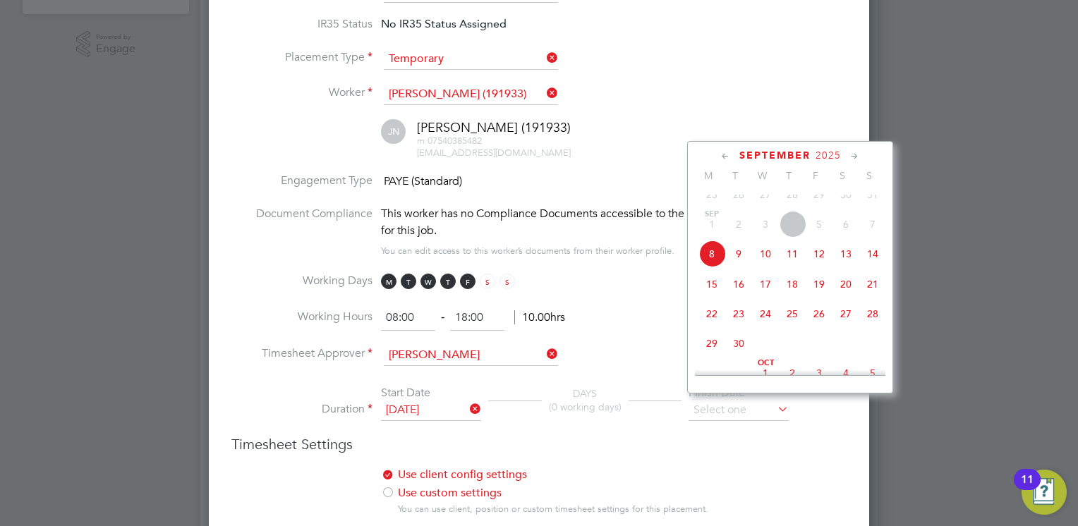
click at [723, 298] on span "15" at bounding box center [712, 284] width 27 height 27
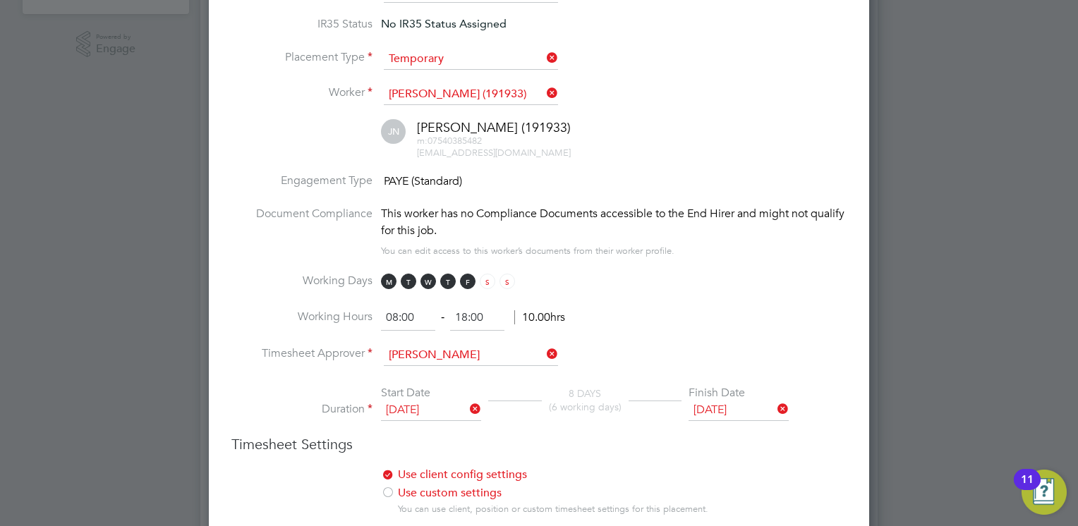
click at [751, 402] on input "15 Sep 2025" at bounding box center [739, 410] width 100 height 21
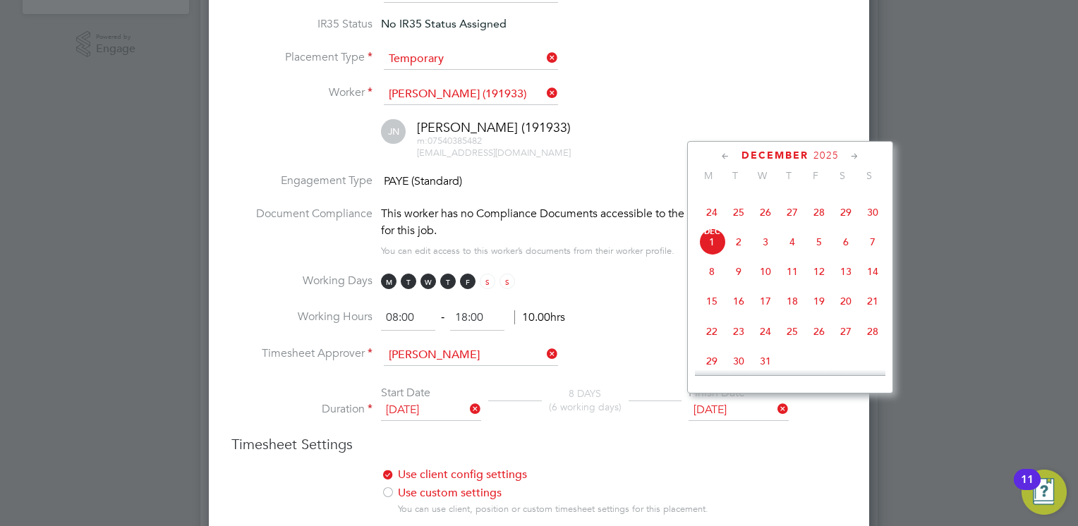
click at [872, 285] on span "14" at bounding box center [872, 271] width 27 height 27
type input "14 Dec 2025"
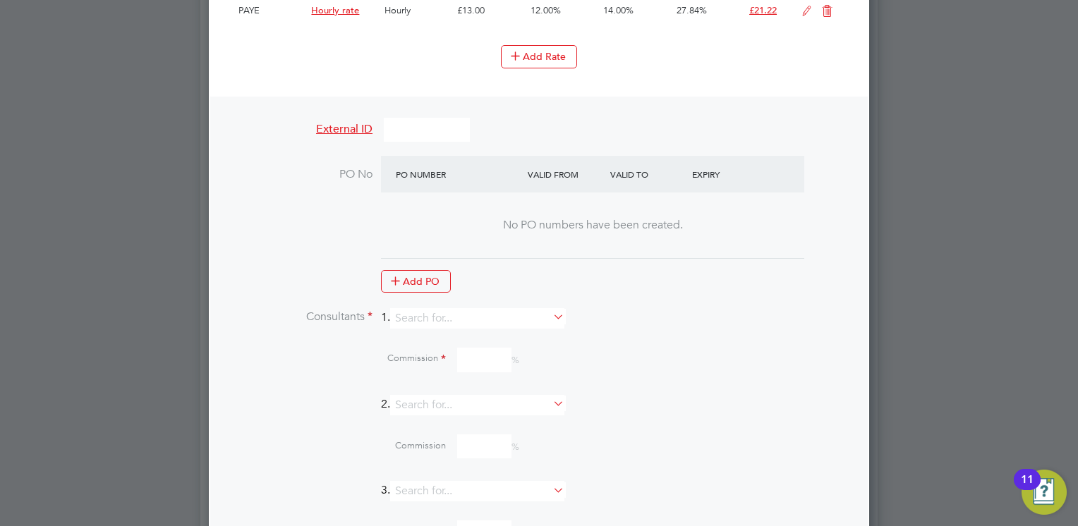
scroll to position [1270, 0]
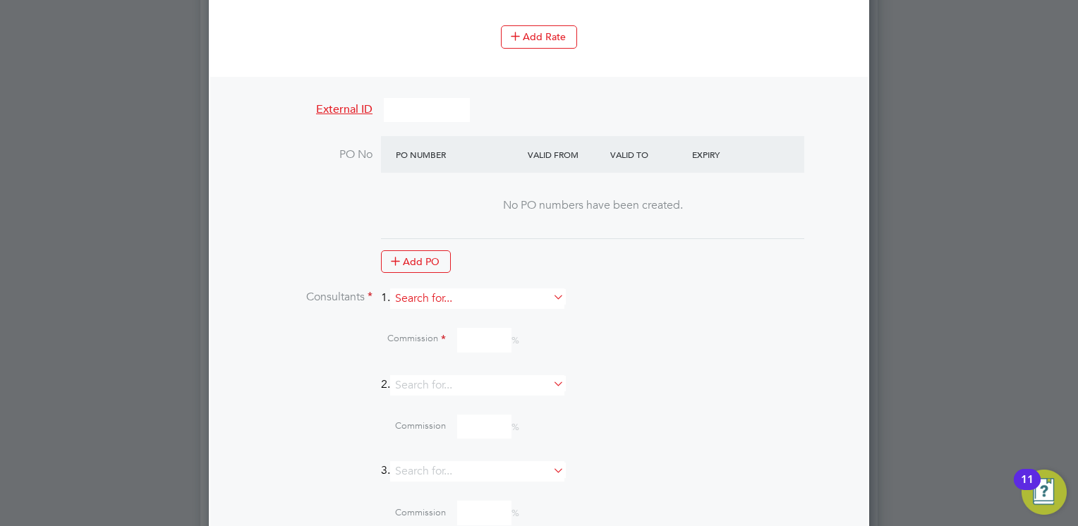
click at [471, 296] on input at bounding box center [477, 299] width 174 height 20
click at [462, 304] on li "Mia Eckersley" at bounding box center [484, 310] width 175 height 19
type input "[PERSON_NAME]"
click at [485, 388] on input at bounding box center [484, 392] width 54 height 25
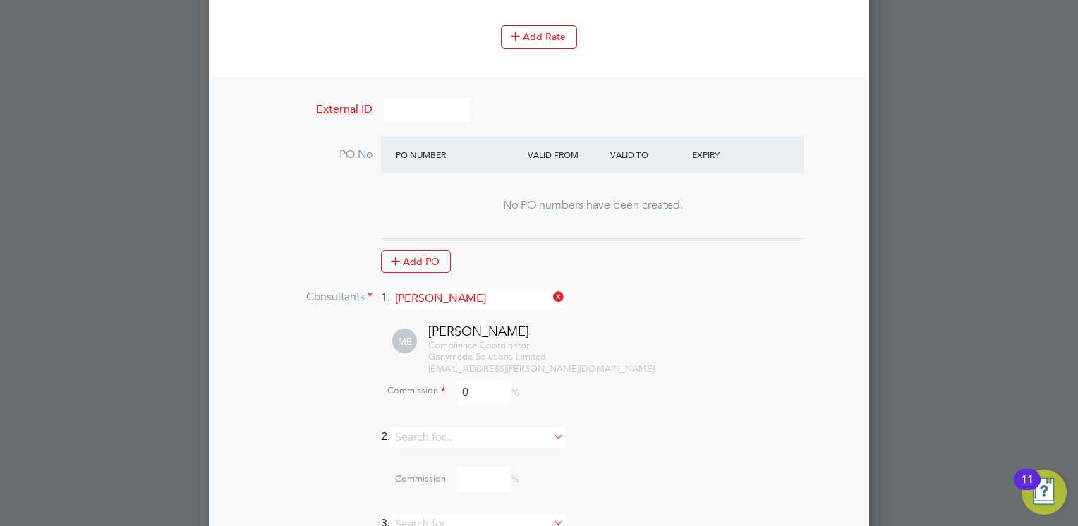
type input "0"
click at [607, 380] on div "Commission 0 %" at bounding box center [576, 392] width 542 height 25
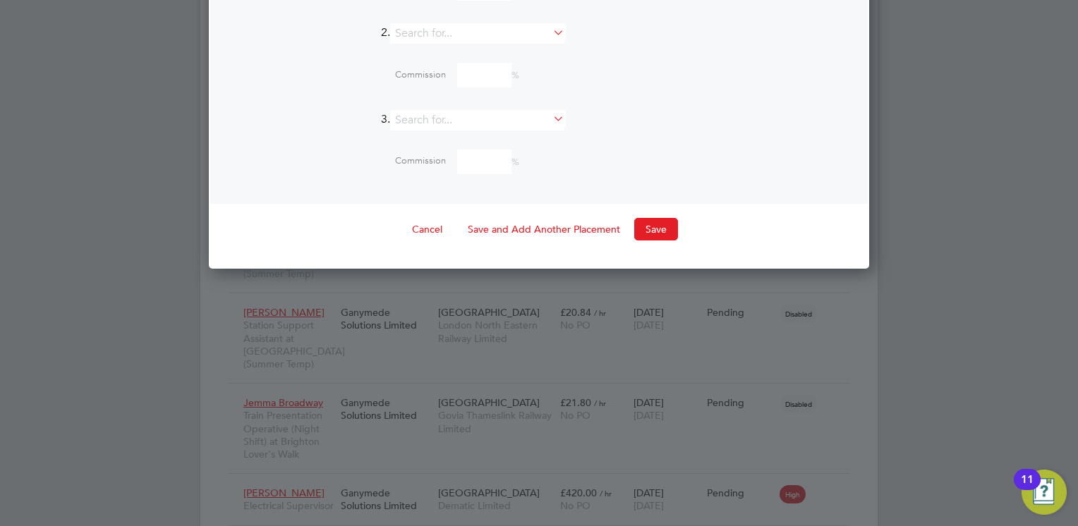
scroll to position [1722, 0]
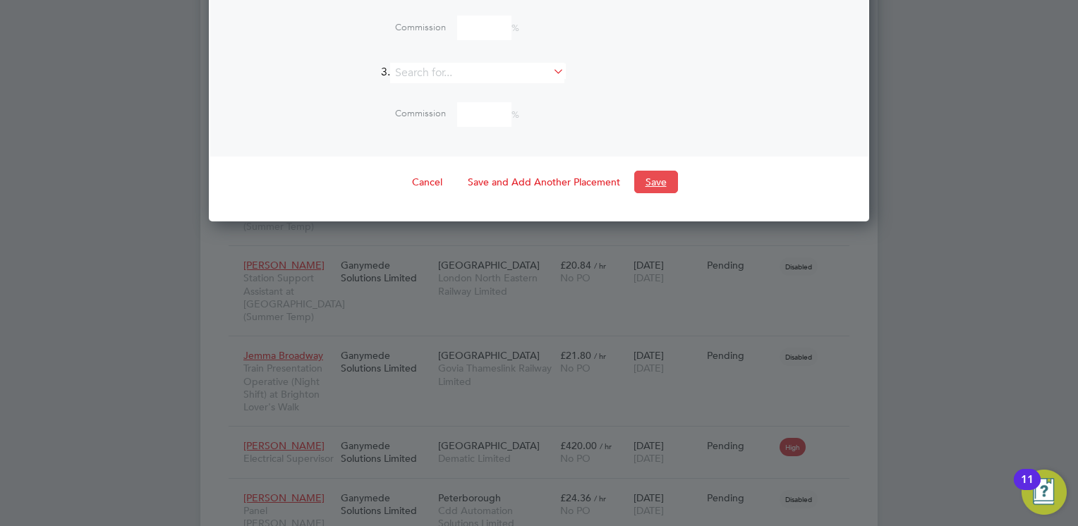
click at [658, 171] on button "Save" at bounding box center [656, 182] width 44 height 23
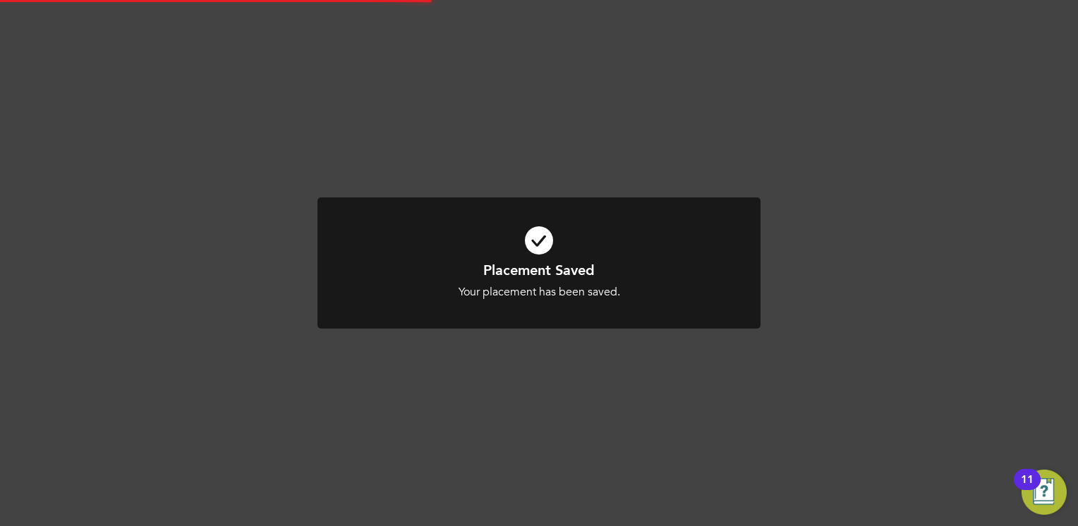
scroll to position [7, 6]
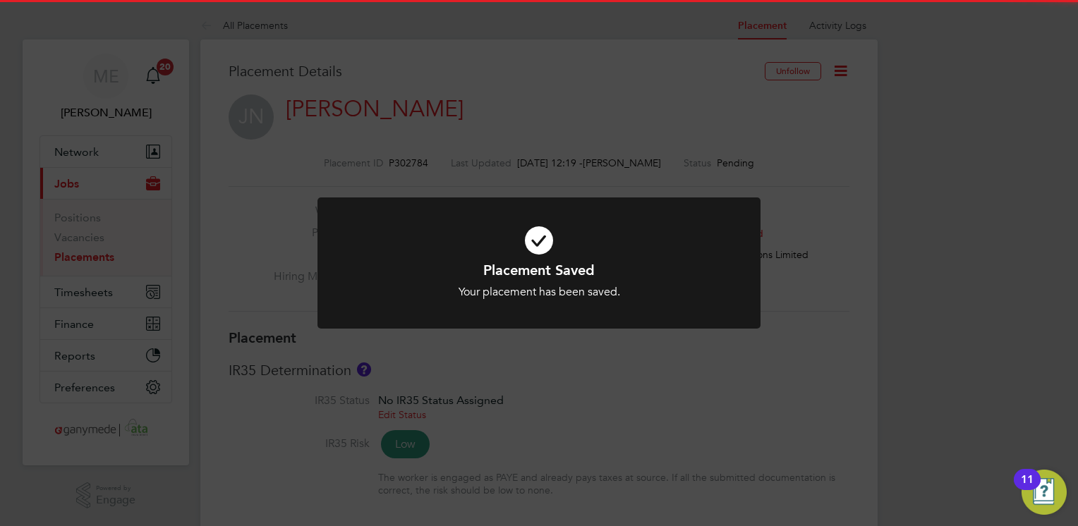
click at [519, 230] on icon at bounding box center [539, 240] width 367 height 55
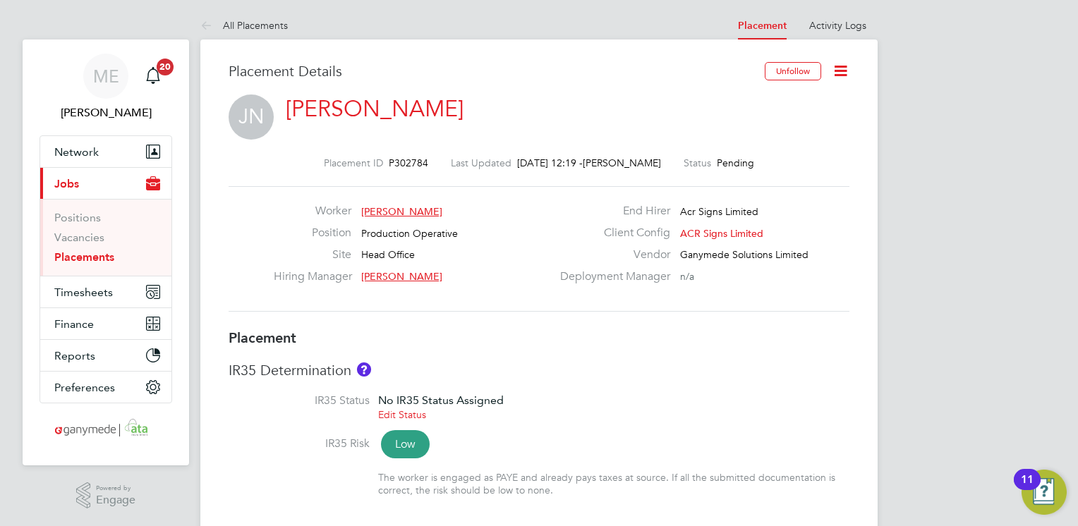
click at [330, 107] on link "[PERSON_NAME]" at bounding box center [375, 109] width 178 height 28
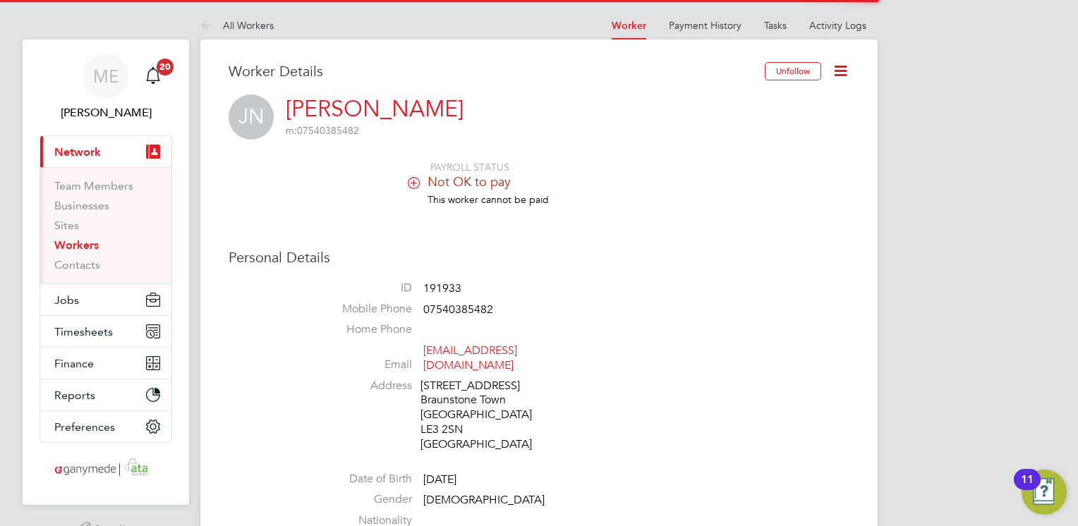
scroll to position [28, 0]
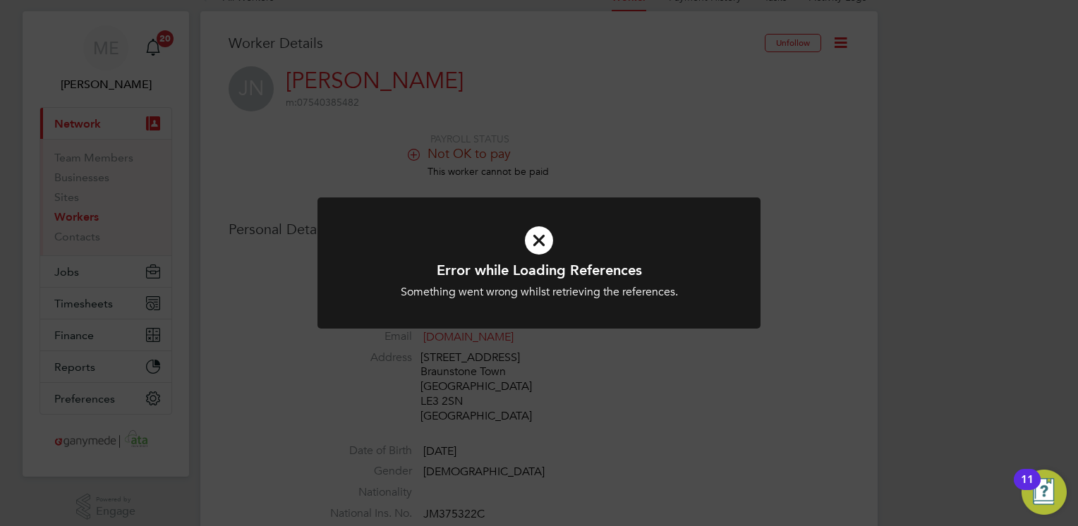
click at [566, 281] on div "Error while Loading References Something went wrong whilst retrieving the refer…" at bounding box center [539, 280] width 367 height 39
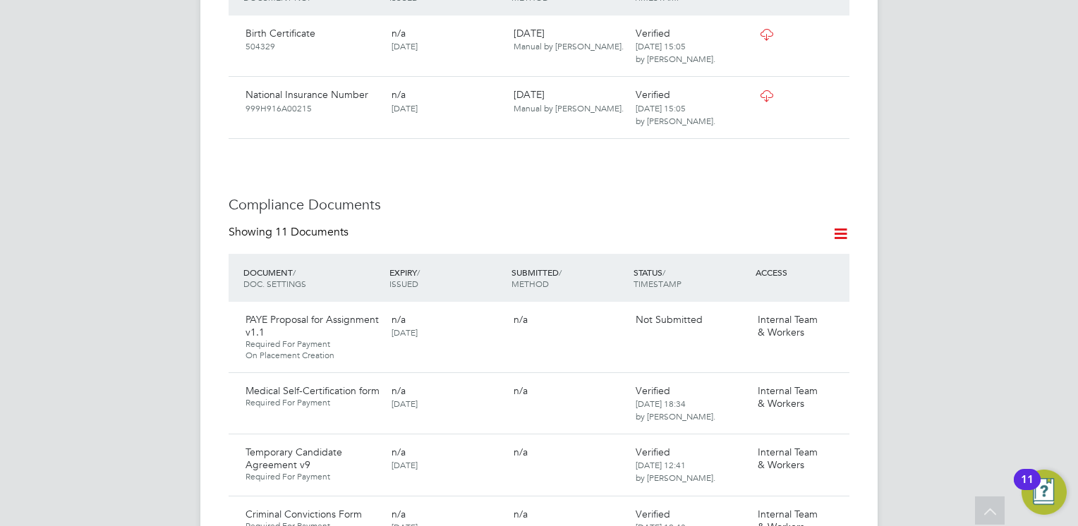
scroll to position [706, 0]
click at [827, 310] on icon at bounding box center [832, 318] width 14 height 17
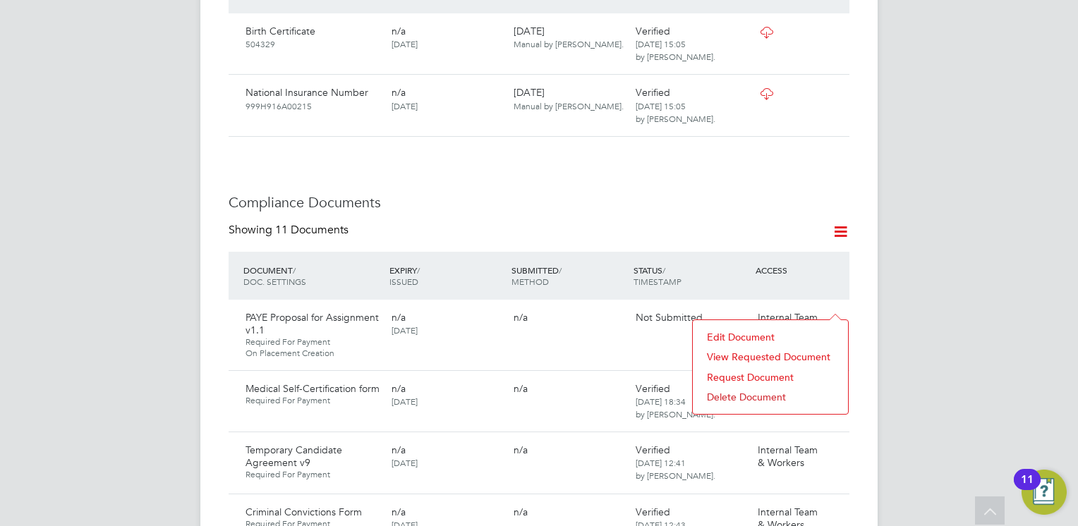
click at [730, 378] on li "Request Document" at bounding box center [770, 378] width 141 height 20
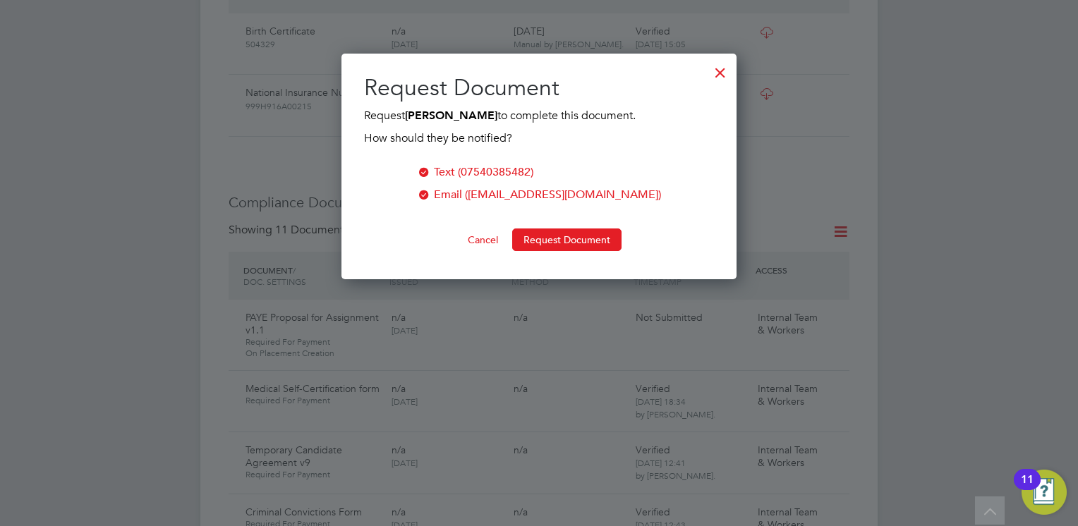
scroll to position [226, 396]
click at [533, 234] on button "Request Document" at bounding box center [566, 240] width 109 height 23
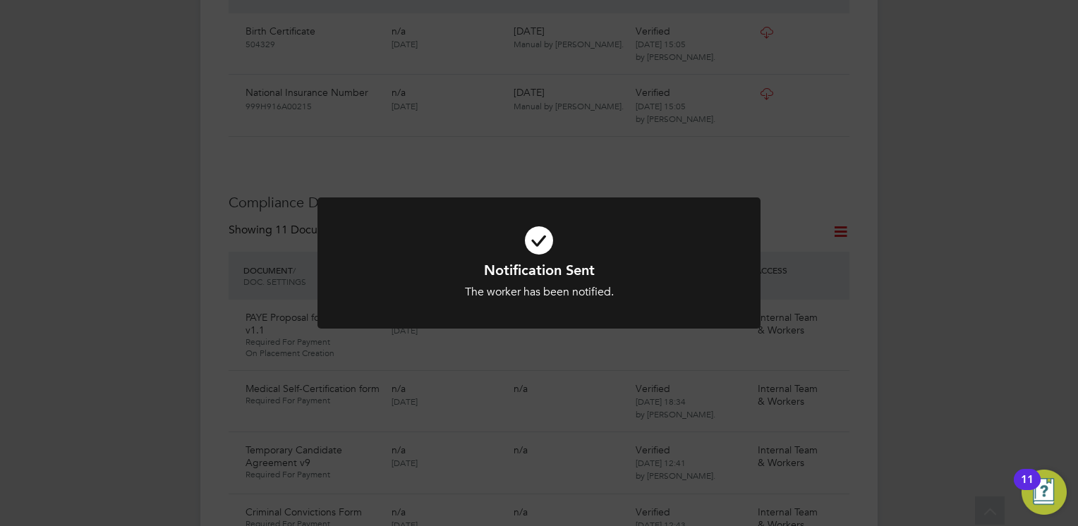
click at [539, 249] on icon at bounding box center [539, 240] width 367 height 55
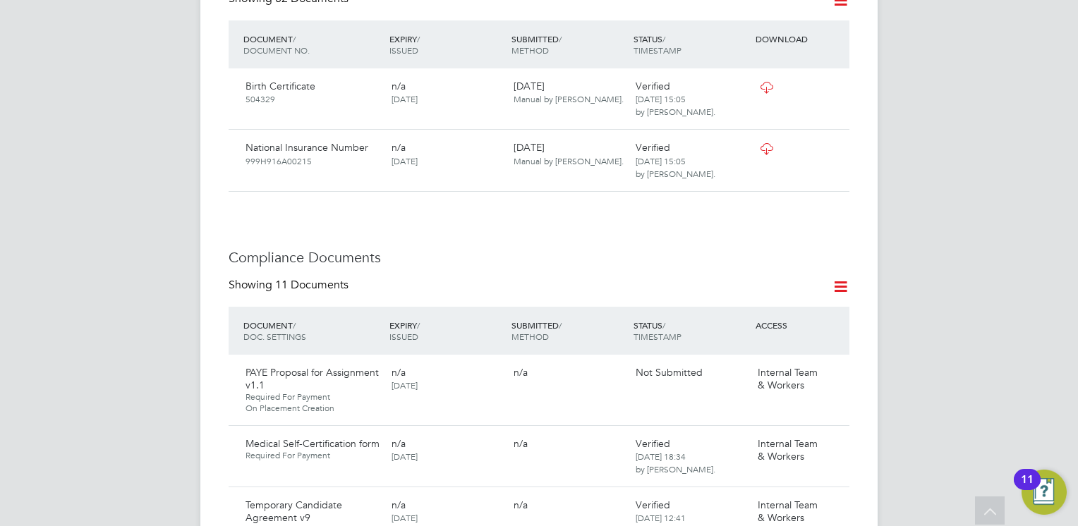
scroll to position [649, 0]
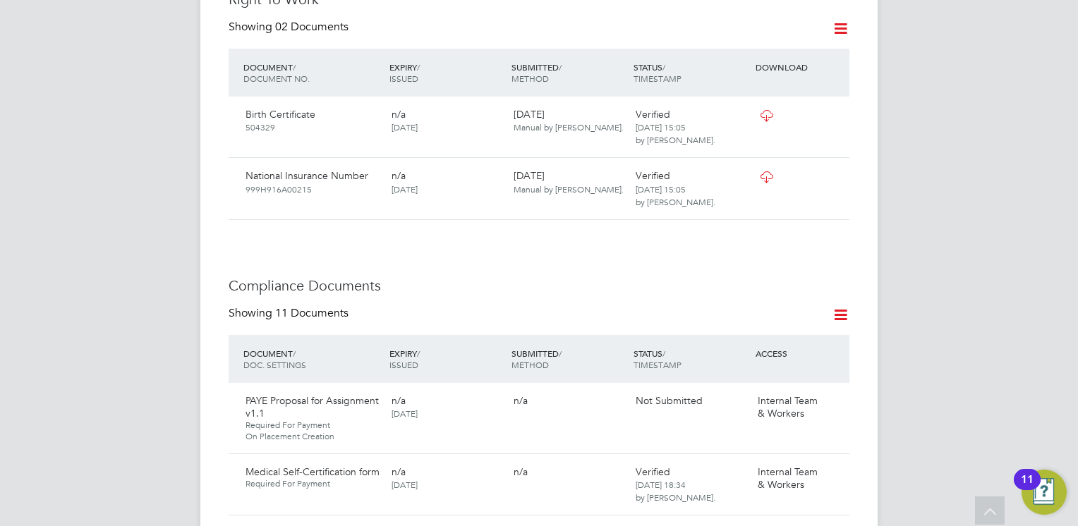
scroll to position [621, 0]
drag, startPoint x: 461, startPoint y: 203, endPoint x: 425, endPoint y: 228, distance: 43.6
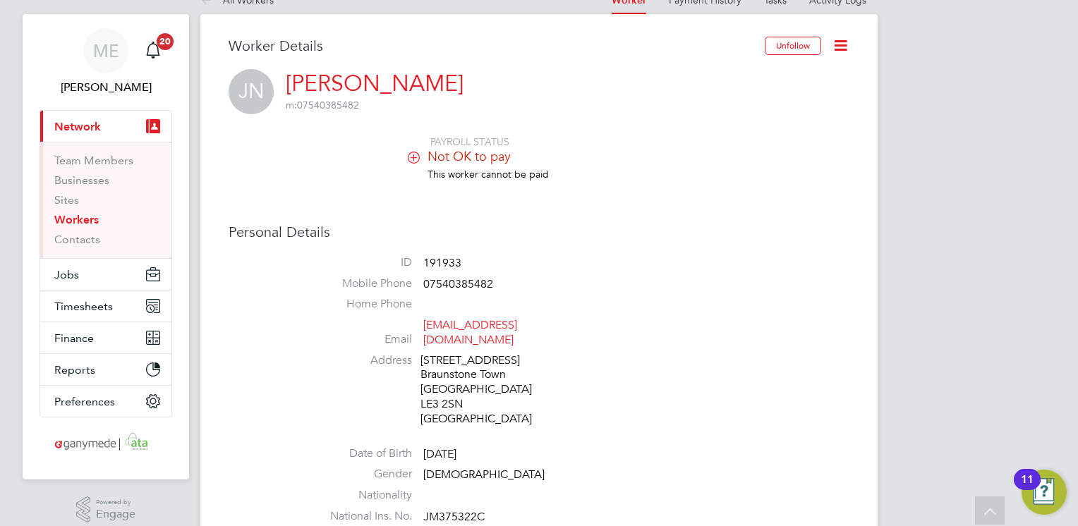
scroll to position [0, 0]
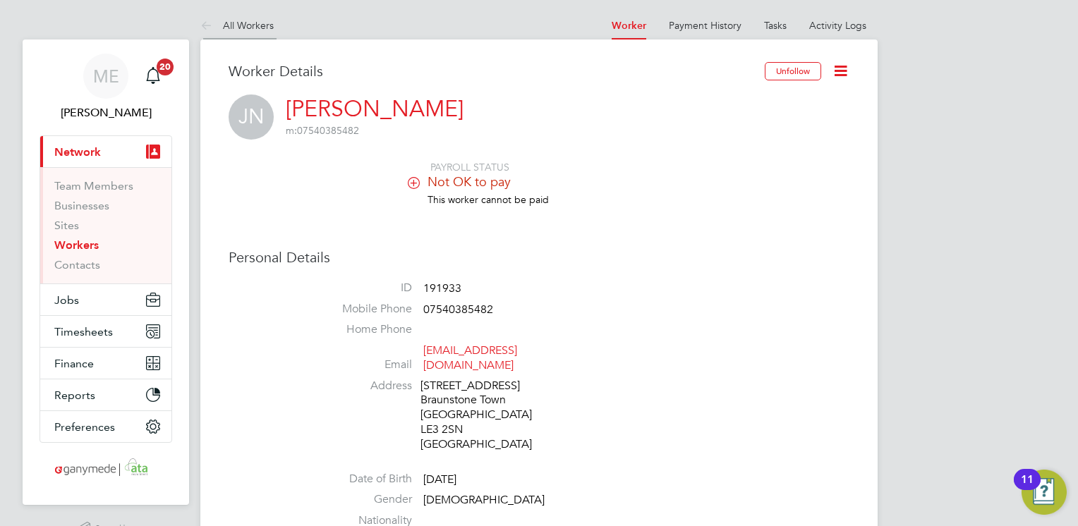
click at [210, 23] on icon at bounding box center [209, 27] width 18 height 18
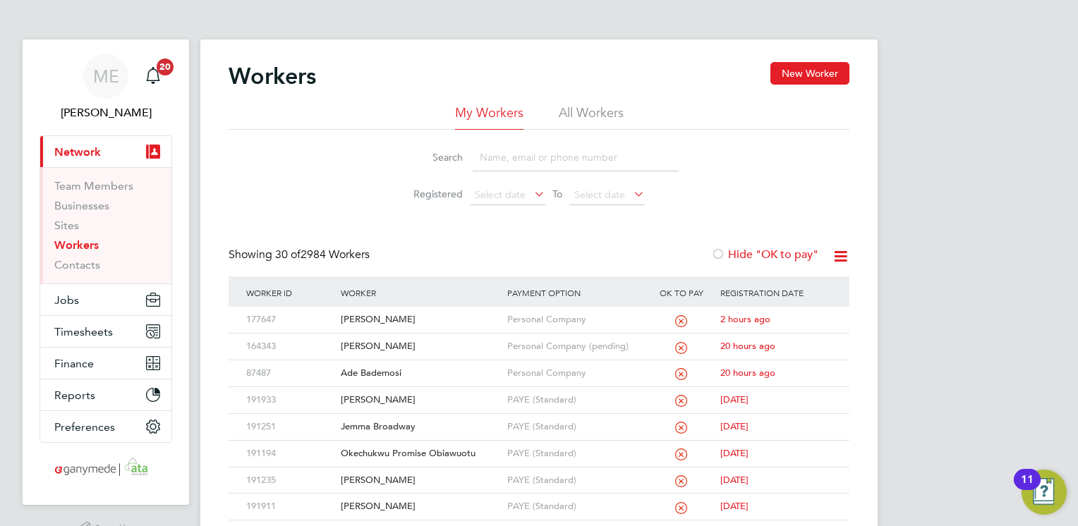
click at [511, 150] on input at bounding box center [576, 158] width 206 height 28
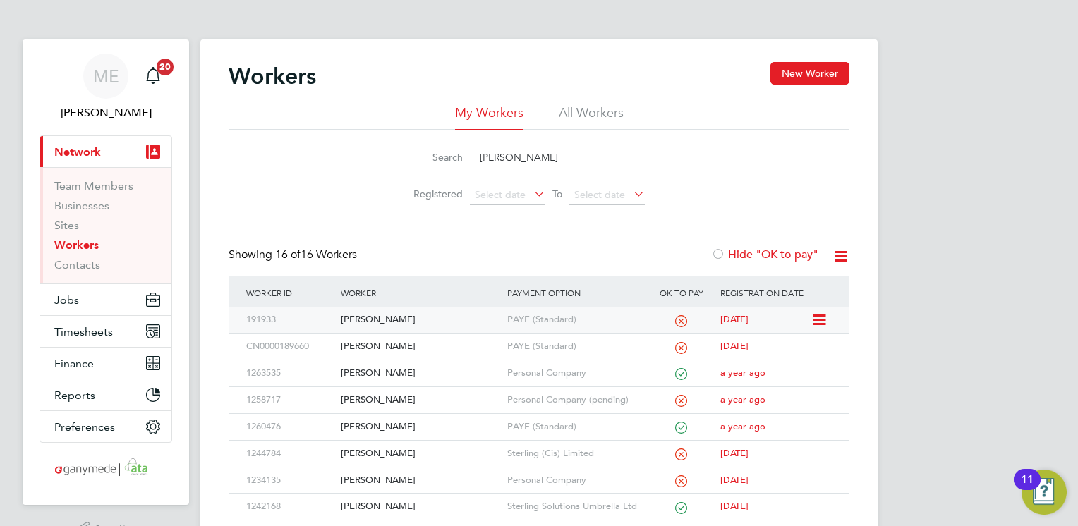
type input "jamie"
click at [454, 313] on div "[PERSON_NAME]" at bounding box center [420, 320] width 166 height 26
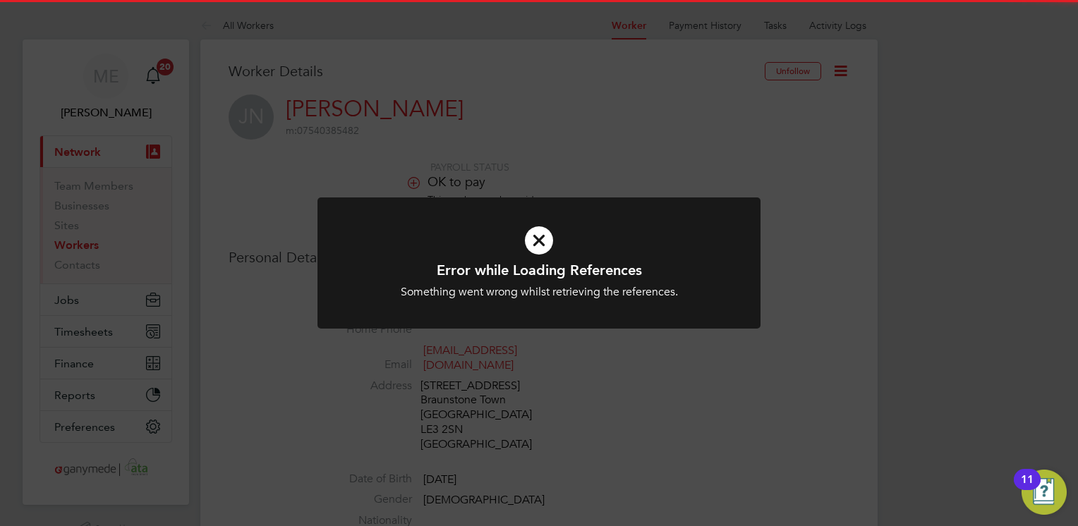
click at [535, 265] on h1 "Error while Loading References" at bounding box center [539, 270] width 367 height 18
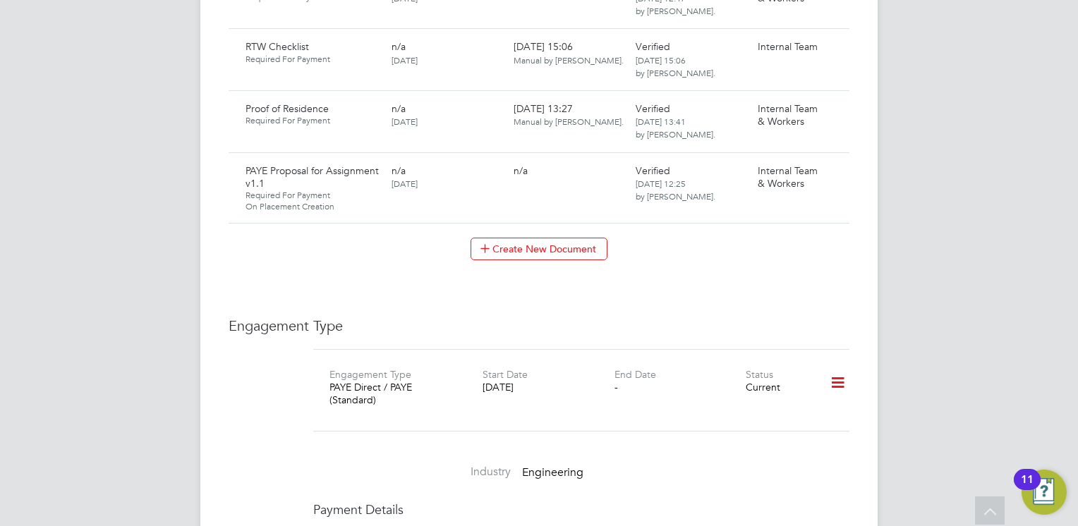
scroll to position [1524, 0]
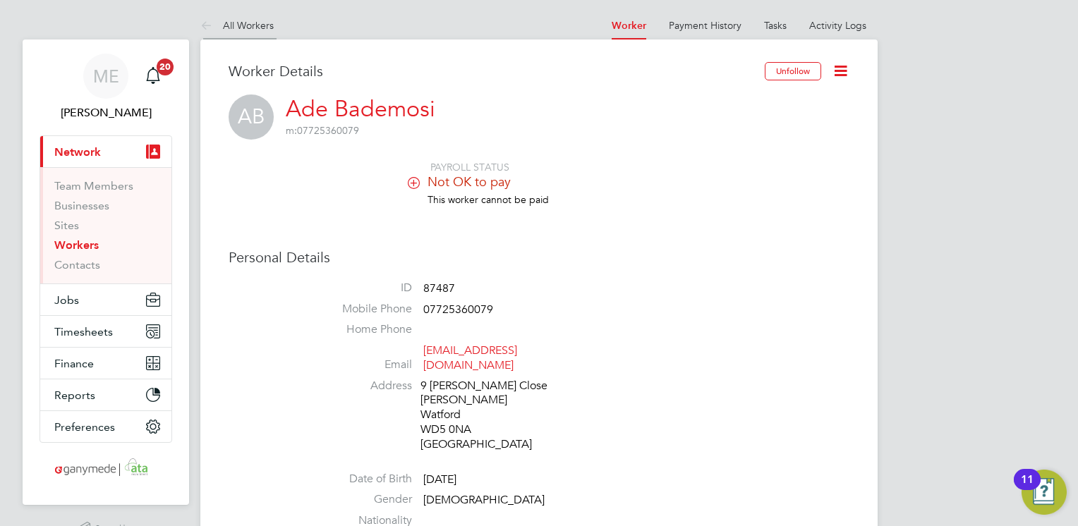
click at [203, 18] on icon at bounding box center [209, 27] width 18 height 18
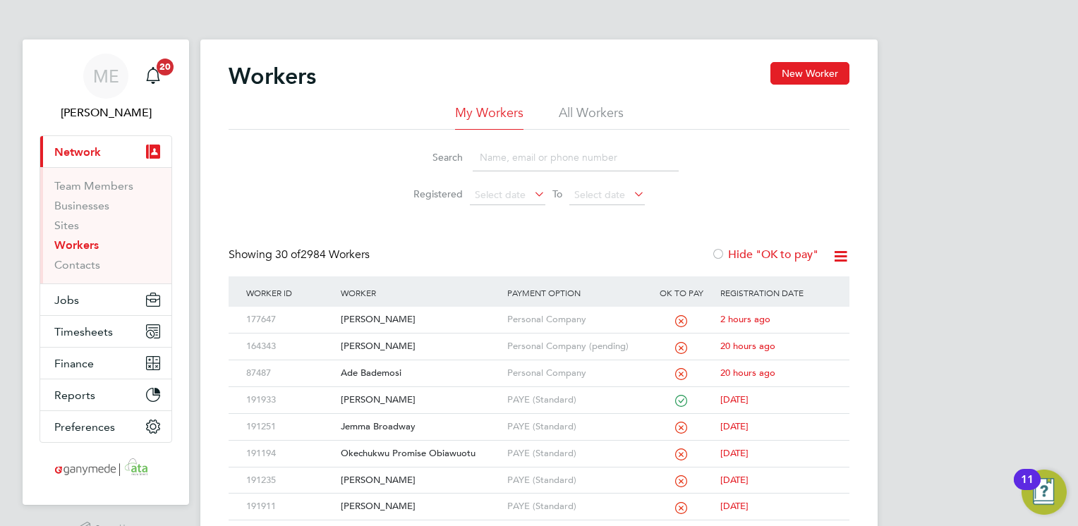
click at [526, 164] on input at bounding box center [576, 158] width 206 height 28
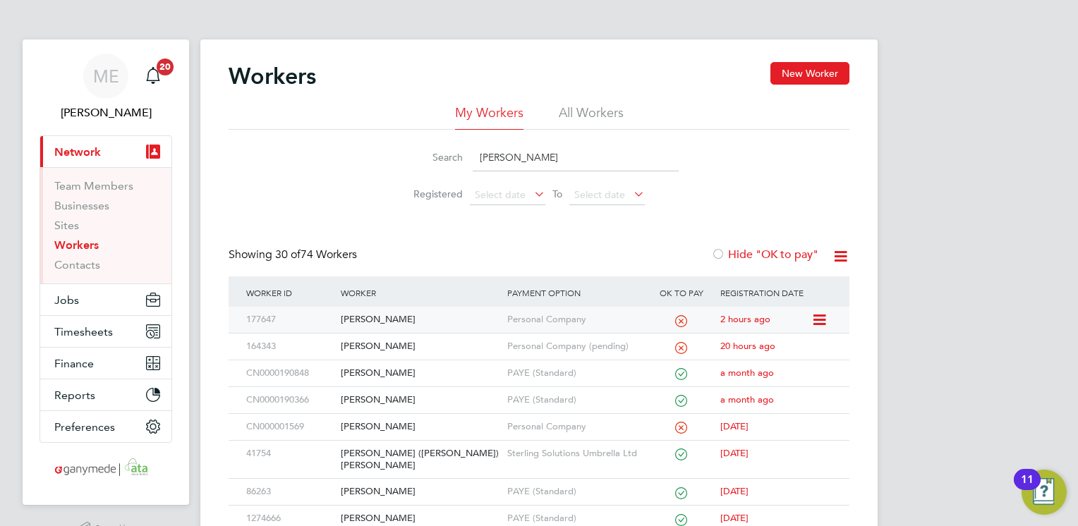
type input "[PERSON_NAME]"
click at [450, 324] on div "[PERSON_NAME]" at bounding box center [420, 320] width 166 height 26
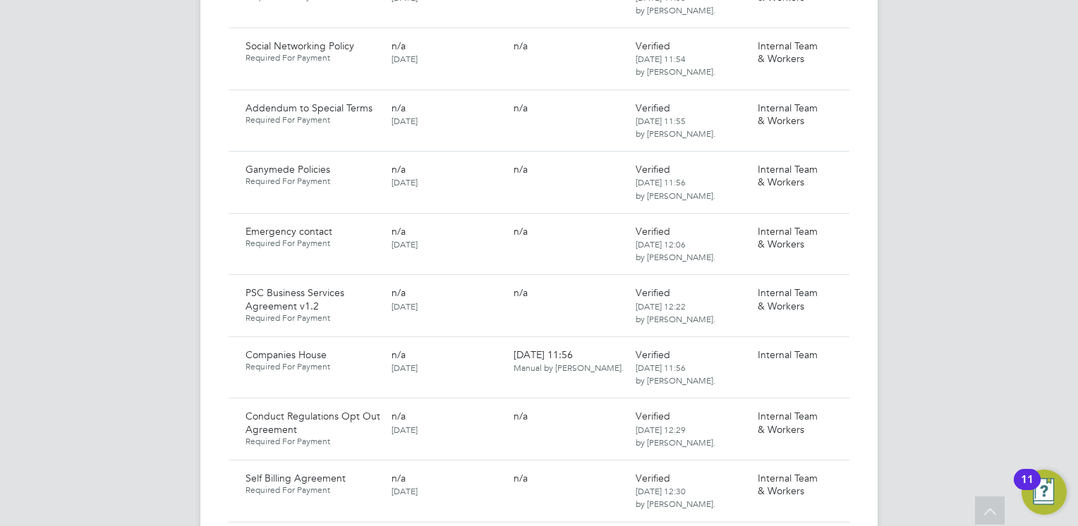
scroll to position [1073, 0]
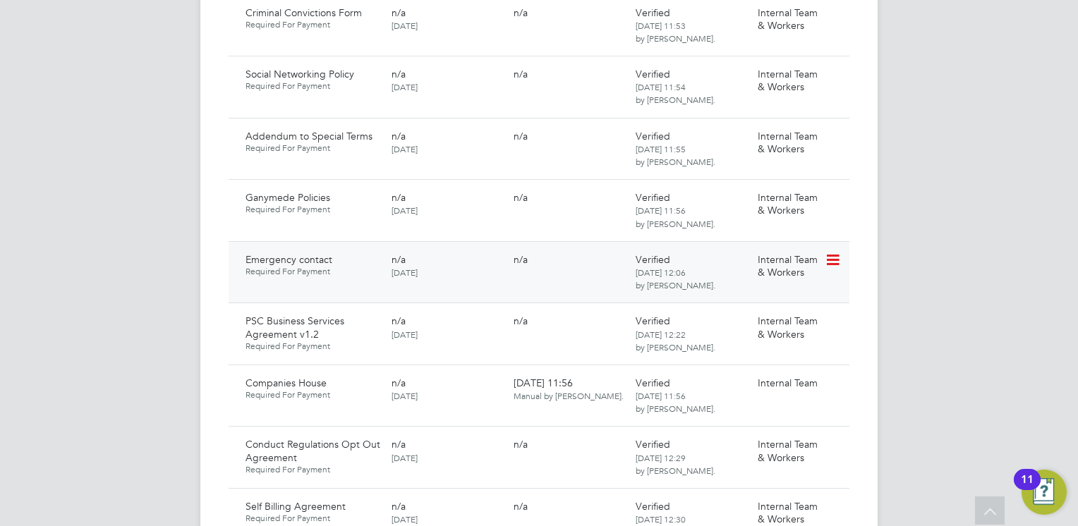
click at [829, 252] on icon at bounding box center [832, 260] width 14 height 17
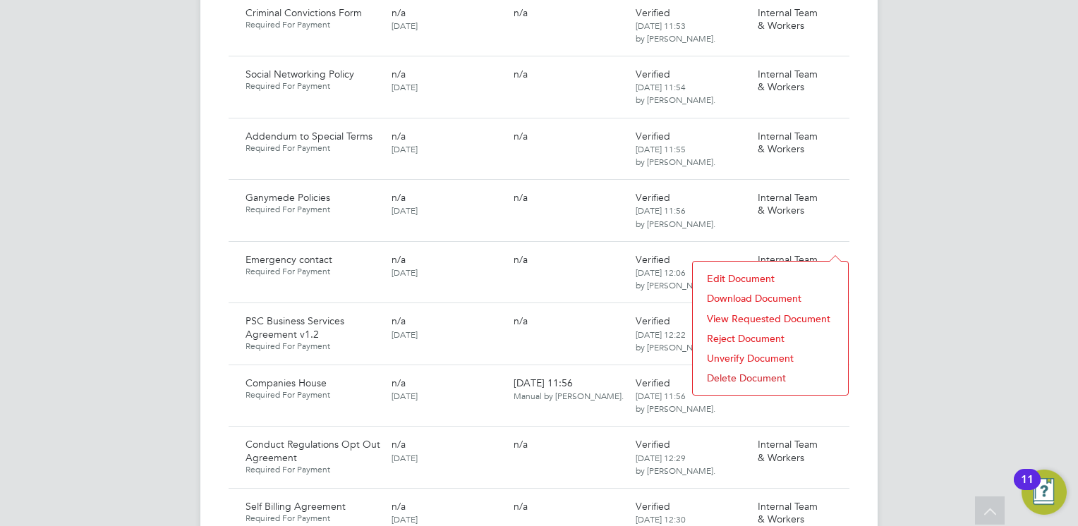
click at [745, 295] on li "Download Document" at bounding box center [770, 299] width 141 height 20
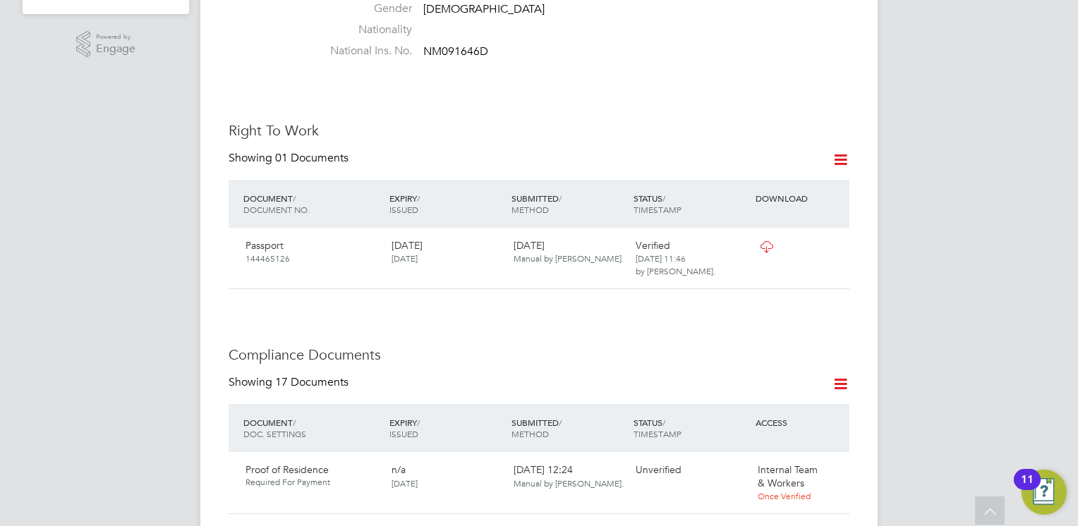
scroll to position [564, 0]
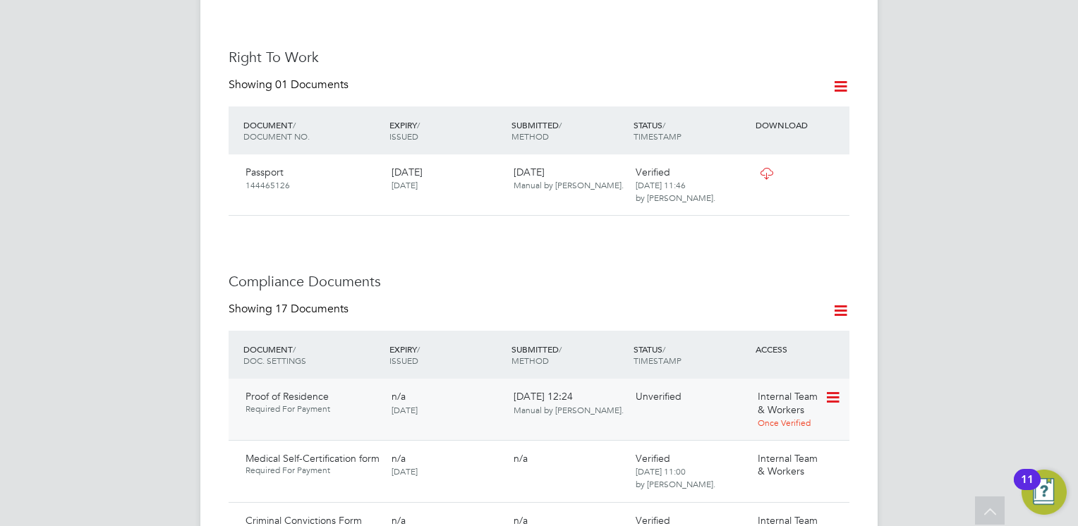
click at [833, 390] on icon at bounding box center [832, 398] width 14 height 17
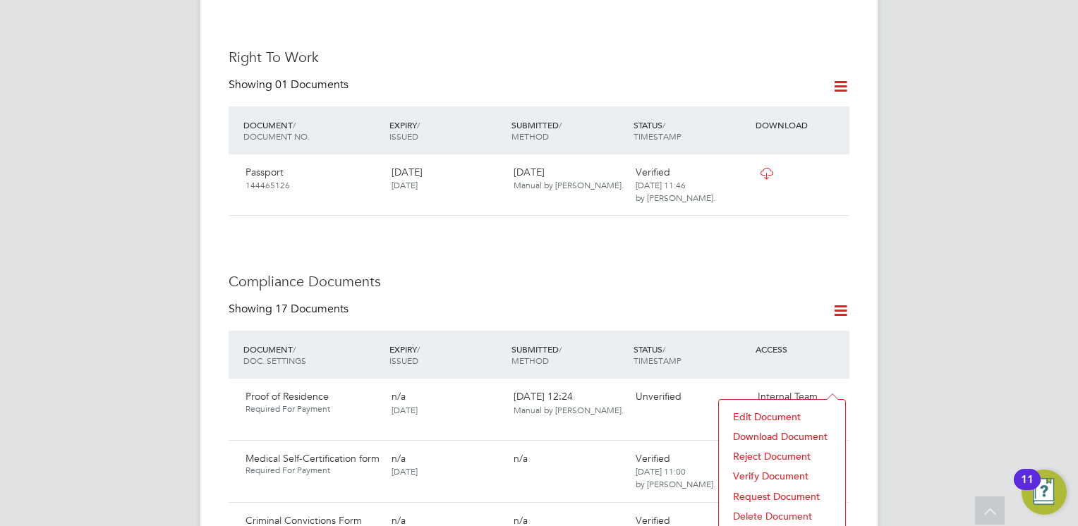
click at [762, 436] on li "Download Document" at bounding box center [782, 437] width 112 height 20
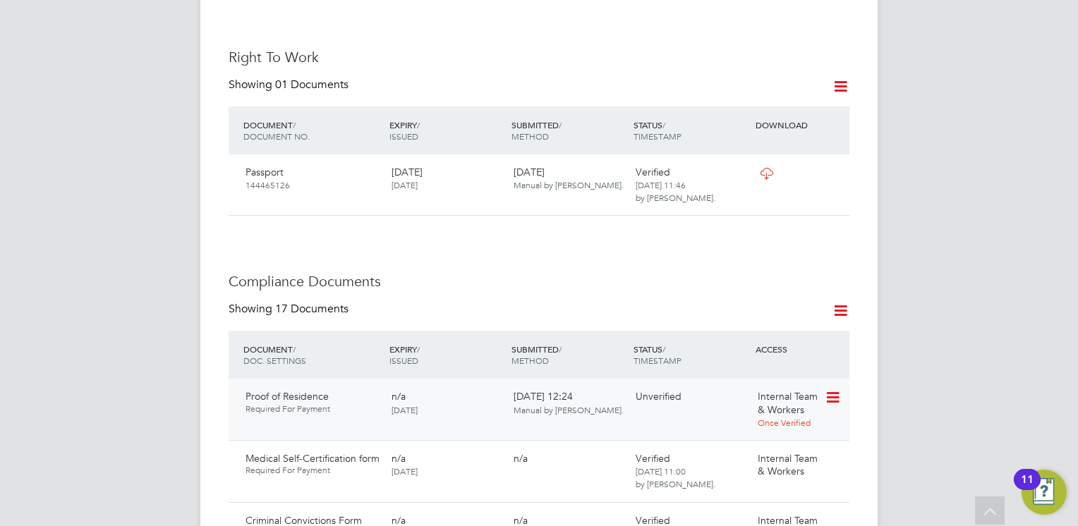
click at [827, 390] on icon at bounding box center [832, 398] width 14 height 17
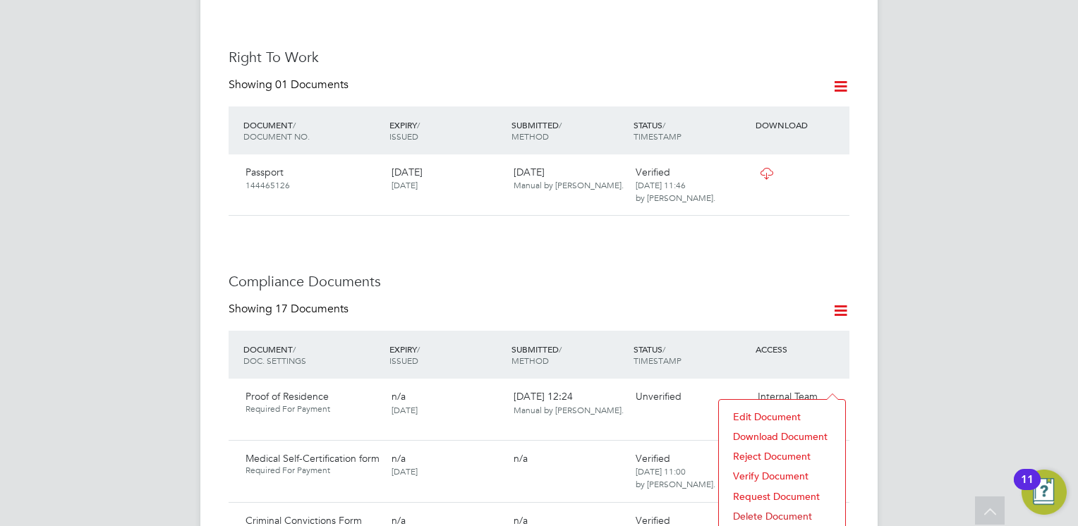
click at [761, 473] on li "Verify Document" at bounding box center [782, 476] width 112 height 20
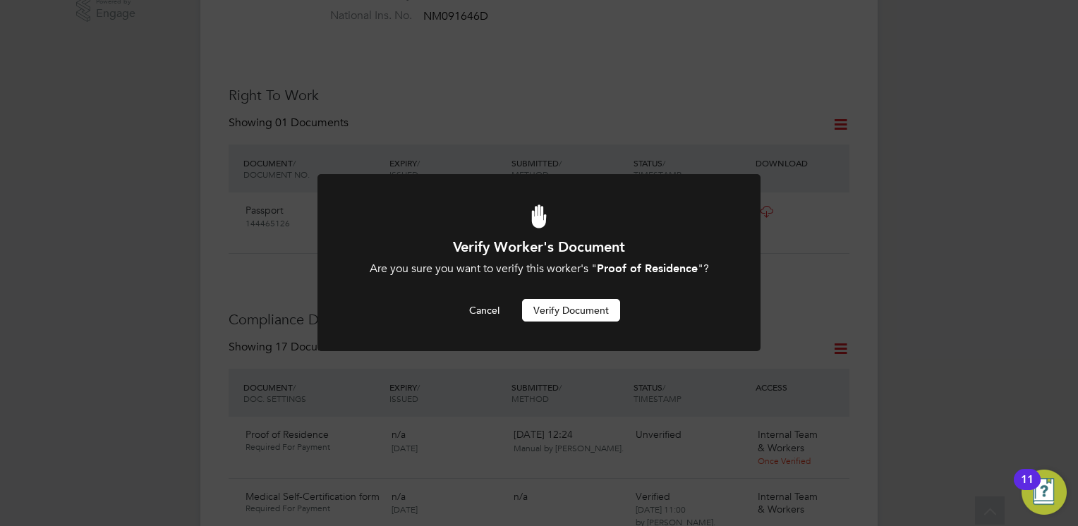
click at [563, 313] on button "Verify Document" at bounding box center [571, 310] width 98 height 23
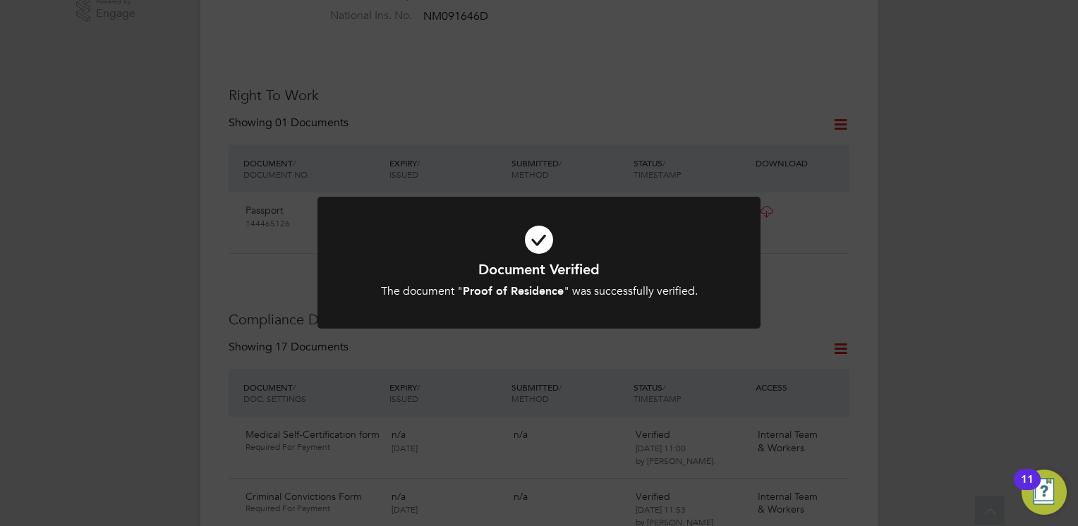
click at [490, 255] on icon at bounding box center [539, 239] width 367 height 55
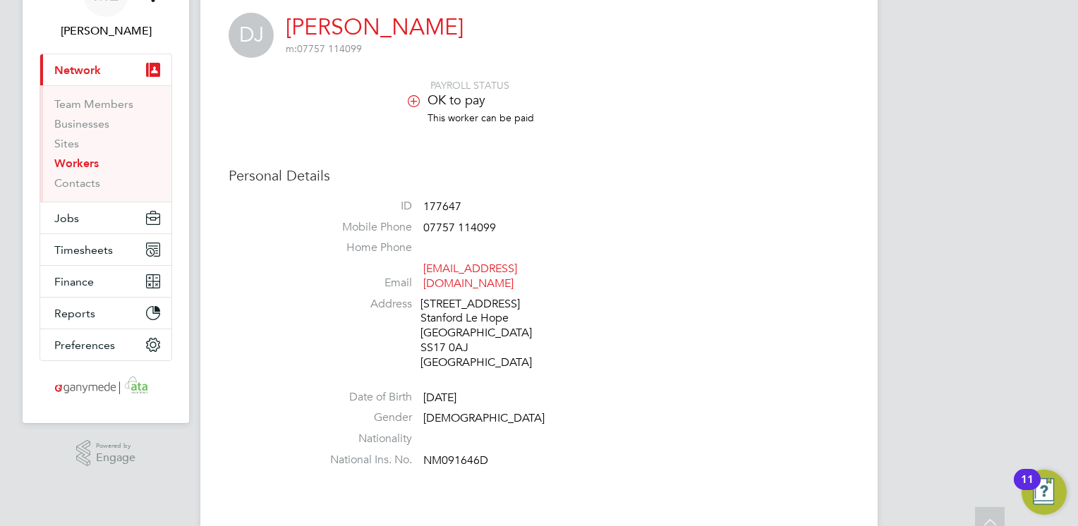
scroll to position [0, 0]
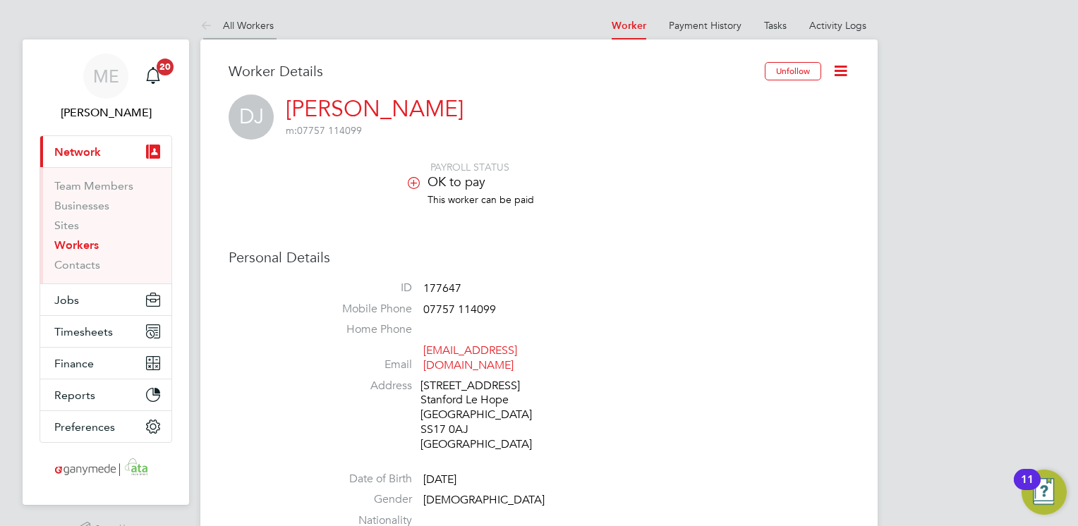
click at [206, 27] on icon at bounding box center [209, 27] width 18 height 18
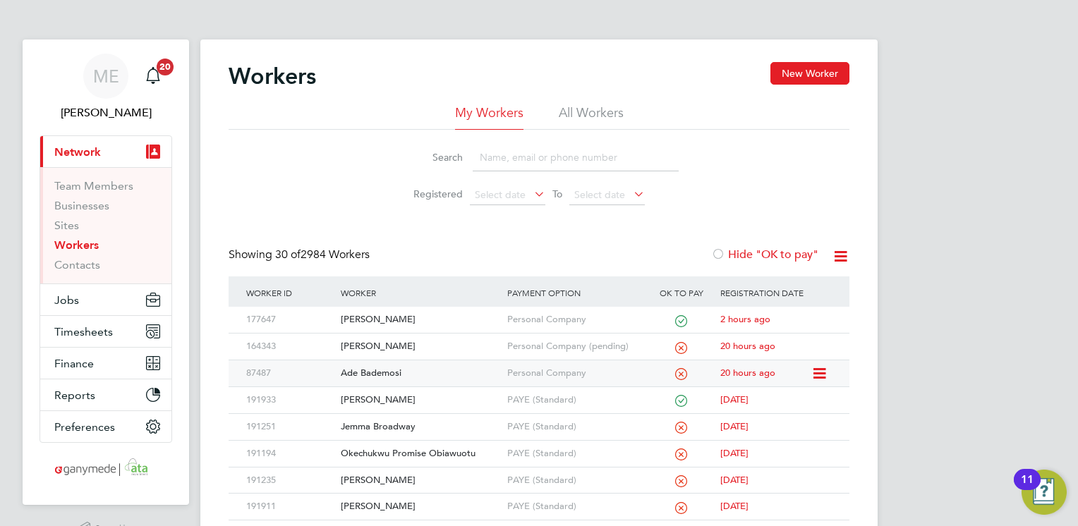
drag, startPoint x: 522, startPoint y: 155, endPoint x: 428, endPoint y: 371, distance: 235.7
click at [428, 371] on div "Ade Bademosi" at bounding box center [420, 374] width 166 height 26
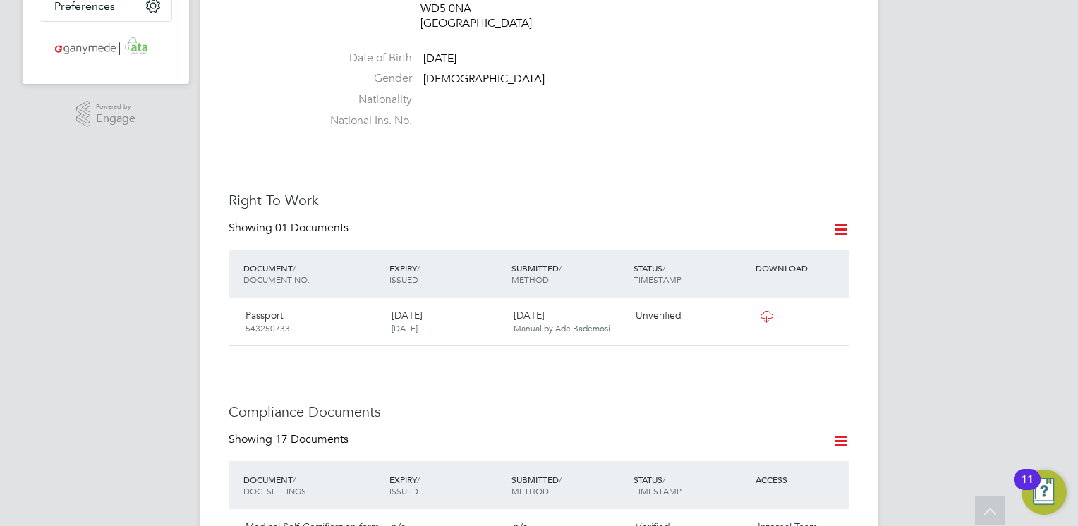
scroll to position [452, 0]
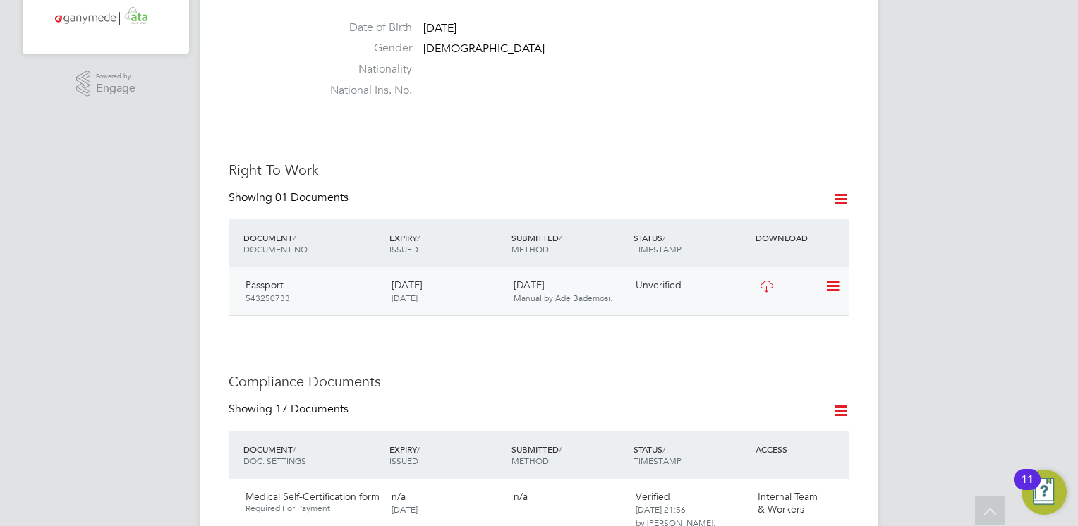
click at [766, 281] on icon at bounding box center [767, 286] width 18 height 11
click at [830, 278] on icon at bounding box center [832, 286] width 14 height 17
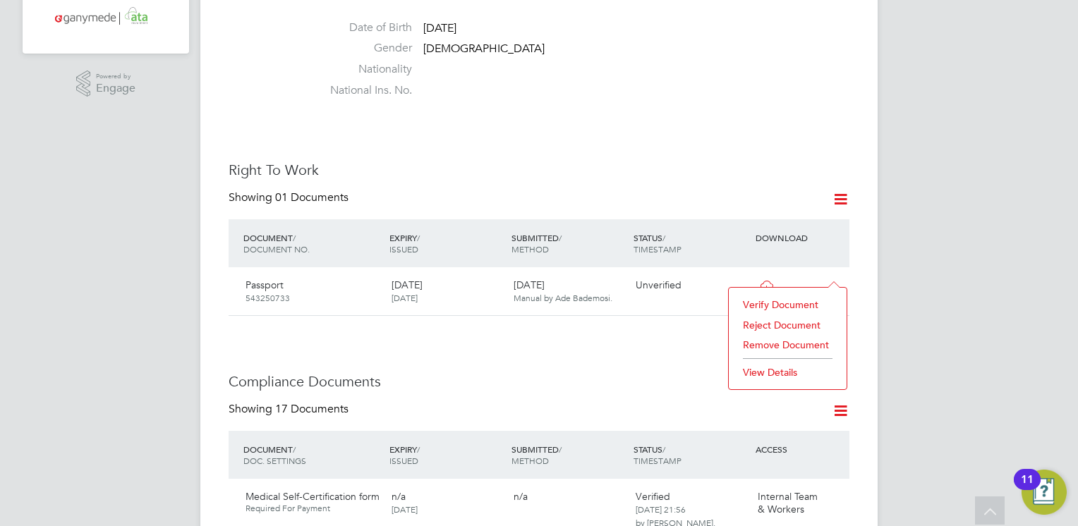
click at [758, 303] on li "Verify Document" at bounding box center [788, 305] width 104 height 20
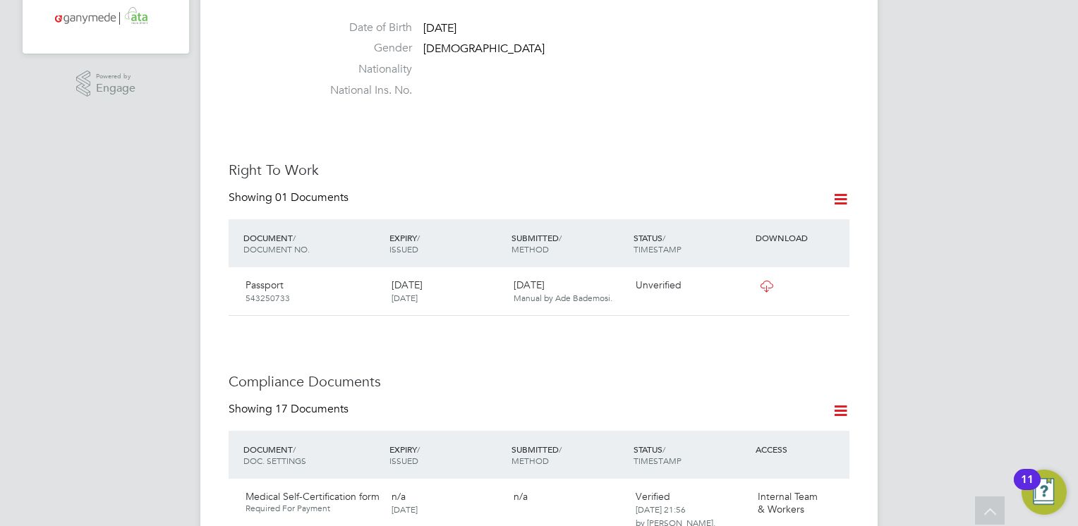
scroll to position [0, 0]
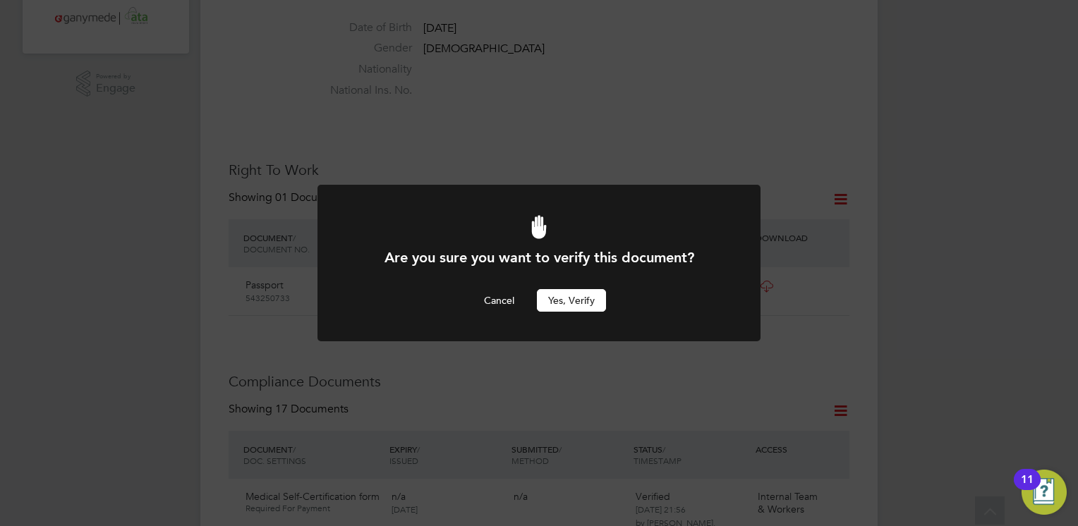
click at [550, 298] on button "Yes, verify" at bounding box center [571, 300] width 69 height 23
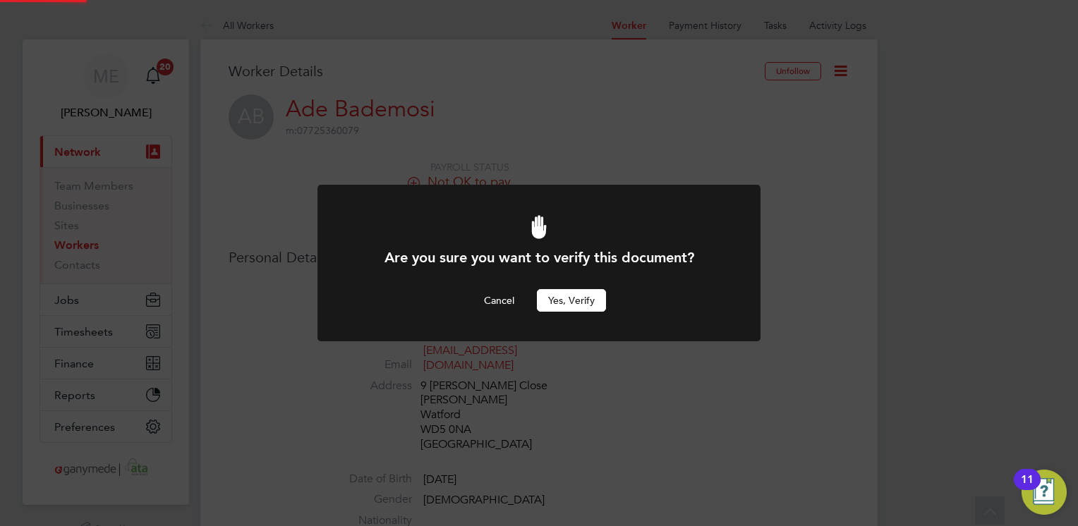
scroll to position [452, 0]
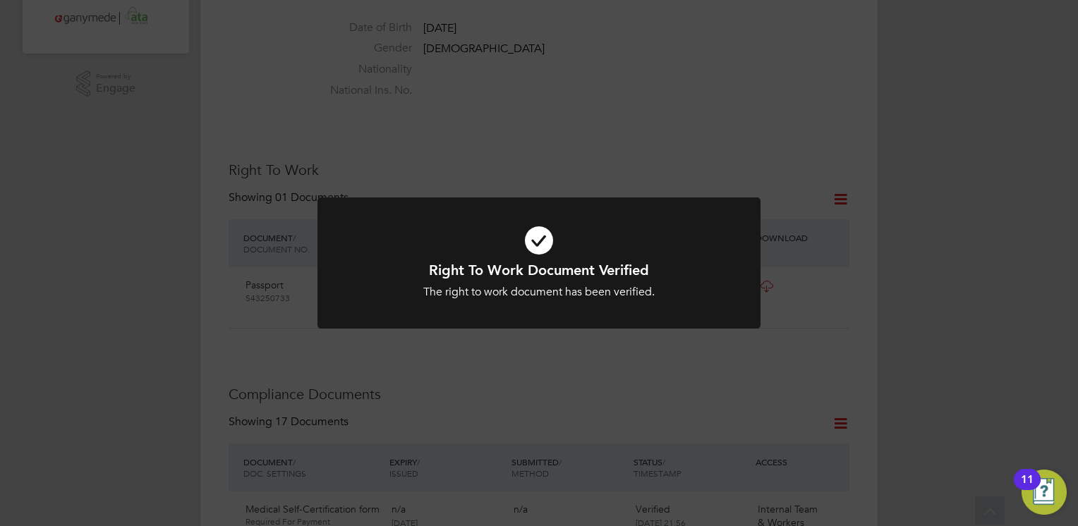
click at [548, 363] on div "Right To Work Document Verified The right to work document has been verified. C…" at bounding box center [539, 263] width 1078 height 526
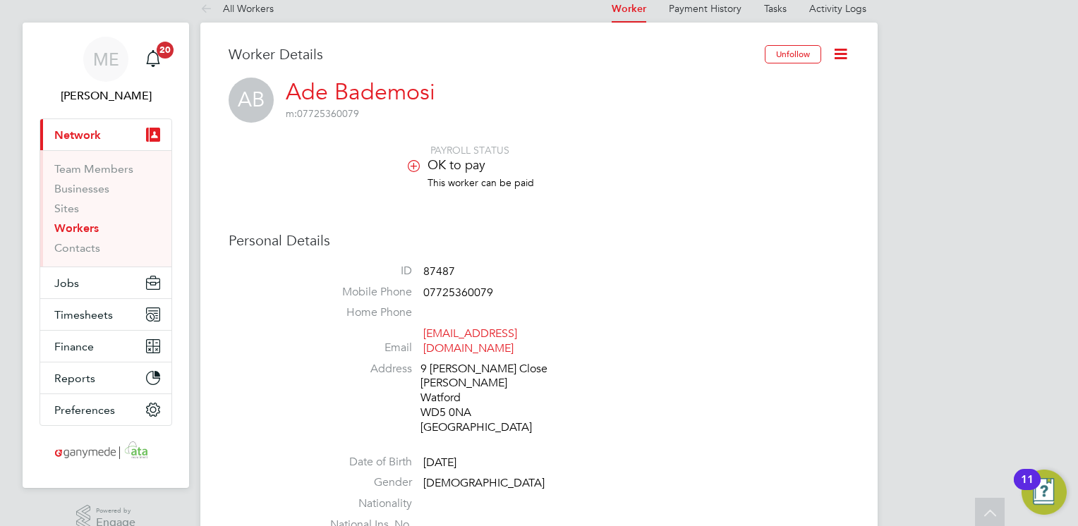
scroll to position [0, 0]
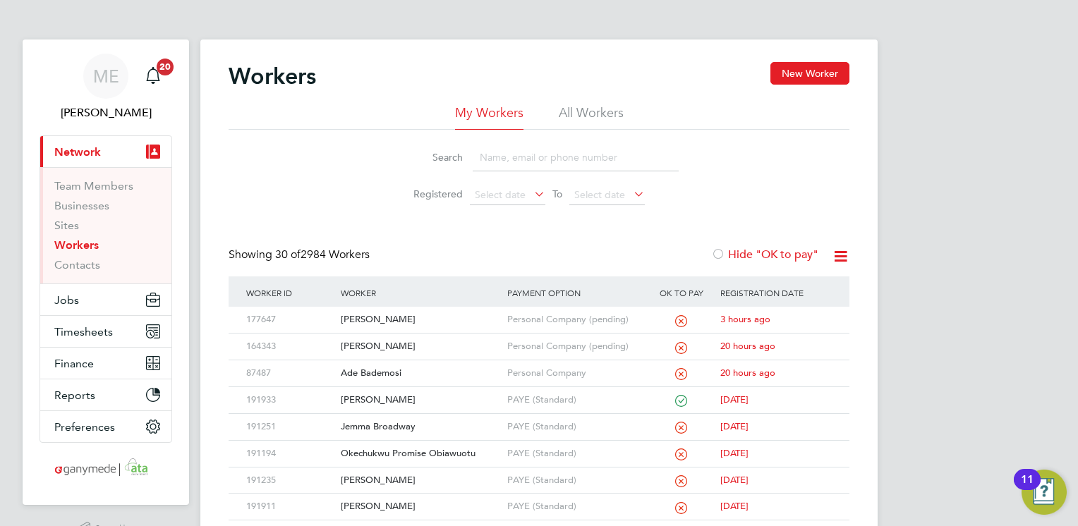
click at [485, 150] on input at bounding box center [576, 158] width 206 height 28
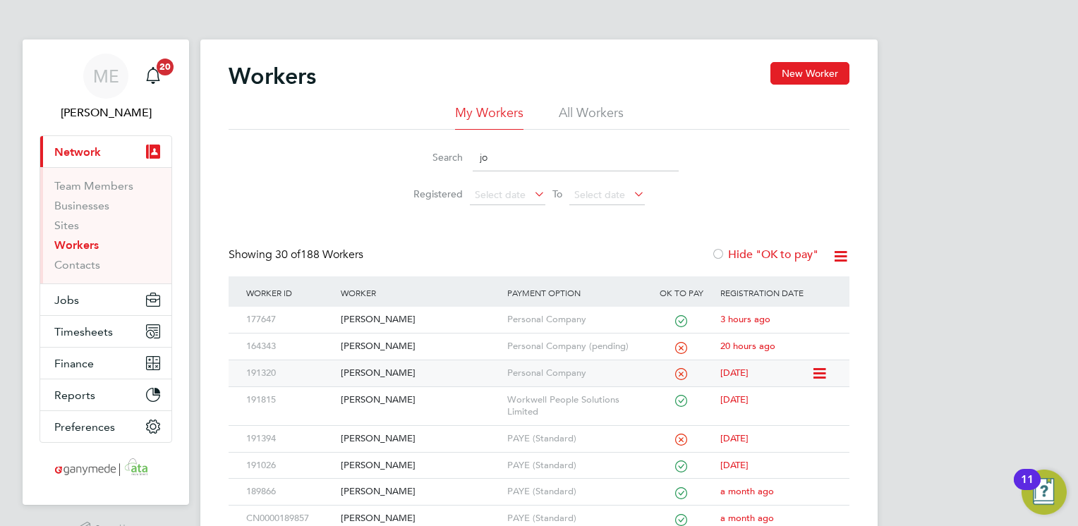
type input "jo"
click at [466, 372] on div "[PERSON_NAME]" at bounding box center [420, 374] width 166 height 26
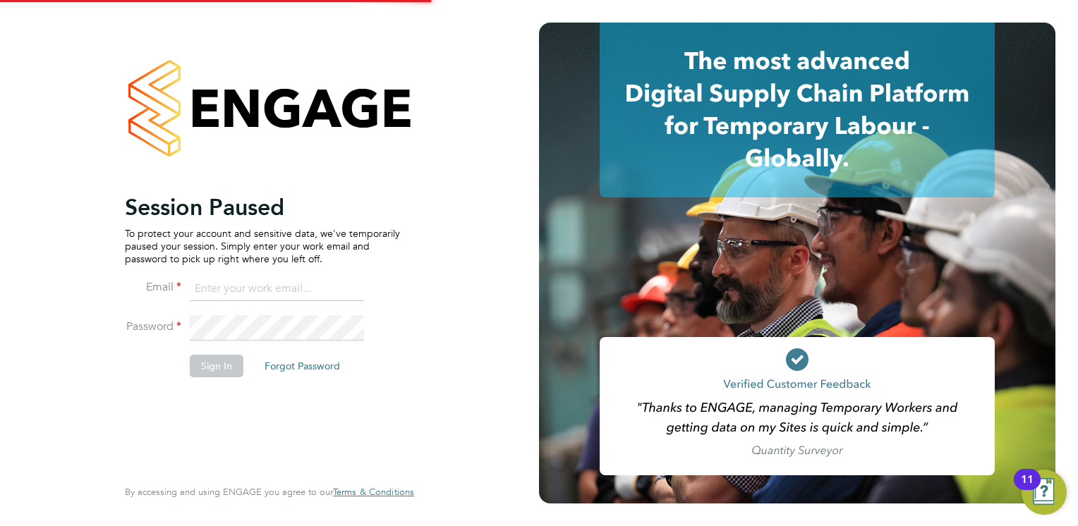
type input "[EMAIL_ADDRESS][PERSON_NAME][DOMAIN_NAME]"
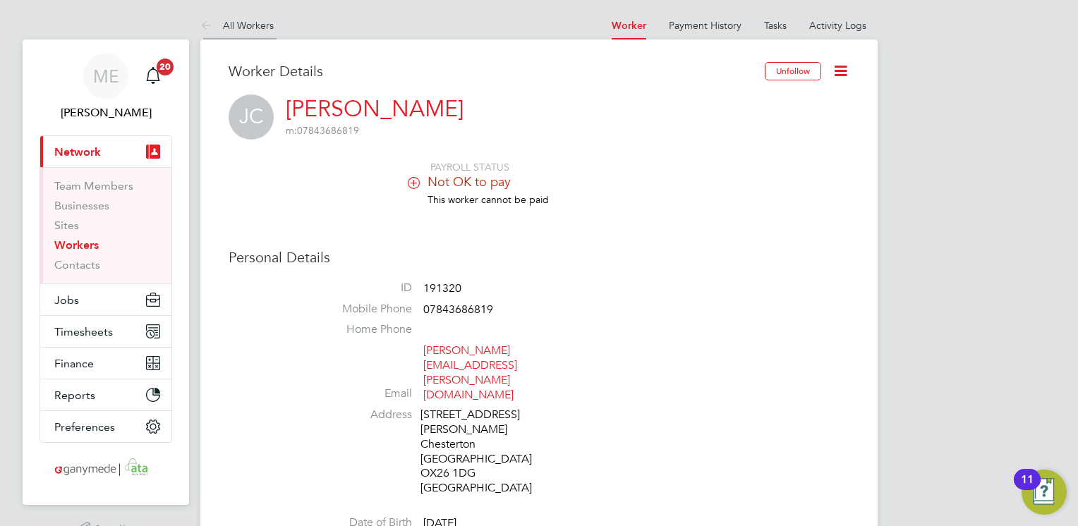
click at [203, 21] on icon at bounding box center [209, 27] width 18 height 18
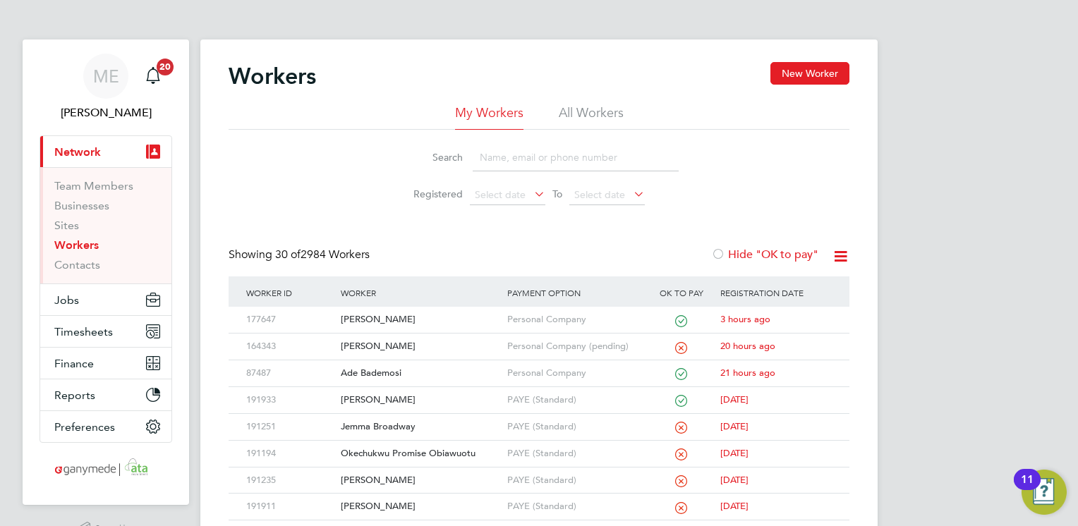
click at [490, 157] on input at bounding box center [576, 158] width 206 height 28
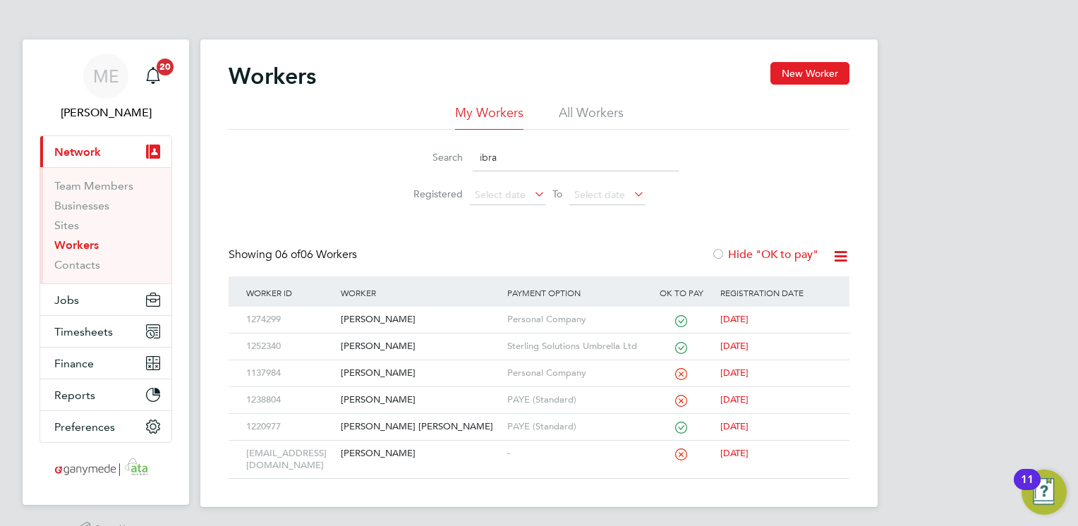
type input "ibra"
click at [433, 307] on div "[PERSON_NAME]" at bounding box center [420, 320] width 166 height 26
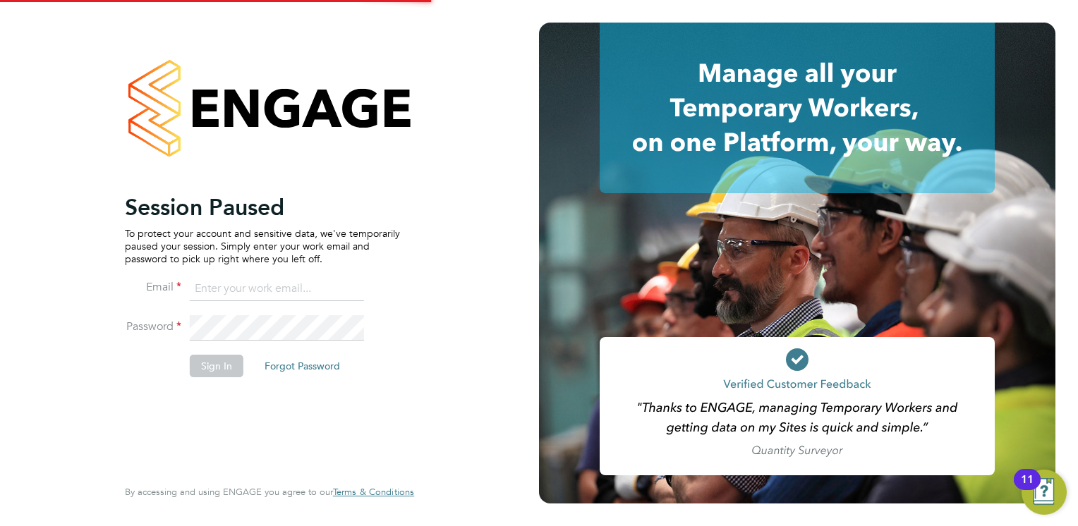
type input "[EMAIL_ADDRESS][PERSON_NAME][DOMAIN_NAME]"
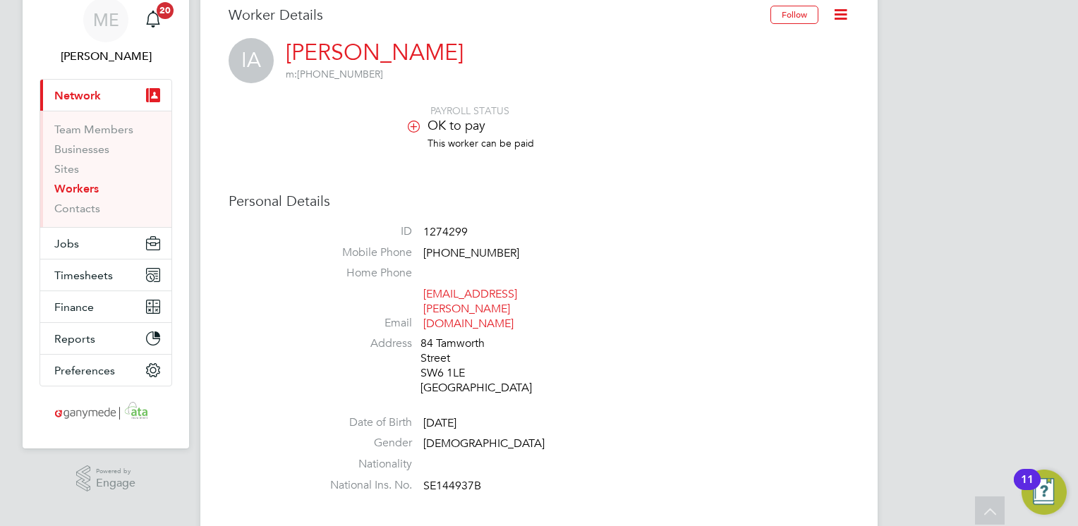
click at [459, 265] on ul "ID 1274299 Mobile Phone +44 7851491149 Home Phone Email iiibrahim.abdi@gmail.co…" at bounding box center [581, 361] width 536 height 275
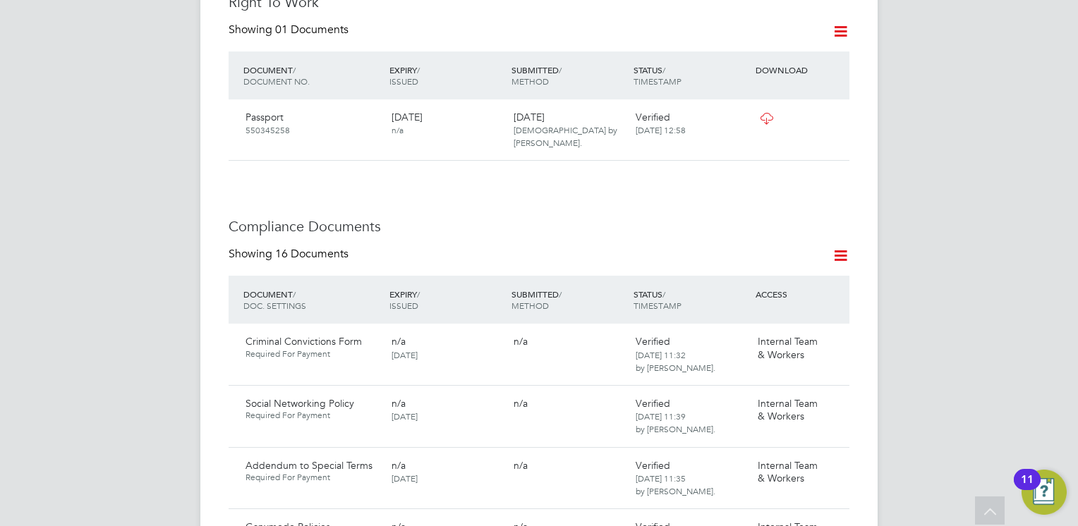
scroll to position [621, 0]
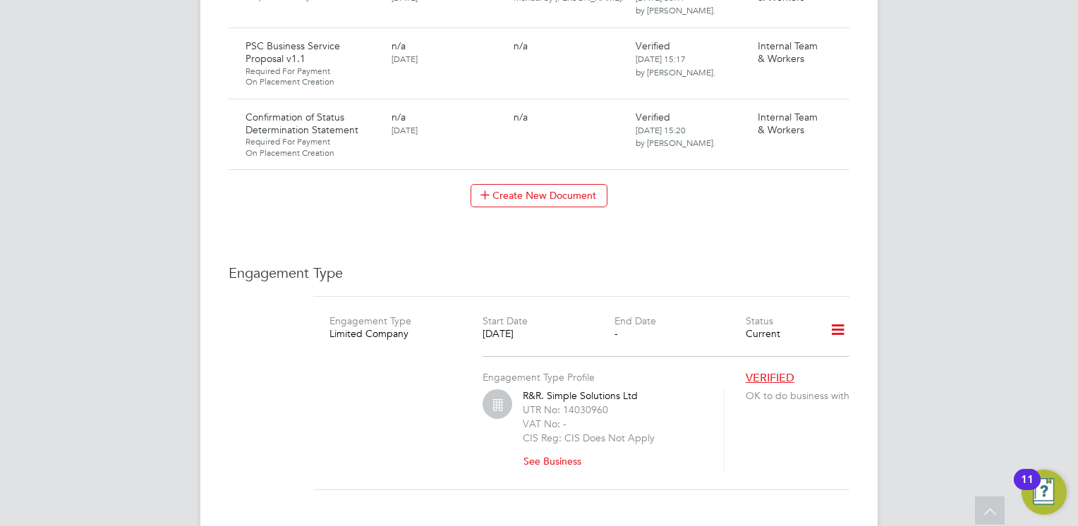
scroll to position [1835, 0]
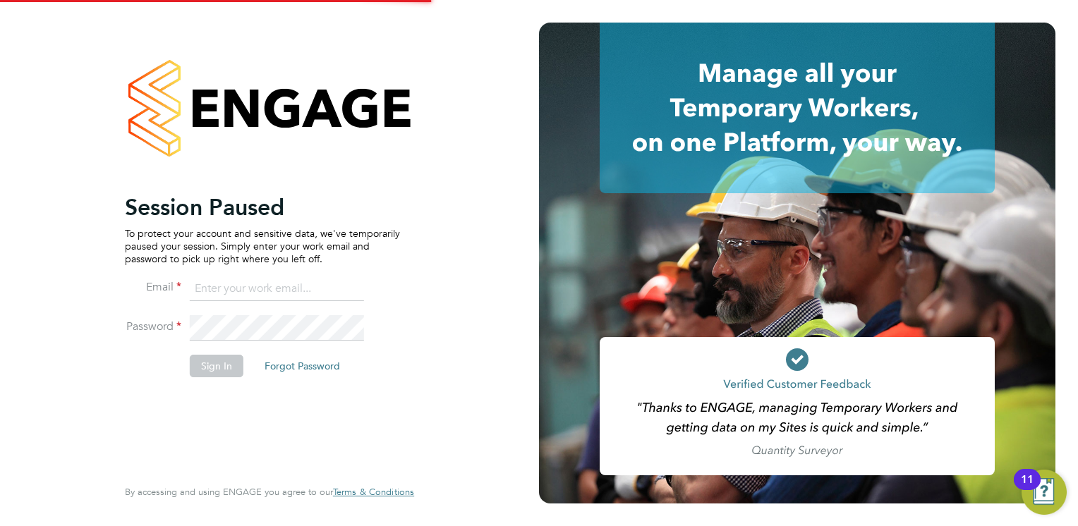
type input "[EMAIL_ADDRESS][PERSON_NAME][DOMAIN_NAME]"
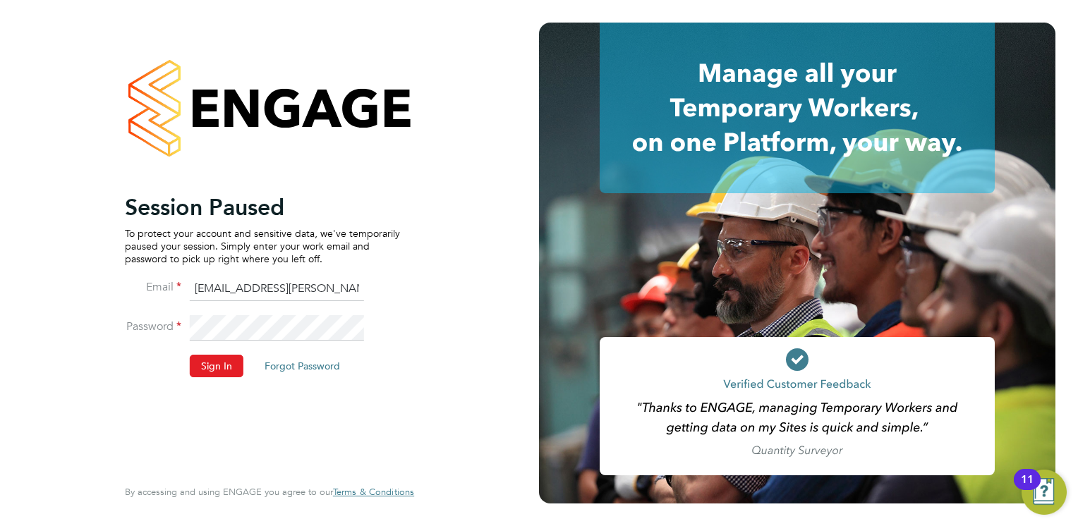
click at [382, 283] on li "Email Mia.Eckersley@ganymedesolutions.co.uk" at bounding box center [262, 297] width 275 height 40
click at [212, 366] on button "Sign In" at bounding box center [217, 366] width 54 height 23
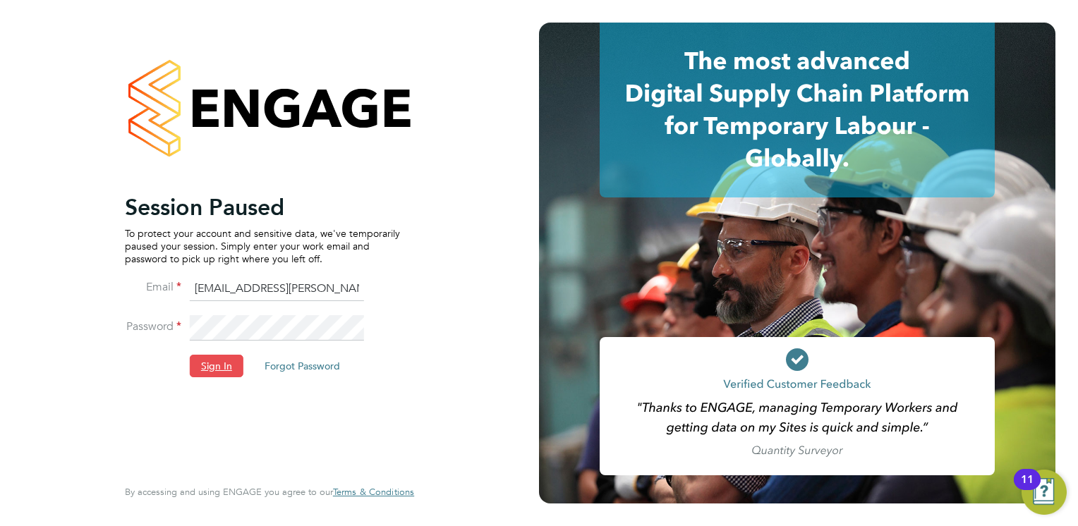
click at [215, 371] on button "Sign In" at bounding box center [217, 366] width 54 height 23
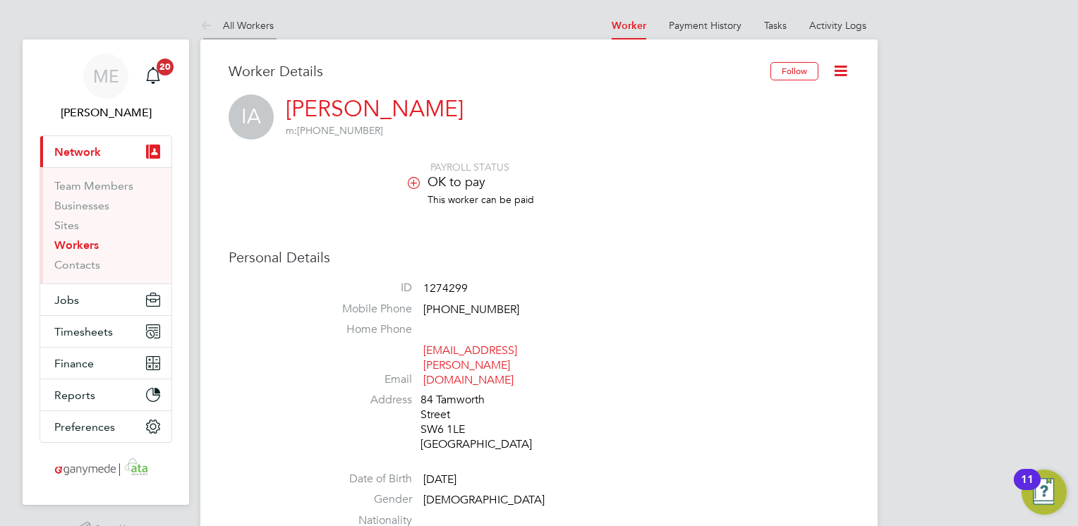
click at [206, 18] on icon at bounding box center [209, 27] width 18 height 18
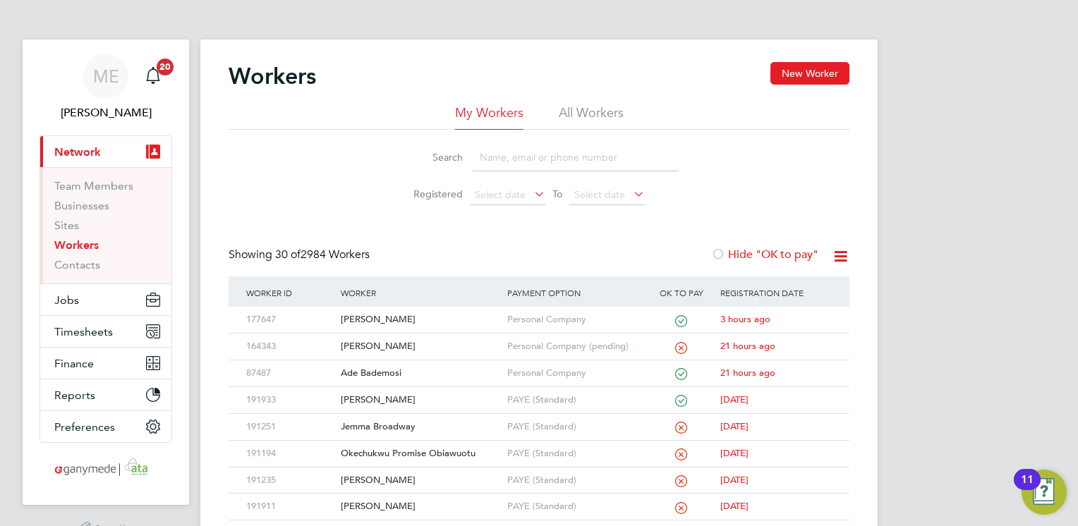
click at [489, 162] on input at bounding box center [576, 158] width 206 height 28
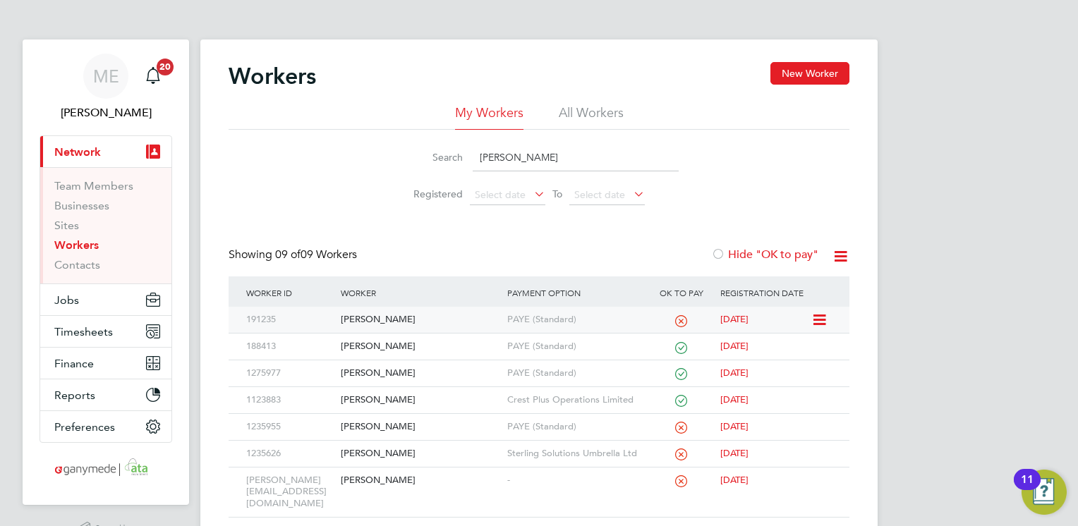
type input "[PERSON_NAME]"
click at [437, 324] on div "[PERSON_NAME]" at bounding box center [420, 320] width 166 height 26
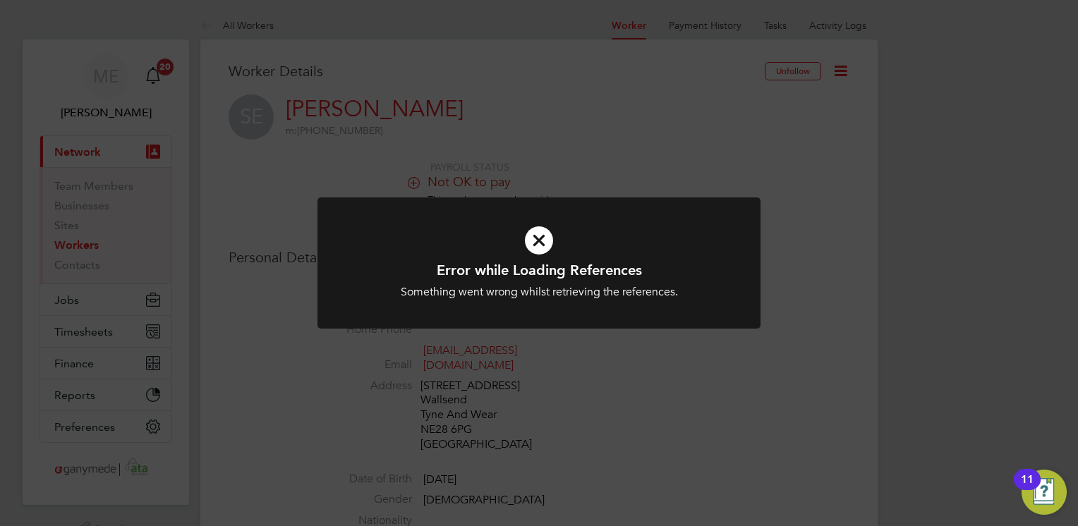
click at [531, 250] on icon at bounding box center [539, 240] width 367 height 55
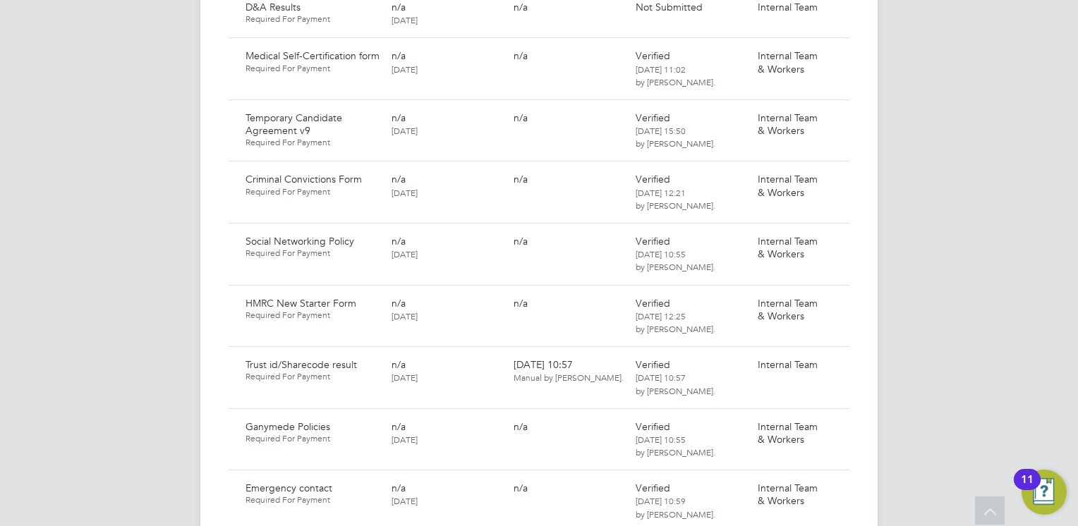
scroll to position [1044, 0]
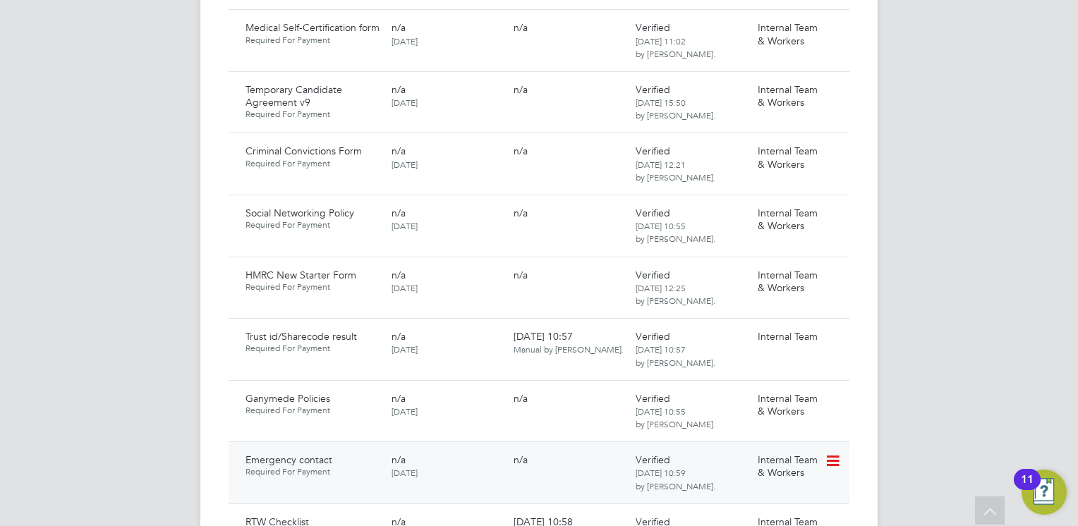
click at [839, 453] on icon at bounding box center [832, 461] width 14 height 17
click at [749, 493] on li "Download Document" at bounding box center [770, 499] width 141 height 20
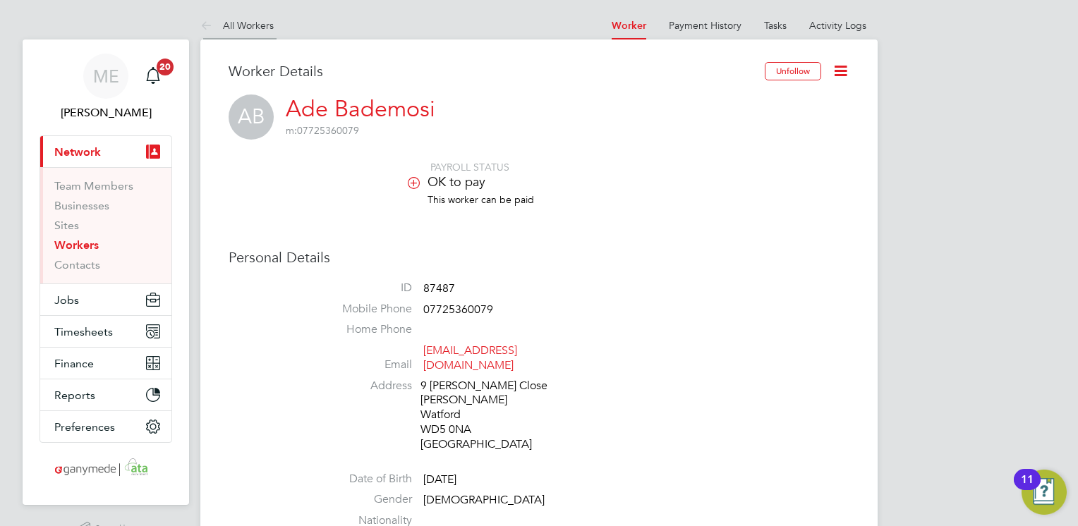
click at [205, 27] on icon at bounding box center [209, 27] width 18 height 18
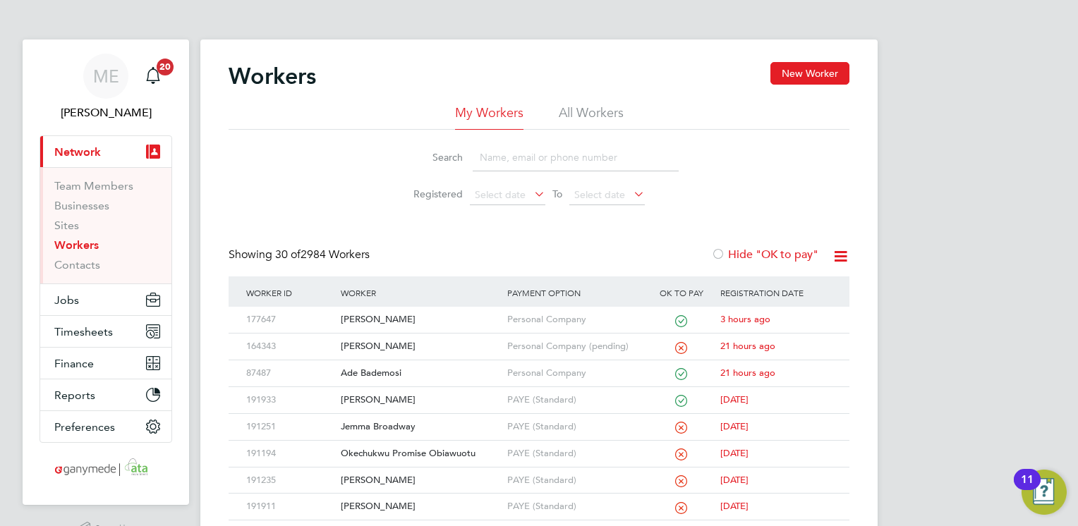
click at [505, 166] on input at bounding box center [576, 158] width 206 height 28
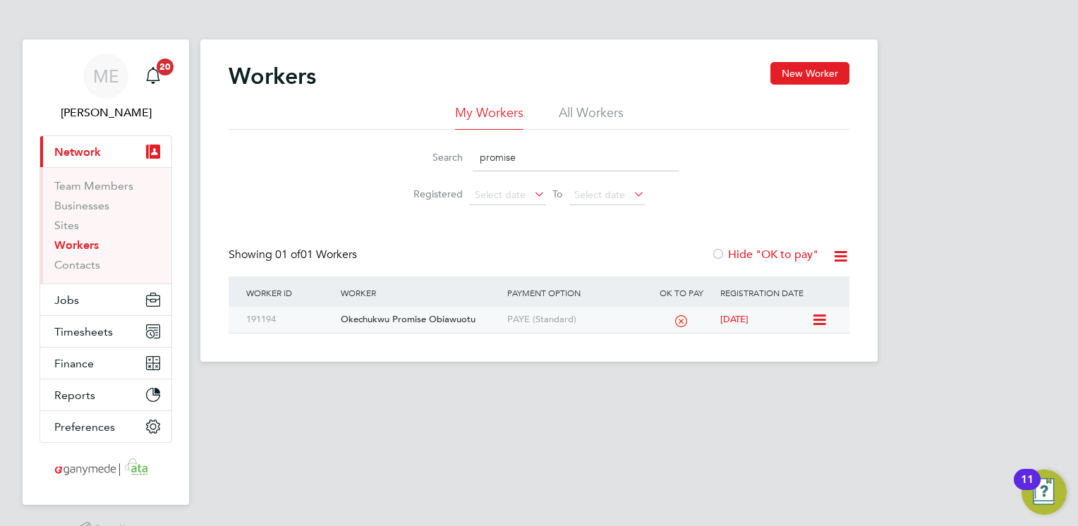
type input "promise"
click at [464, 330] on div "Okechukwu Promise Obiawuotu" at bounding box center [420, 320] width 166 height 26
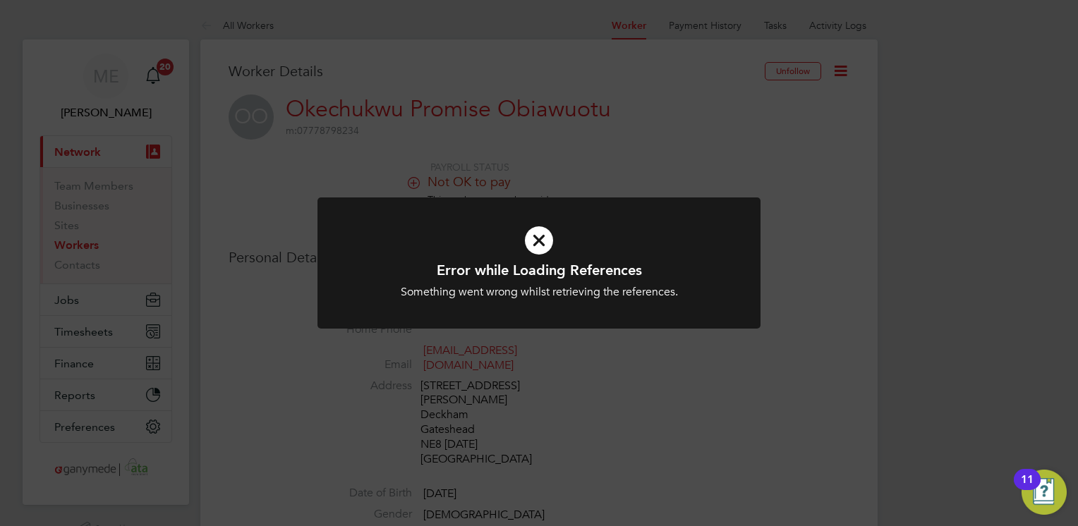
click at [526, 242] on icon at bounding box center [539, 240] width 367 height 55
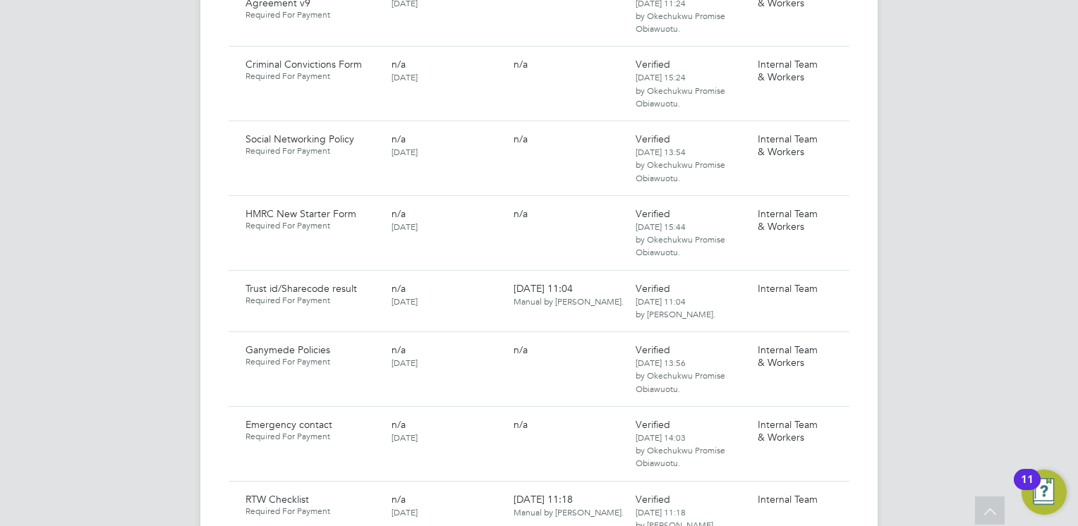
scroll to position [1242, 0]
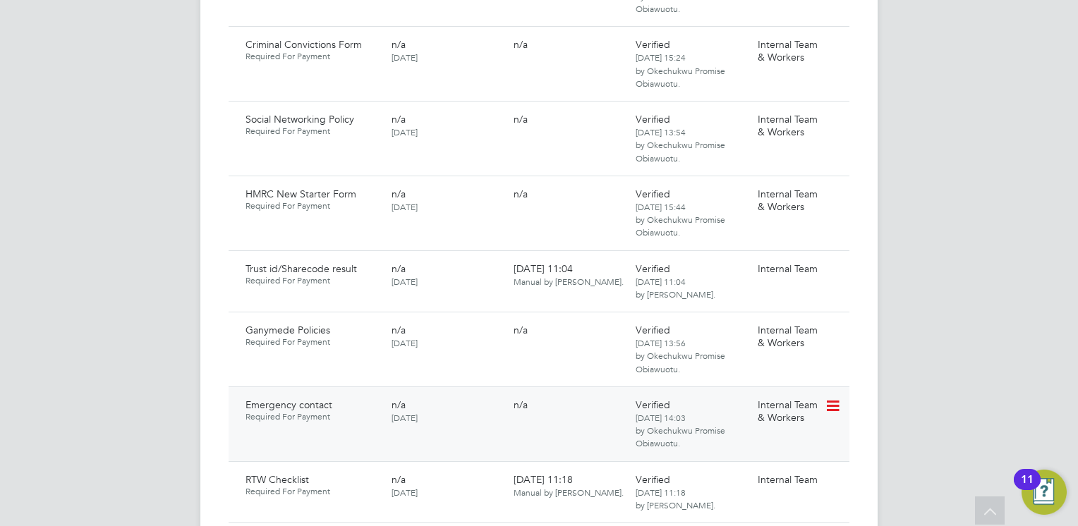
click at [834, 398] on icon at bounding box center [832, 406] width 14 height 17
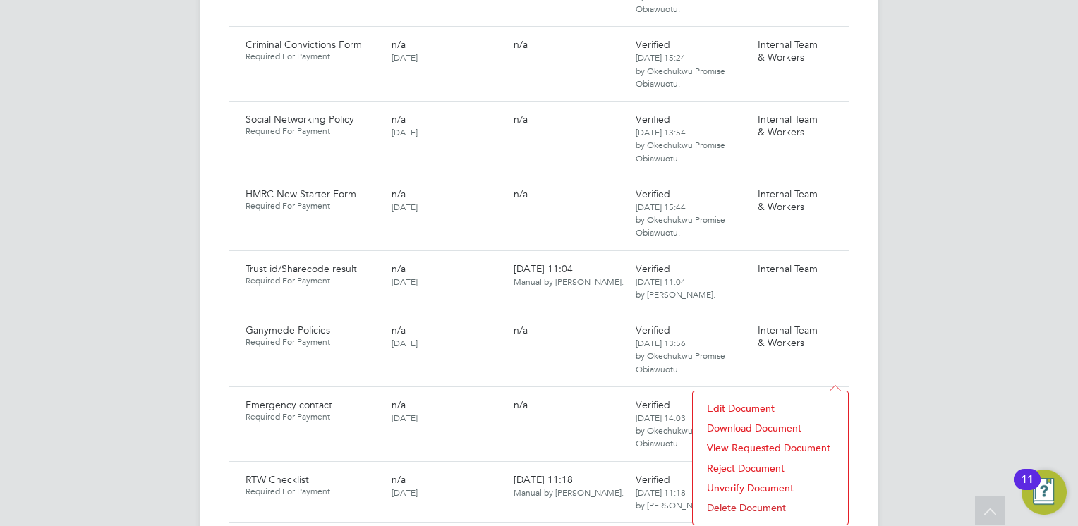
click at [734, 423] on li "Download Document" at bounding box center [770, 428] width 141 height 20
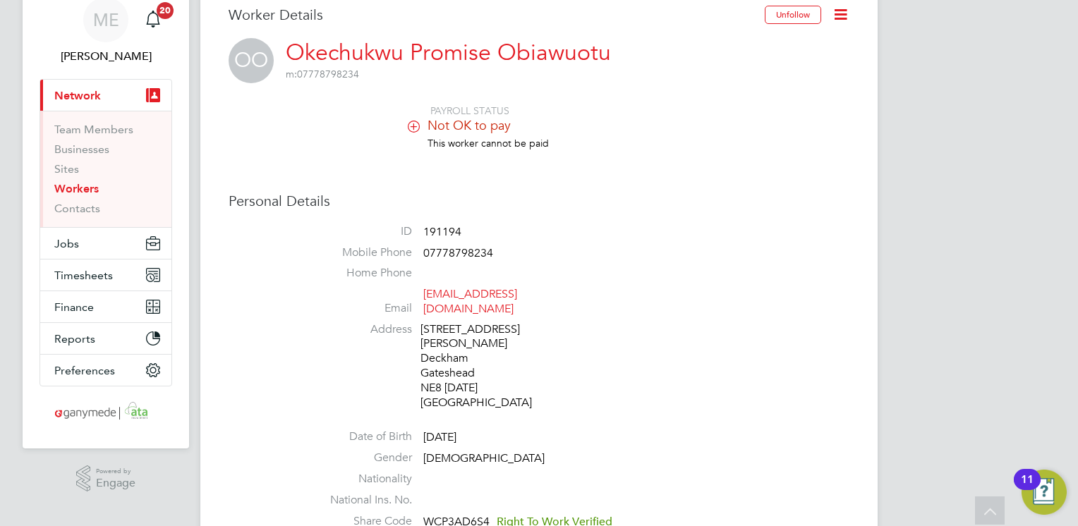
scroll to position [0, 0]
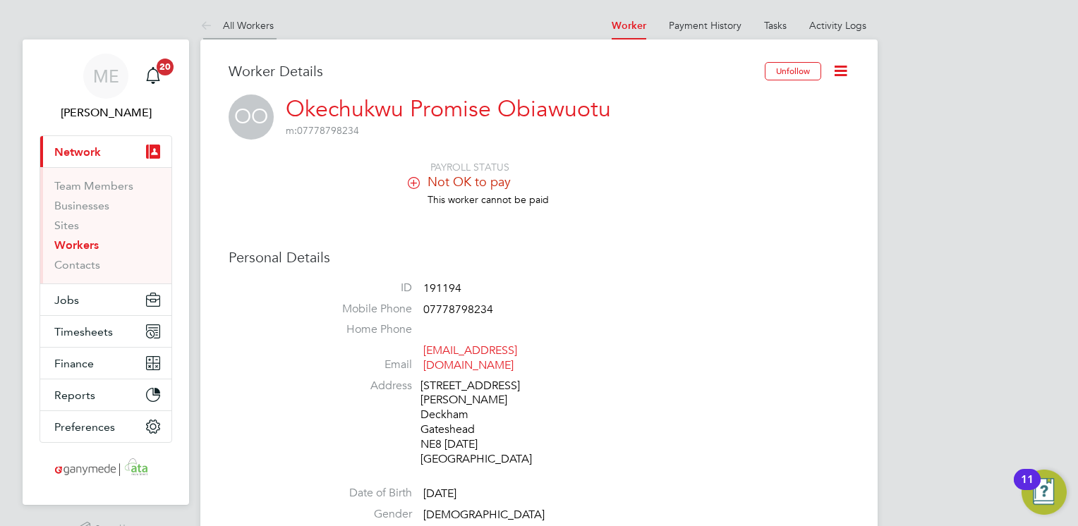
click at [205, 23] on icon at bounding box center [209, 27] width 18 height 18
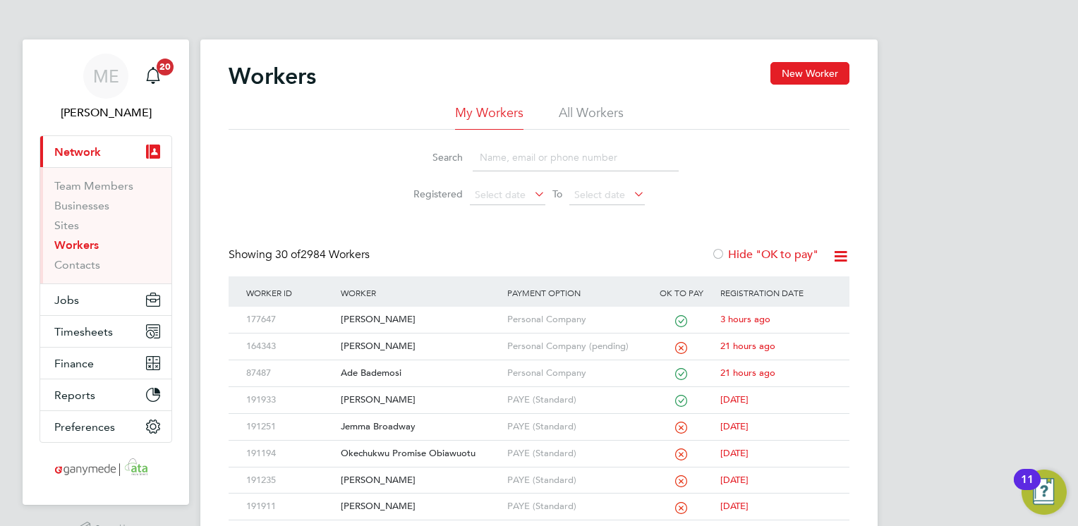
click at [494, 163] on input at bounding box center [576, 158] width 206 height 28
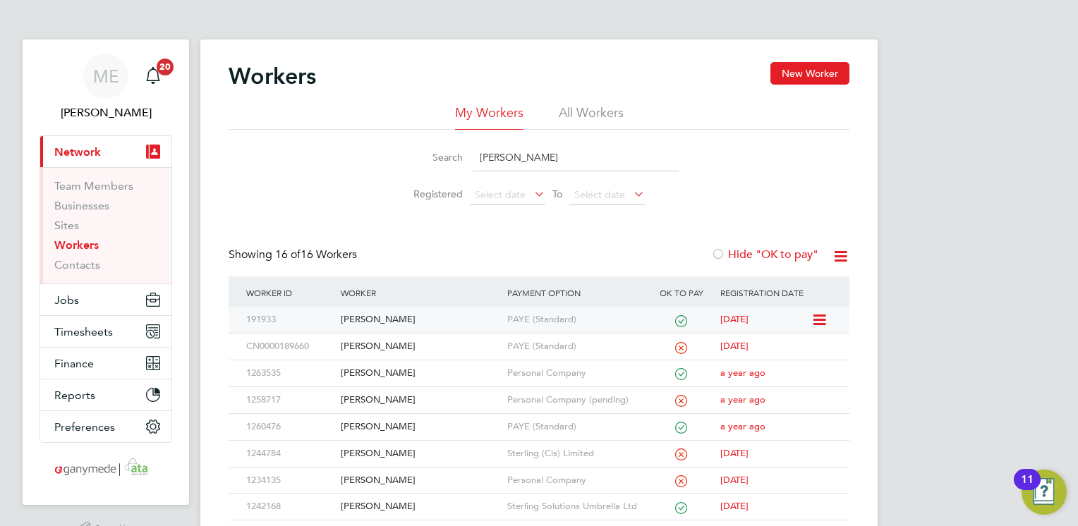
type input "jamie"
click at [464, 321] on div "[PERSON_NAME]" at bounding box center [420, 320] width 166 height 26
drag, startPoint x: 525, startPoint y: 162, endPoint x: 459, endPoint y: 171, distance: 66.2
click at [459, 171] on div "Search jamie" at bounding box center [538, 158] width 279 height 28
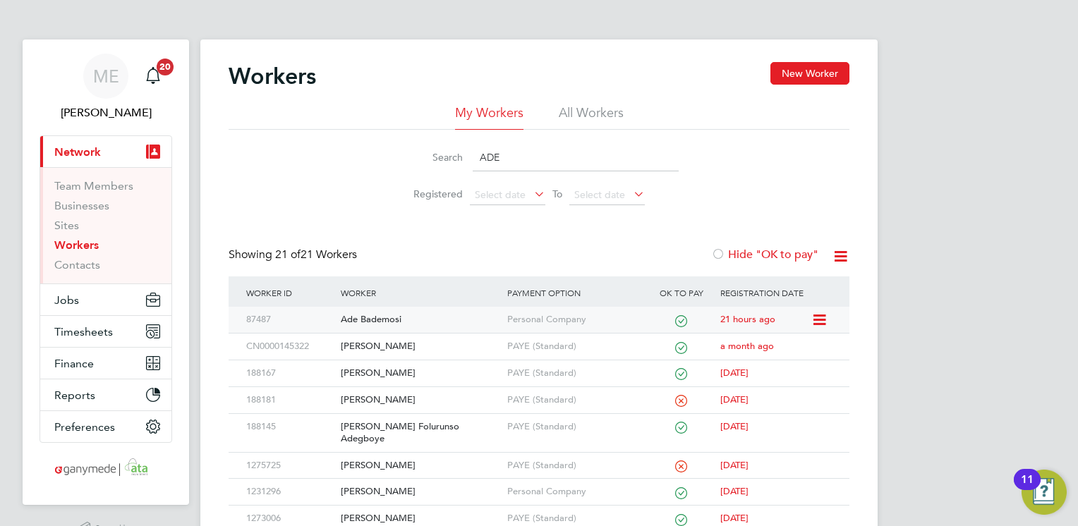
type input "ADE"
click at [435, 311] on div "Ade Bademosi" at bounding box center [420, 320] width 166 height 26
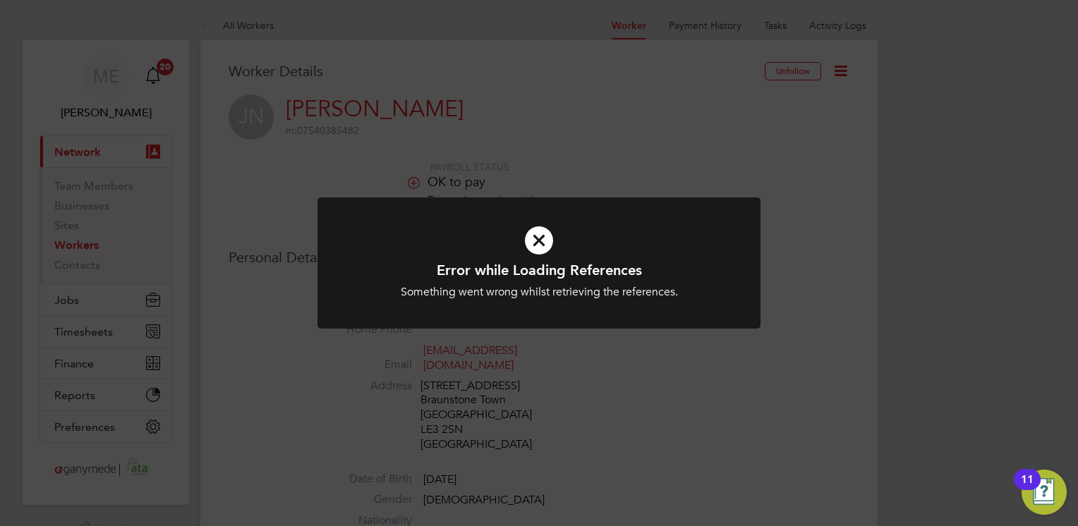
click at [536, 255] on icon at bounding box center [539, 240] width 367 height 55
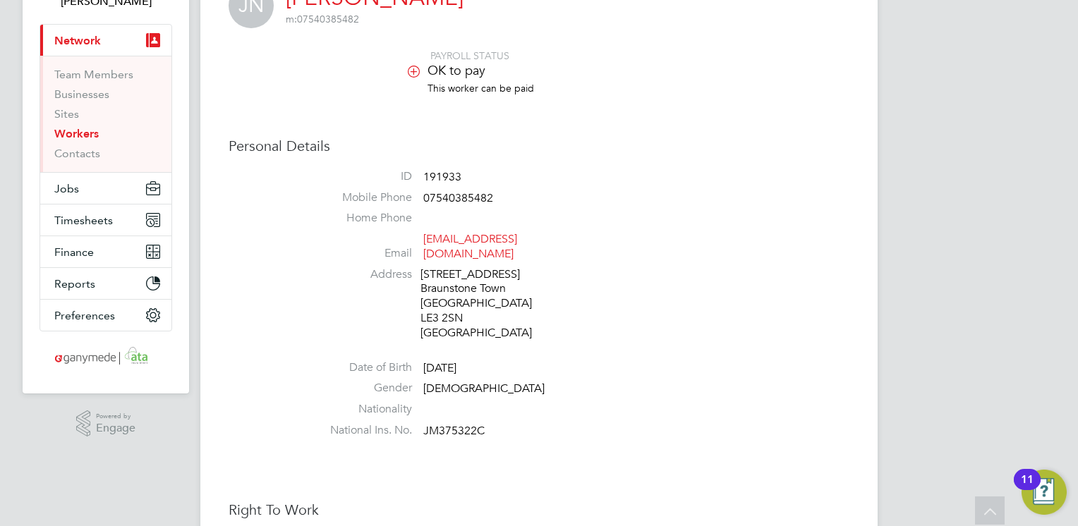
scroll to position [113, 0]
drag, startPoint x: 481, startPoint y: 411, endPoint x: 418, endPoint y: 409, distance: 62.9
click at [418, 422] on li "National Ins. No. JM375322C" at bounding box center [581, 432] width 536 height 21
copy li "JM375322C"
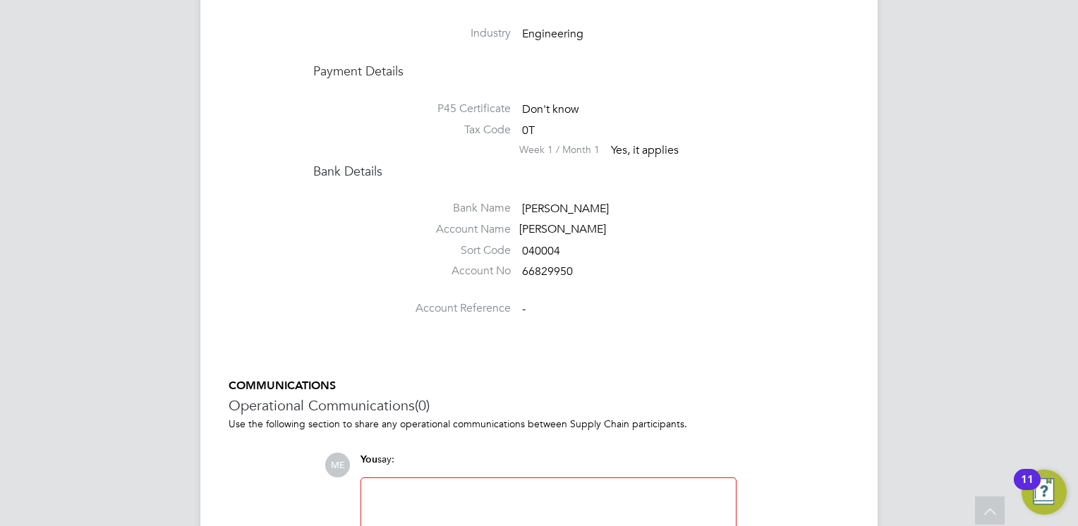
scroll to position [1919, 0]
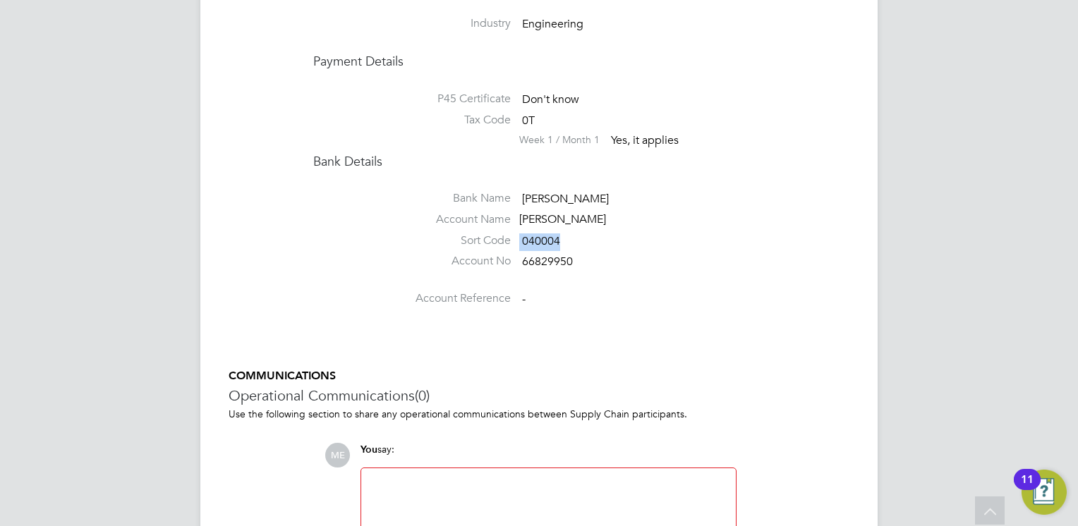
drag, startPoint x: 559, startPoint y: 213, endPoint x: 517, endPoint y: 210, distance: 42.4
click at [517, 234] on li "Sort Code 040004" at bounding box center [581, 244] width 536 height 21
copy li "040004"
drag, startPoint x: 572, startPoint y: 238, endPoint x: 516, endPoint y: 238, distance: 55.7
click at [516, 254] on li "Account No 66829950" at bounding box center [581, 264] width 536 height 21
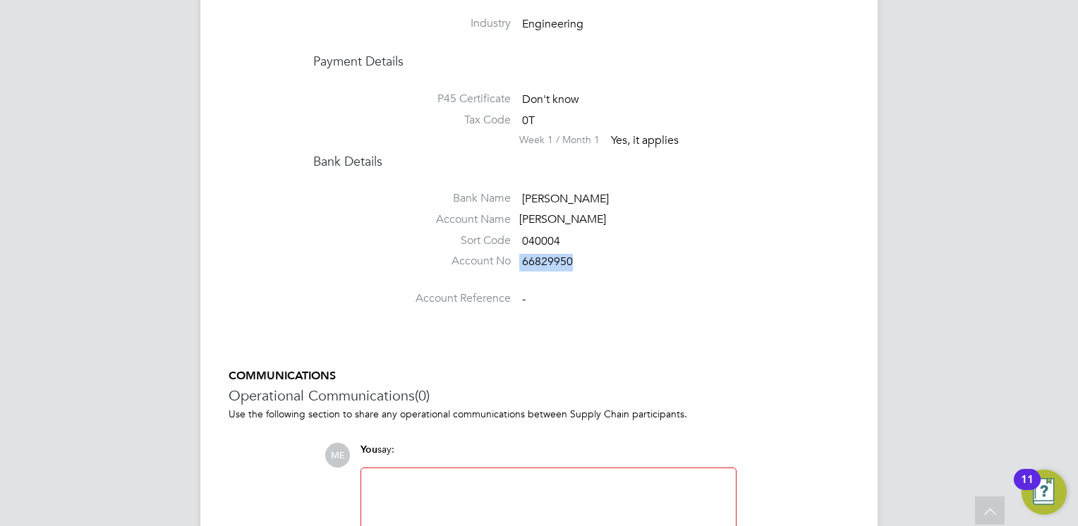
copy li "66829950"
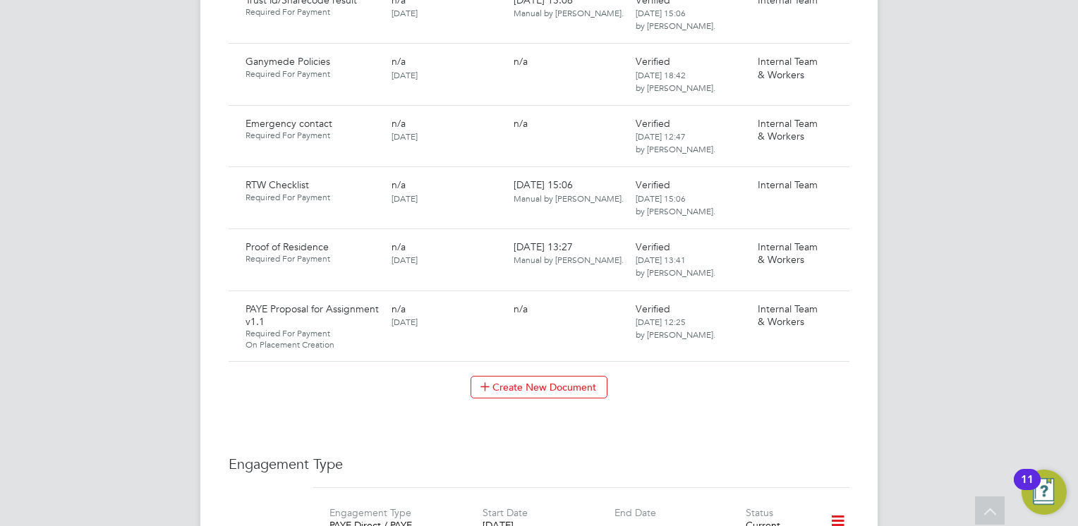
scroll to position [1298, 0]
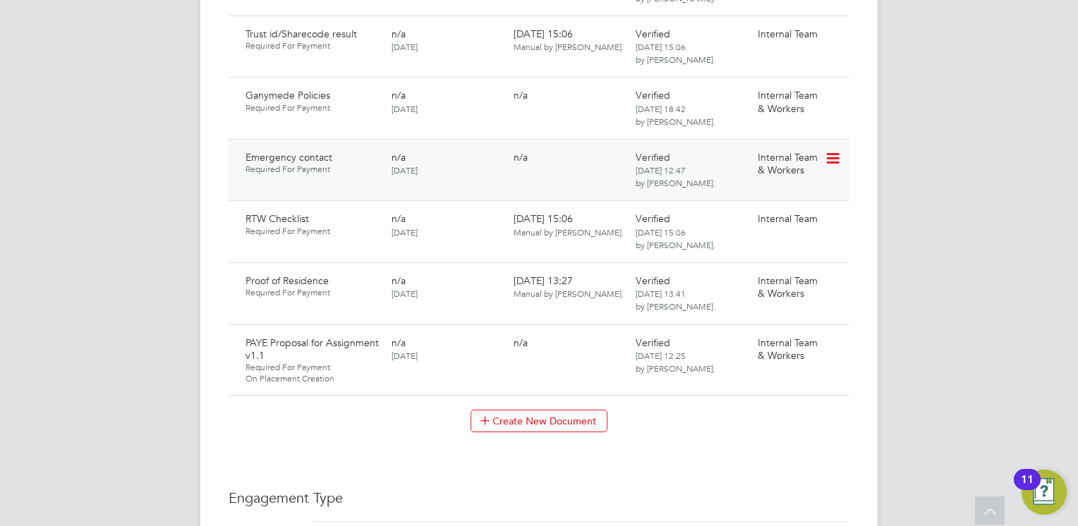
click at [833, 150] on icon at bounding box center [832, 158] width 14 height 17
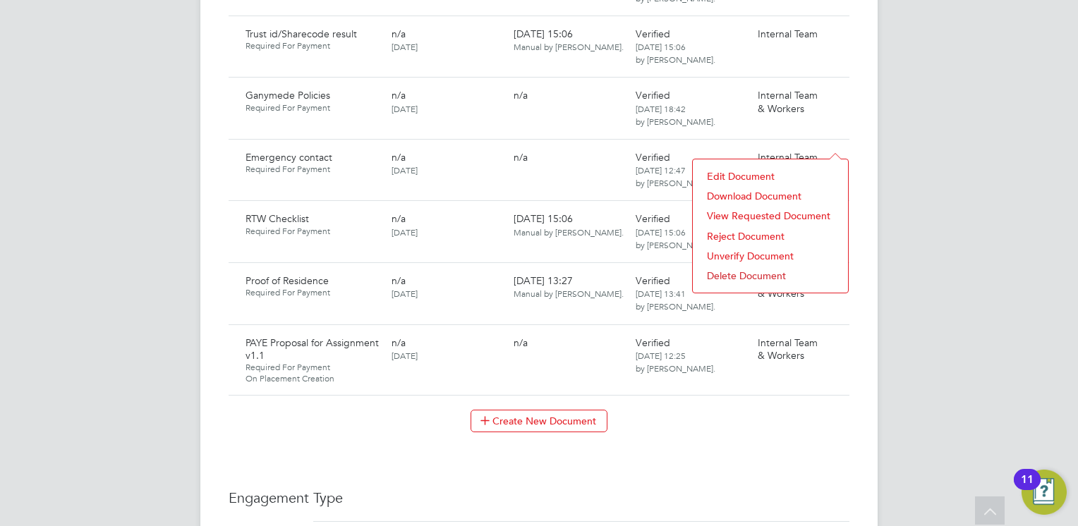
click at [729, 195] on li "Download Document" at bounding box center [770, 196] width 141 height 20
